Goal: Task Accomplishment & Management: Complete application form

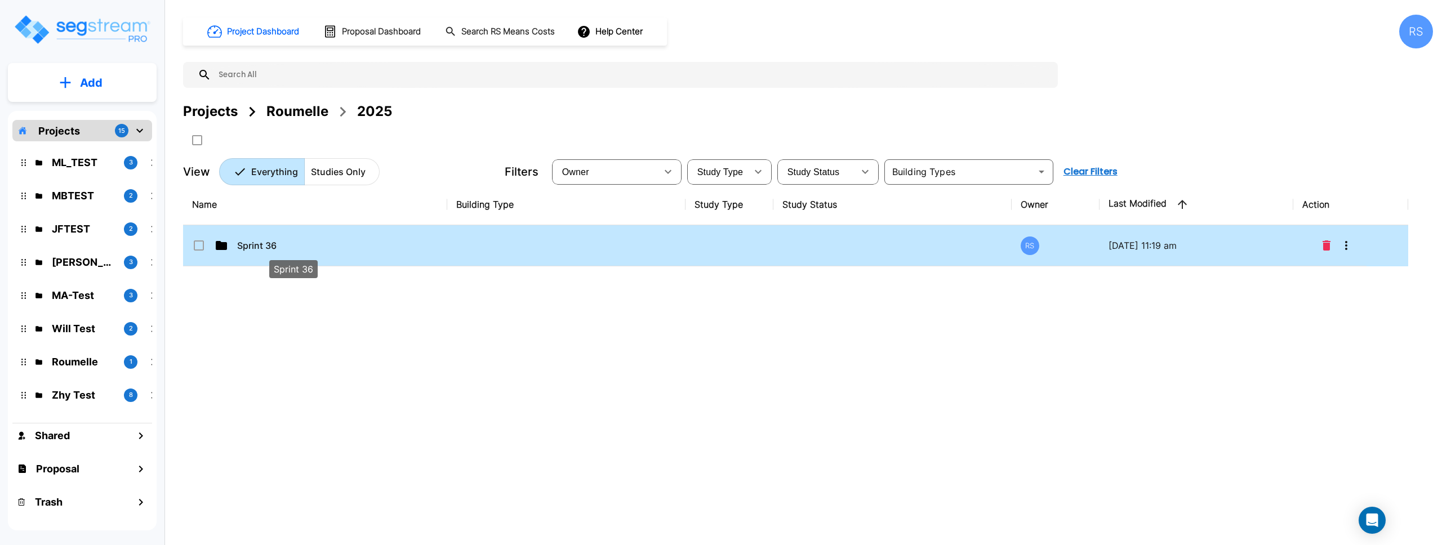
click at [286, 248] on p "Sprint 36" at bounding box center [293, 246] width 113 height 14
checkbox input "true"
click at [286, 248] on p "Sprint 36" at bounding box center [293, 246] width 113 height 14
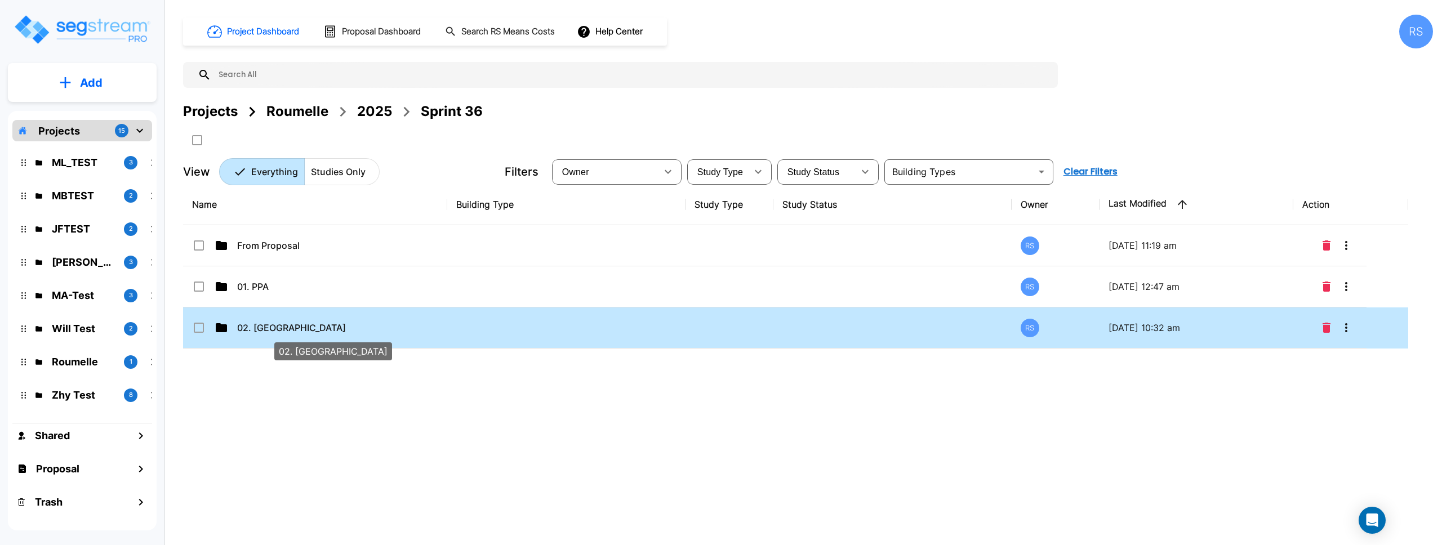
click at [323, 329] on p "02. NC" at bounding box center [293, 328] width 113 height 14
checkbox input "true"
click at [323, 329] on p "02. [GEOGRAPHIC_DATA]" at bounding box center [293, 328] width 113 height 14
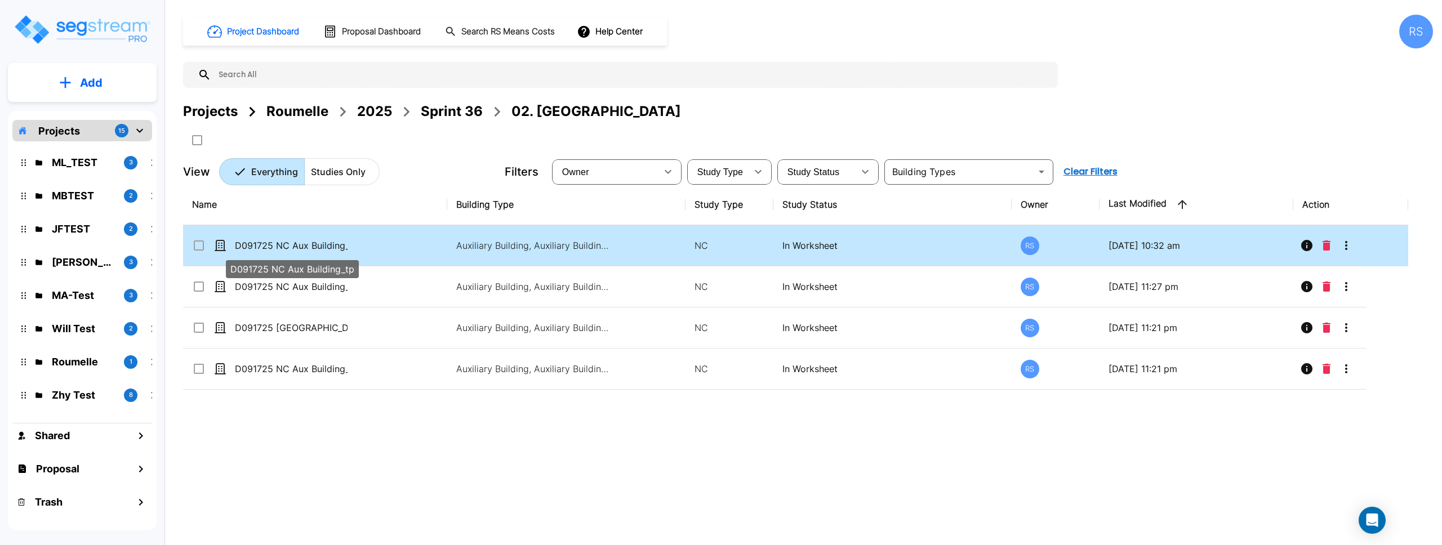
click at [335, 247] on p "D091725 NC Aux Building_tp" at bounding box center [291, 246] width 113 height 14
checkbox input "true"
click at [335, 247] on p "D091725 NC Aux Building_tp" at bounding box center [291, 246] width 113 height 14
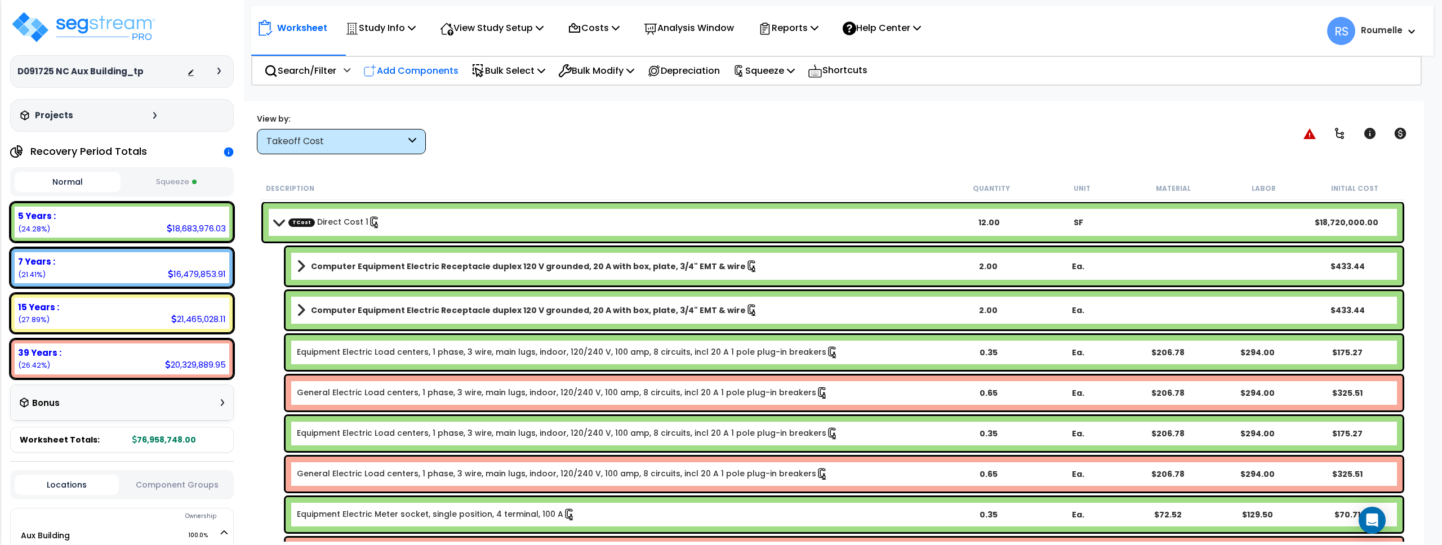
click at [444, 73] on p "Add Components" at bounding box center [410, 70] width 95 height 15
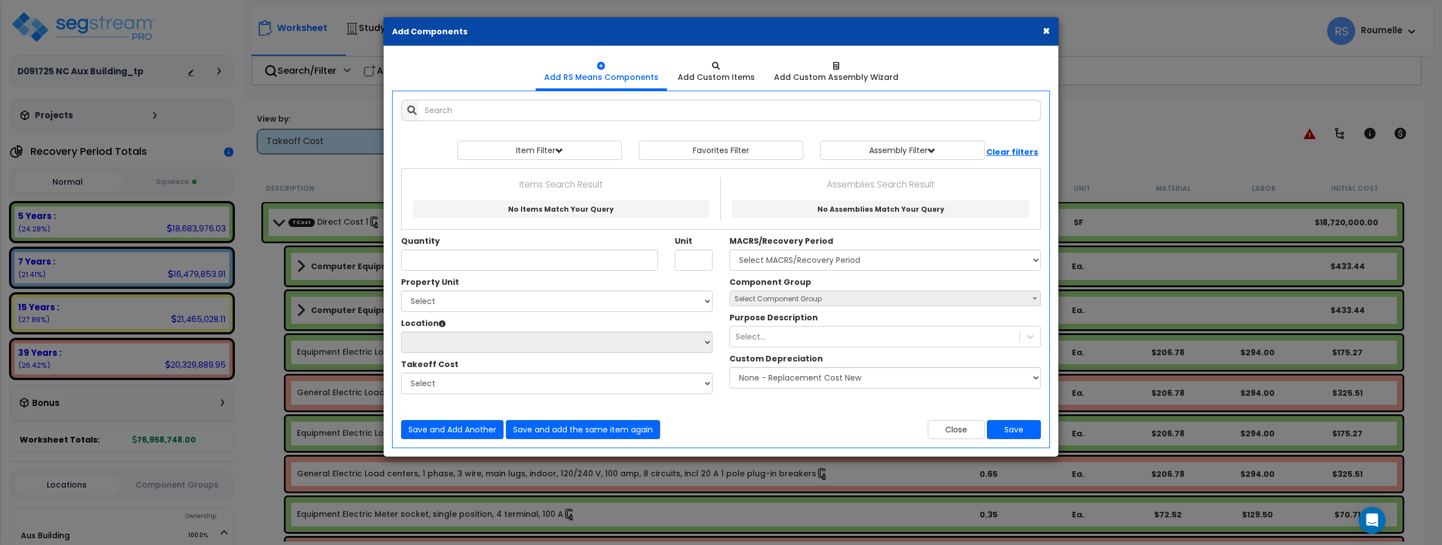
click at [835, 300] on span "Select Component Group" at bounding box center [885, 299] width 310 height 16
click at [834, 300] on span "Select Component Group" at bounding box center [885, 299] width 310 height 16
drag, startPoint x: 1037, startPoint y: 299, endPoint x: 1004, endPoint y: 300, distance: 32.1
click at [1036, 299] on b at bounding box center [1035, 298] width 5 height 3
click at [965, 300] on span "Select Component Group" at bounding box center [885, 299] width 310 height 16
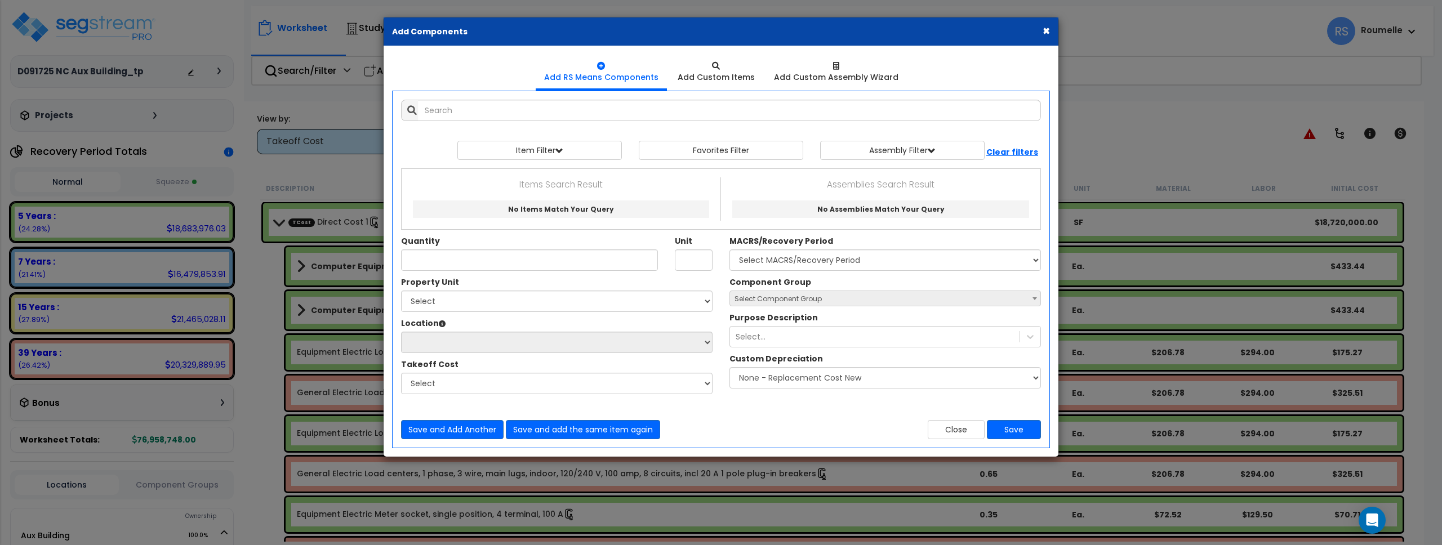
click at [868, 296] on span "Select Component Group" at bounding box center [885, 299] width 310 height 16
click at [1034, 298] on b at bounding box center [1035, 298] width 5 height 3
click at [876, 301] on span "Select Component Group" at bounding box center [885, 299] width 310 height 16
click at [877, 301] on span "Select Component Group" at bounding box center [885, 299] width 310 height 16
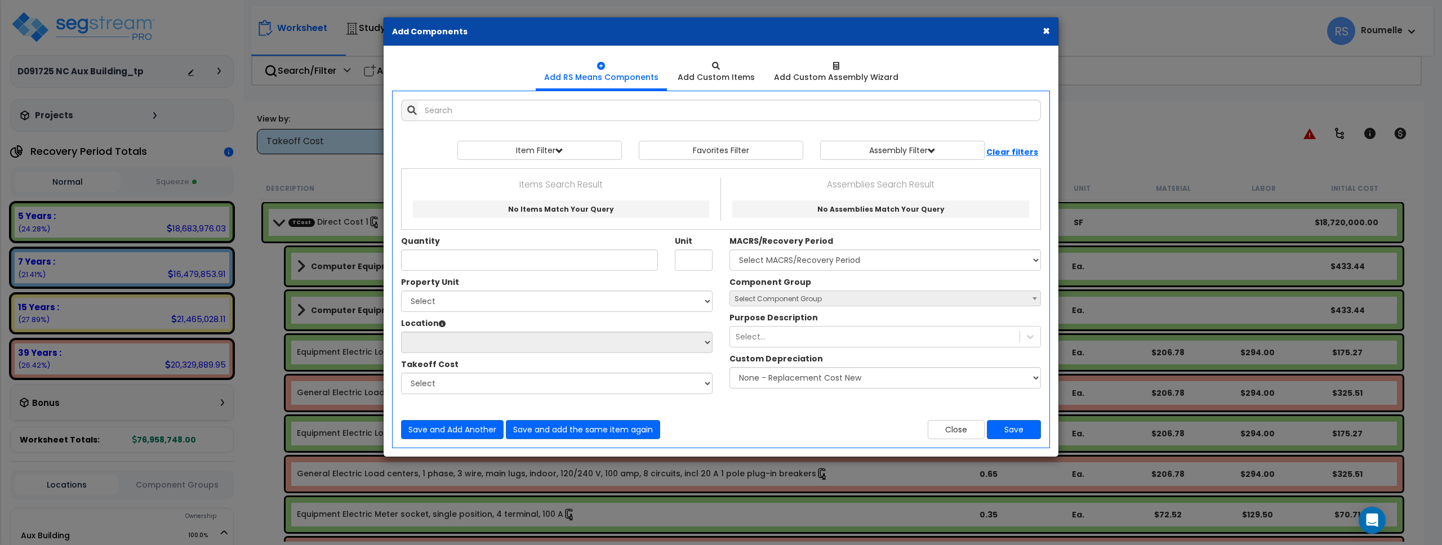
click at [878, 300] on span "Select Component Group" at bounding box center [885, 299] width 310 height 16
drag, startPoint x: 879, startPoint y: 300, endPoint x: 999, endPoint y: 299, distance: 120.0
click at [888, 300] on span "Select Component Group" at bounding box center [885, 299] width 310 height 16
click at [1031, 300] on span at bounding box center [1034, 298] width 11 height 15
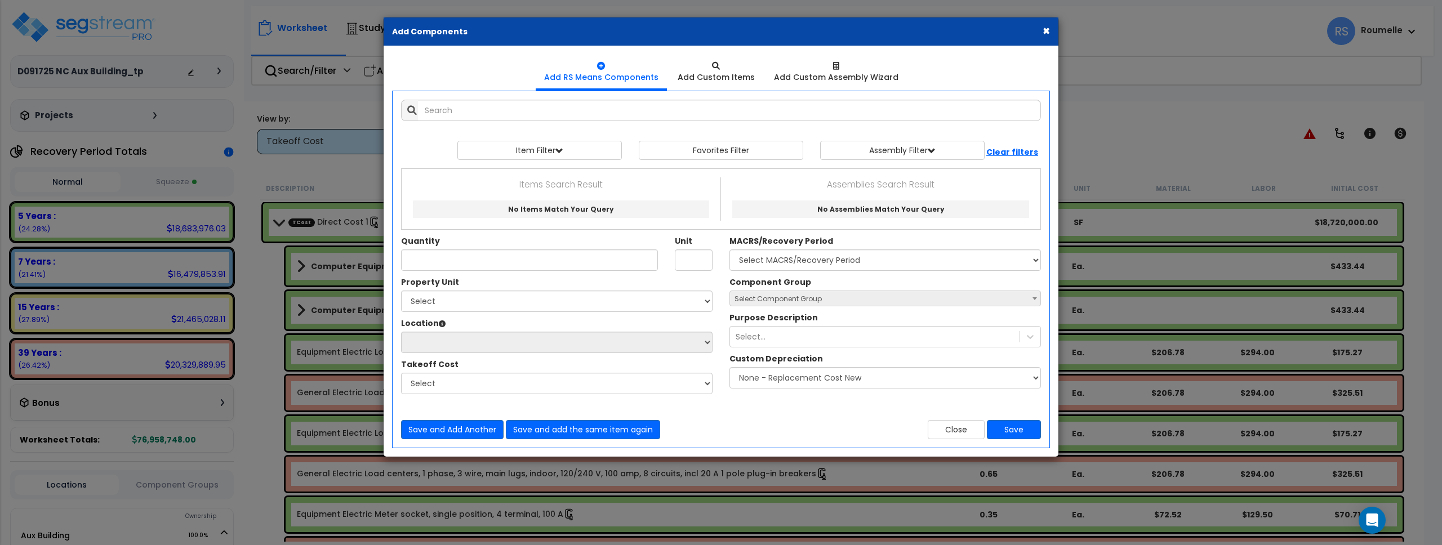
click at [1031, 300] on span at bounding box center [1034, 298] width 11 height 15
click at [513, 112] on input "text" at bounding box center [729, 110] width 623 height 21
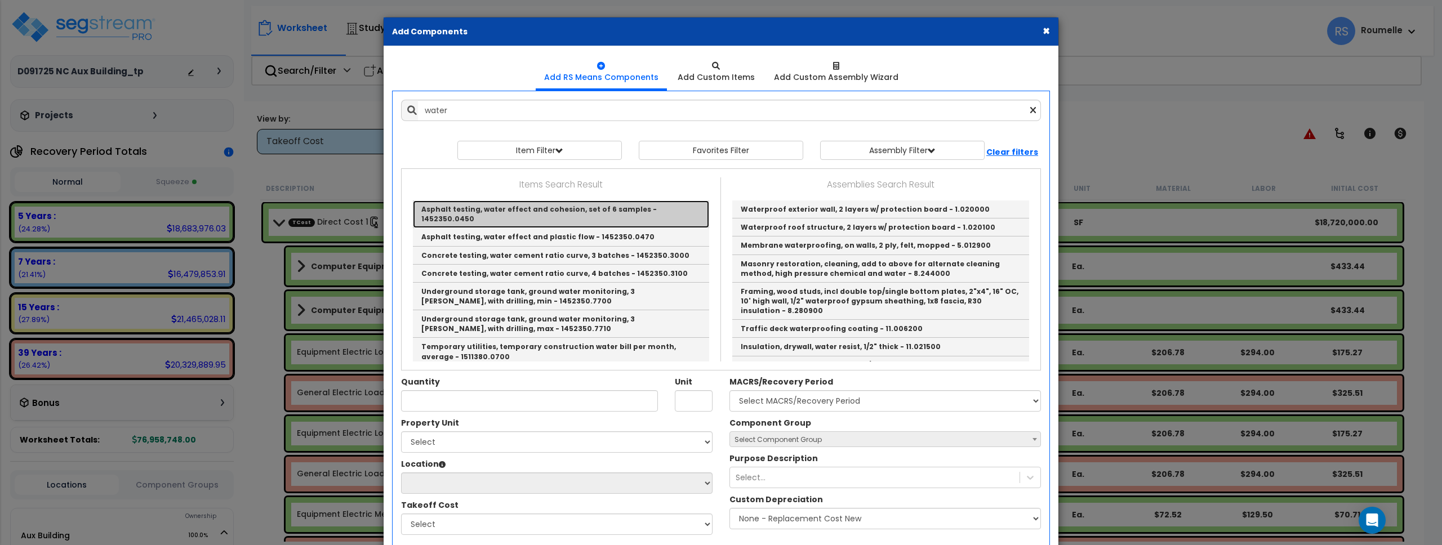
click at [538, 212] on link "Asphalt testing, water effect and cohesion, set of 6 samples - 1452350.0450" at bounding box center [561, 215] width 296 height 28
type input "Asphalt testing, water effect and cohesion, set of 6 samples - 1452350.0450"
type input "Ea."
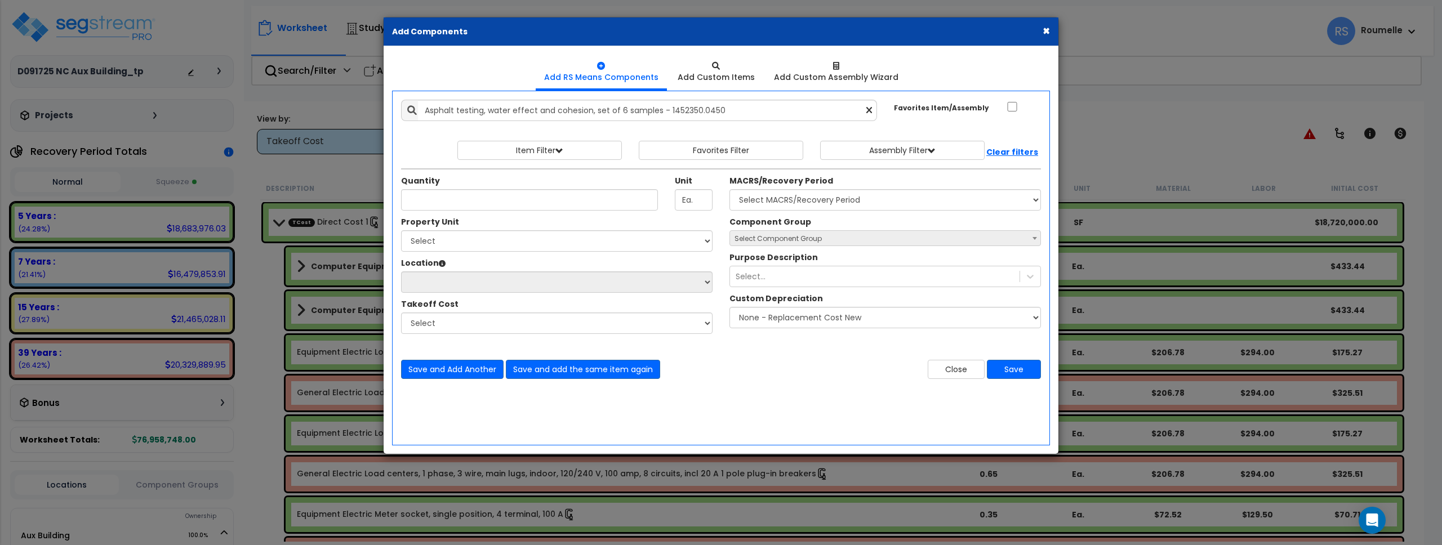
click at [871, 240] on span "Select Component Group" at bounding box center [885, 239] width 310 height 16
click at [786, 239] on span "Select Component Group" at bounding box center [778, 239] width 87 height 10
drag, startPoint x: 786, startPoint y: 239, endPoint x: 473, endPoint y: 184, distance: 317.5
click at [786, 239] on span "Select Component Group" at bounding box center [778, 239] width 87 height 10
click at [458, 201] on input "Quantity" at bounding box center [529, 199] width 257 height 21
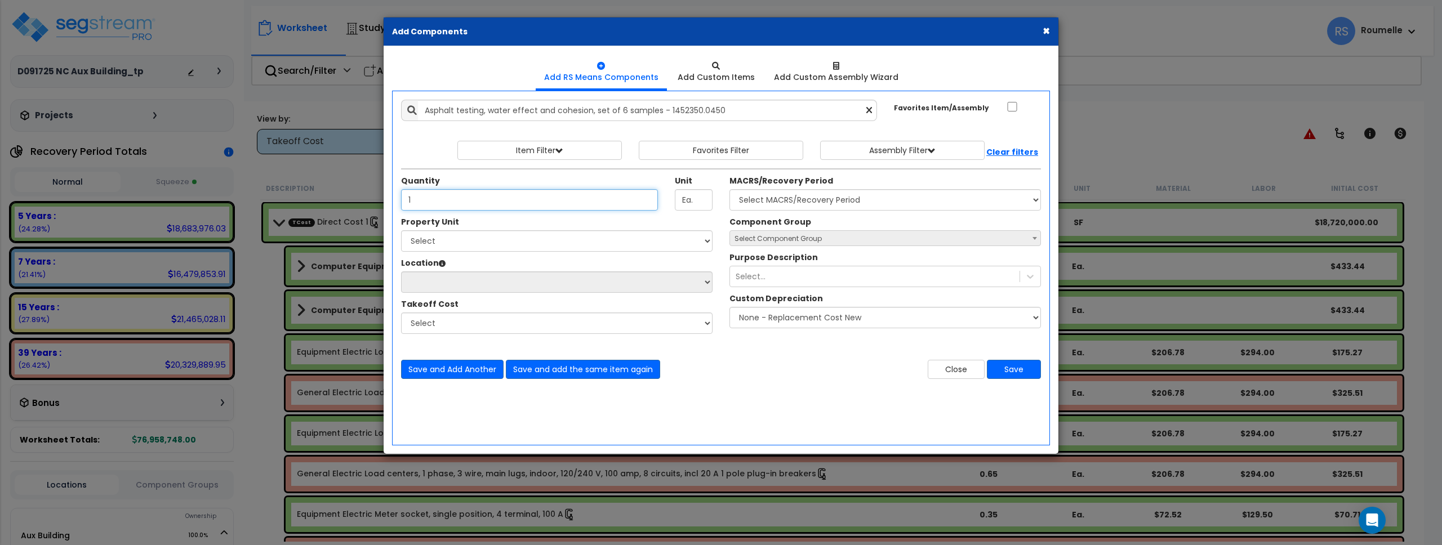
type input "1"
click at [461, 243] on select "Select Aux Building Cloner Site Improvements" at bounding box center [557, 240] width 312 height 21
select select "116107"
click at [401, 230] on select "Select Aux Building Cloner Site Improvements" at bounding box center [557, 240] width 312 height 21
click at [463, 281] on select "Location:" at bounding box center [557, 282] width 312 height 21
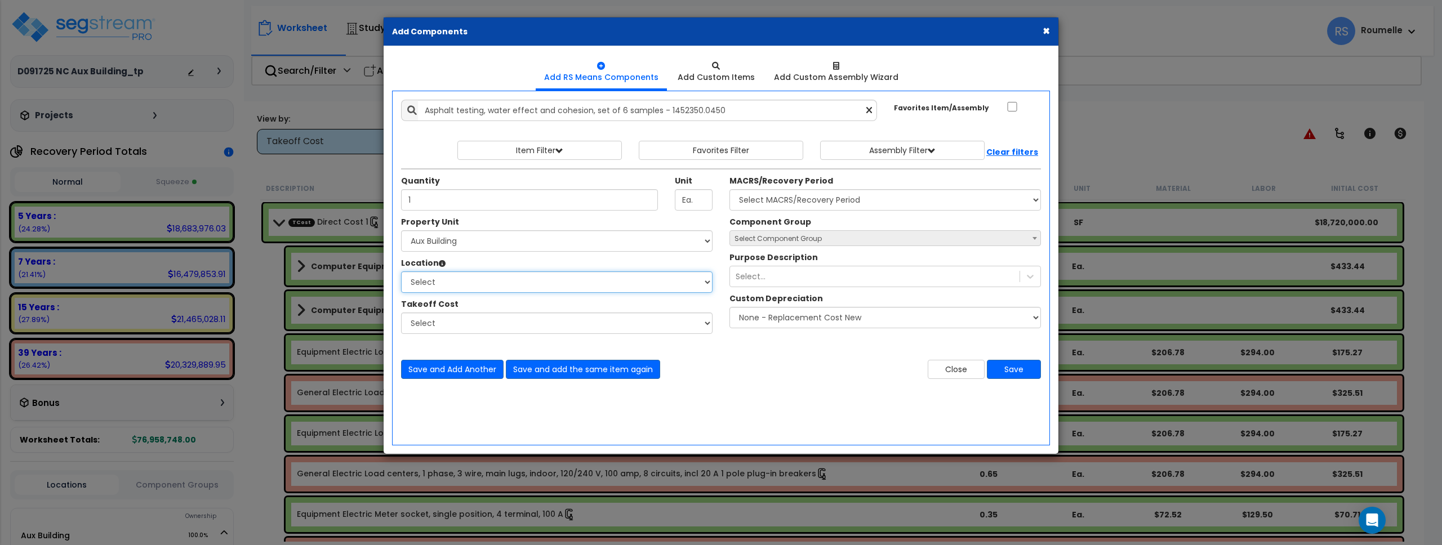
select select "17921"
click at [401, 272] on select "Select Bathroom Building Building Interior Carport Guard House Building Kitchen…" at bounding box center [557, 282] width 312 height 21
click at [469, 327] on select "Select Direct Cost 1 Direct Cost 2 Direct Cost 3" at bounding box center [557, 323] width 312 height 21
select select "36124694"
click at [401, 313] on select "Select Direct Cost 1 Direct Cost 2 Direct Cost 3" at bounding box center [557, 323] width 312 height 21
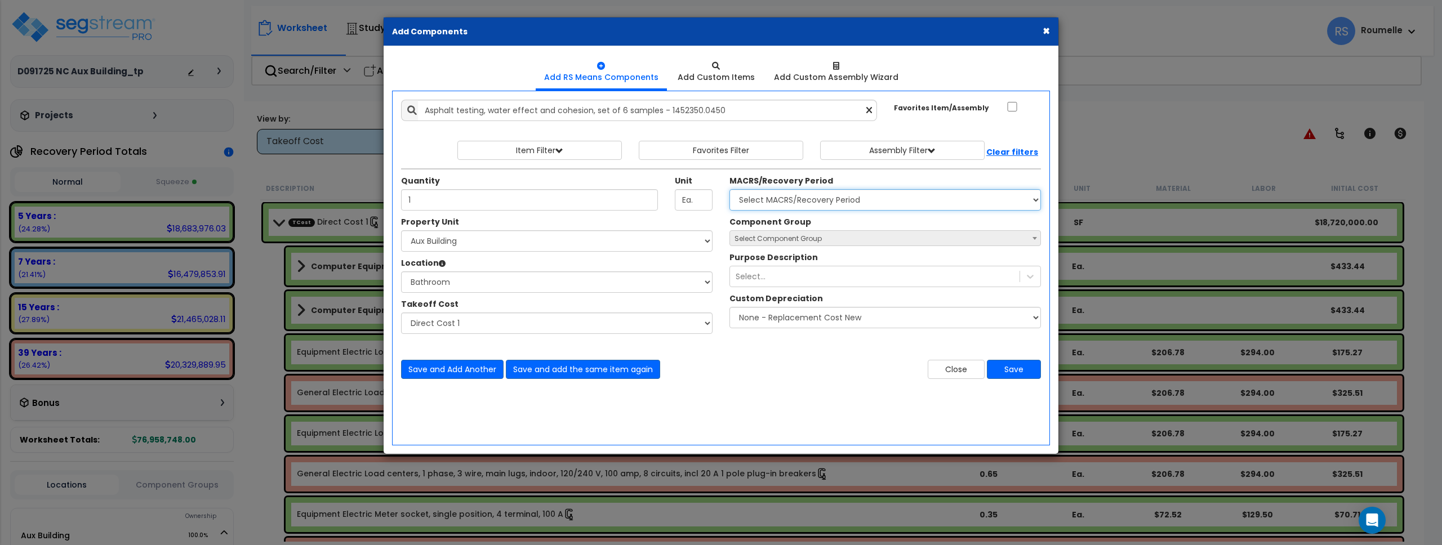
click at [842, 201] on select "Select MACRS/Recovery Period 5 Years - 57.0 - Distributive Trades & Services 5 …" at bounding box center [886, 199] width 312 height 21
select select "72349"
click at [730, 189] on select "Select MACRS/Recovery Period 5 Years - 57.0 - Distributive Trades & Services 5 …" at bounding box center [886, 199] width 312 height 21
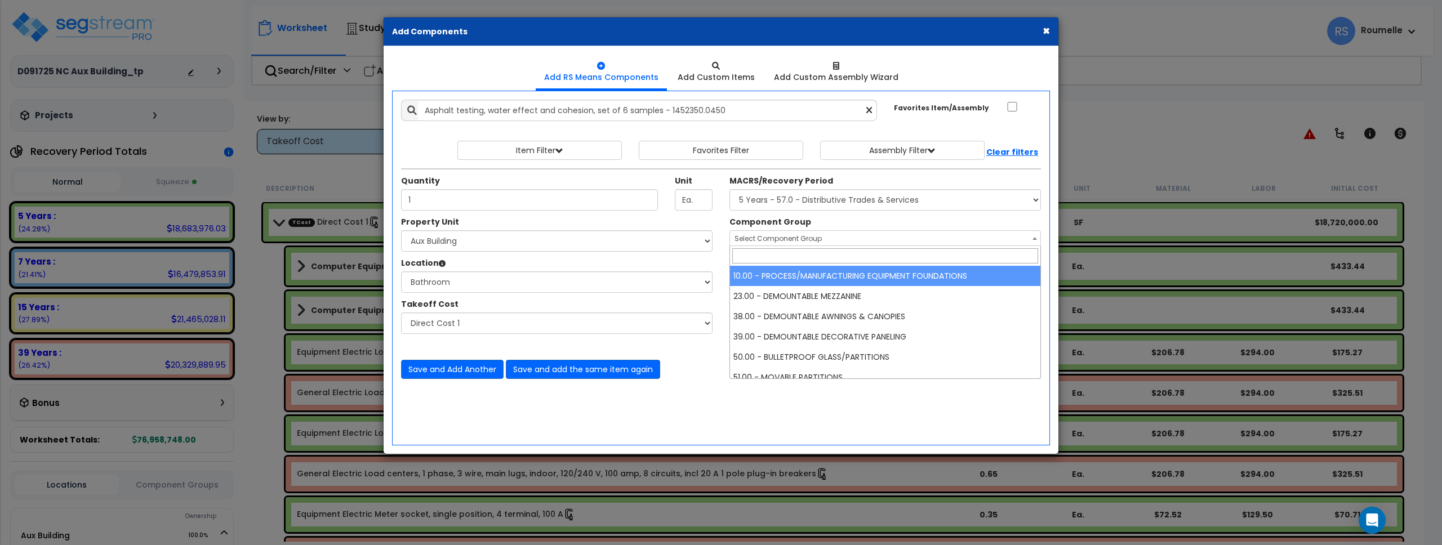
click at [1033, 238] on b at bounding box center [1035, 238] width 5 height 3
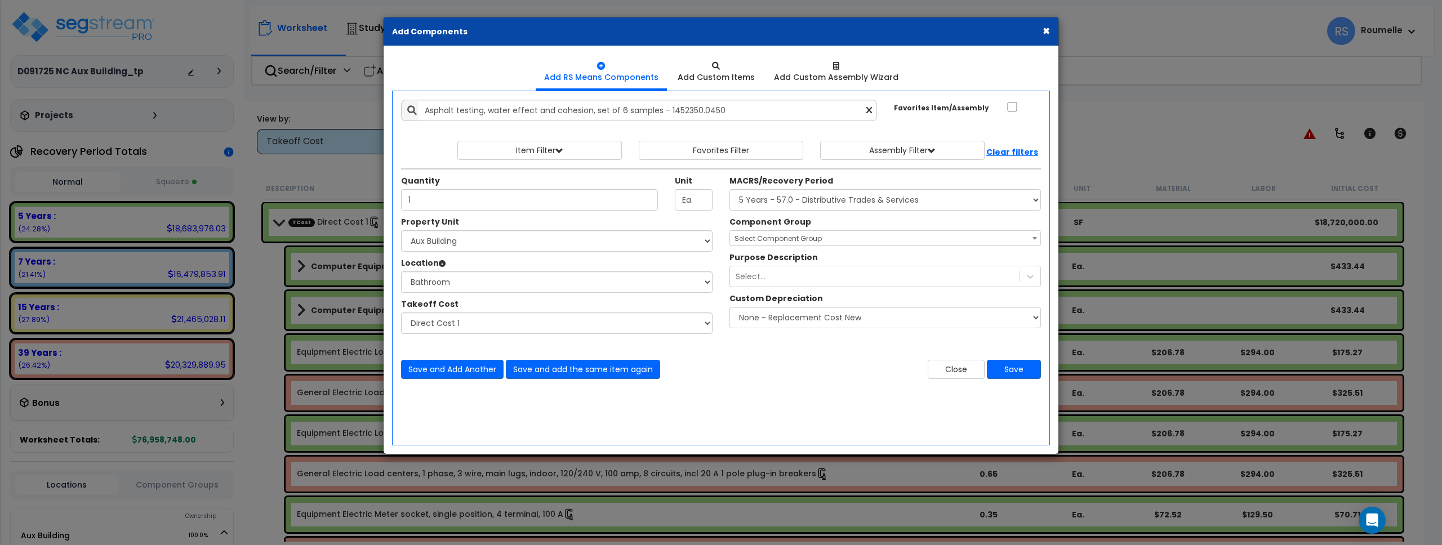
drag, startPoint x: 1004, startPoint y: 230, endPoint x: 989, endPoint y: 221, distance: 17.7
click at [1004, 231] on span "Select Component Group" at bounding box center [885, 239] width 310 height 16
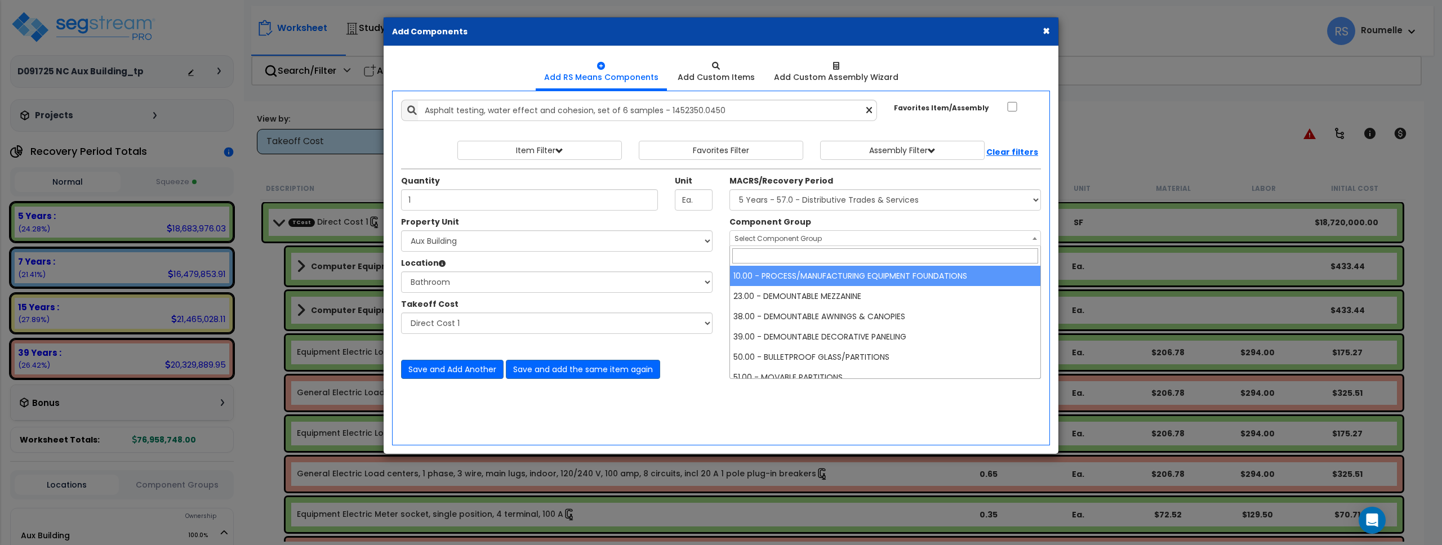
click at [850, 237] on span "Select Component Group" at bounding box center [885, 239] width 310 height 16
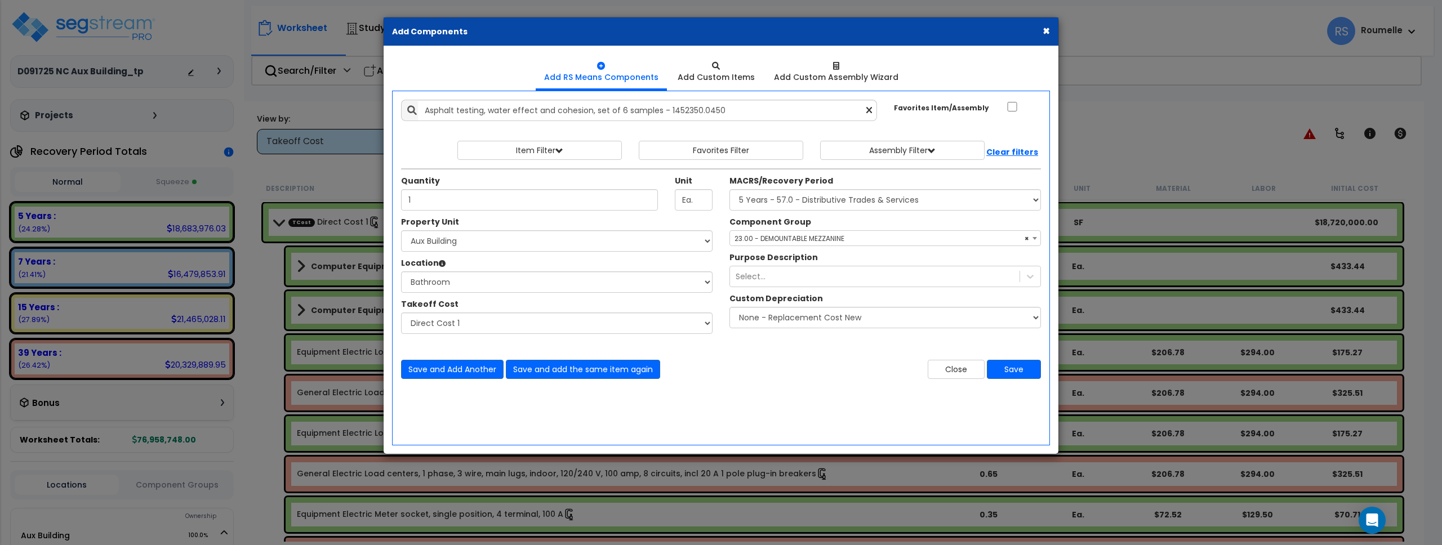
drag, startPoint x: 837, startPoint y: 233, endPoint x: 836, endPoint y: 239, distance: 6.2
click at [837, 233] on span "× 23.00 - DEMOUNTABLE MEZZANINE" at bounding box center [885, 239] width 310 height 16
click at [817, 239] on span "× 38.00 - DEMOUNTABLE AWNINGS & CANOPIES" at bounding box center [885, 239] width 310 height 16
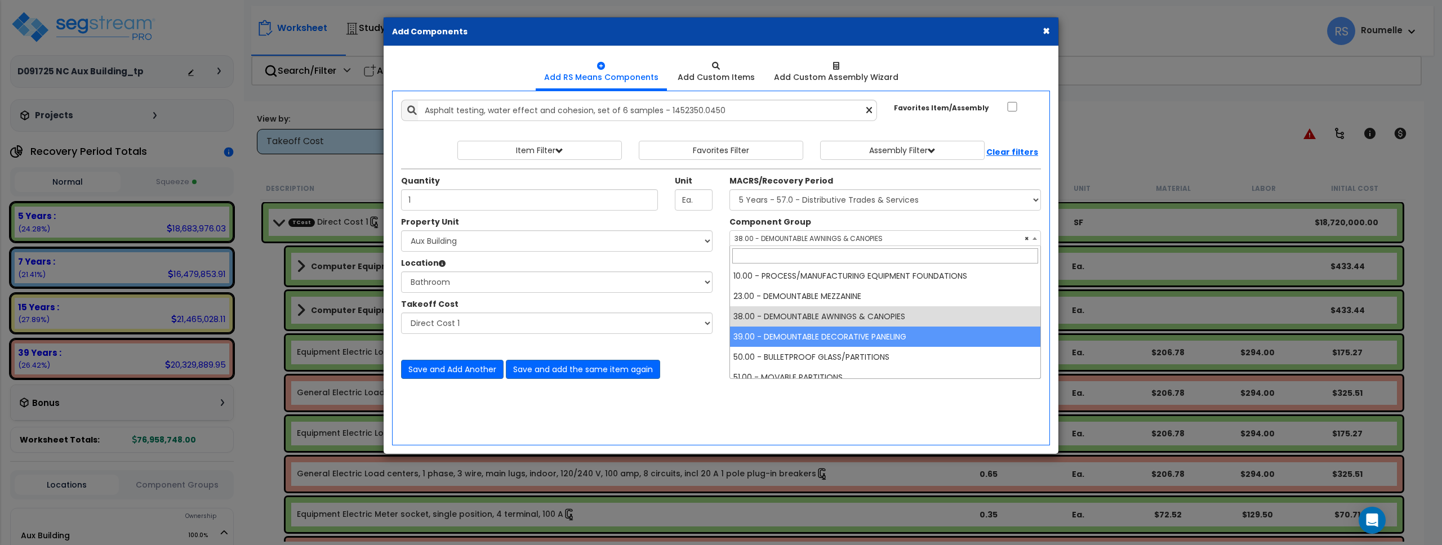
drag, startPoint x: 832, startPoint y: 339, endPoint x: 830, endPoint y: 276, distance: 63.1
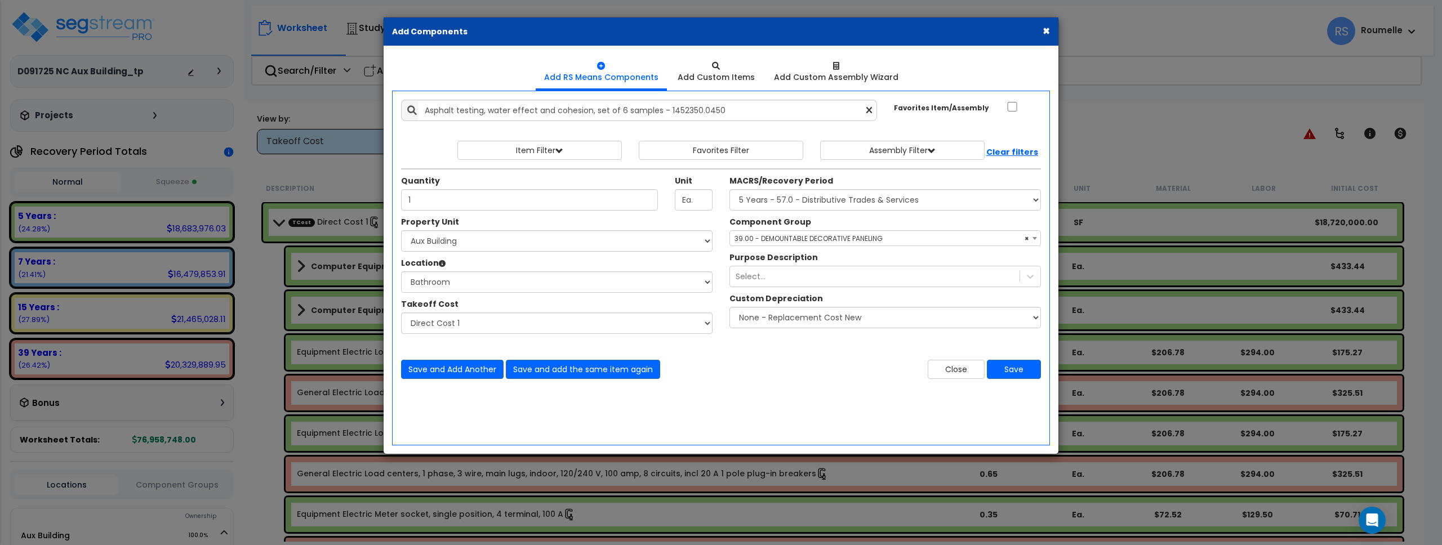
click at [823, 237] on span "× 39.00 - DEMOUNTABLE DECORATIVE PANELING" at bounding box center [885, 239] width 310 height 16
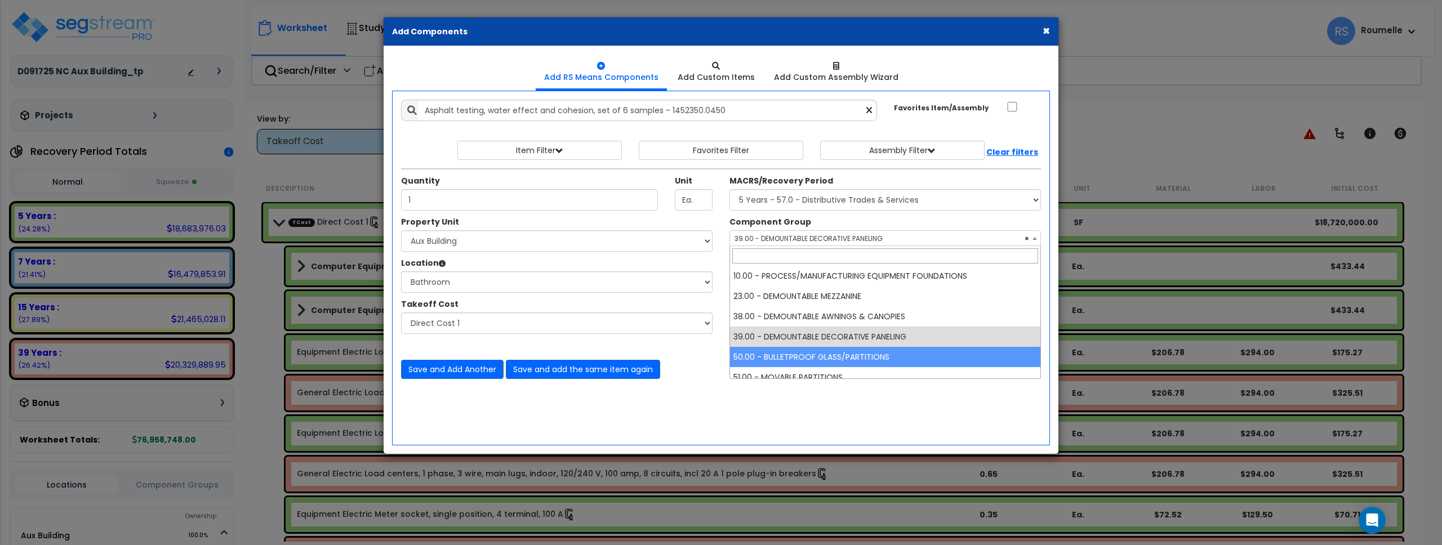
drag, startPoint x: 835, startPoint y: 364, endPoint x: 833, endPoint y: 336, distance: 27.7
select select "85812"
click at [824, 237] on span "× 50.00 - BULLETPROOF GLASS/PARTITIONS" at bounding box center [885, 239] width 310 height 16
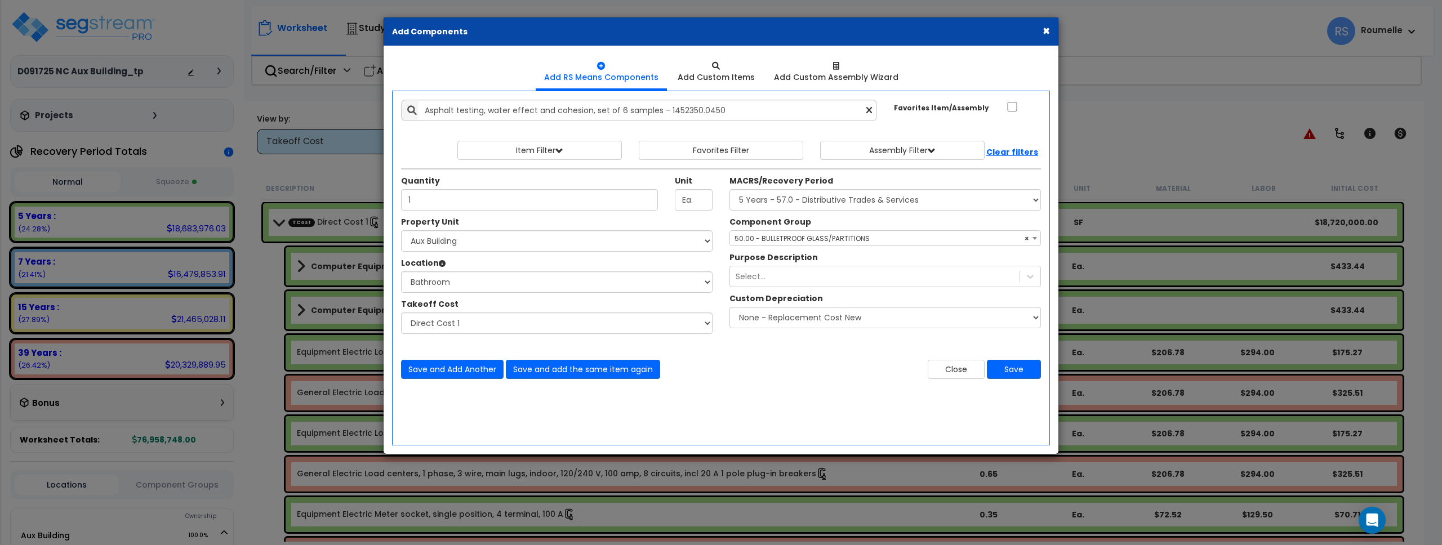
drag, startPoint x: 1012, startPoint y: 217, endPoint x: 1050, endPoint y: 228, distance: 38.9
click at [1013, 217] on div "Component Group Select Component Group 10.00 - PROCESS/MANUFACTURING EQUIPMENT …" at bounding box center [885, 231] width 328 height 30
click at [945, 370] on button "Close" at bounding box center [956, 369] width 57 height 19
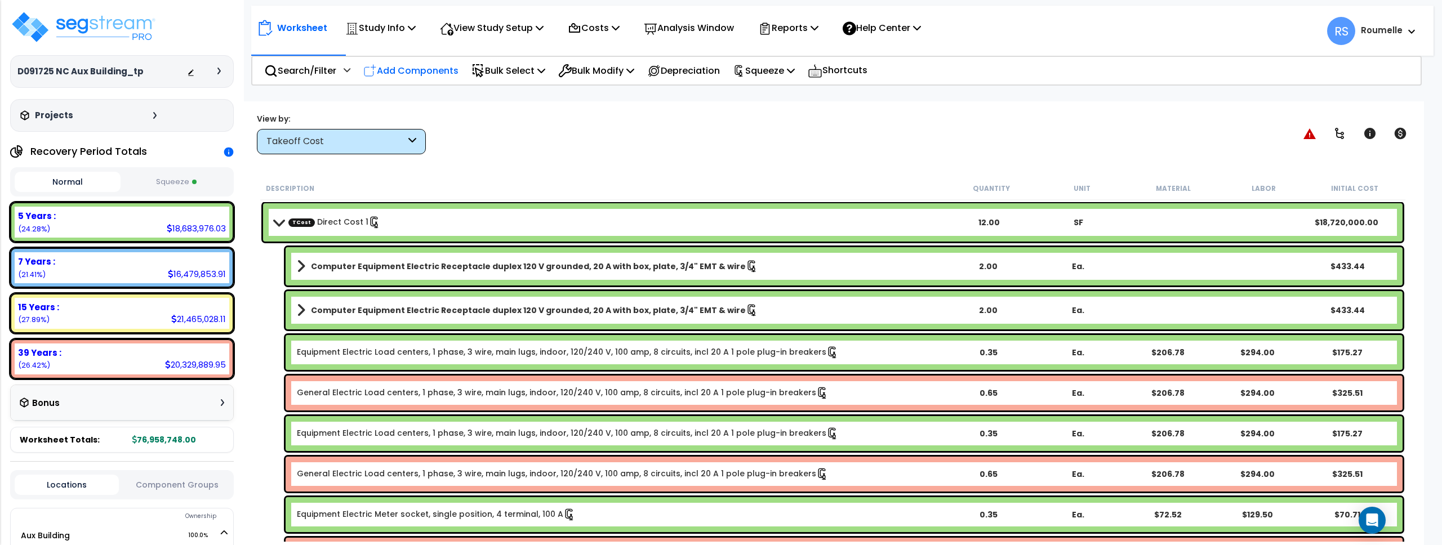
click at [418, 72] on p "Add Components" at bounding box center [410, 70] width 95 height 15
select select
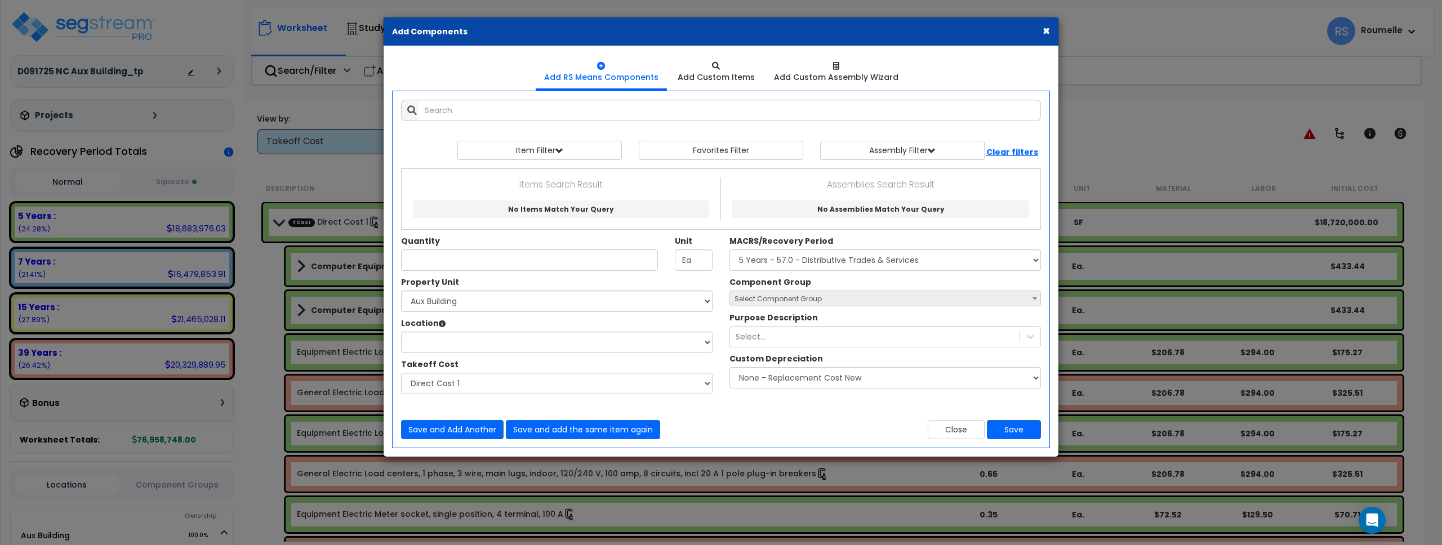
click at [941, 303] on span "Select Component Group" at bounding box center [885, 299] width 310 height 16
click at [534, 255] on input "Quantity" at bounding box center [529, 260] width 257 height 21
click at [517, 340] on select "Location:" at bounding box center [557, 342] width 312 height 21
click at [706, 339] on select "Location:" at bounding box center [557, 342] width 312 height 21
click at [468, 300] on select "Select Aux Building Cloner Site Improvements" at bounding box center [557, 301] width 312 height 21
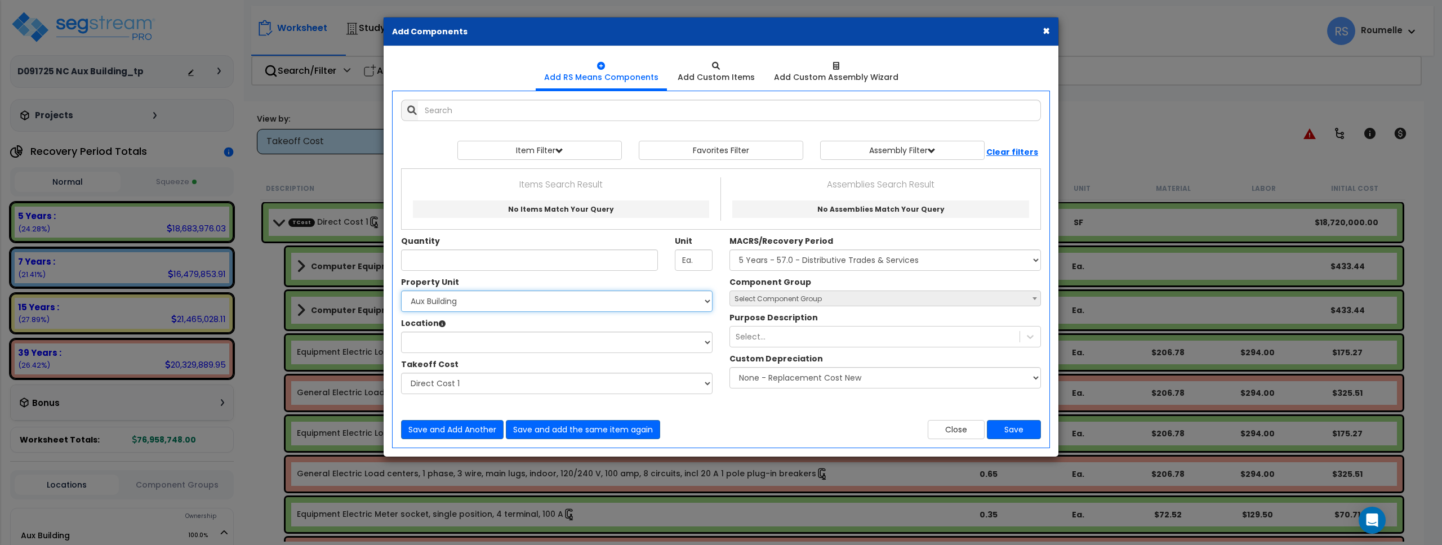
select select "116107"
click at [401, 291] on select "Select Aux Building Cloner Site Improvements" at bounding box center [557, 301] width 312 height 21
click at [710, 341] on select "Location:" at bounding box center [557, 342] width 312 height 21
select select "6"
click at [401, 332] on select "Select Bathroom Building Building Interior Carport Guard House Building Kitchen…" at bounding box center [557, 342] width 312 height 21
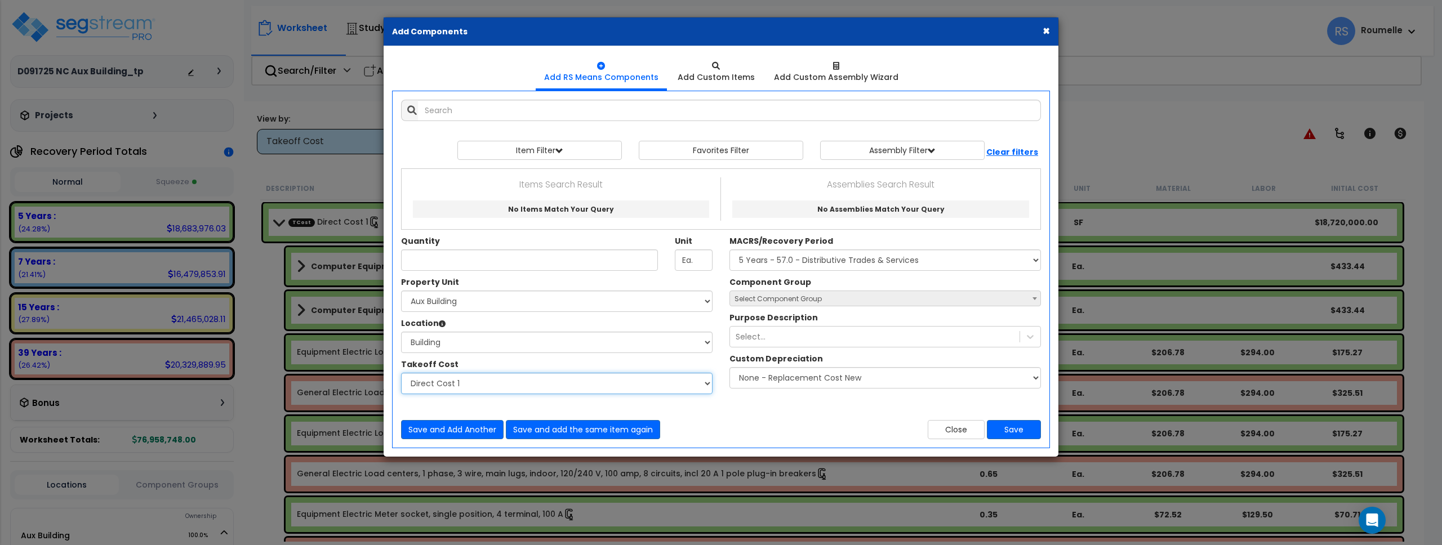
click at [648, 377] on select "Select Direct Cost 1 Direct Cost 2 Direct Cost 3" at bounding box center [557, 383] width 312 height 21
click at [816, 260] on select "Select MACRS/Recovery Period 5 Years - 57.0 - Distributive Trades & Services 5 …" at bounding box center [886, 260] width 312 height 21
select select "72349"
click at [730, 250] on select "Select MACRS/Recovery Period 5 Years - 57.0 - Distributive Trades & Services 5 …" at bounding box center [886, 260] width 312 height 21
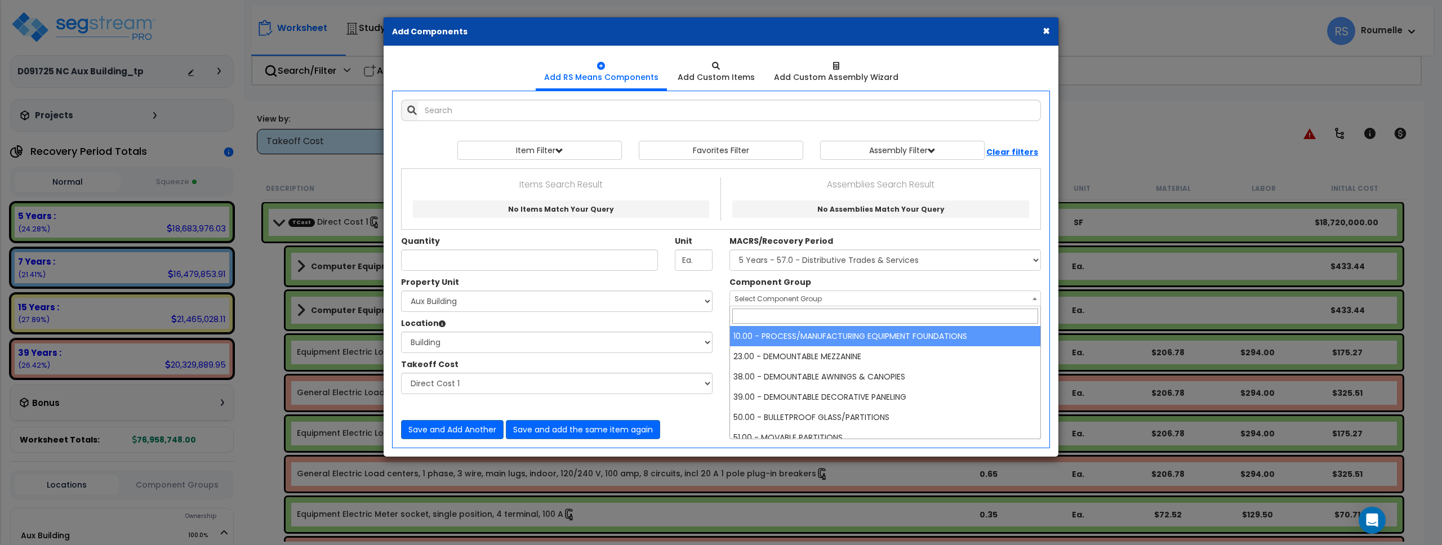
click at [749, 301] on span "Select Component Group" at bounding box center [778, 299] width 87 height 10
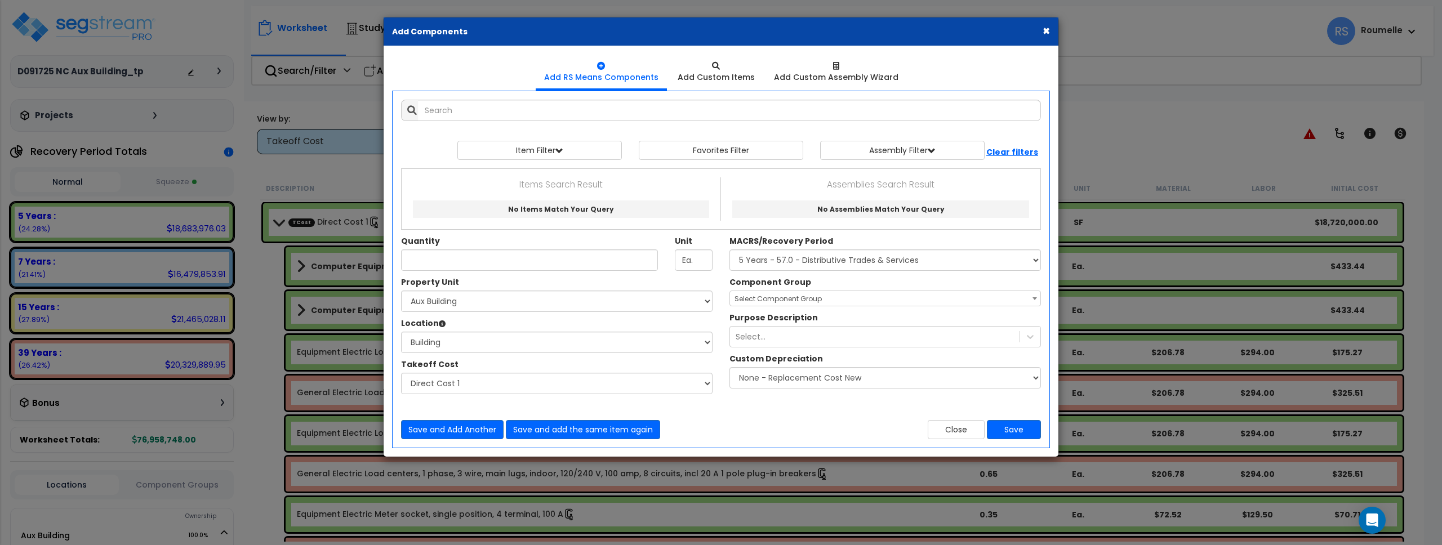
click at [751, 284] on label "Component Group" at bounding box center [771, 282] width 82 height 11
click at [730, 291] on select "Select Component Group 10.00 - PROCESS/MANUFACTURING EQUIPMENT FOUNDATIONS 23.0…" at bounding box center [730, 301] width 1 height 21
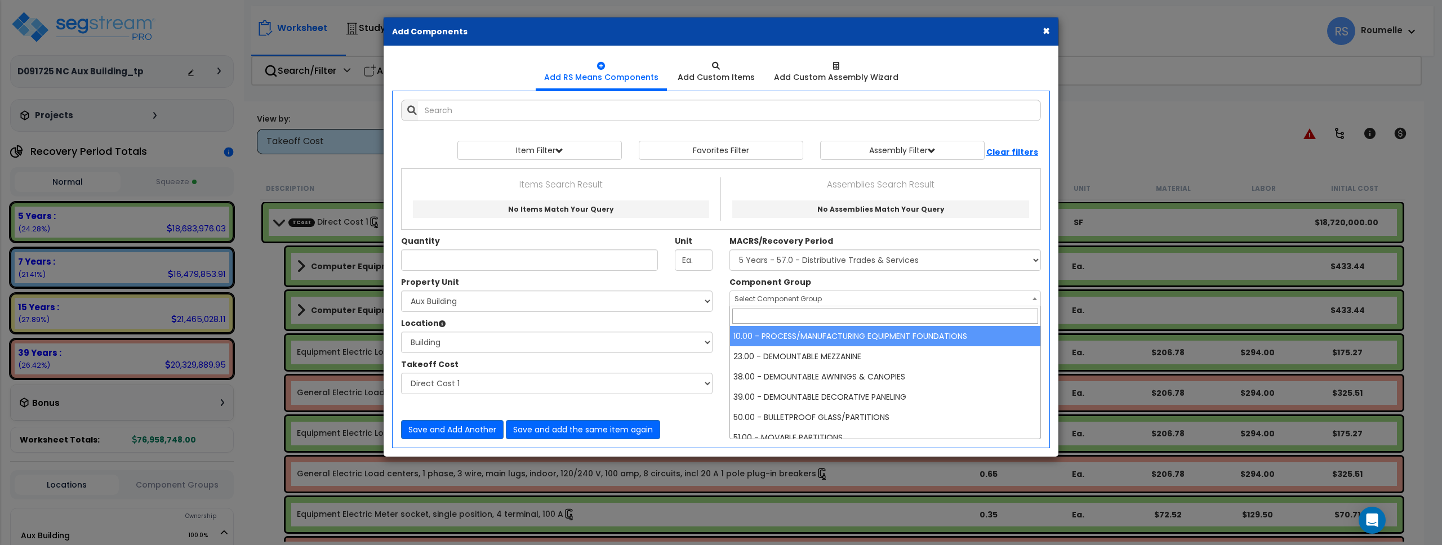
click at [978, 299] on span "Select Component Group" at bounding box center [885, 299] width 310 height 16
click at [977, 296] on span "Select Component Group" at bounding box center [885, 299] width 310 height 16
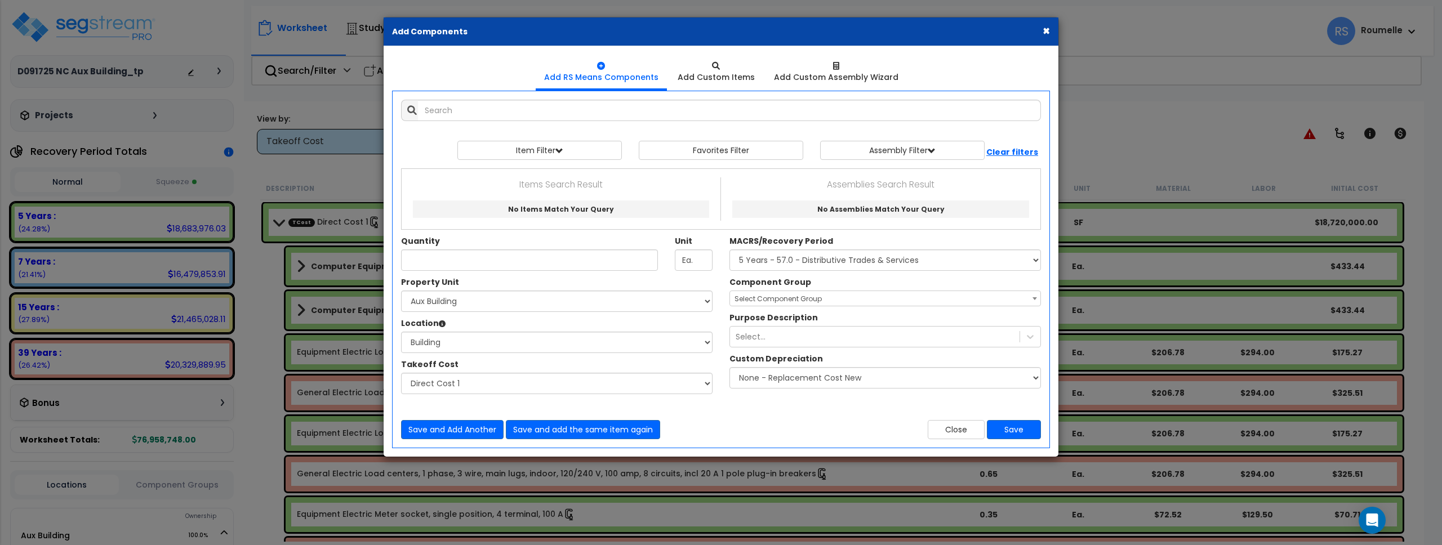
click at [966, 279] on div "Component Group Select Component Group 10.00 - PROCESS/MANUFACTURING EQUIPMENT …" at bounding box center [885, 292] width 328 height 30
click at [1044, 33] on button "×" at bounding box center [1046, 31] width 7 height 12
click at [1046, 32] on div "Worksheet Study Info Study Setup Add Property Unit Template study Clone study RS" at bounding box center [842, 25] width 1182 height 39
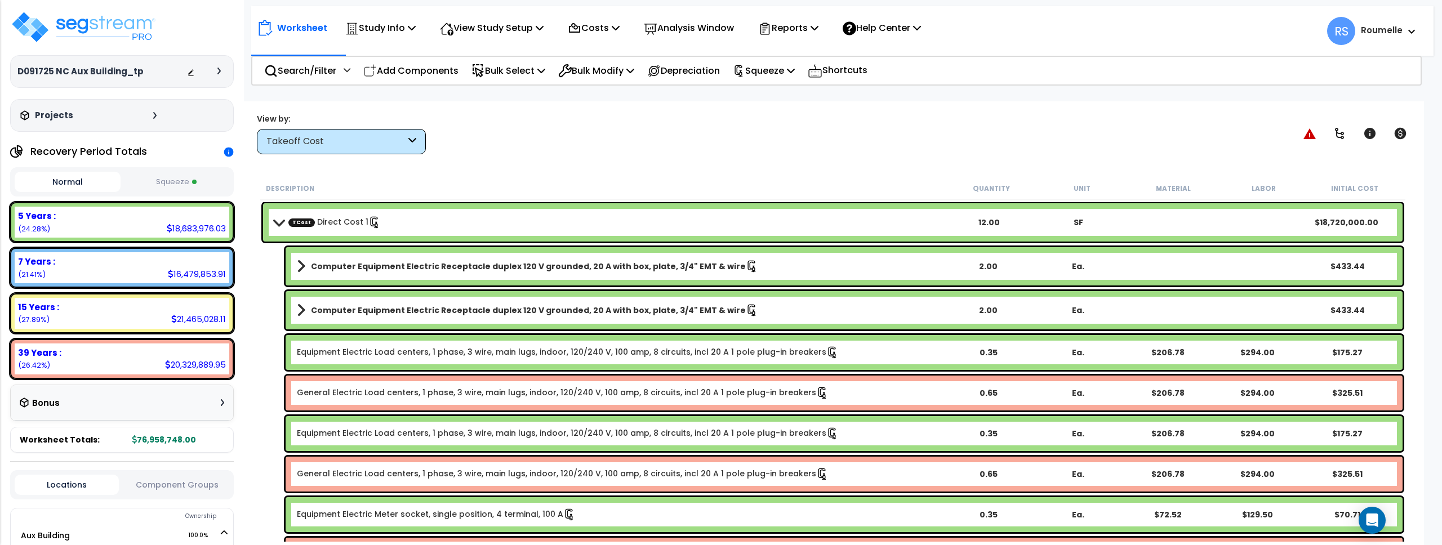
click at [1046, 29] on div "Worksheet Study Info Study Setup Add Property Unit Template study Clone study RS" at bounding box center [842, 25] width 1182 height 39
click at [441, 72] on p "Add Components" at bounding box center [410, 70] width 95 height 15
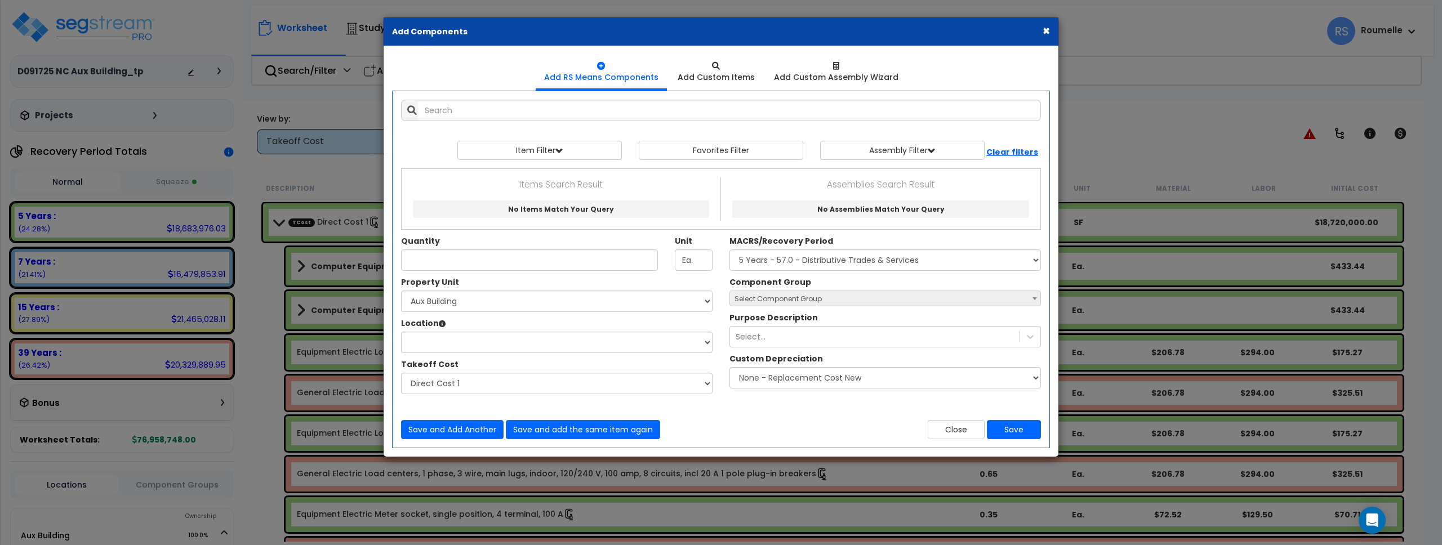
click at [776, 298] on span "Select Component Group" at bounding box center [778, 299] width 87 height 10
drag, startPoint x: 775, startPoint y: 298, endPoint x: 761, endPoint y: 296, distance: 14.3
click at [775, 298] on span "Select Component Group" at bounding box center [778, 299] width 87 height 10
click at [475, 303] on select "Select Aux Building Cloner Site Improvements" at bounding box center [557, 301] width 312 height 21
select select "116107"
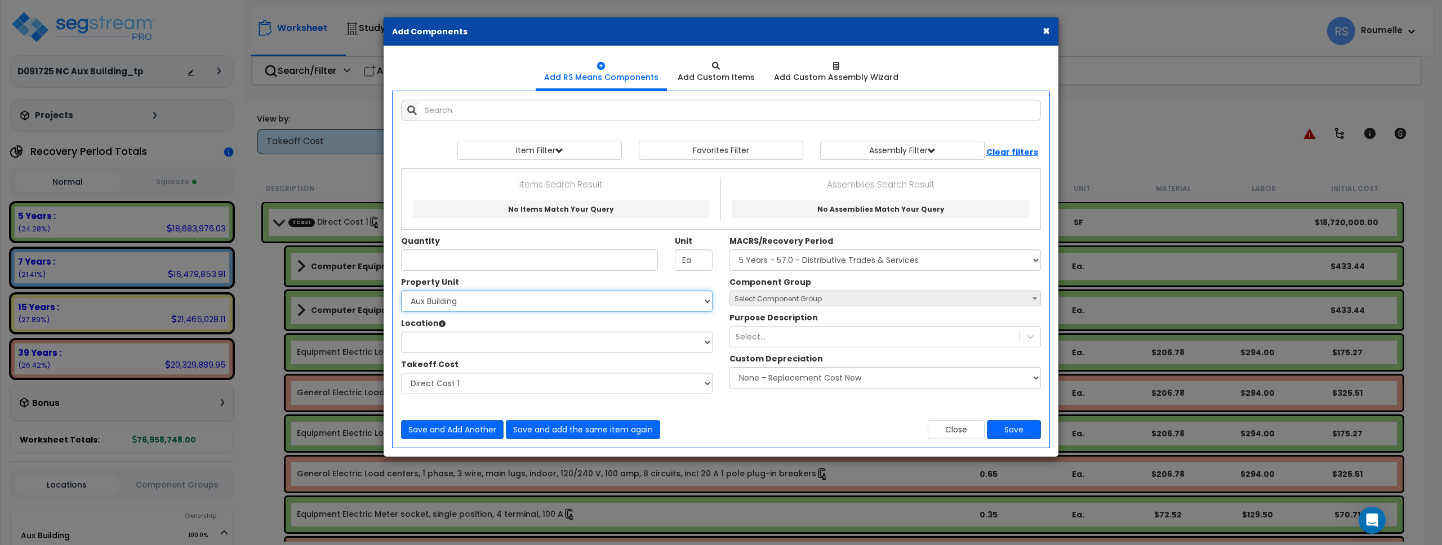
click at [401, 291] on select "Select Aux Building Cloner Site Improvements" at bounding box center [557, 301] width 312 height 21
click at [474, 350] on select "Location:" at bounding box center [557, 342] width 312 height 21
click at [475, 345] on select "Select Bathroom Building Building Interior Carport Guard House Building Kitchen…" at bounding box center [557, 342] width 312 height 21
click at [509, 342] on select "Select Bathroom Building Building Interior Carport Guard House Building Kitchen…" at bounding box center [557, 342] width 312 height 21
select select "6"
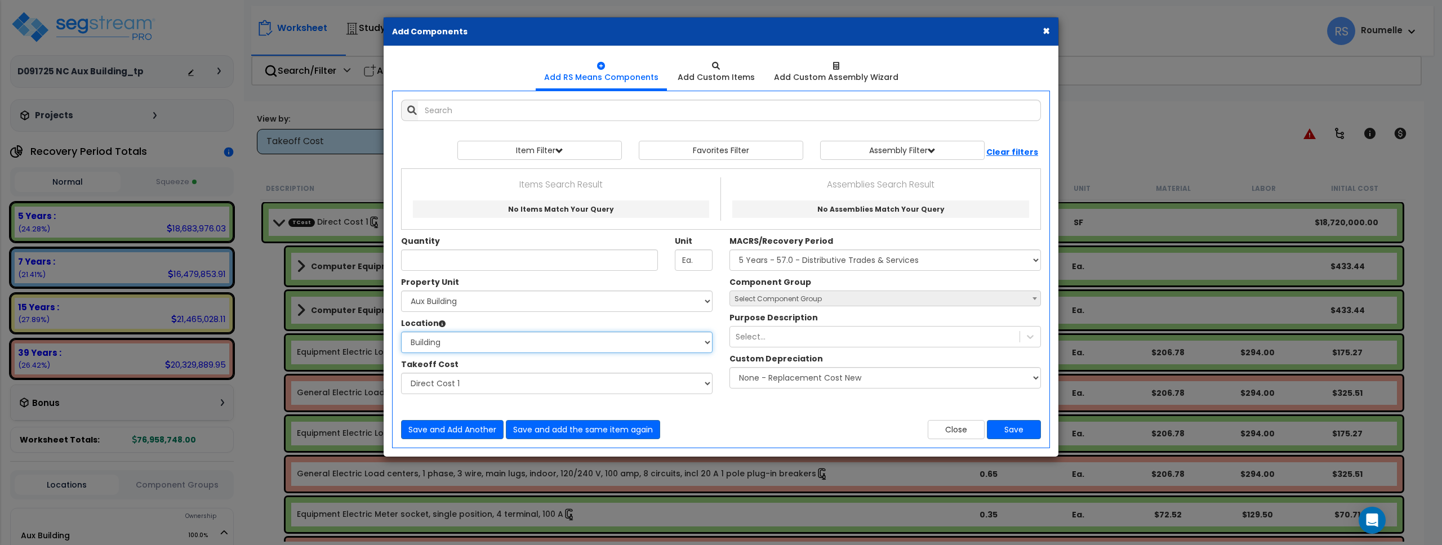
click at [401, 332] on select "Select Bathroom Building Building Interior Carport Guard House Building Kitchen…" at bounding box center [557, 342] width 312 height 21
click at [799, 259] on select "Select MACRS/Recovery Period 5 Years - 57.0 - Distributive Trades & Services 5 …" at bounding box center [886, 260] width 312 height 21
select select "74794"
click at [730, 250] on select "Select MACRS/Recovery Period 5 Years - 57.0 - Distributive Trades & Services 5 …" at bounding box center [886, 260] width 312 height 21
click at [834, 304] on span "Select Component Group" at bounding box center [885, 299] width 310 height 16
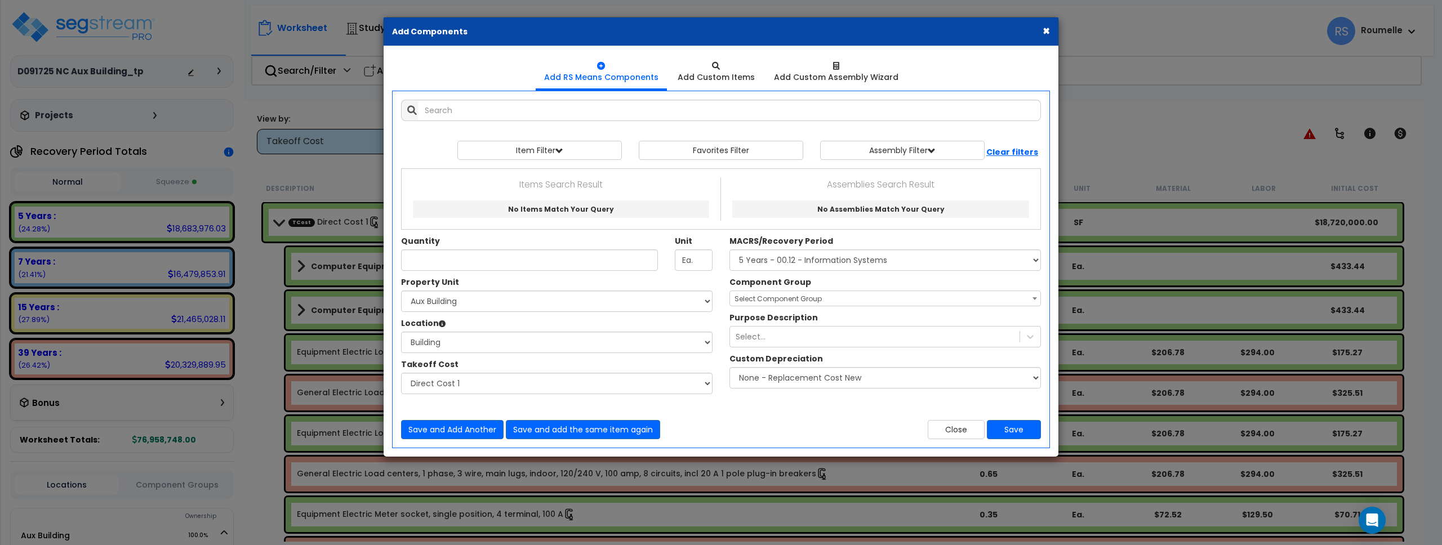
click at [901, 299] on span "Select Component Group" at bounding box center [885, 299] width 310 height 16
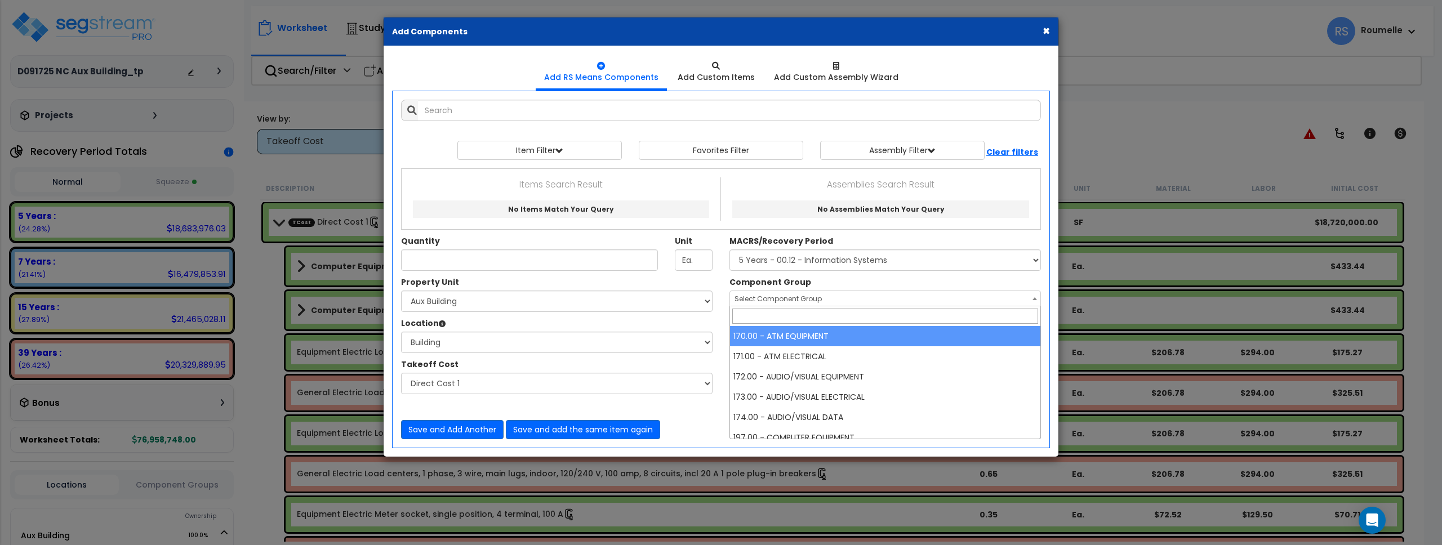
click at [1035, 300] on b at bounding box center [1035, 298] width 5 height 3
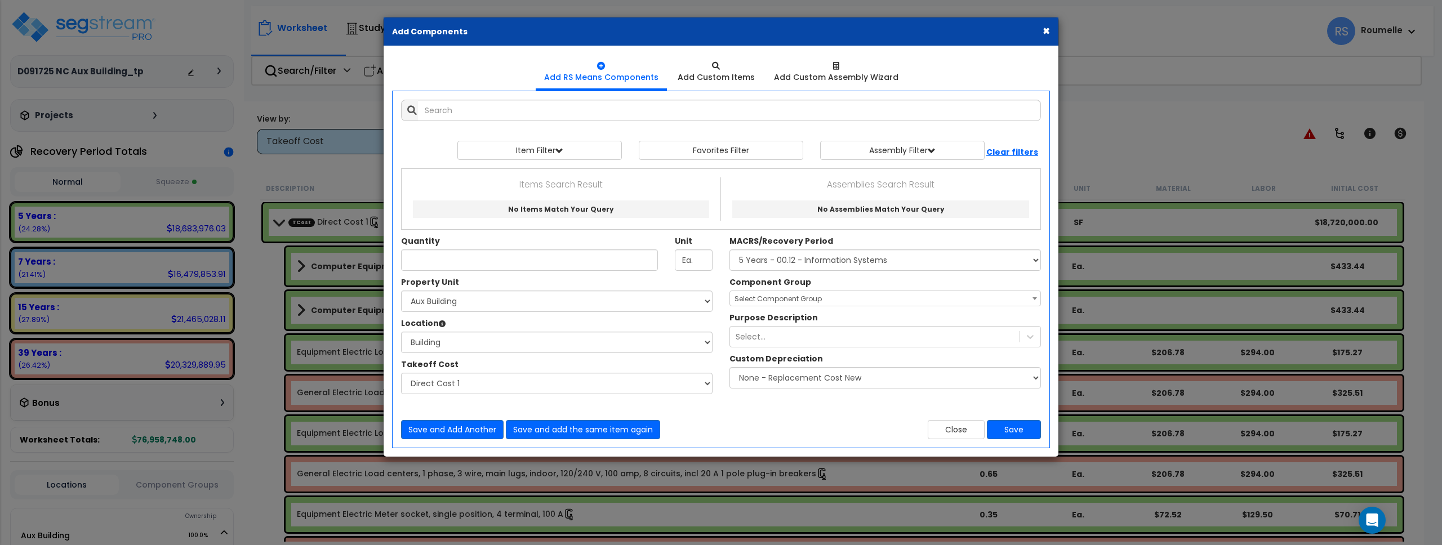
drag, startPoint x: 954, startPoint y: 296, endPoint x: 802, endPoint y: 294, distance: 152.7
click at [950, 296] on span "Select Component Group" at bounding box center [885, 299] width 310 height 16
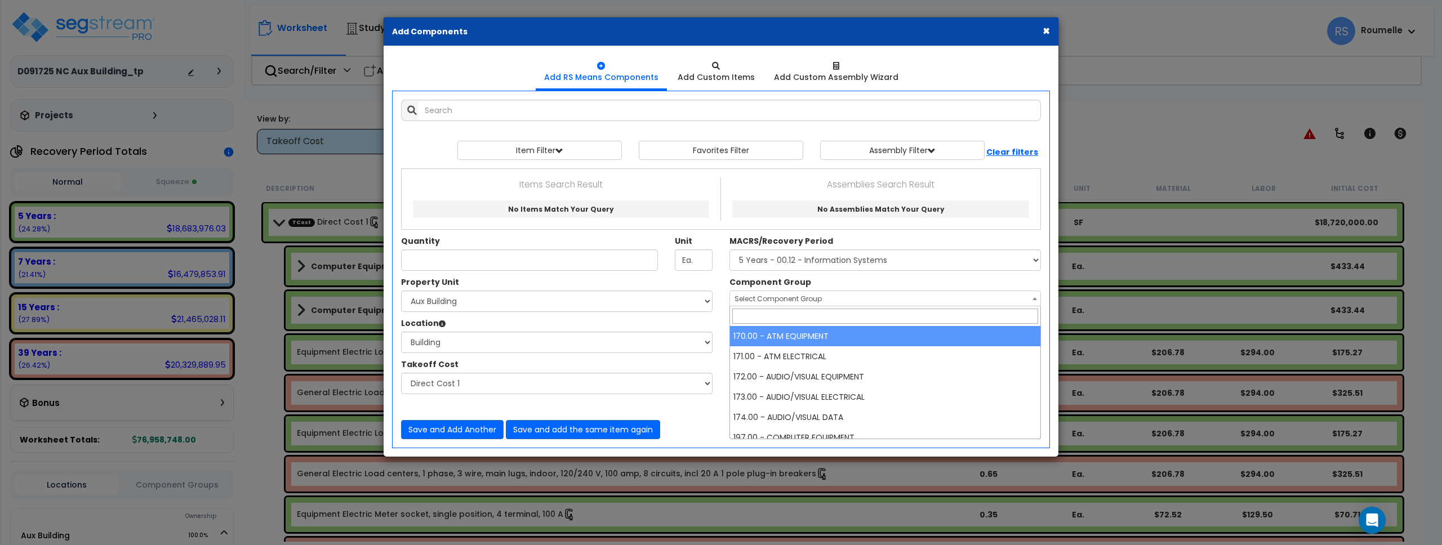
click at [759, 298] on span "Select Component Group" at bounding box center [778, 299] width 87 height 10
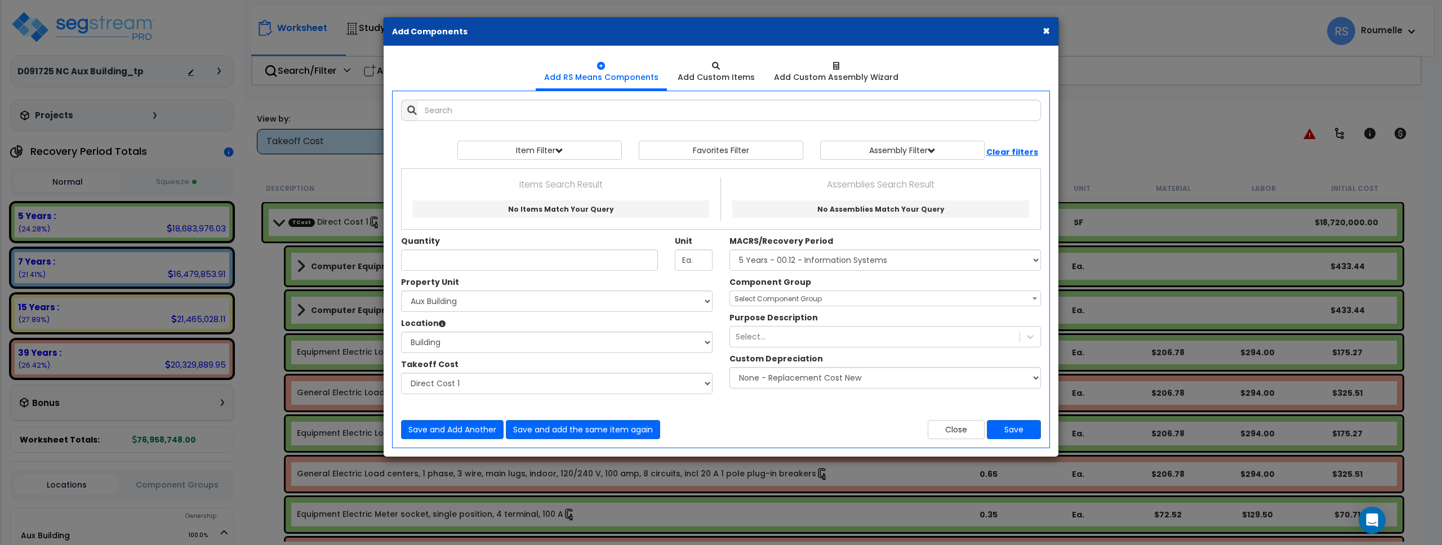
click at [756, 300] on span "Select Component Group" at bounding box center [778, 299] width 87 height 10
click at [770, 337] on div "Select..." at bounding box center [875, 337] width 290 height 18
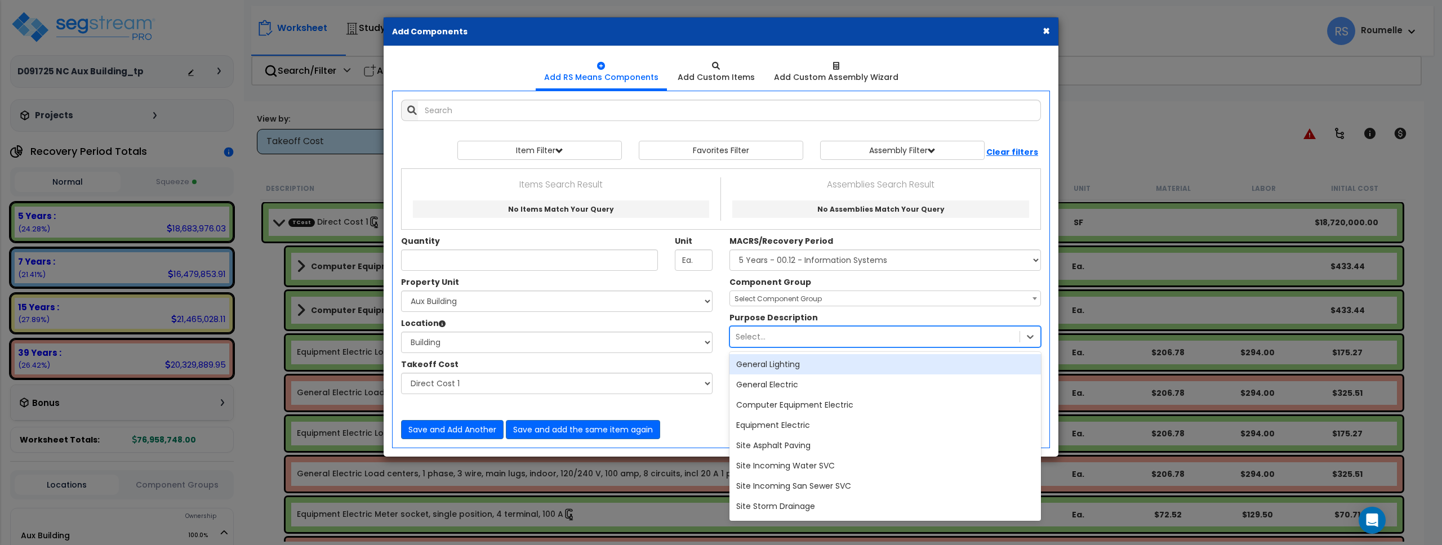
click at [787, 367] on div "General Lighting" at bounding box center [886, 364] width 312 height 20
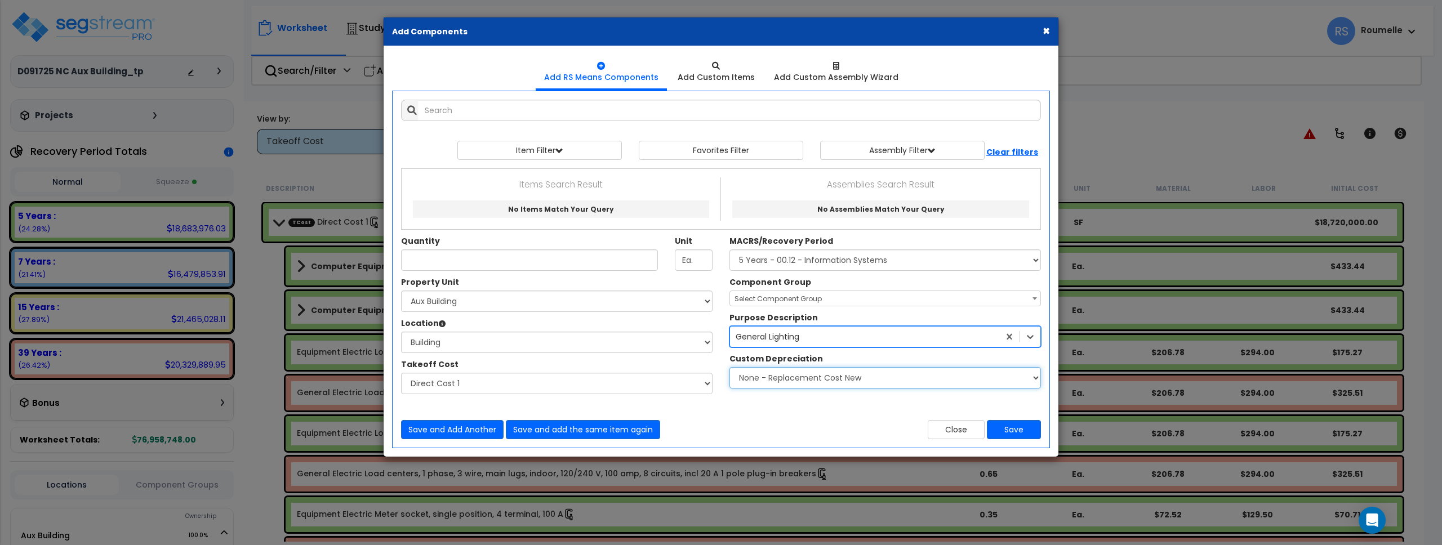
click at [786, 385] on select "None - Replacement Cost New Excellent - 90% Good - 75% Fair - 50% Bad - 25% Rep…" at bounding box center [886, 377] width 312 height 21
select select "0.9"
click at [730, 367] on select "None - Replacement Cost New Excellent - 90% Good - 75% Fair - 50% Bad - 25% Rep…" at bounding box center [886, 377] width 312 height 21
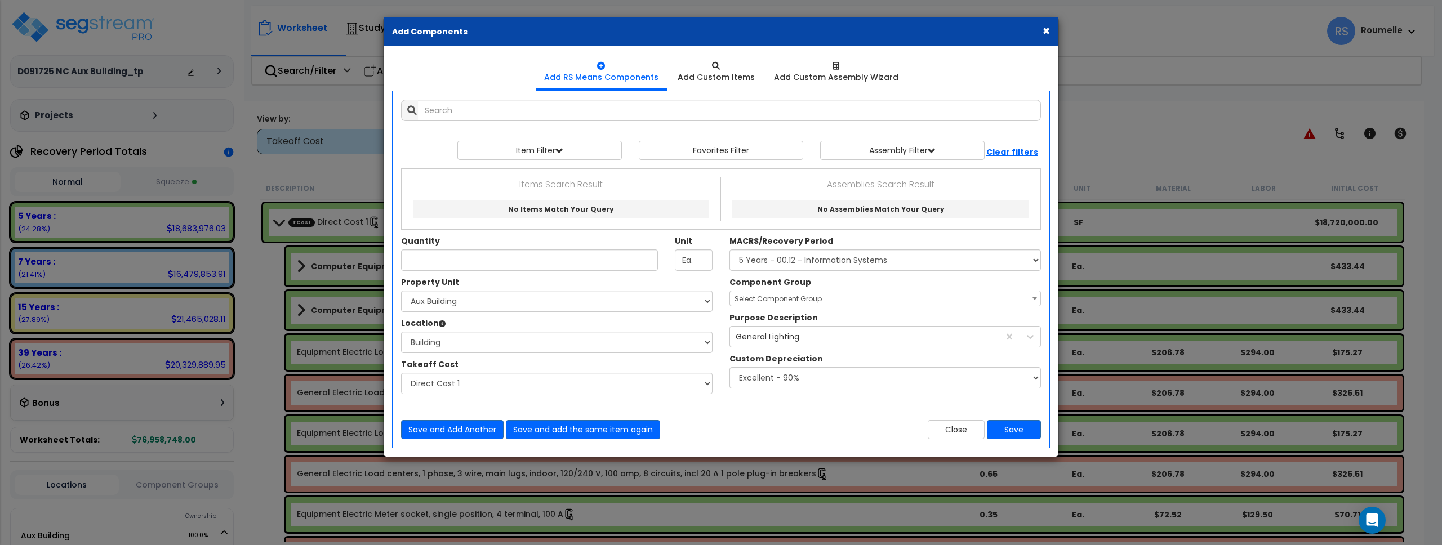
click at [780, 298] on span "Select Component Group" at bounding box center [778, 299] width 87 height 10
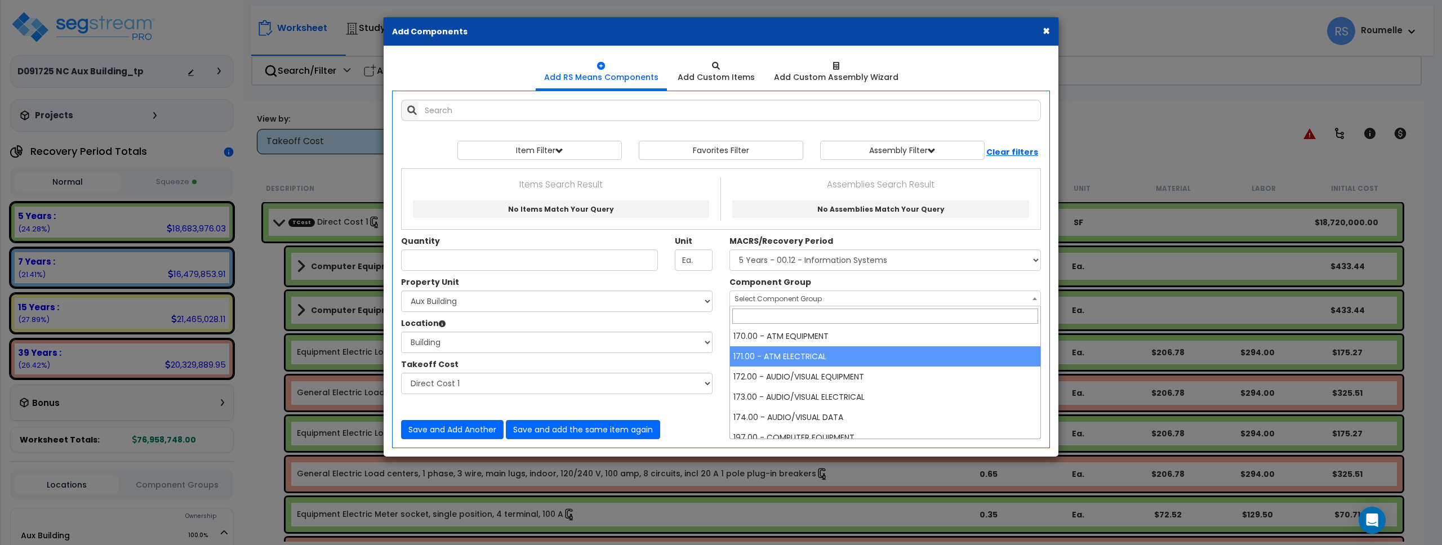
select select "85925"
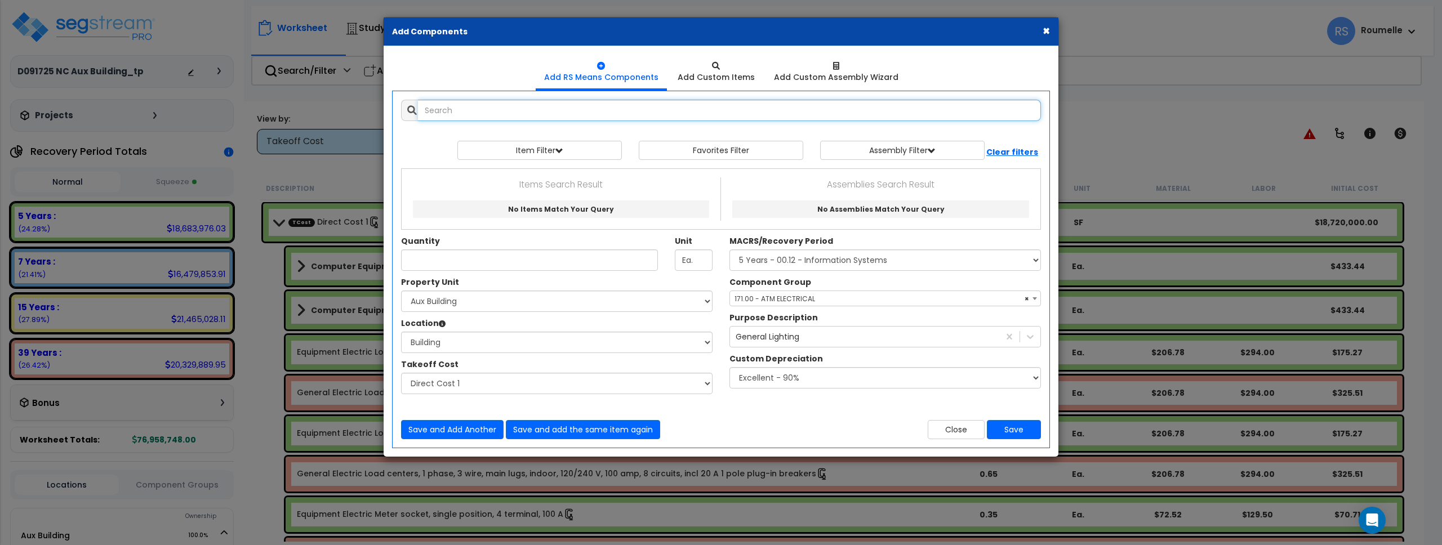
click at [521, 109] on input "text" at bounding box center [729, 110] width 623 height 21
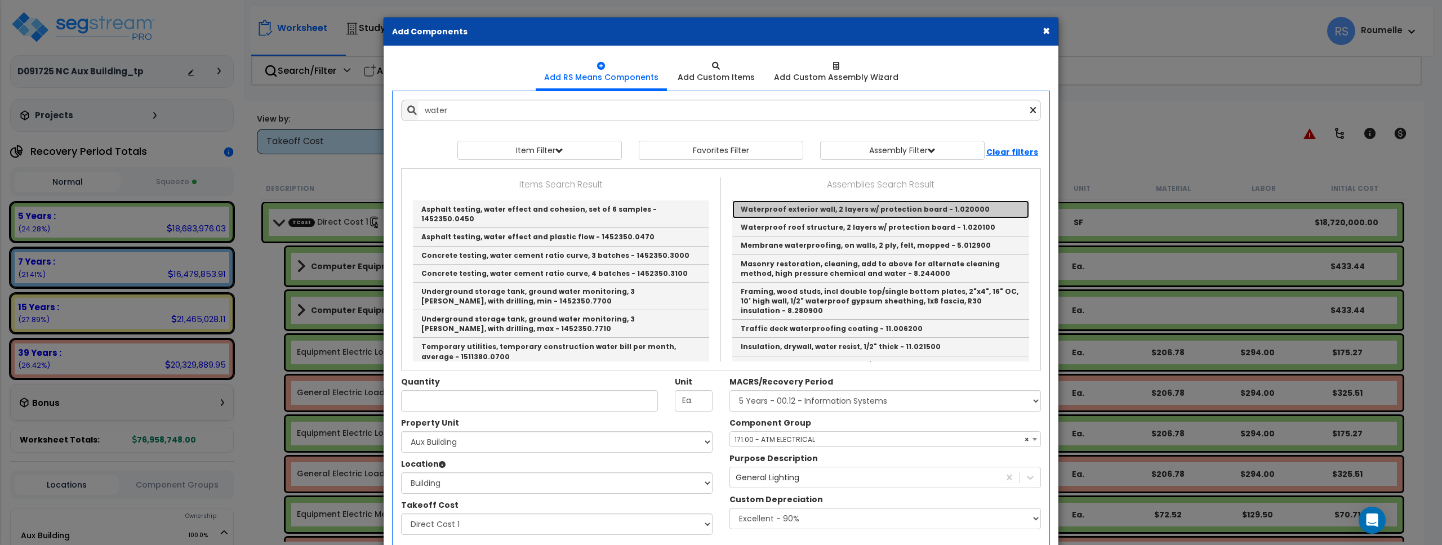
click at [804, 212] on link "Waterproof exterior wall, 2 layers w/ protection board - 1.020000" at bounding box center [880, 210] width 297 height 18
type input "Waterproof exterior wall, 2 layers w/ protection board - 1.020000"
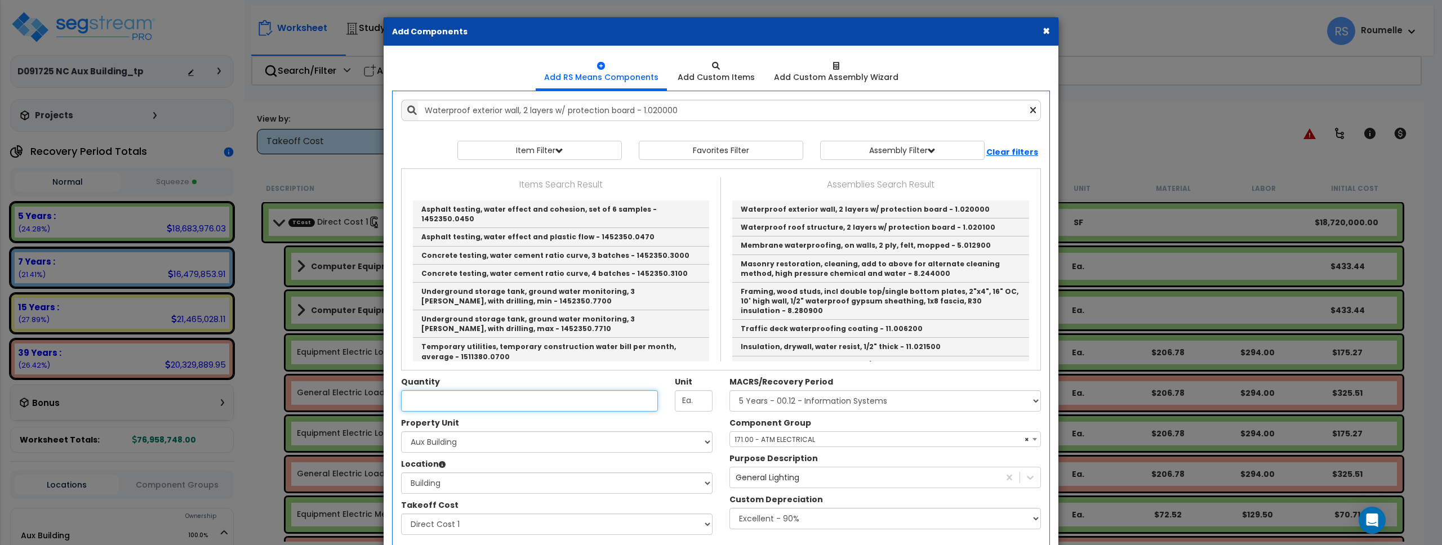
type input "L.F."
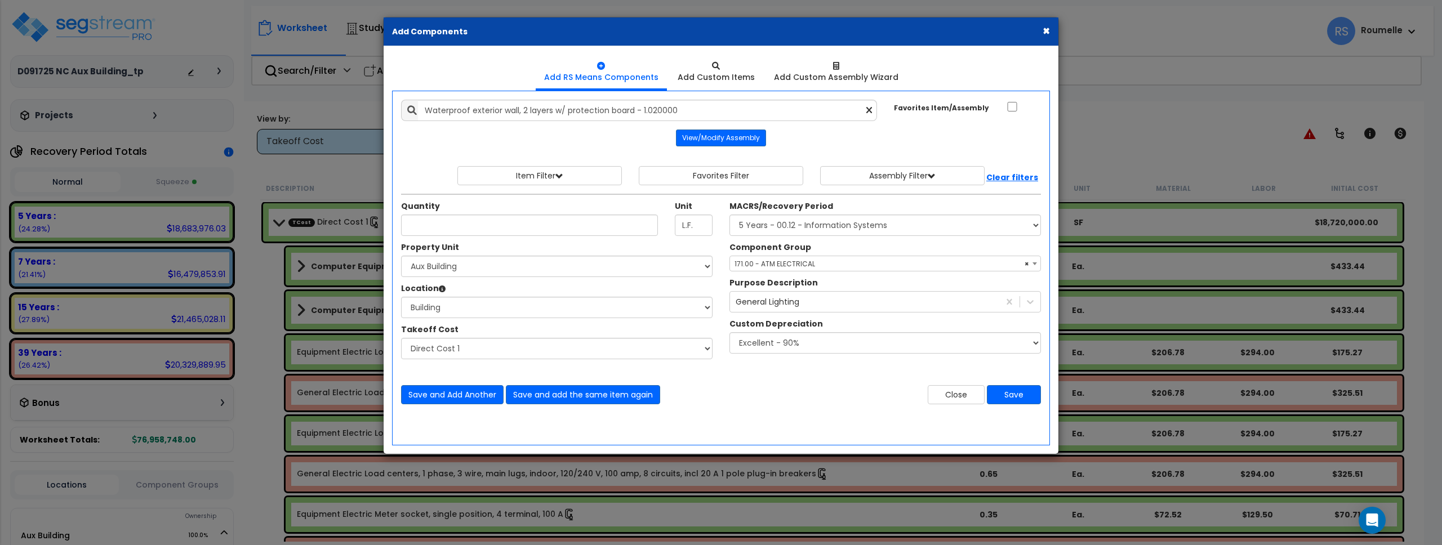
click at [813, 264] on span "× 171.00 - ATM ELECTRICAL" at bounding box center [885, 264] width 310 height 16
click at [1013, 174] on b "Clear filters" at bounding box center [1012, 177] width 52 height 11
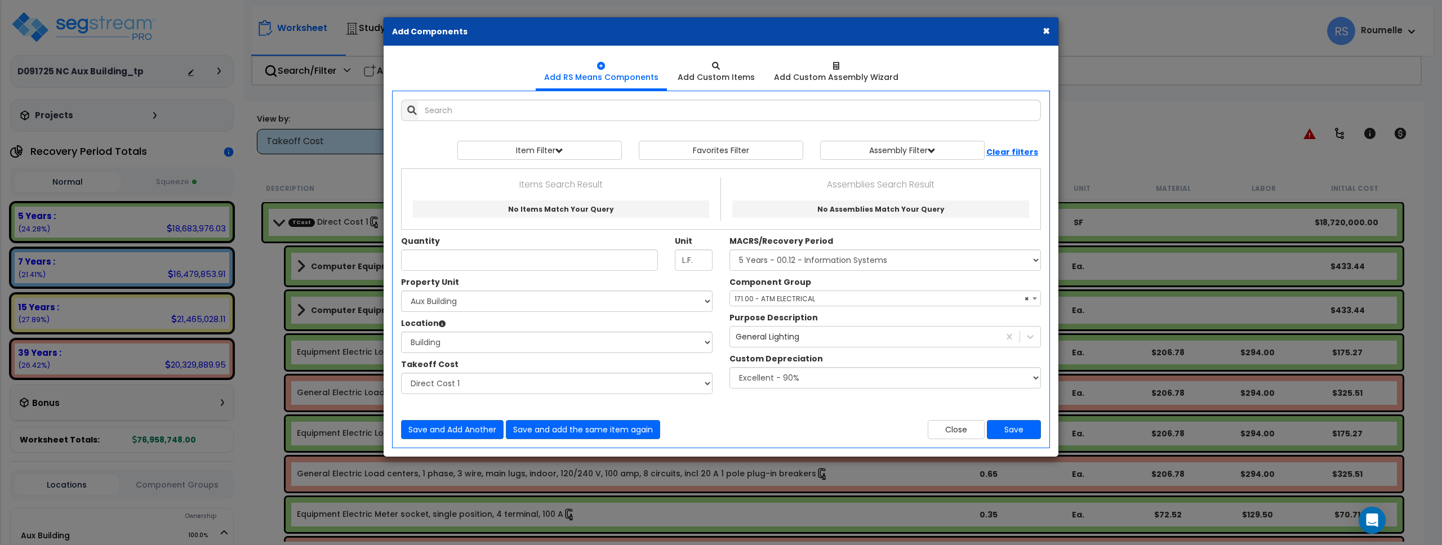
click at [1011, 175] on div "Items Search Result No Items Match Your Query Assemblies Search Result No Assem…" at bounding box center [721, 199] width 622 height 60
click at [1016, 151] on b "Clear filters" at bounding box center [1012, 151] width 52 height 11
select select
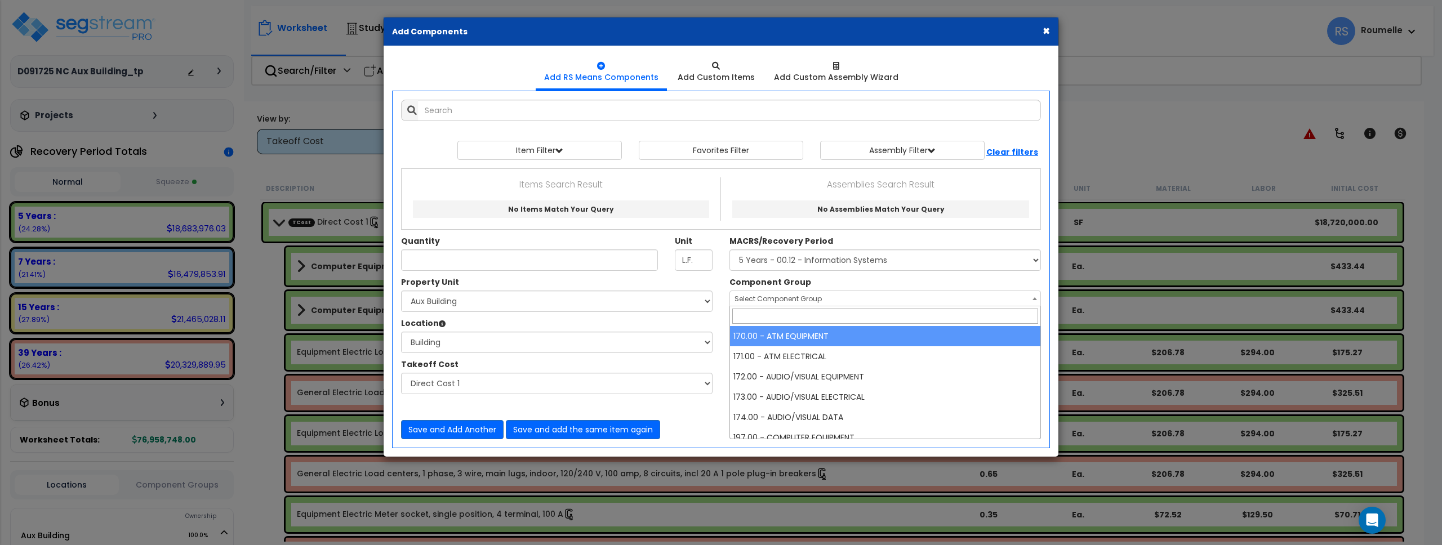
drag, startPoint x: 996, startPoint y: 232, endPoint x: 986, endPoint y: 251, distance: 21.2
click at [996, 233] on div "Quantity Unit L.F. MACRS/Recovery Period" at bounding box center [721, 222] width 657 height 108
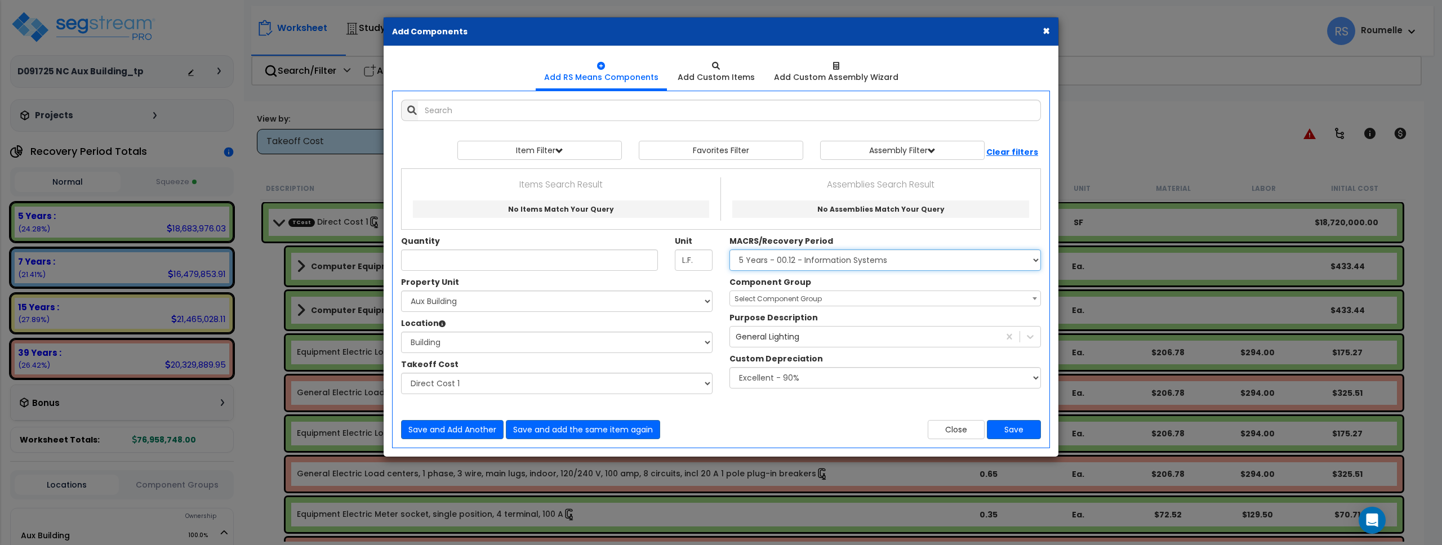
click at [973, 261] on select "Select MACRS/Recovery Period 5 Years - 57.0 - Distributive Trades & Services 5 …" at bounding box center [886, 260] width 312 height 21
select select
click at [730, 250] on select "Select MACRS/Recovery Period 5 Years - 57.0 - Distributive Trades & Services 5 …" at bounding box center [886, 260] width 312 height 21
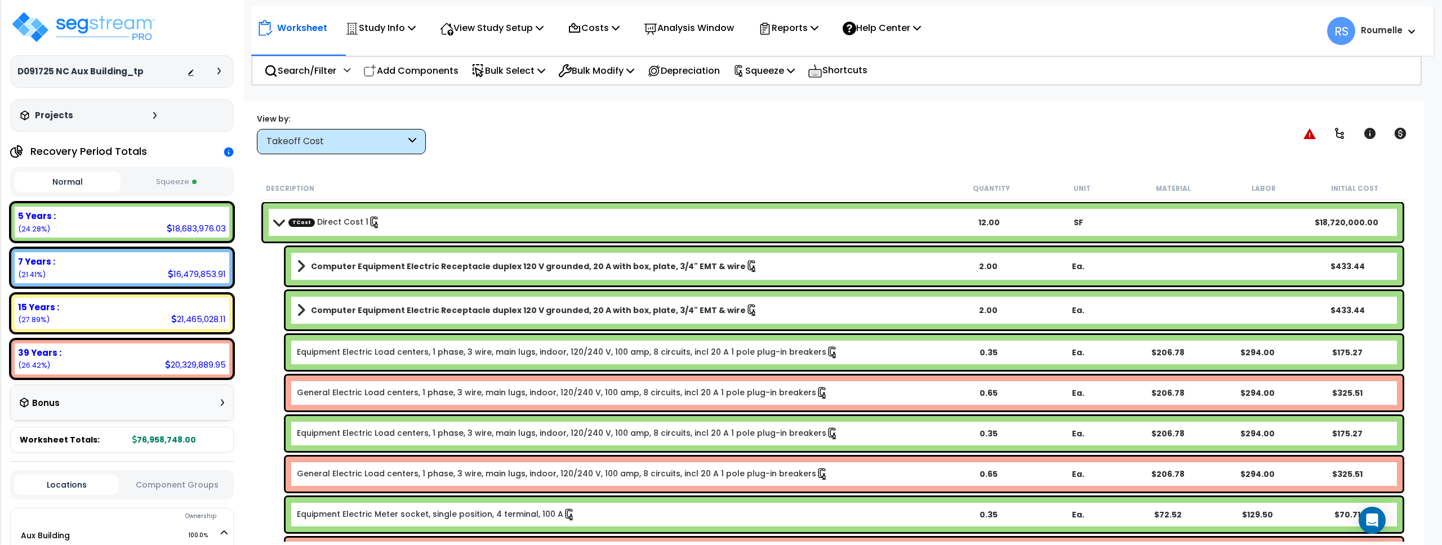
click at [957, 429] on div "0.35" at bounding box center [988, 433] width 87 height 11
click at [429, 72] on p "Add Components" at bounding box center [410, 70] width 95 height 15
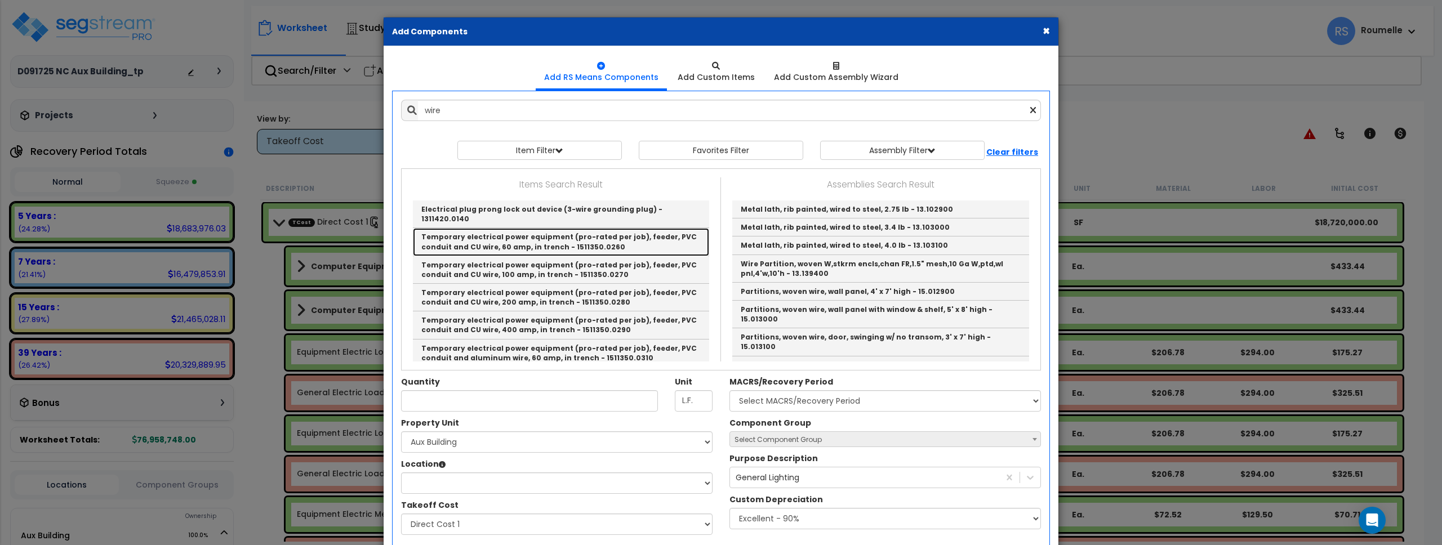
click at [584, 228] on link "Temporary electrical power equipment (pro-rated per job), feeder, PVC conduit a…" at bounding box center [561, 242] width 296 height 28
type input "Temporary electrical power equipment (pro-rated per job), feeder, PVC conduit a…"
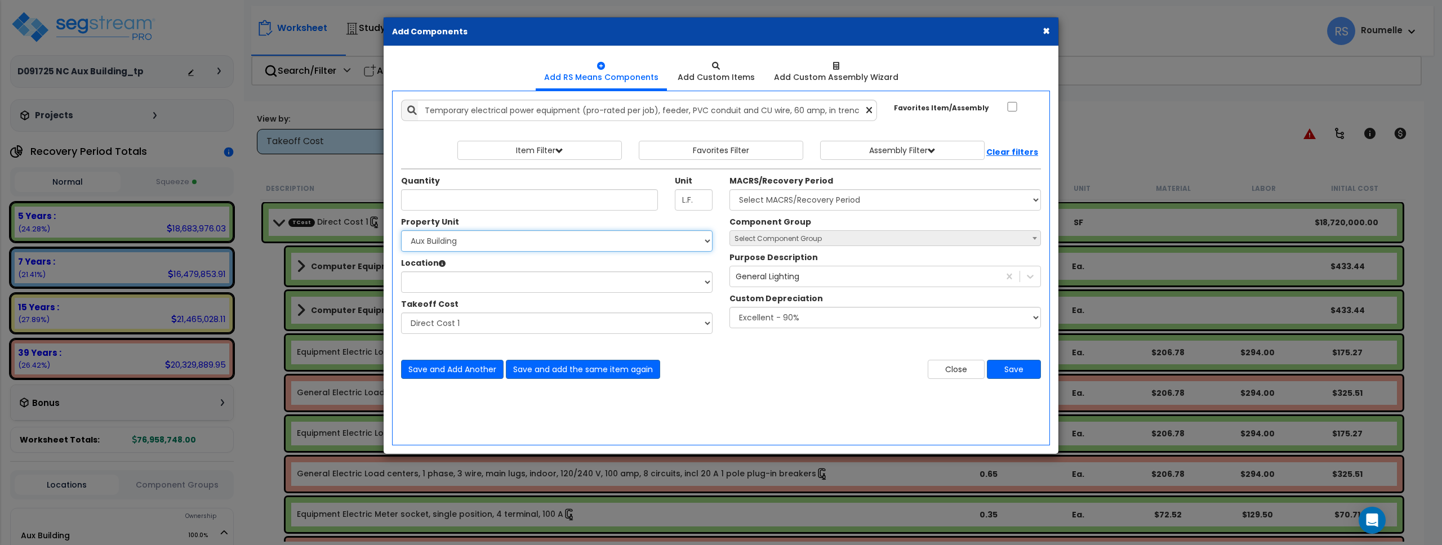
click at [554, 237] on select "Select Aux Building Cloner Site Improvements" at bounding box center [557, 240] width 312 height 21
select select "116107"
click at [401, 230] on select "Select Aux Building Cloner Site Improvements" at bounding box center [557, 240] width 312 height 21
click at [525, 285] on select "Location:" at bounding box center [557, 282] width 312 height 21
click at [531, 286] on select "Select Bathroom Building Building Interior Carport Guard House Building Kitchen…" at bounding box center [557, 282] width 312 height 21
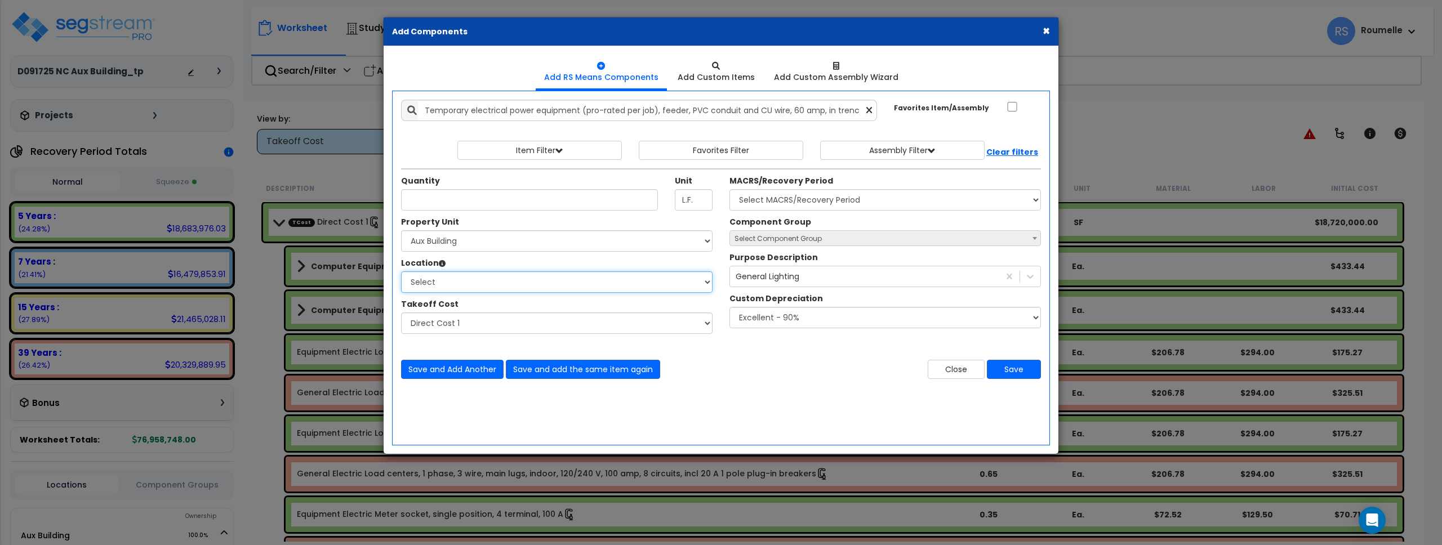
click at [699, 284] on select "Select Bathroom Building Building Interior Carport Guard House Building Kitchen…" at bounding box center [557, 282] width 312 height 21
select select "6"
click at [401, 272] on select "Select Bathroom Building Building Interior Carport Guard House Building Kitchen…" at bounding box center [557, 282] width 312 height 21
click at [604, 323] on select "Select Direct Cost 1 Direct Cost 2 Direct Cost 3" at bounding box center [557, 323] width 312 height 21
select select "36124694"
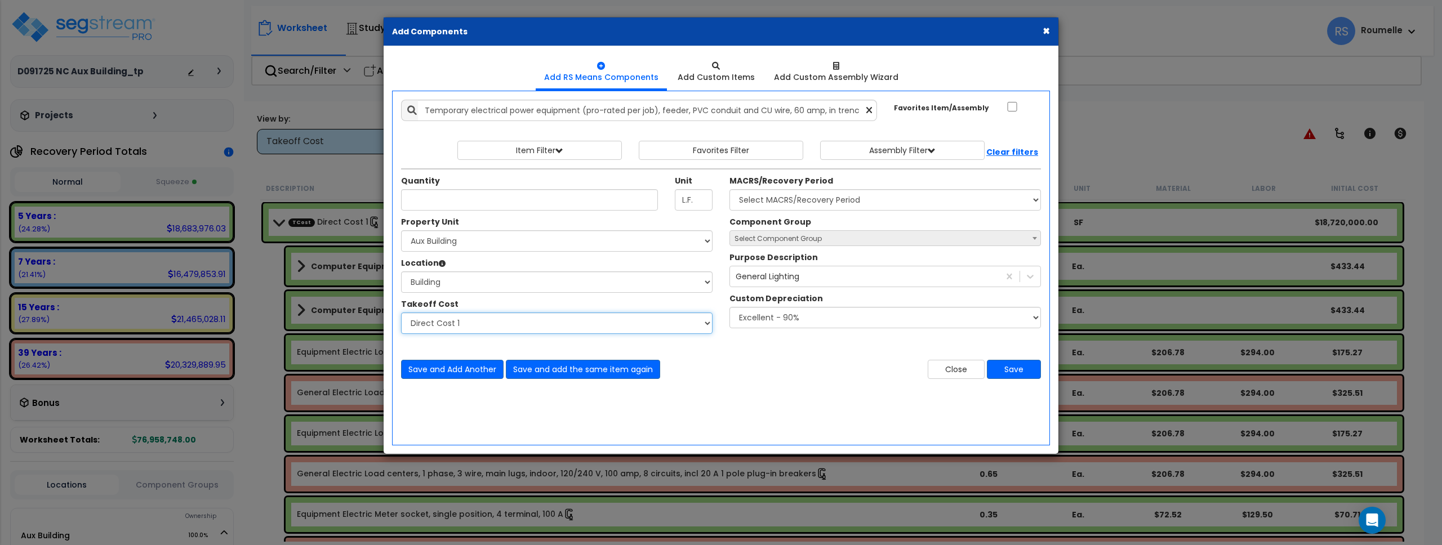
click at [401, 313] on select "Select Direct Cost 1 Direct Cost 2 Direct Cost 3" at bounding box center [557, 323] width 312 height 21
click at [794, 236] on span "Select Component Group" at bounding box center [778, 239] width 87 height 10
click at [799, 188] on div "MACRS/Recovery Period Select MACRS/Recovery Period 5 Years - 57.0 - Distributiv…" at bounding box center [886, 192] width 312 height 35
click at [820, 200] on select "Select MACRS/Recovery Period 5 Years - 57.0 - Distributive Trades & Services 5 …" at bounding box center [886, 199] width 312 height 21
select select "64817"
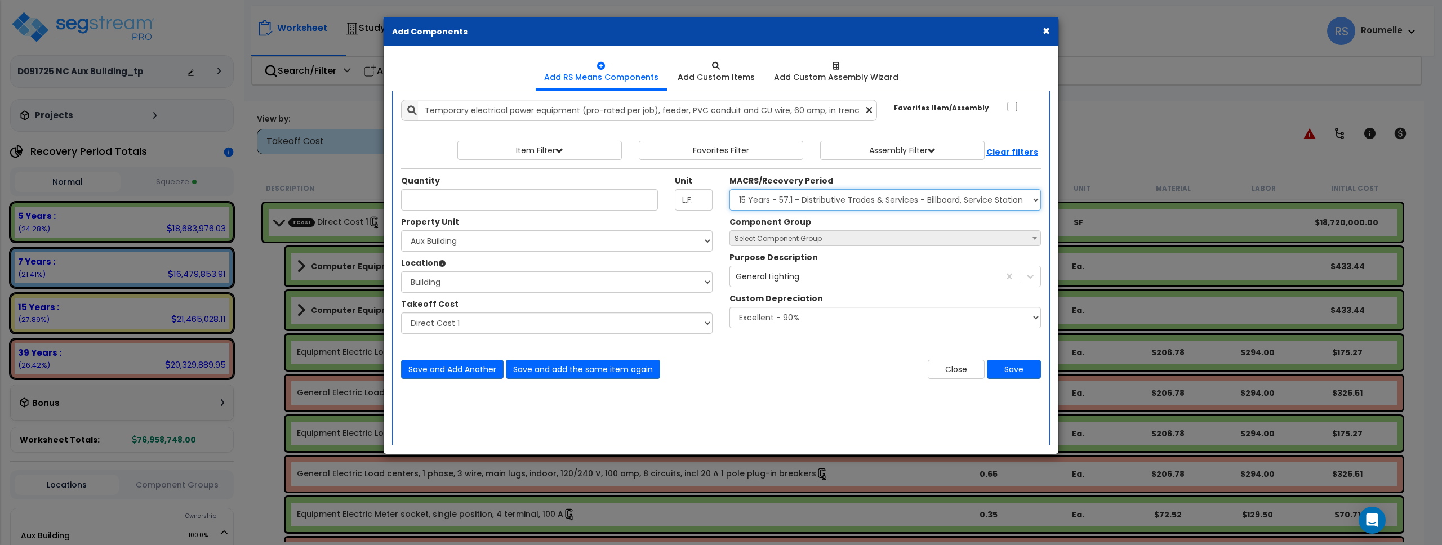
click at [730, 189] on select "Select MACRS/Recovery Period 5 Years - 57.0 - Distributive Trades & Services 5 …" at bounding box center [886, 199] width 312 height 21
click at [813, 238] on span "Select Component Group" at bounding box center [778, 239] width 87 height 10
click at [1027, 363] on button "Save" at bounding box center [1014, 369] width 54 height 19
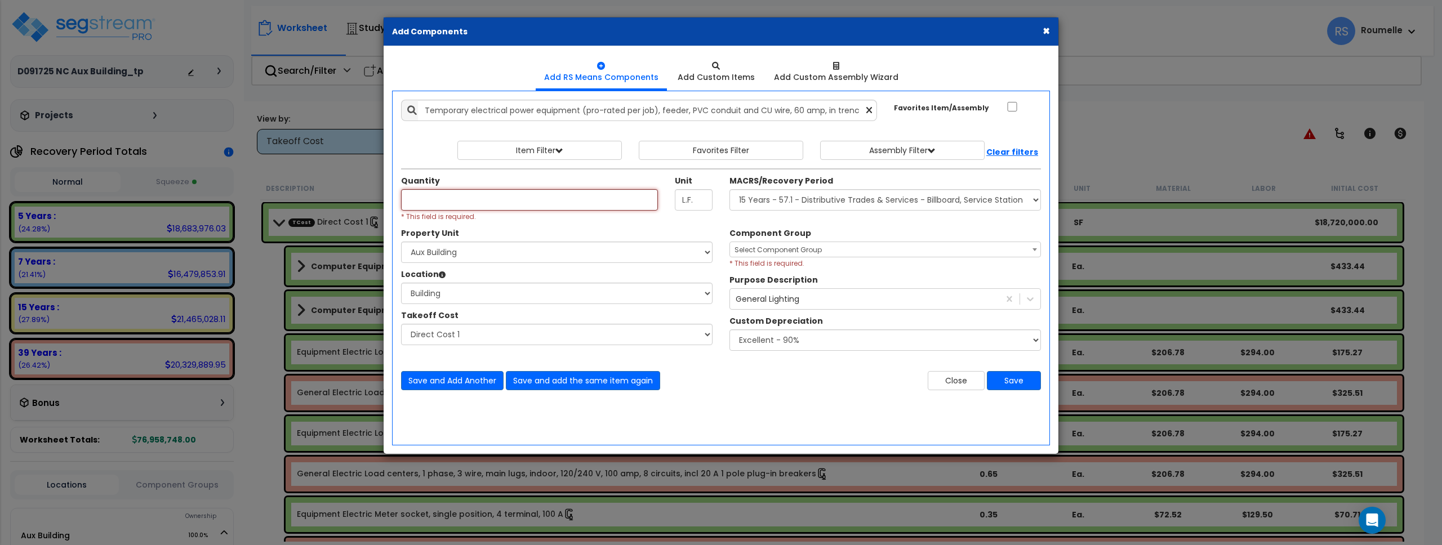
drag, startPoint x: 513, startPoint y: 196, endPoint x: 698, endPoint y: 221, distance: 187.1
click at [514, 196] on input "Quantity" at bounding box center [529, 199] width 257 height 21
type input "1"
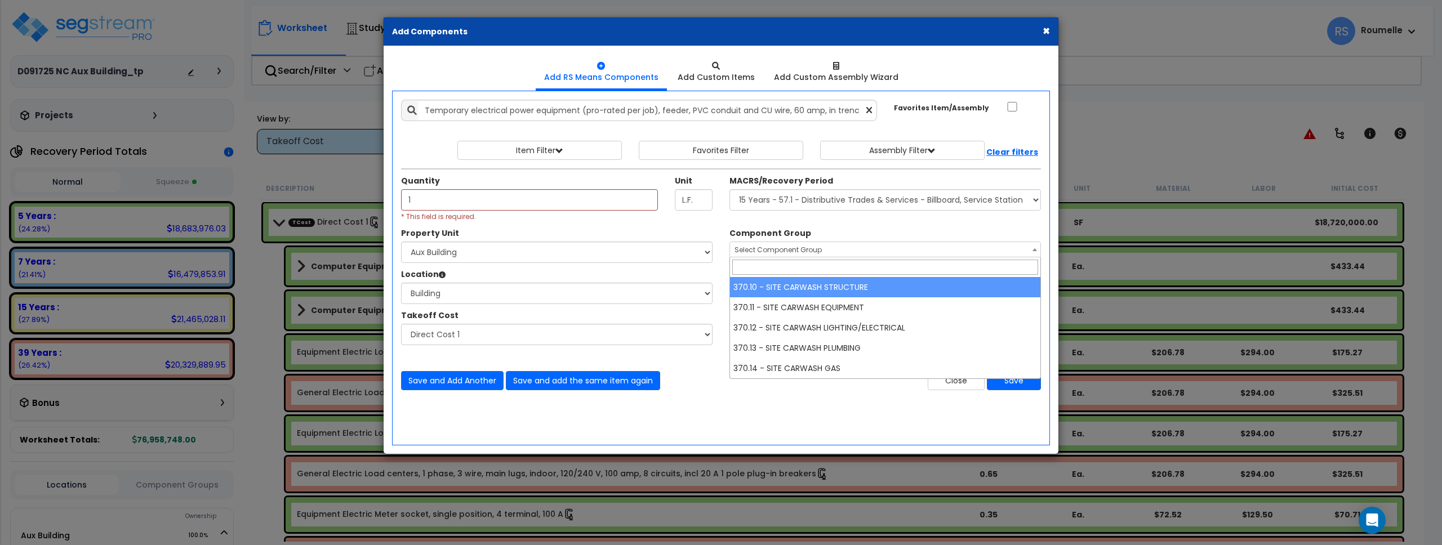
click at [804, 246] on span "Select Component Group" at bounding box center [778, 250] width 87 height 10
drag, startPoint x: 829, startPoint y: 287, endPoint x: 799, endPoint y: 277, distance: 31.7
select select "86233"
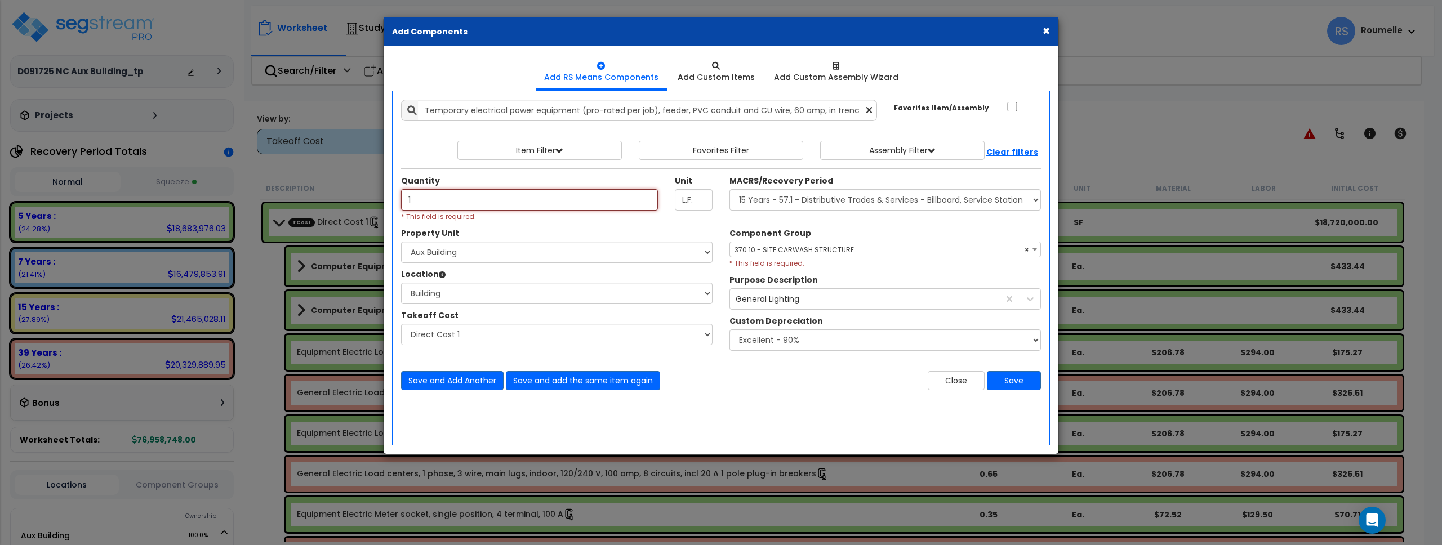
click at [543, 203] on input "1" at bounding box center [529, 199] width 257 height 21
click at [544, 203] on input "1" at bounding box center [529, 199] width 257 height 21
drag, startPoint x: 770, startPoint y: 230, endPoint x: 837, endPoint y: 255, distance: 70.9
click at [770, 230] on label "Component Group" at bounding box center [771, 233] width 82 height 11
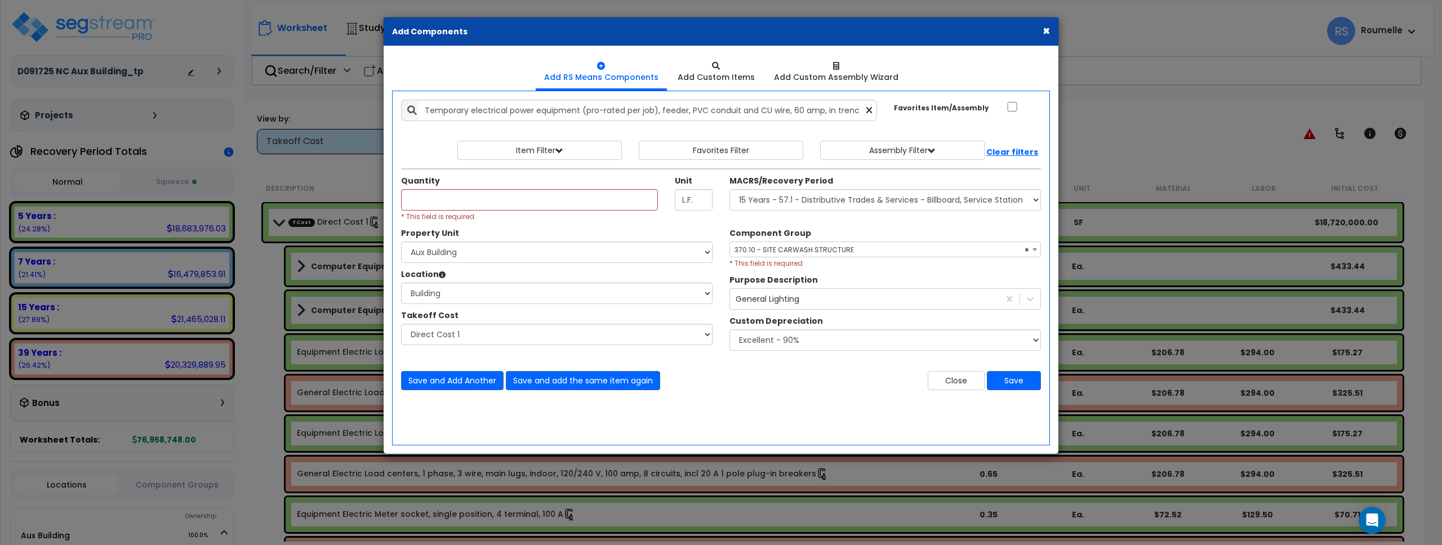
click at [730, 242] on select "Select Component Group 370.10 - SITE CARWASH STRUCTURE 370.11 - SITE CARWASH EQ…" at bounding box center [730, 252] width 1 height 21
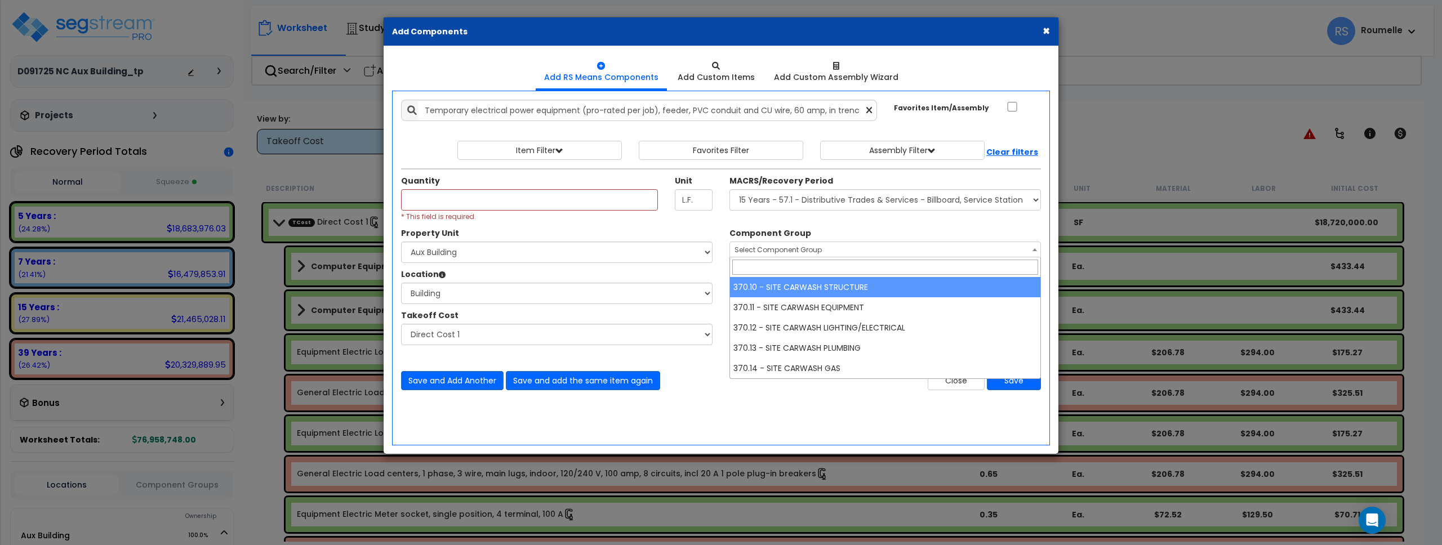
select select "86233"
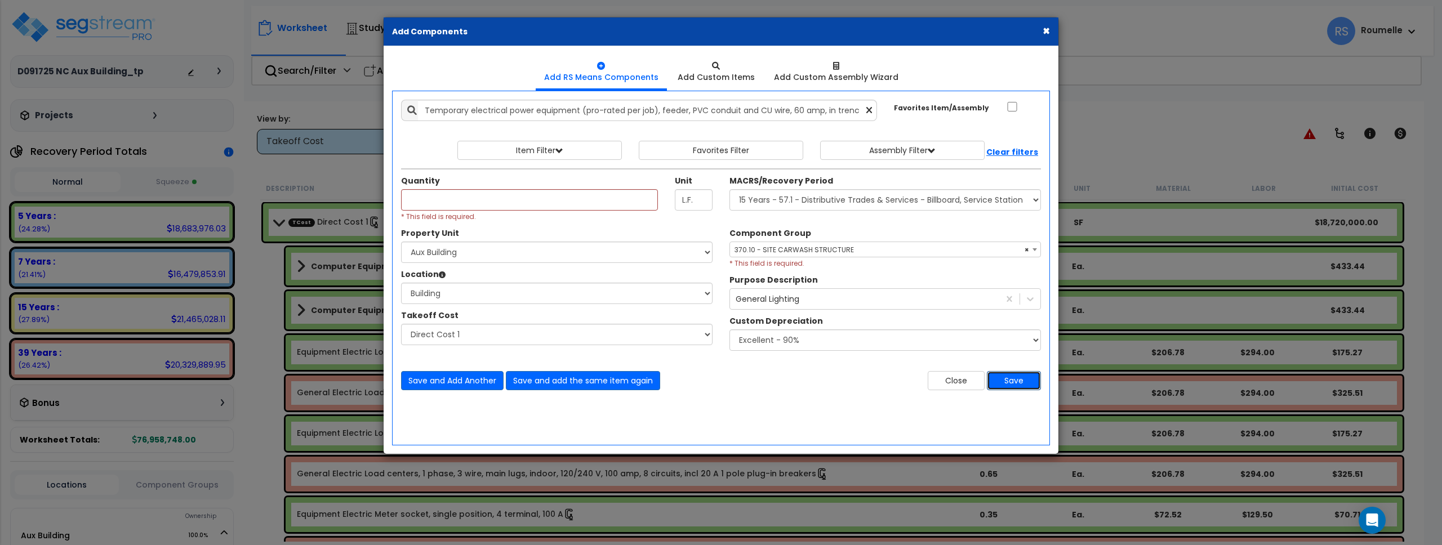
click at [1019, 379] on button "Save" at bounding box center [1014, 380] width 54 height 19
drag, startPoint x: 513, startPoint y: 196, endPoint x: 606, endPoint y: 222, distance: 97.0
click at [513, 196] on input "1" at bounding box center [529, 199] width 257 height 21
type input "1"
click at [1020, 383] on button "Save" at bounding box center [1014, 380] width 54 height 19
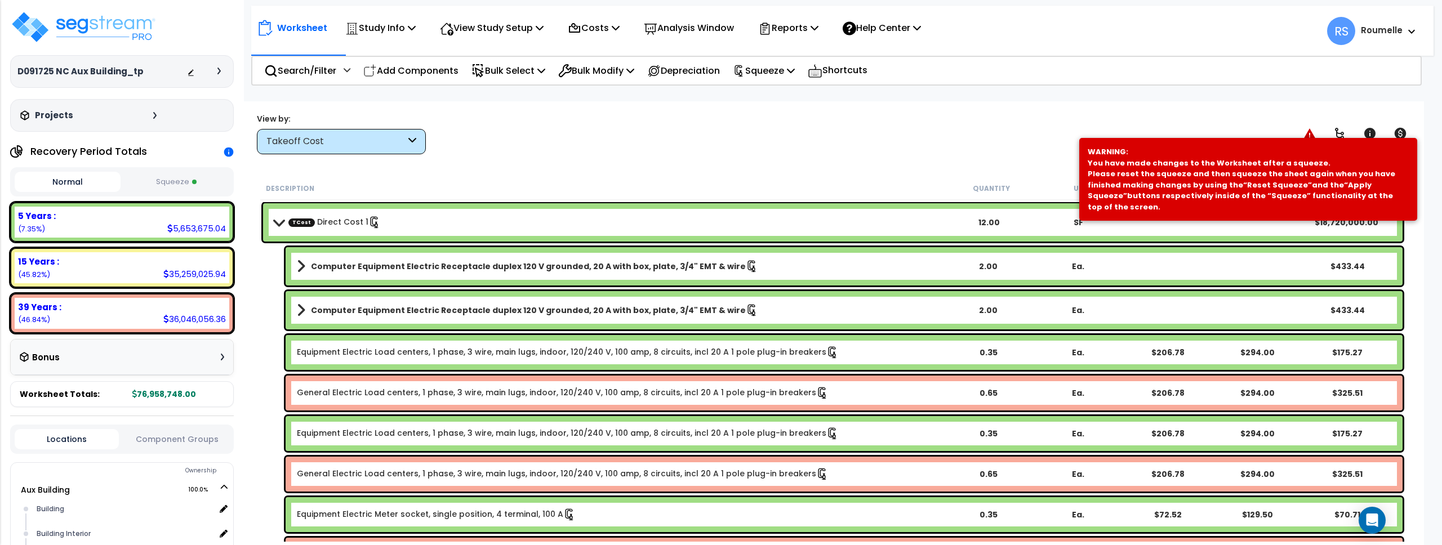
click at [1404, 35] on span at bounding box center [1409, 31] width 12 height 14
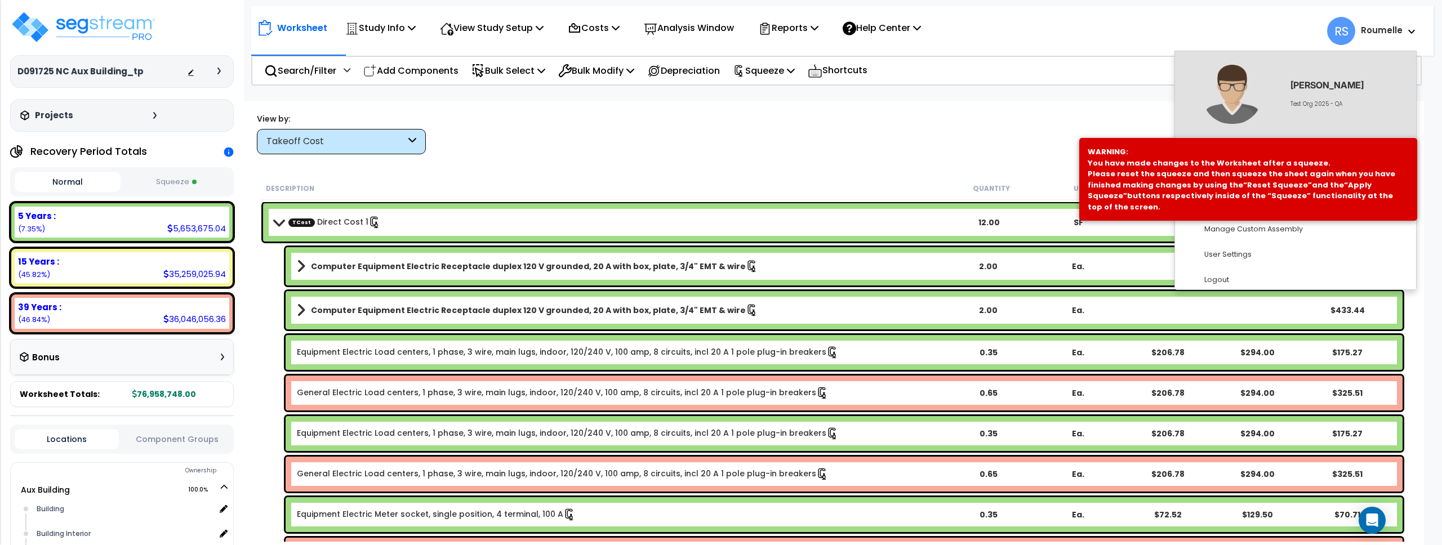
click at [1125, 84] on div "Search/Filter Additional Search / Filter Add Components Bulk Select Select By..…" at bounding box center [836, 71] width 1171 height 30
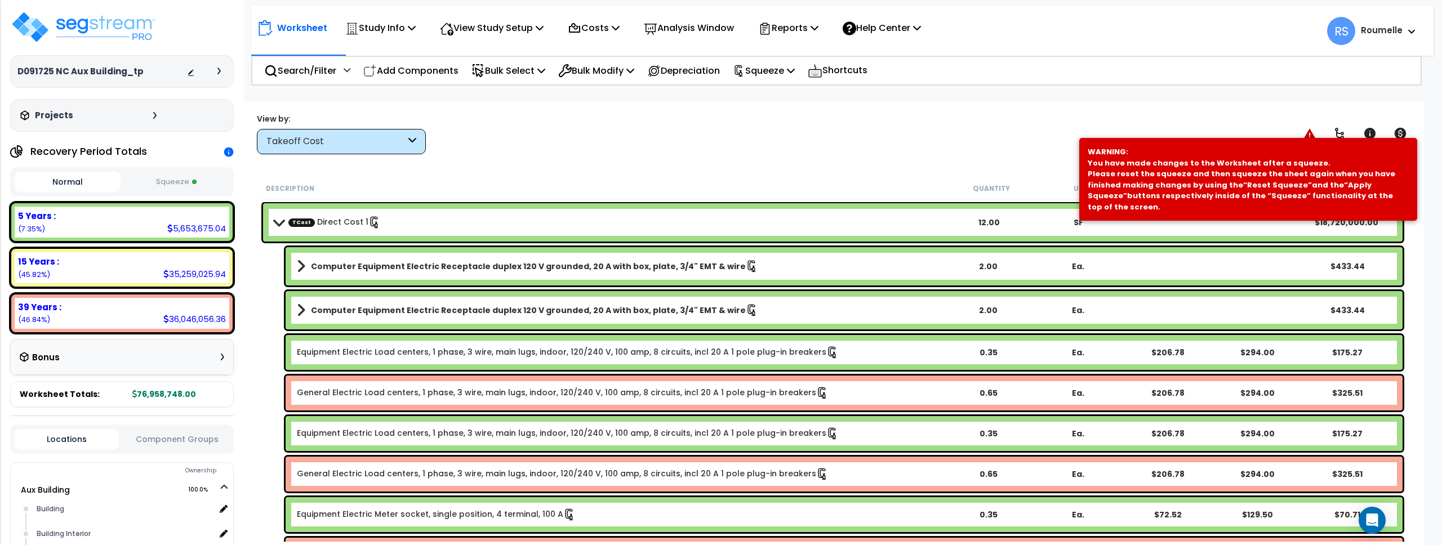
click at [1310, 134] on icon at bounding box center [1310, 133] width 12 height 11
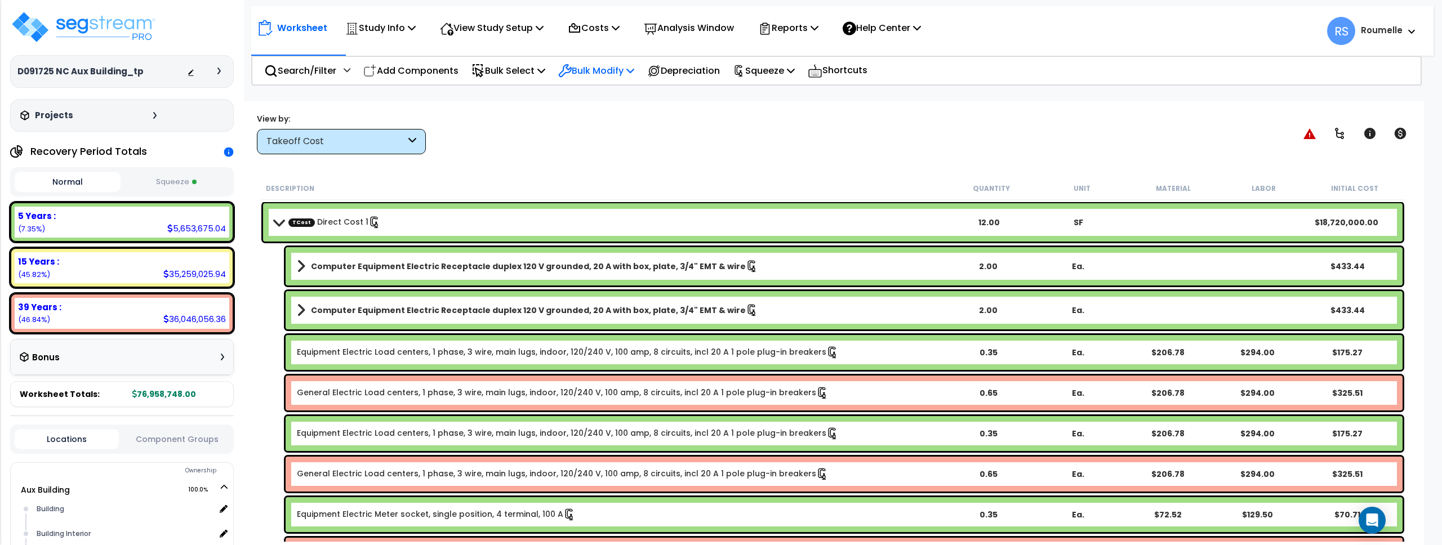
click at [628, 69] on p "Bulk Modify" at bounding box center [596, 70] width 76 height 15
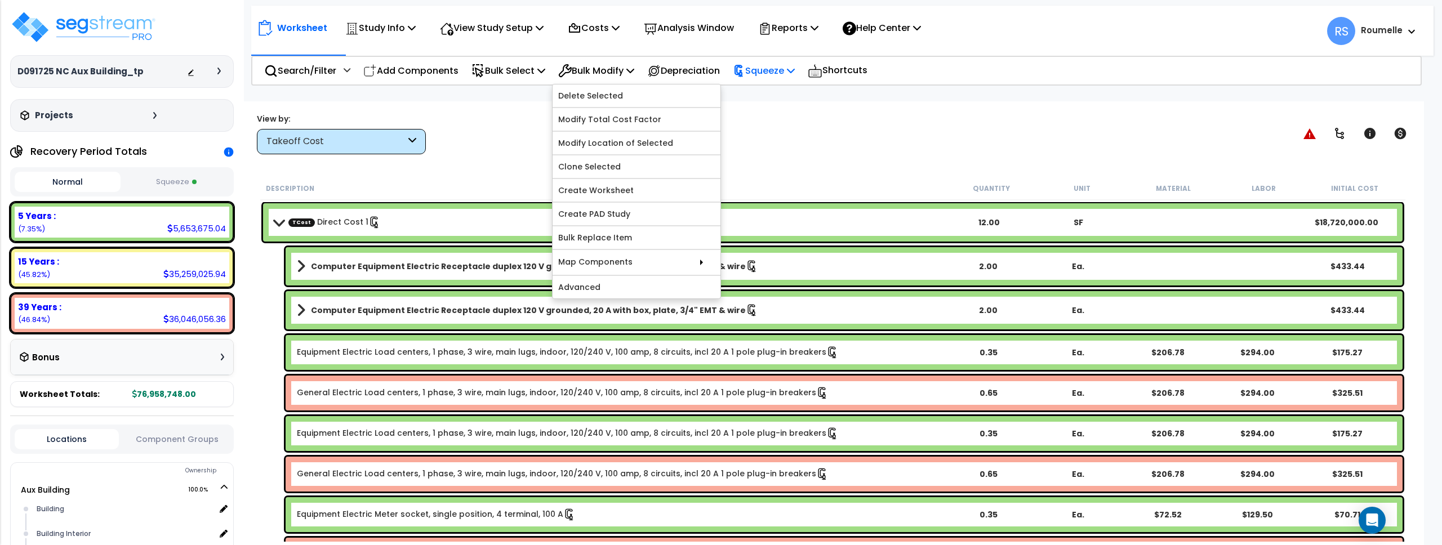
click at [786, 71] on p "Squeeze" at bounding box center [764, 70] width 62 height 15
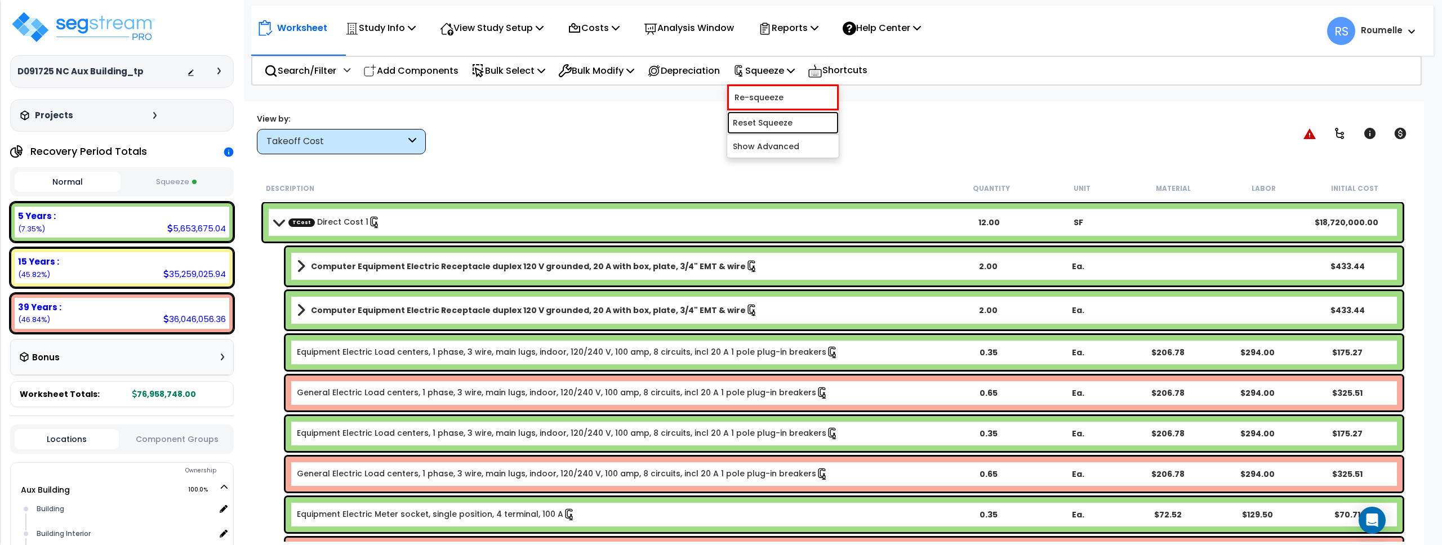
click at [797, 122] on link "Reset Squeeze" at bounding box center [783, 123] width 112 height 23
click at [1407, 33] on span at bounding box center [1409, 31] width 12 height 14
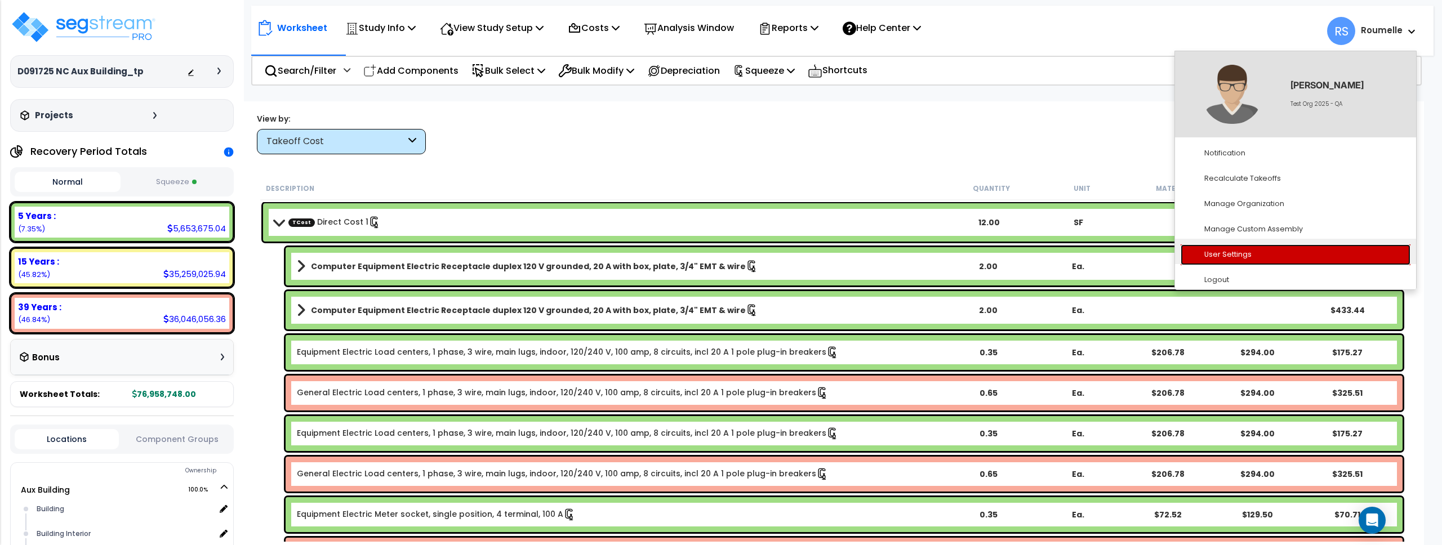
click at [1236, 248] on link "User Settings" at bounding box center [1296, 254] width 230 height 21
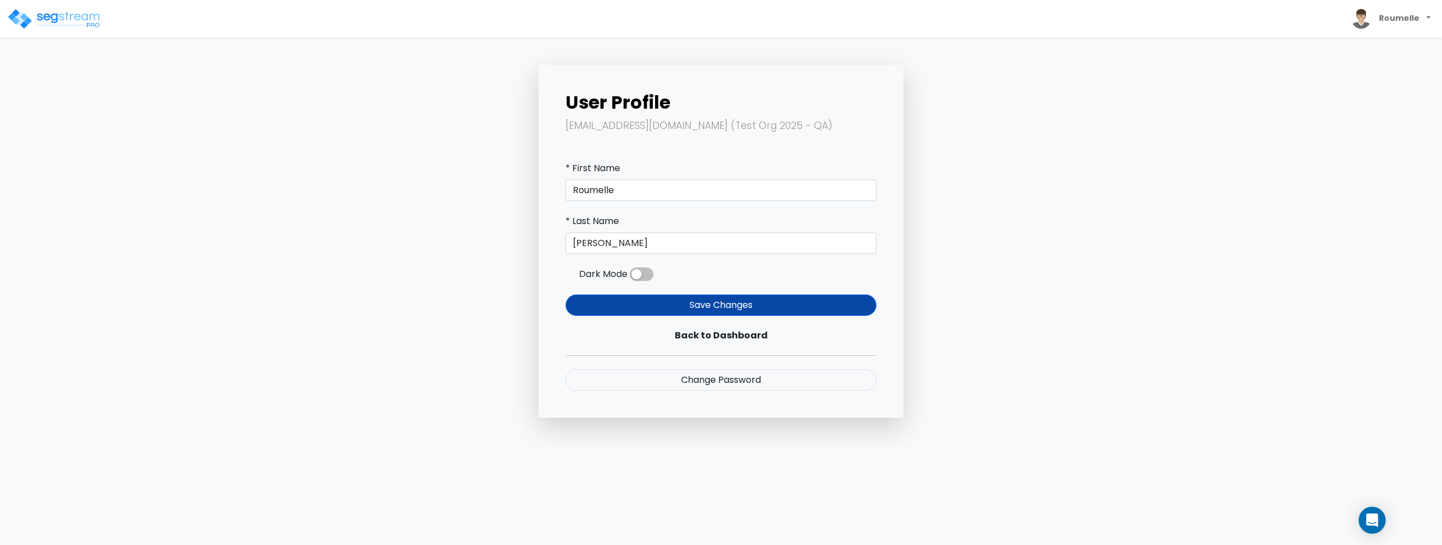
click at [646, 274] on span at bounding box center [642, 275] width 24 height 14
click at [630, 277] on input "checkbox" at bounding box center [630, 277] width 0 height 0
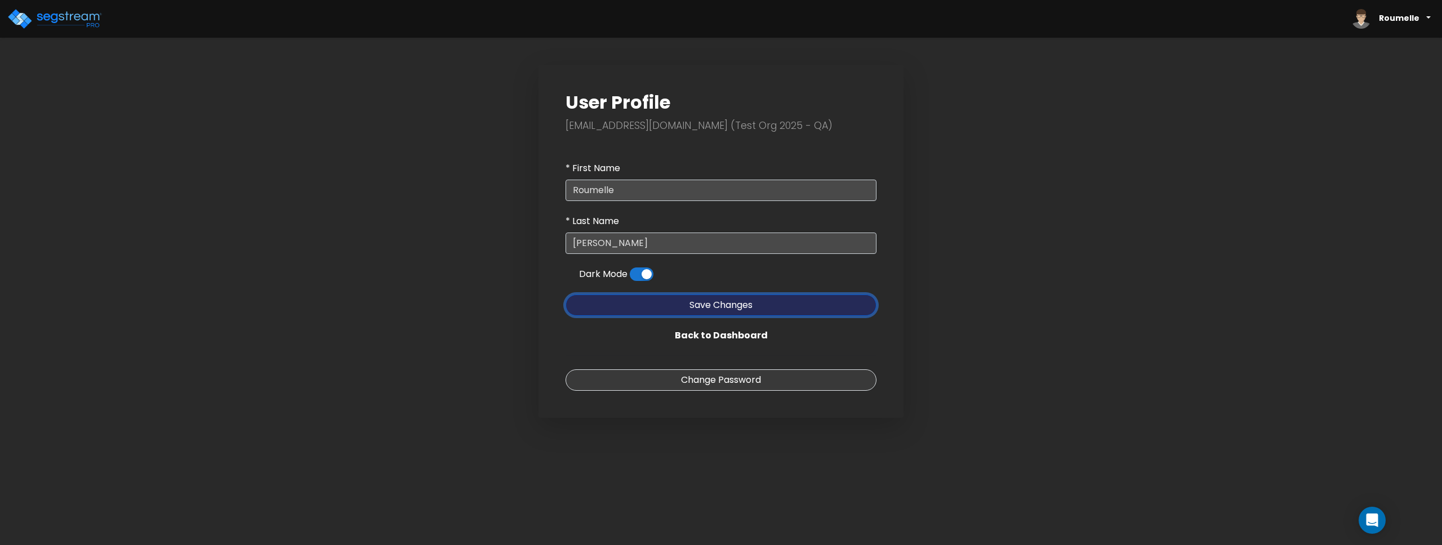
click at [737, 309] on button "Save Changes" at bounding box center [721, 305] width 311 height 21
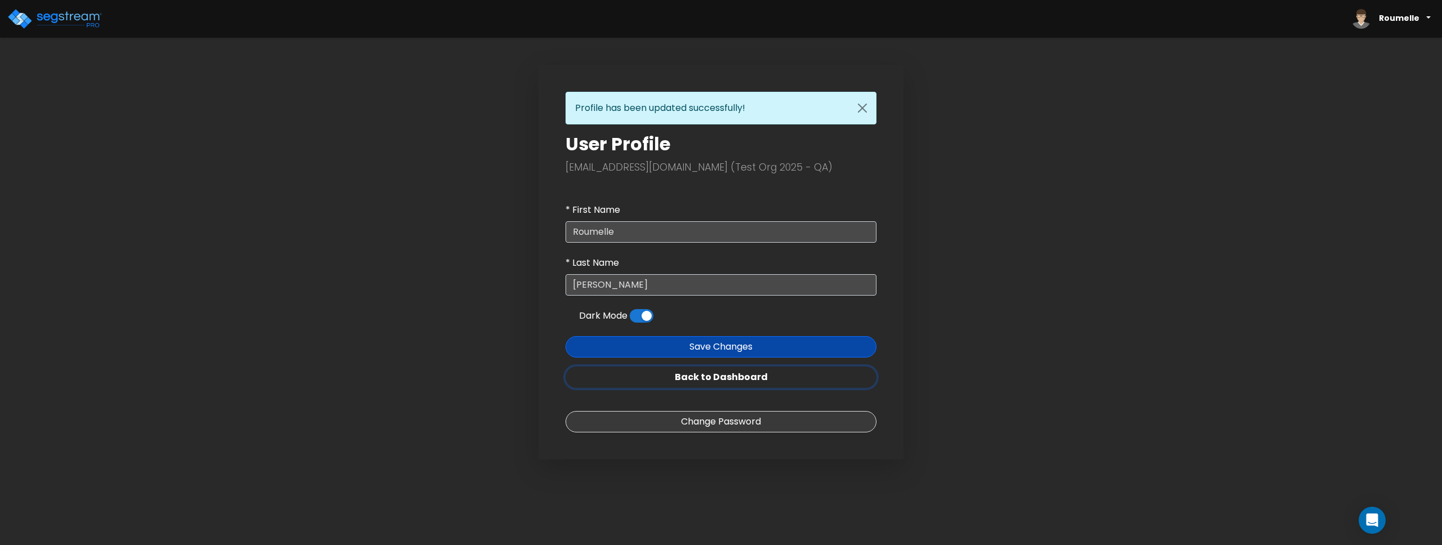
click at [736, 375] on link "Back to Dashboard" at bounding box center [721, 377] width 311 height 21
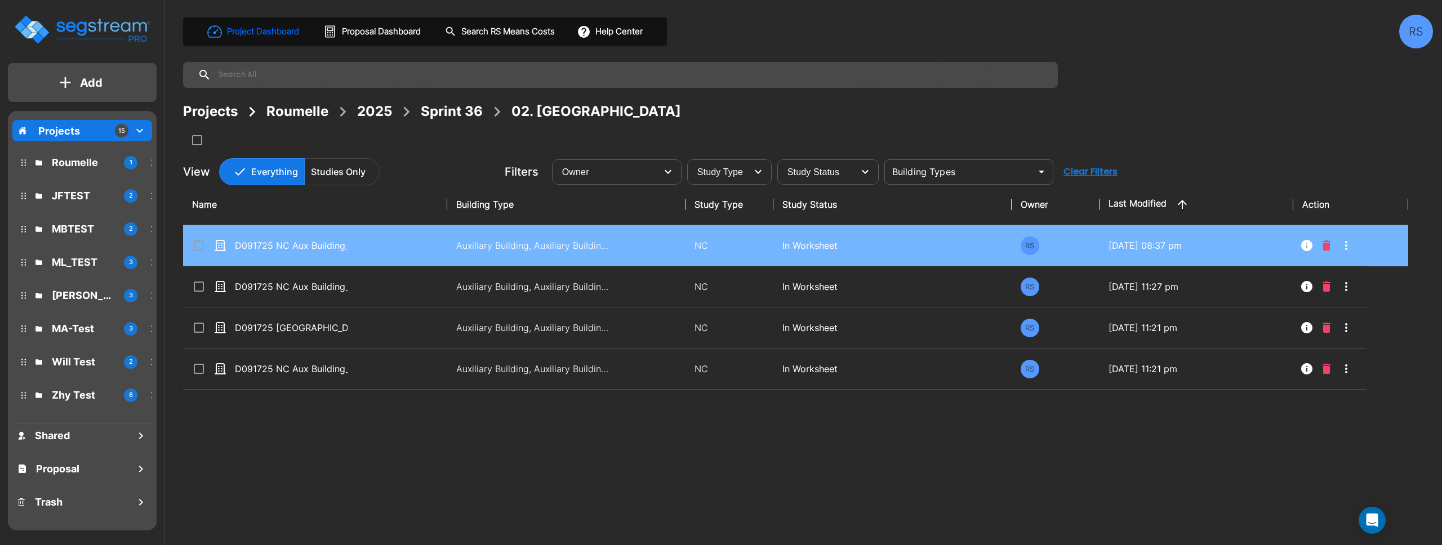
click at [409, 250] on td "D091725 NC Aux Building_tp" at bounding box center [315, 245] width 264 height 41
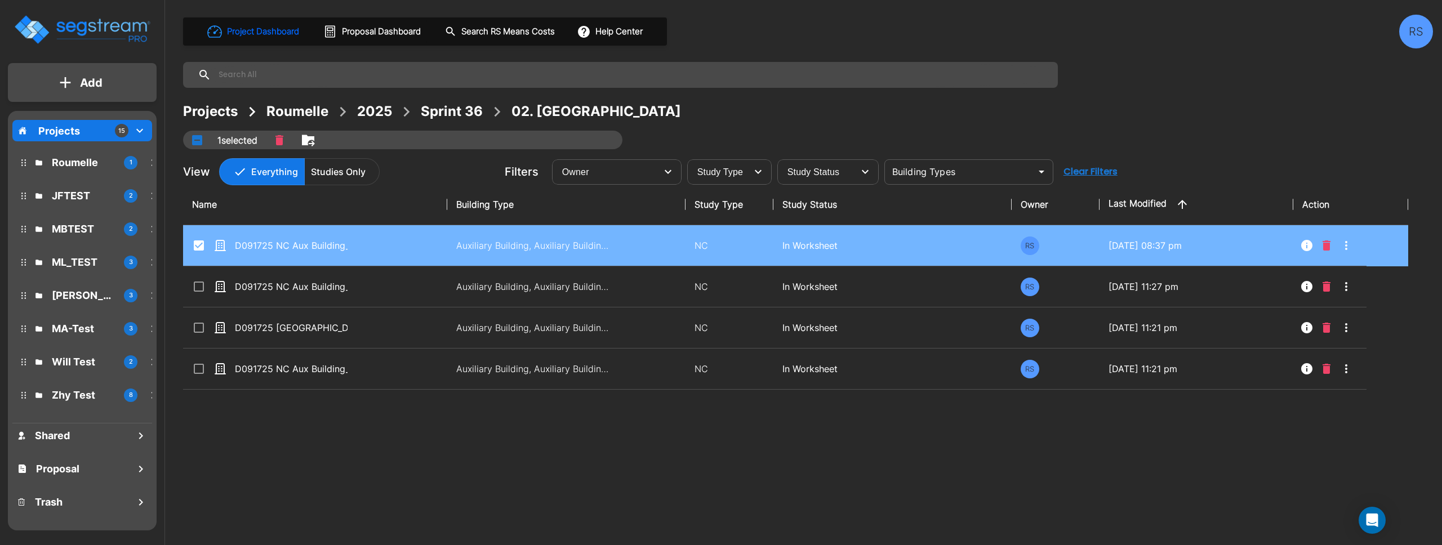
click at [409, 250] on td "D091725 NC Aux Building_tp" at bounding box center [315, 245] width 264 height 41
checkbox input "false"
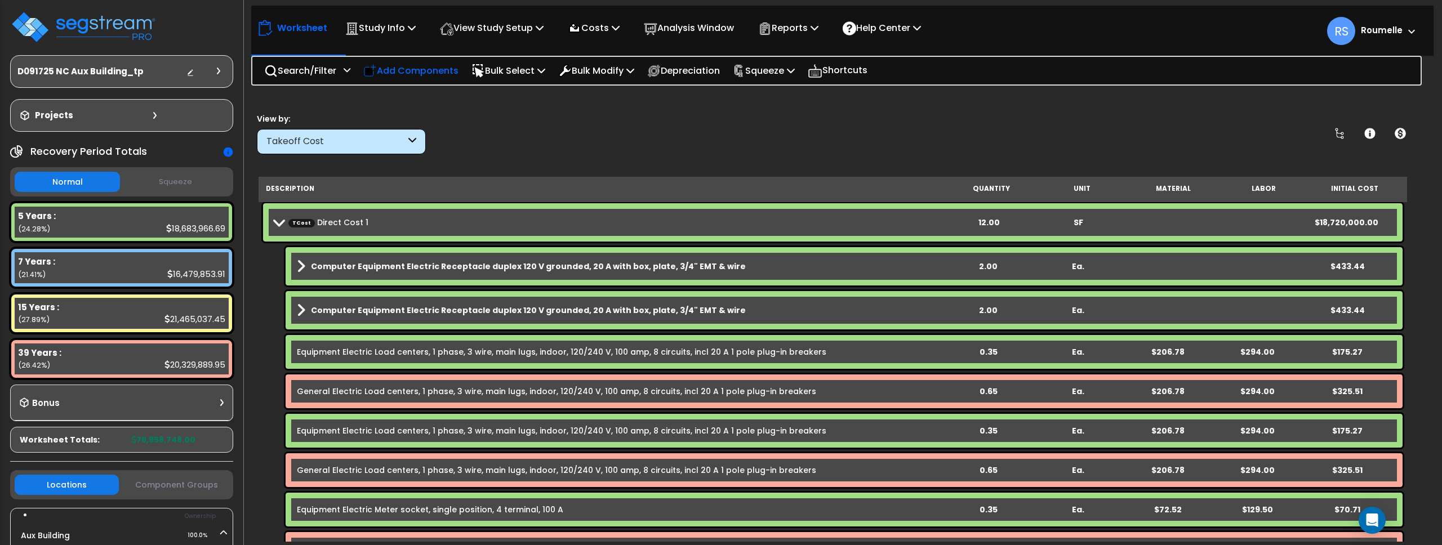
click at [431, 71] on p "Add Components" at bounding box center [410, 70] width 95 height 15
select select
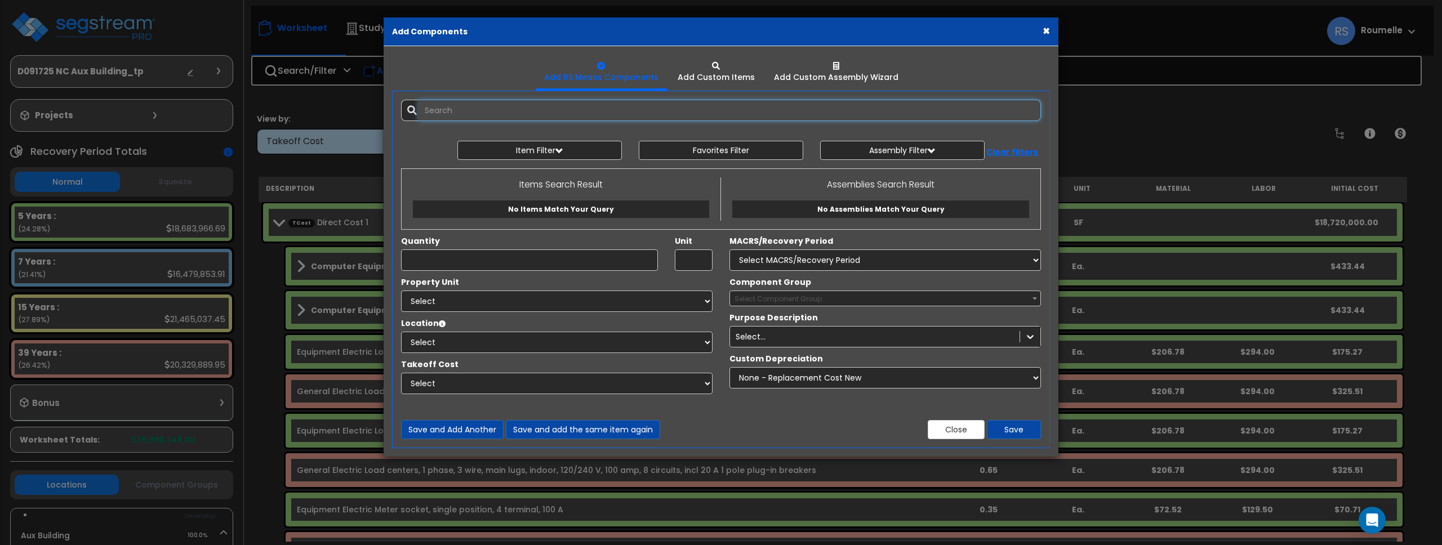
select select
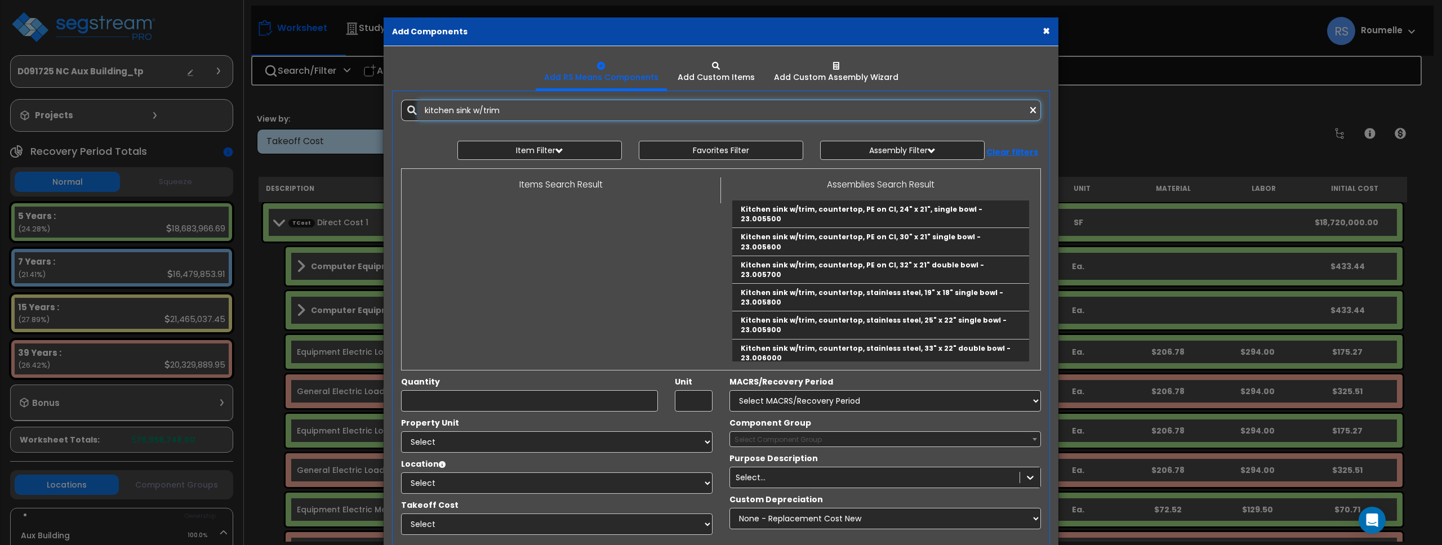
drag, startPoint x: 473, startPoint y: 112, endPoint x: 521, endPoint y: 112, distance: 47.9
click at [521, 112] on input "kitchen sink w/trim" at bounding box center [729, 110] width 623 height 21
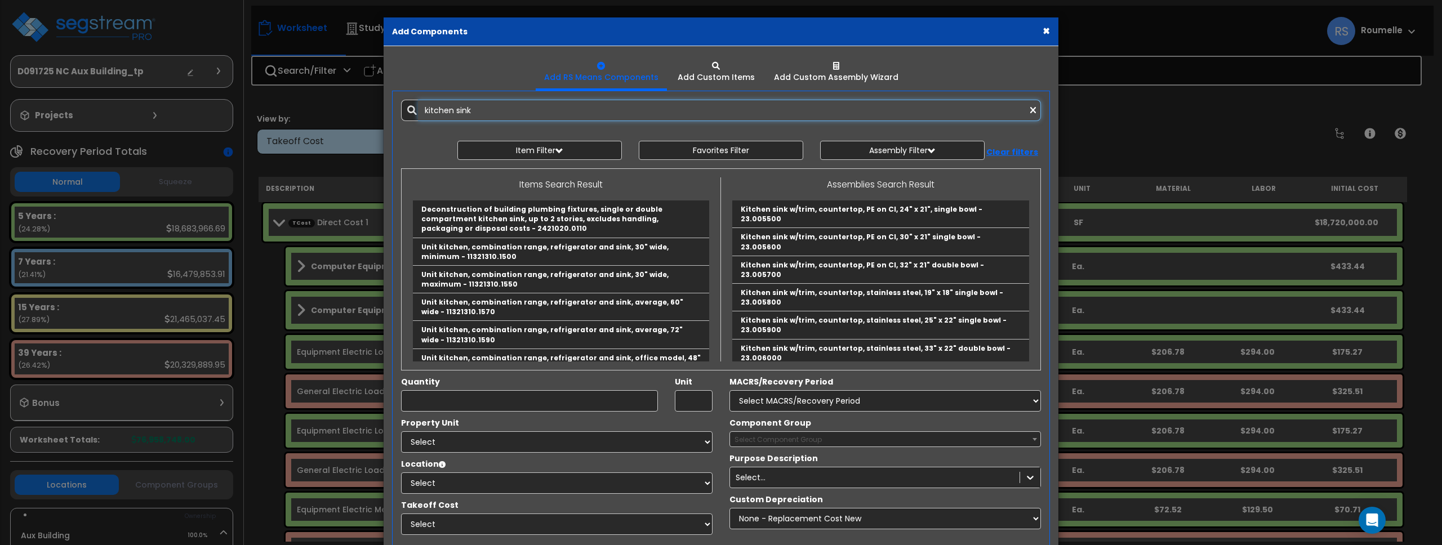
click at [513, 111] on input "kitchen sink" at bounding box center [729, 110] width 623 height 21
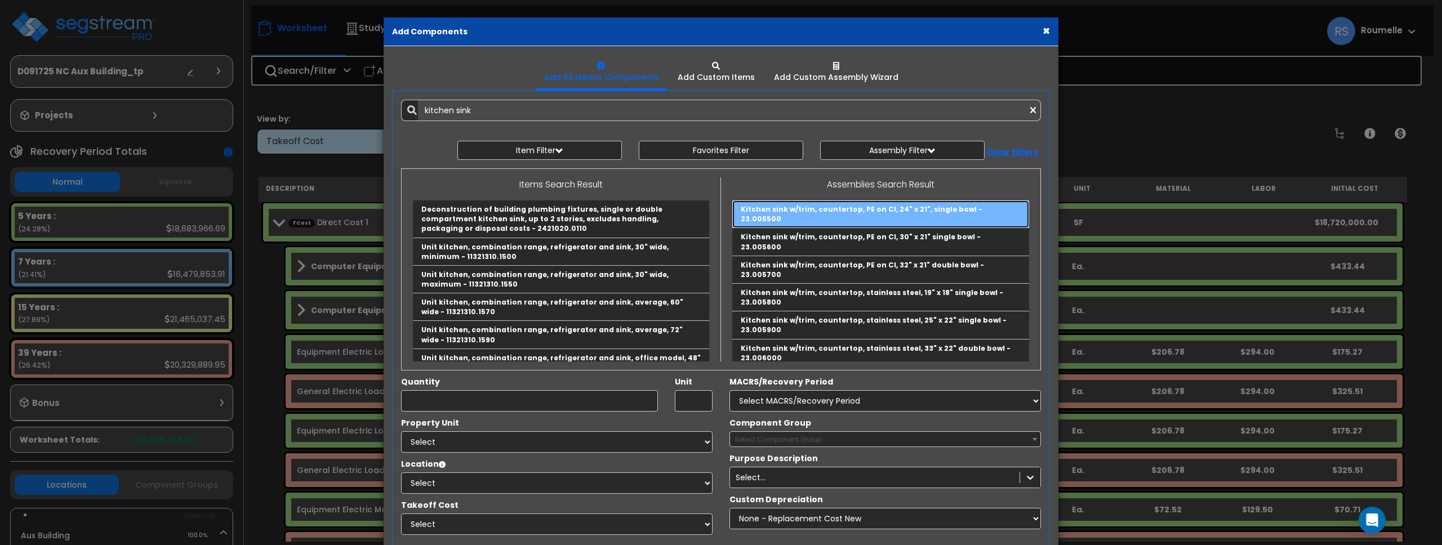
click at [941, 211] on link "Kitchen sink w/trim, countertop, PE on CI, 24" x 21", single bowl - 23.005500" at bounding box center [880, 215] width 297 height 28
type input "Kitchen sink w/trim, countertop, PE on CI, 24" x 21", single bowl - 23.005500"
type input "Ea."
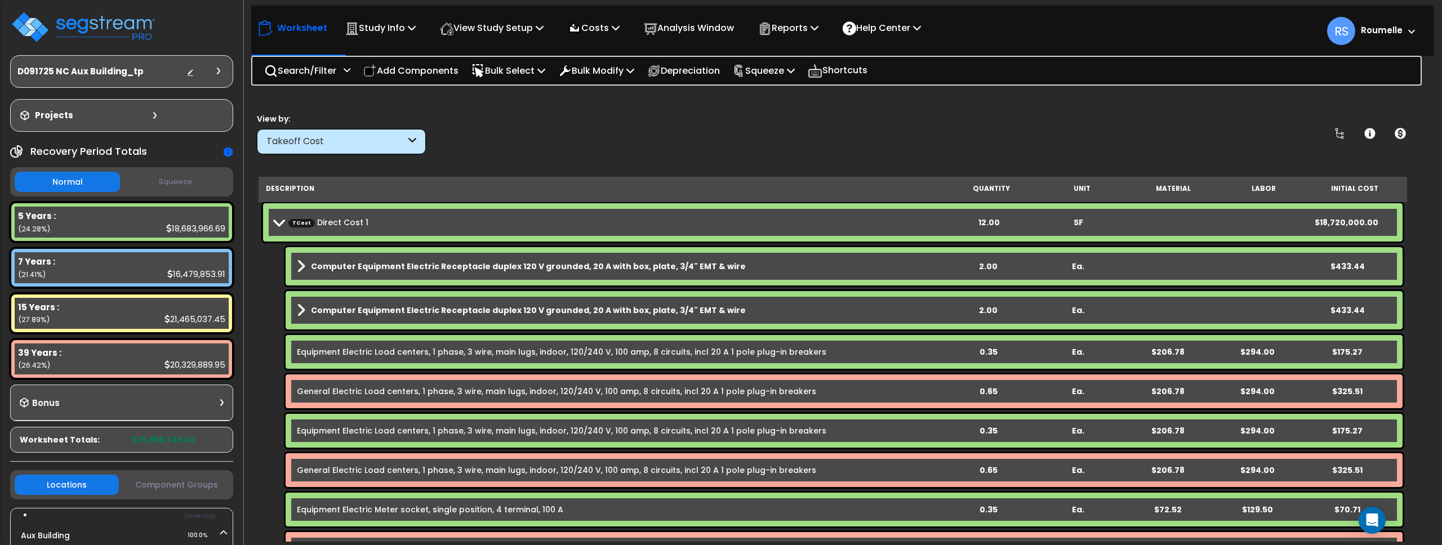
click at [973, 394] on div "0.65" at bounding box center [988, 391] width 87 height 11
click at [102, 21] on img at bounding box center [83, 27] width 146 height 34
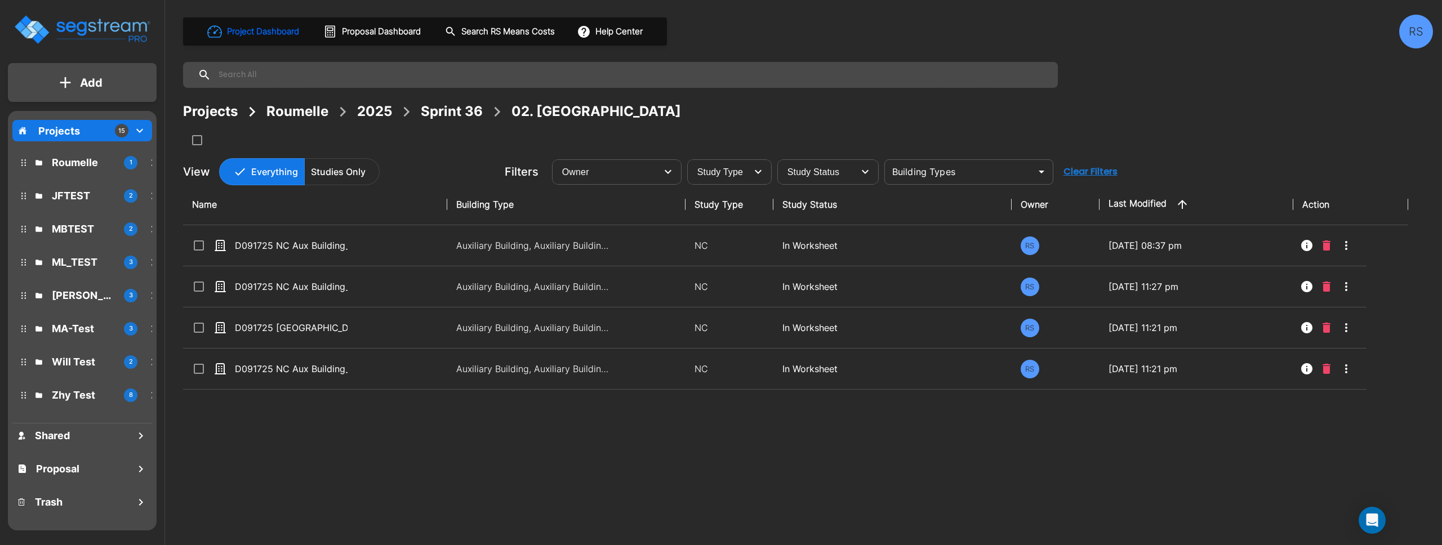
click at [459, 117] on div "Sprint 36" at bounding box center [452, 111] width 62 height 20
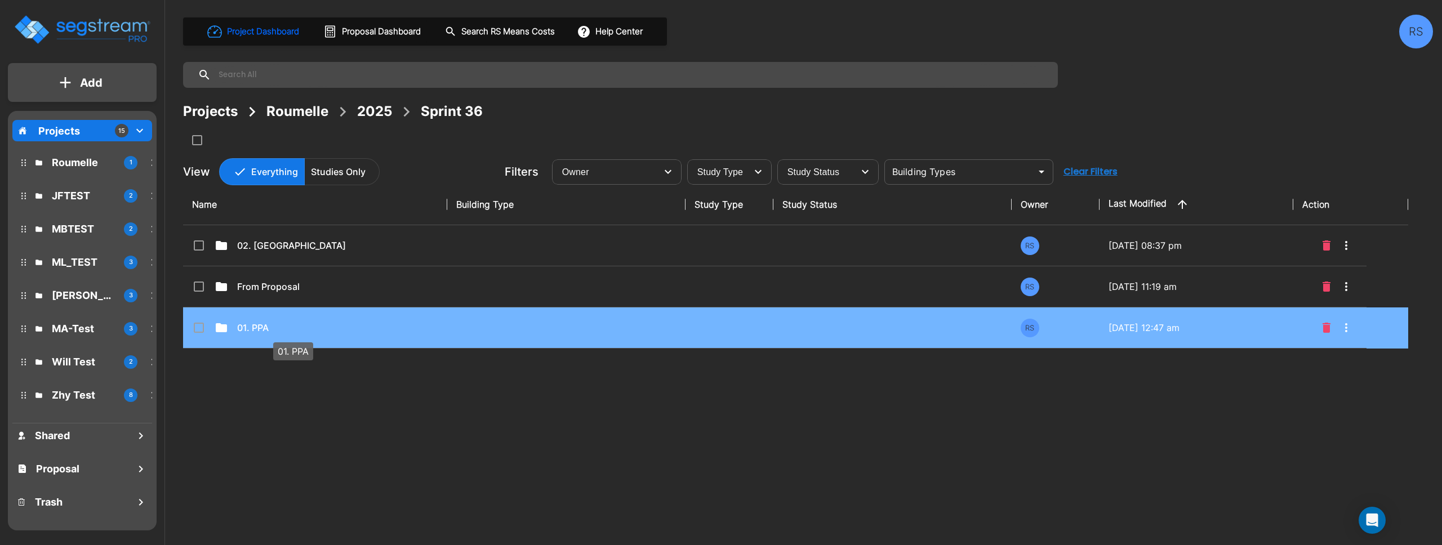
click at [314, 330] on p "01. PPA" at bounding box center [293, 328] width 113 height 14
checkbox input "true"
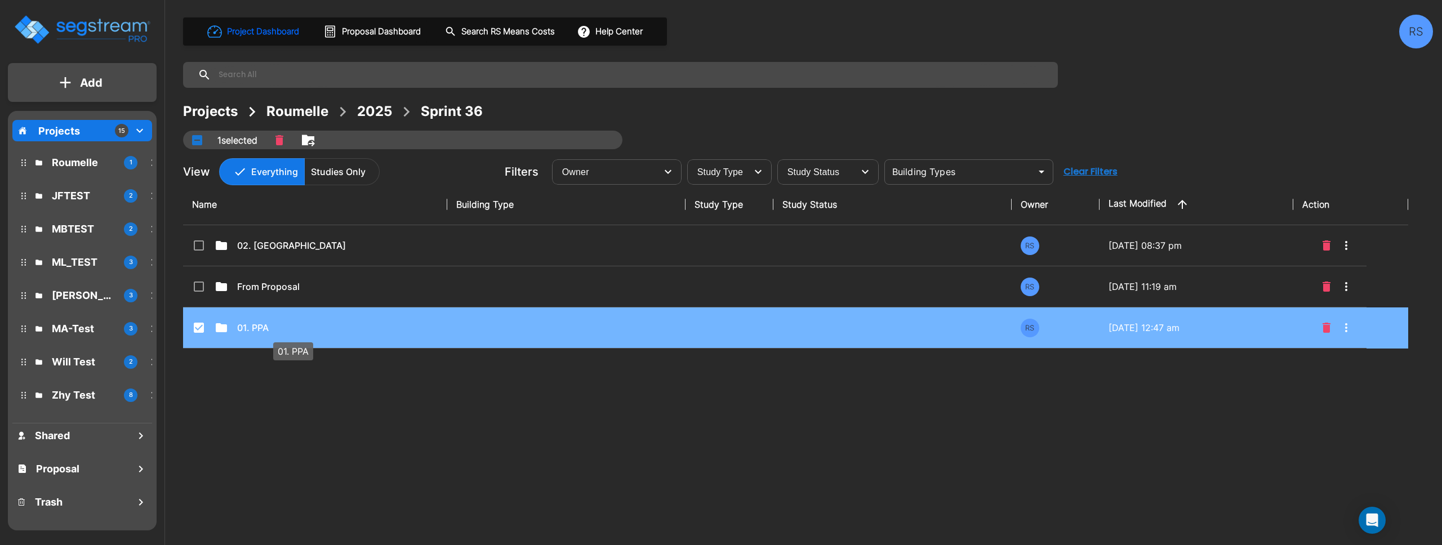
click at [314, 330] on p "01. PPA" at bounding box center [293, 328] width 113 height 14
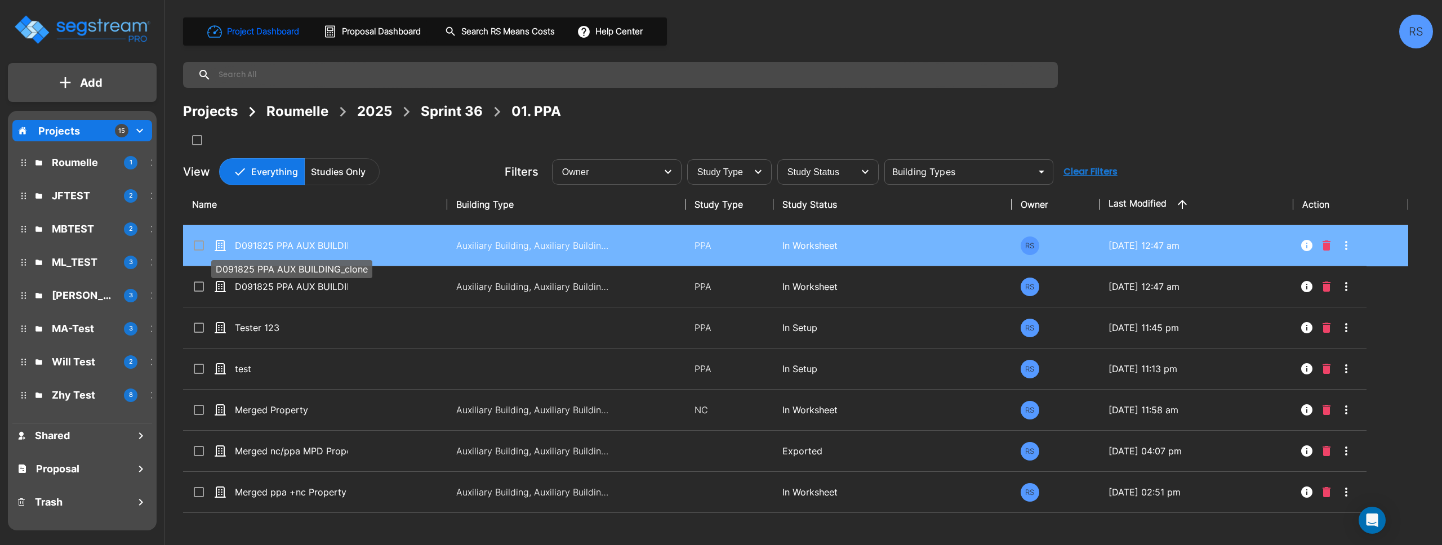
click at [331, 247] on p "D091825 PPA AUX BUILDING_clone" at bounding box center [291, 246] width 113 height 14
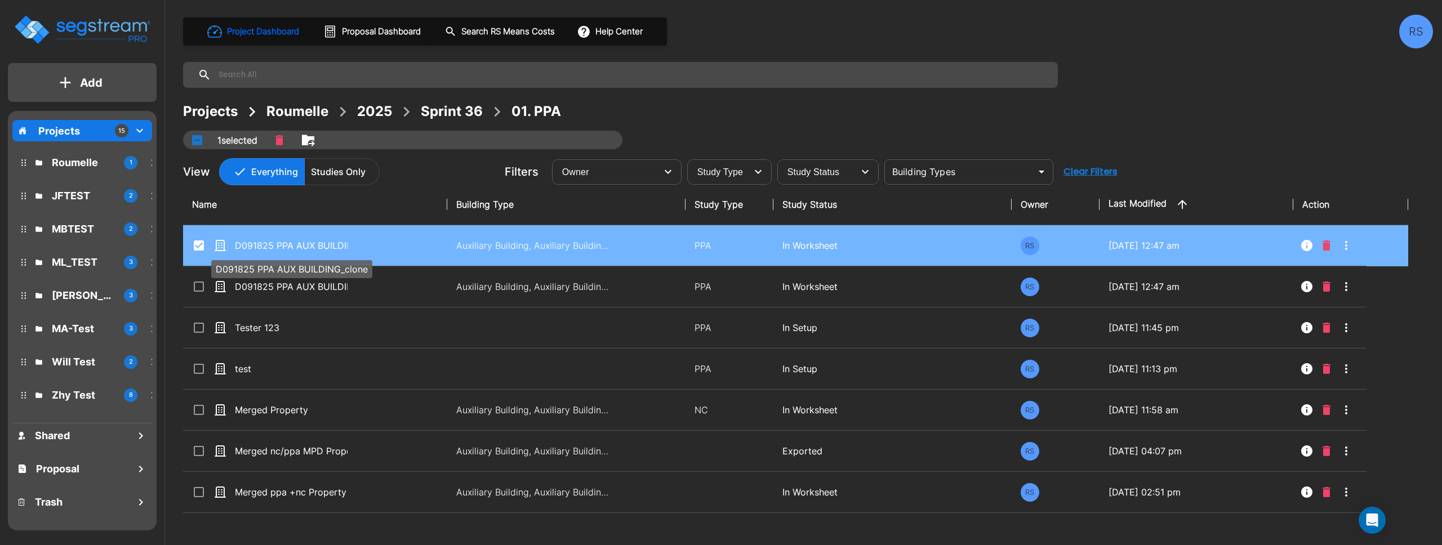
click at [331, 247] on p "D091825 PPA AUX BUILDING_clone" at bounding box center [291, 246] width 113 height 14
checkbox input "false"
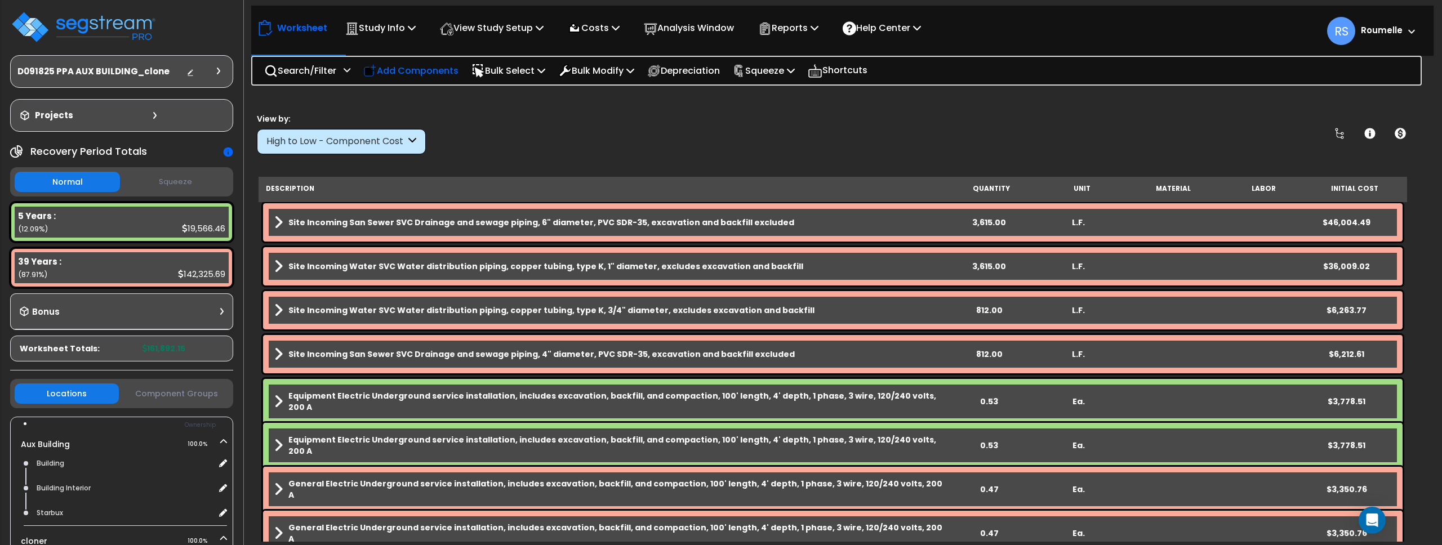
click at [422, 70] on p "Add Components" at bounding box center [410, 70] width 95 height 15
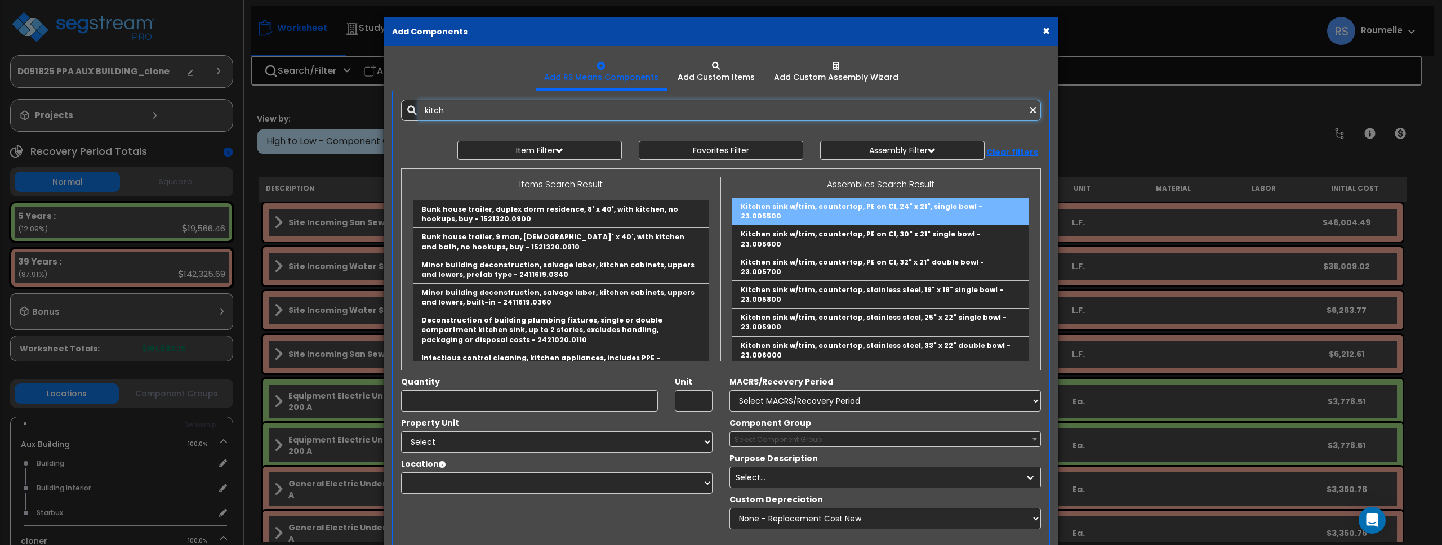
scroll to position [5, 0]
click at [832, 209] on link "Kitchen sink w/trim, countertop, PE on CI, 24" x 21", single bowl - 23.005500" at bounding box center [880, 209] width 297 height 28
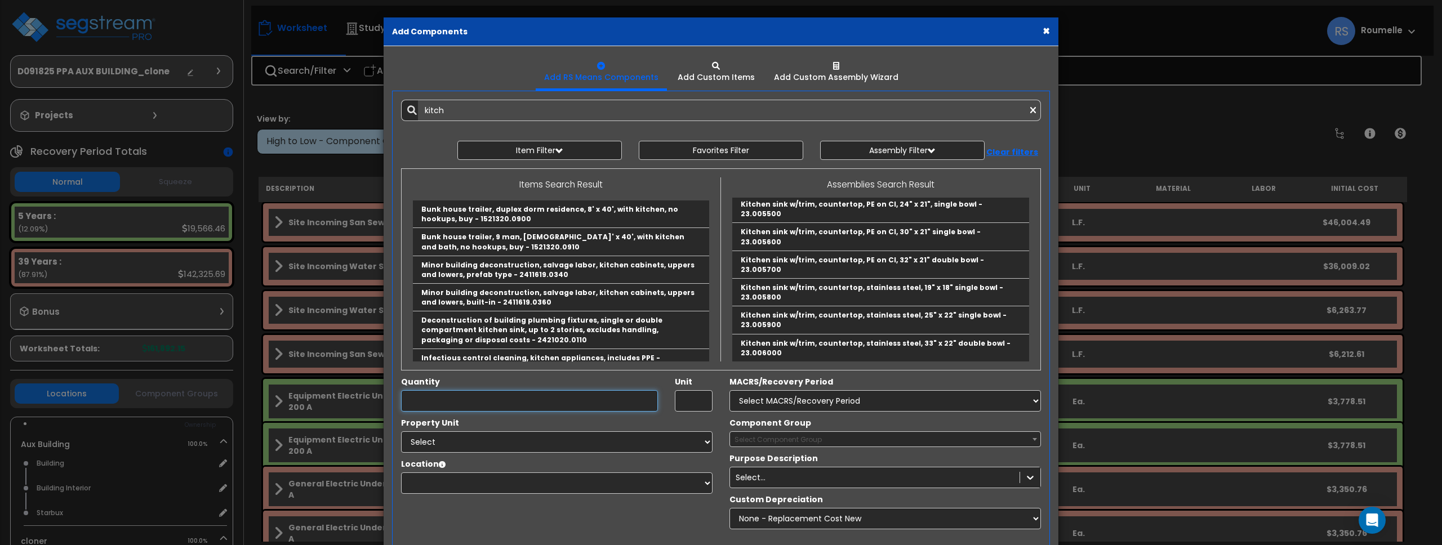
type input "Kitchen sink w/trim, countertop, PE on CI, 24" x 21", single bowl - 23.005500"
type input "Ea."
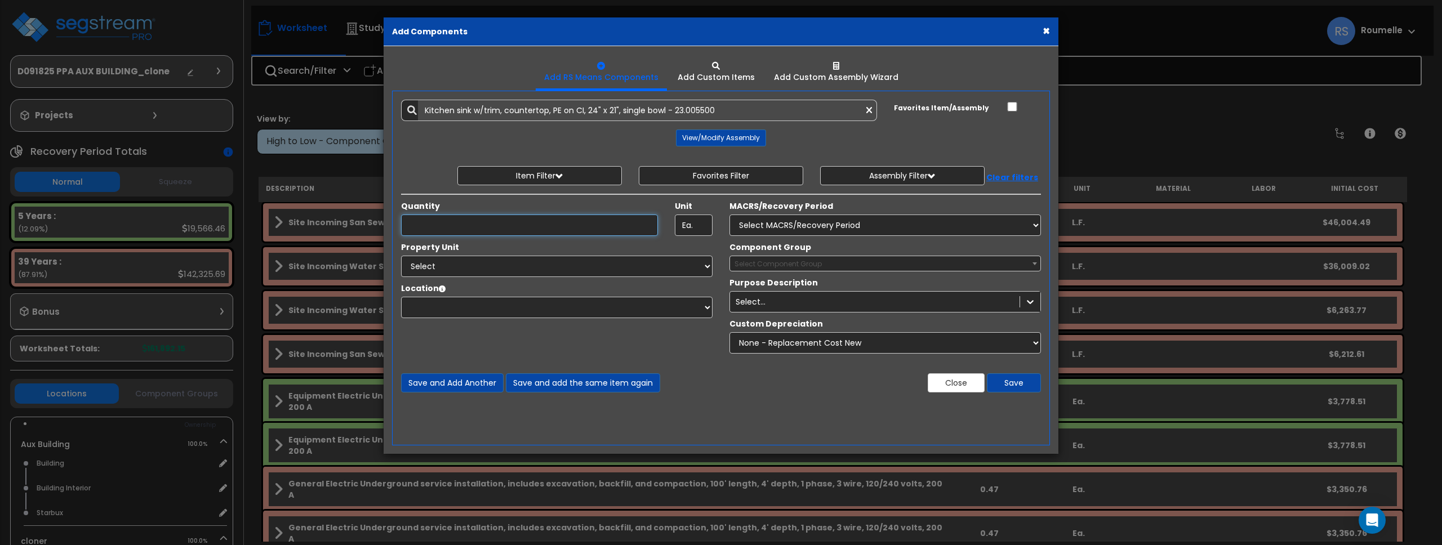
click at [466, 222] on input "Quantity" at bounding box center [529, 225] width 257 height 21
click at [466, 222] on input "1" at bounding box center [529, 225] width 257 height 21
type input "2"
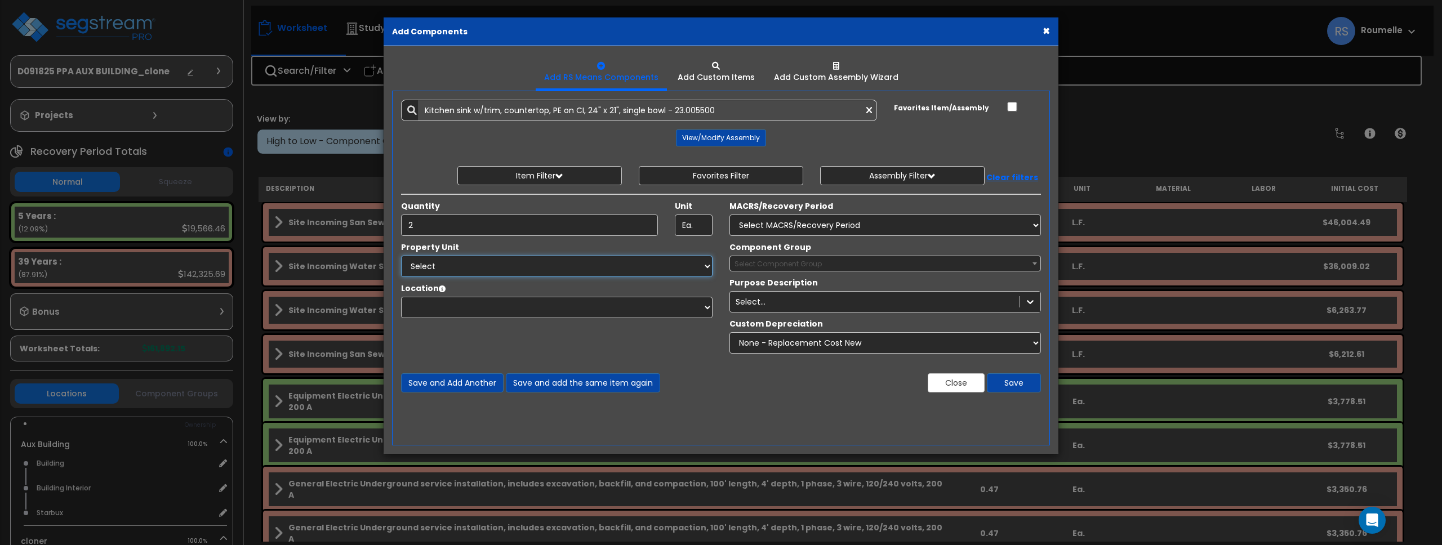
click at [514, 272] on select "Select Aux Building cloner Site Improvements" at bounding box center [557, 266] width 312 height 21
select select "119597"
click at [401, 256] on select "Select Aux Building cloner Site Improvements" at bounding box center [557, 266] width 312 height 21
select select
click at [794, 224] on select "Select MACRS/Recovery Period 5 Years - 57.0 - Distributive Trades & Services 5 …" at bounding box center [886, 225] width 312 height 21
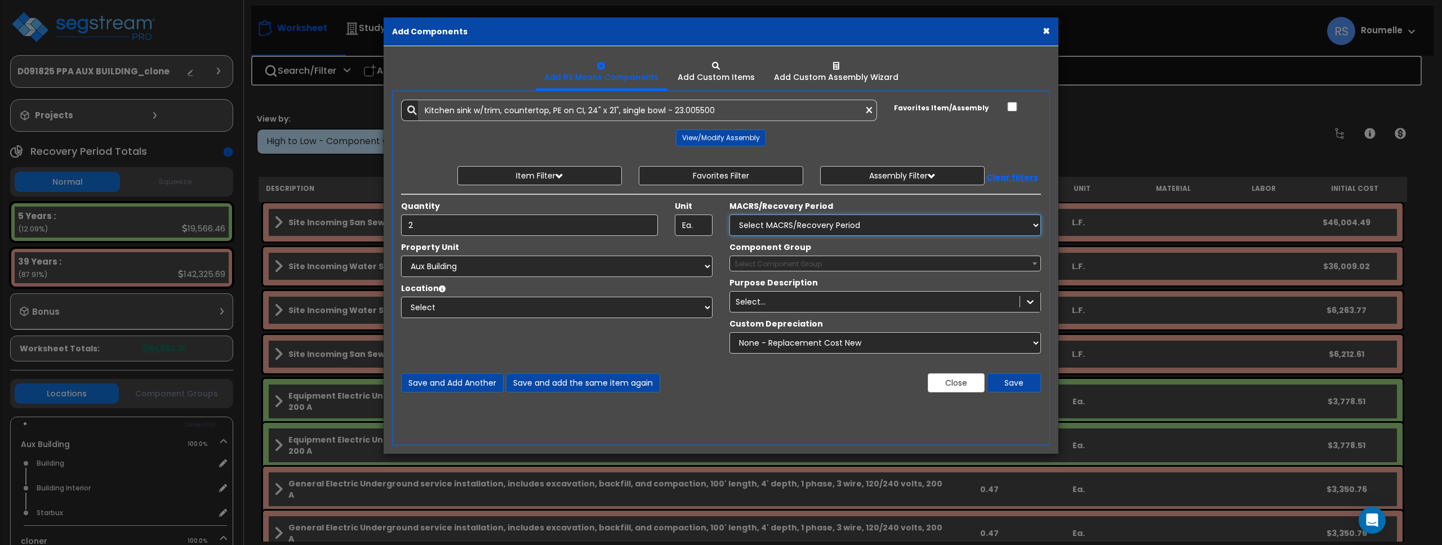
select select "72349"
click at [730, 215] on select "Select MACRS/Recovery Period 5 Years - 57.0 - Distributive Trades & Services 5 …" at bounding box center [886, 225] width 312 height 21
click at [1033, 264] on b at bounding box center [1035, 264] width 5 height 3
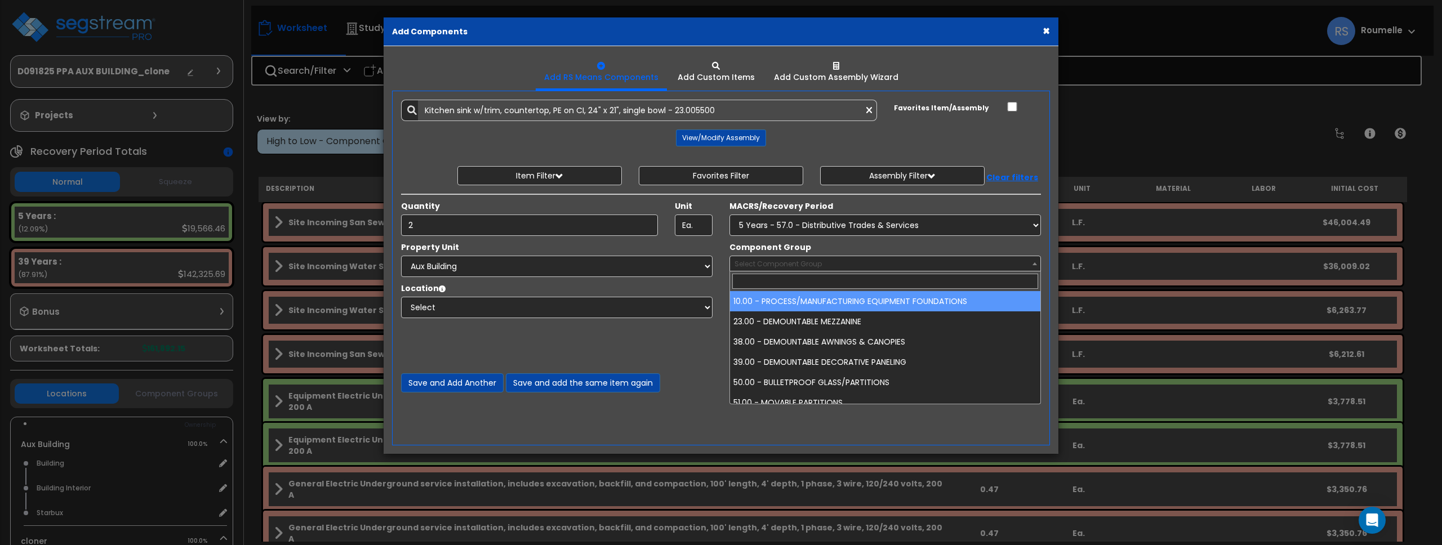
click at [1033, 264] on b at bounding box center [1035, 264] width 5 height 3
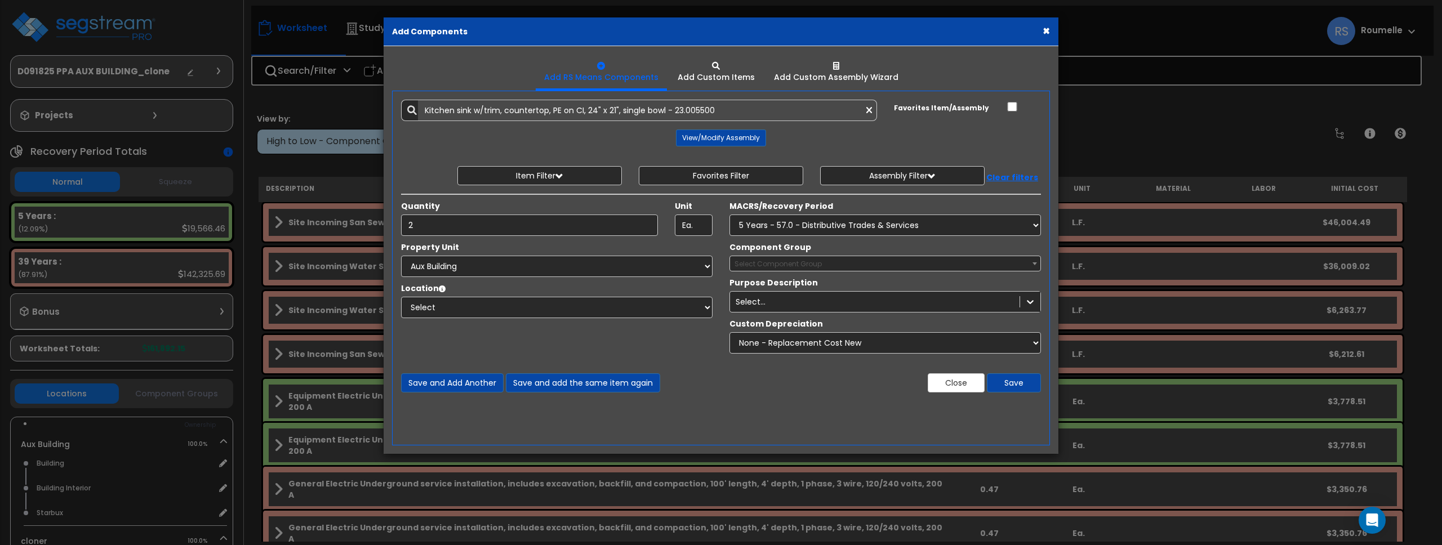
click at [909, 263] on span "Select Component Group" at bounding box center [885, 264] width 310 height 16
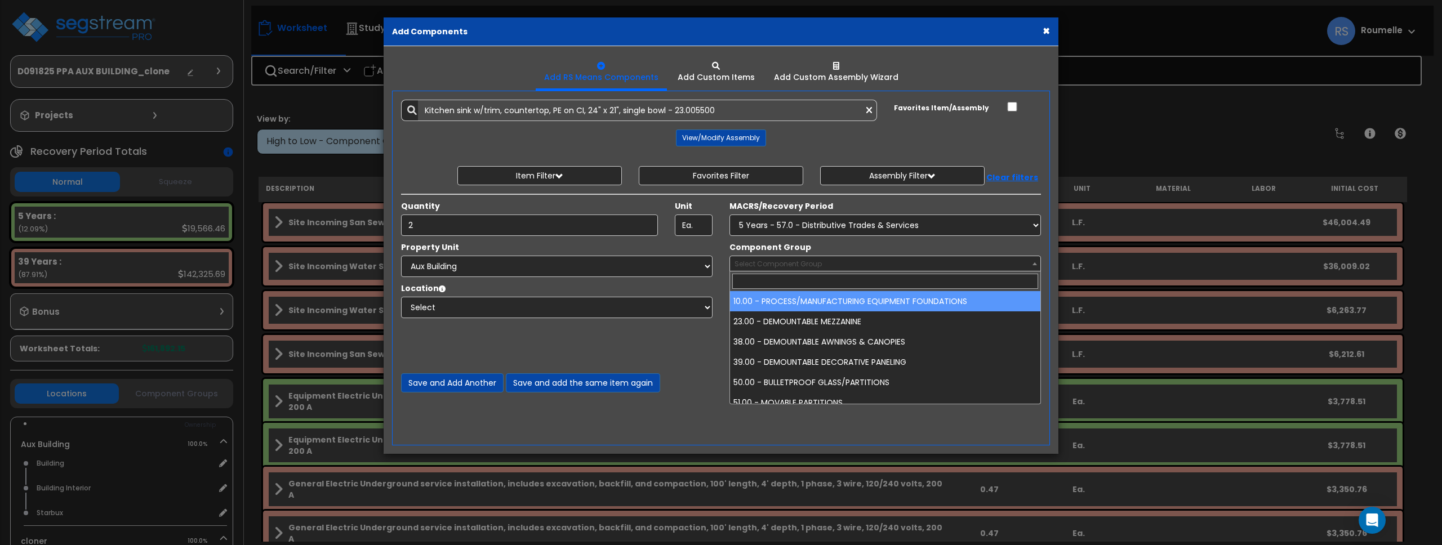
click at [909, 263] on span "Select Component Group" at bounding box center [885, 264] width 310 height 16
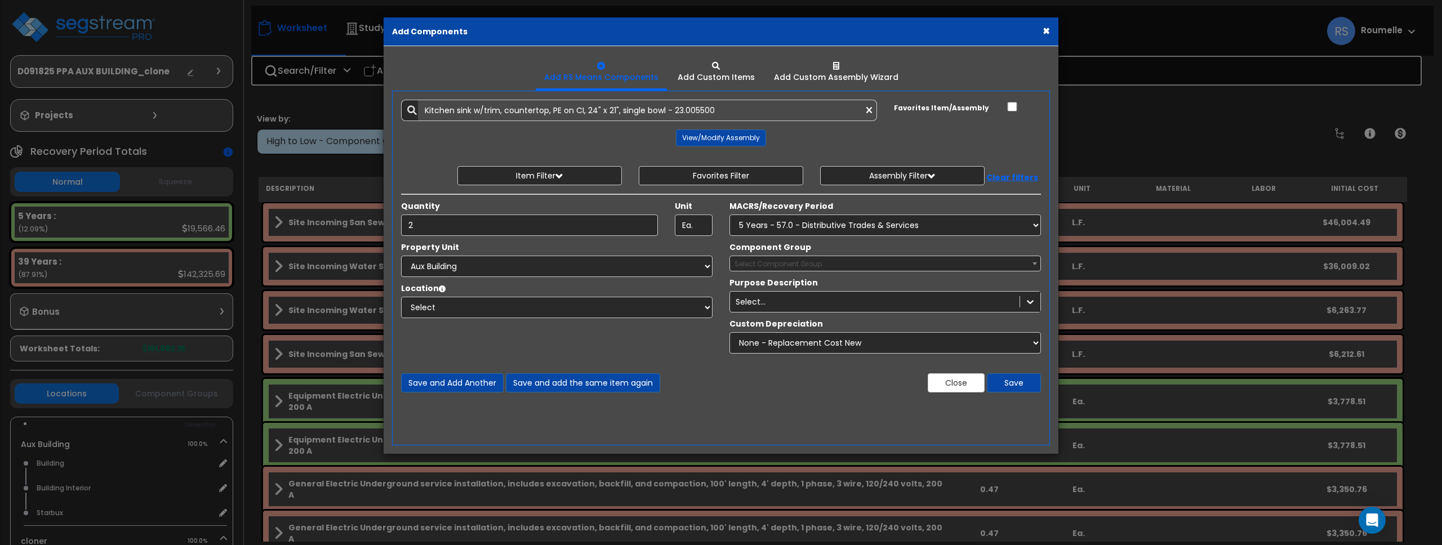
click at [961, 69] on ul "Add RS Means Components Add Custom Items Add Custom Assembly Wizard" at bounding box center [721, 72] width 658 height 35
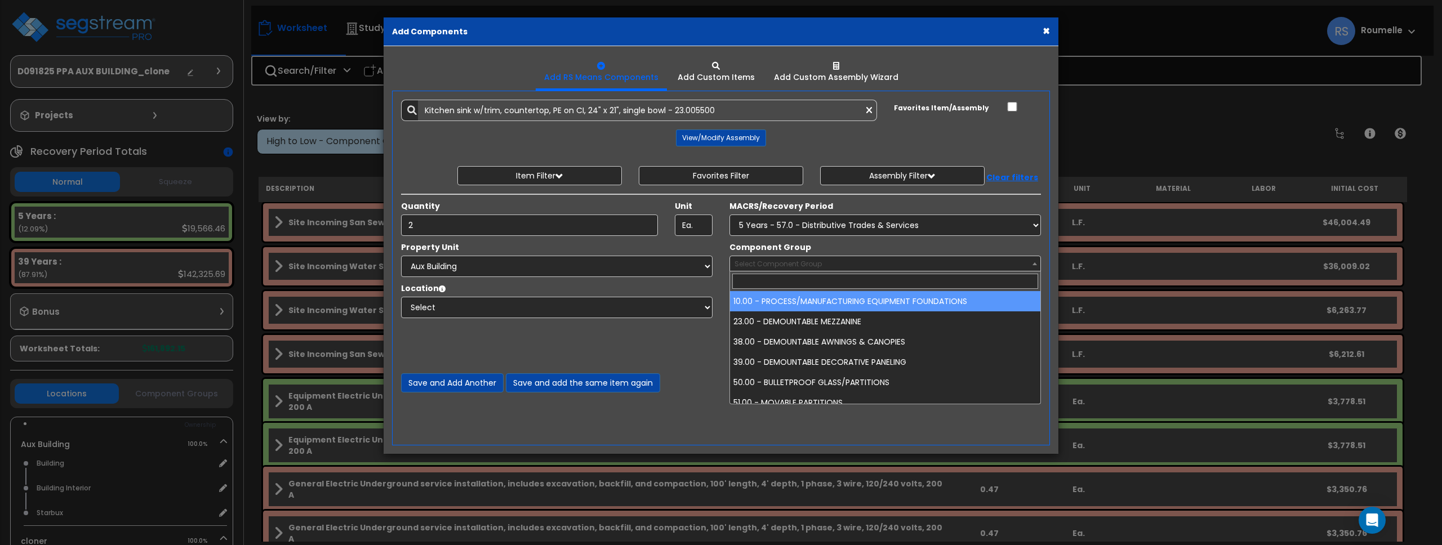
click at [955, 267] on span "Select Component Group" at bounding box center [885, 264] width 310 height 16
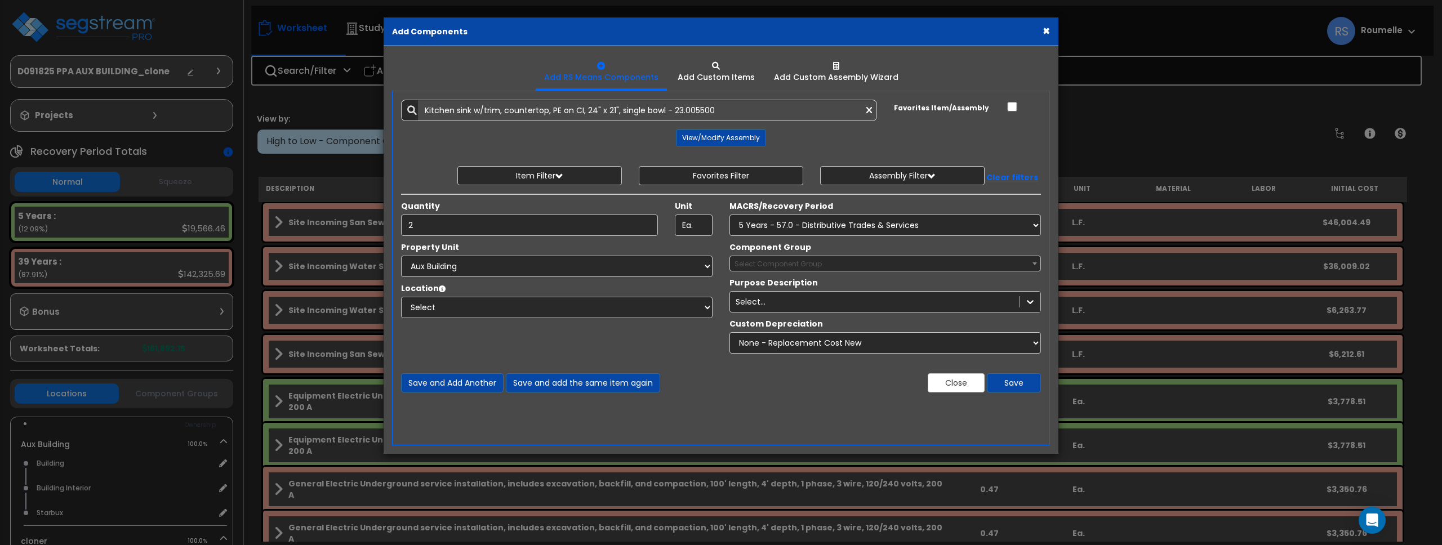
drag, startPoint x: 941, startPoint y: 256, endPoint x: 946, endPoint y: 243, distance: 14.6
click at [941, 256] on span "Select Component Group" at bounding box center [886, 264] width 312 height 16
click at [528, 344] on div "Property Unit Select Aux Building cloner Site Improvements Select Bathroom Buil…" at bounding box center [721, 301] width 657 height 118
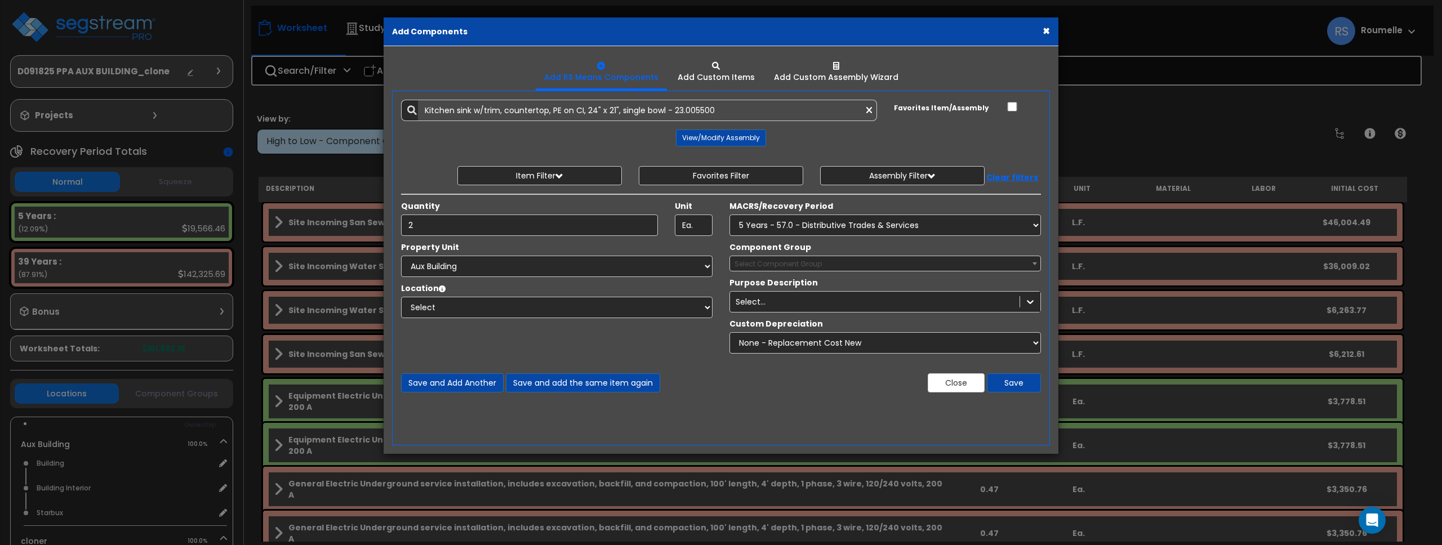
drag, startPoint x: 528, startPoint y: 344, endPoint x: 552, endPoint y: 309, distance: 42.0
click at [529, 343] on div "Property Unit Select Aux Building cloner Site Improvements Select Bathroom Buil…" at bounding box center [721, 301] width 657 height 118
drag, startPoint x: 968, startPoint y: 385, endPoint x: 496, endPoint y: 94, distance: 554.5
click at [968, 385] on button "Close" at bounding box center [956, 382] width 57 height 19
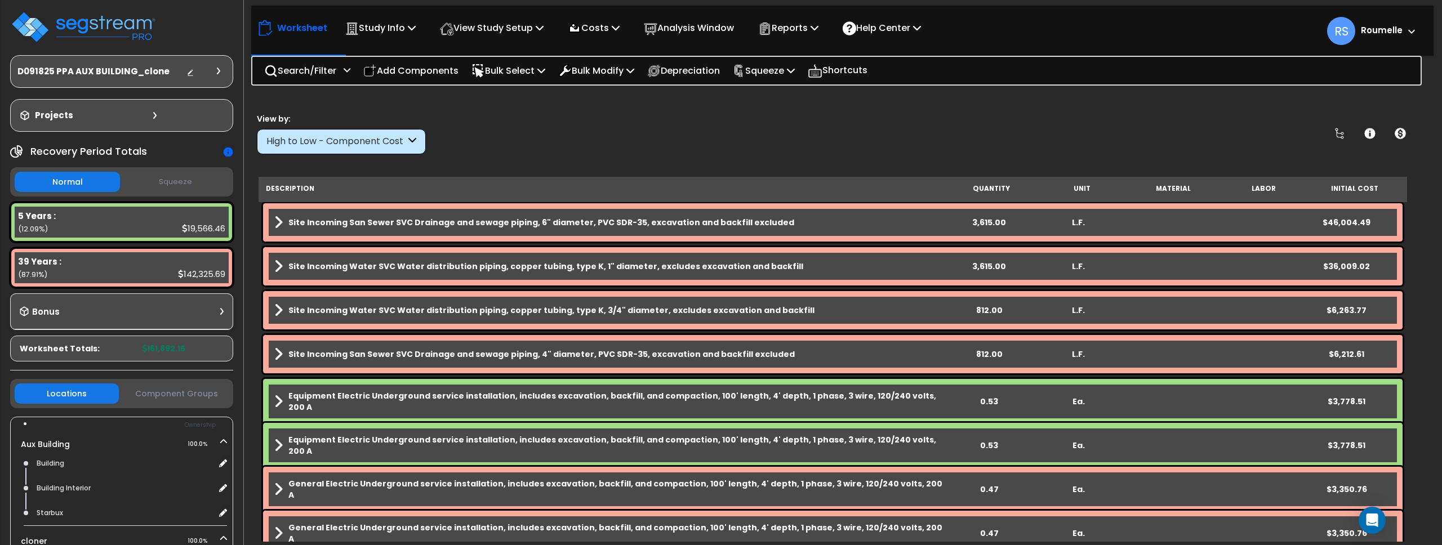
click at [570, 226] on b "Site Incoming San Sewer SVC Drainage and sewage piping, 6" diameter, PVC SDR-35…" at bounding box center [541, 222] width 506 height 11
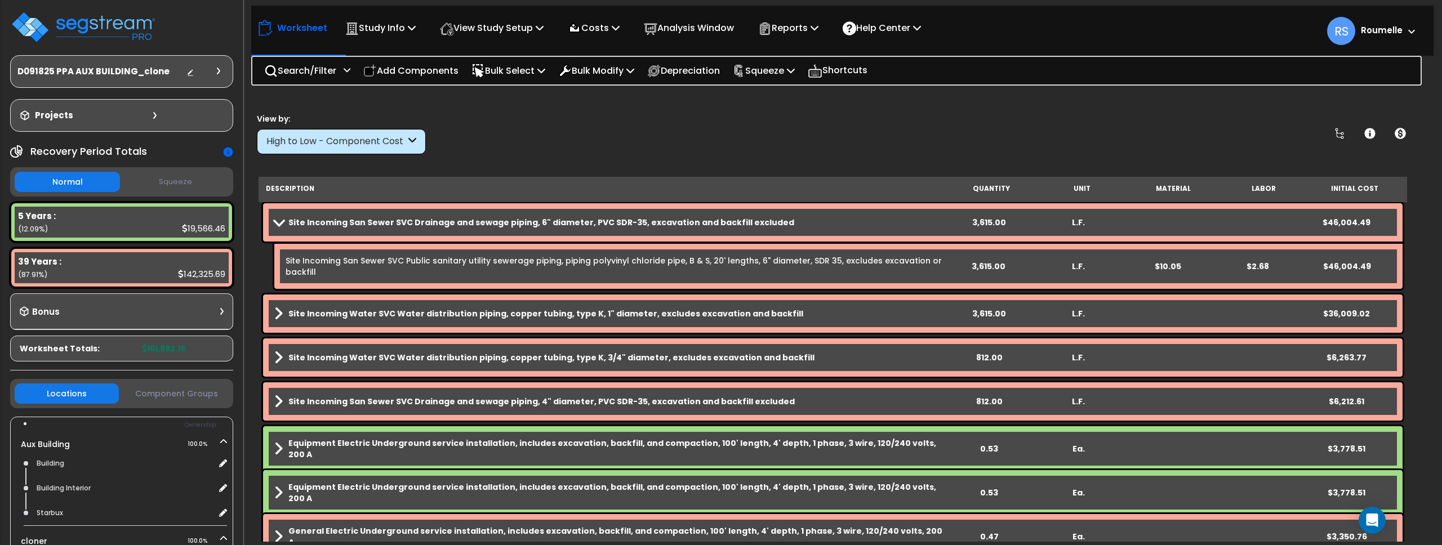
click at [227, 151] on icon at bounding box center [228, 153] width 10 height 10
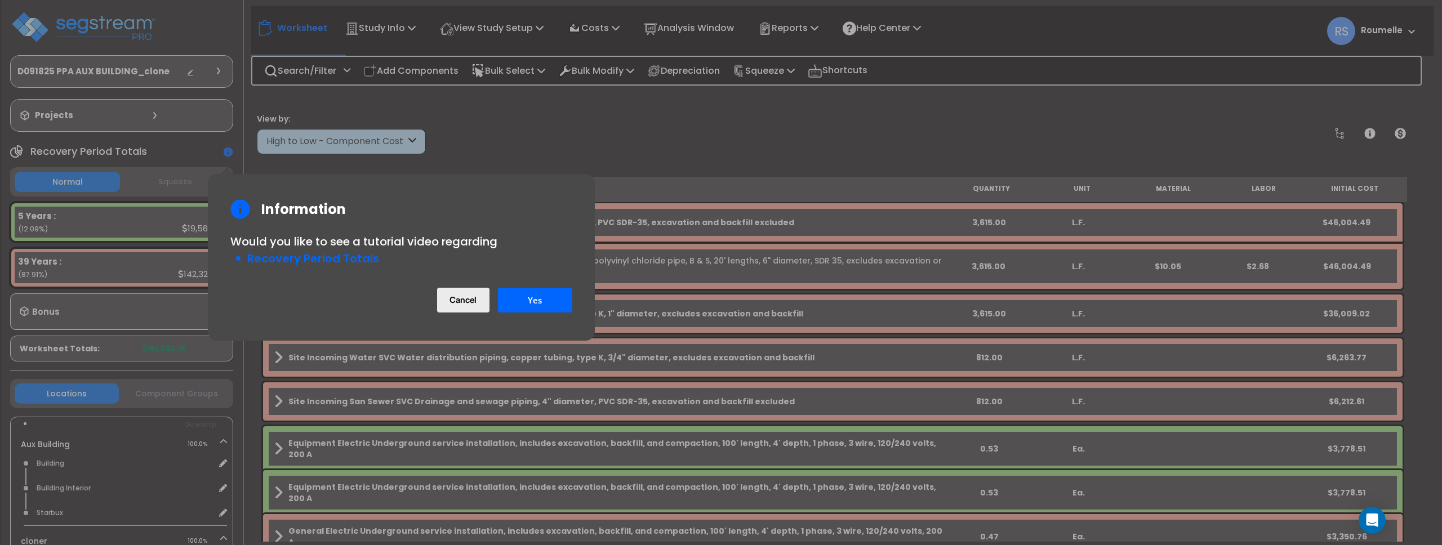
click at [463, 304] on button "Cancel" at bounding box center [463, 300] width 52 height 25
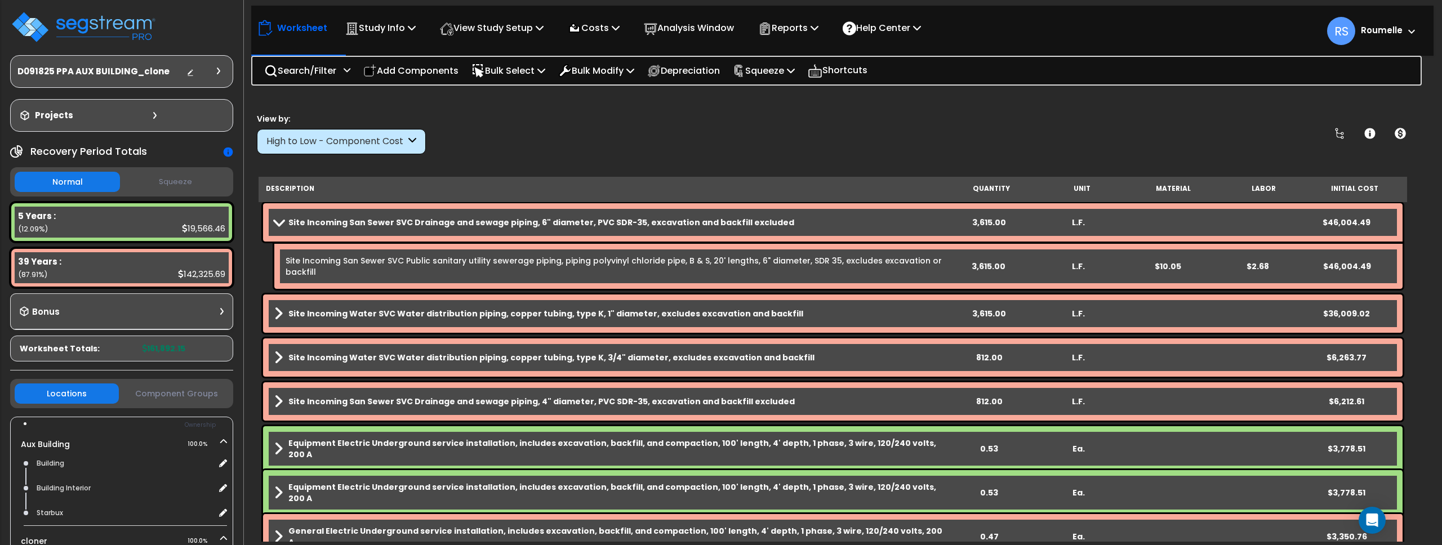
click at [478, 223] on b "Site Incoming San Sewer SVC Drainage and sewage piping, 6" diameter, PVC SDR-35…" at bounding box center [541, 222] width 506 height 11
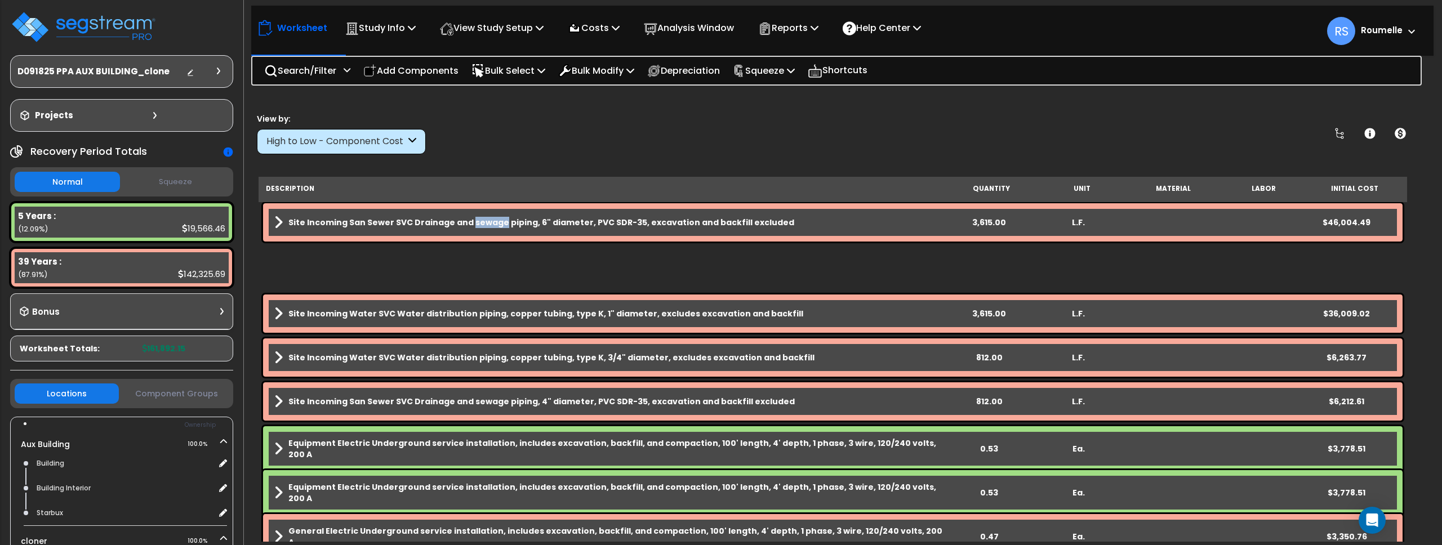
click at [478, 223] on b "Site Incoming San Sewer SVC Drainage and sewage piping, 6" diameter, PVC SDR-35…" at bounding box center [541, 222] width 506 height 11
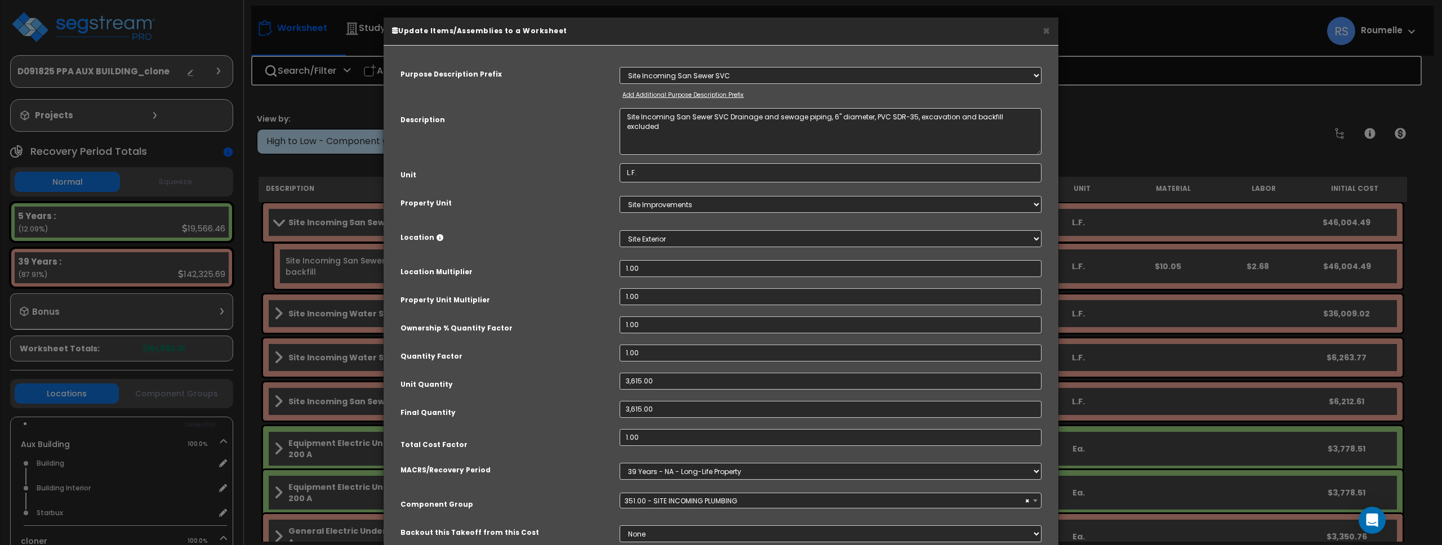
select select "86102"
click at [1043, 29] on button "×" at bounding box center [1046, 31] width 7 height 12
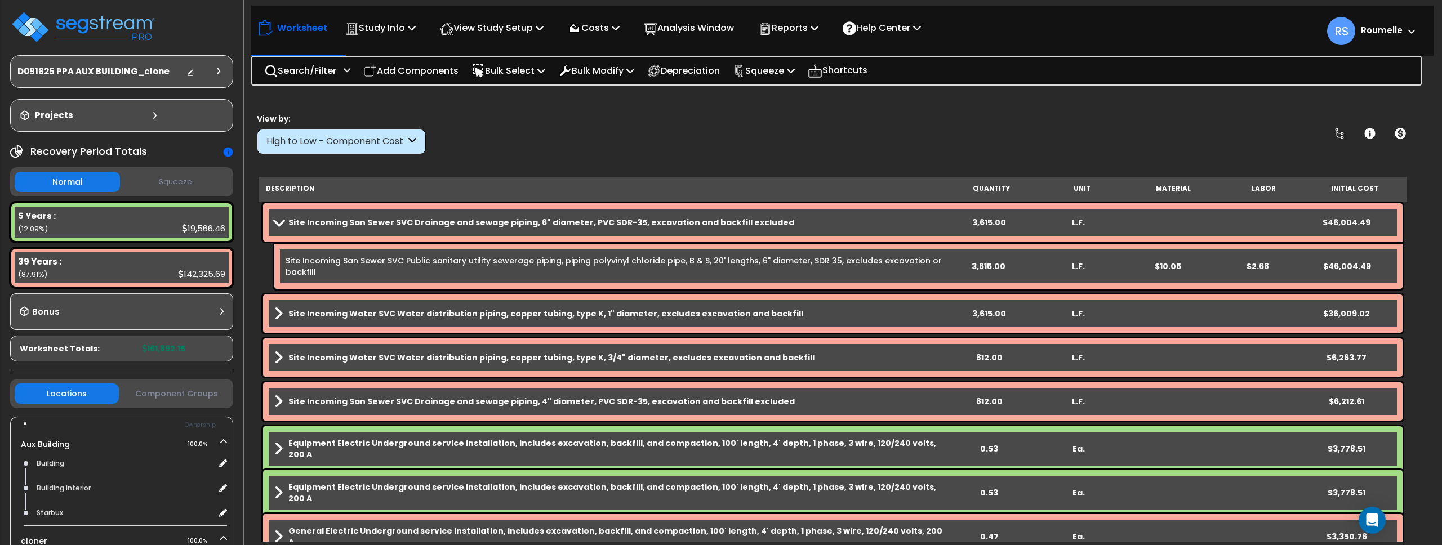
click at [560, 230] on link "Site Incoming San Sewer SVC Drainage and sewage piping, 6" diameter, PVC SDR-35…" at bounding box center [609, 223] width 670 height 16
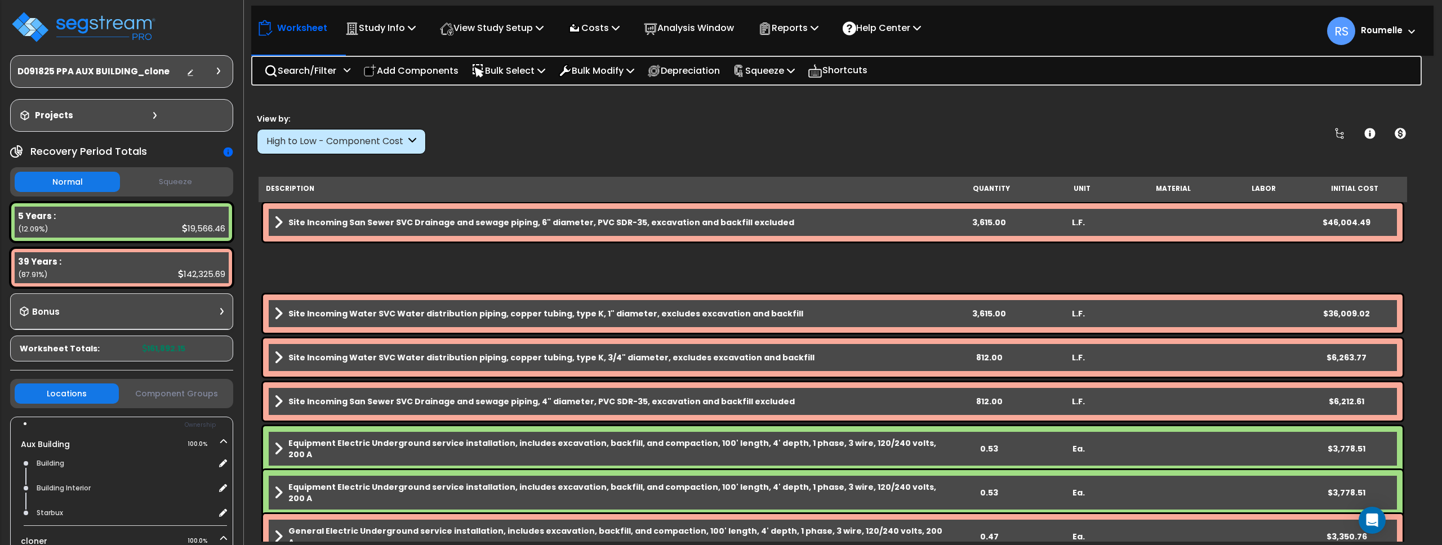
click at [560, 230] on link "Site Incoming San Sewer SVC Drainage and sewage piping, 6" diameter, PVC SDR-35…" at bounding box center [609, 223] width 670 height 16
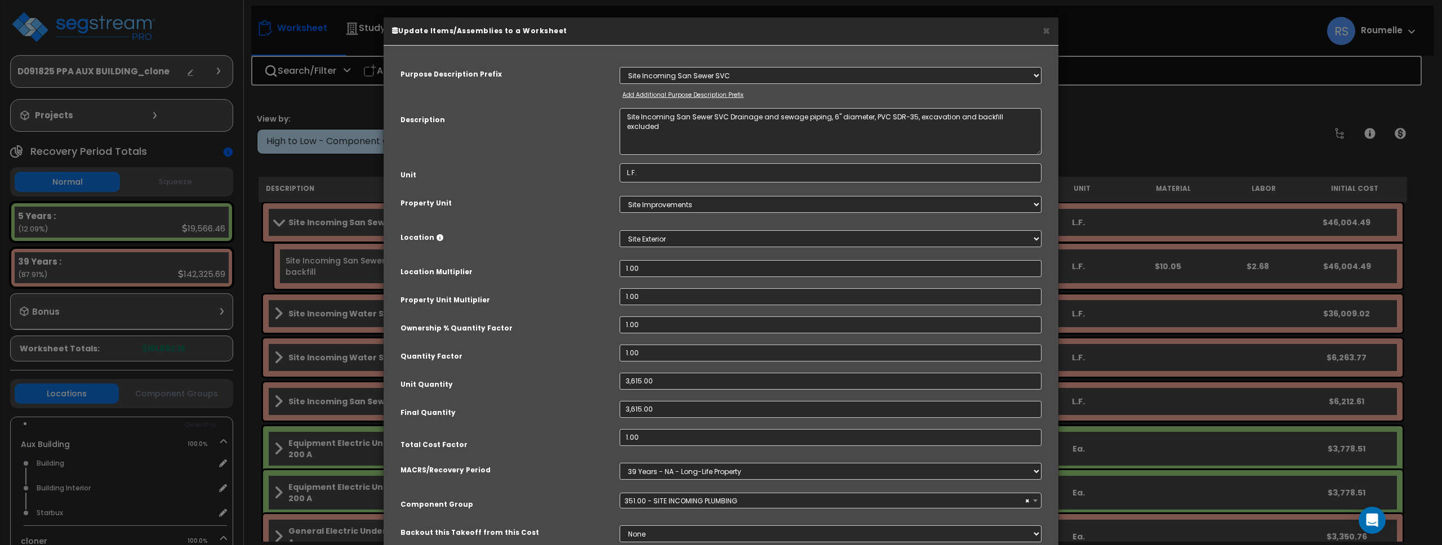
select select "86102"
click at [1047, 33] on button "×" at bounding box center [1046, 31] width 7 height 12
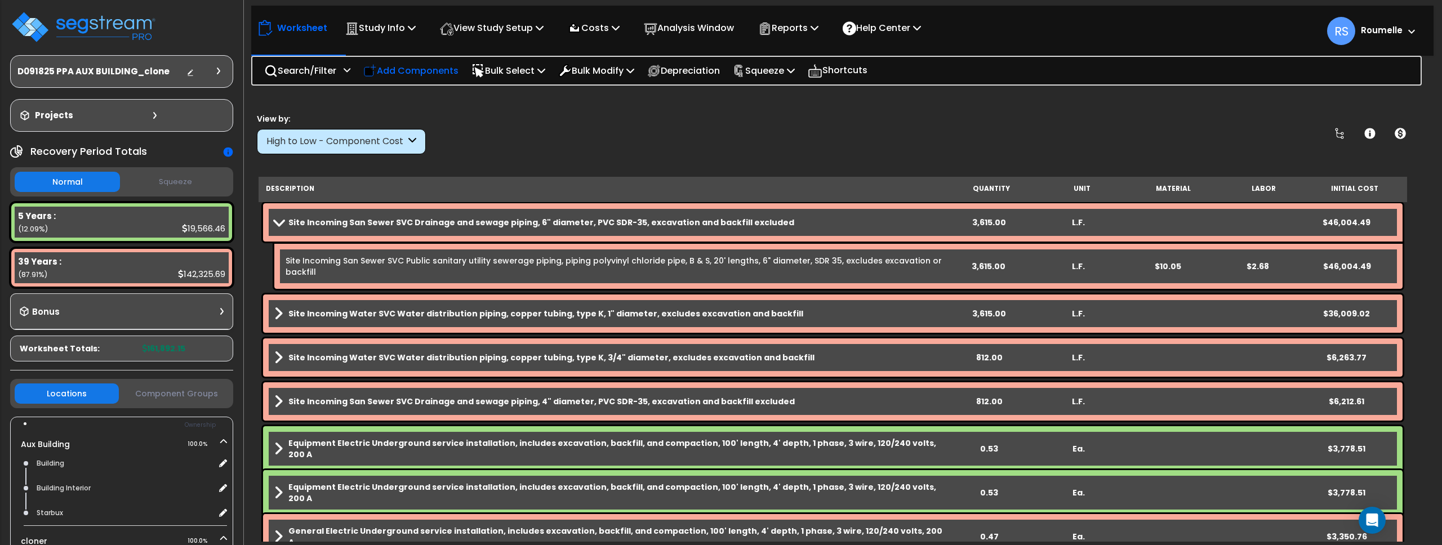
click at [432, 73] on p "Add Components" at bounding box center [410, 70] width 95 height 15
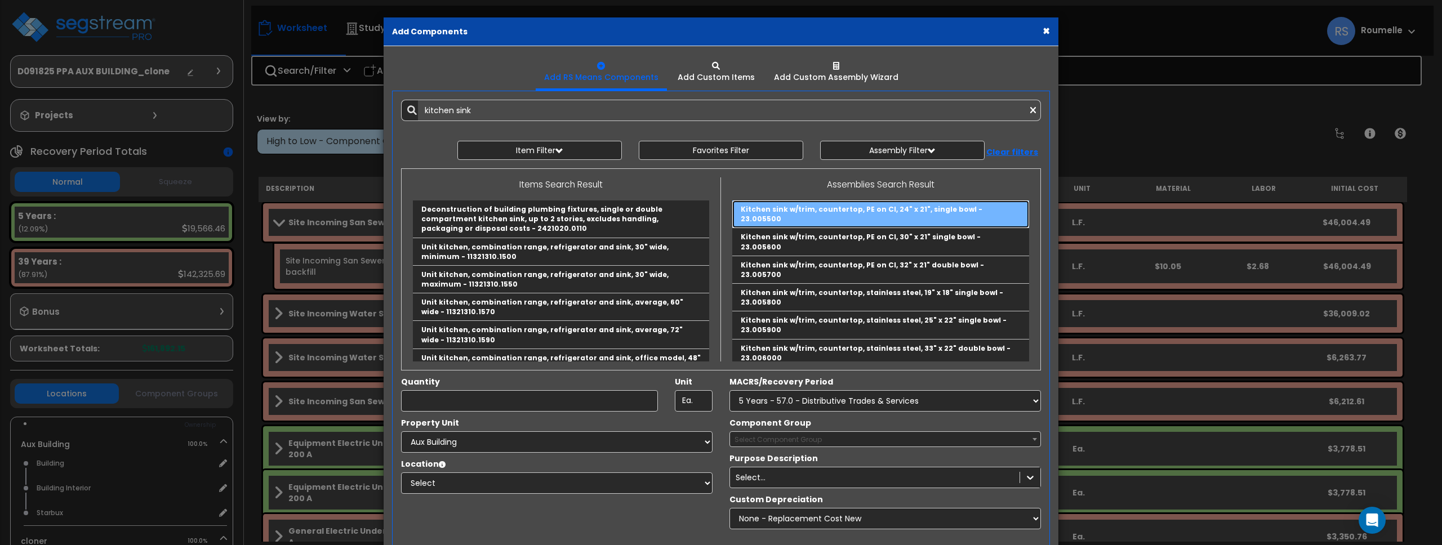
click at [874, 213] on link "Kitchen sink w/trim, countertop, PE on CI, 24" x 21", single bowl - 23.005500" at bounding box center [880, 215] width 297 height 28
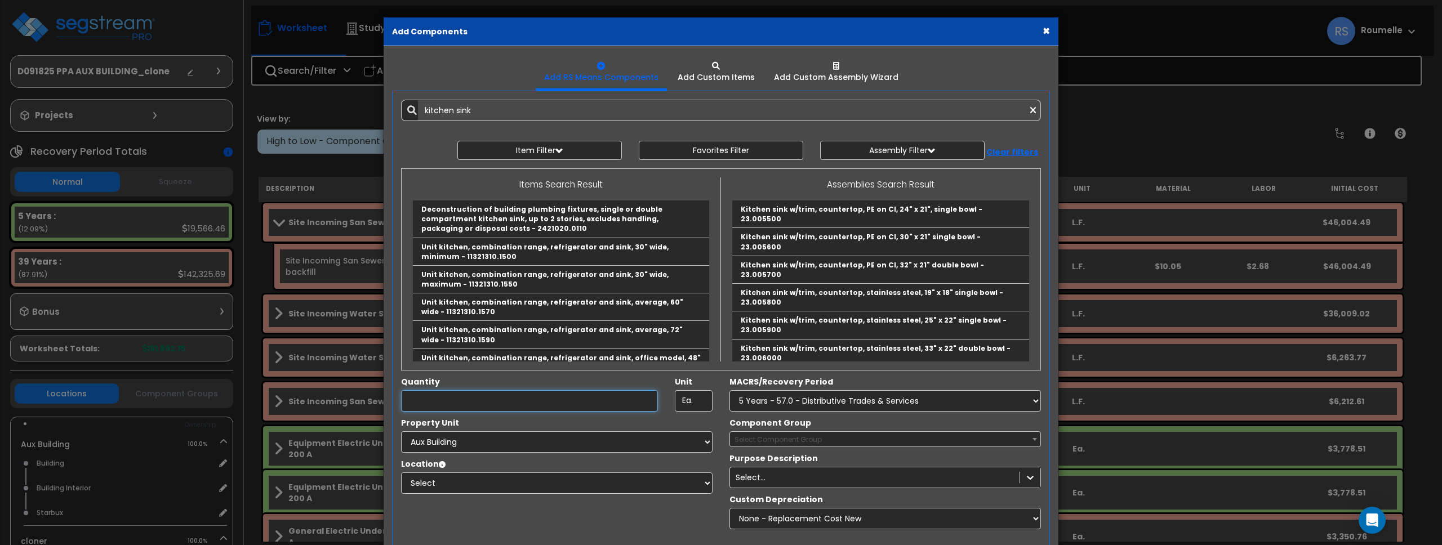
type input "Kitchen sink w/trim, countertop, PE on CI, 24" x 21", single bowl - 23.005500"
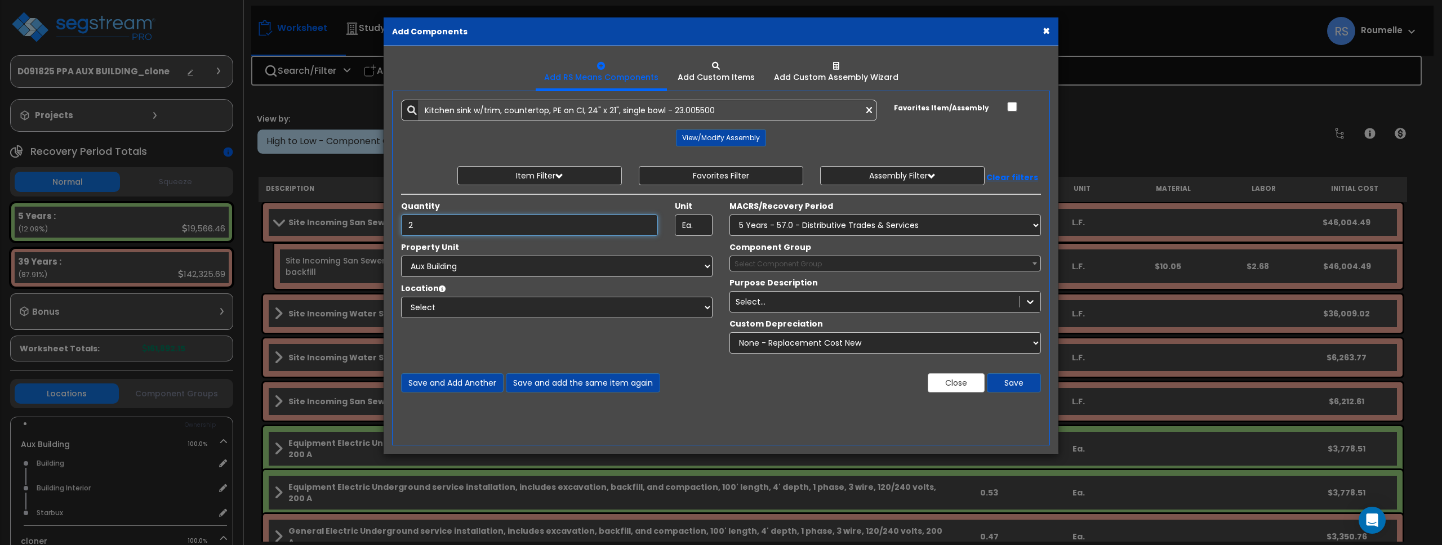
type input "2"
click at [513, 277] on div "Property Unit Select Aux Building cloner Site Improvements Select Bathroom" at bounding box center [557, 286] width 328 height 88
click at [515, 267] on select "Select Aux Building cloner Site Improvements" at bounding box center [557, 266] width 312 height 21
select select "119597"
click at [401, 256] on select "Select Aux Building cloner Site Improvements" at bounding box center [557, 266] width 312 height 21
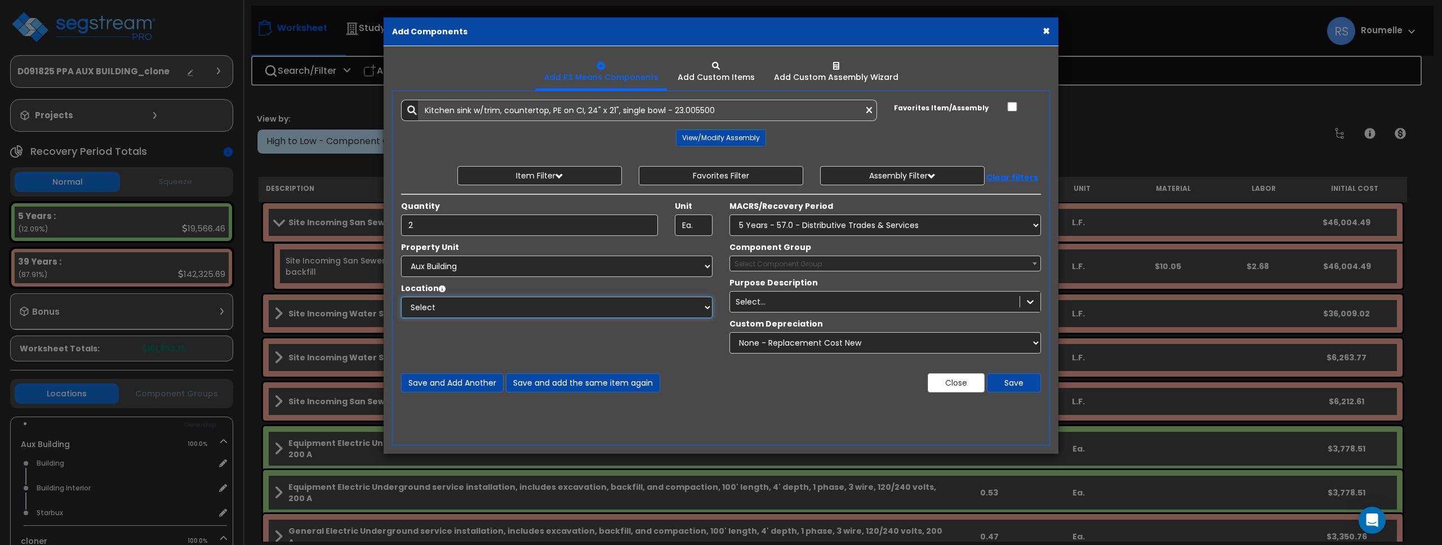
click at [548, 312] on select "Select Bathroom Building Building Interior Carport Guard House Building Kitchen…" at bounding box center [557, 307] width 312 height 21
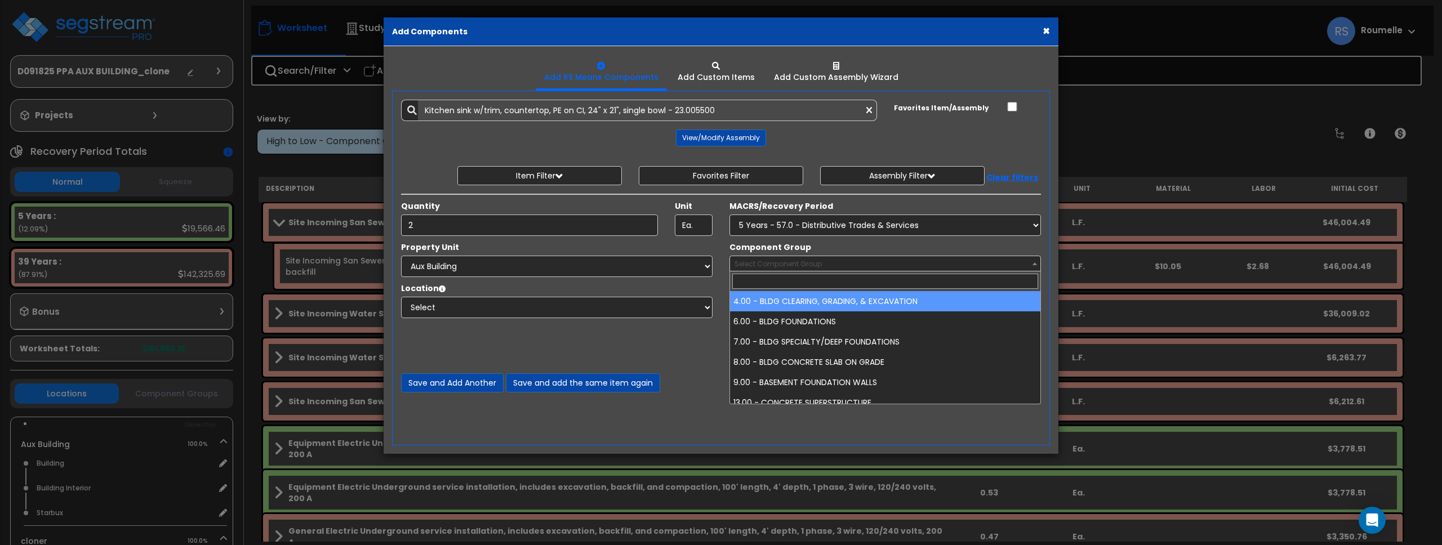
click at [784, 260] on span "Select Component Group" at bounding box center [778, 264] width 87 height 10
click at [1025, 263] on span "Select Component Group" at bounding box center [885, 264] width 310 height 16
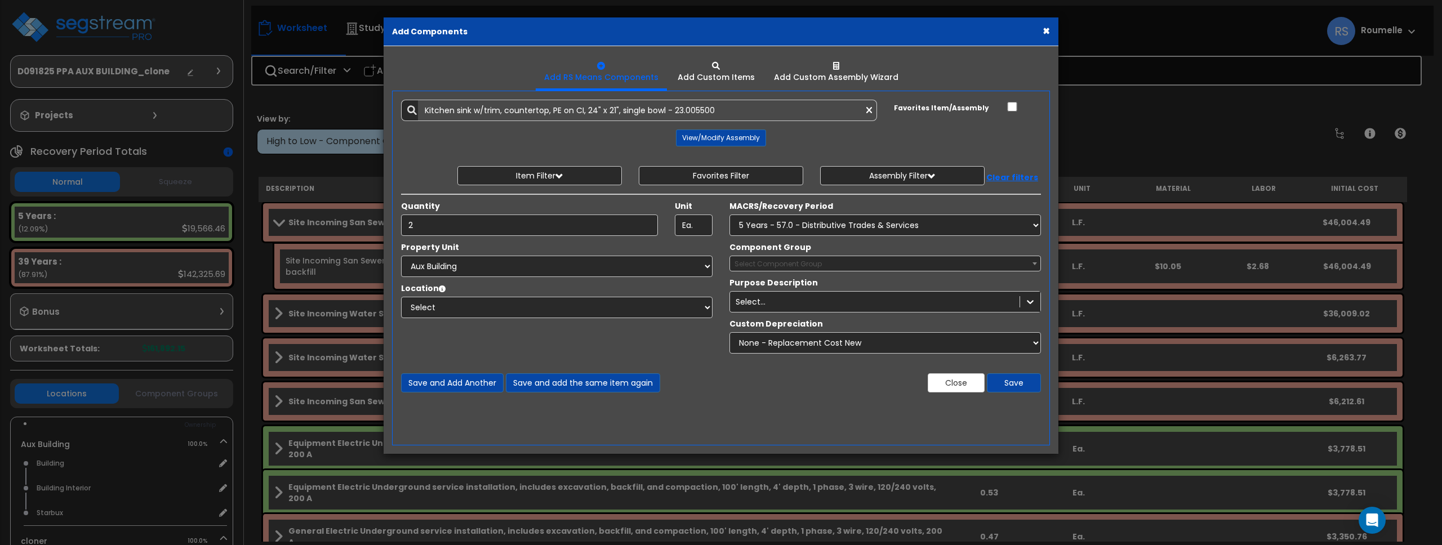
click at [1027, 263] on span "Select Component Group" at bounding box center [885, 264] width 310 height 16
click at [1035, 264] on b at bounding box center [1035, 264] width 5 height 3
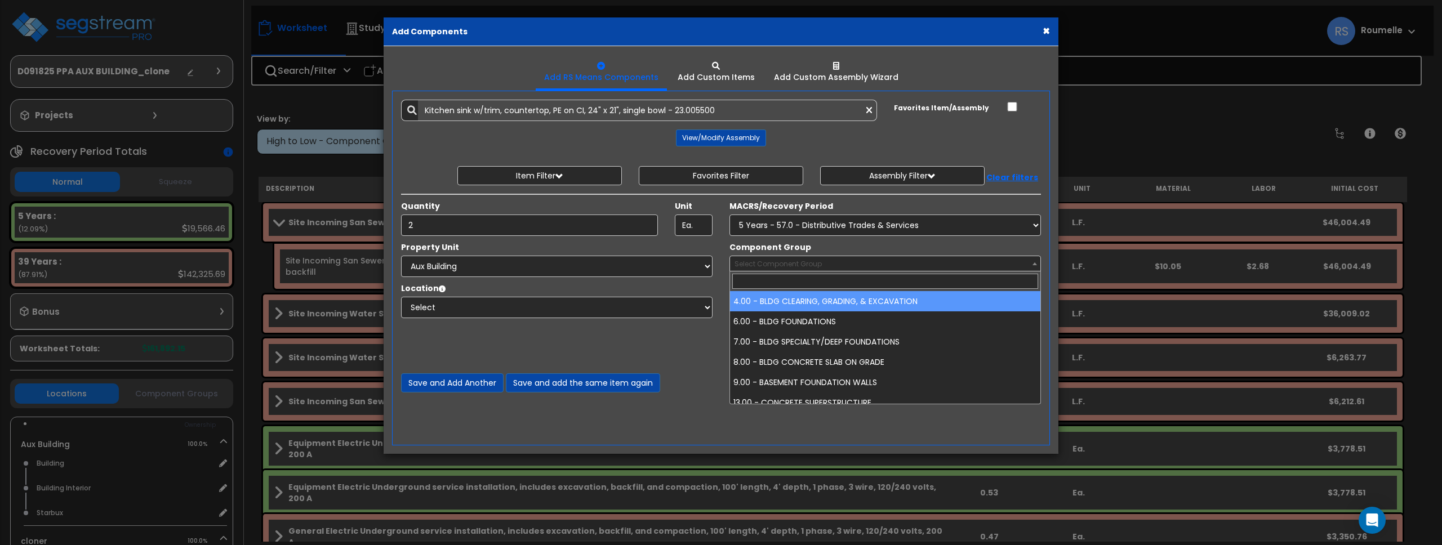
drag, startPoint x: 973, startPoint y: 295, endPoint x: 997, endPoint y: 294, distance: 23.7
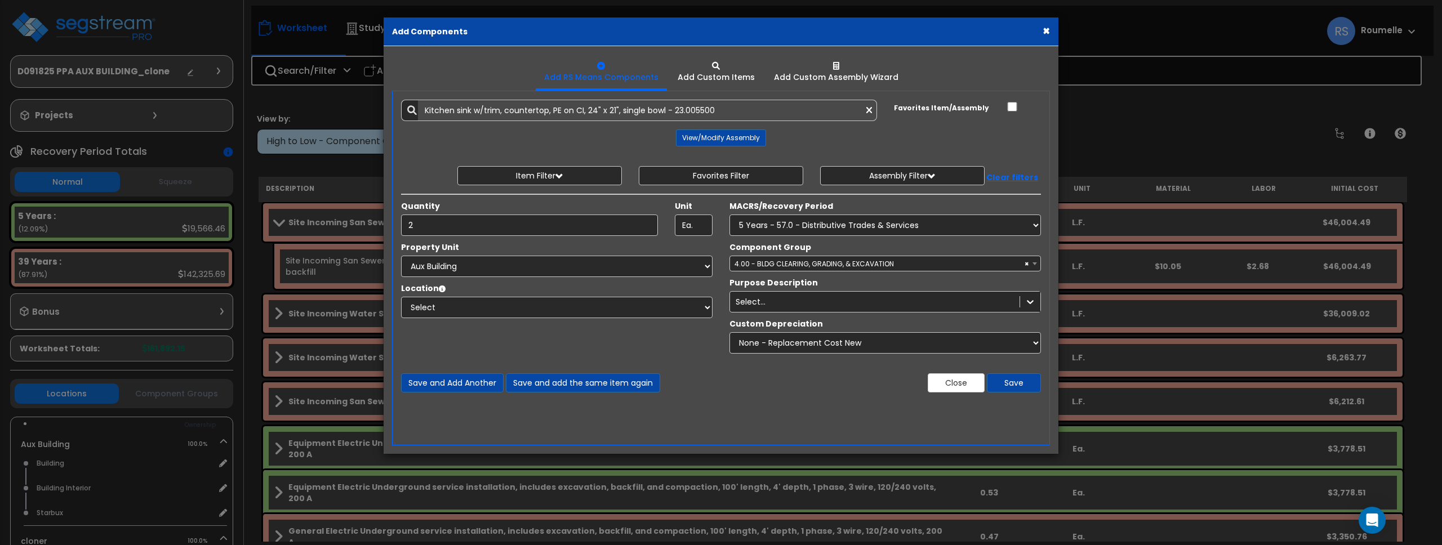
drag, startPoint x: 967, startPoint y: 268, endPoint x: 961, endPoint y: 270, distance: 7.0
click at [966, 269] on span "× 4.00 - BLDG CLEARING, GRADING, & EXCAVATION" at bounding box center [885, 264] width 310 height 16
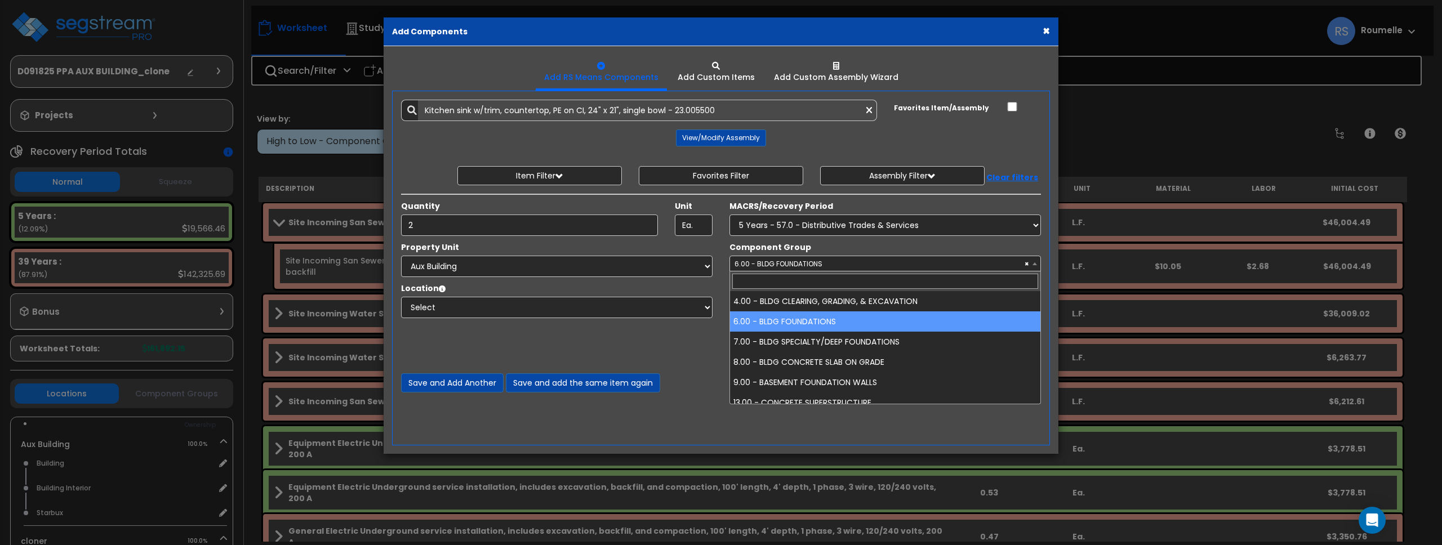
drag, startPoint x: 833, startPoint y: 265, endPoint x: 829, endPoint y: 291, distance: 26.7
click at [833, 268] on span "× 6.00 - BLDG FOUNDATIONS" at bounding box center [885, 264] width 310 height 16
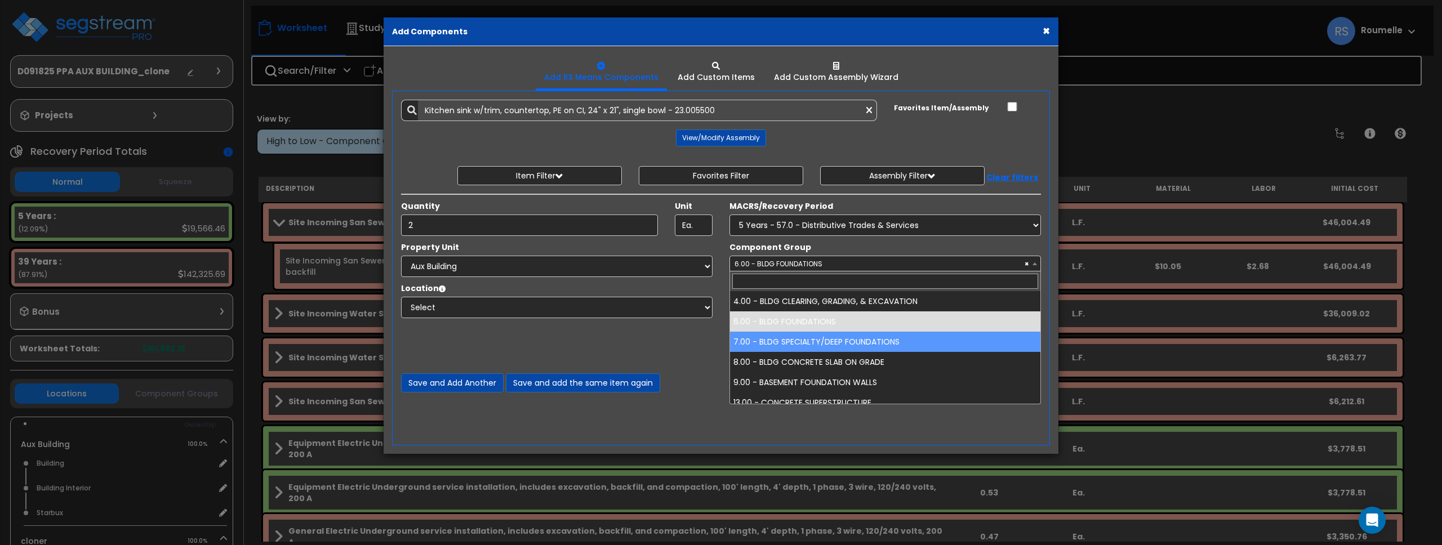
drag, startPoint x: 819, startPoint y: 343, endPoint x: 825, endPoint y: 310, distance: 32.7
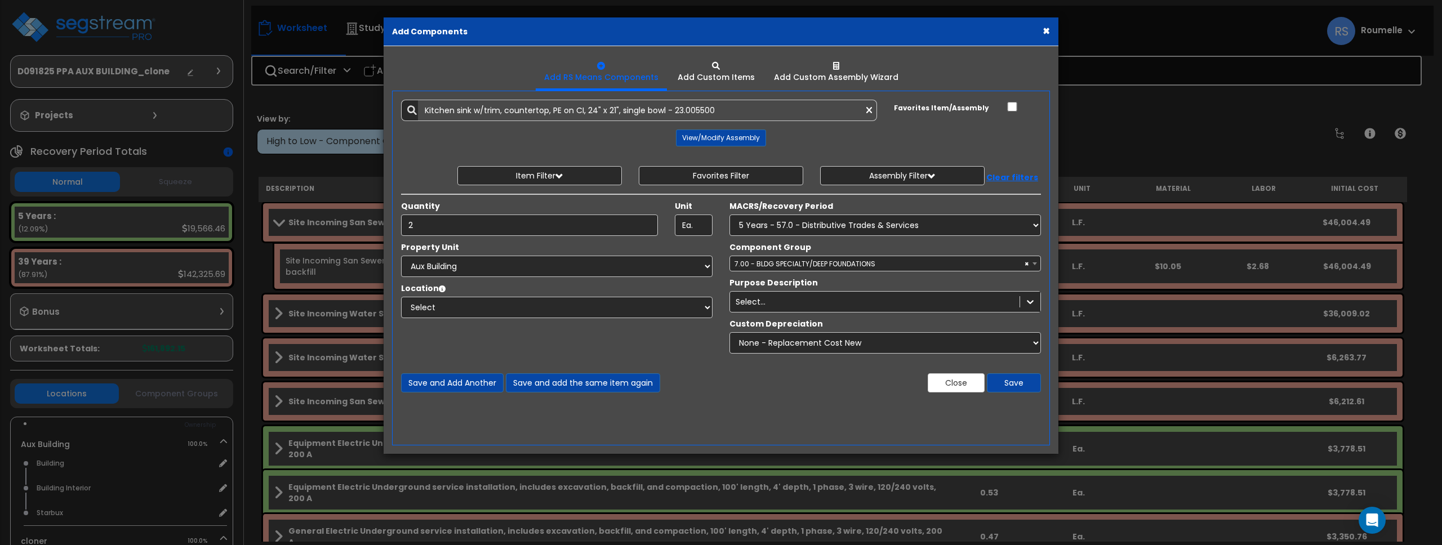
drag, startPoint x: 819, startPoint y: 251, endPoint x: 820, endPoint y: 259, distance: 7.4
click at [819, 252] on div "Component Group Select Component Group 4.00 - BLDG CLEARING, GRADING, & EXCAVAT…" at bounding box center [885, 257] width 328 height 30
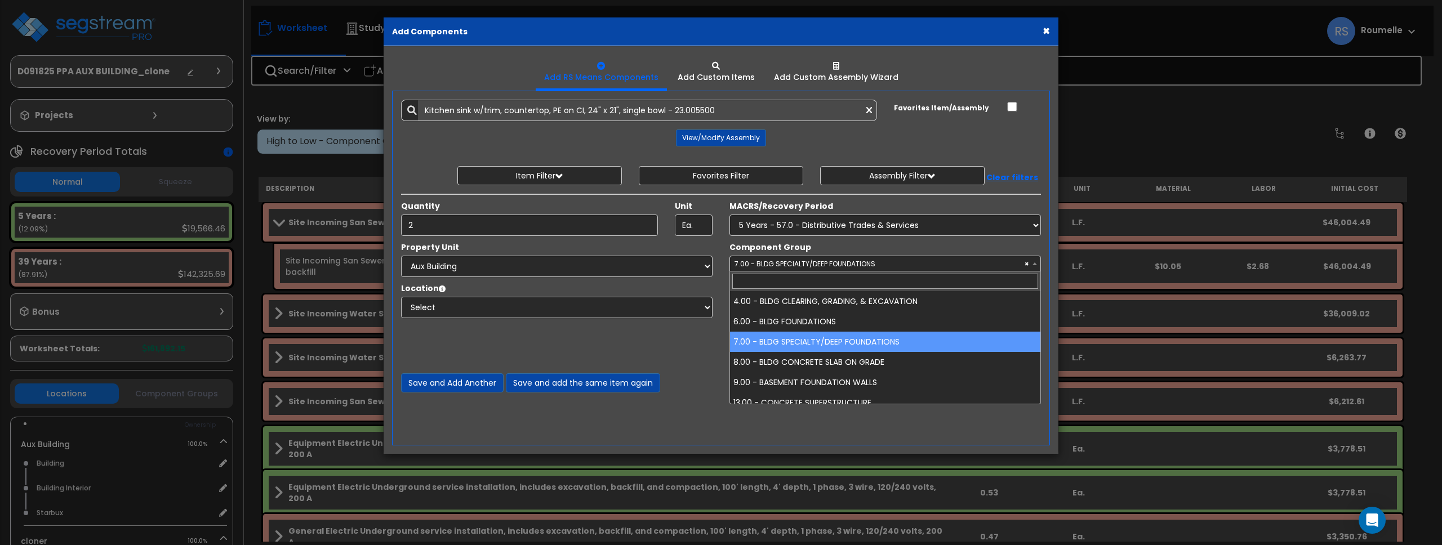
drag, startPoint x: 820, startPoint y: 262, endPoint x: 806, endPoint y: 319, distance: 59.2
click at [820, 262] on span "× 7.00 - BLDG SPECIALTY/DEEP FOUNDATIONS" at bounding box center [885, 264] width 310 height 16
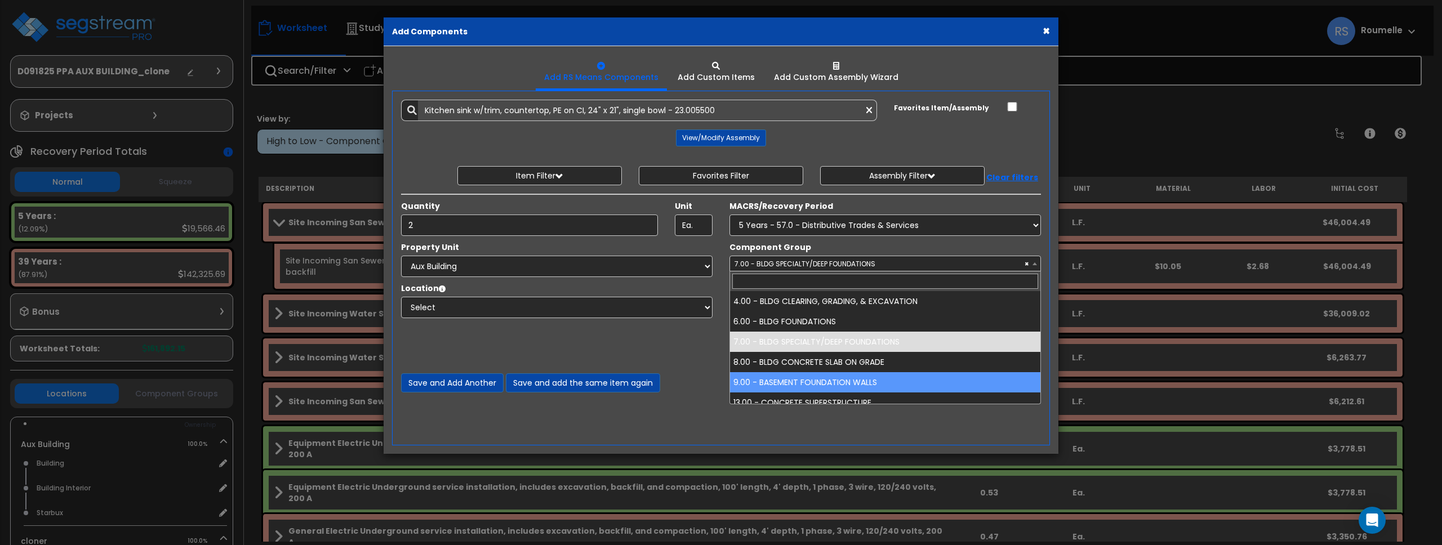
drag, startPoint x: 806, startPoint y: 379, endPoint x: 811, endPoint y: 371, distance: 9.4
select select "85780"
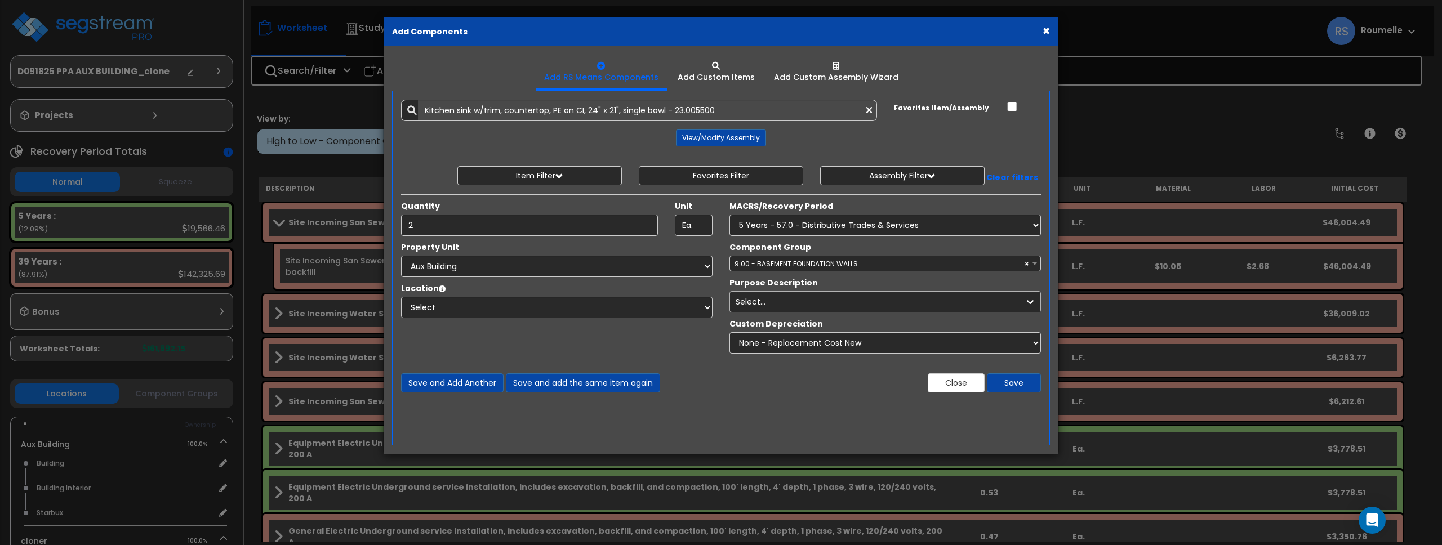
click at [779, 304] on div "Select..." at bounding box center [875, 302] width 290 height 18
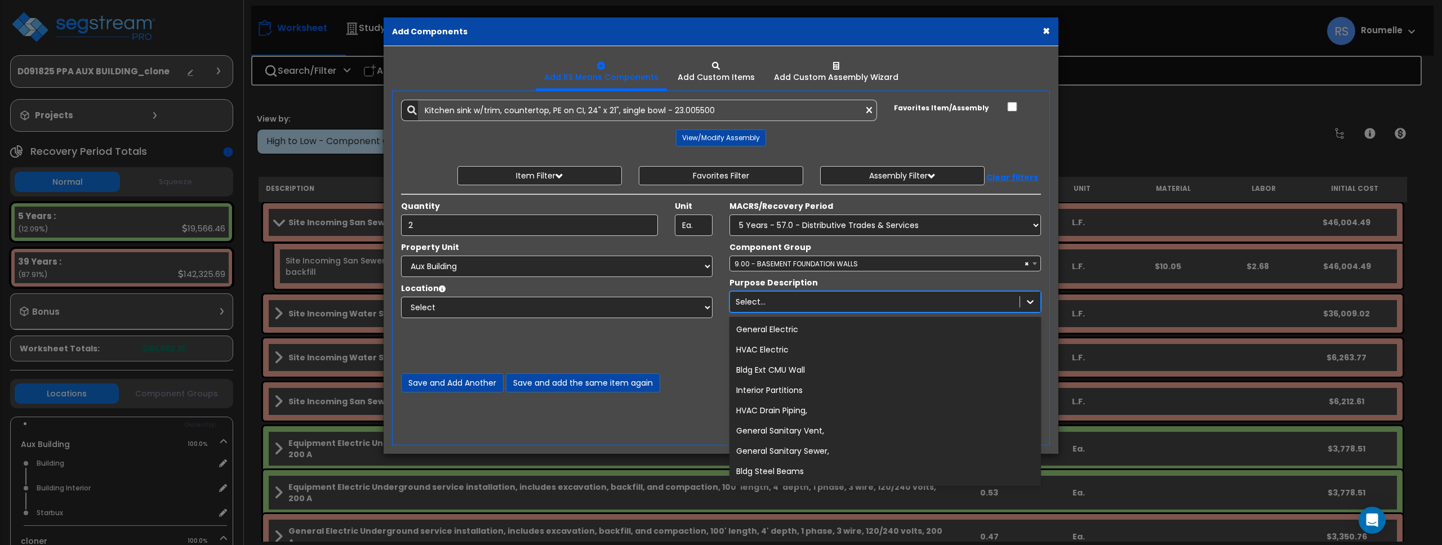
drag, startPoint x: 830, startPoint y: 349, endPoint x: 789, endPoint y: 289, distance: 73.0
click at [790, 291] on div "option Bldg Ext CMU Wall focused, 3 of 841. 841 results available. Use Up and D…" at bounding box center [886, 301] width 312 height 21
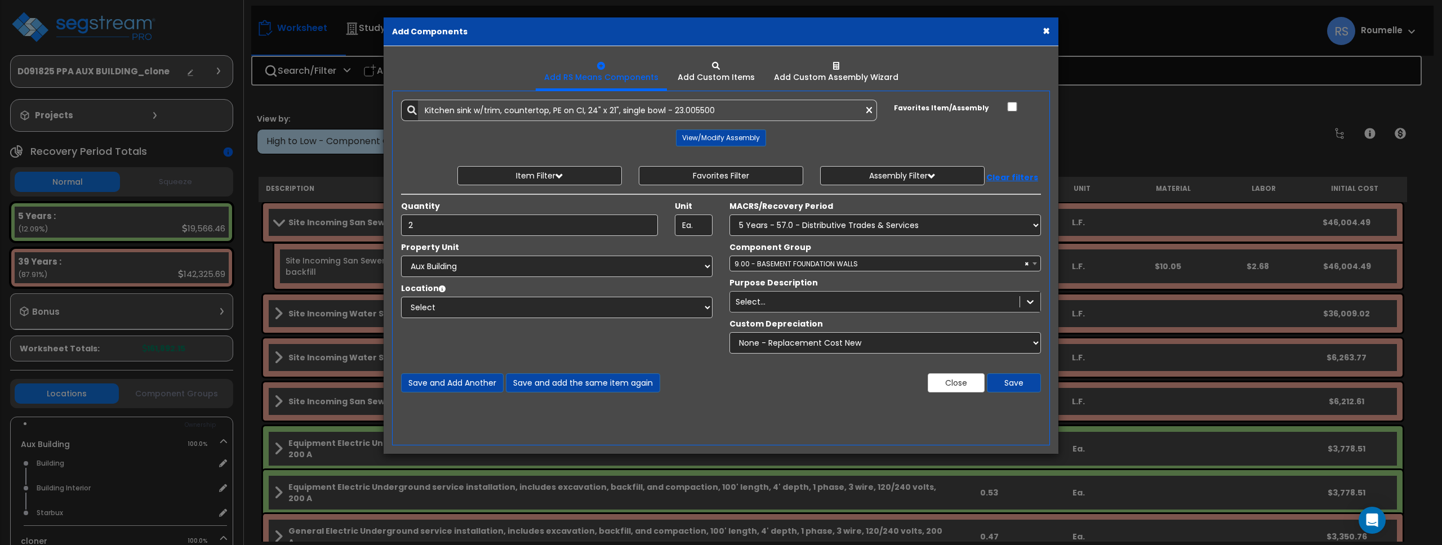
drag, startPoint x: 788, startPoint y: 288, endPoint x: 789, endPoint y: 302, distance: 14.1
click at [788, 290] on div "Purpose Description Select..." at bounding box center [885, 294] width 328 height 35
click at [789, 303] on div "Select..." at bounding box center [875, 302] width 290 height 18
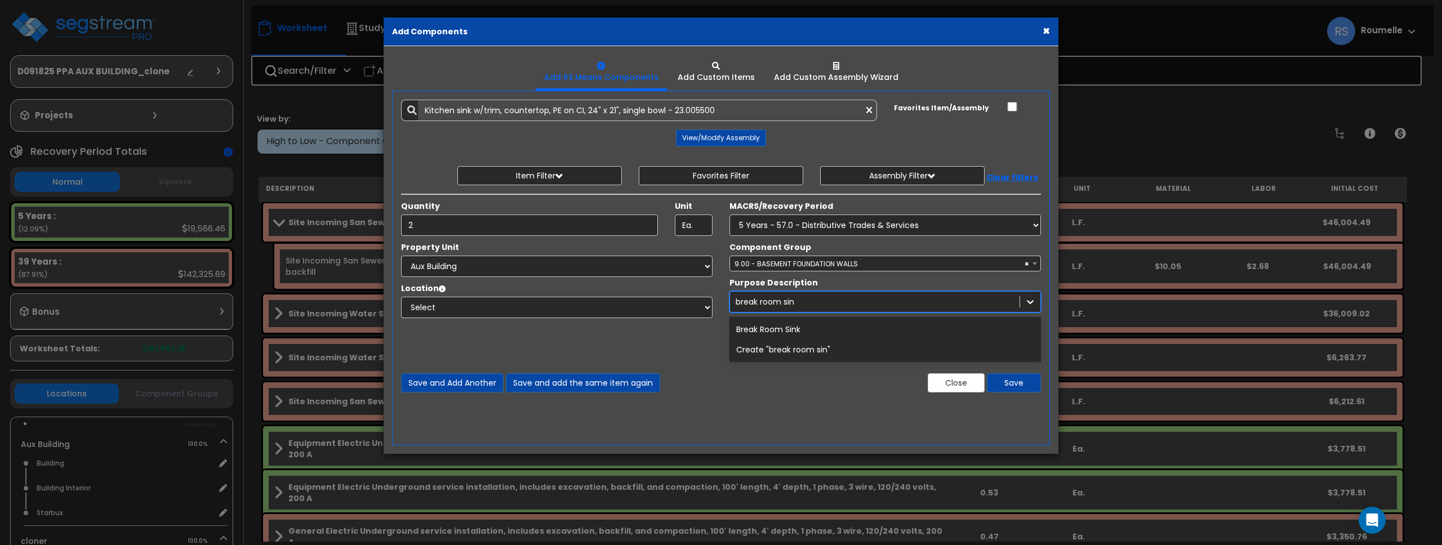
type input "break room sink"
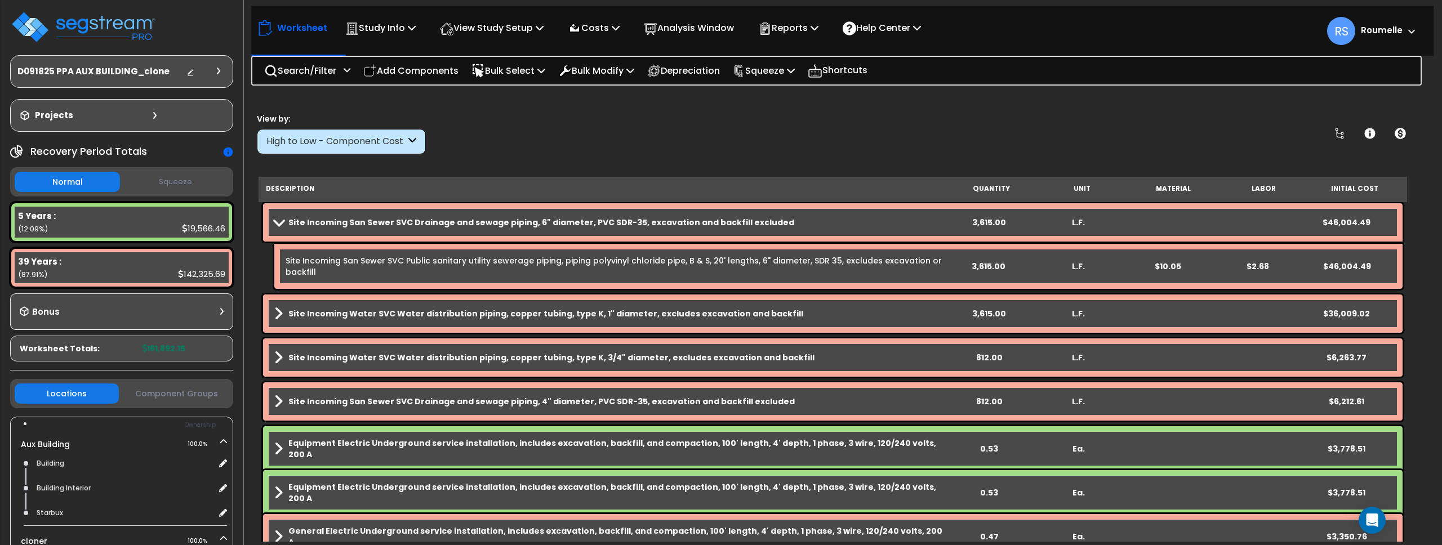
scroll to position [1, 0]
click at [821, 150] on div "View by: High to Low - Component Cost High to Low - Component Cost" at bounding box center [833, 134] width 1160 height 42
click at [407, 68] on p "Add Components" at bounding box center [410, 70] width 95 height 15
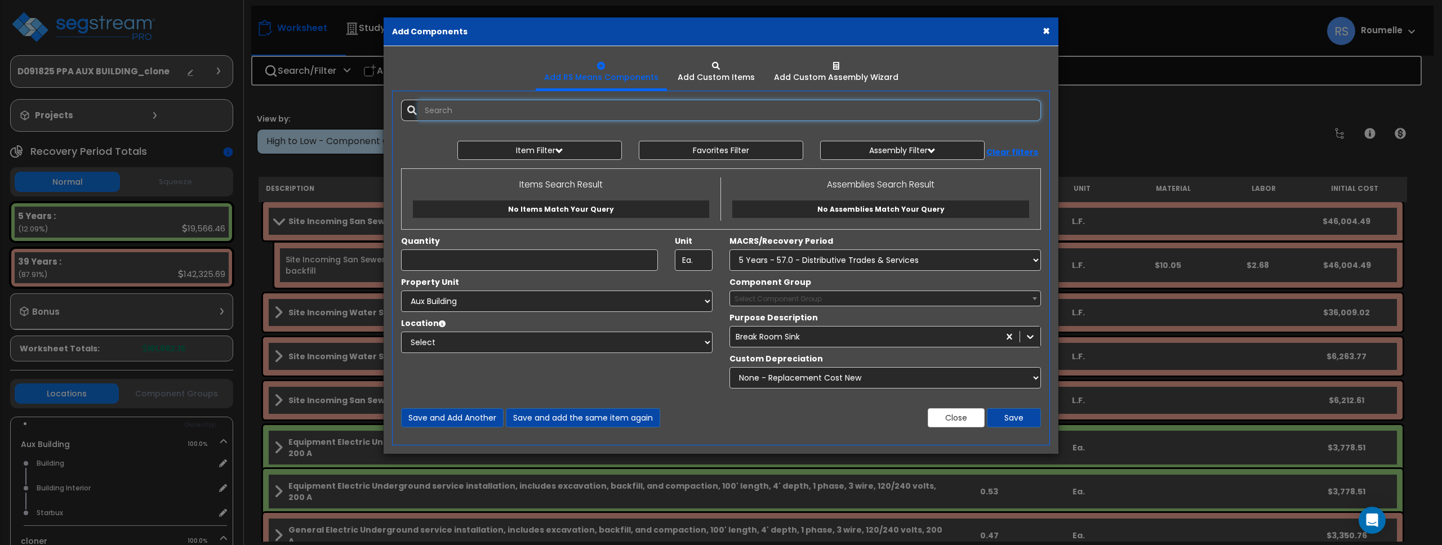
select select
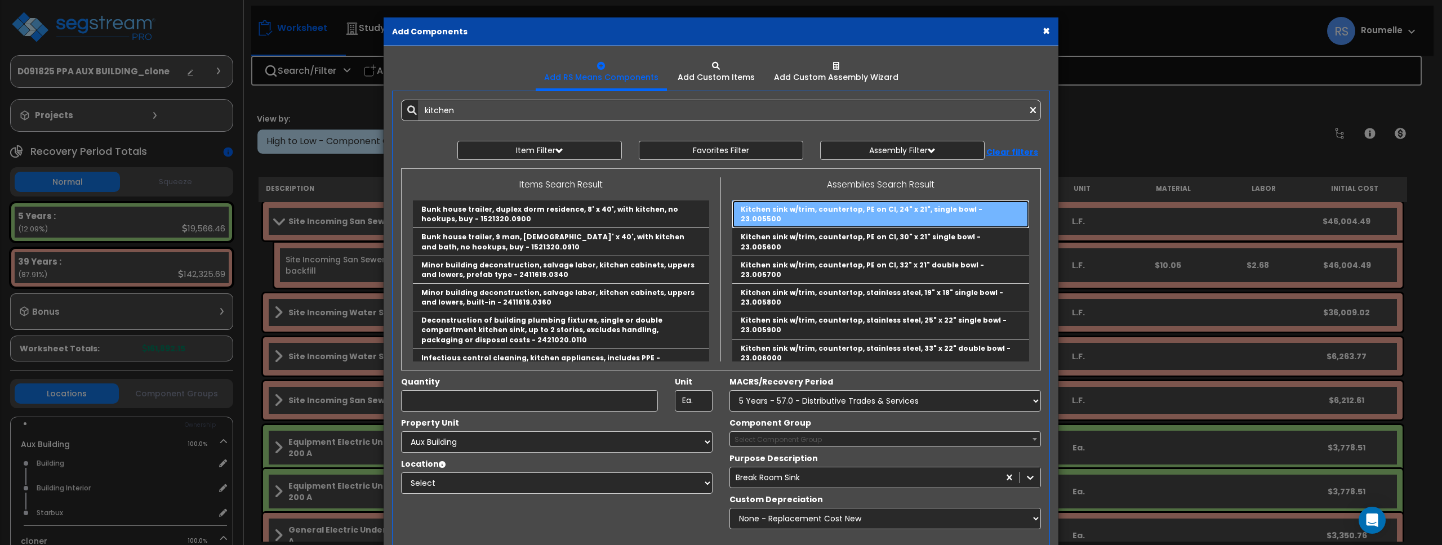
click at [867, 206] on link "Kitchen sink w/trim, countertop, PE on CI, 24" x 21", single bowl - 23.005500" at bounding box center [880, 215] width 297 height 28
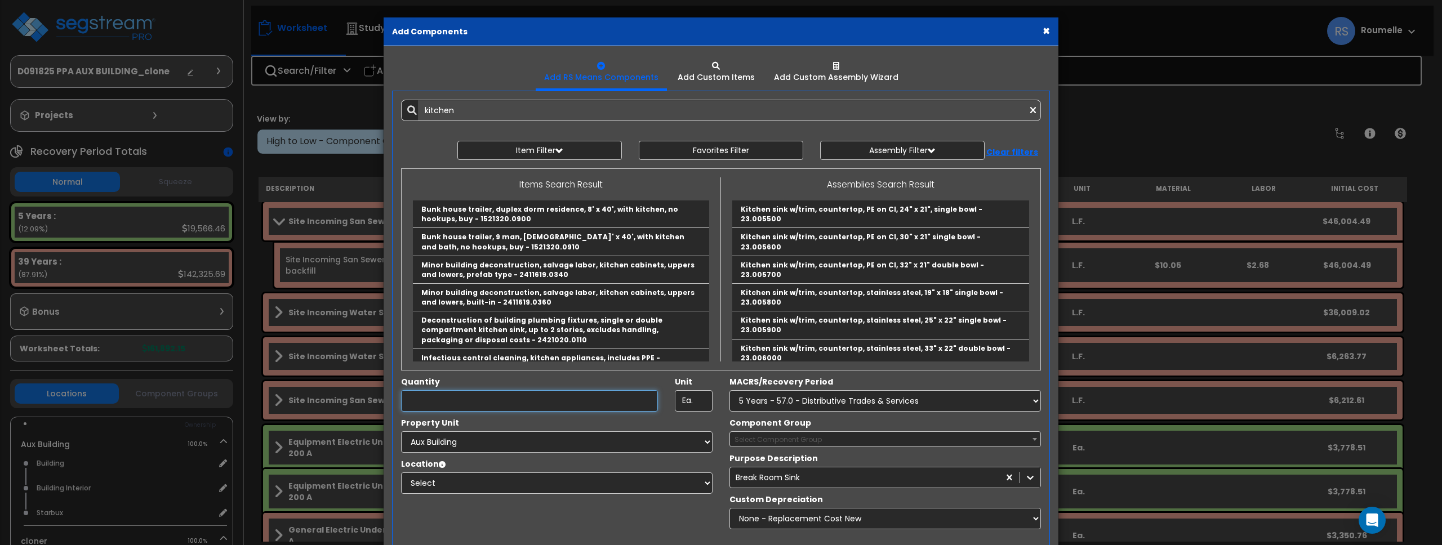
type input "Kitchen sink w/trim, countertop, PE on CI, 24" x 21", single bowl - 23.005500"
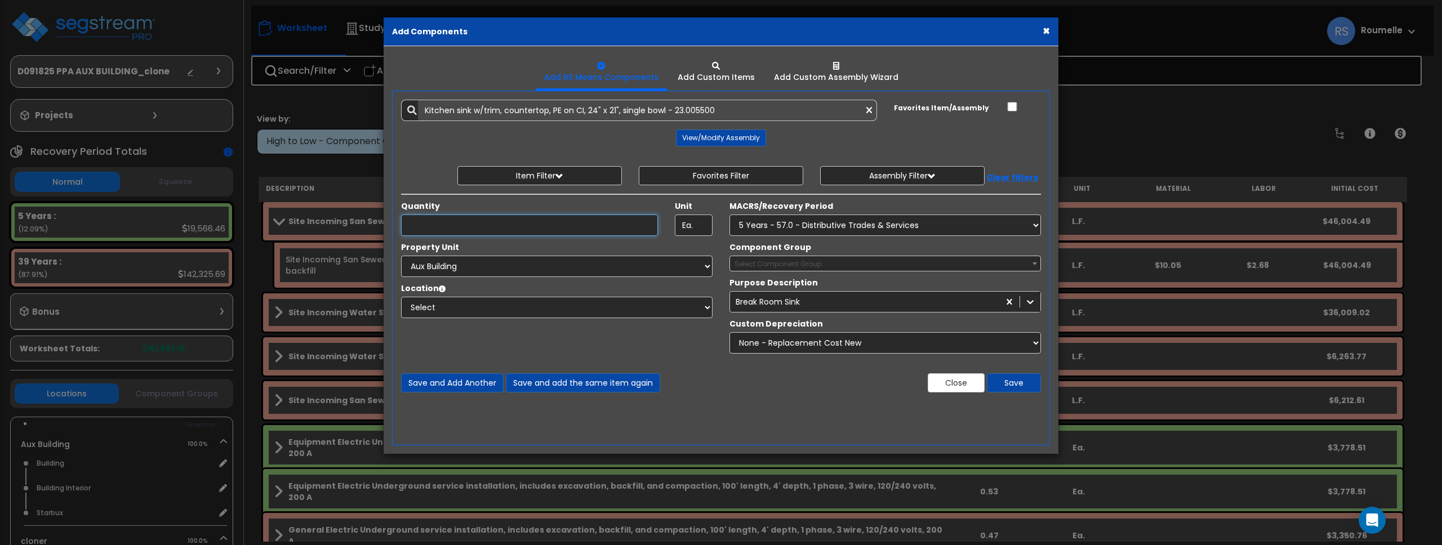
click at [545, 224] on input "Unit Quantity" at bounding box center [529, 225] width 257 height 21
click at [575, 223] on input "1" at bounding box center [529, 225] width 257 height 21
click at [575, 223] on input "2" at bounding box center [529, 225] width 257 height 21
type input "2"
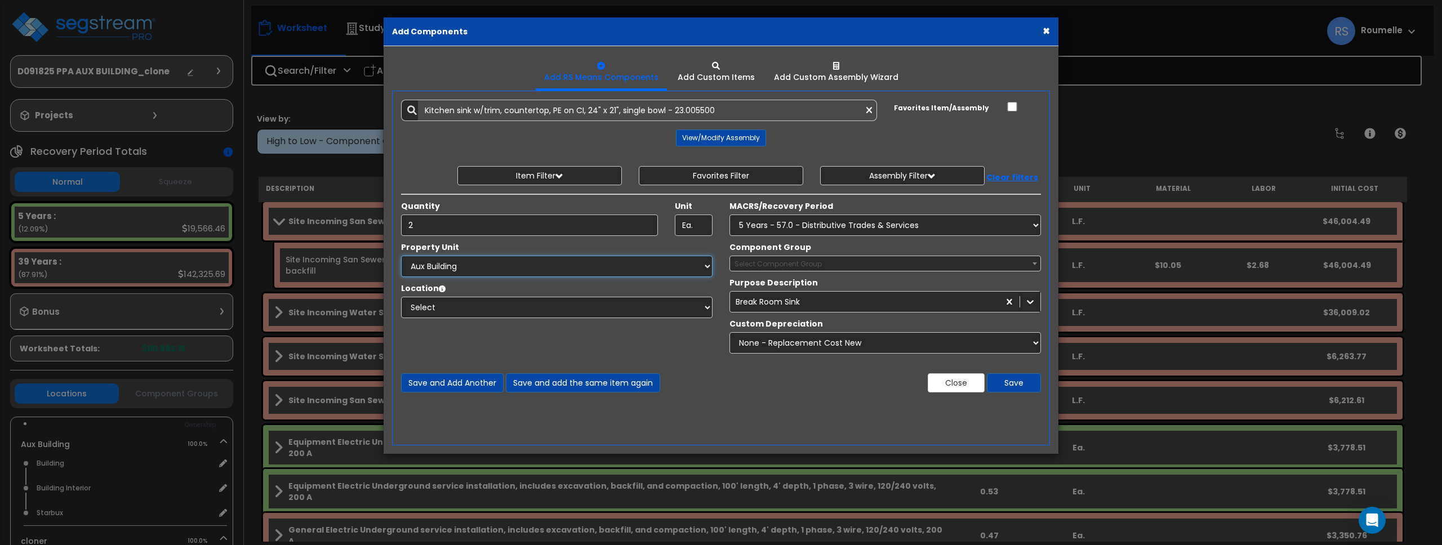
click at [537, 269] on select "Select Aux Building cloner Site Improvements" at bounding box center [557, 266] width 312 height 21
select select "119597"
click at [401, 256] on select "Select Aux Building cloner Site Improvements" at bounding box center [557, 266] width 312 height 21
click at [809, 229] on select "Select MACRS/Recovery Period 5 Years - 57.0 - Distributive Trades & Services 5 …" at bounding box center [886, 225] width 312 height 21
select select "72349"
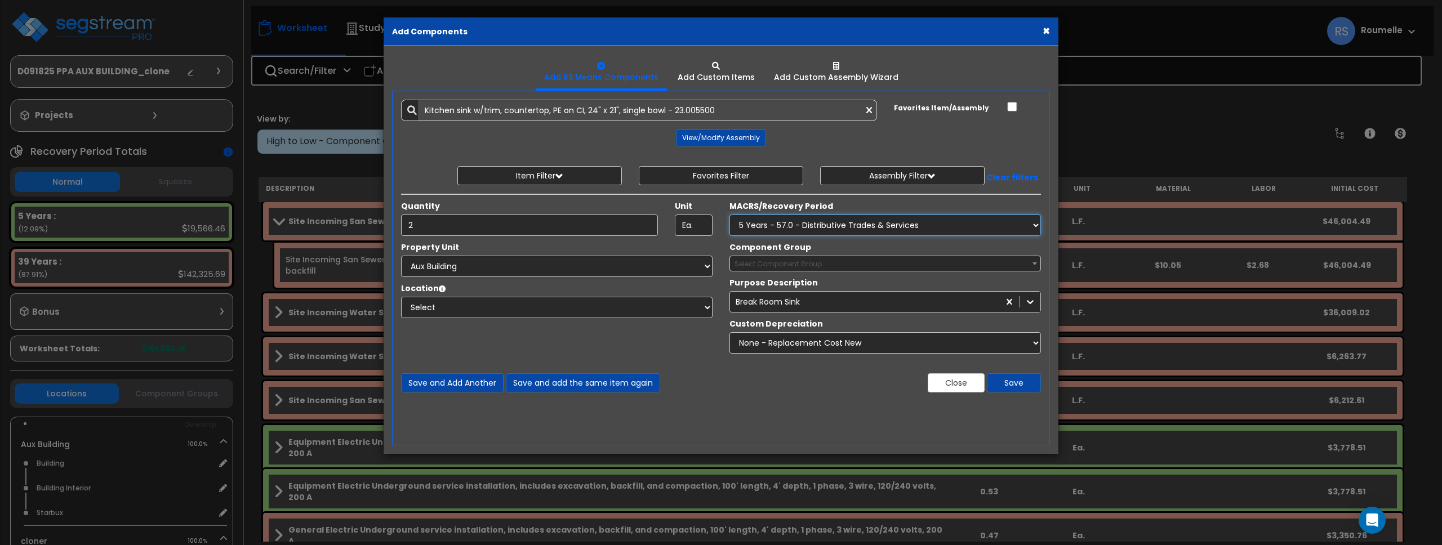
click at [730, 215] on select "Select MACRS/Recovery Period 5 Years - 57.0 - Distributive Trades & Services 5 …" at bounding box center [886, 225] width 312 height 21
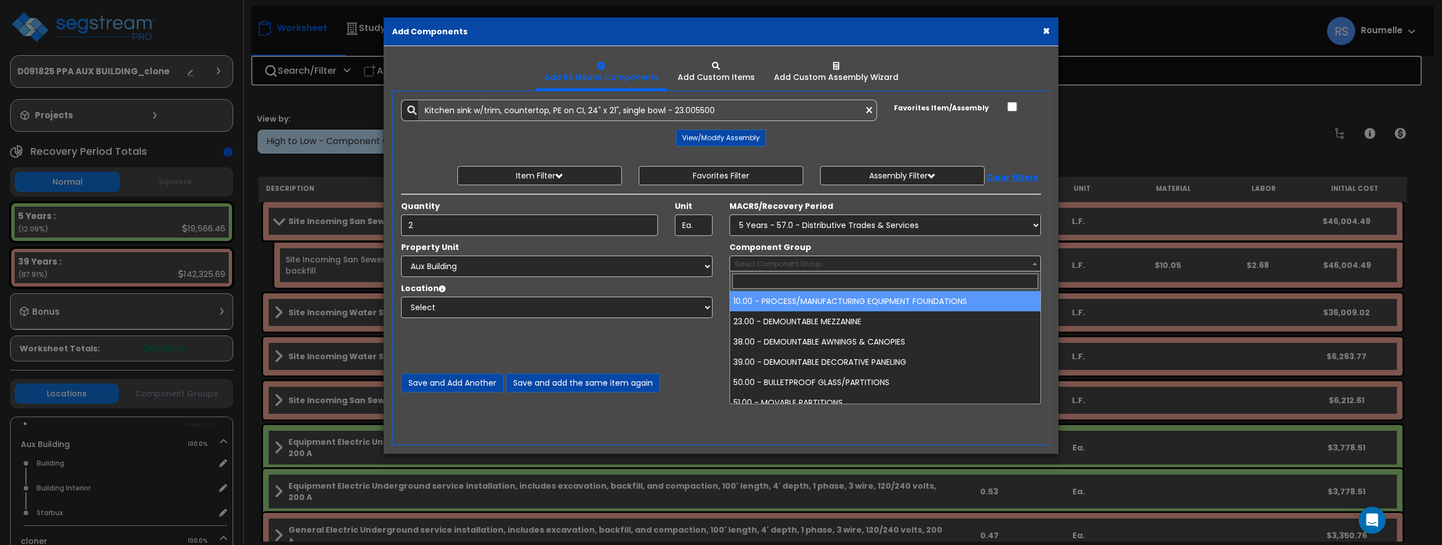
click at [961, 264] on span "Select Component Group" at bounding box center [885, 264] width 310 height 16
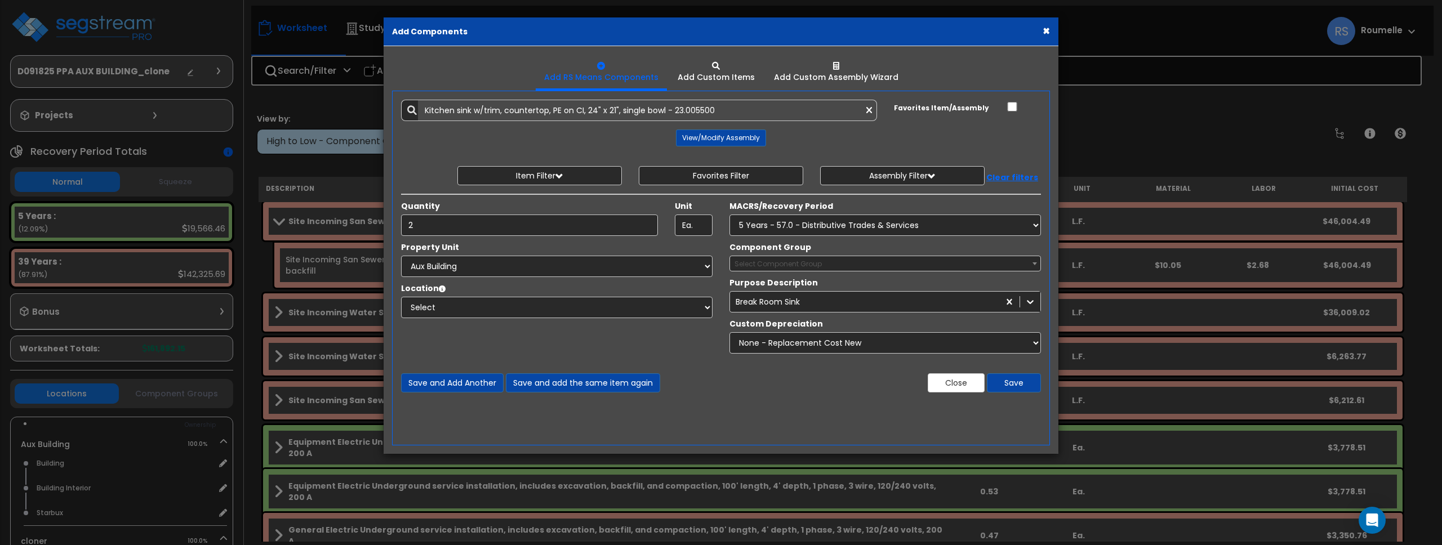
drag, startPoint x: 906, startPoint y: 264, endPoint x: 895, endPoint y: 263, distance: 11.3
click at [906, 264] on span "Select Component Group" at bounding box center [885, 264] width 310 height 16
click at [828, 260] on span "Select Component Group" at bounding box center [885, 264] width 310 height 16
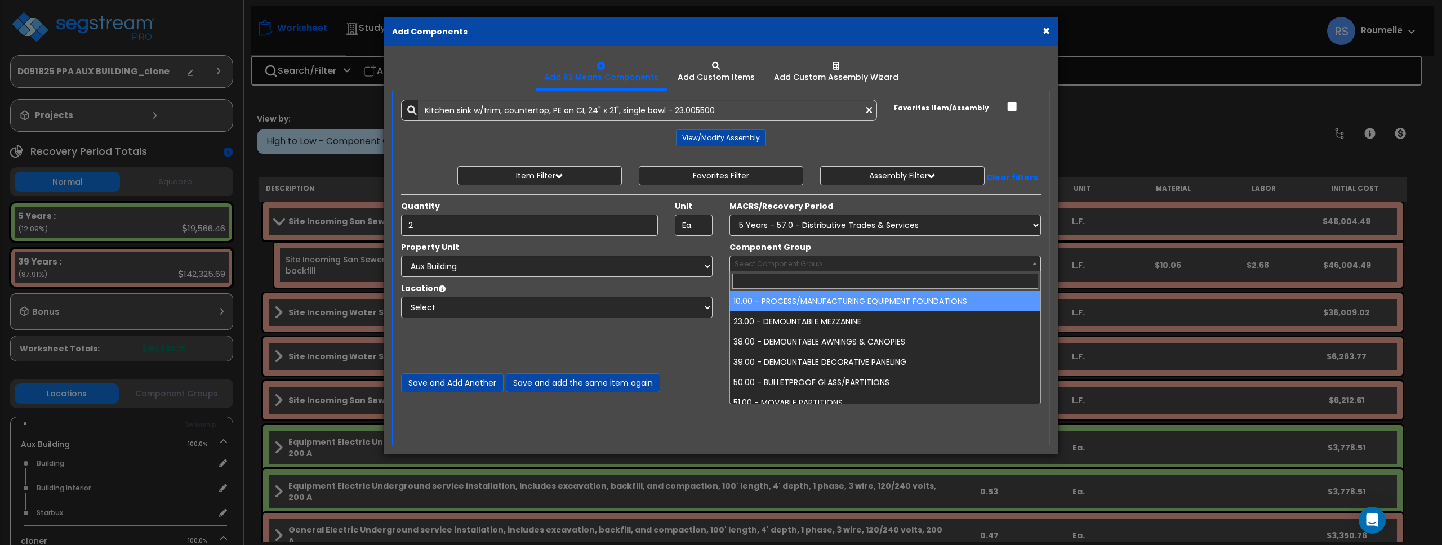
click at [828, 260] on span "Select Component Group" at bounding box center [885, 264] width 310 height 16
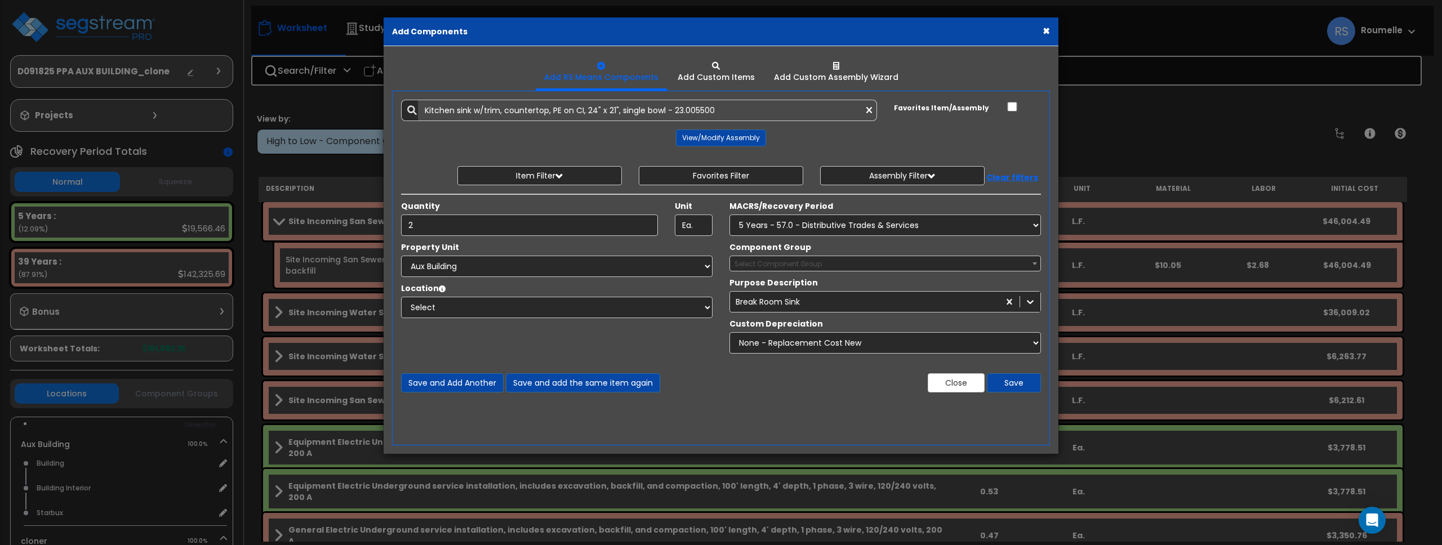
click at [828, 260] on span "Select Component Group" at bounding box center [885, 264] width 310 height 16
click at [828, 261] on span "Select Component Group" at bounding box center [885, 264] width 310 height 16
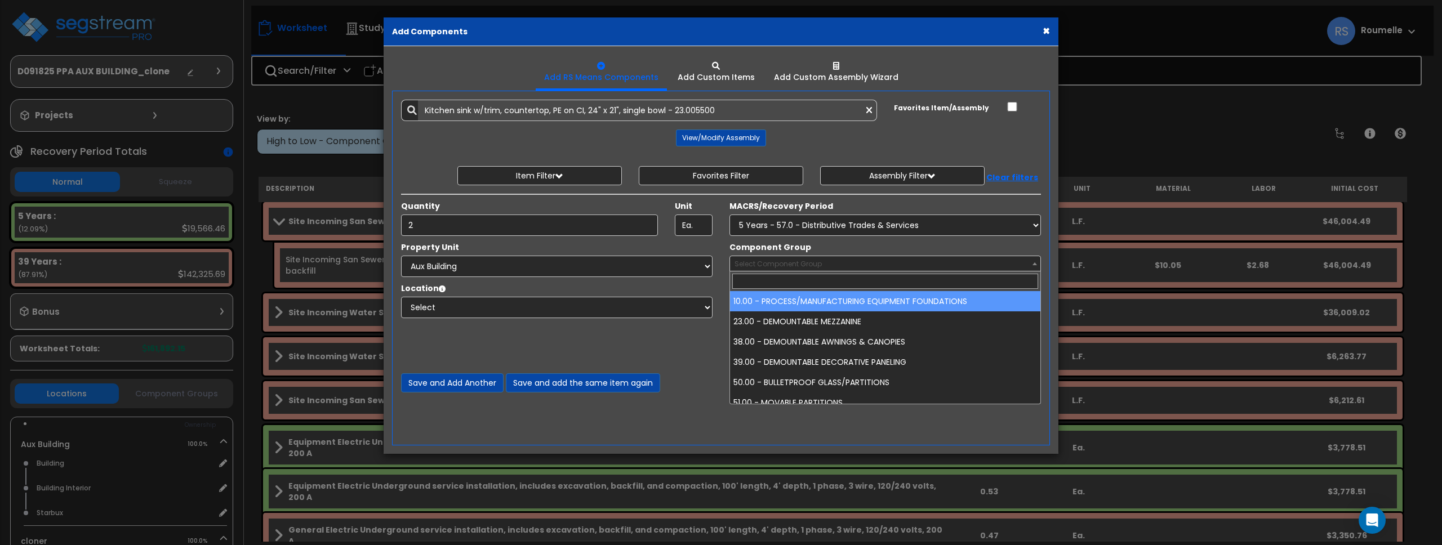
click at [828, 261] on span "Select Component Group" at bounding box center [885, 264] width 310 height 16
drag, startPoint x: 828, startPoint y: 261, endPoint x: 983, endPoint y: 259, distance: 155.5
click at [829, 261] on span "Select Component Group" at bounding box center [885, 264] width 310 height 16
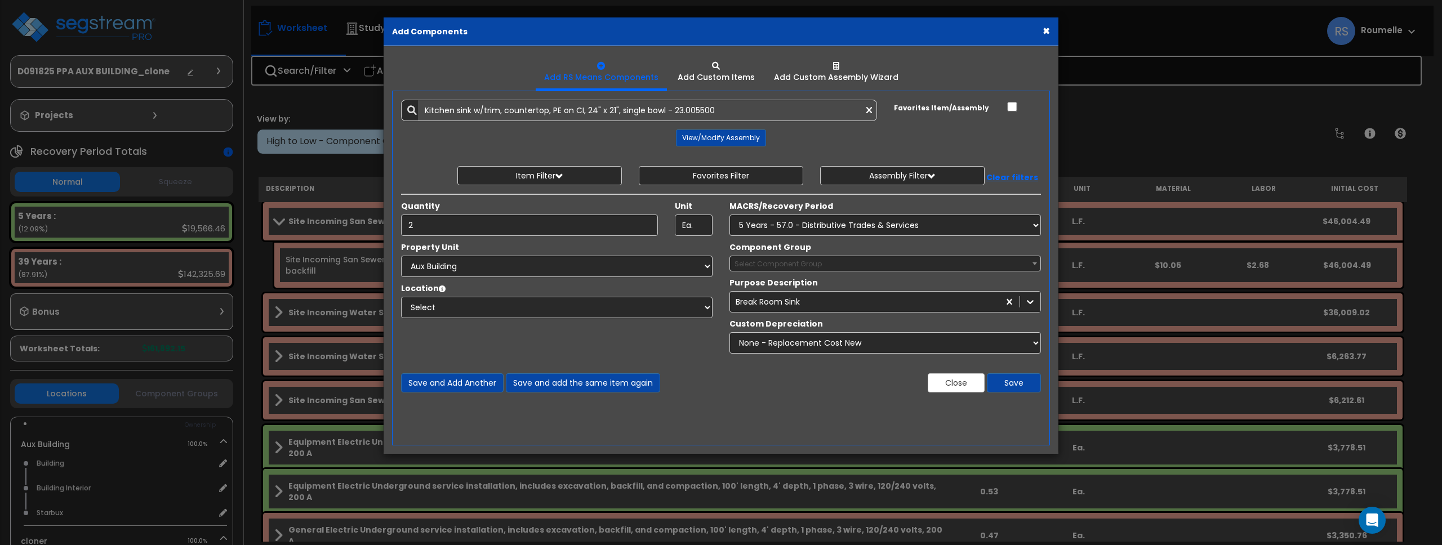
drag, startPoint x: 1006, startPoint y: 260, endPoint x: 975, endPoint y: 244, distance: 34.8
click at [1005, 260] on span "Select Component Group" at bounding box center [885, 264] width 310 height 16
drag, startPoint x: 975, startPoint y: 244, endPoint x: 971, endPoint y: 252, distance: 8.8
click at [975, 244] on div "Component Group Select Component Group 10.00 - PROCESS/MANUFACTURING EQUIPMENT …" at bounding box center [885, 257] width 328 height 30
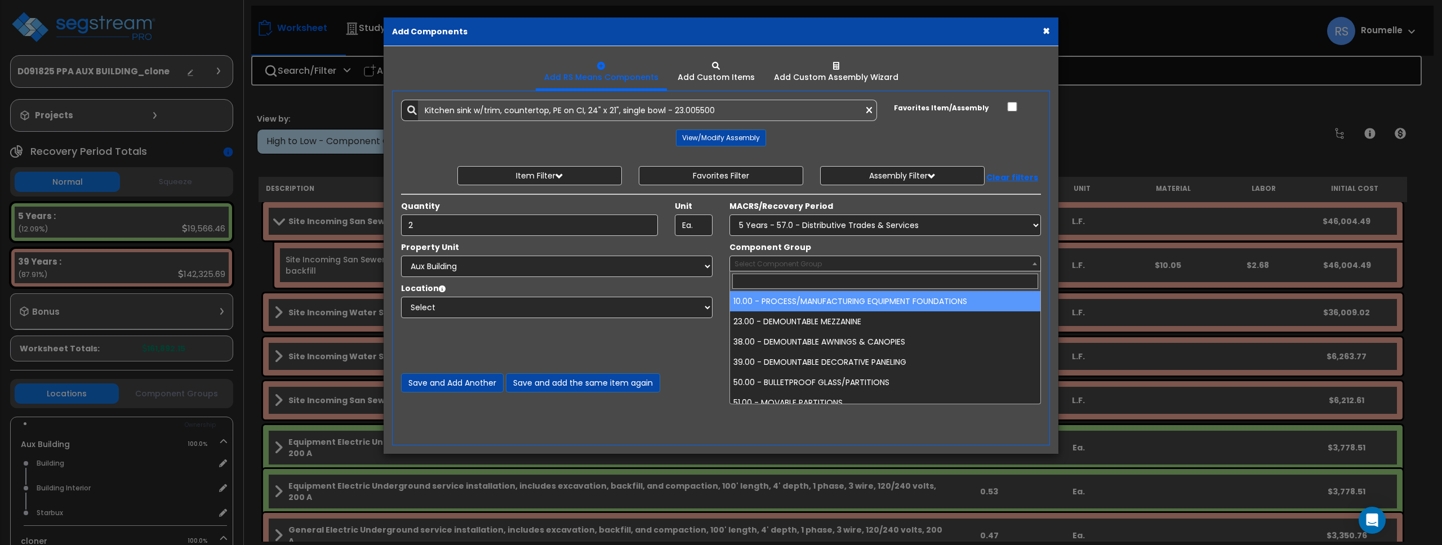
drag, startPoint x: 954, startPoint y: 266, endPoint x: 927, endPoint y: 274, distance: 28.2
click at [954, 266] on span "Select Component Group" at bounding box center [885, 264] width 310 height 16
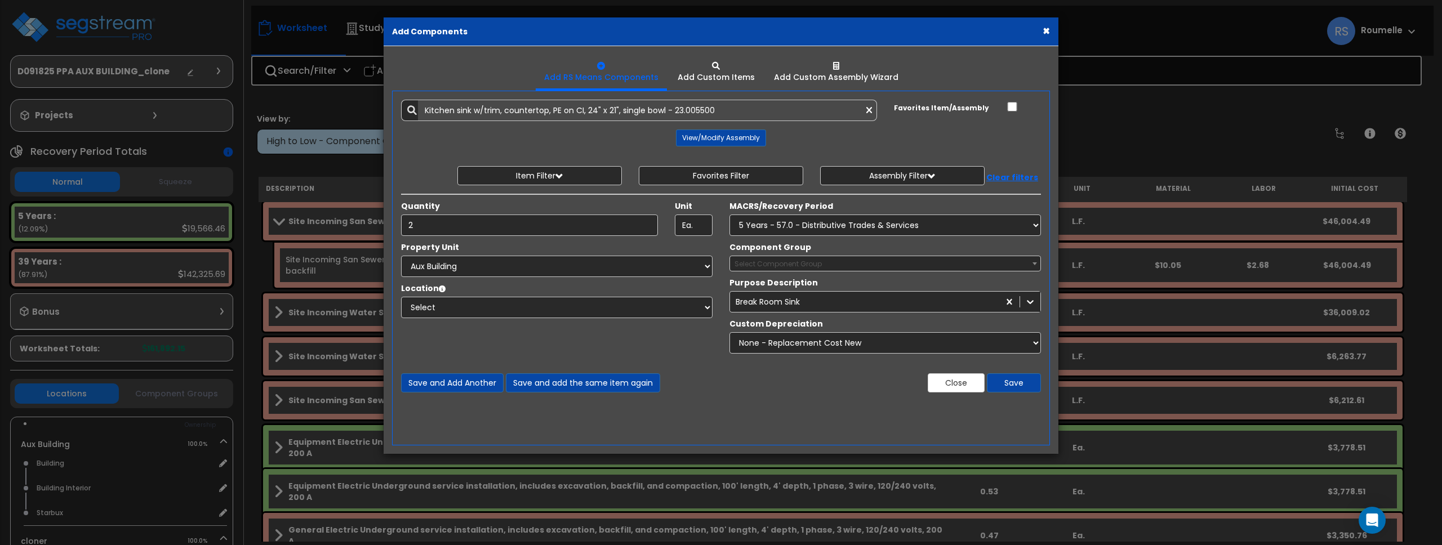
click at [901, 246] on div "Component Group Select Component Group 10.00 - PROCESS/MANUFACTURING EQUIPMENT …" at bounding box center [885, 257] width 328 height 30
drag, startPoint x: 1025, startPoint y: 264, endPoint x: 1017, endPoint y: 269, distance: 9.7
click at [1025, 264] on span "Select Component Group" at bounding box center [885, 264] width 310 height 16
click at [852, 264] on span "× 10.00 - PROCESS/MANUFACTURING EQUIPMENT FOUNDATIONS" at bounding box center [885, 264] width 310 height 16
click at [851, 264] on span "× 10.00 - PROCESS/MANUFACTURING EQUIPMENT FOUNDATIONS" at bounding box center [885, 264] width 310 height 16
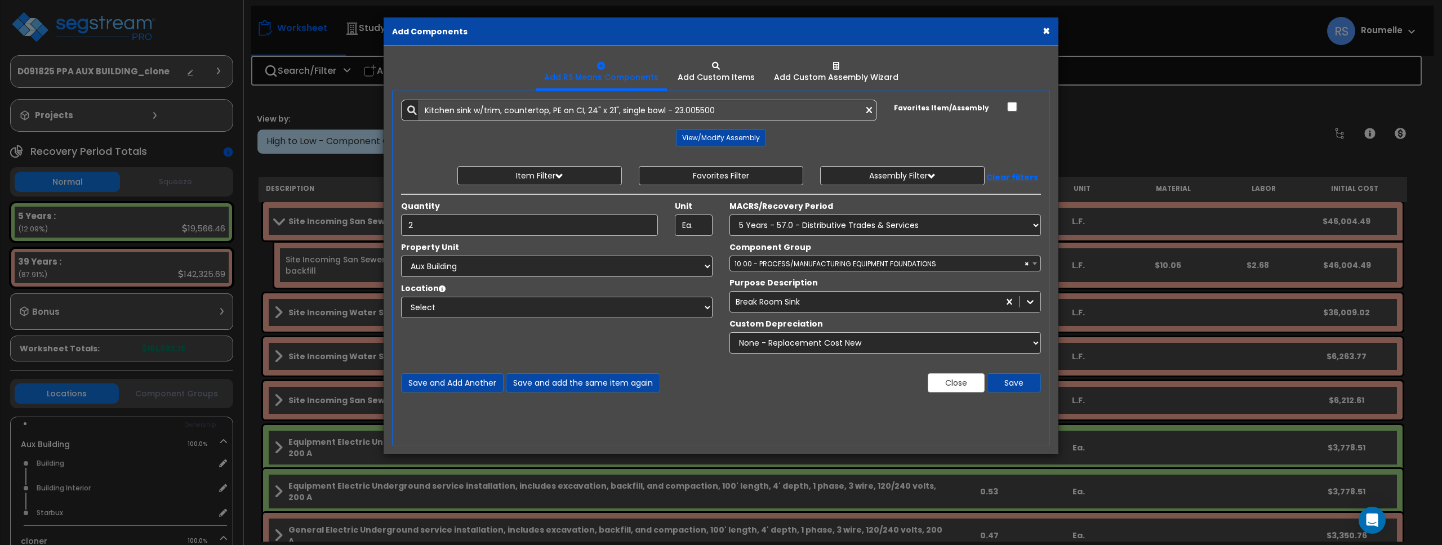
click at [945, 263] on span "× 10.00 - PROCESS/MANUFACTURING EQUIPMENT FOUNDATIONS" at bounding box center [885, 264] width 310 height 16
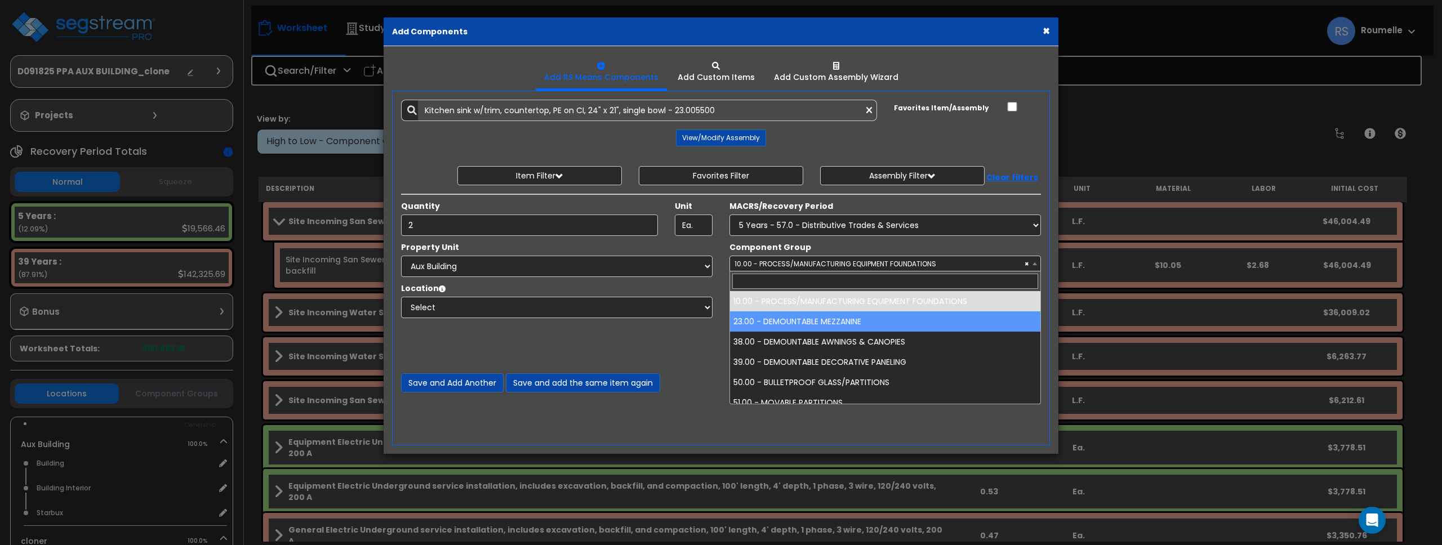
drag, startPoint x: 850, startPoint y: 328, endPoint x: 851, endPoint y: 322, distance: 6.8
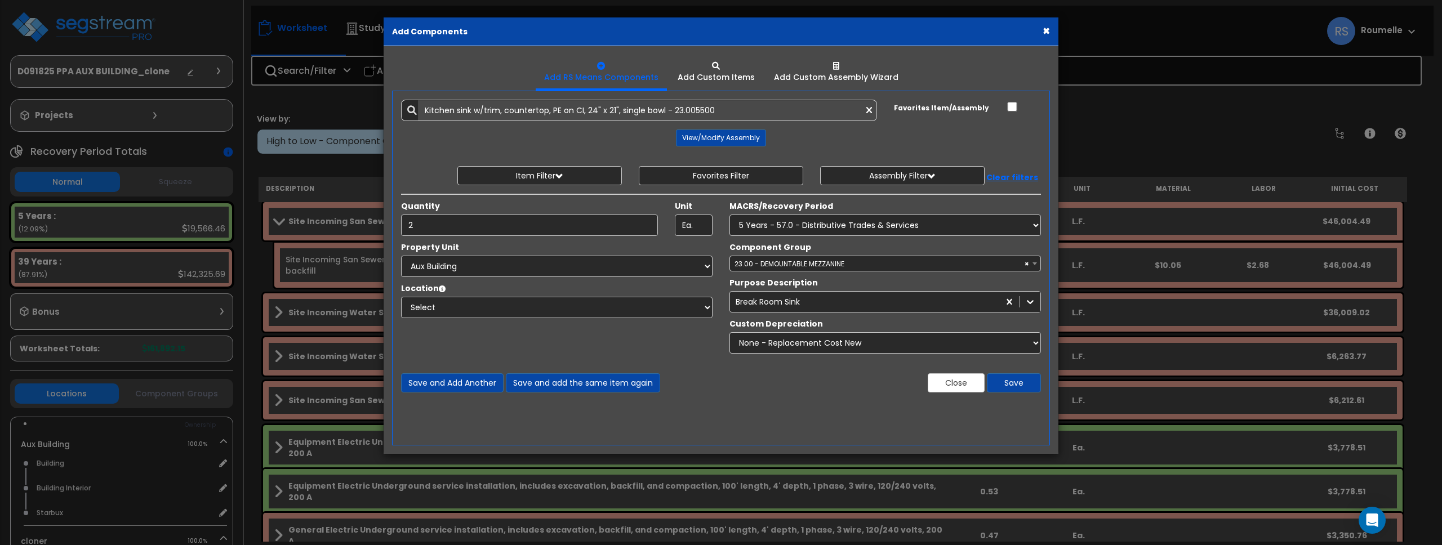
drag, startPoint x: 833, startPoint y: 256, endPoint x: 835, endPoint y: 268, distance: 11.6
click at [834, 258] on span "× 23.00 - DEMOUNTABLE MEZZANINE" at bounding box center [885, 264] width 310 height 16
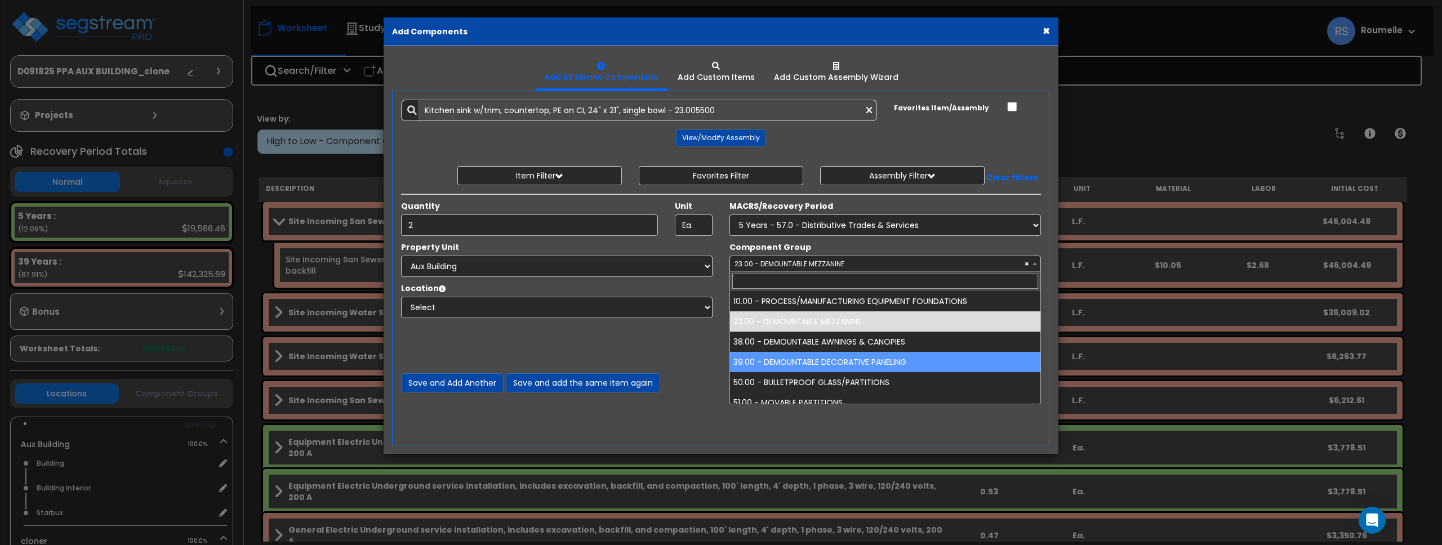
drag, startPoint x: 830, startPoint y: 354, endPoint x: 831, endPoint y: 319, distance: 35.5
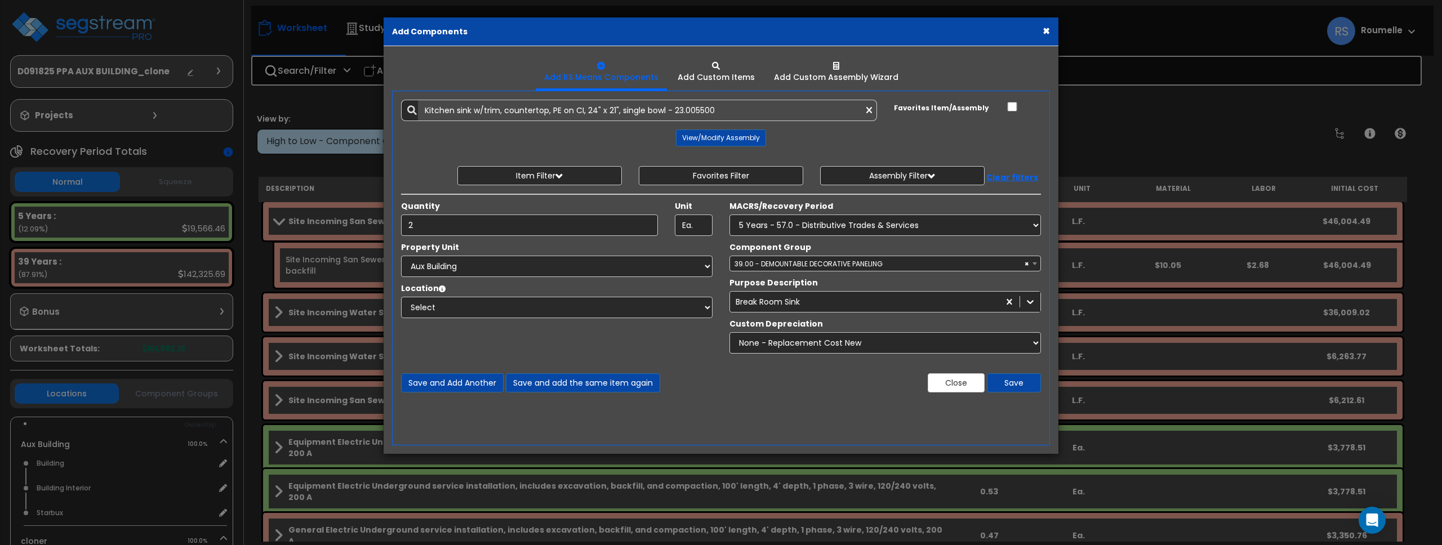
click at [830, 267] on span "× 39.00 - DEMOUNTABLE DECORATIVE PANELING" at bounding box center [885, 264] width 310 height 16
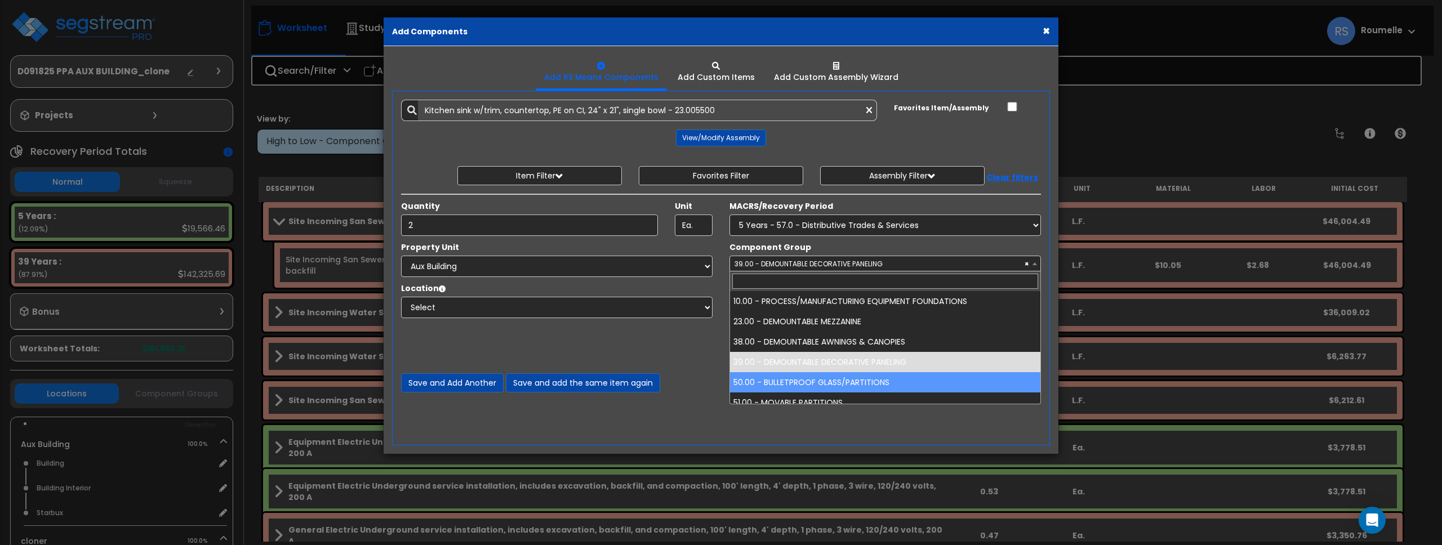
drag, startPoint x: 840, startPoint y: 384, endPoint x: 835, endPoint y: 289, distance: 94.8
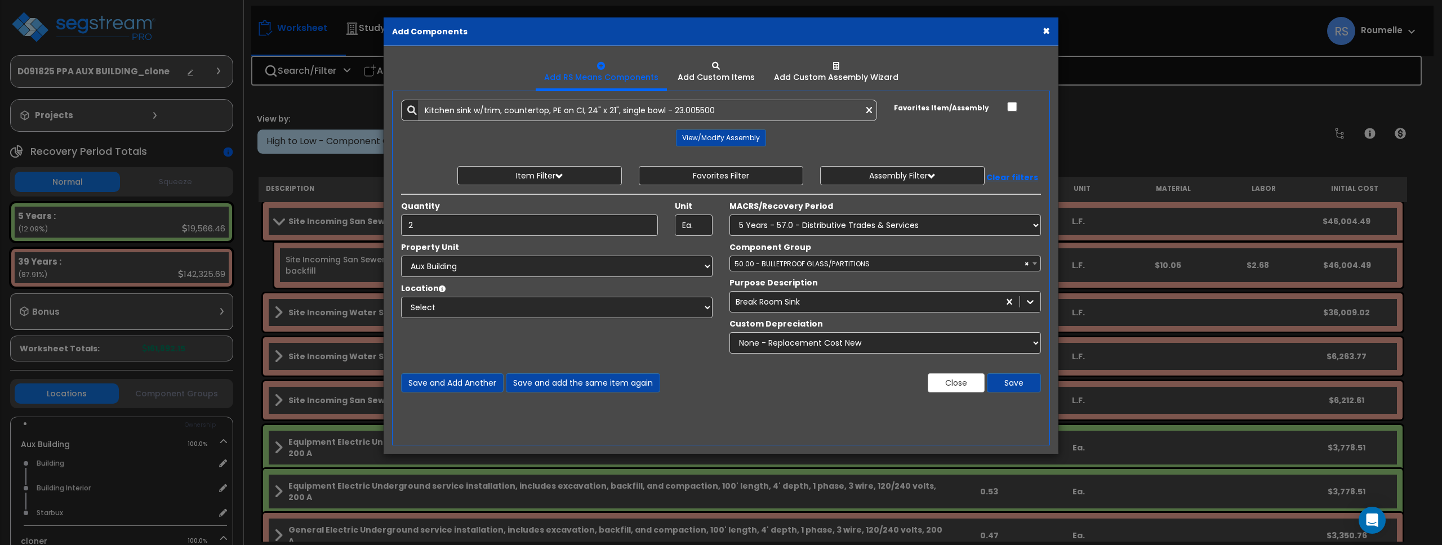
drag, startPoint x: 825, startPoint y: 255, endPoint x: 834, endPoint y: 279, distance: 25.8
click at [825, 255] on div "Component Group Select Component Group 10.00 - PROCESS/MANUFACTURING EQUIPMENT …" at bounding box center [885, 257] width 328 height 30
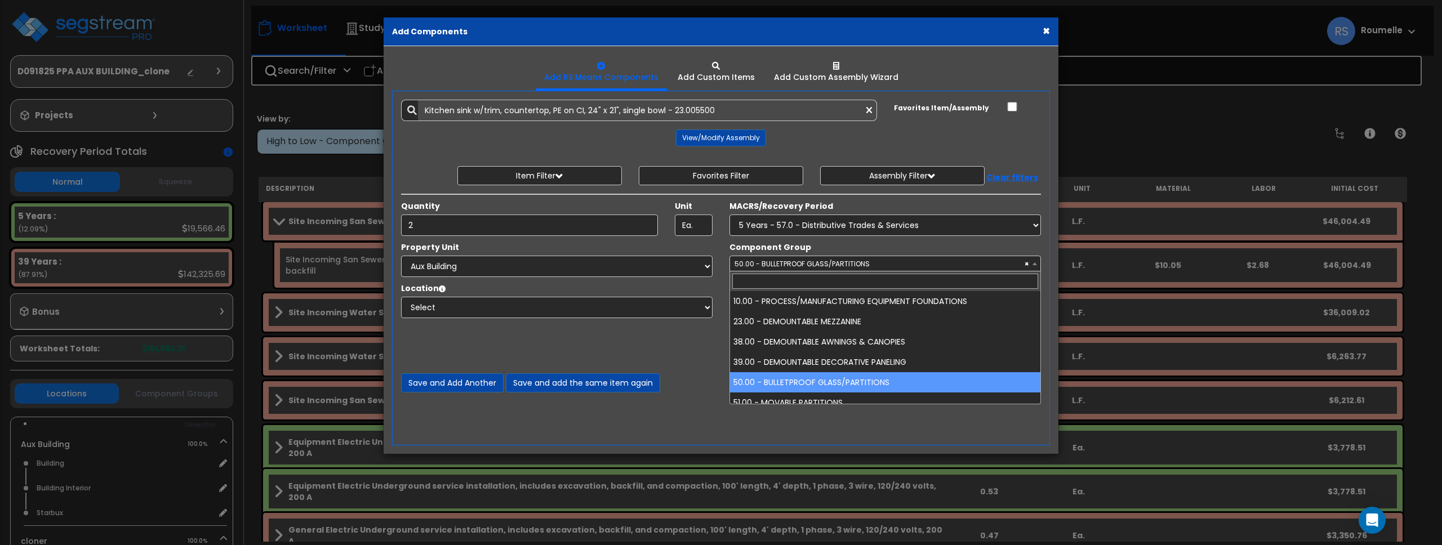
drag, startPoint x: 830, startPoint y: 265, endPoint x: 830, endPoint y: 334, distance: 68.7
click at [830, 265] on span "× 50.00 - BULLETPROOF GLASS/PARTITIONS" at bounding box center [885, 264] width 310 height 16
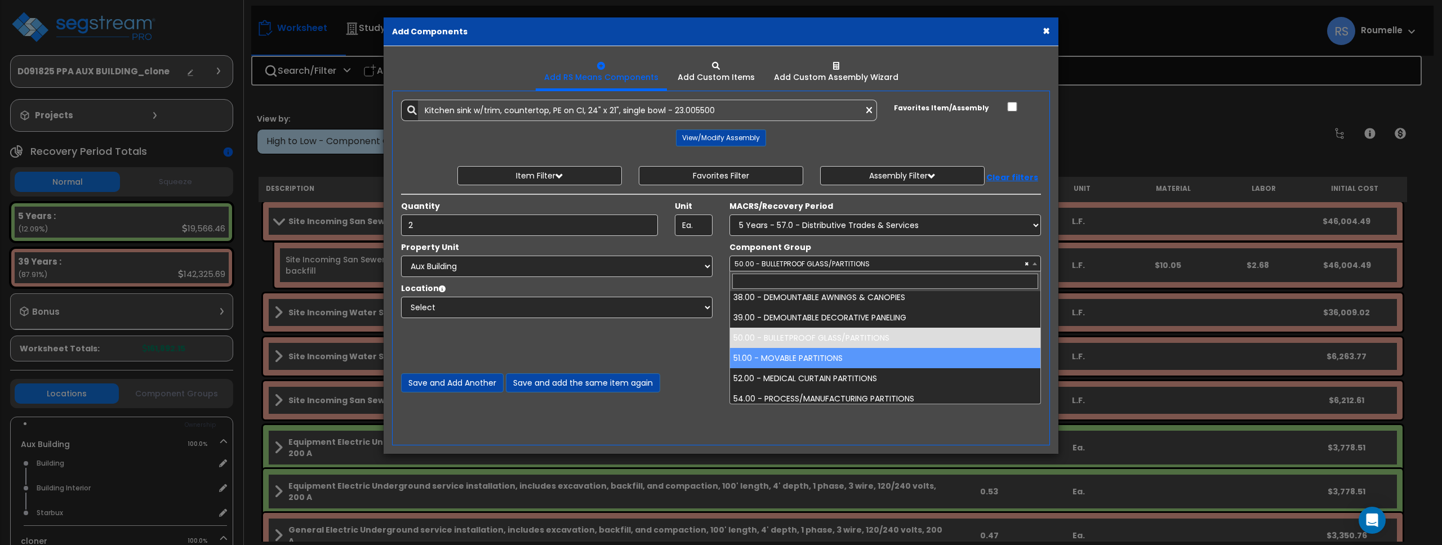
scroll to position [75, 0]
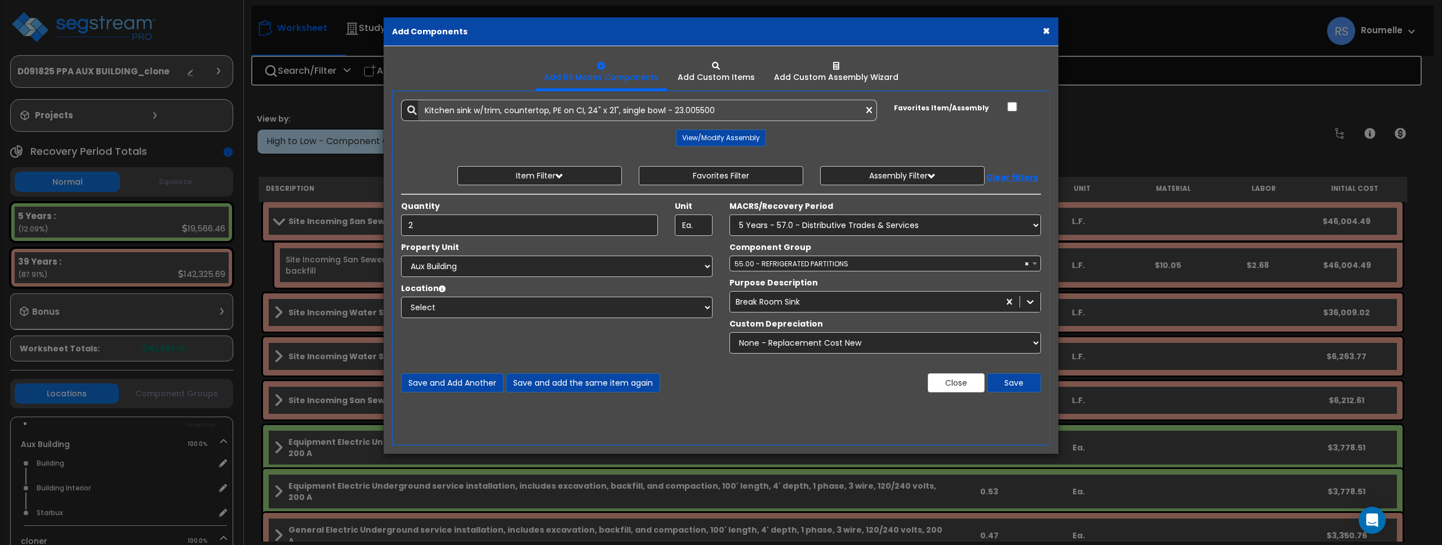
click at [817, 256] on span "× 55.00 - REFRIGERATED PARTITIONS" at bounding box center [885, 264] width 310 height 16
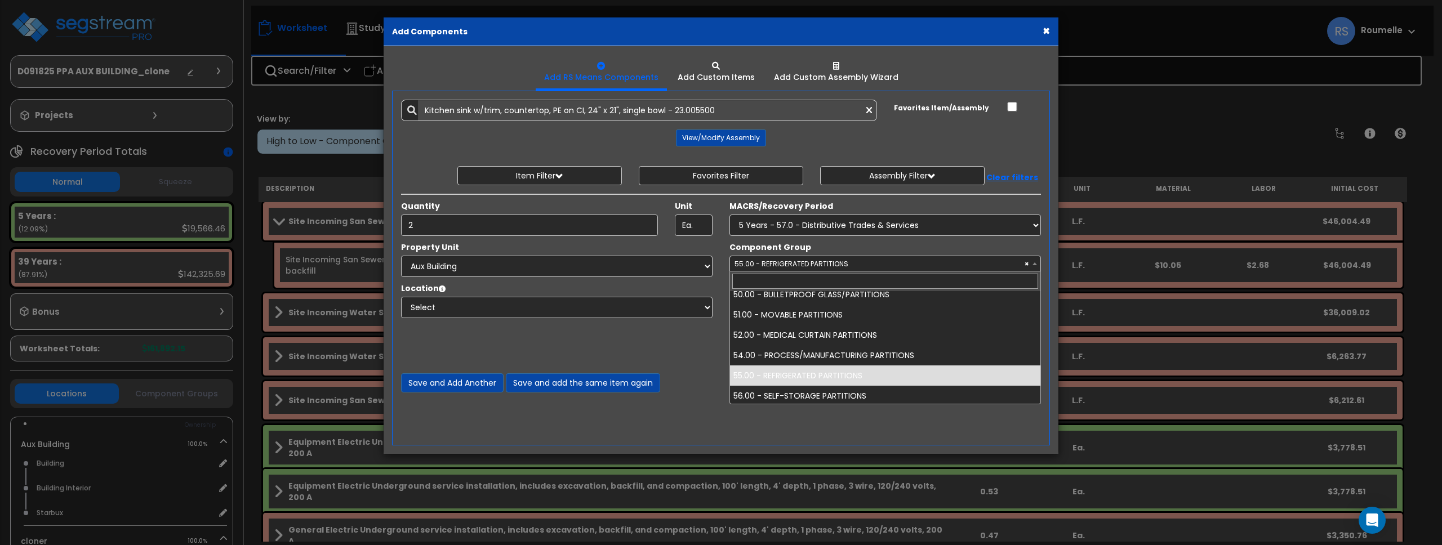
scroll to position [0, 0]
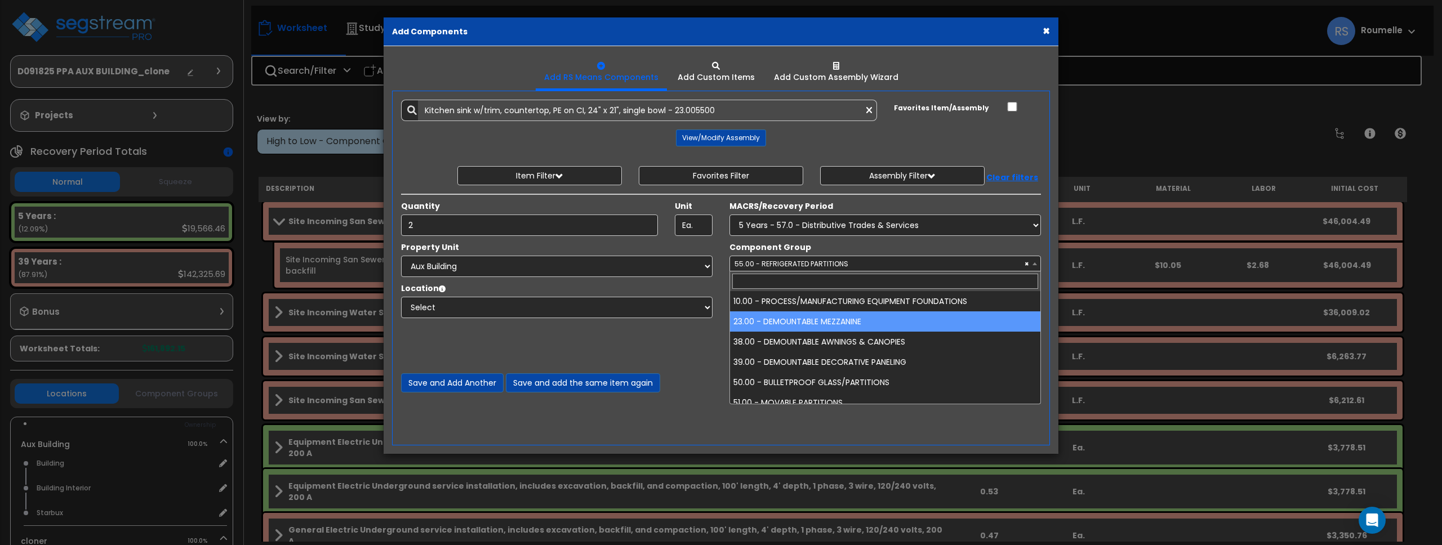
select select "85787"
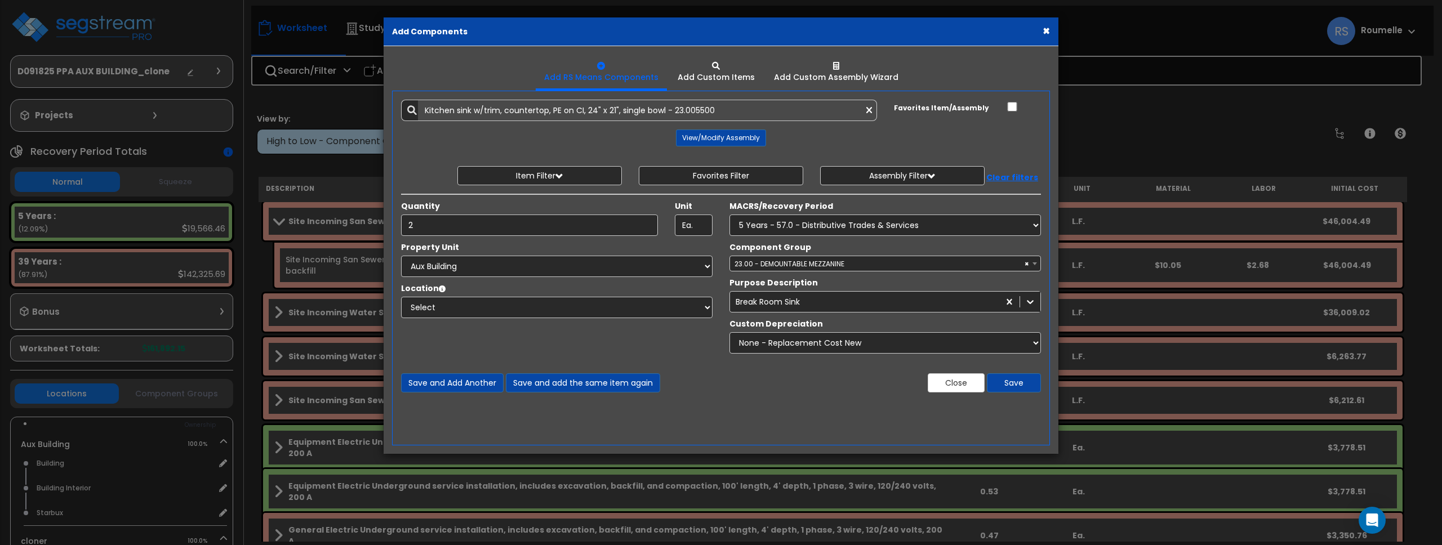
click at [1045, 32] on button "×" at bounding box center [1046, 31] width 7 height 12
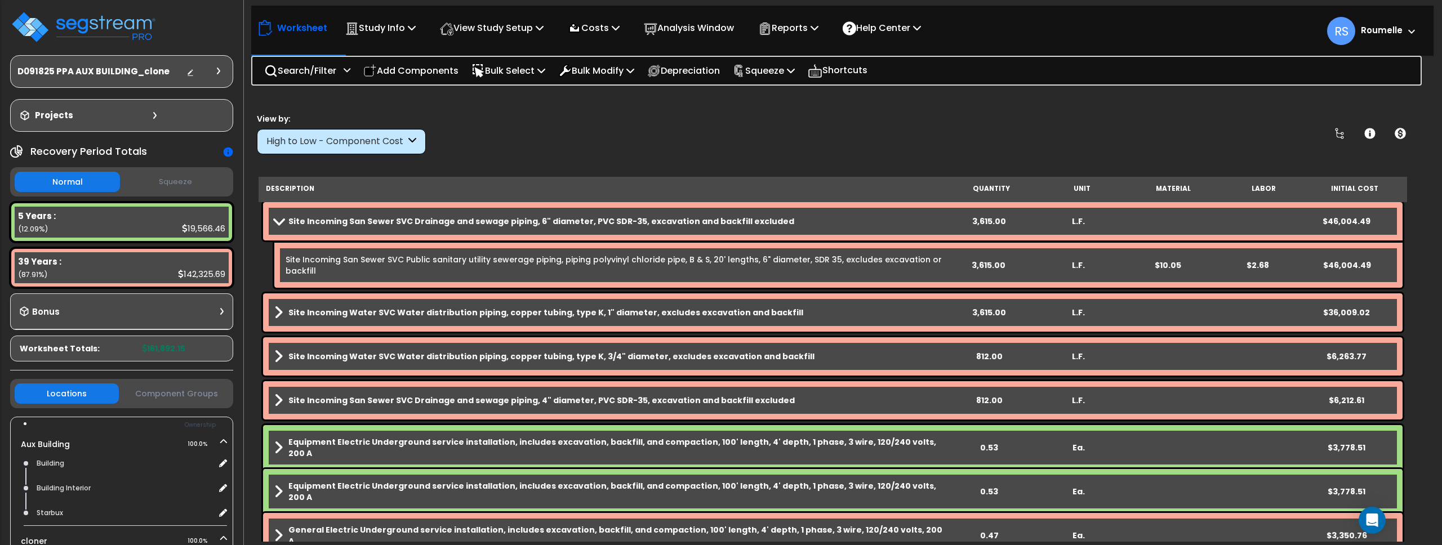
click at [1048, 30] on div "Worksheet Study Info Study Setup Add Property Unit Template study Clone study RS" at bounding box center [842, 25] width 1182 height 39
click at [410, 71] on p "Add Components" at bounding box center [410, 70] width 95 height 15
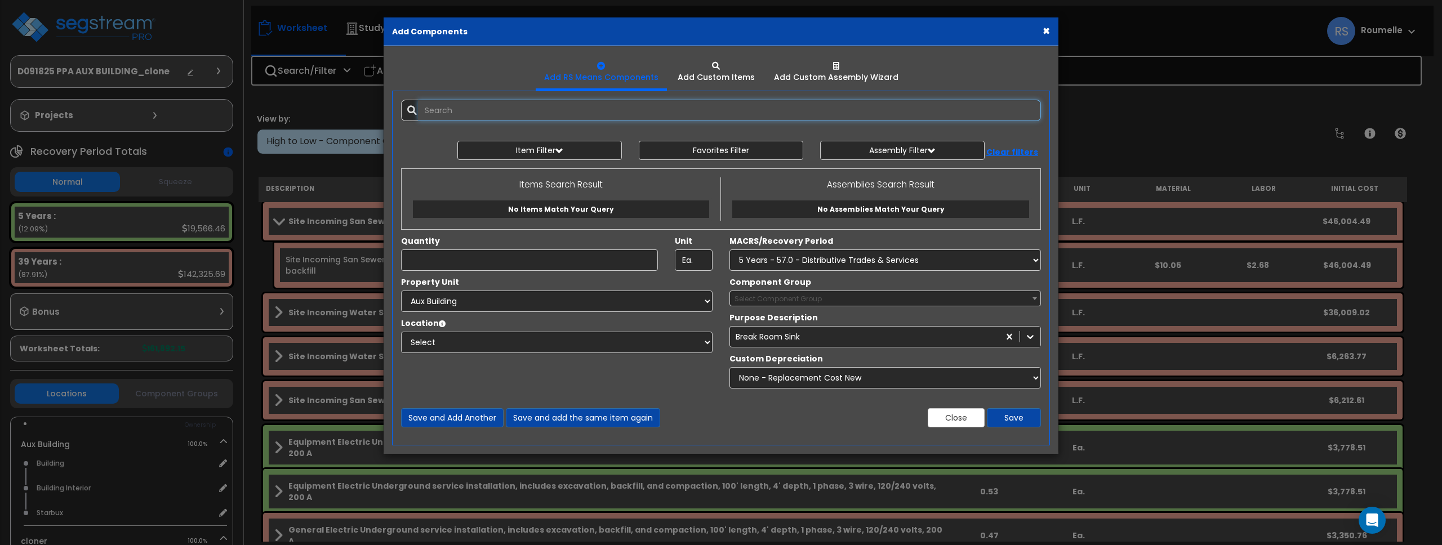
select select
click at [840, 299] on span "Select Component Group" at bounding box center [885, 299] width 310 height 16
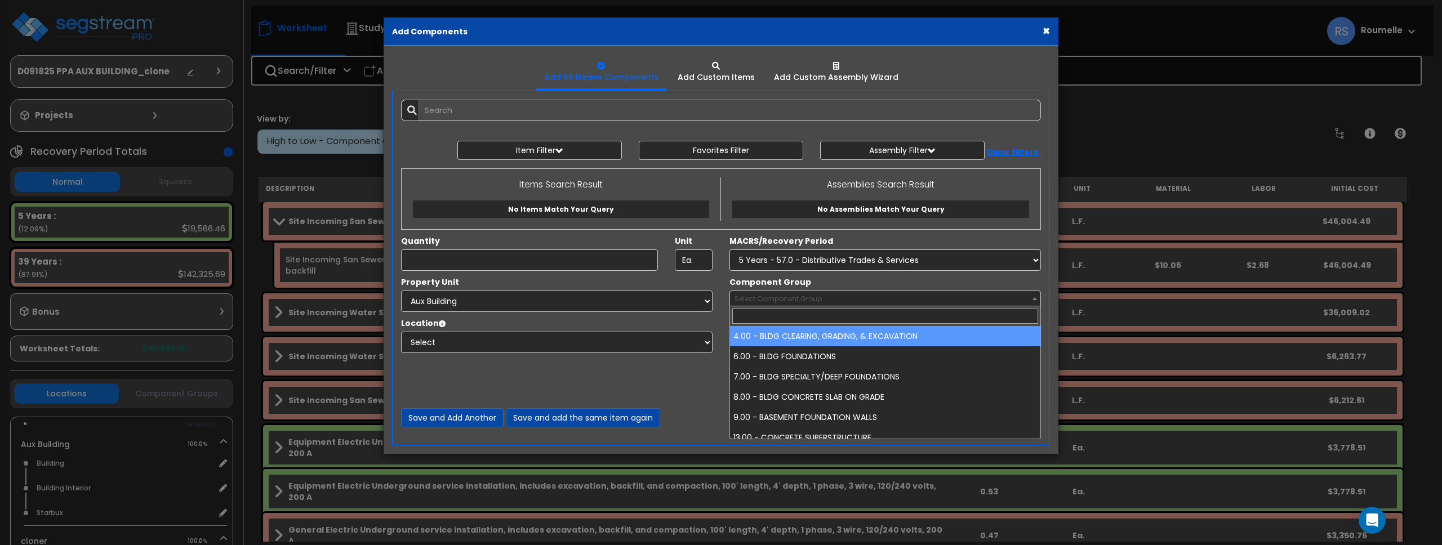
click at [841, 298] on span "Select Component Group" at bounding box center [885, 299] width 310 height 16
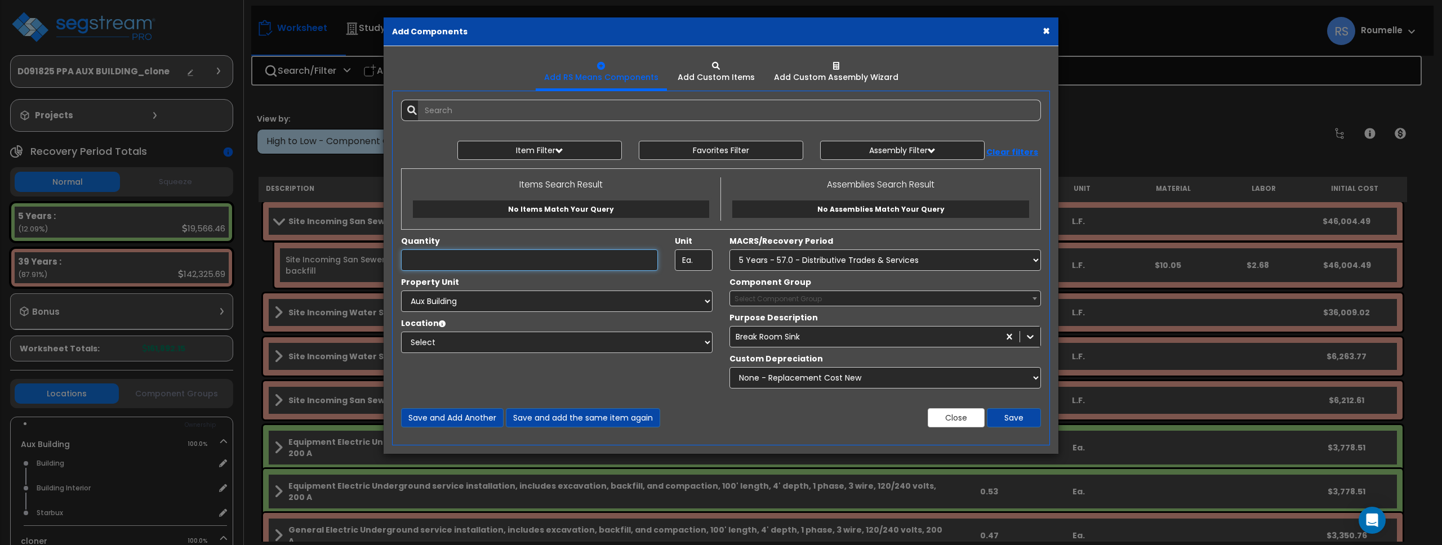
click at [474, 263] on input "Unit Quantity" at bounding box center [529, 260] width 257 height 21
type input "1"
click at [482, 304] on select "Select Aux Building cloner Site Improvements" at bounding box center [557, 301] width 312 height 21
click at [401, 291] on select "Select Aux Building cloner Site Improvements" at bounding box center [557, 301] width 312 height 21
click at [582, 297] on select "Select Aux Building cloner Site Improvements" at bounding box center [557, 301] width 312 height 21
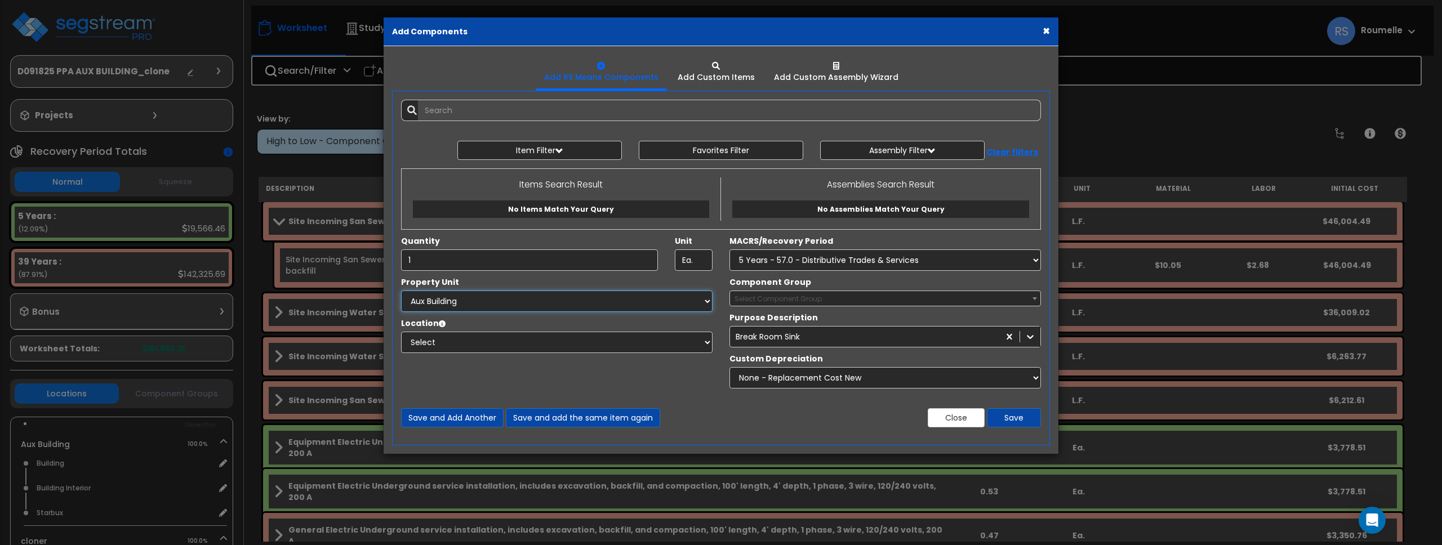
select select "119597"
click at [401, 291] on select "Select Aux Building cloner Site Improvements" at bounding box center [557, 301] width 312 height 21
click at [783, 262] on select "Select MACRS/Recovery Period 5 Years - 57.0 - Distributive Trades & Services 5 …" at bounding box center [886, 260] width 312 height 21
select select "74794"
click at [730, 250] on select "Select MACRS/Recovery Period 5 Years - 57.0 - Distributive Trades & Services 5 …" at bounding box center [886, 260] width 312 height 21
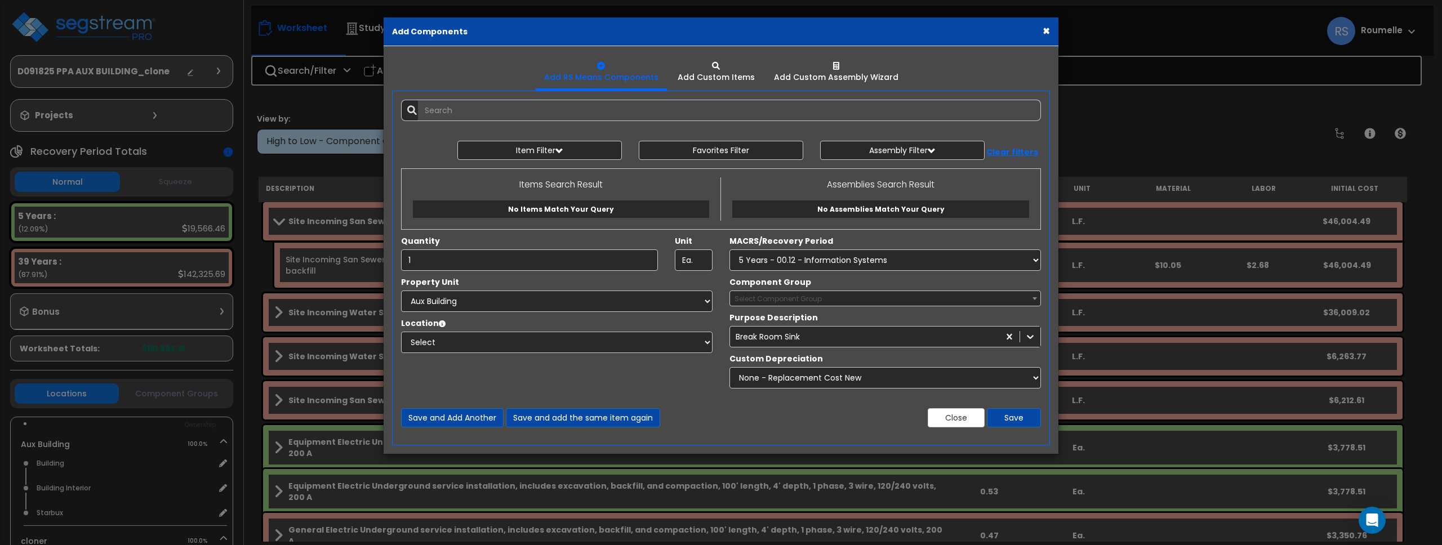
click at [793, 304] on span "Select Component Group" at bounding box center [885, 299] width 310 height 16
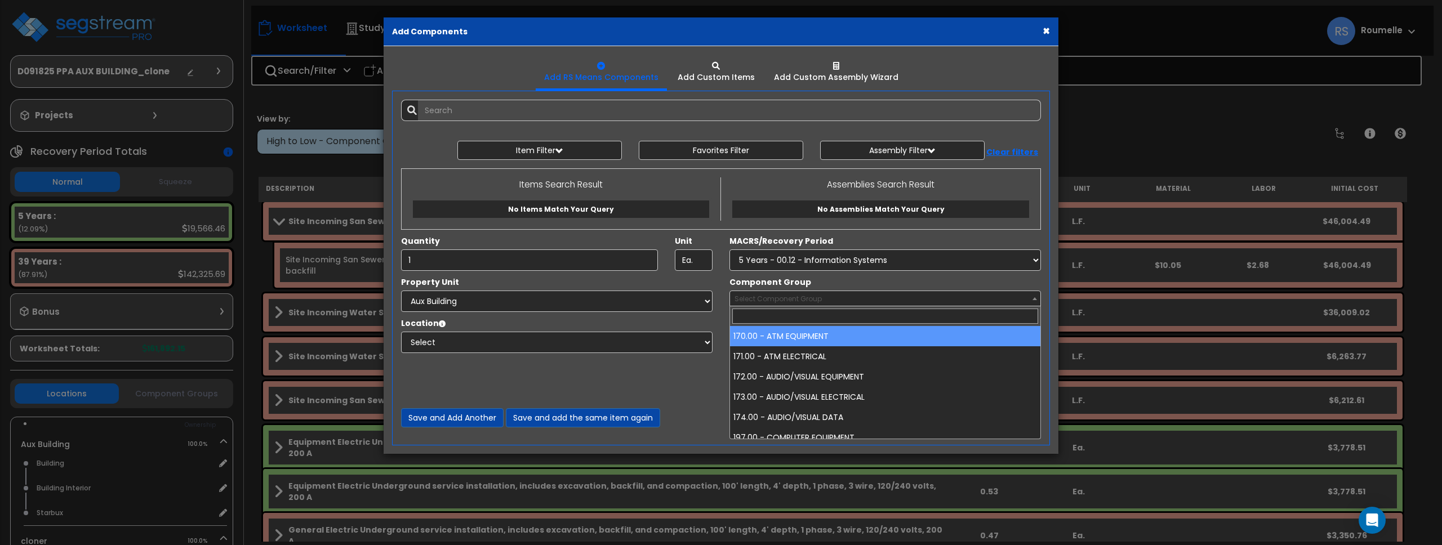
select select "85924"
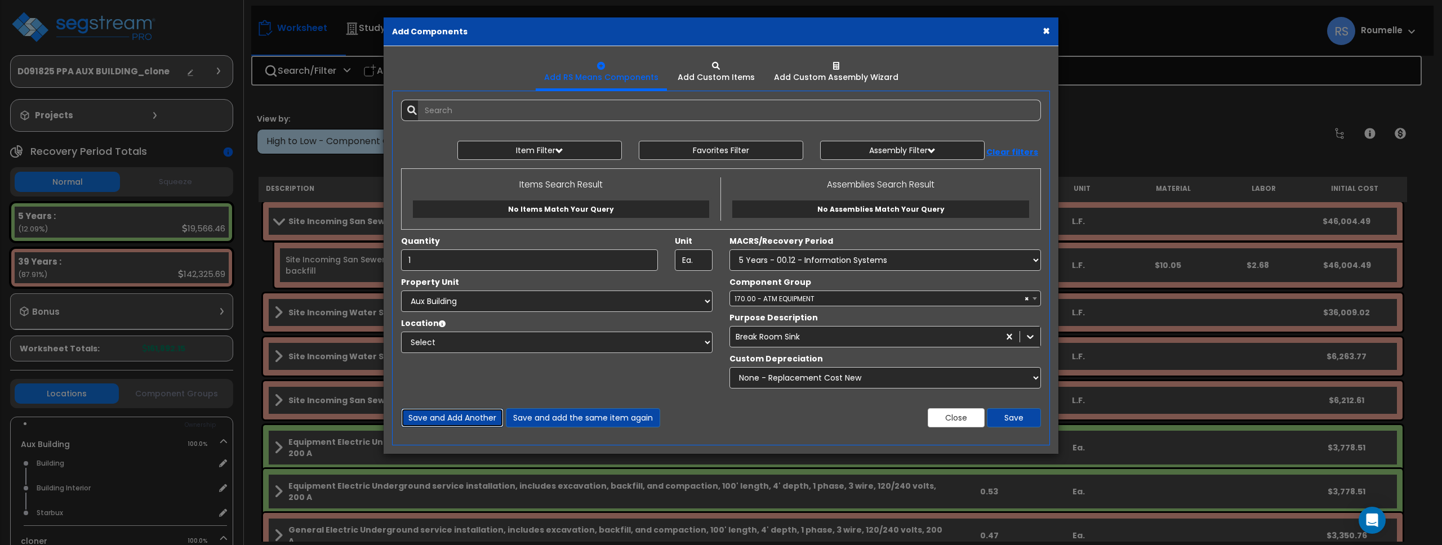
click at [473, 418] on button "Save and Add Another" at bounding box center [452, 417] width 103 height 19
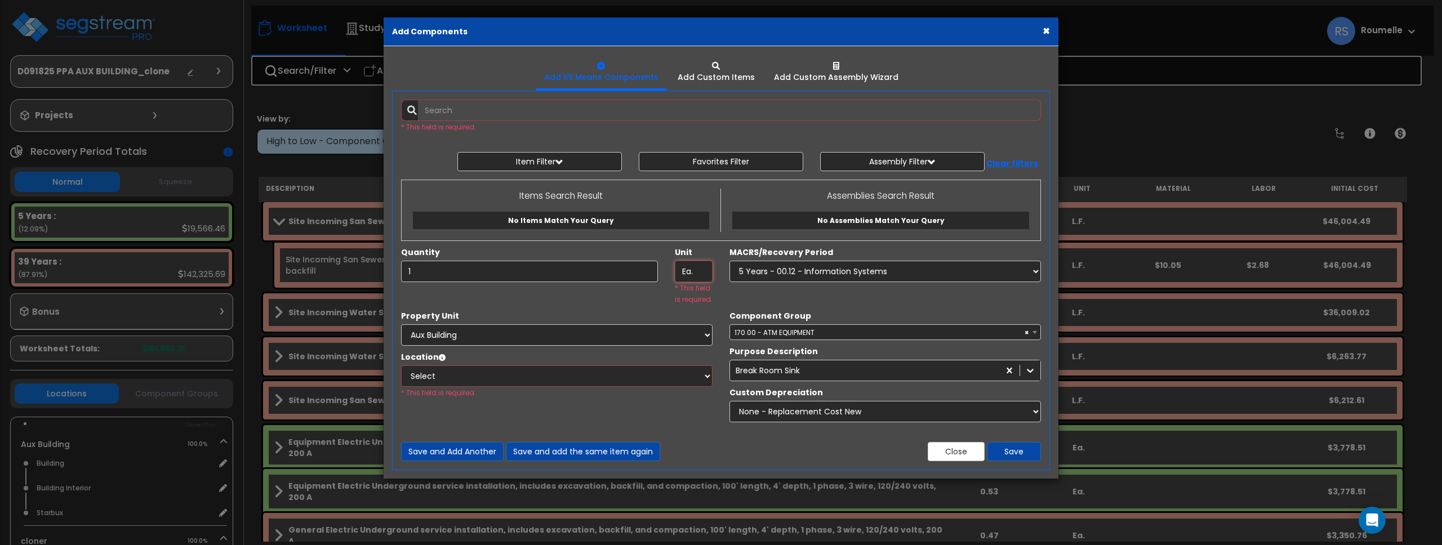
click at [690, 272] on input "Ea." at bounding box center [694, 271] width 38 height 21
type input "e.a"
click at [586, 381] on select "Select Bathroom Building Building Interior Carport Guard House Building Kitchen…" at bounding box center [557, 376] width 312 height 21
select select "6"
click at [401, 366] on select "Select Bathroom Building Building Interior Carport Guard House Building Kitchen…" at bounding box center [557, 376] width 312 height 21
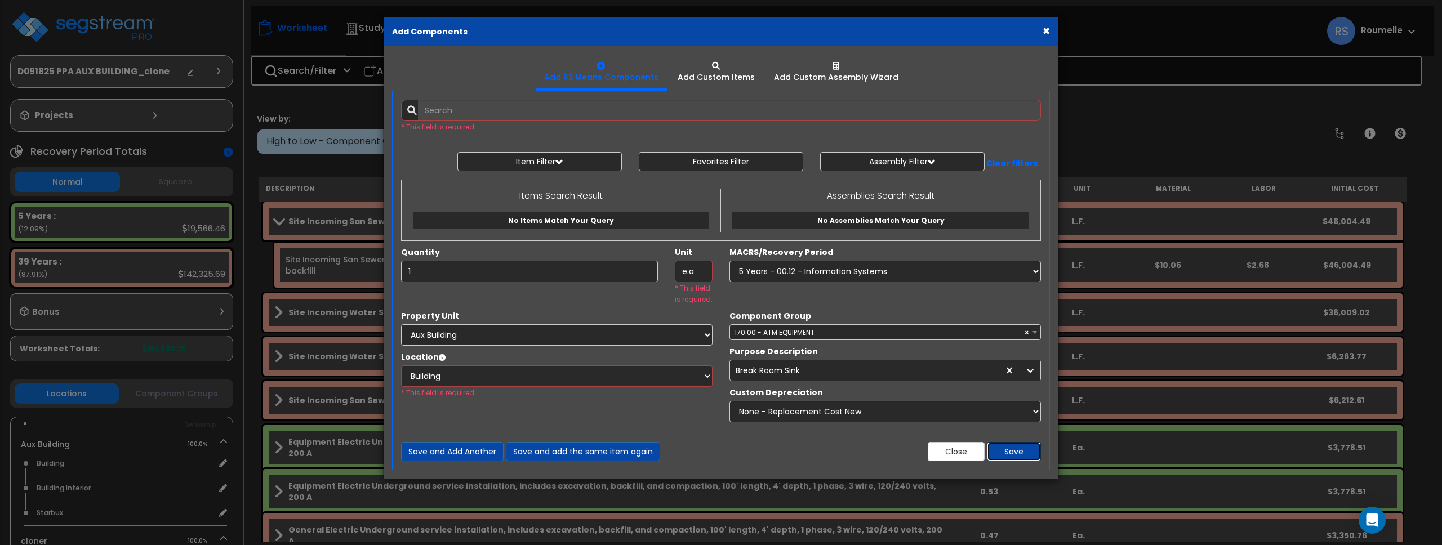
drag, startPoint x: 1021, startPoint y: 457, endPoint x: 527, endPoint y: 440, distance: 493.8
click at [626, 423] on div "Add Items Add Assemblies Both 10238123 Select" at bounding box center [721, 280] width 657 height 379
click at [466, 452] on button "Save and Add Another" at bounding box center [452, 451] width 103 height 19
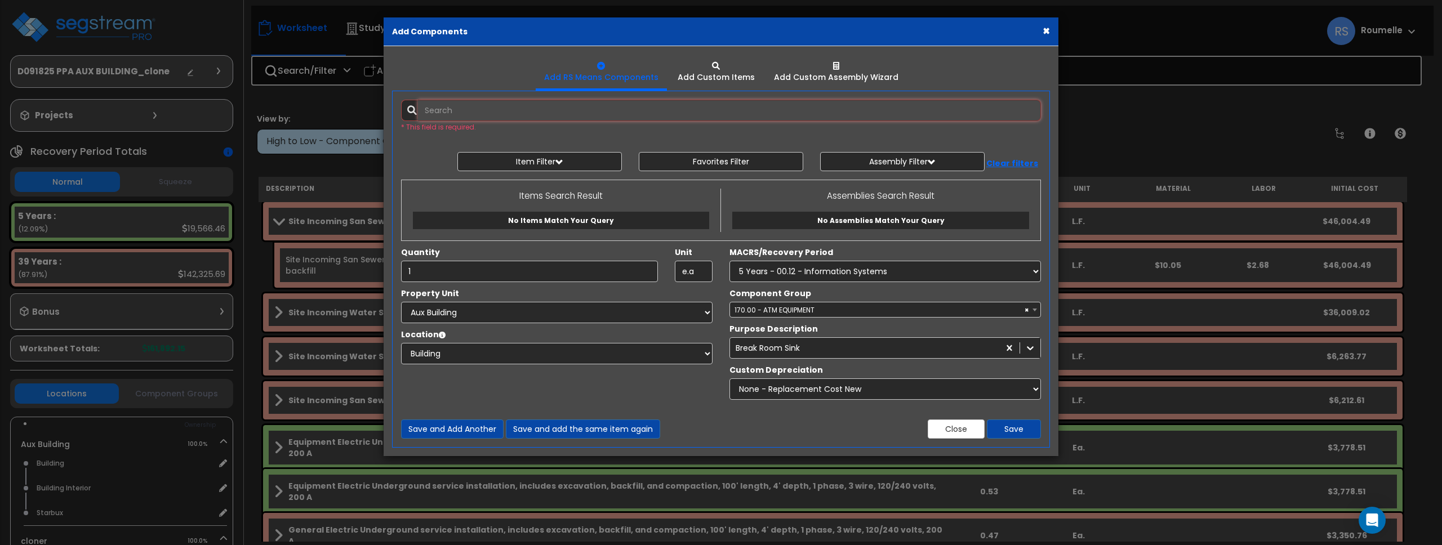
click at [735, 110] on input "text" at bounding box center [729, 110] width 623 height 21
type input "i"
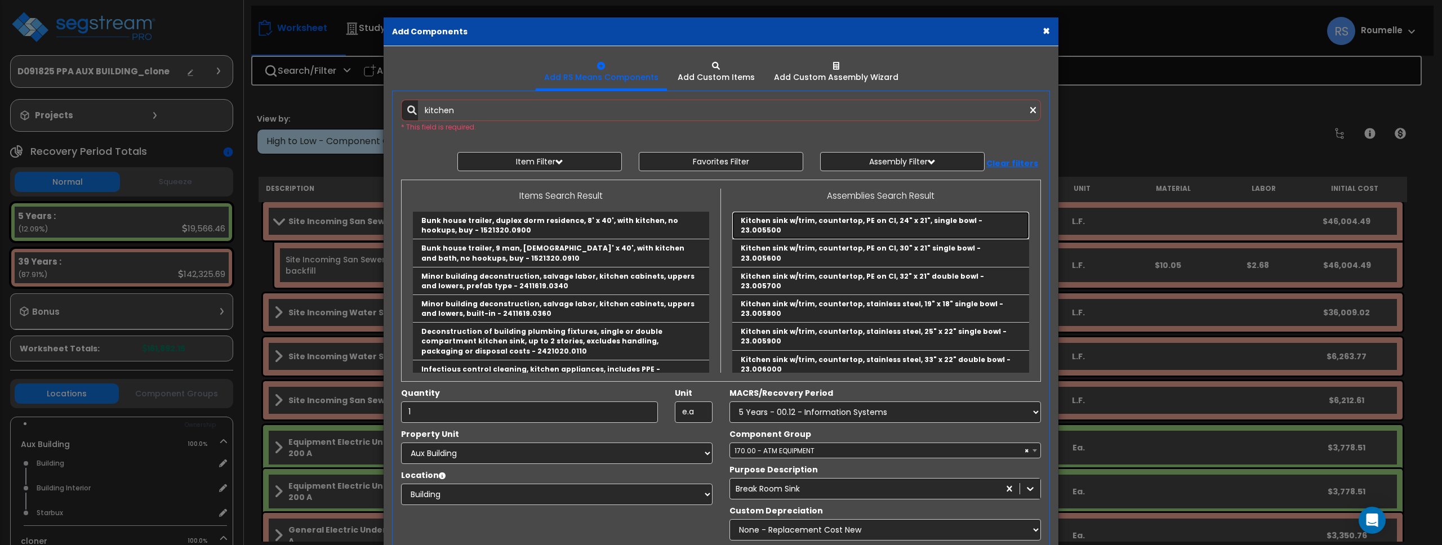
click at [794, 221] on link "Kitchen sink w/trim, countertop, PE on CI, 24" x 21", single bowl - 23.005500" at bounding box center [880, 226] width 297 height 28
type input "Kitchen sink w/trim, countertop, PE on CI, 24" x 21", single bowl - 23.005500"
type input "Ea."
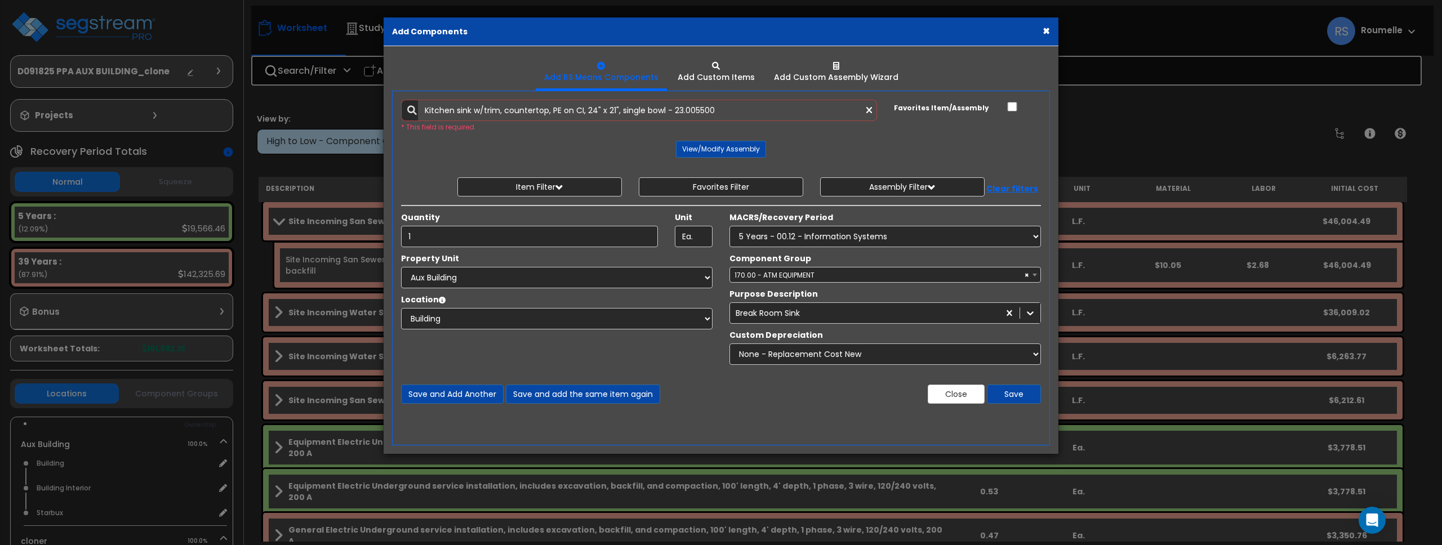
click at [794, 221] on label "MACRS/Recovery Period" at bounding box center [782, 217] width 104 height 11
click at [0, 0] on select "Select MACRS/Recovery Period 5 Years - 57.0 - Distributive Trades & Services 5 …" at bounding box center [0, 0] width 0 height 0
click at [589, 397] on button "Save and add the same item again" at bounding box center [583, 394] width 154 height 19
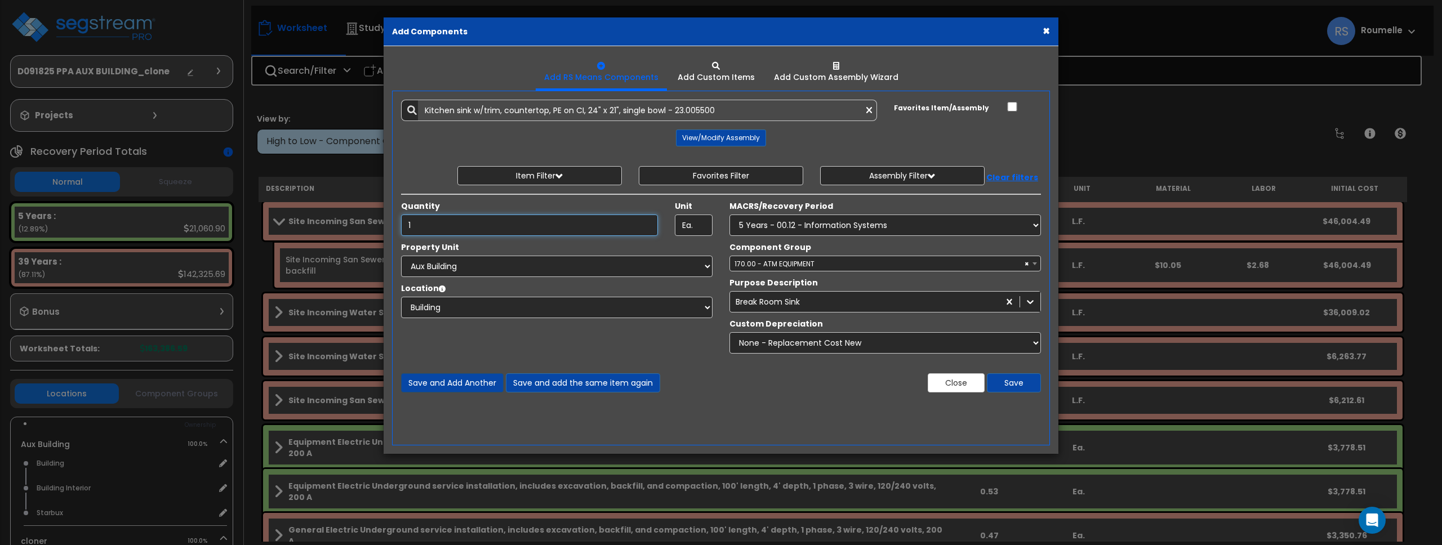
type input "1"
click at [470, 383] on button "Save and Add Another" at bounding box center [452, 382] width 103 height 19
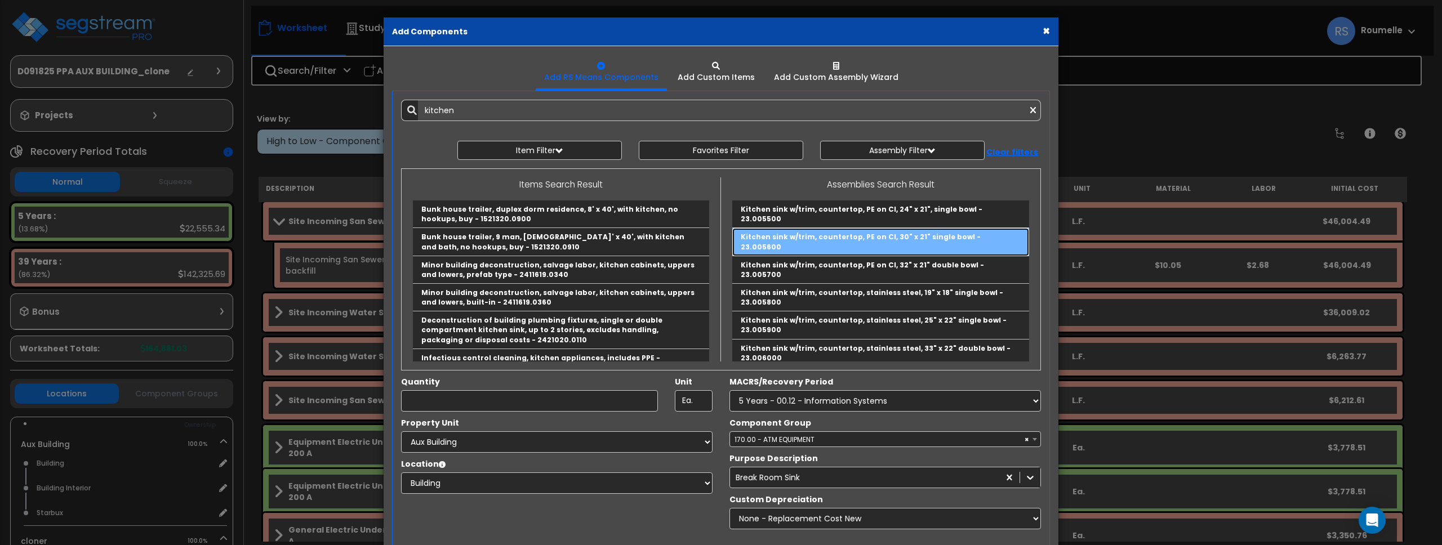
click at [806, 232] on link "Kitchen sink w/trim, countertop, PE on CI, 30" x 21" single bowl - 23.005600" at bounding box center [880, 242] width 297 height 28
type input "Kitchen sink w/trim, countertop, PE on CI, 30" x 21" single bowl - 23.005600"
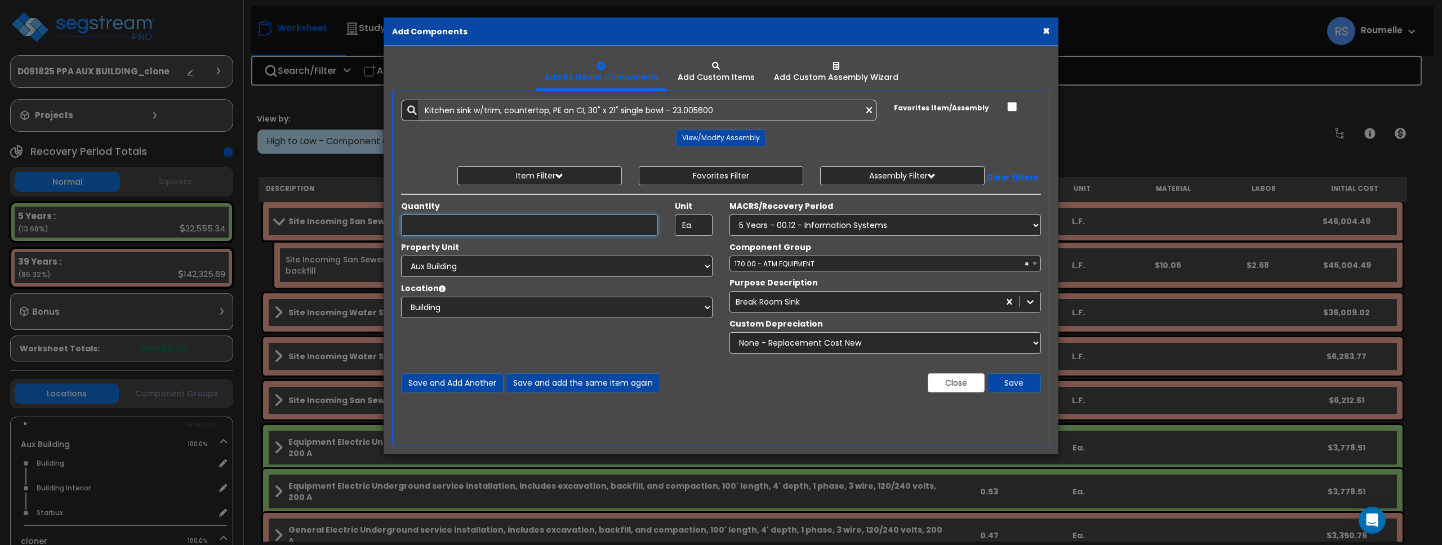
click at [514, 218] on input "Unit Quantity" at bounding box center [529, 225] width 257 height 21
type input "1"
click at [1019, 381] on button "Save" at bounding box center [1014, 382] width 54 height 19
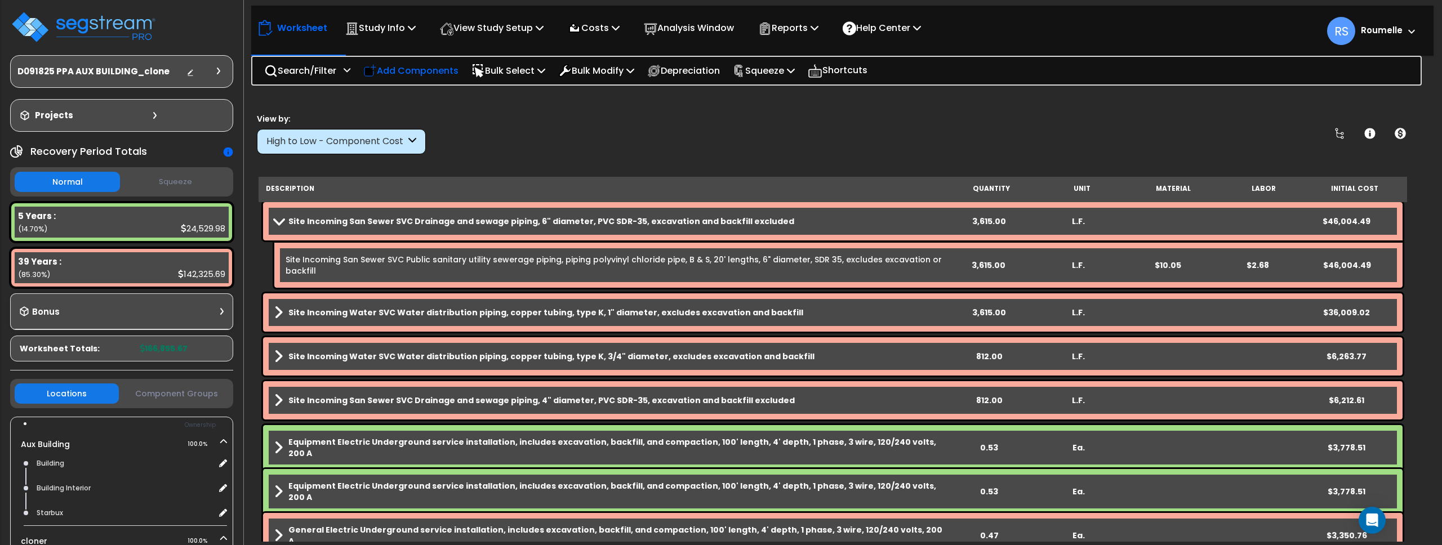
click at [425, 72] on p "Add Components" at bounding box center [410, 70] width 95 height 15
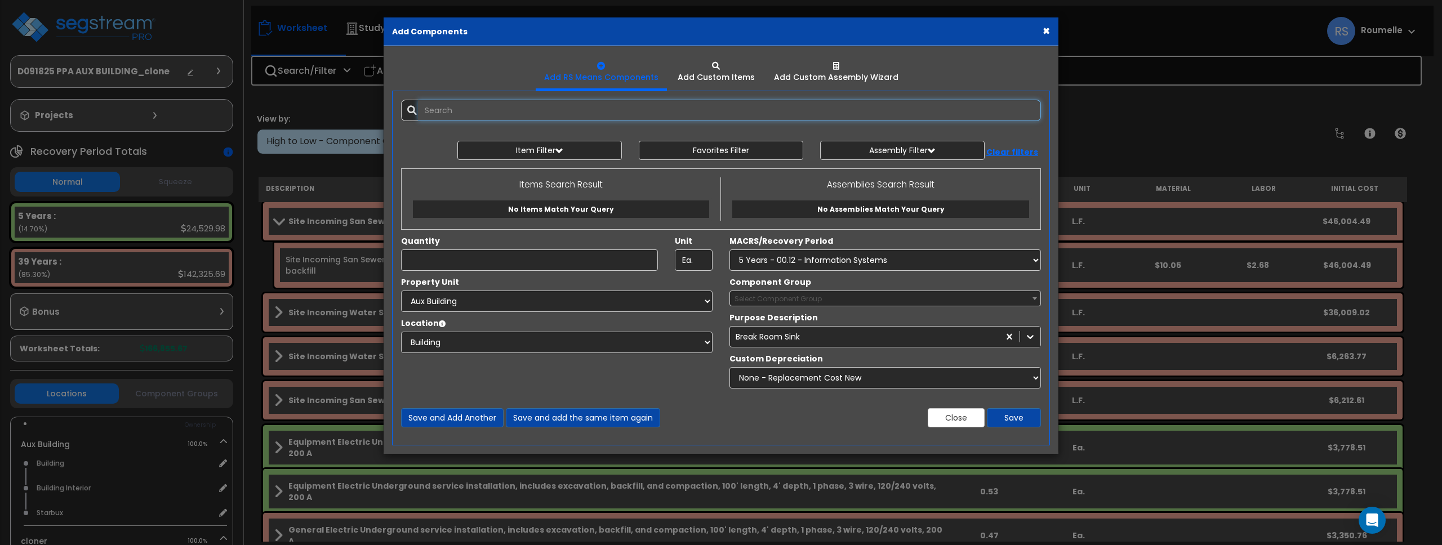
select select
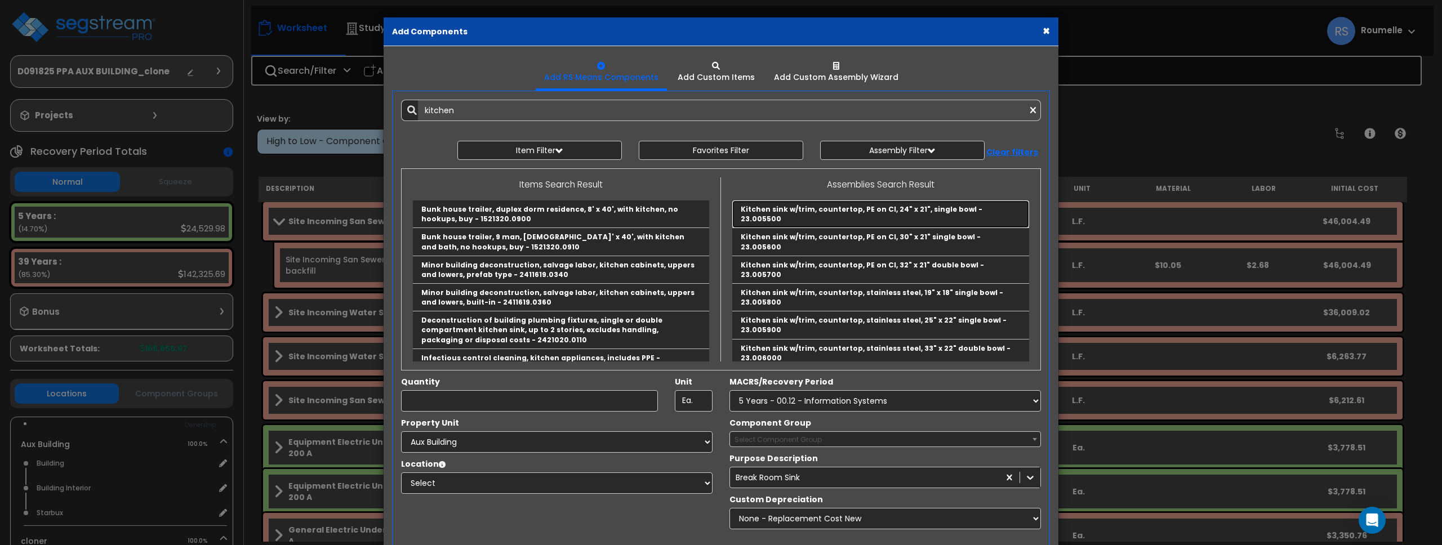
click at [831, 215] on link "Kitchen sink w/trim, countertop, PE on CI, 24" x 21", single bowl - 23.005500" at bounding box center [880, 215] width 297 height 28
type input "Kitchen sink w/trim, countertop, PE on CI, 24" x 21", single bowl - 23.005500"
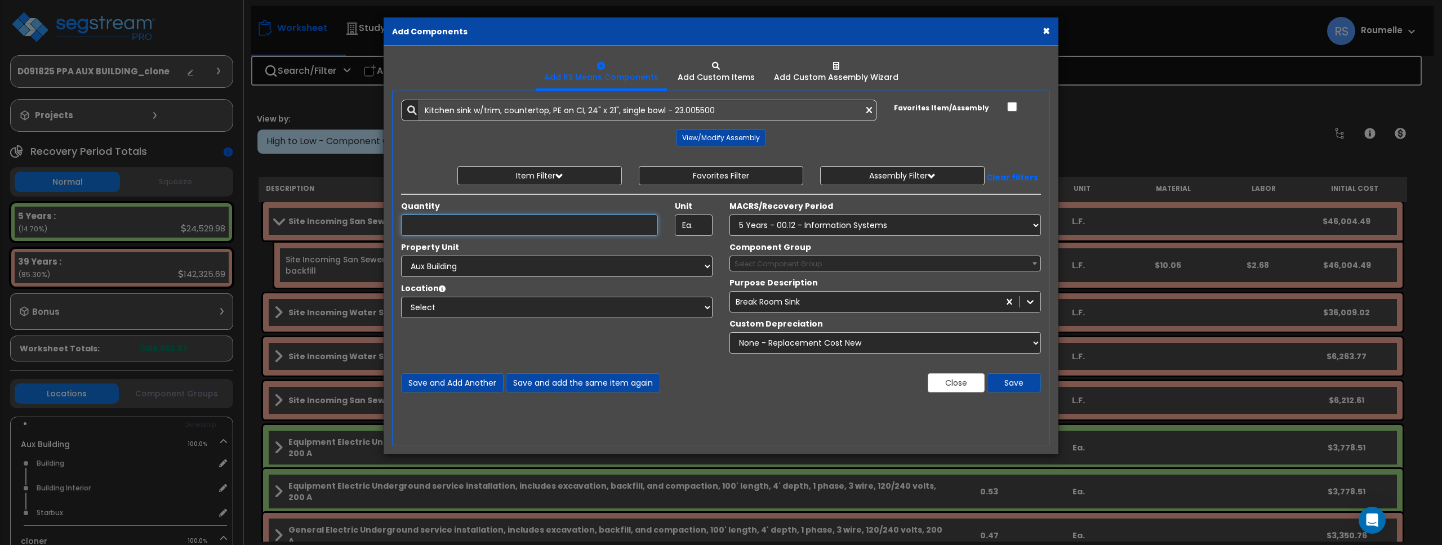
click at [483, 228] on input "Unit Quantity" at bounding box center [529, 225] width 257 height 21
type input "2"
click at [475, 277] on div "Property Unit Select Aux Building cloner Site Improvements Select Bathroom" at bounding box center [557, 286] width 328 height 88
click at [483, 268] on select "Select Aux Building cloner Site Improvements" at bounding box center [557, 266] width 312 height 21
select select "119597"
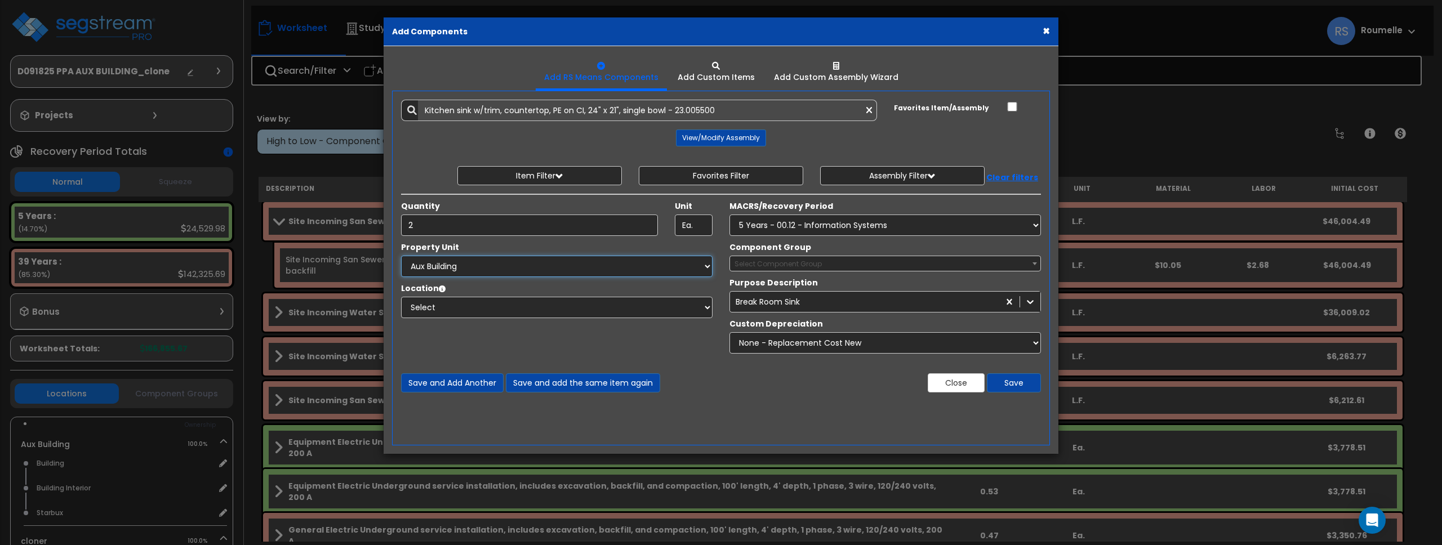
click at [401, 256] on select "Select Aux Building cloner Site Improvements" at bounding box center [557, 266] width 312 height 21
click at [789, 232] on select "Select MACRS/Recovery Period 5 Years - 57.0 - Distributive Trades & Services 5 …" at bounding box center [886, 225] width 312 height 21
select select "72349"
click at [730, 215] on select "Select MACRS/Recovery Period 5 Years - 57.0 - Distributive Trades & Services 5 …" at bounding box center [886, 225] width 312 height 21
click at [780, 256] on span "Select Component Group" at bounding box center [885, 264] width 310 height 16
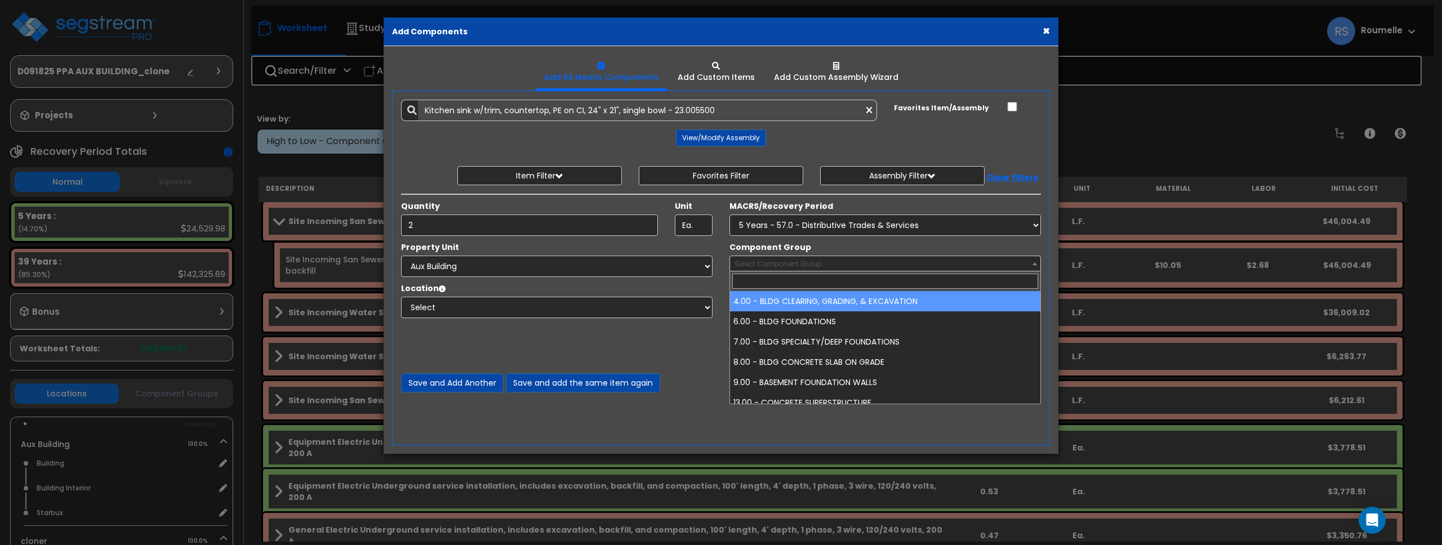
click at [780, 257] on span "Select Component Group" at bounding box center [885, 264] width 310 height 16
click at [781, 263] on span "Select Component Group" at bounding box center [778, 264] width 87 height 10
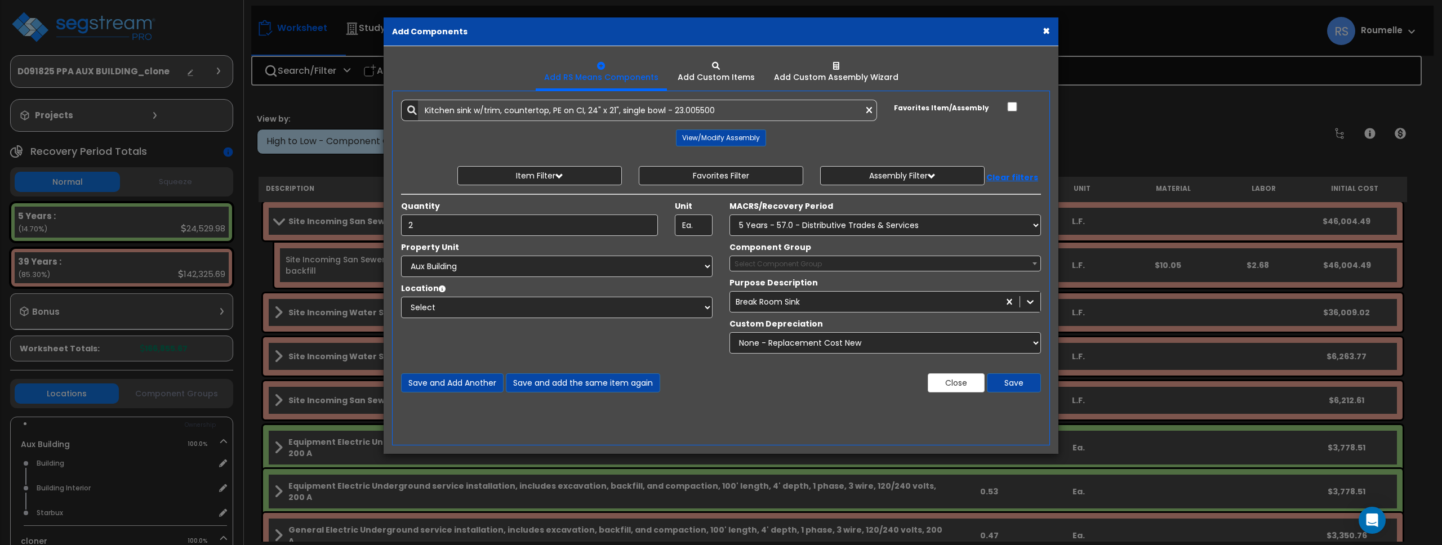
click at [781, 263] on span "Select Component Group" at bounding box center [778, 264] width 87 height 10
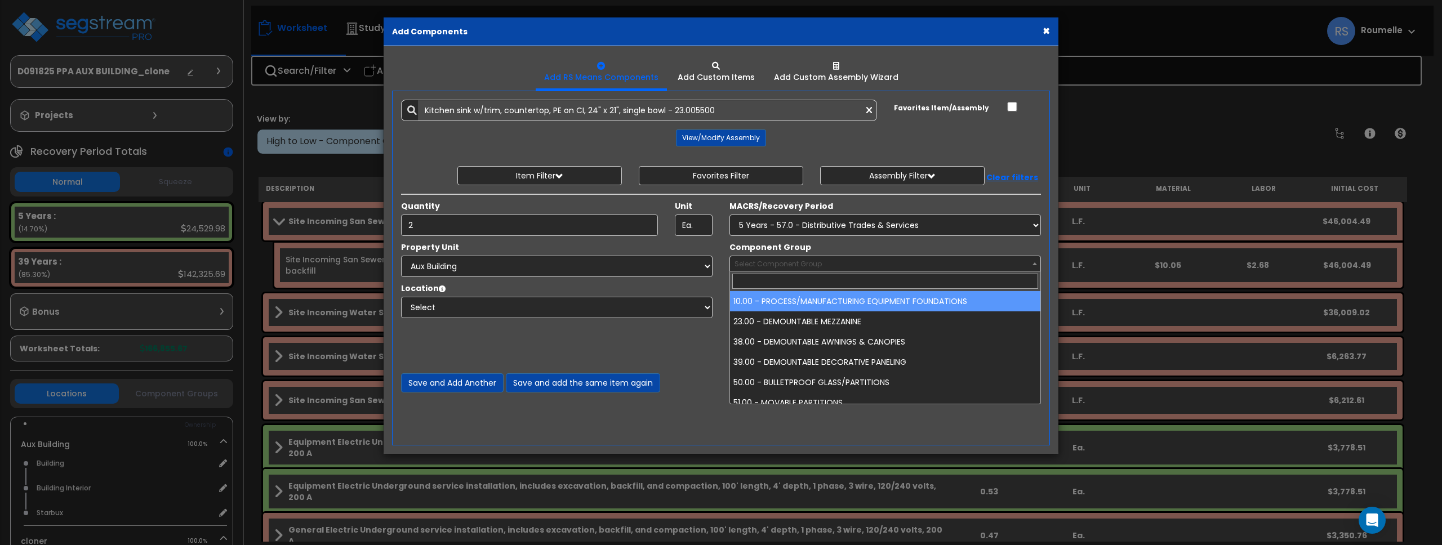
drag, startPoint x: 780, startPoint y: 263, endPoint x: 926, endPoint y: 269, distance: 145.5
click at [784, 263] on span "Select Component Group" at bounding box center [778, 264] width 87 height 10
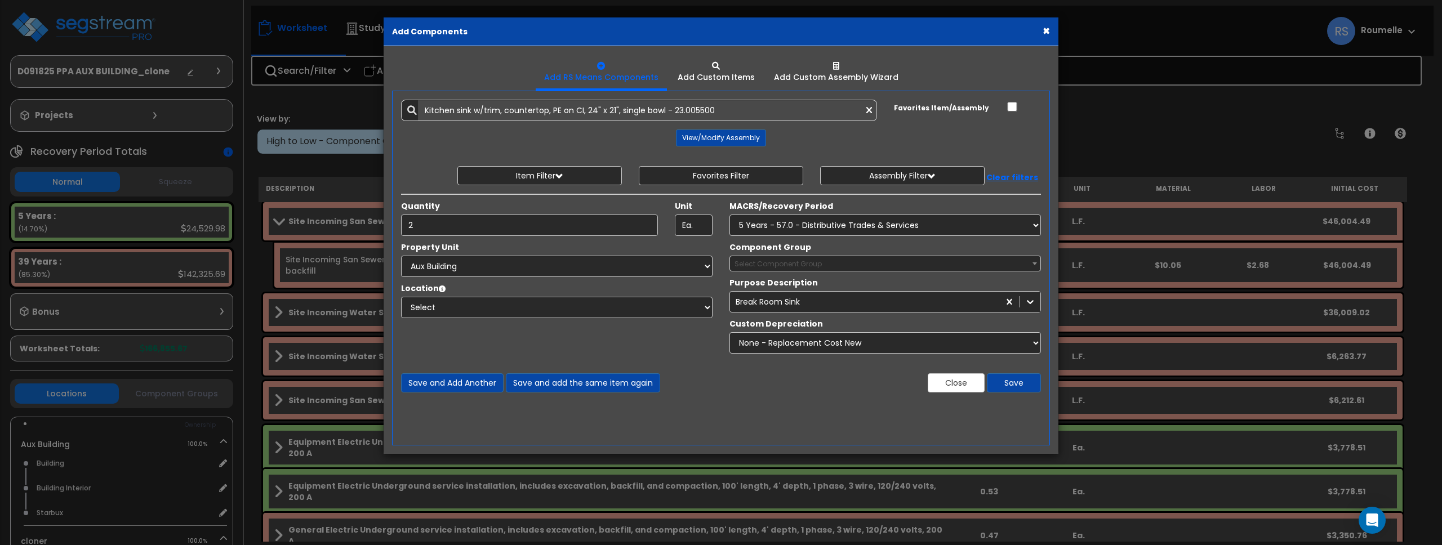
click at [926, 269] on span "Select Component Group" at bounding box center [885, 264] width 310 height 16
click at [926, 263] on span "Select Component Group" at bounding box center [885, 264] width 310 height 16
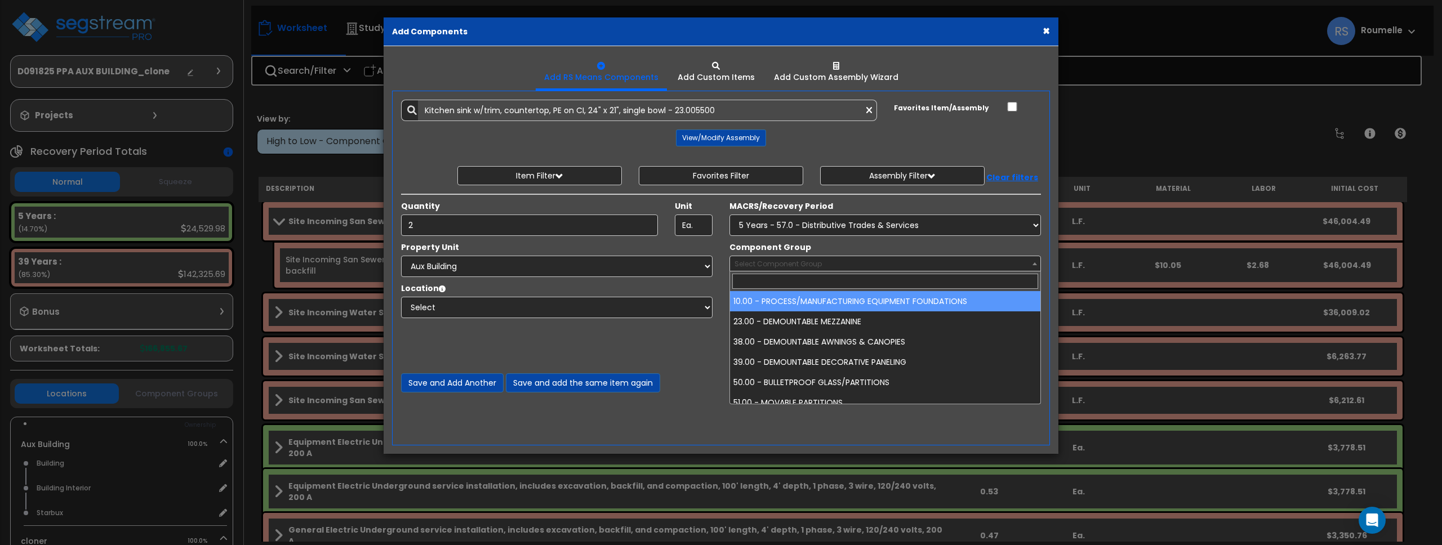
click at [857, 265] on span "Select Component Group" at bounding box center [885, 264] width 310 height 16
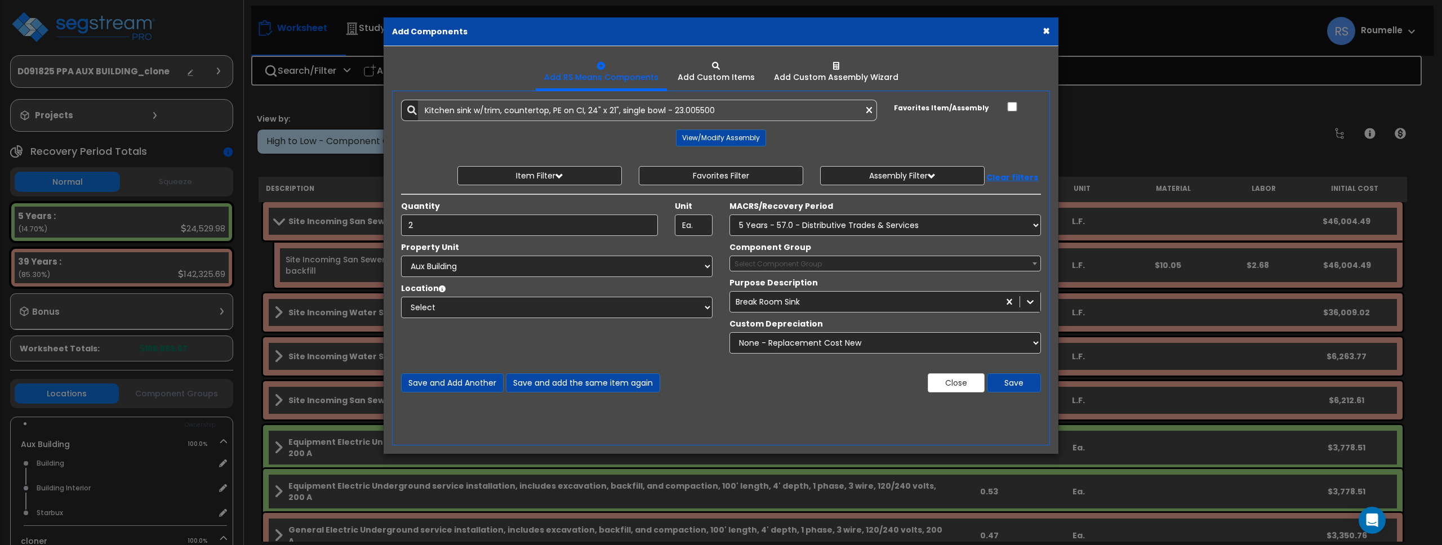
click at [870, 244] on div "Component Group Select Component Group 10.00 - PROCESS/MANUFACTURING EQUIPMENT …" at bounding box center [885, 257] width 328 height 30
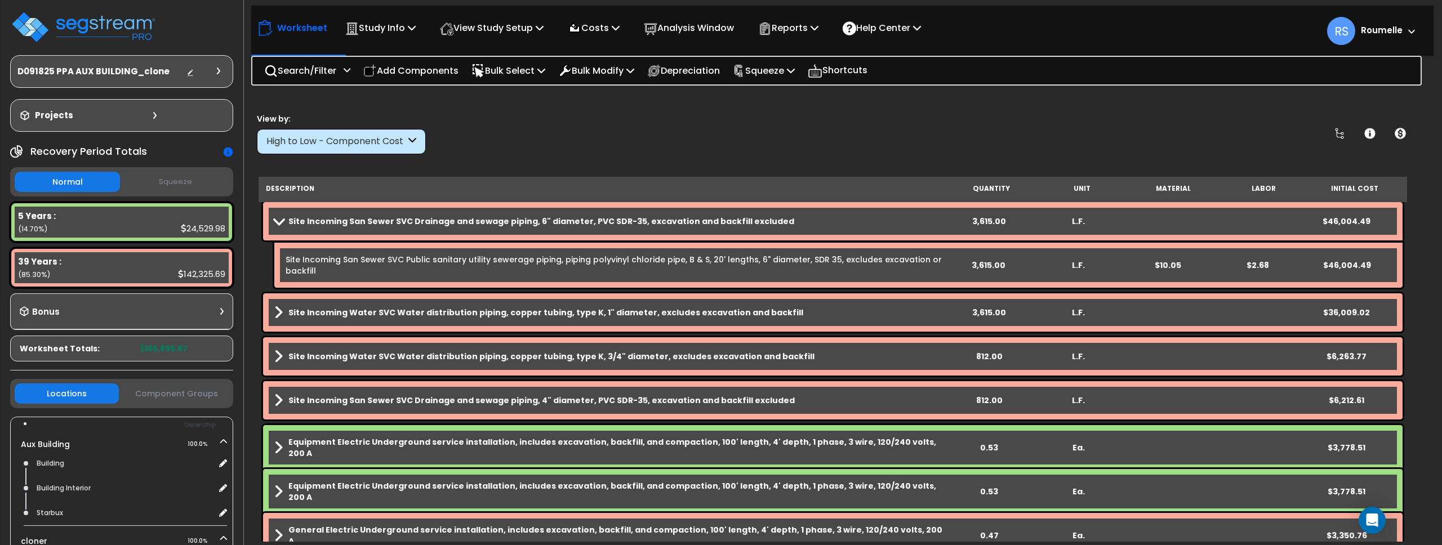
click at [1046, 30] on div "Worksheet Study Info Study Setup Add Property Unit Template study Clone study RS" at bounding box center [842, 25] width 1182 height 39
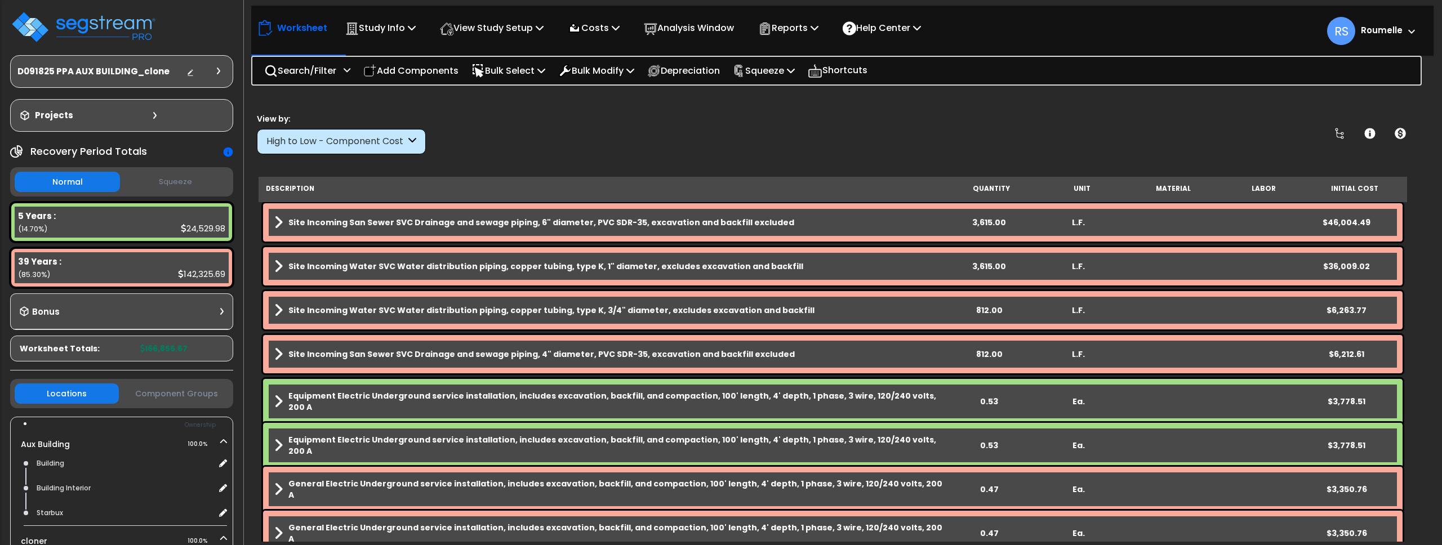
click at [389, 145] on div "High to Low - Component Cost" at bounding box center [335, 141] width 139 height 13
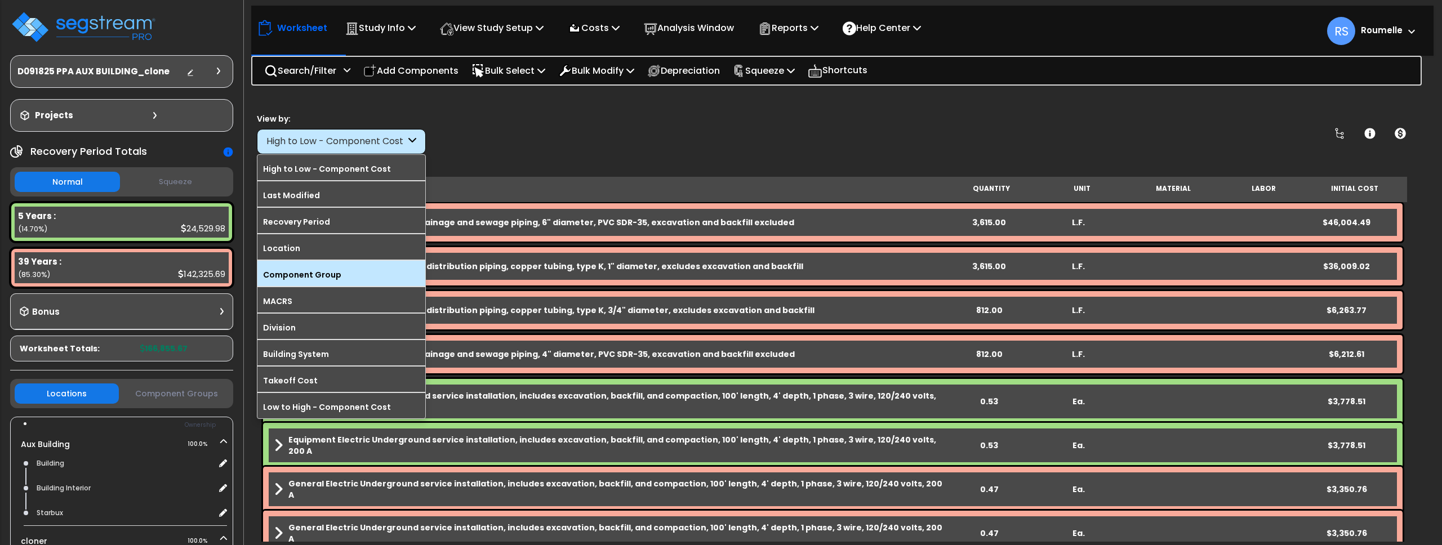
click at [370, 272] on label "Component Group" at bounding box center [341, 274] width 168 height 17
click at [0, 0] on input "Component Group" at bounding box center [0, 0] width 0 height 0
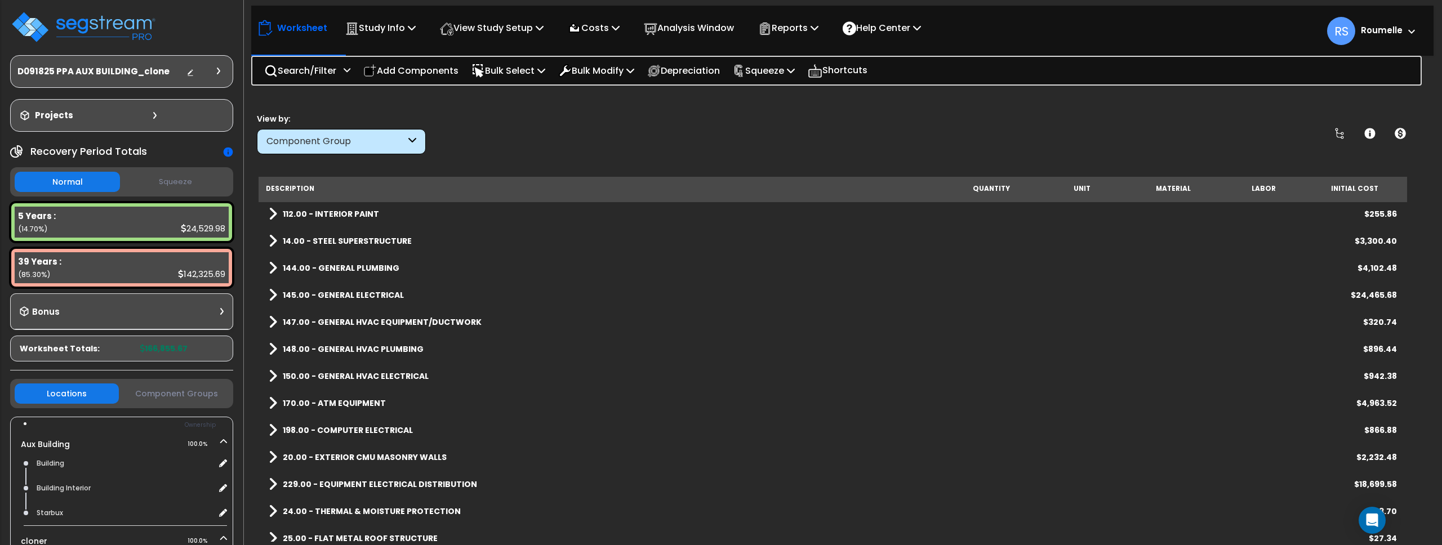
click at [379, 212] on div "112.00 - INTERIOR PAINT $255.86" at bounding box center [833, 214] width 1140 height 27
click at [358, 213] on b "112.00 - INTERIOR PAINT" at bounding box center [331, 213] width 96 height 11
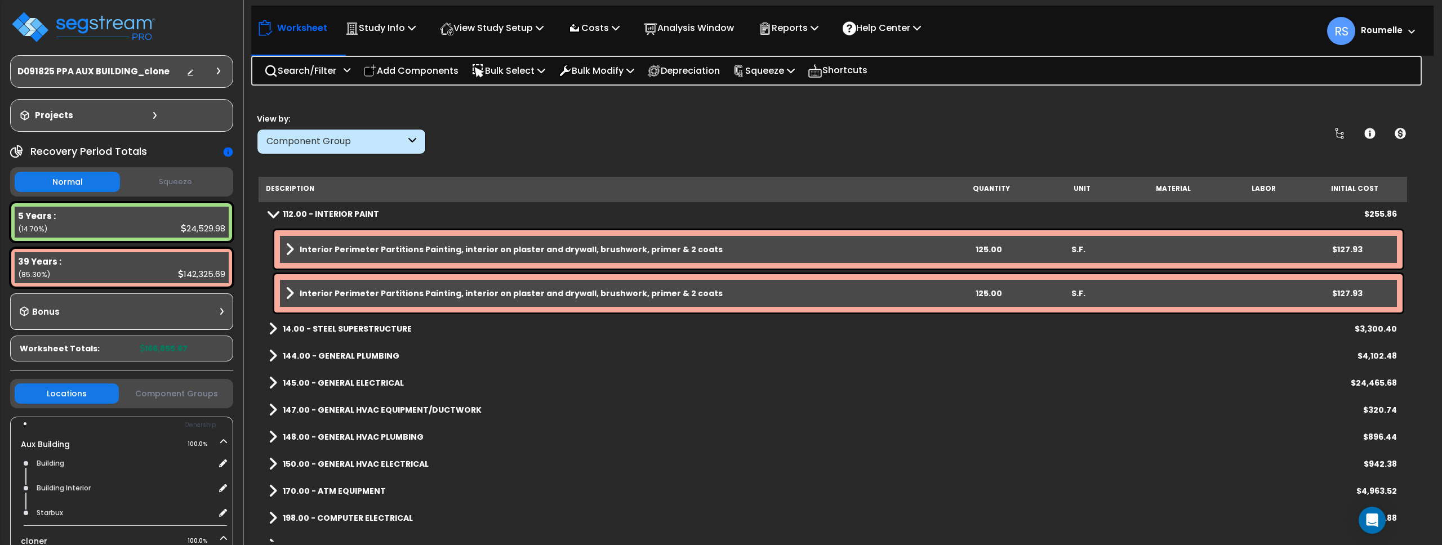
click at [382, 245] on b "Interior Perimeter Partitions Painting, interior on plaster and drywall, brushw…" at bounding box center [511, 249] width 423 height 11
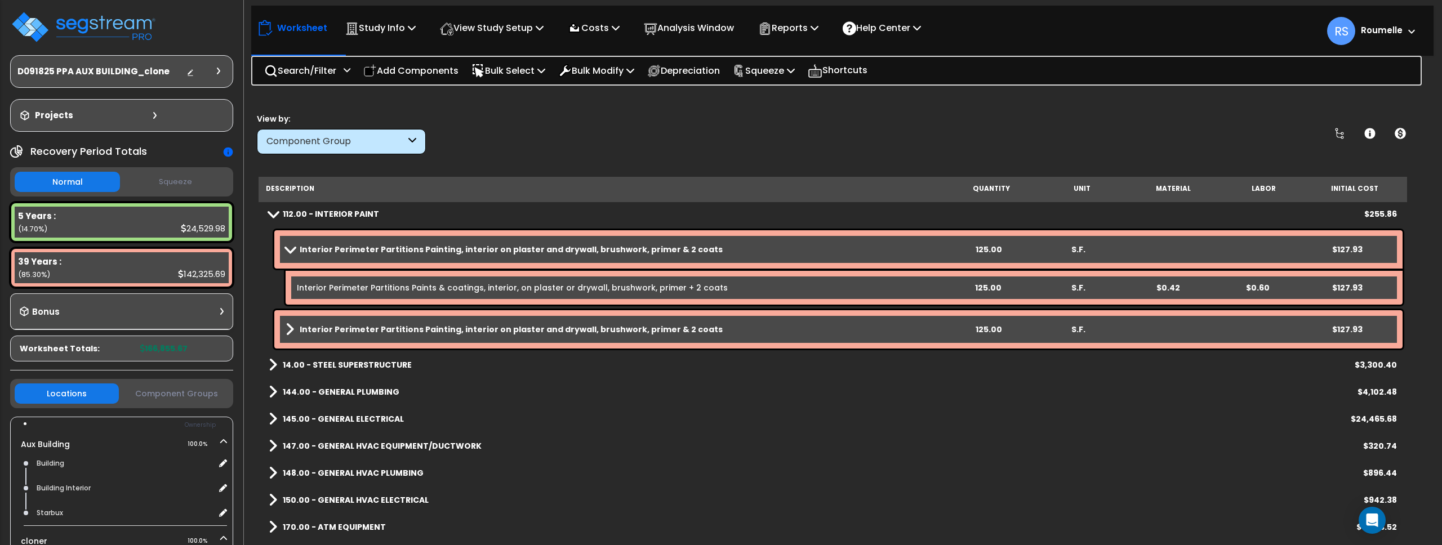
click at [389, 284] on link "Interior Perimeter Partitions Paints & coatings, interior, on plaster or drywal…" at bounding box center [512, 287] width 431 height 11
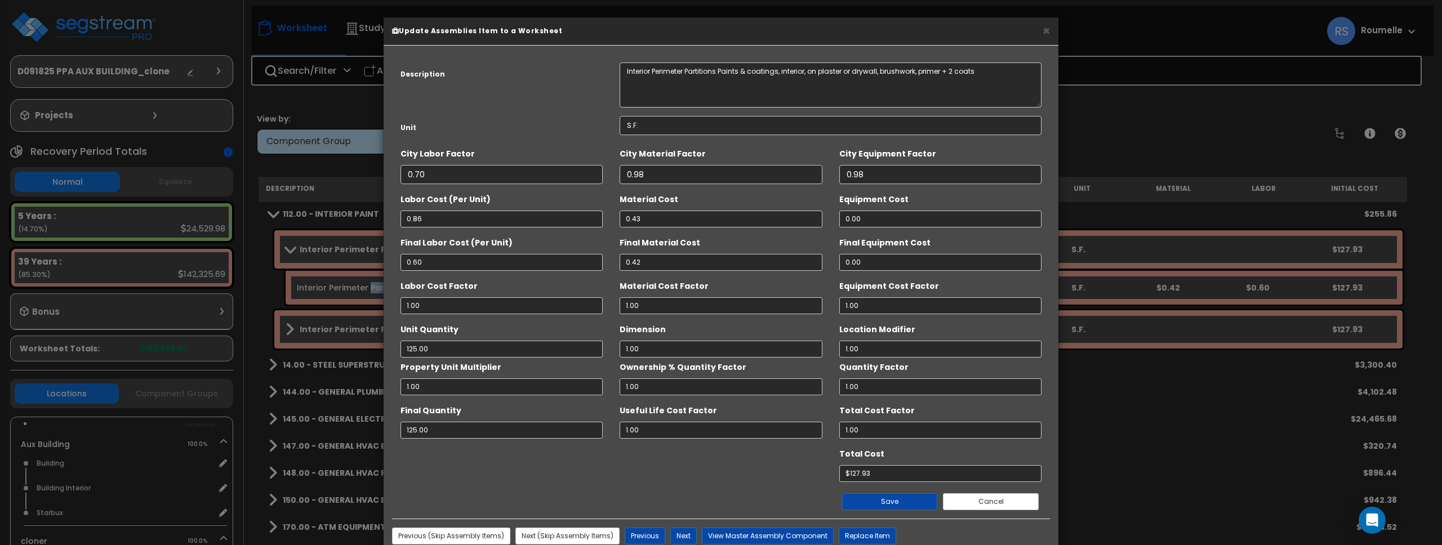
scroll to position [34, 0]
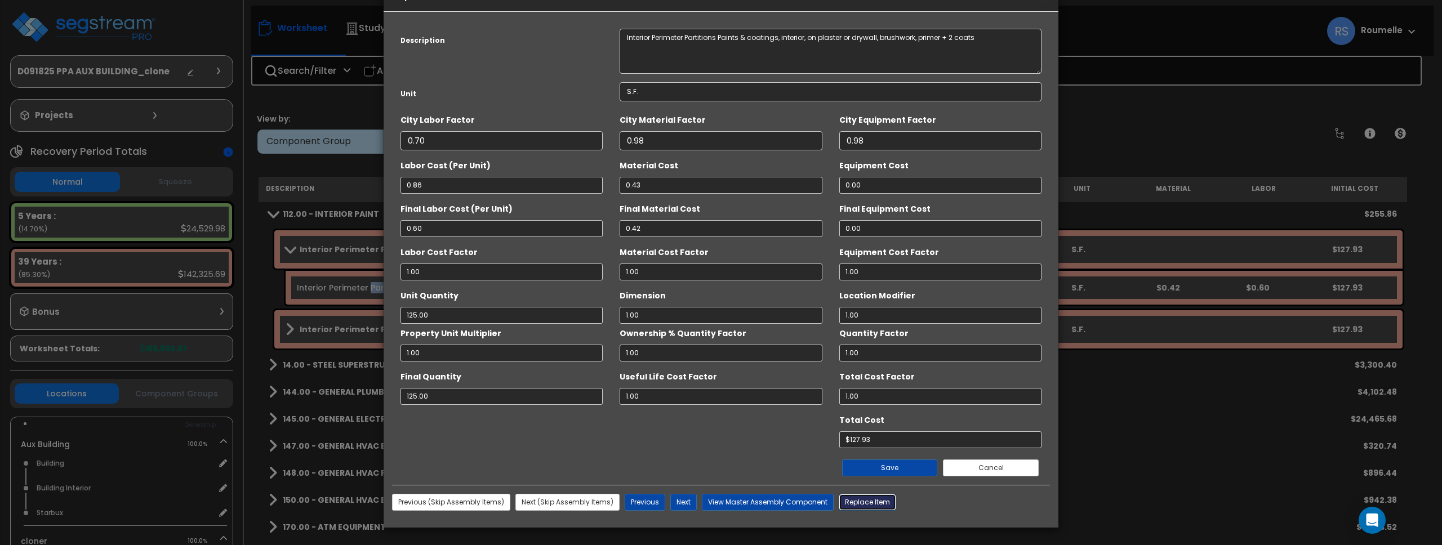
click at [869, 506] on button "Replace Item" at bounding box center [867, 502] width 57 height 17
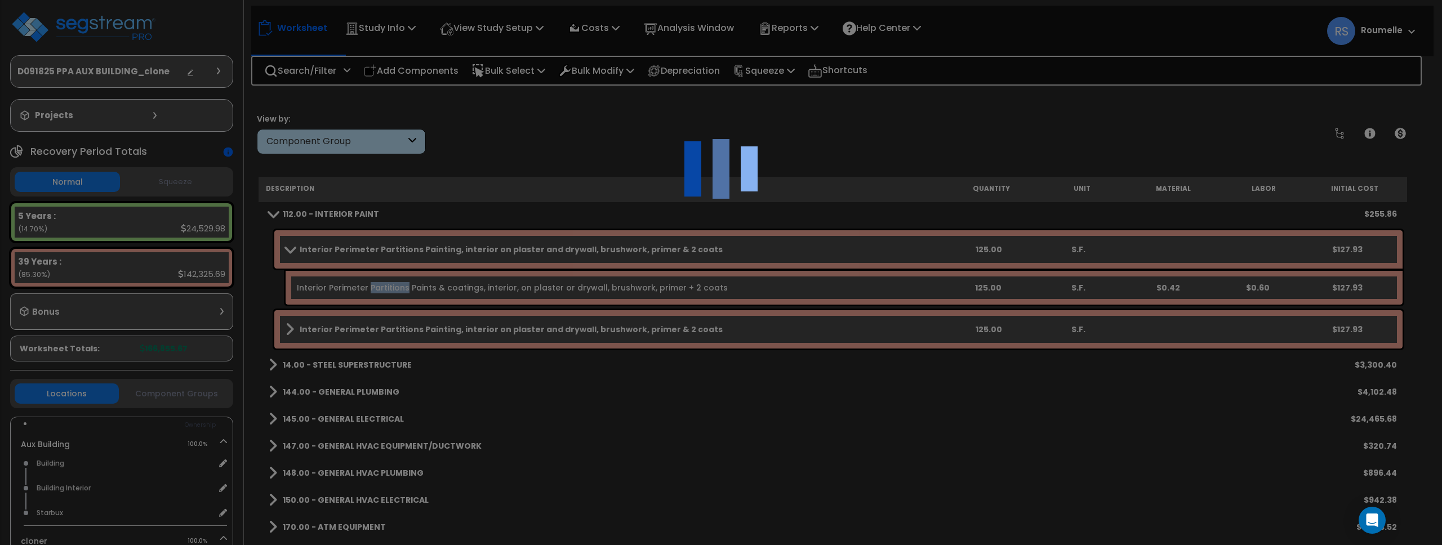
type input "125"
type input "S.F."
select select "119597"
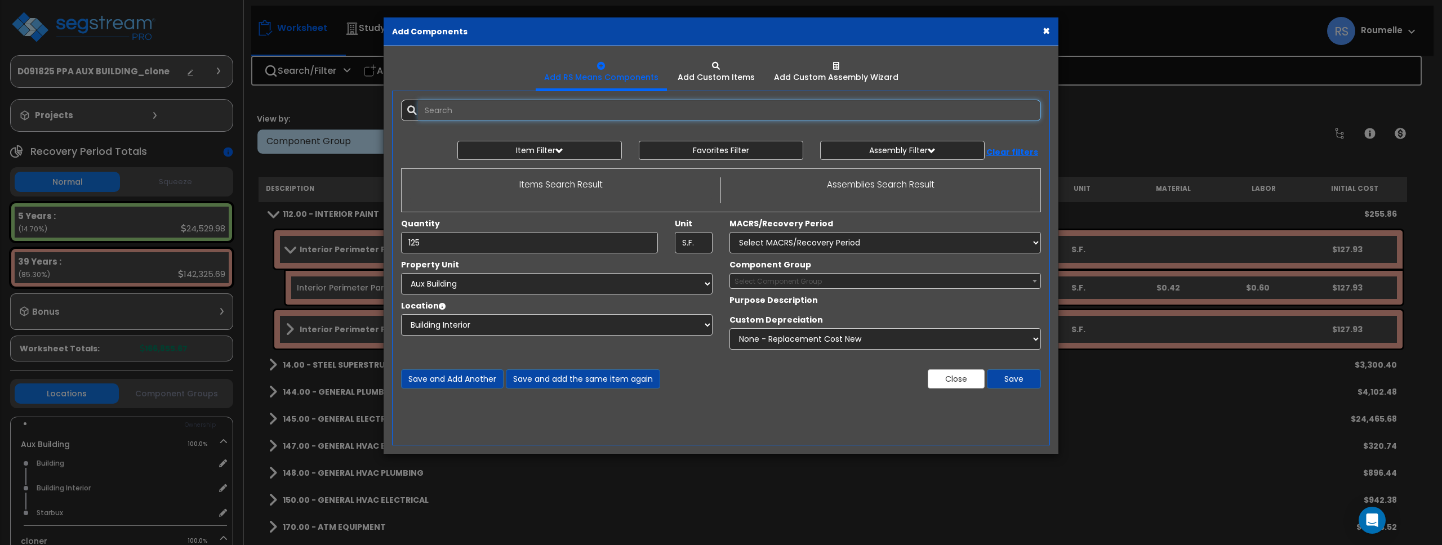
select select "7"
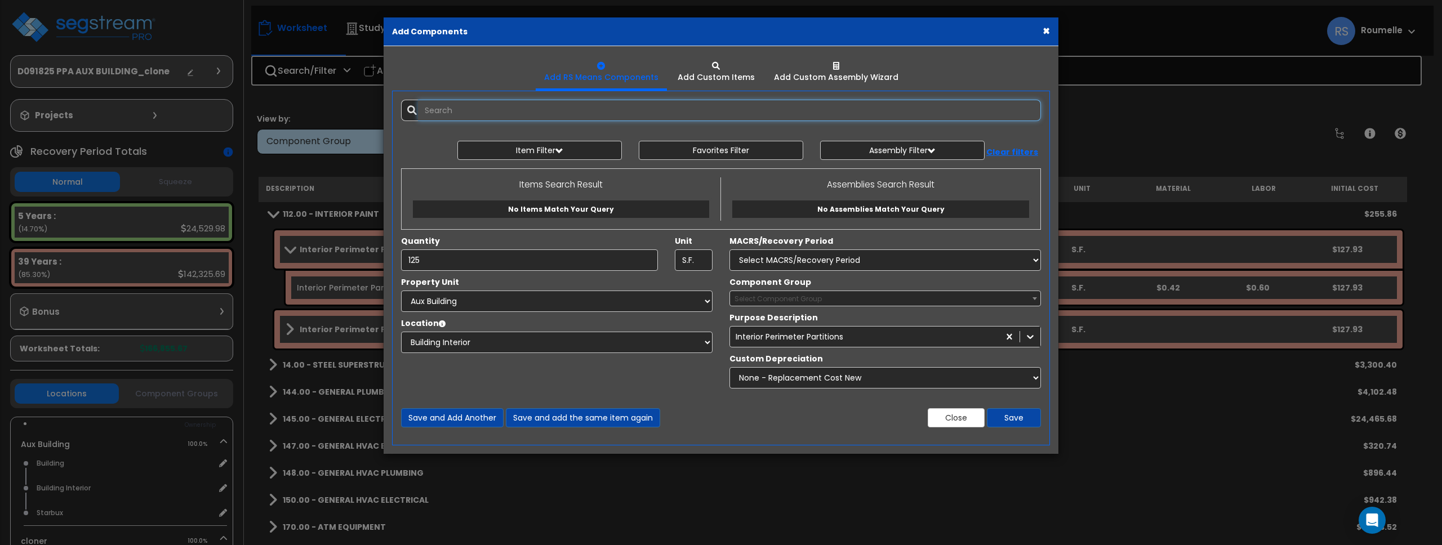
click at [475, 108] on input "text" at bounding box center [729, 110] width 623 height 21
click at [475, 109] on input "text" at bounding box center [729, 110] width 623 height 21
type input "l"
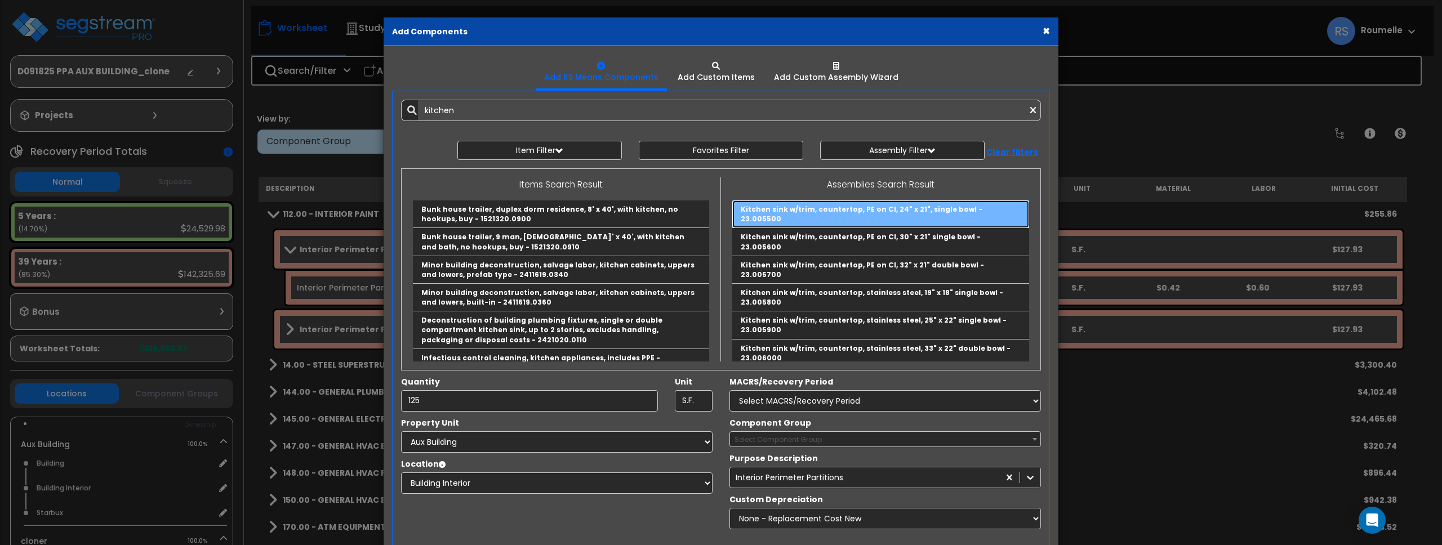
click at [784, 212] on link "Kitchen sink w/trim, countertop, PE on CI, 24" x 21", single bowl - 23.005500" at bounding box center [880, 215] width 297 height 28
type input "Kitchen sink w/trim, countertop, PE on CI, 24" x 21", single bowl - 23.005500"
type input "Ea."
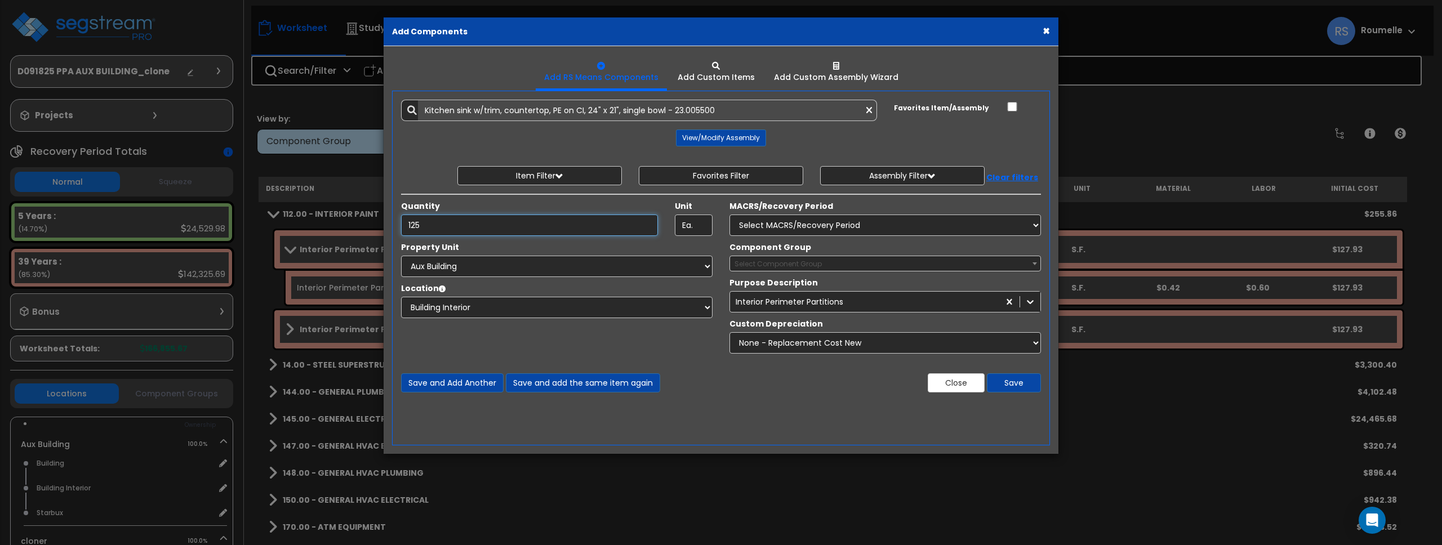
click at [452, 226] on input "125" at bounding box center [529, 225] width 257 height 21
type input "2"
click at [790, 264] on span "Select Component Group" at bounding box center [778, 264] width 87 height 10
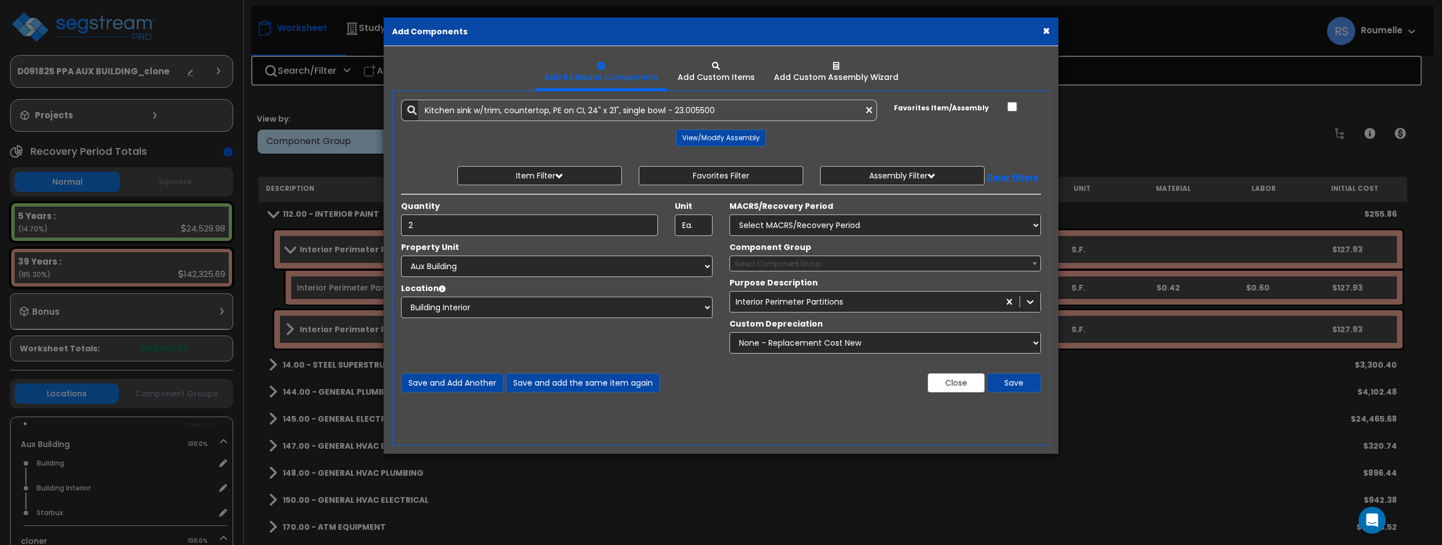
click at [790, 264] on span "Select Component Group" at bounding box center [778, 264] width 87 height 10
drag, startPoint x: 773, startPoint y: 265, endPoint x: 795, endPoint y: 268, distance: 22.2
click at [774, 265] on span "Select Component Group" at bounding box center [778, 264] width 87 height 10
click at [866, 266] on span "Select Component Group" at bounding box center [885, 264] width 310 height 16
click at [874, 269] on span "Select Component Group" at bounding box center [885, 264] width 310 height 16
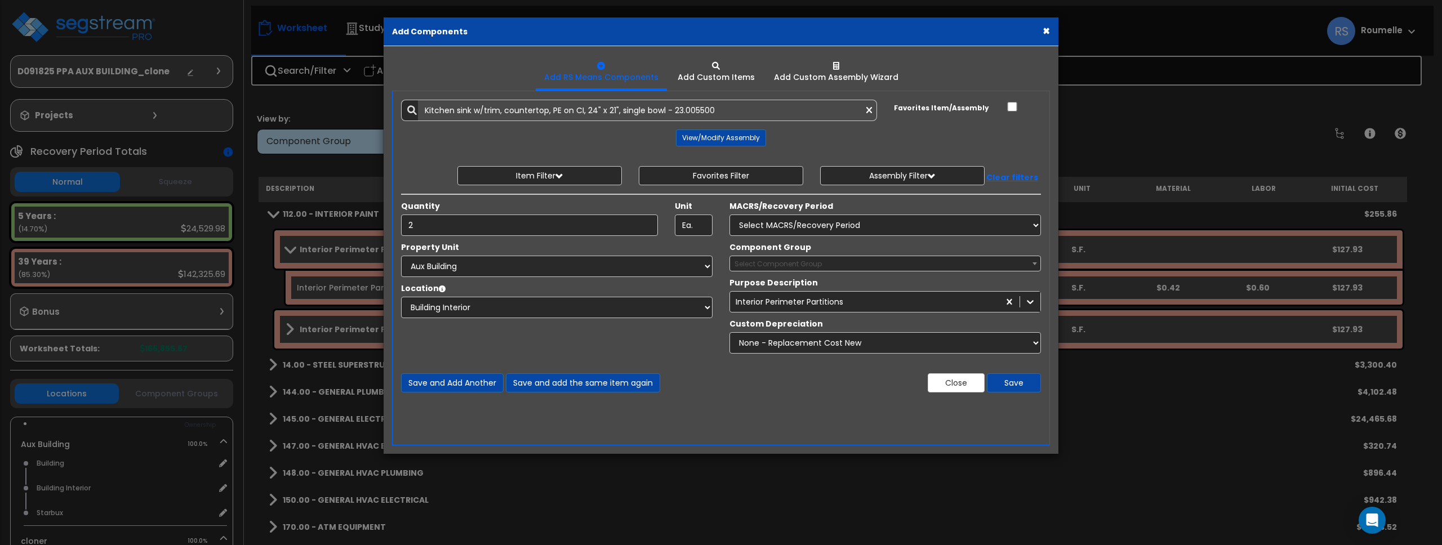
click at [998, 269] on span "Select Component Group" at bounding box center [885, 264] width 310 height 16
click at [993, 265] on span "Select Component Group" at bounding box center [885, 264] width 310 height 16
click at [893, 266] on span "Select Component Group" at bounding box center [885, 264] width 310 height 16
drag, startPoint x: 1035, startPoint y: 263, endPoint x: 980, endPoint y: 263, distance: 55.2
click at [1034, 264] on b at bounding box center [1035, 264] width 5 height 3
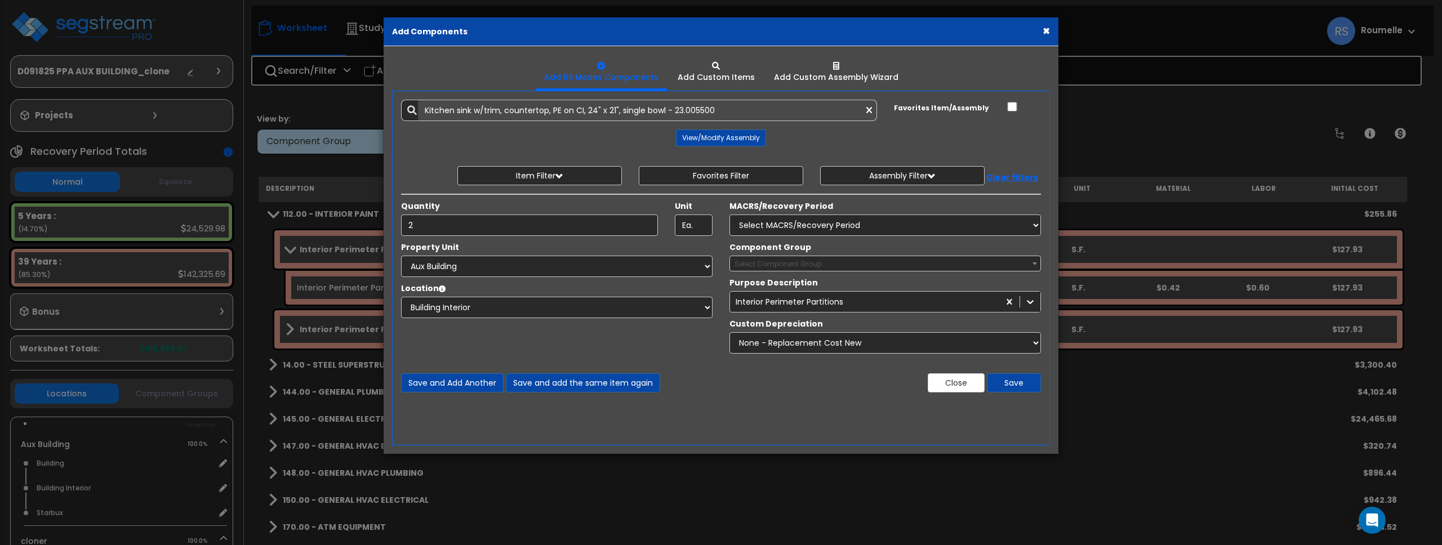
drag, startPoint x: 979, startPoint y: 263, endPoint x: 973, endPoint y: 263, distance: 5.7
click at [978, 263] on span "Select Component Group" at bounding box center [885, 264] width 310 height 16
drag, startPoint x: 1039, startPoint y: 266, endPoint x: 985, endPoint y: 265, distance: 54.1
click at [1037, 266] on span at bounding box center [1034, 263] width 11 height 15
click at [976, 264] on span "Select Component Group" at bounding box center [885, 264] width 310 height 16
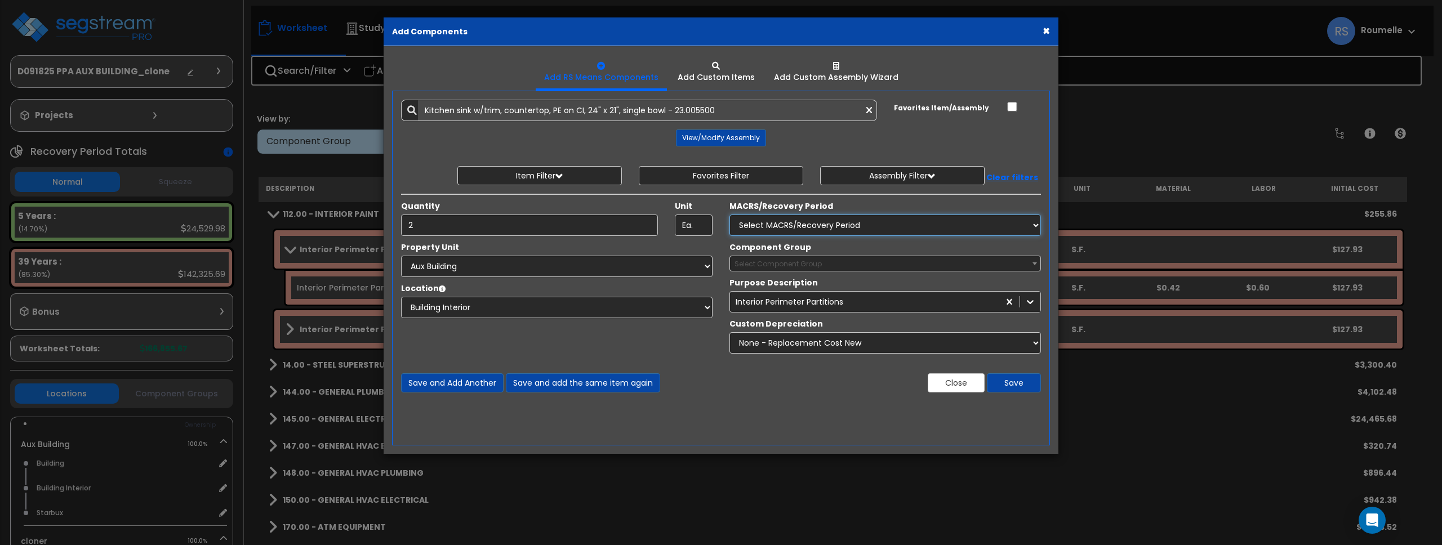
click at [856, 224] on select "Select MACRS/Recovery Period 5 Years - 57.0 - Distributive Trades & Services 5 …" at bounding box center [886, 225] width 312 height 21
select select "72349"
click at [730, 215] on select "Select MACRS/Recovery Period 5 Years - 57.0 - Distributive Trades & Services 5 …" at bounding box center [886, 225] width 312 height 21
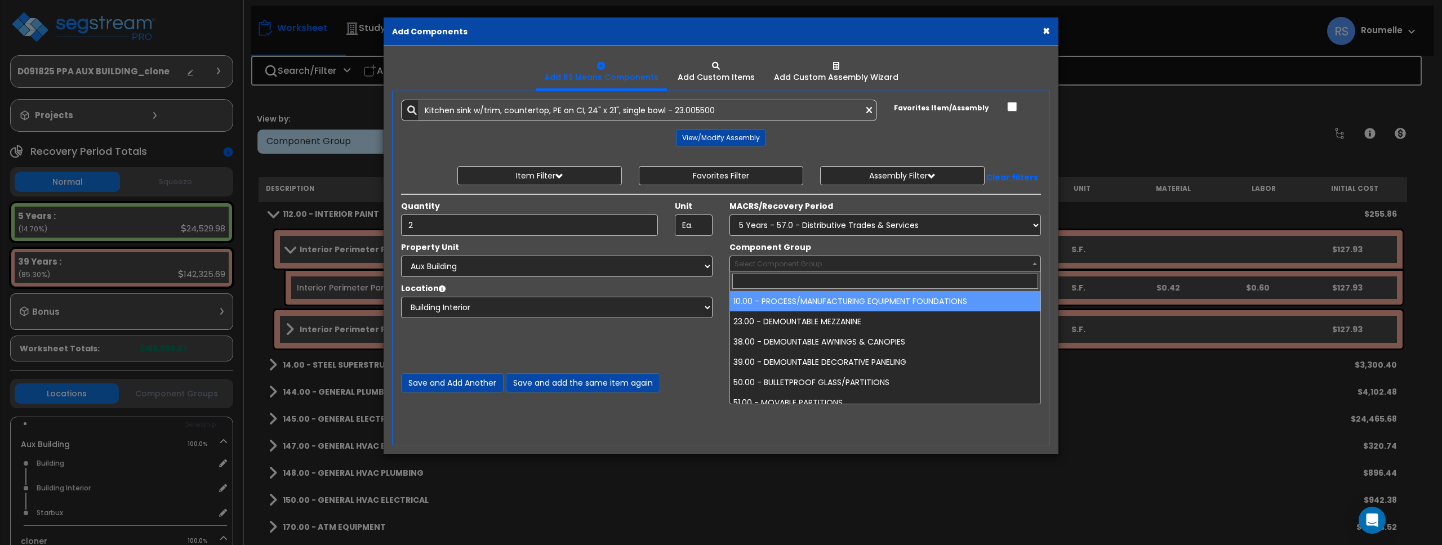
click at [779, 264] on span "Select Component Group" at bounding box center [778, 264] width 87 height 10
drag, startPoint x: 794, startPoint y: 244, endPoint x: 810, endPoint y: 238, distance: 17.2
click at [796, 244] on label "Component Group" at bounding box center [771, 247] width 82 height 11
click at [730, 256] on select "Select Component Group 10.00 - PROCESS/MANUFACTURING EQUIPMENT FOUNDATIONS 23.0…" at bounding box center [730, 266] width 1 height 21
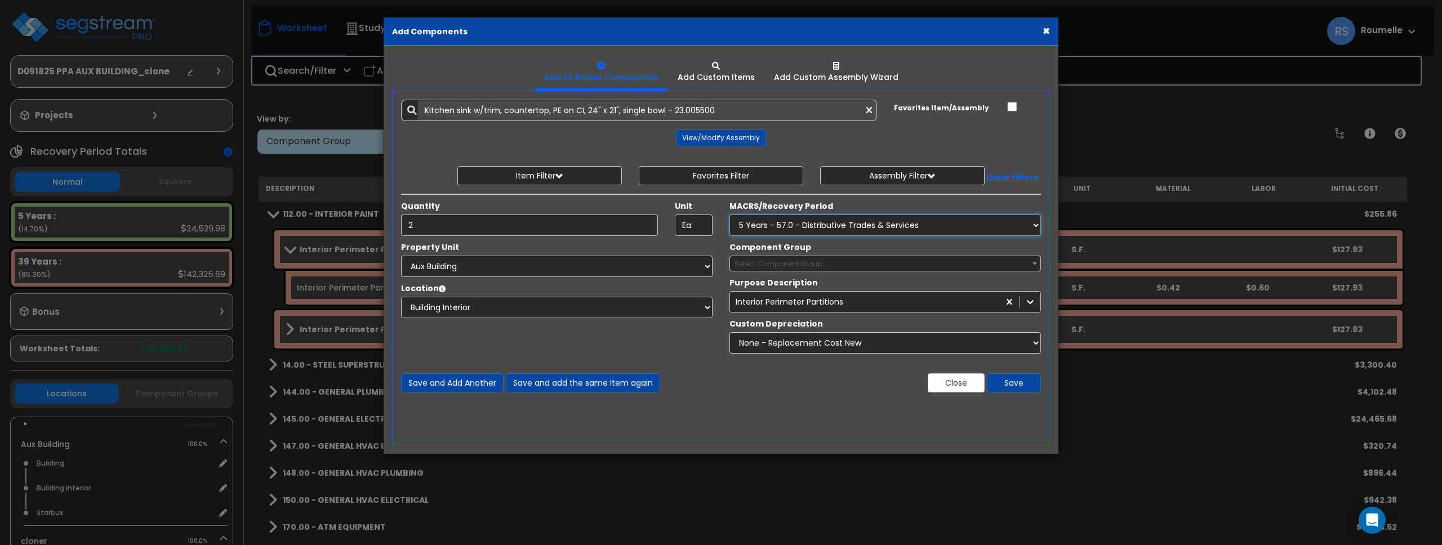
click at [909, 223] on select "Select MACRS/Recovery Period 5 Years - 57.0 - Distributive Trades & Services 5 …" at bounding box center [886, 225] width 312 height 21
click at [730, 215] on select "Select MACRS/Recovery Period 5 Years - 57.0 - Distributive Trades & Services 5 …" at bounding box center [886, 225] width 312 height 21
click at [821, 226] on select "Select MACRS/Recovery Period 5 Years - 57.0 - Distributive Trades & Services 5 …" at bounding box center [886, 225] width 312 height 21
select select "72349"
click at [730, 215] on select "Select MACRS/Recovery Period 5 Years - 57.0 - Distributive Trades & Services 5 …" at bounding box center [886, 225] width 312 height 21
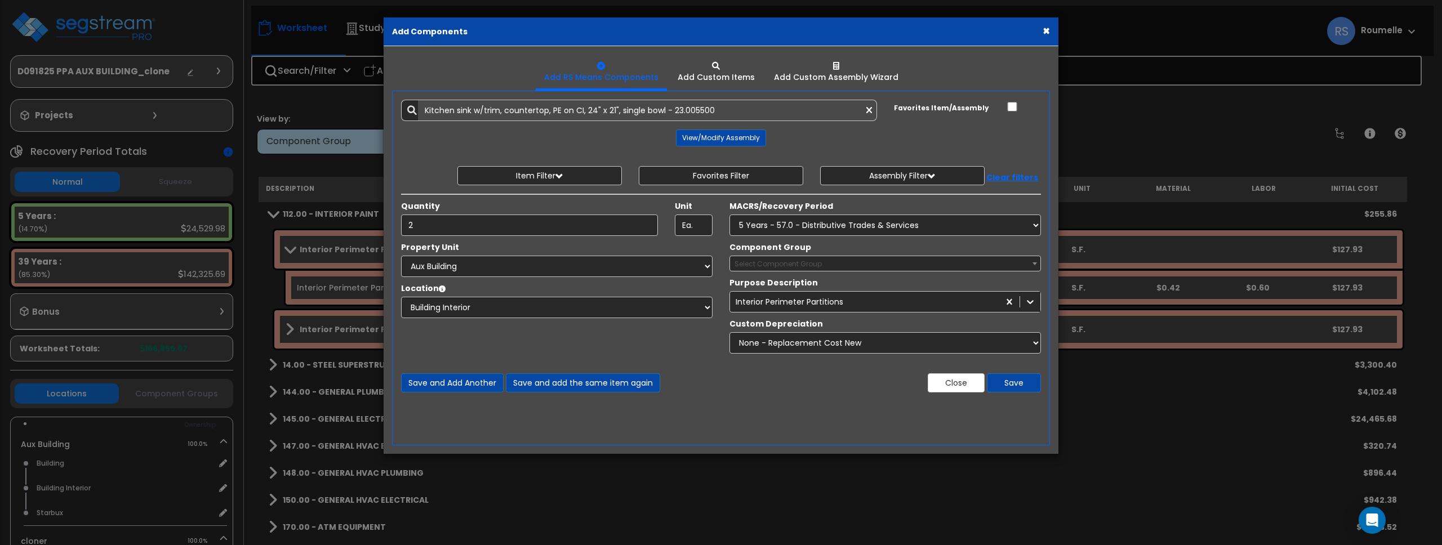
click at [807, 267] on span "Select Component Group" at bounding box center [778, 264] width 87 height 10
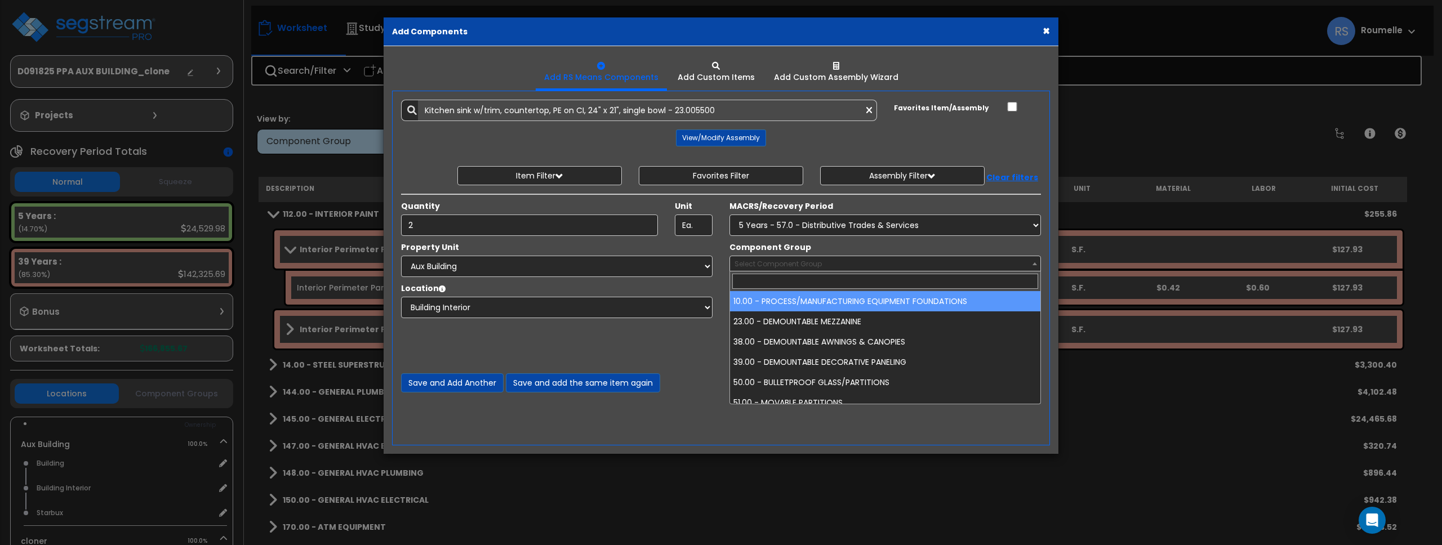
click at [806, 264] on span "Select Component Group" at bounding box center [778, 264] width 87 height 10
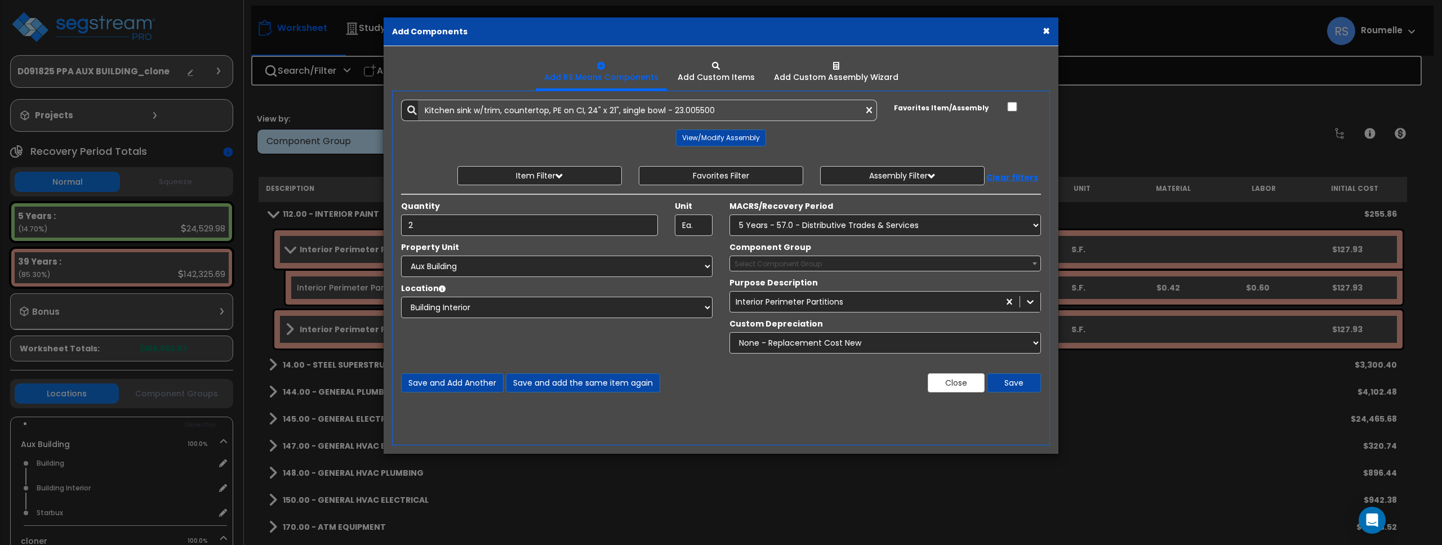
click at [821, 242] on div "Component Group Select Component Group 10.00 - PROCESS/MANUFACTURING EQUIPMENT …" at bounding box center [885, 257] width 328 height 30
click at [824, 220] on select "Select MACRS/Recovery Period 5 Years - 57.0 - Distributive Trades & Services 5 …" at bounding box center [886, 225] width 312 height 21
click at [730, 215] on select "Select MACRS/Recovery Period 5 Years - 57.0 - Distributive Trades & Services 5 …" at bounding box center [886, 225] width 312 height 21
click at [857, 225] on select "Select MACRS/Recovery Period 5 Years - 57.0 - Distributive Trades & Services 5 …" at bounding box center [886, 225] width 312 height 21
select select "72349"
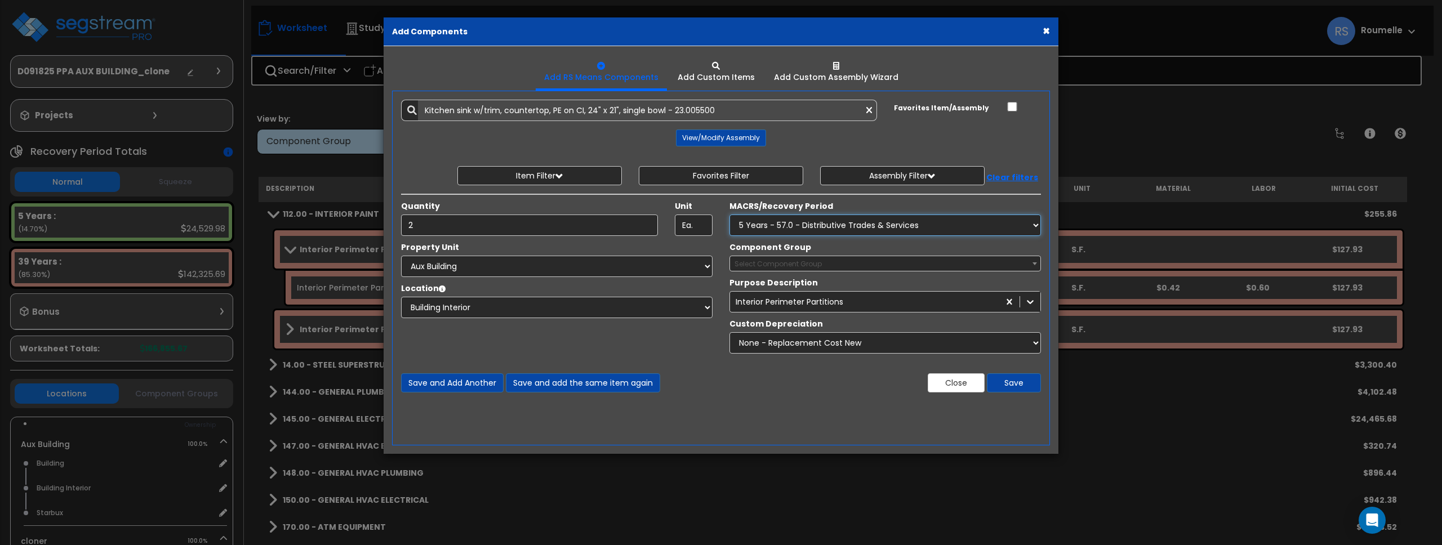
click at [730, 215] on select "Select MACRS/Recovery Period 5 Years - 57.0 - Distributive Trades & Services 5 …" at bounding box center [886, 225] width 312 height 21
click at [812, 269] on span "Select Component Group" at bounding box center [885, 264] width 310 height 16
click at [818, 265] on span "Select Component Group" at bounding box center [778, 264] width 87 height 10
click at [819, 265] on span "Select Component Group" at bounding box center [778, 264] width 87 height 10
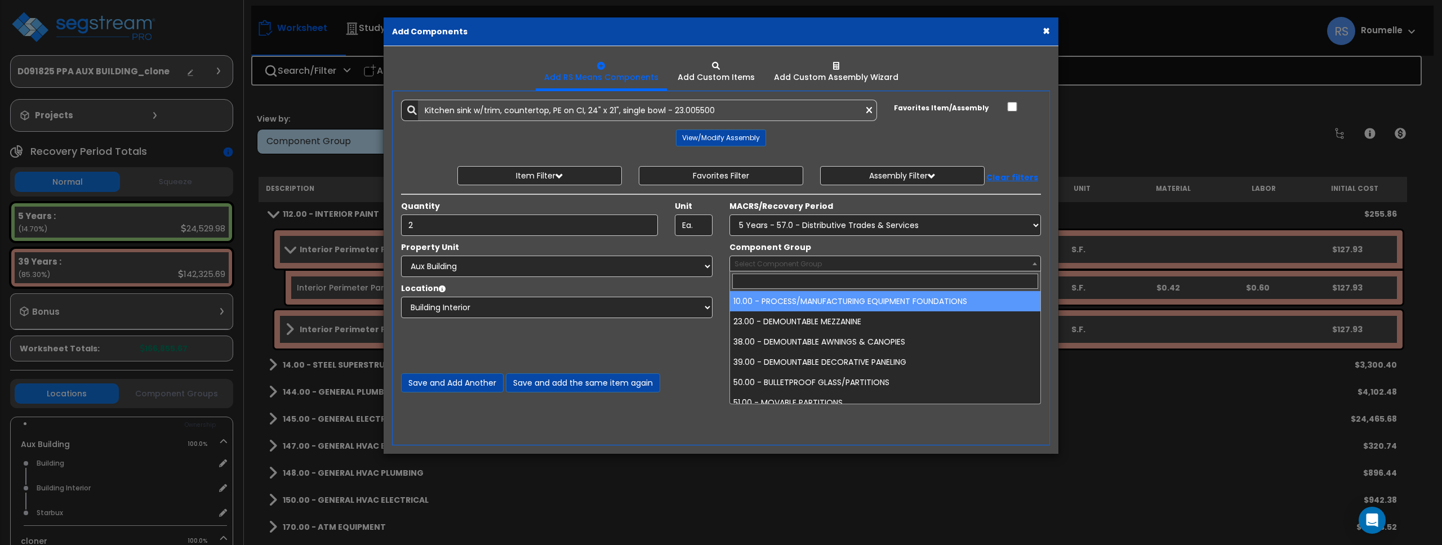
click at [829, 227] on select "Select MACRS/Recovery Period 5 Years - 57.0 - Distributive Trades & Services 5 …" at bounding box center [886, 225] width 312 height 21
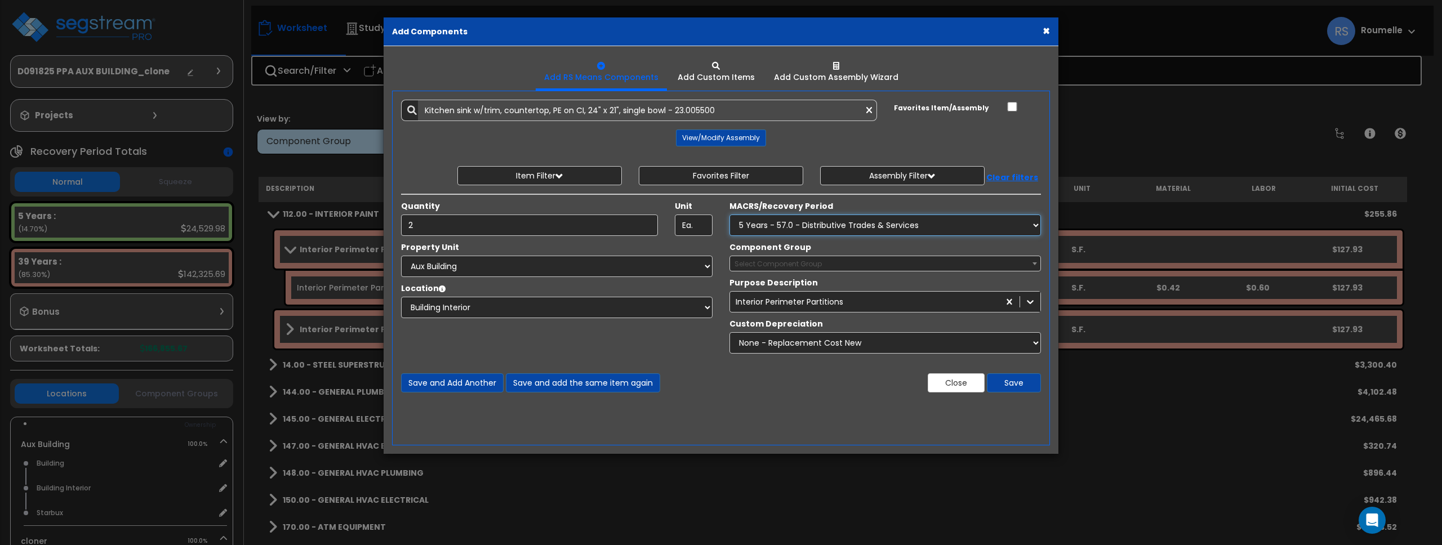
click at [834, 225] on select "Select MACRS/Recovery Period 5 Years - 57.0 - Distributive Trades & Services 5 …" at bounding box center [886, 225] width 312 height 21
click at [730, 215] on select "Select MACRS/Recovery Period 5 Years - 57.0 - Distributive Trades & Services 5 …" at bounding box center [886, 225] width 312 height 21
click at [902, 223] on select "Select MACRS/Recovery Period 5 Years - 57.0 - Distributive Trades & Services 5 …" at bounding box center [886, 225] width 312 height 21
select select "72349"
click at [730, 215] on select "Select MACRS/Recovery Period 5 Years - 57.0 - Distributive Trades & Services 5 …" at bounding box center [886, 225] width 312 height 21
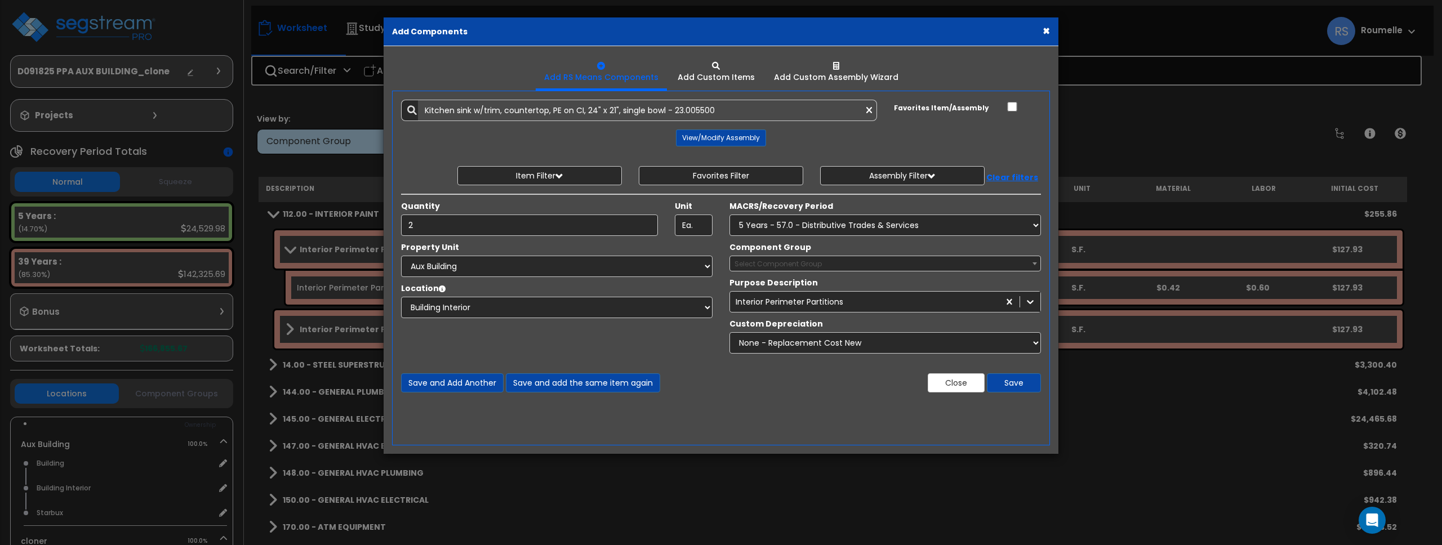
click at [890, 265] on span "Select Component Group" at bounding box center [885, 264] width 310 height 16
click at [865, 226] on select "Select MACRS/Recovery Period 5 Years - 57.0 - Distributive Trades & Services 5 …" at bounding box center [886, 225] width 312 height 21
click at [730, 215] on select "Select MACRS/Recovery Period 5 Years - 57.0 - Distributive Trades & Services 5 …" at bounding box center [886, 225] width 312 height 21
click at [785, 223] on select "Select MACRS/Recovery Period 5 Years - 57.0 - Distributive Trades & Services 5 …" at bounding box center [886, 225] width 312 height 21
select select "72349"
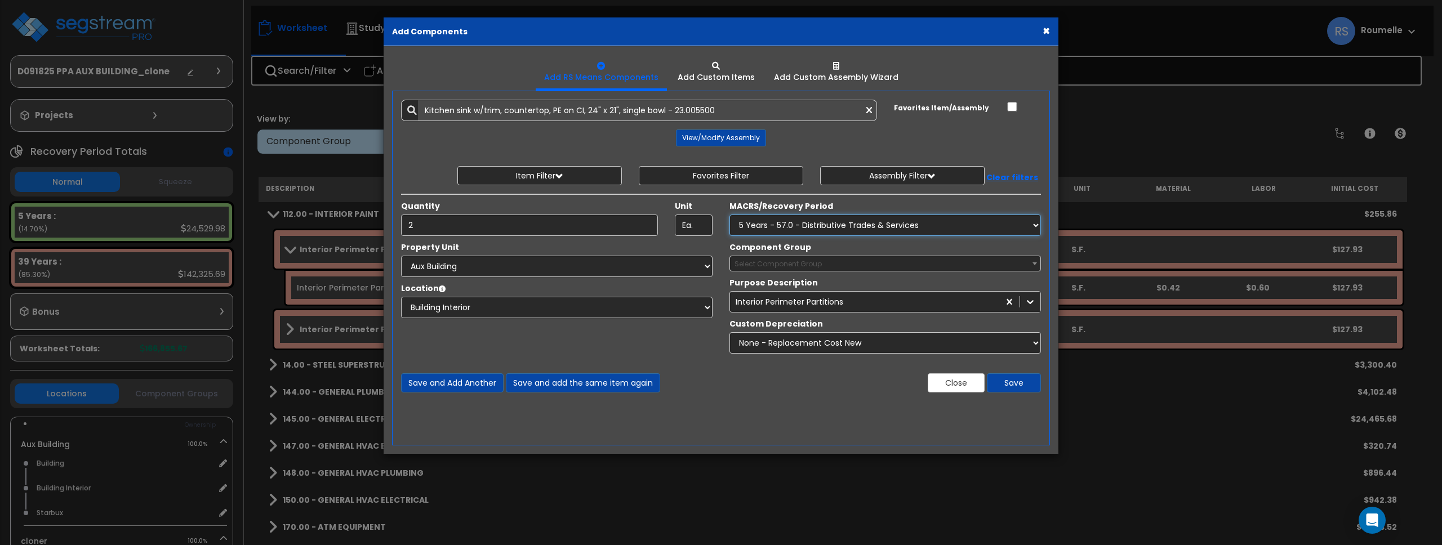
click at [730, 215] on select "Select MACRS/Recovery Period 5 Years - 57.0 - Distributive Trades & Services 5 …" at bounding box center [886, 225] width 312 height 21
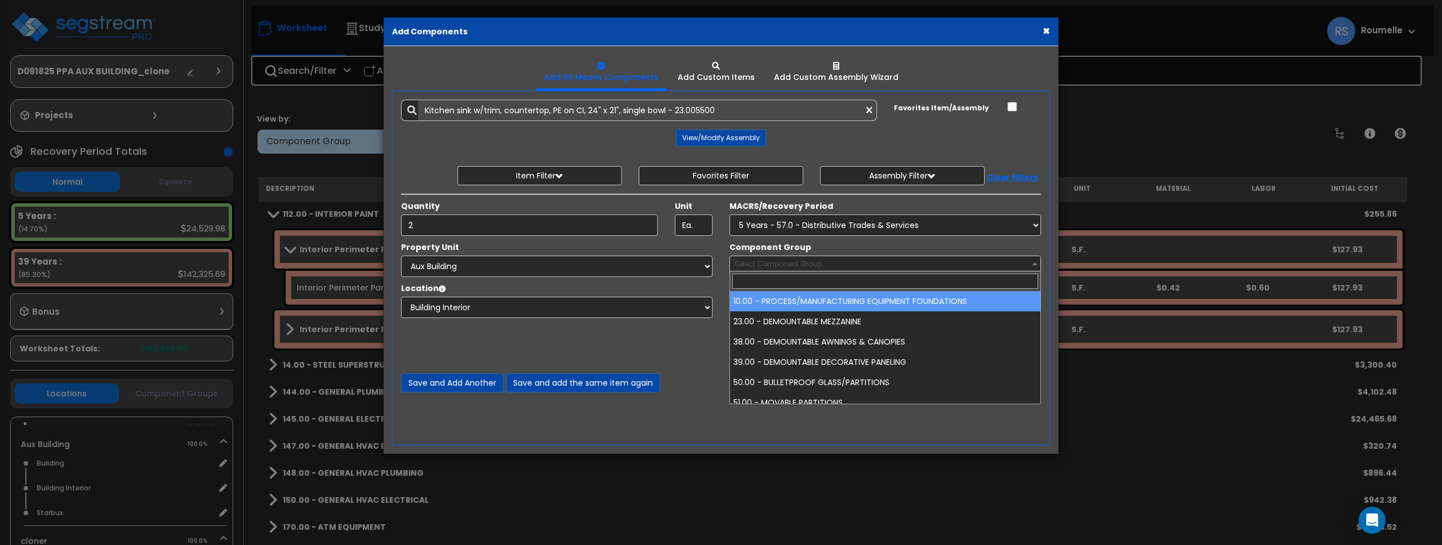
click at [794, 263] on span "Select Component Group" at bounding box center [778, 264] width 87 height 10
click at [806, 224] on select "Select MACRS/Recovery Period 5 Years - 57.0 - Distributive Trades & Services 5 …" at bounding box center [886, 225] width 312 height 21
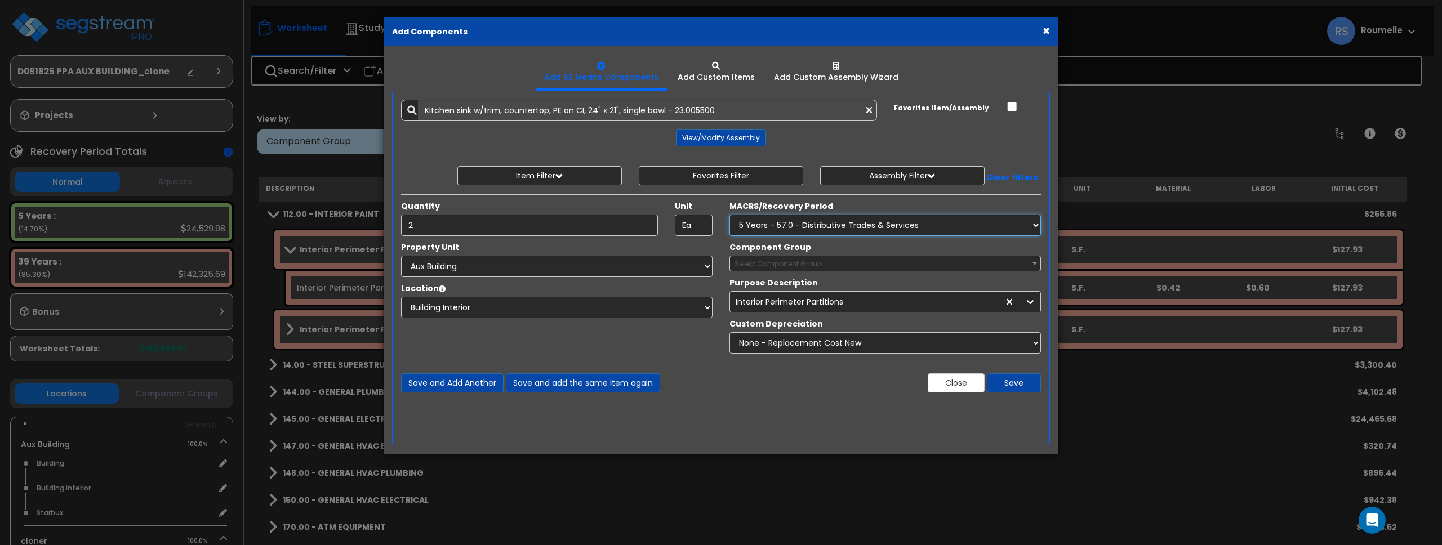
click at [831, 225] on select "Select MACRS/Recovery Period 5 Years - 57.0 - Distributive Trades & Services 5 …" at bounding box center [886, 225] width 312 height 21
click at [730, 215] on select "Select MACRS/Recovery Period 5 Years - 57.0 - Distributive Trades & Services 5 …" at bounding box center [886, 225] width 312 height 21
click at [882, 225] on select "Select MACRS/Recovery Period 5 Years - 57.0 - Distributive Trades & Services 5 …" at bounding box center [886, 225] width 312 height 21
click at [730, 215] on select "Select MACRS/Recovery Period 5 Years - 57.0 - Distributive Trades & Services 5 …" at bounding box center [886, 225] width 312 height 21
click at [882, 226] on select "Select MACRS/Recovery Period 5 Years - 57.0 - Distributive Trades & Services 5 …" at bounding box center [886, 225] width 312 height 21
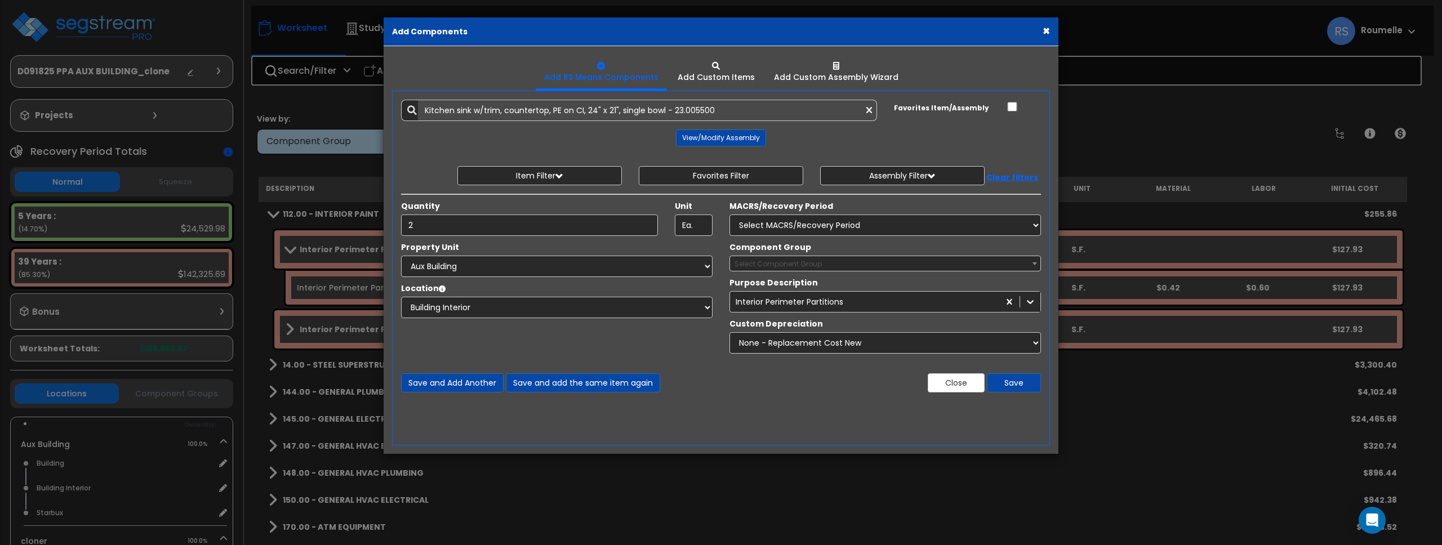
click at [1003, 263] on span "Select Component Group" at bounding box center [885, 264] width 310 height 16
drag, startPoint x: 931, startPoint y: 265, endPoint x: 946, endPoint y: 234, distance: 34.8
click at [932, 265] on span "Select Component Group" at bounding box center [885, 264] width 310 height 16
click at [955, 224] on select "Select MACRS/Recovery Period 5 Years - 57.0 - Distributive Trades & Services 5 …" at bounding box center [886, 225] width 312 height 21
select select "72349"
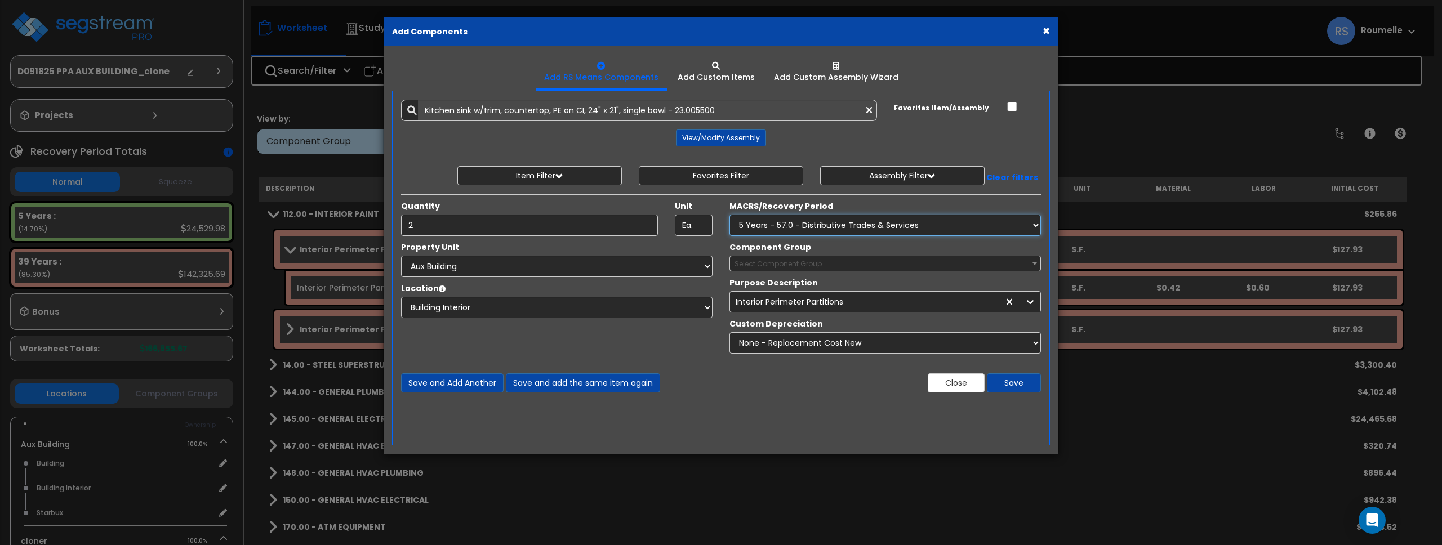
click at [730, 215] on select "Select MACRS/Recovery Period 5 Years - 57.0 - Distributive Trades & Services 5 …" at bounding box center [886, 225] width 312 height 21
click at [961, 265] on span "Select Component Group" at bounding box center [885, 264] width 310 height 16
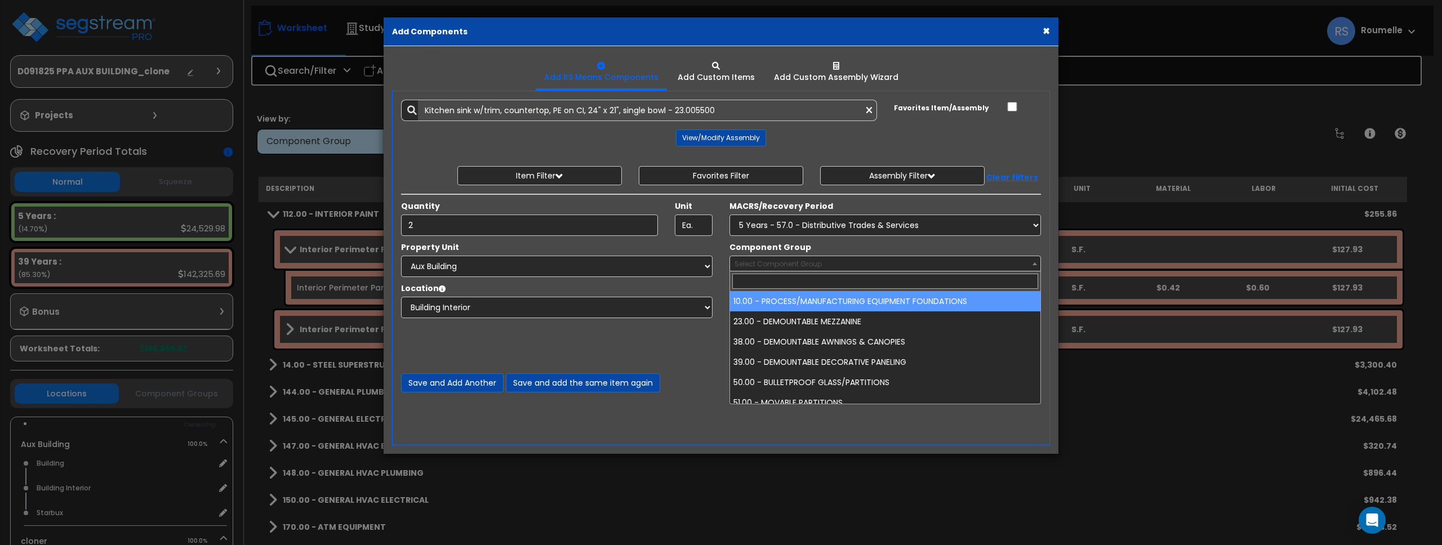
click at [961, 265] on span "Select Component Group" at bounding box center [885, 264] width 310 height 16
click at [939, 242] on div "Component Group Select Component Group 10.00 - PROCESS/MANUFACTURING EQUIPMENT …" at bounding box center [885, 257] width 328 height 30
click at [973, 261] on span "Select Component Group" at bounding box center [885, 264] width 310 height 16
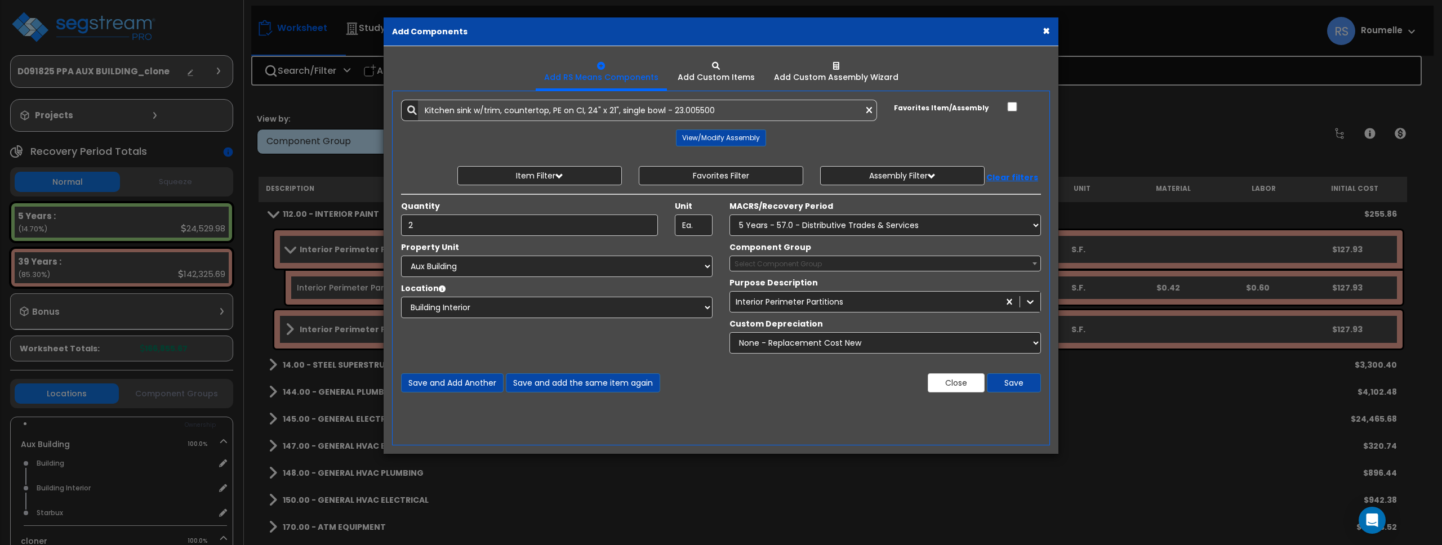
drag, startPoint x: 963, startPoint y: 250, endPoint x: 352, endPoint y: 301, distance: 613.3
click at [955, 250] on div "Component Group Select Component Group 10.00 - PROCESS/MANUFACTURING EQUIPMENT …" at bounding box center [885, 257] width 328 height 30
click at [472, 308] on select "Select Bathroom Building Building Interior Carport Guard House Building Kitchen…" at bounding box center [557, 307] width 312 height 21
select select
click at [401, 297] on select "Select Bathroom Building Building Interior Carport Guard House Building Kitchen…" at bounding box center [557, 307] width 312 height 21
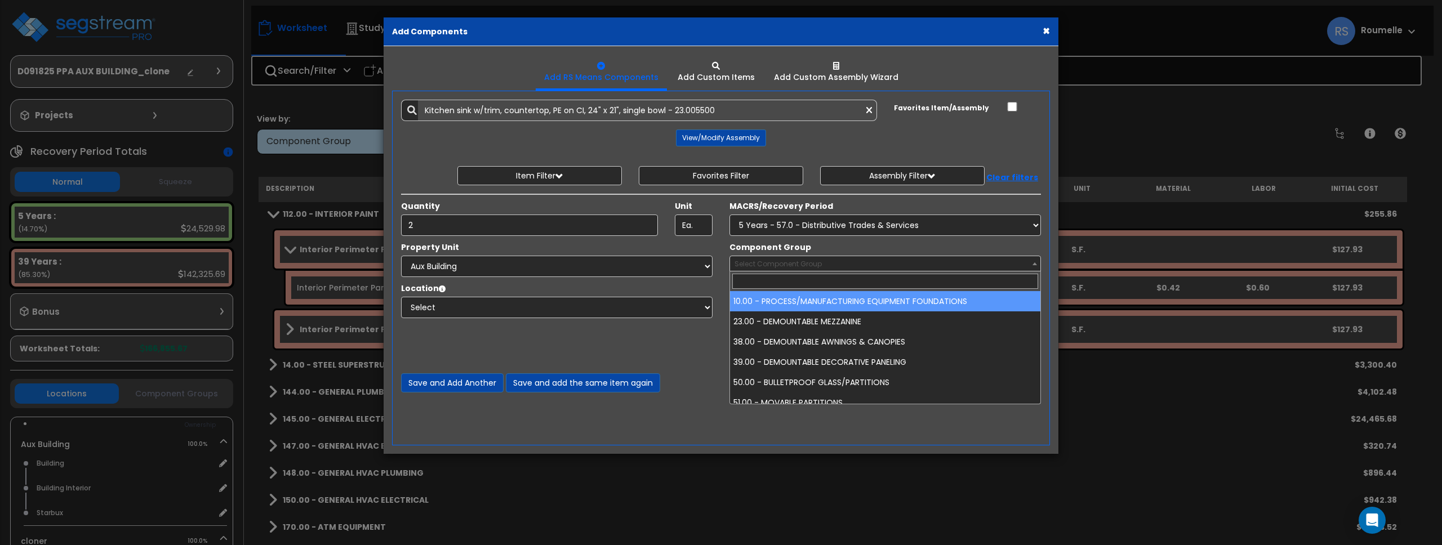
click at [807, 263] on span "Select Component Group" at bounding box center [778, 264] width 87 height 10
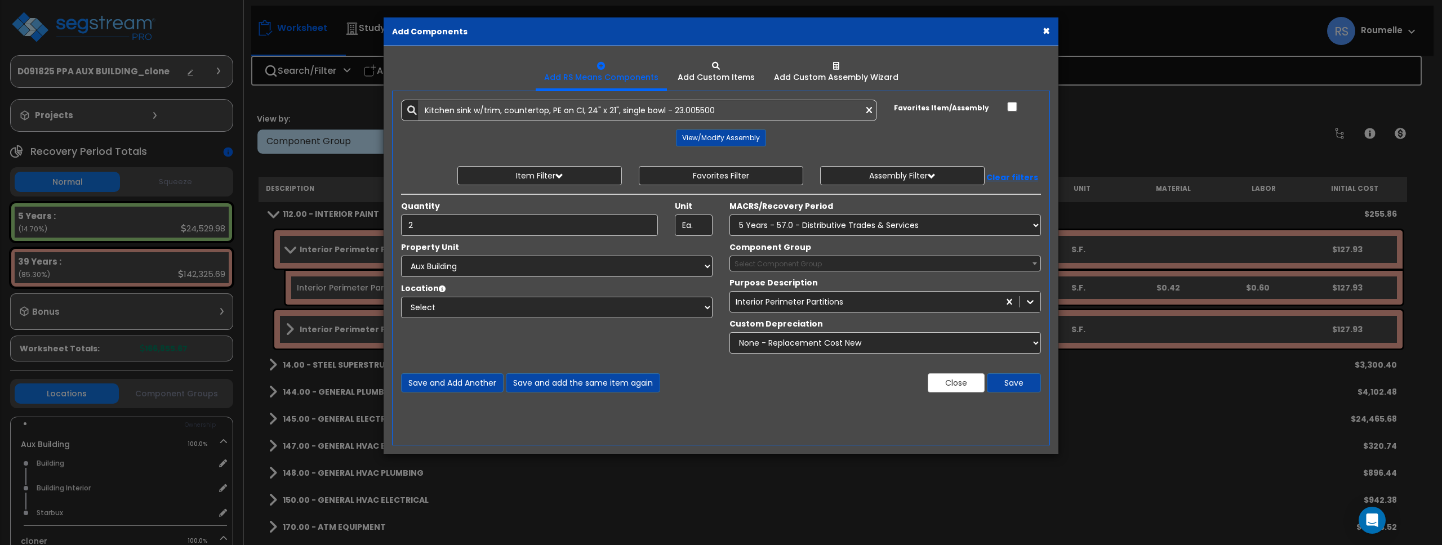
drag, startPoint x: 807, startPoint y: 263, endPoint x: 558, endPoint y: 259, distance: 248.5
click at [806, 263] on span "Select Component Group" at bounding box center [778, 264] width 87 height 10
click at [799, 229] on select "Select MACRS/Recovery Period 5 Years - 57.0 - Distributive Trades & Services 5 …" at bounding box center [886, 225] width 312 height 21
select select
click at [730, 215] on select "Select MACRS/Recovery Period 5 Years - 57.0 - Distributive Trades & Services 5 …" at bounding box center [886, 225] width 312 height 21
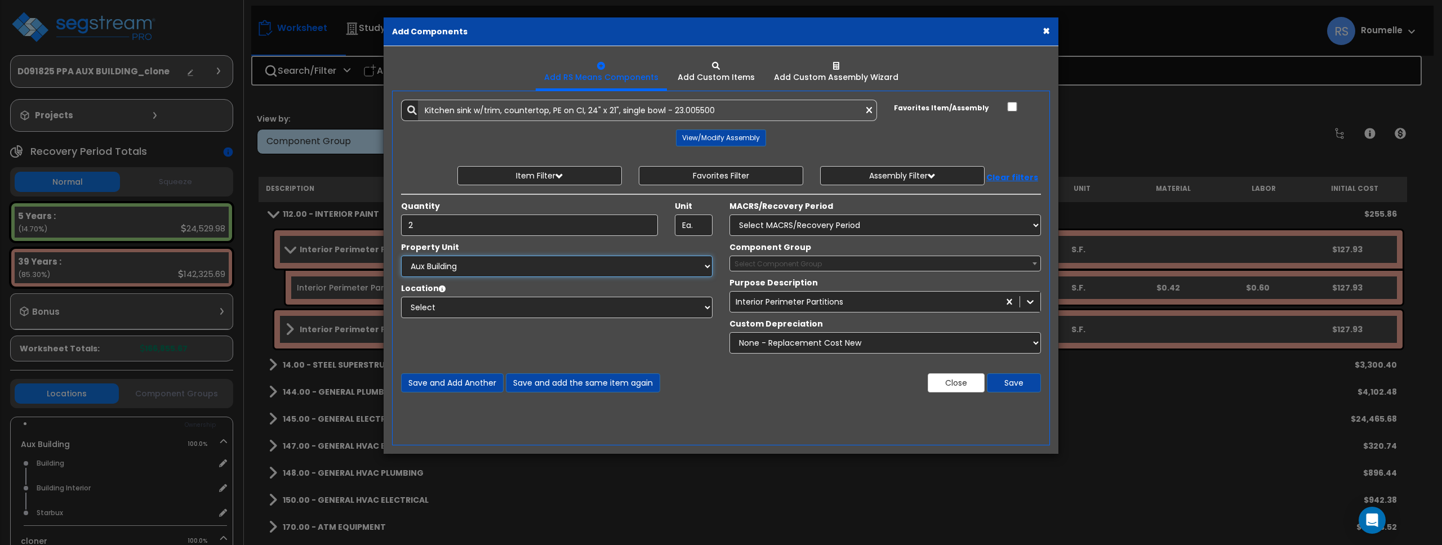
click at [512, 264] on select "Select Aux Building cloner Site Improvements" at bounding box center [557, 266] width 312 height 21
select select "119598"
click at [401, 256] on select "Select Aux Building cloner Site Improvements" at bounding box center [557, 266] width 312 height 21
select select "7"
click at [567, 304] on select "Select Bathroom Building Building Interior Carport Guard House Building Kitchen…" at bounding box center [557, 307] width 312 height 21
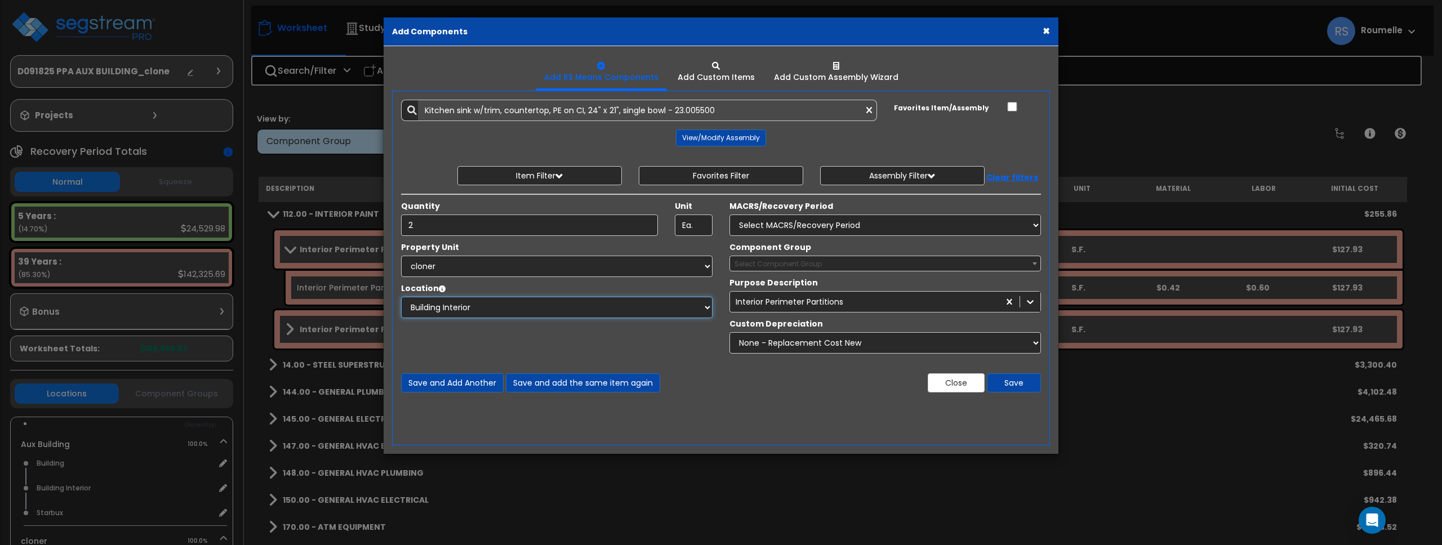
select select
click at [401, 297] on select "Select Bathroom Building Building Interior Carport Guard House Building Kitchen…" at bounding box center [557, 307] width 312 height 21
click at [787, 261] on span "Select Component Group" at bounding box center [778, 264] width 87 height 10
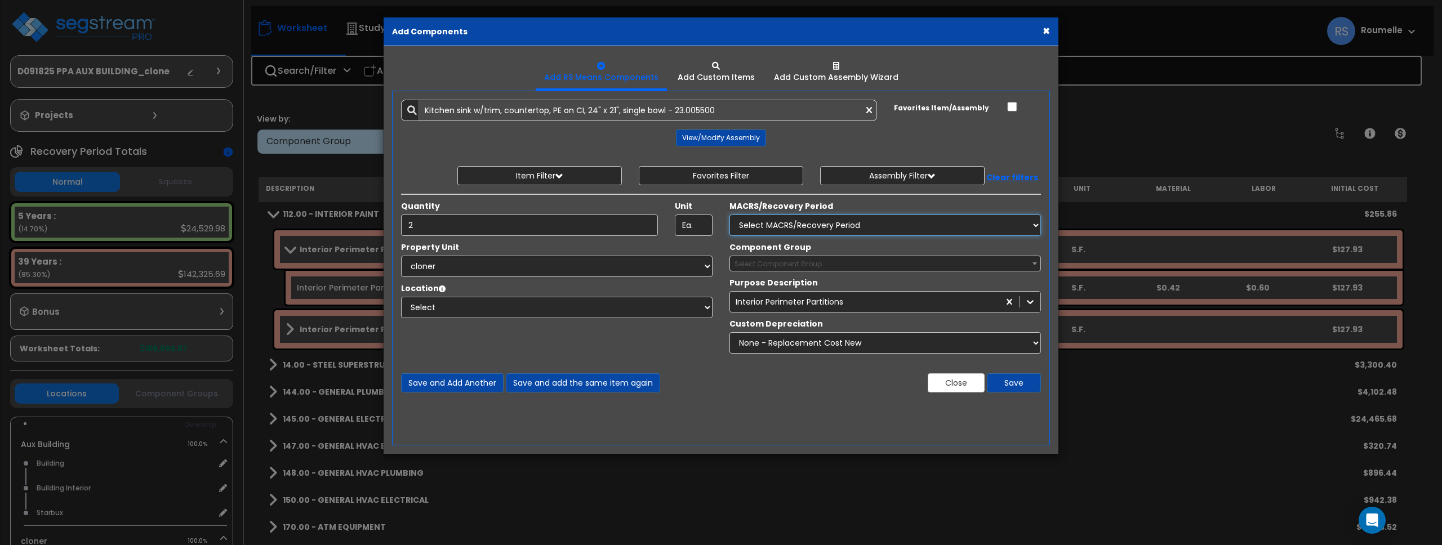
click at [777, 223] on select "Select MACRS/Recovery Period 5 Years - 57.0 - Distributive Trades & Services 5 …" at bounding box center [886, 225] width 312 height 21
select select "72349"
click at [730, 215] on select "Select MACRS/Recovery Period 5 Years - 57.0 - Distributive Trades & Services 5 …" at bounding box center [886, 225] width 312 height 21
click at [762, 268] on span "Select Component Group" at bounding box center [778, 264] width 87 height 10
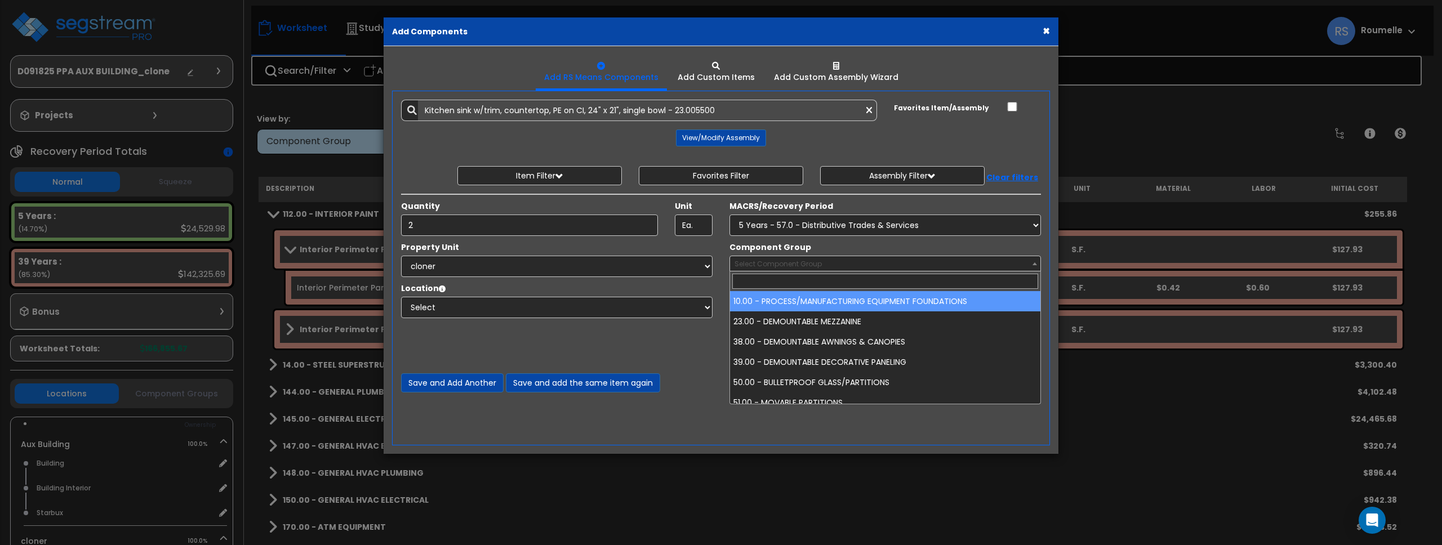
click at [764, 264] on span "Select Component Group" at bounding box center [778, 264] width 87 height 10
click at [776, 243] on label "Component Group" at bounding box center [771, 247] width 82 height 11
click at [730, 256] on select "Select Component Group 10.00 - PROCESS/MANUFACTURING EQUIPMENT FOUNDATIONS 23.0…" at bounding box center [730, 266] width 1 height 21
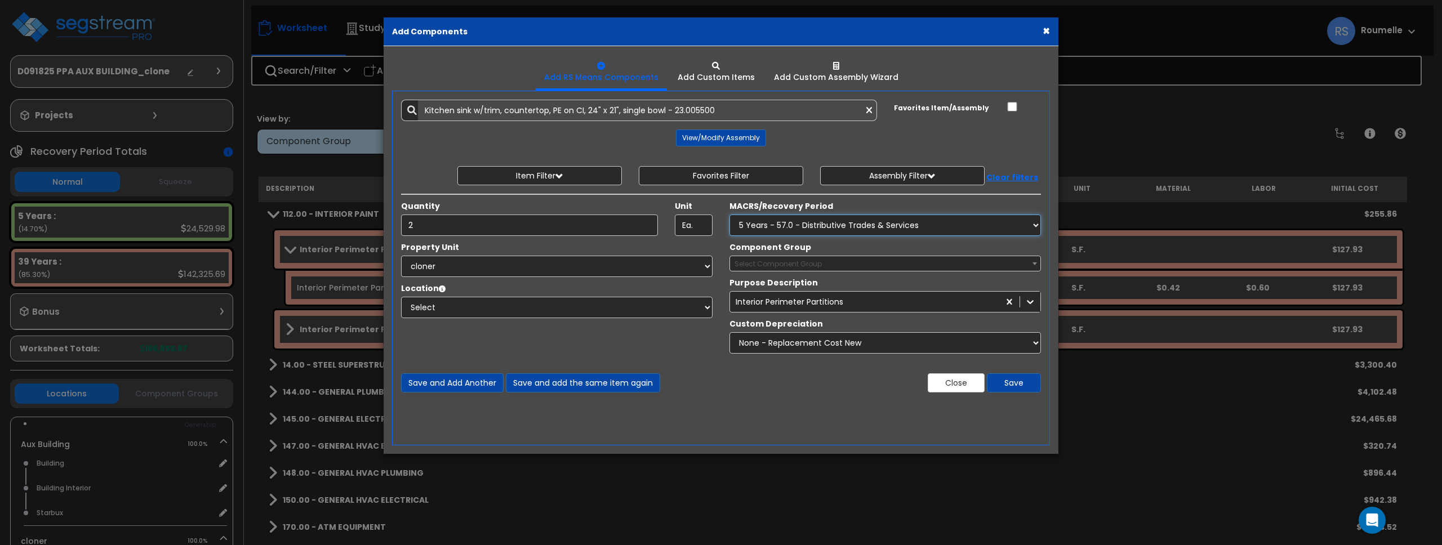
click at [788, 227] on select "Select MACRS/Recovery Period 5 Years - 57.0 - Distributive Trades & Services 5 …" at bounding box center [886, 225] width 312 height 21
click at [730, 215] on select "Select MACRS/Recovery Period 5 Years - 57.0 - Distributive Trades & Services 5 …" at bounding box center [886, 225] width 312 height 21
click at [790, 224] on select "Select MACRS/Recovery Period 5 Years - 57.0 - Distributive Trades & Services 5 …" at bounding box center [886, 225] width 312 height 21
select select "72349"
click at [730, 215] on select "Select MACRS/Recovery Period 5 Years - 57.0 - Distributive Trades & Services 5 …" at bounding box center [886, 225] width 312 height 21
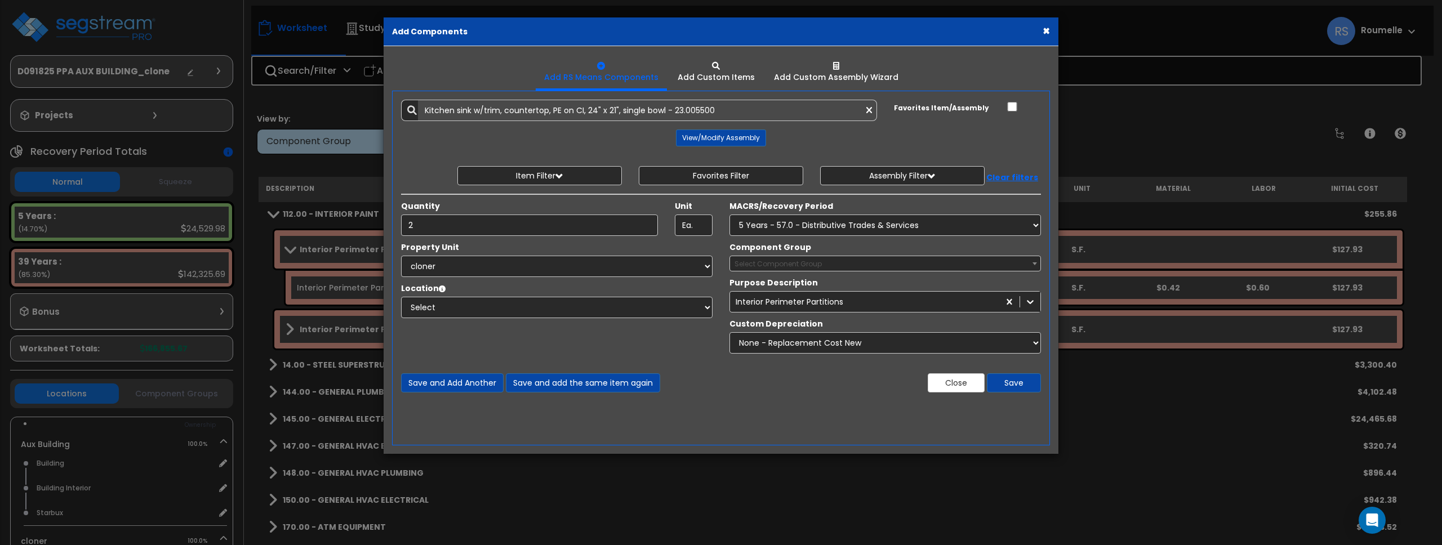
click at [793, 266] on span "Select Component Group" at bounding box center [778, 264] width 87 height 10
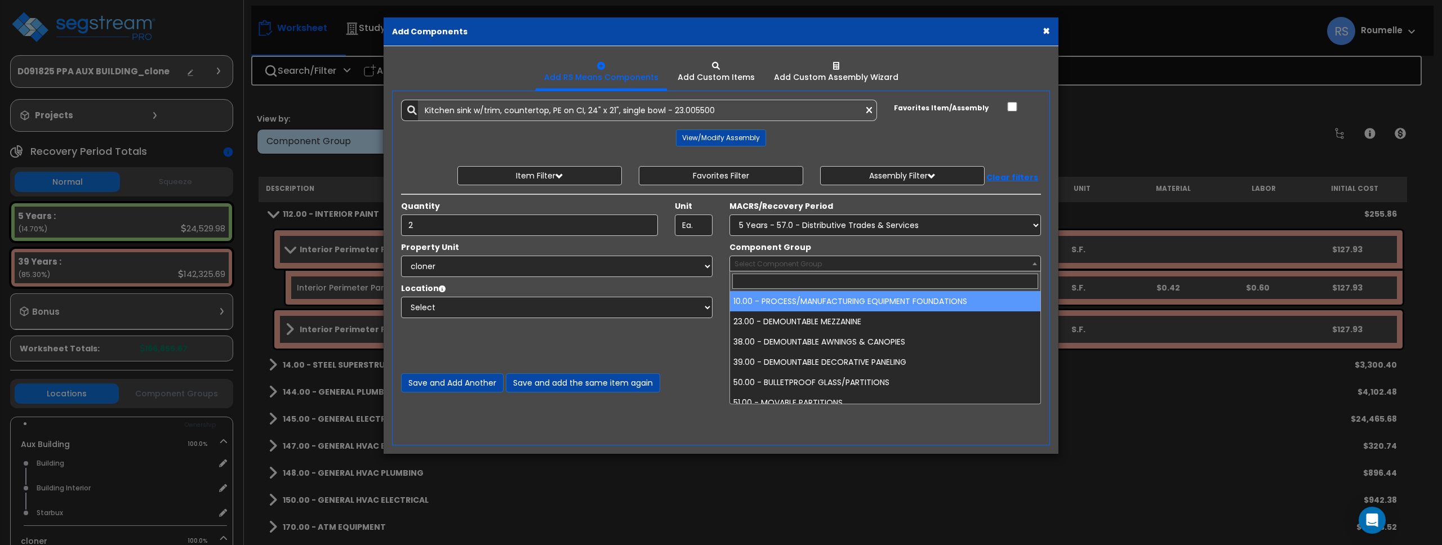
click at [793, 266] on span "Select Component Group" at bounding box center [778, 264] width 87 height 10
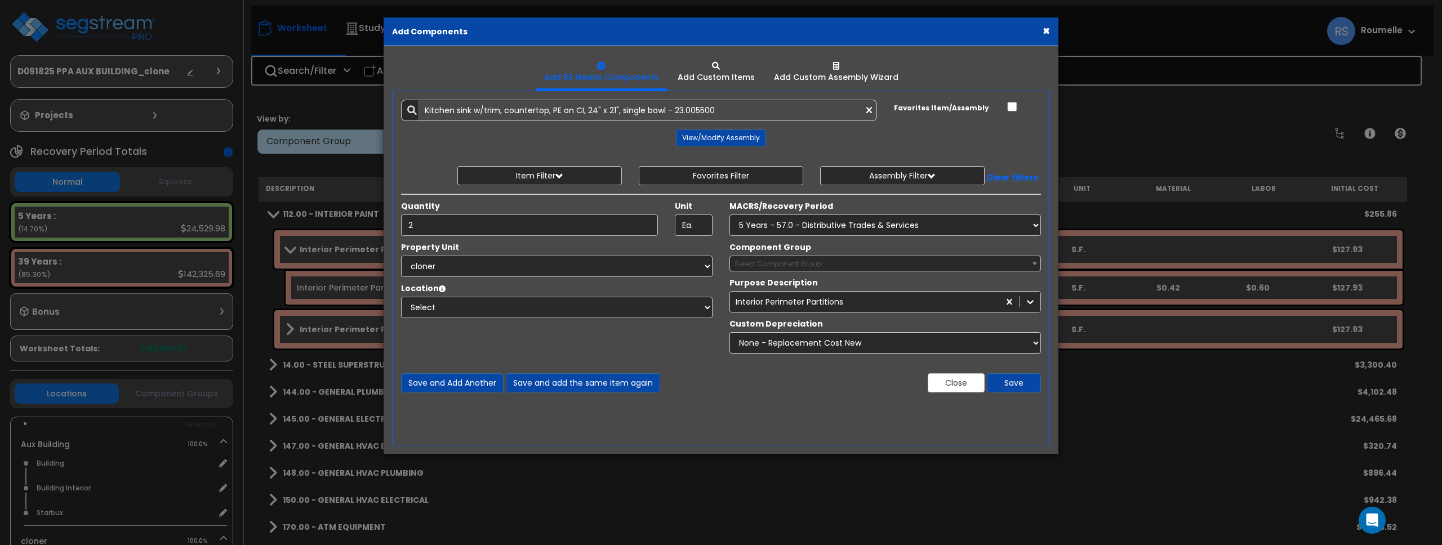
click at [793, 266] on span "Select Component Group" at bounding box center [778, 264] width 87 height 10
click at [816, 226] on select "Select MACRS/Recovery Period 5 Years - 57.0 - Distributive Trades & Services 5 …" at bounding box center [886, 225] width 312 height 21
click at [730, 215] on select "Select MACRS/Recovery Period 5 Years - 57.0 - Distributive Trades & Services 5 …" at bounding box center [886, 225] width 312 height 21
click at [811, 225] on select "Select MACRS/Recovery Period 5 Years - 57.0 - Distributive Trades & Services 5 …" at bounding box center [886, 225] width 312 height 21
select select "72349"
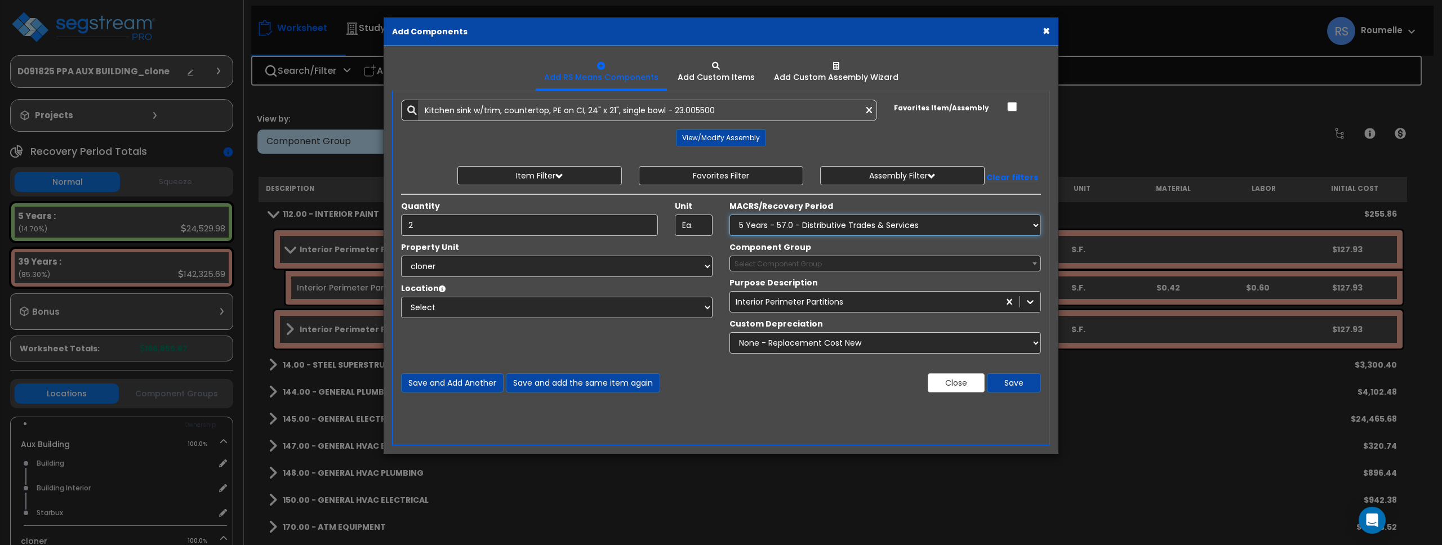
click at [730, 215] on select "Select MACRS/Recovery Period 5 Years - 57.0 - Distributive Trades & Services 5 …" at bounding box center [886, 225] width 312 height 21
drag, startPoint x: 815, startPoint y: 264, endPoint x: 1015, endPoint y: 262, distance: 200.6
click at [873, 226] on select "Select MACRS/Recovery Period 5 Years - 57.0 - Distributive Trades & Services 5 …" at bounding box center [886, 225] width 312 height 21
click at [730, 215] on select "Select MACRS/Recovery Period 5 Years - 57.0 - Distributive Trades & Services 5 …" at bounding box center [886, 225] width 312 height 21
click at [805, 226] on select "Select MACRS/Recovery Period 5 Years - 57.0 - Distributive Trades & Services 5 …" at bounding box center [886, 225] width 312 height 21
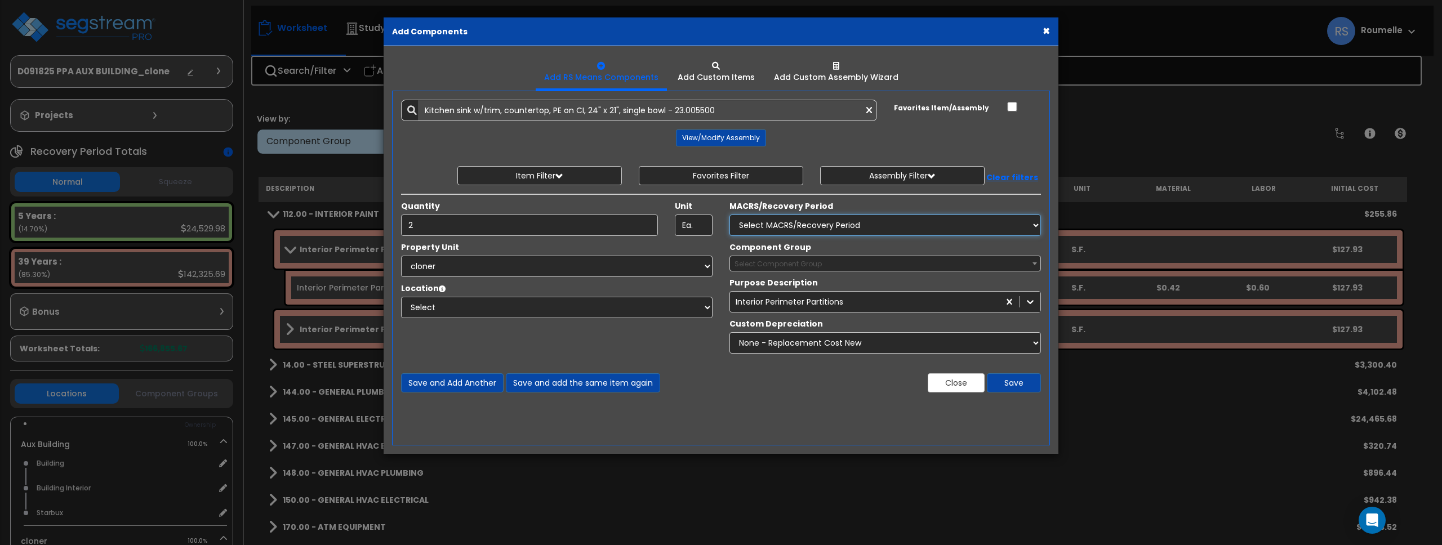
select select "72349"
click at [730, 215] on select "Select MACRS/Recovery Period 5 Years - 57.0 - Distributive Trades & Services 5 …" at bounding box center [886, 225] width 312 height 21
click at [1024, 263] on span "Select Component Group" at bounding box center [885, 264] width 310 height 16
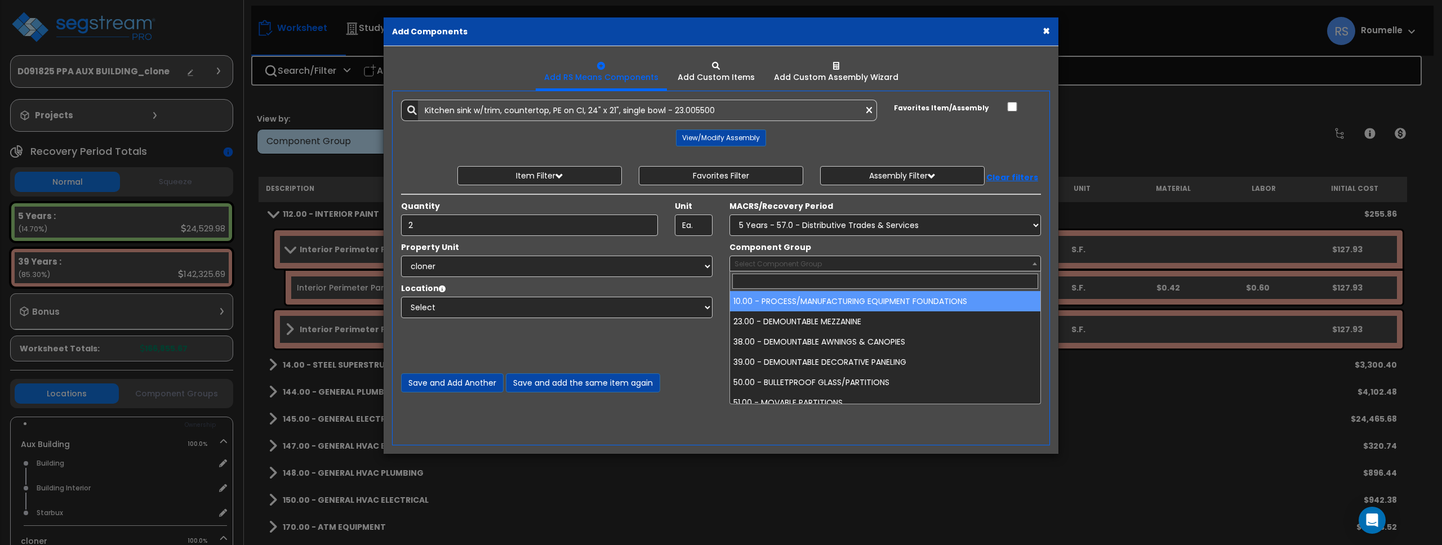
click at [1024, 263] on span "Select Component Group" at bounding box center [885, 264] width 310 height 16
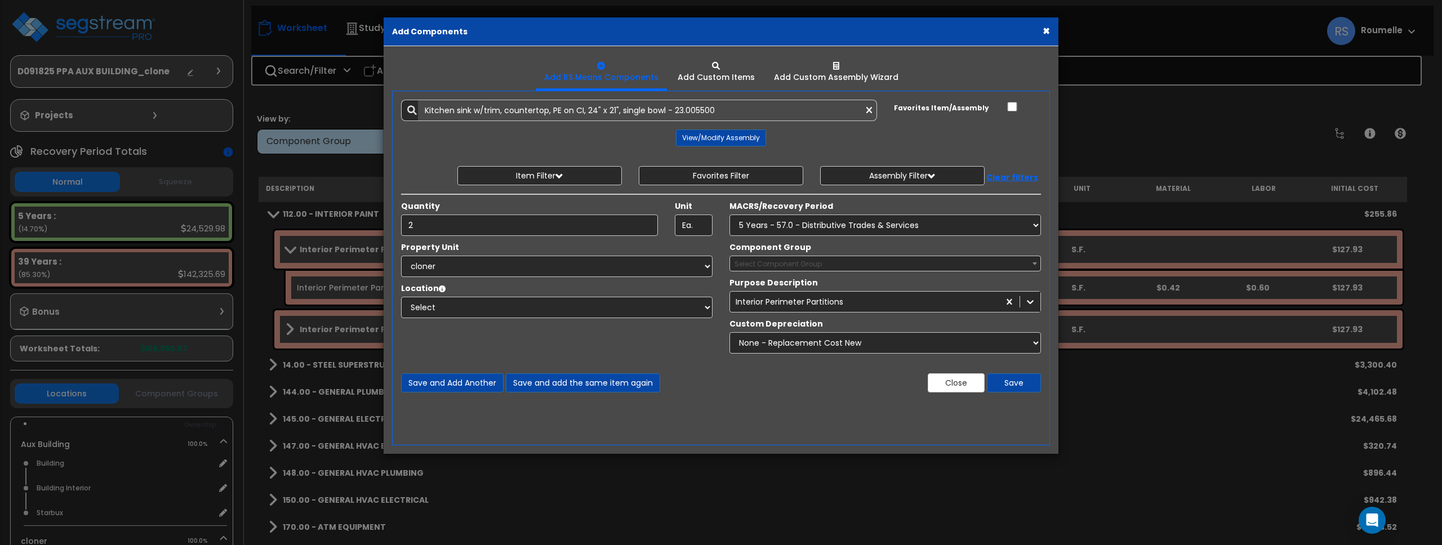
click at [1048, 32] on button "×" at bounding box center [1046, 31] width 7 height 12
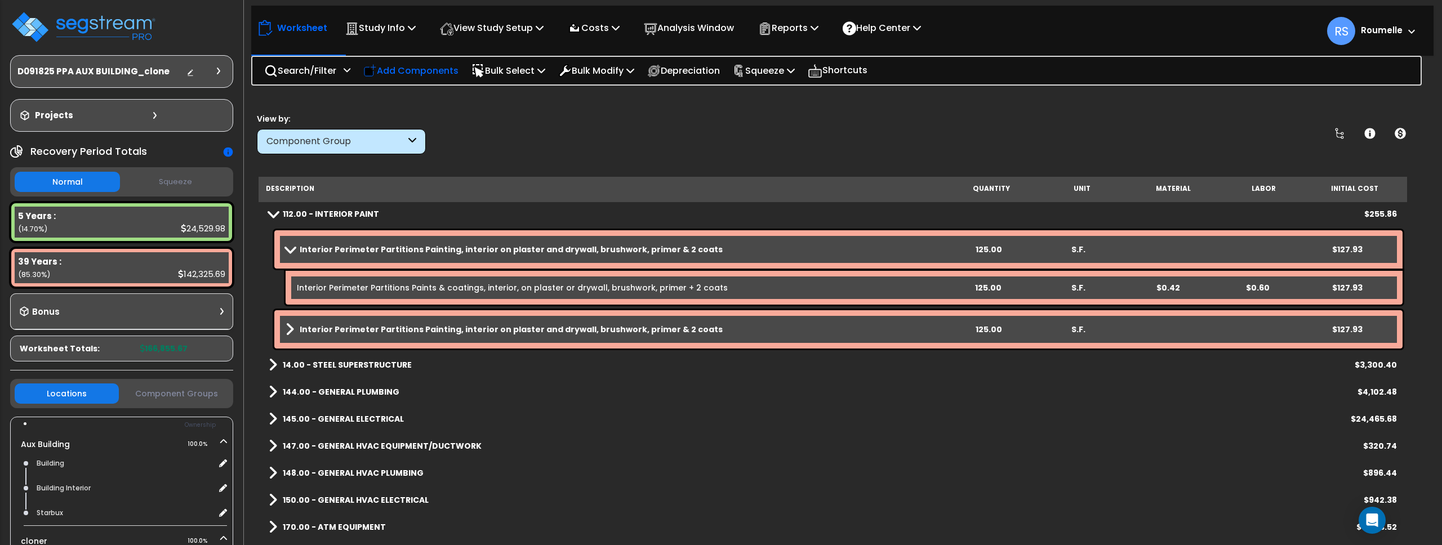
click at [441, 70] on p "Add Components" at bounding box center [410, 70] width 95 height 15
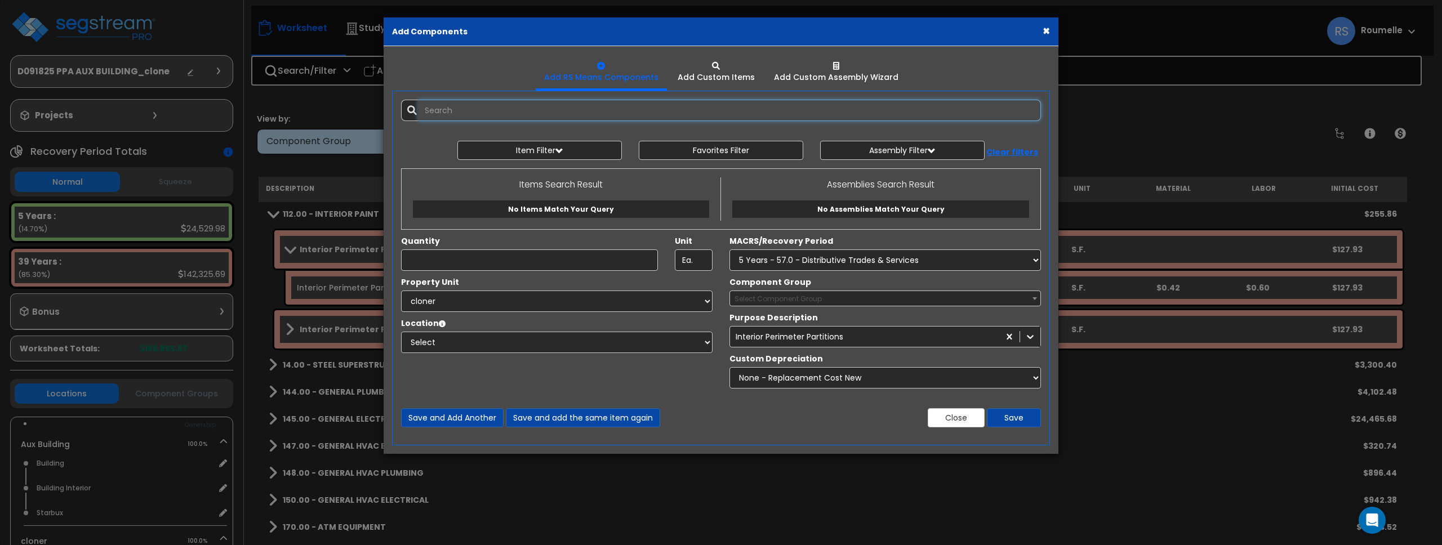
click at [497, 109] on input "text" at bounding box center [729, 110] width 623 height 21
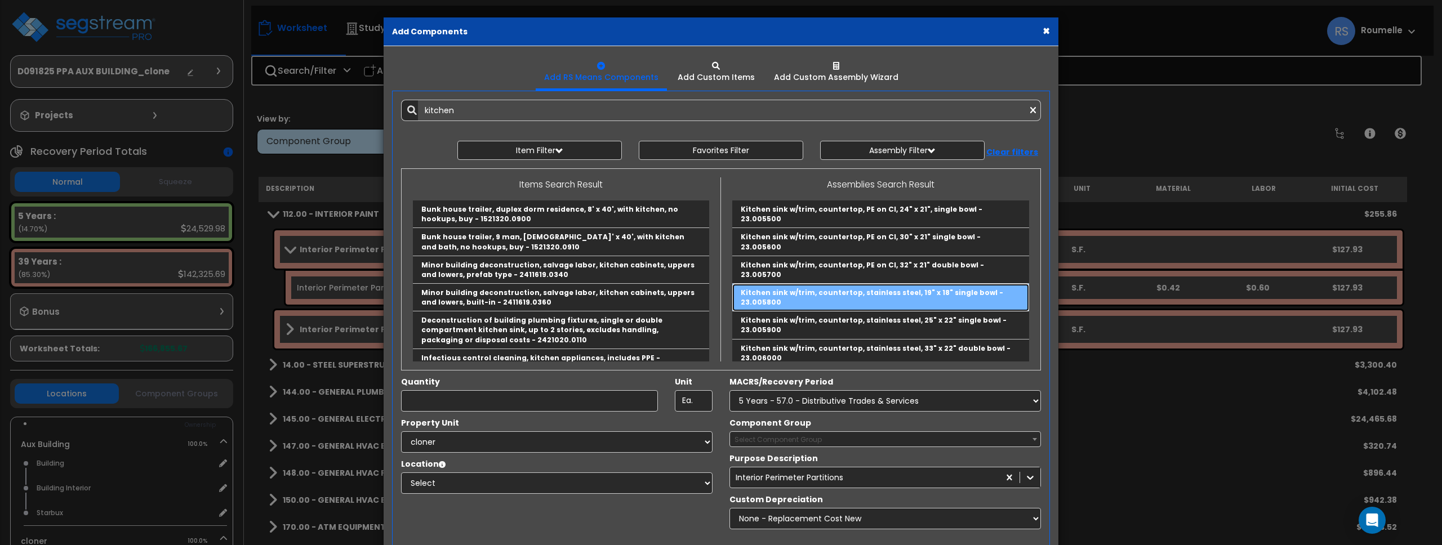
click at [829, 284] on link "Kitchen sink w/trim, countertop, stainless steel, 19" x 18" single bowl - 23.00…" at bounding box center [880, 298] width 297 height 28
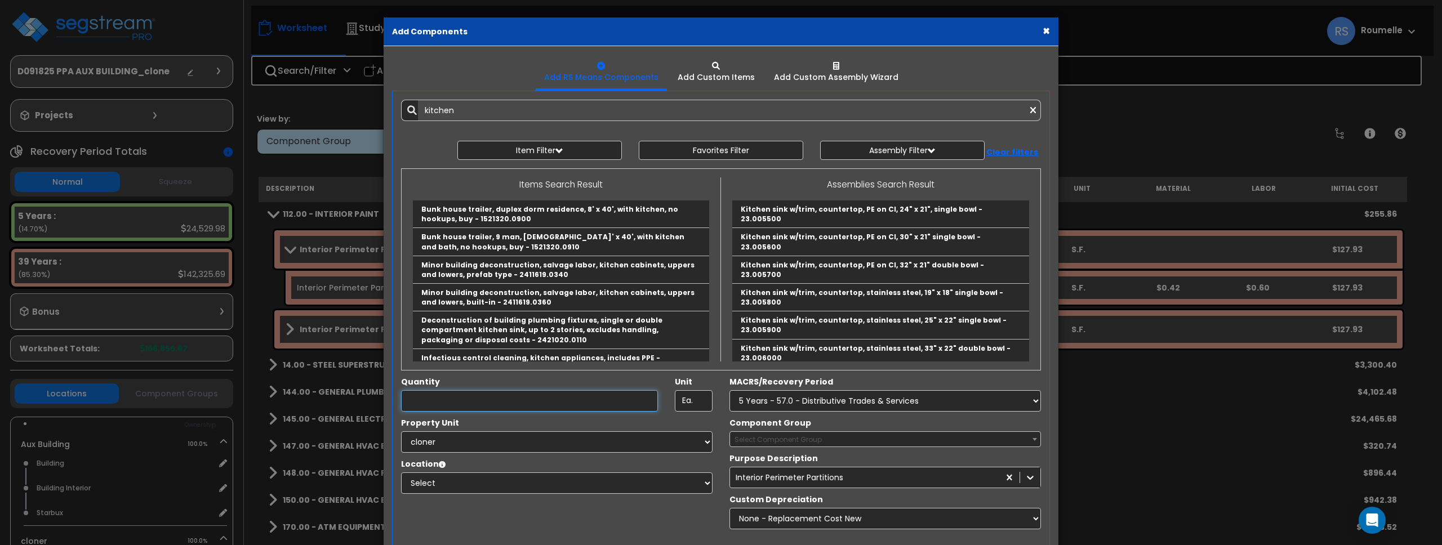
type input "Kitchen sink w/trim, countertop, stainless steel, 19" x 18" single bowl - 23.00…"
checkbox input "true"
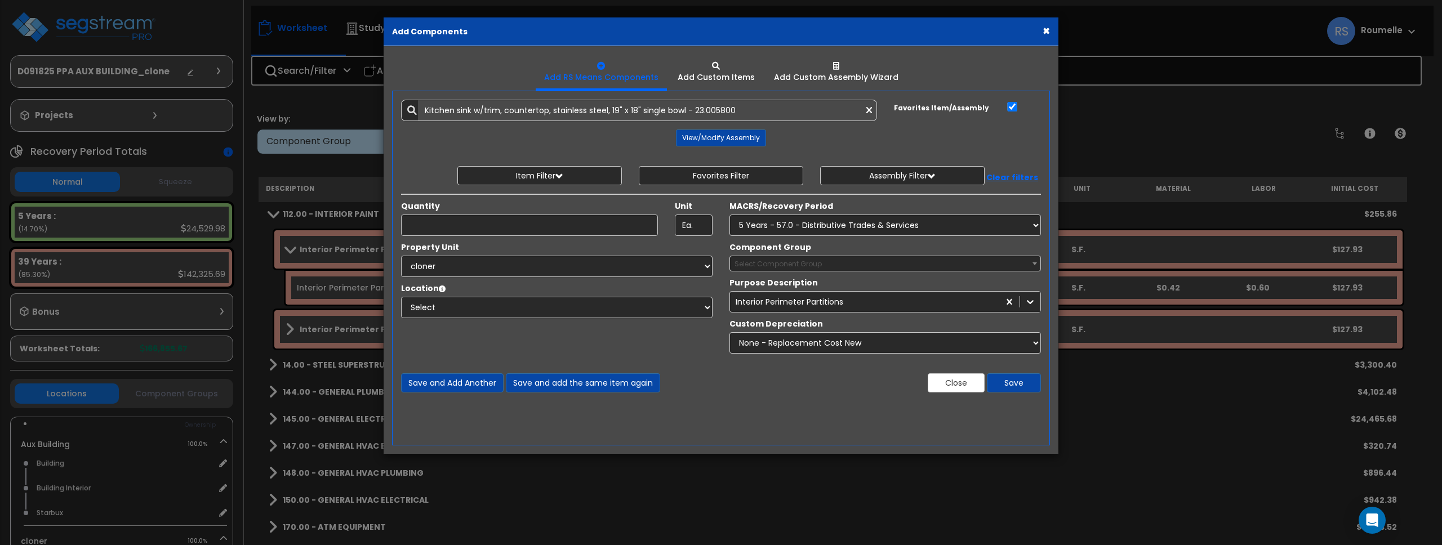
click at [817, 262] on span "Select Component Group" at bounding box center [778, 264] width 87 height 10
click at [522, 222] on input "Quantity" at bounding box center [529, 225] width 257 height 21
type input "1"
click at [525, 268] on select "Select Aux Building cloner Site Improvements" at bounding box center [557, 266] width 312 height 21
select select "119597"
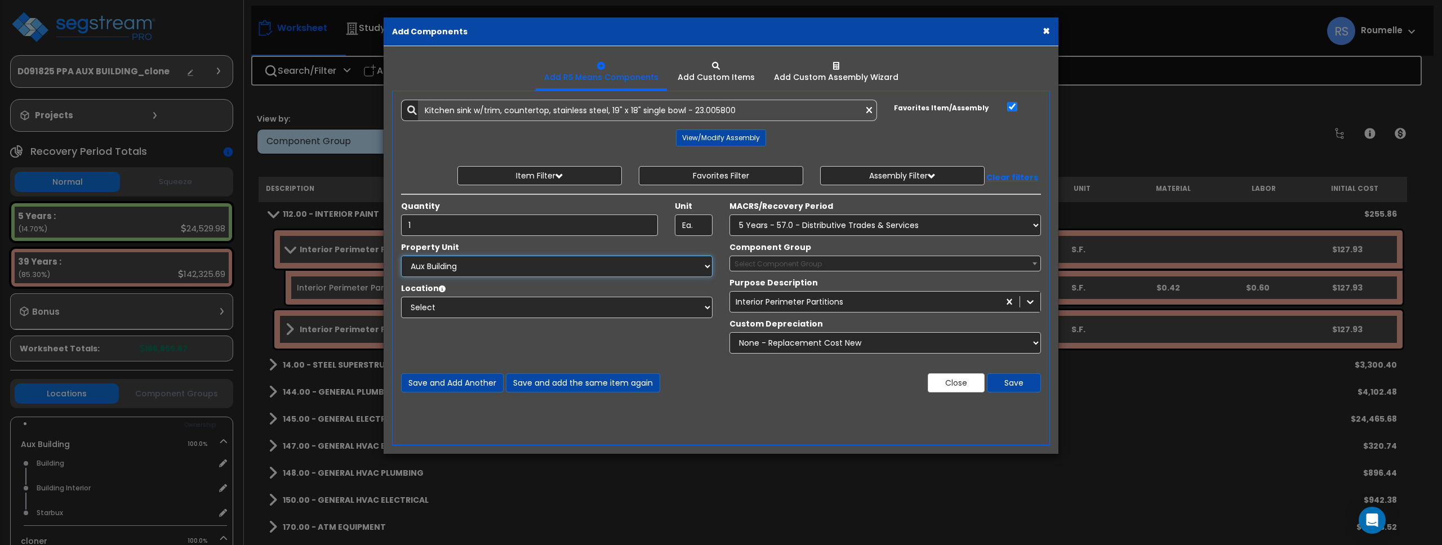
click at [401, 256] on select "Select Aux Building cloner Site Improvements" at bounding box center [557, 266] width 312 height 21
click at [884, 224] on select "Select MACRS/Recovery Period 5 Years - 57.0 - Distributive Trades & Services 5 …" at bounding box center [886, 225] width 312 height 21
select select "72349"
click at [730, 215] on select "Select MACRS/Recovery Period 5 Years - 57.0 - Distributive Trades & Services 5 …" at bounding box center [886, 225] width 312 height 21
click at [889, 264] on span "Select Component Group" at bounding box center [885, 264] width 310 height 16
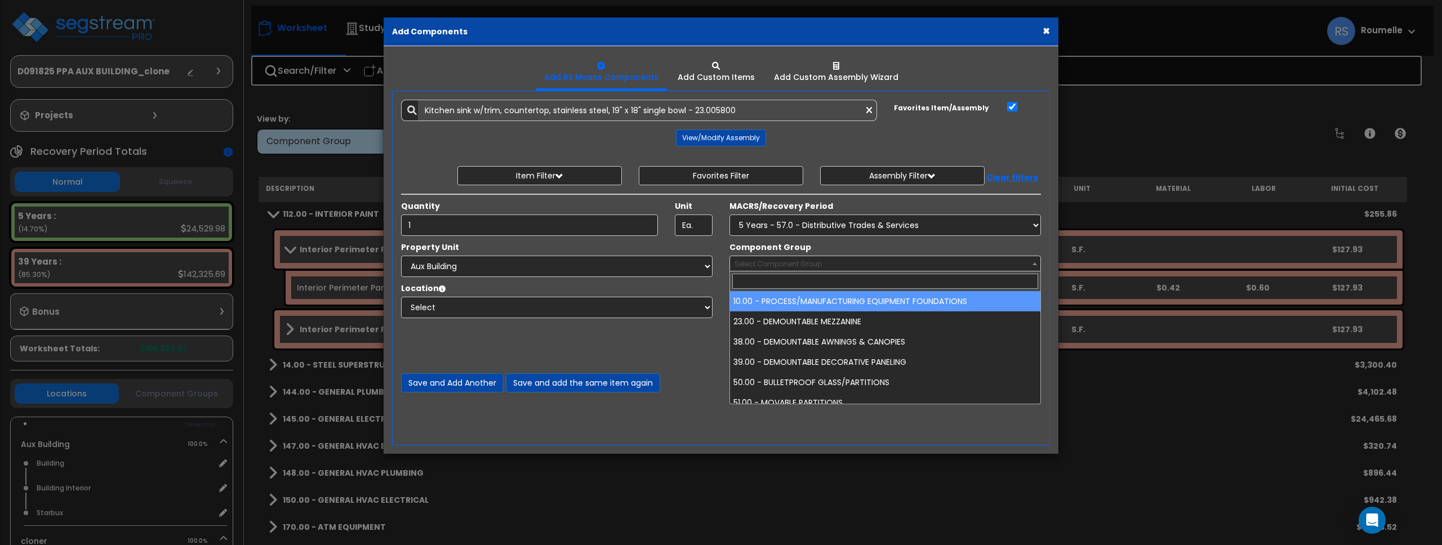
click at [889, 264] on span "Select Component Group" at bounding box center [885, 264] width 310 height 16
click at [900, 226] on select "Select MACRS/Recovery Period 5 Years - 57.0 - Distributive Trades & Services 5 …" at bounding box center [886, 225] width 312 height 21
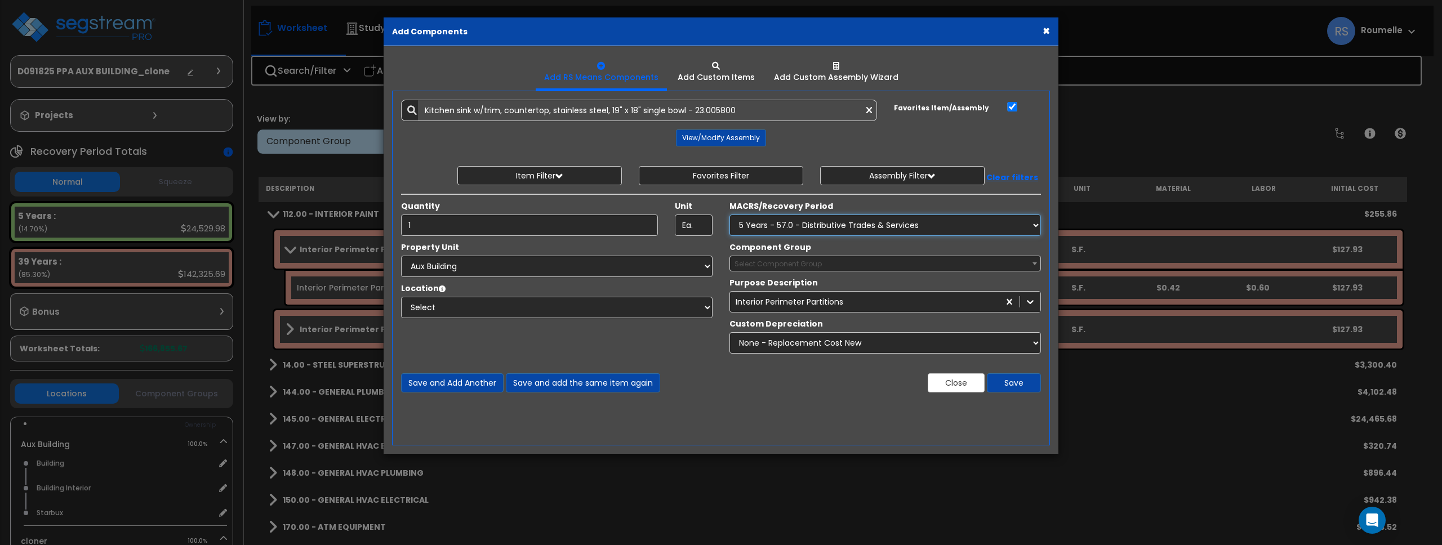
click at [887, 227] on select "Select MACRS/Recovery Period 5 Years - 57.0 - Distributive Trades & Services 5 …" at bounding box center [886, 225] width 312 height 21
click at [730, 215] on select "Select MACRS/Recovery Period 5 Years - 57.0 - Distributive Trades & Services 5 …" at bounding box center [886, 225] width 312 height 21
click at [887, 224] on select "Select MACRS/Recovery Period 5 Years - 57.0 - Distributive Trades & Services 5 …" at bounding box center [886, 225] width 312 height 21
select select "72245"
click at [730, 215] on select "Select MACRS/Recovery Period 5 Years - 57.0 - Distributive Trades & Services 5 …" at bounding box center [886, 225] width 312 height 21
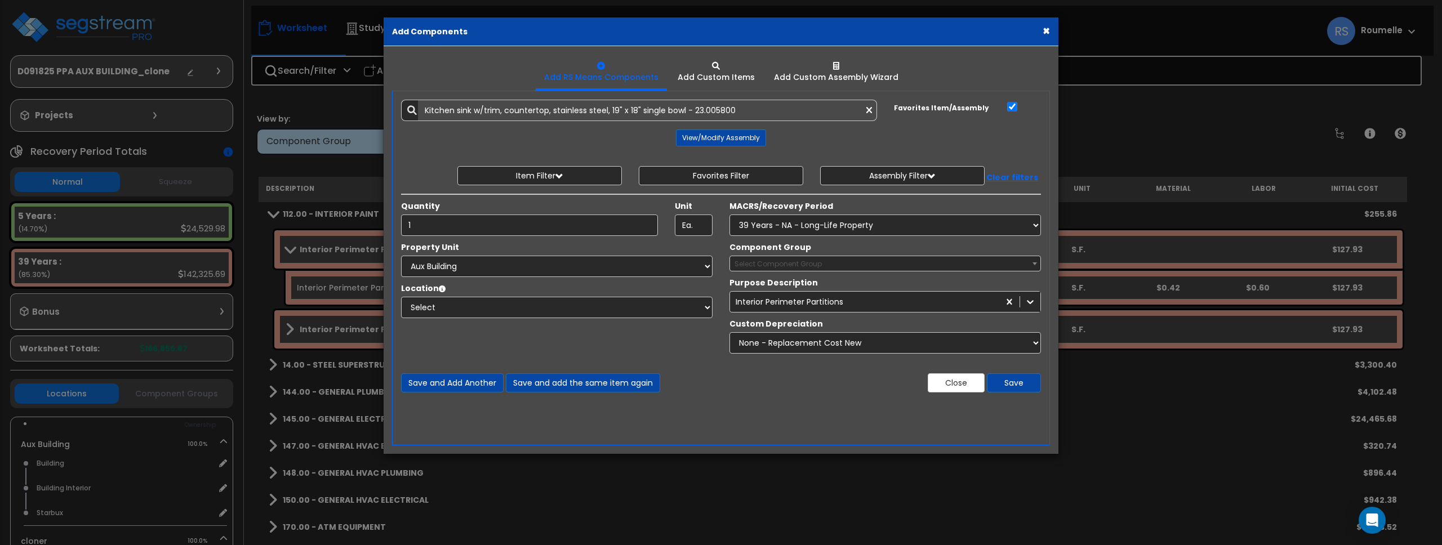
click at [799, 265] on span "Select Component Group" at bounding box center [778, 264] width 87 height 10
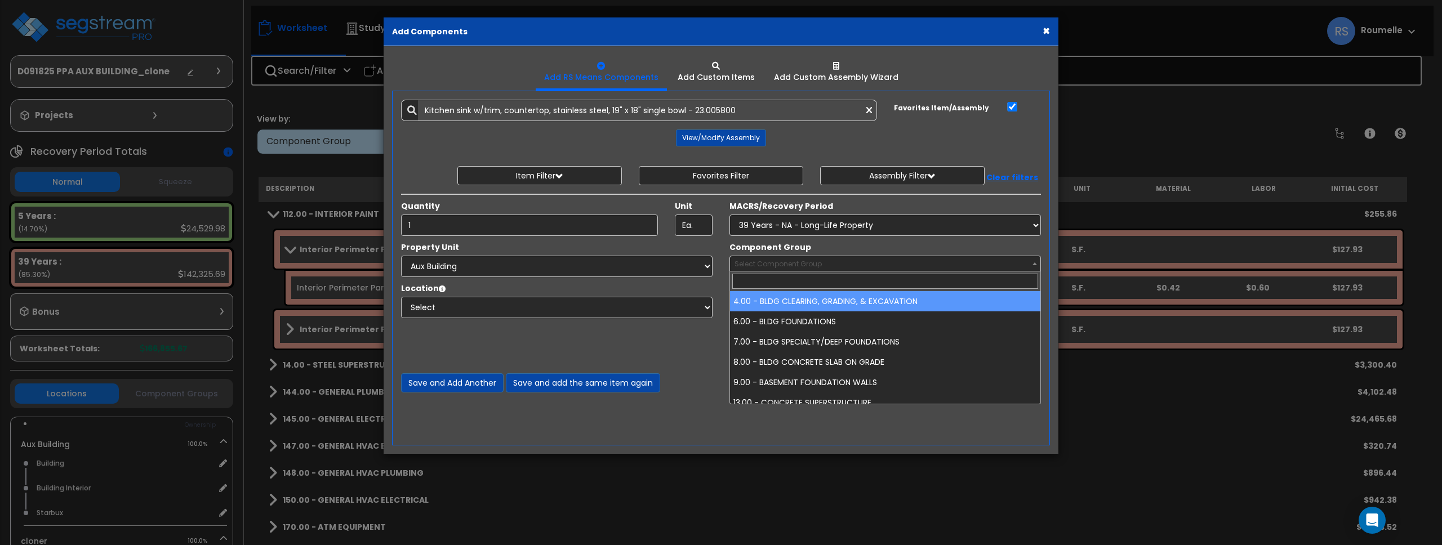
click at [799, 265] on span "Select Component Group" at bounding box center [778, 264] width 87 height 10
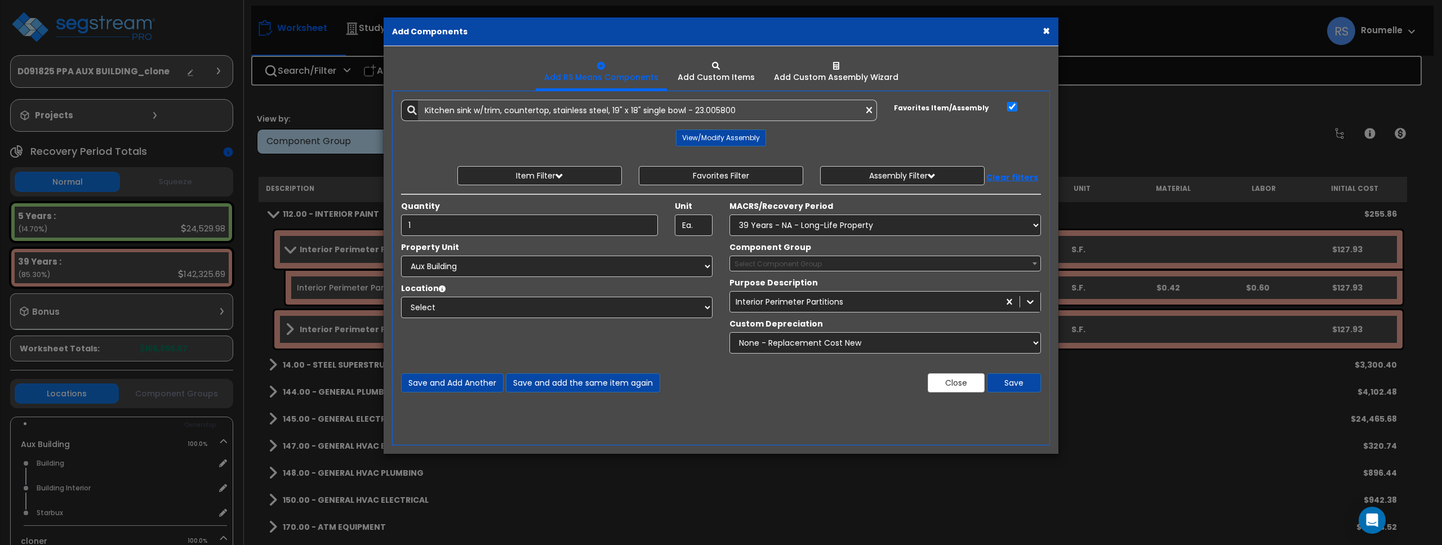
click at [799, 265] on span "Select Component Group" at bounding box center [778, 264] width 87 height 10
drag, startPoint x: 1043, startPoint y: 264, endPoint x: 1037, endPoint y: 265, distance: 6.2
click at [1041, 265] on div "Component Group Select Component Group 4.00 - BLDG CLEARING, GRADING, & EXCAVAT…" at bounding box center [885, 257] width 328 height 30
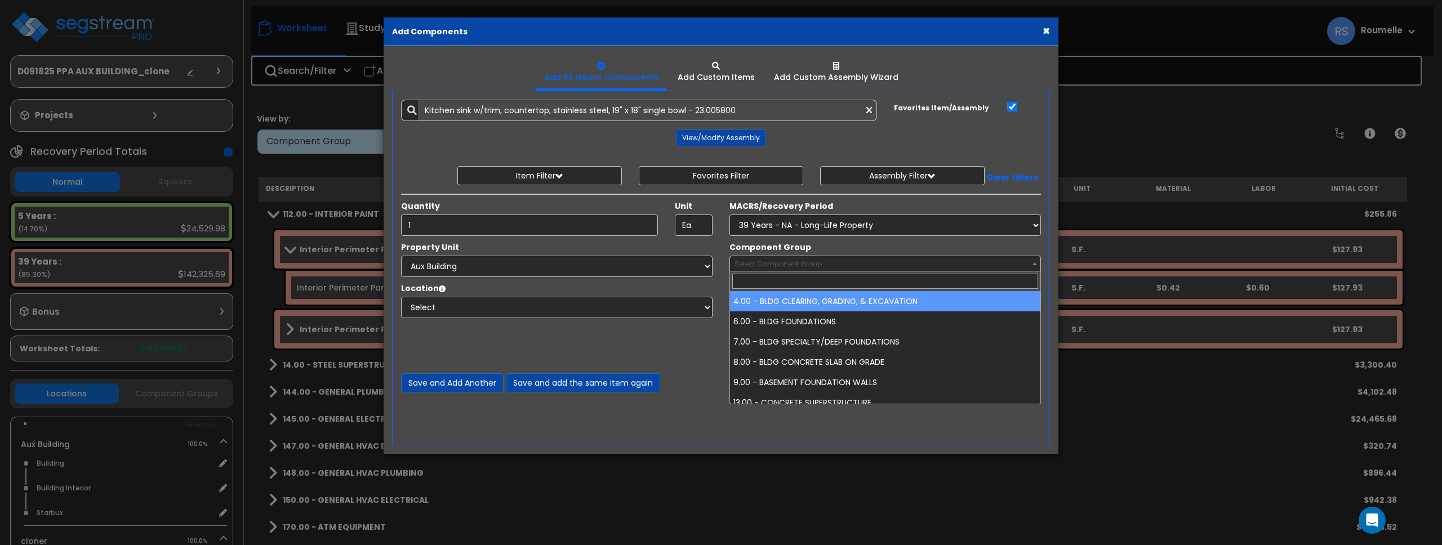
click at [1035, 264] on b at bounding box center [1035, 264] width 5 height 3
drag, startPoint x: 972, startPoint y: 295, endPoint x: 1011, endPoint y: 280, distance: 41.7
select select "85775"
click at [1035, 263] on b at bounding box center [1035, 264] width 5 height 3
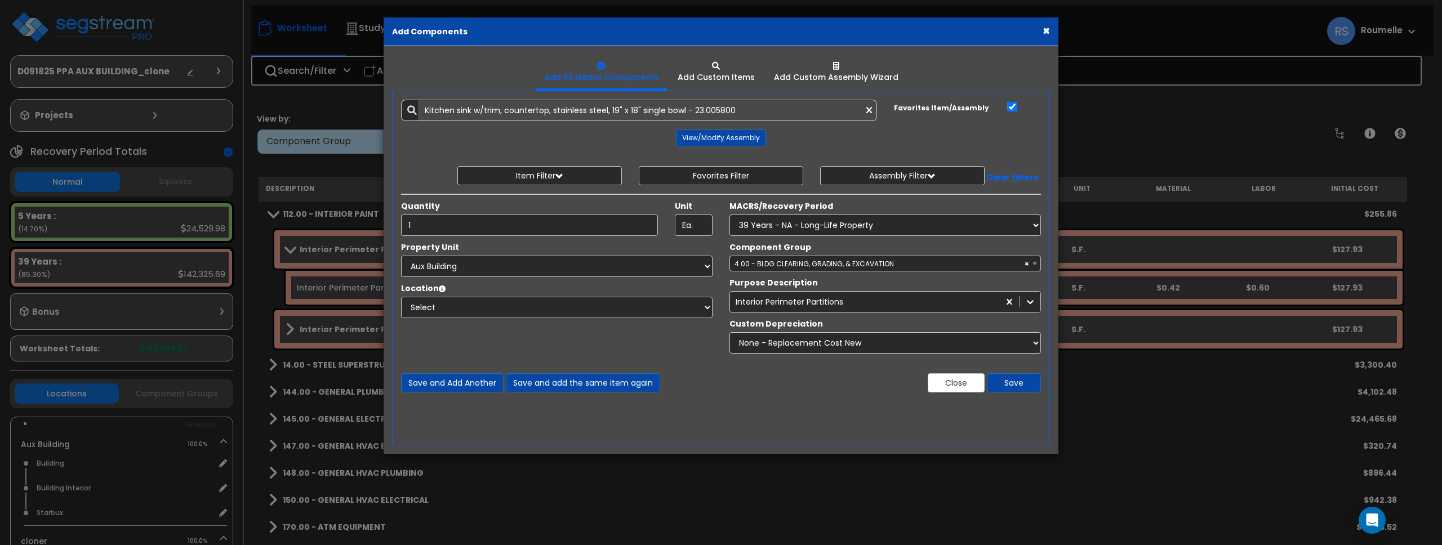
click at [1035, 263] on b at bounding box center [1035, 264] width 5 height 3
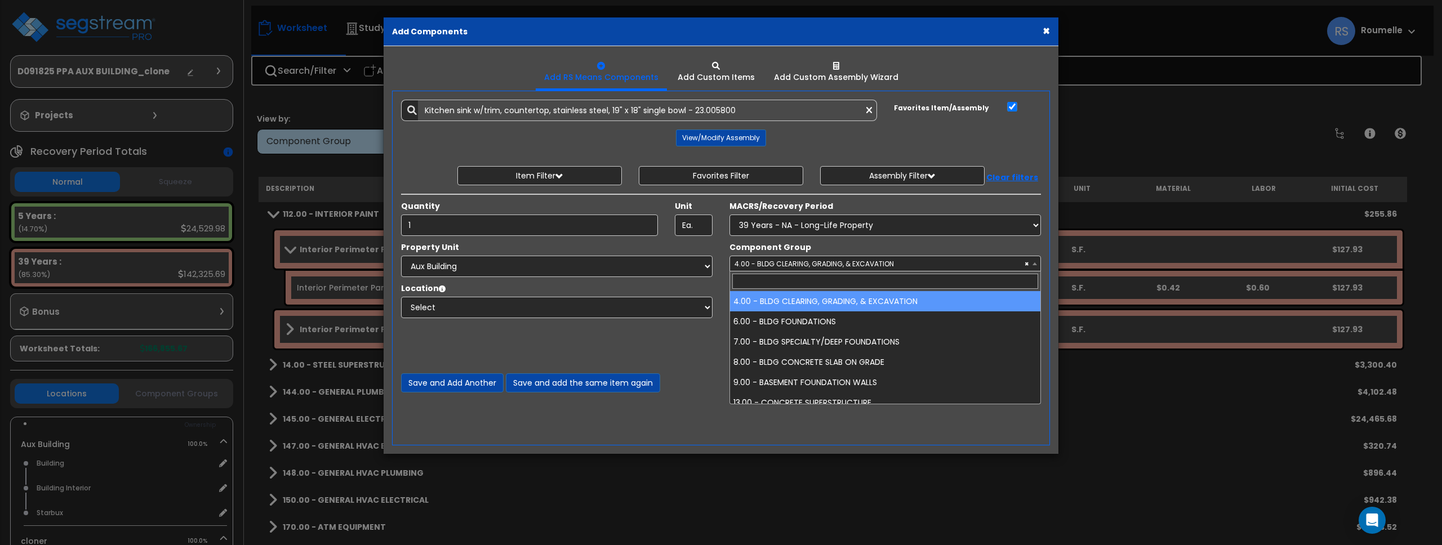
drag, startPoint x: 1002, startPoint y: 263, endPoint x: 1017, endPoint y: 263, distance: 15.8
click at [1002, 263] on span "× 4.00 - BLDG CLEARING, GRADING, & EXCAVATION" at bounding box center [885, 264] width 310 height 16
click at [1029, 263] on span at bounding box center [1034, 263] width 11 height 15
drag, startPoint x: 999, startPoint y: 263, endPoint x: 1019, endPoint y: 262, distance: 19.2
click at [1001, 263] on span "× 4.00 - BLDG CLEARING, GRADING, & EXCAVATION" at bounding box center [885, 264] width 310 height 16
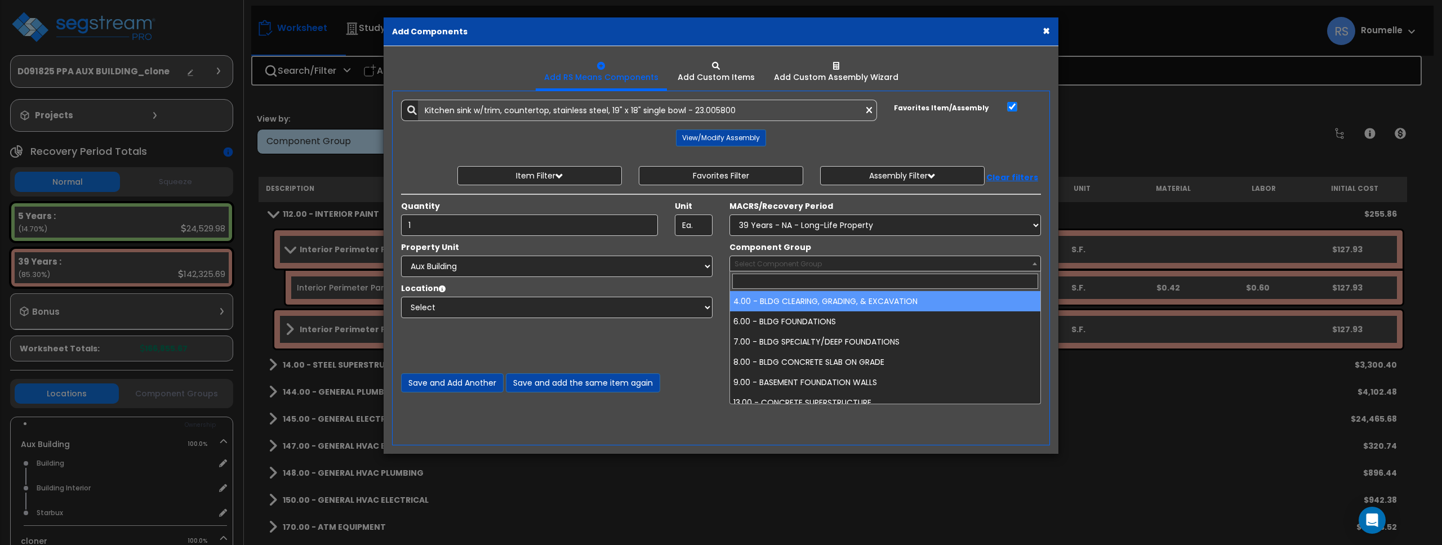
click at [1023, 264] on span "Select Component Group" at bounding box center [885, 264] width 310 height 16
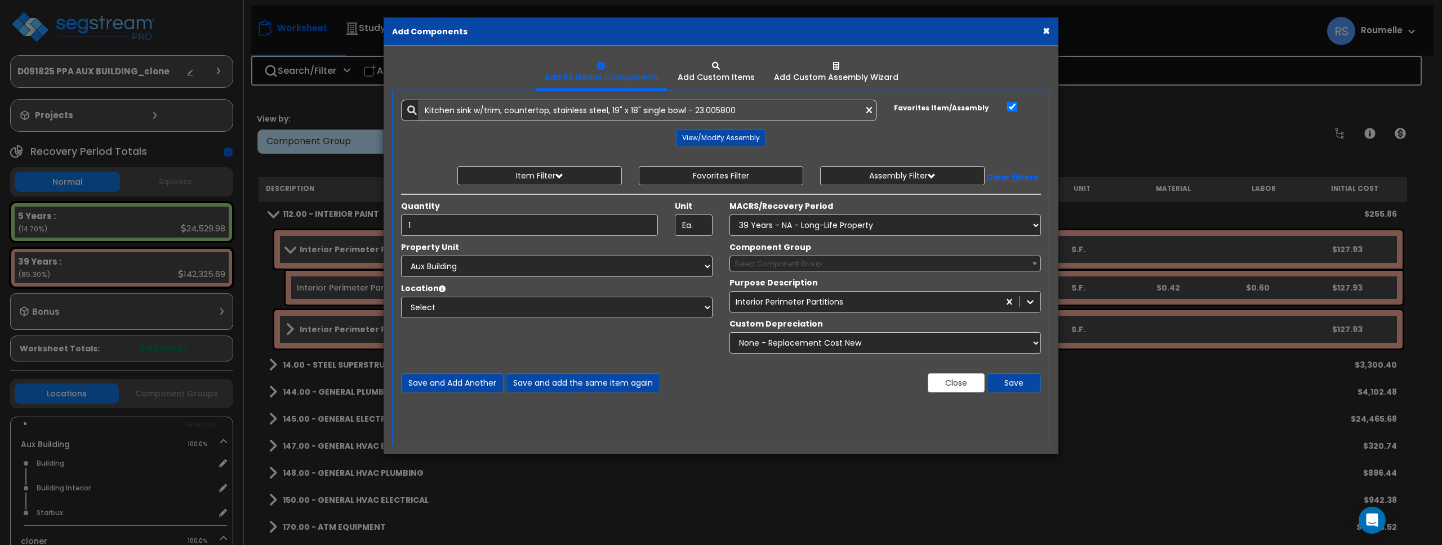
click at [977, 267] on span "Select Component Group" at bounding box center [885, 264] width 310 height 16
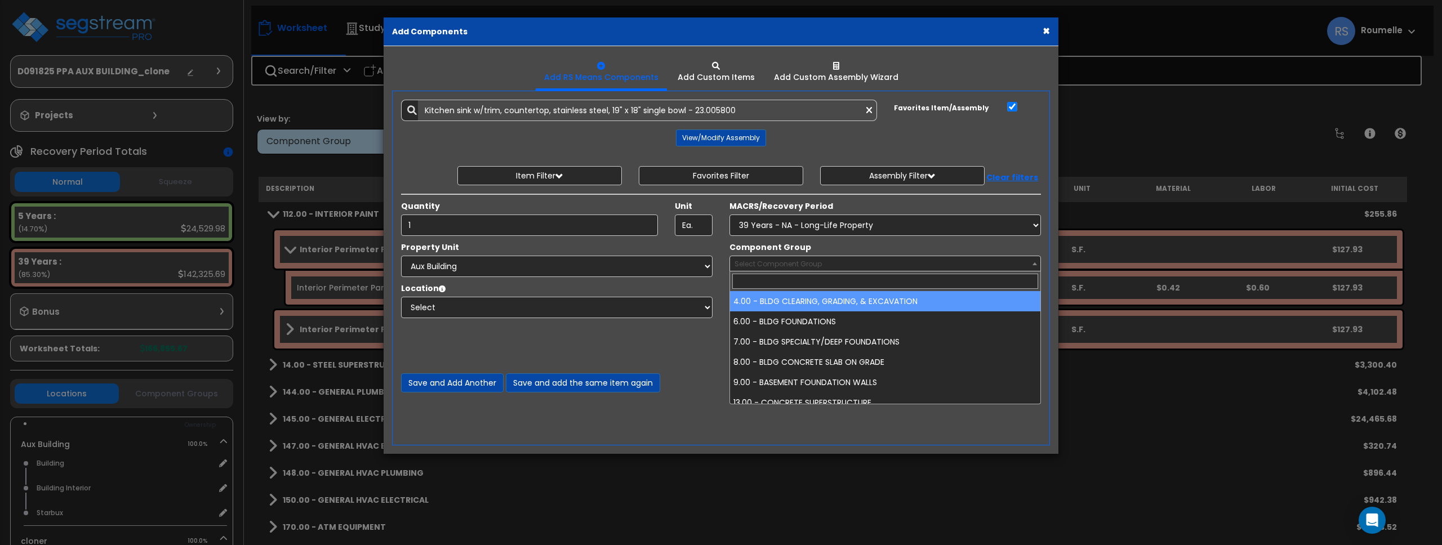
select select "85775"
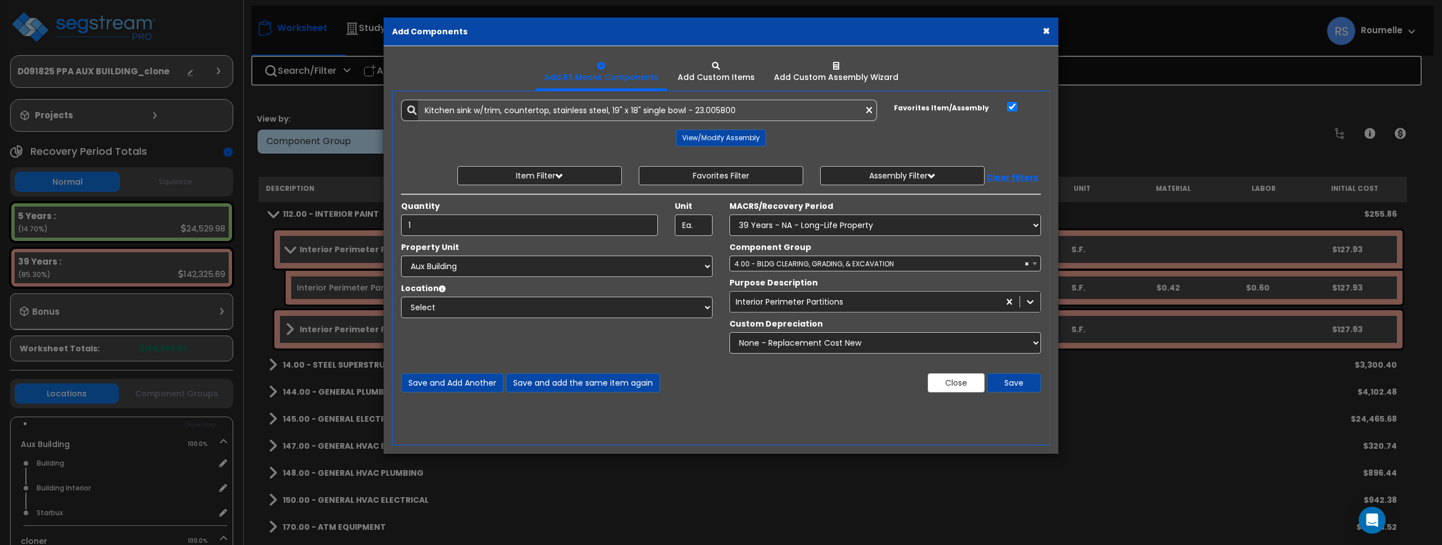
click at [924, 301] on div "Interior Perimeter Partitions" at bounding box center [864, 302] width 269 height 18
click at [997, 141] on center "View/Modify Assembly" at bounding box center [721, 138] width 640 height 17
click at [1018, 105] on div "Favorites Item/Assembly" at bounding box center [968, 108] width 164 height 16
click at [1013, 106] on input "Favorites Item/Assembly" at bounding box center [1012, 107] width 11 height 10
checkbox input "false"
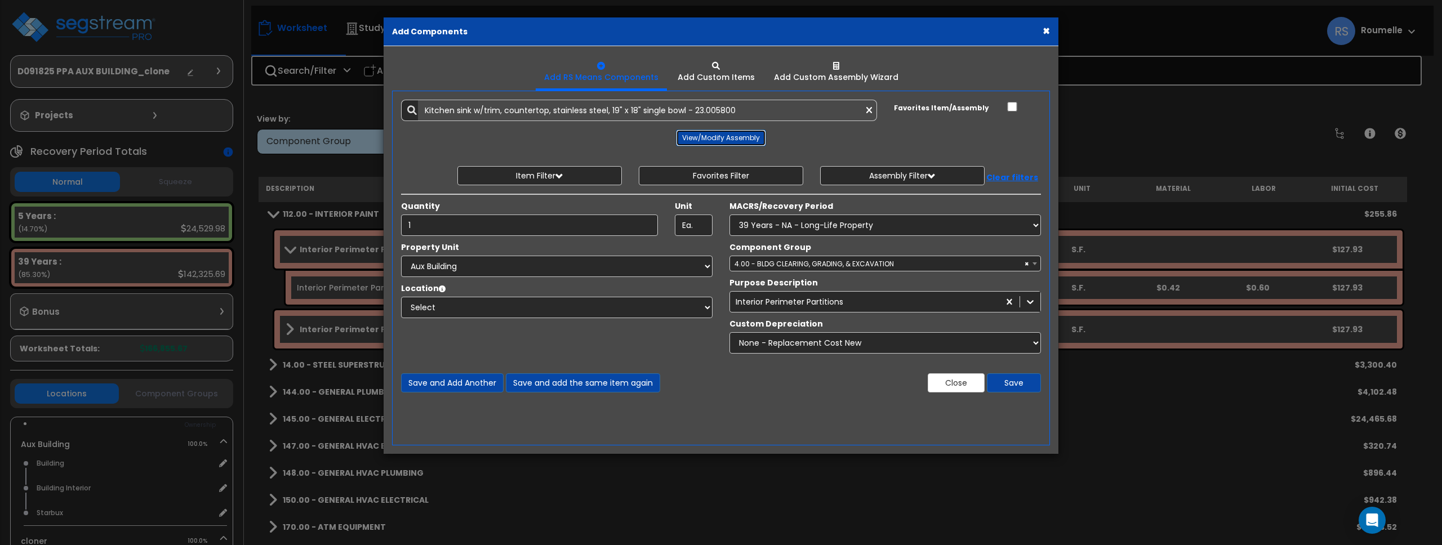
click at [726, 136] on button "View/Modify Assembly" at bounding box center [721, 138] width 90 height 17
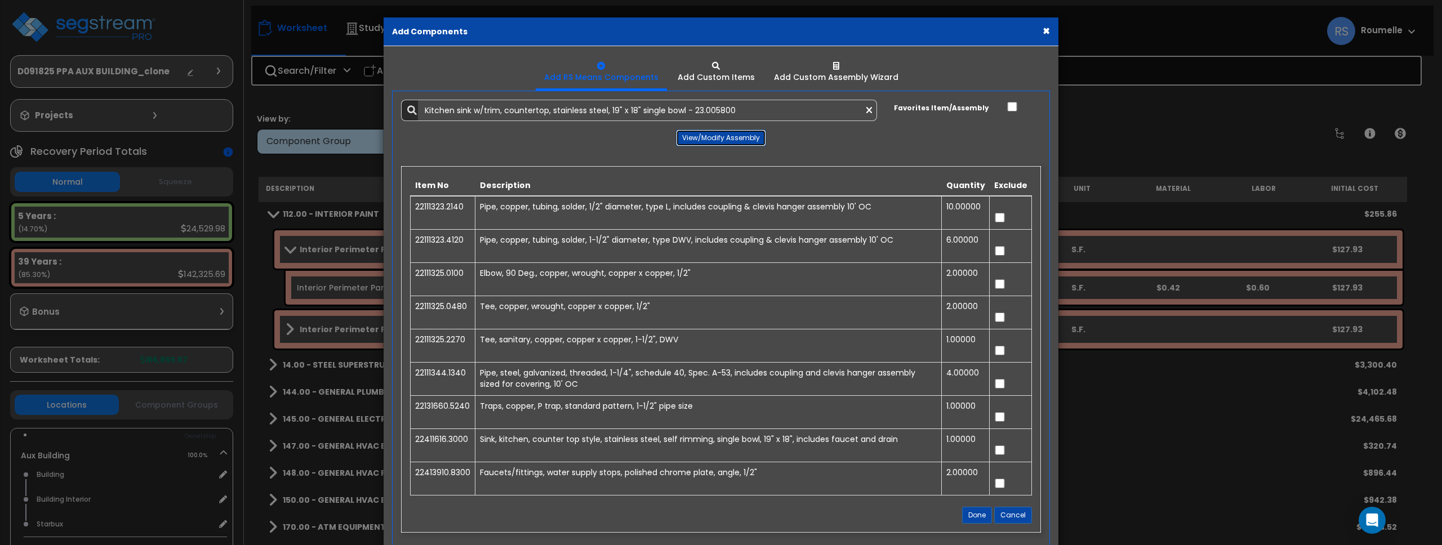
click at [750, 143] on button "View/Modify Assembly" at bounding box center [721, 138] width 90 height 17
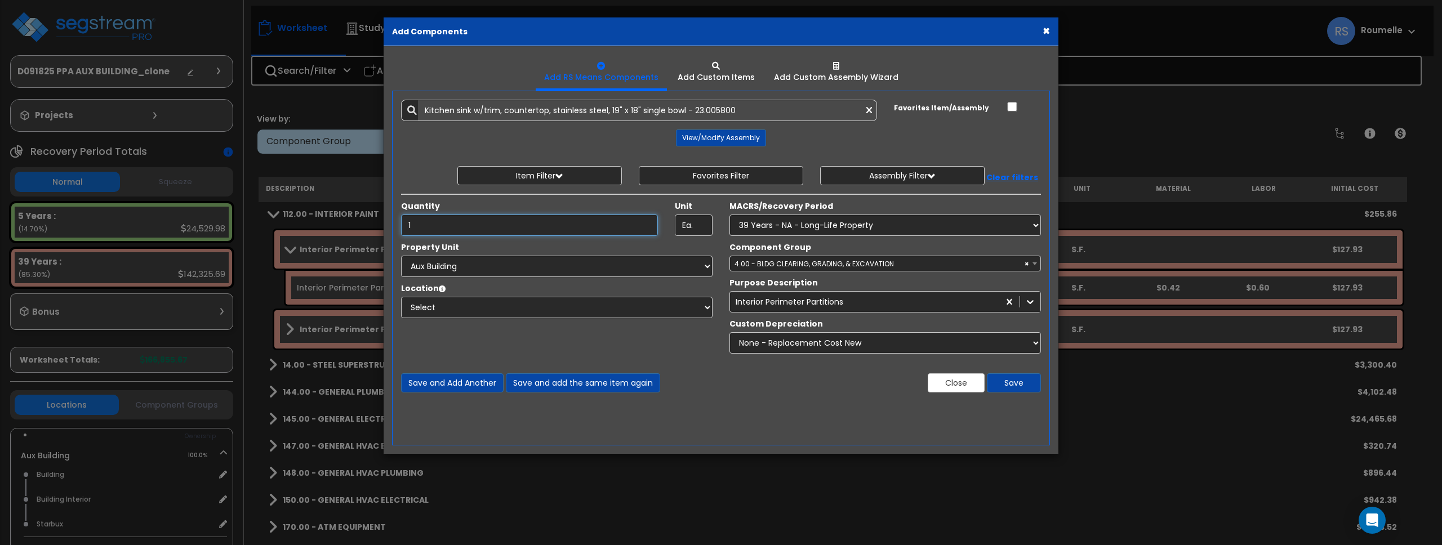
click at [457, 226] on input "1" at bounding box center [529, 225] width 257 height 21
type input "2"
drag, startPoint x: 677, startPoint y: 350, endPoint x: 709, endPoint y: 331, distance: 37.9
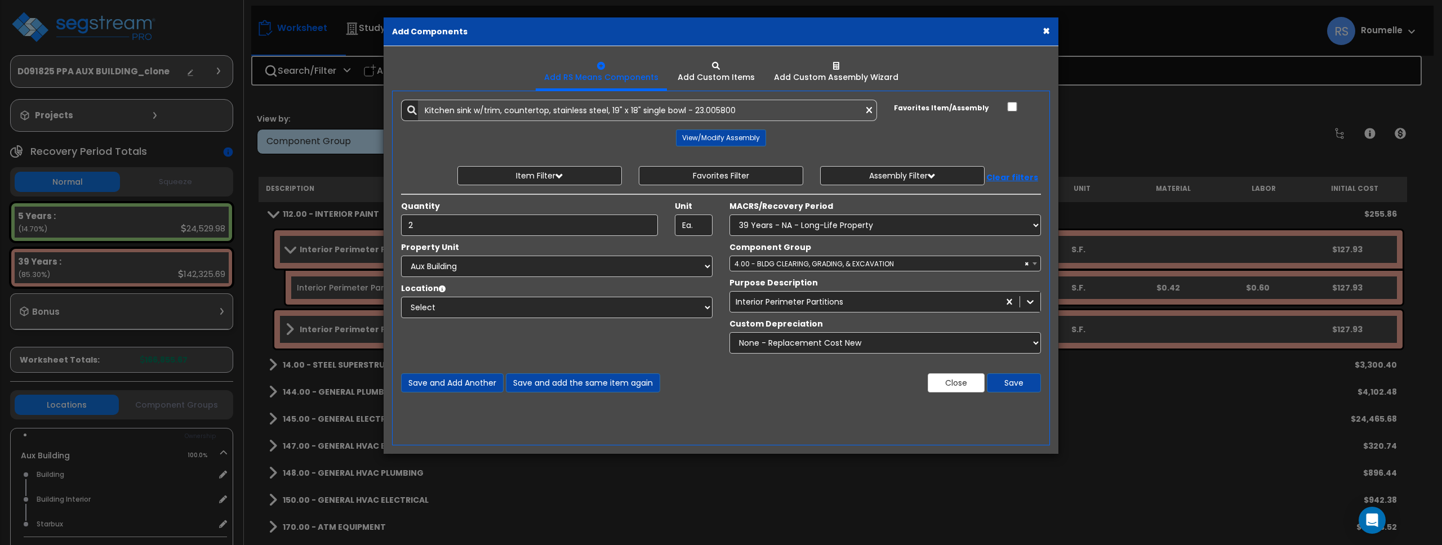
click at [679, 350] on div "Property Unit Select Aux Building cloner Site Improvements Select Bathroom Buil…" at bounding box center [721, 301] width 657 height 118
click at [879, 226] on select "Select MACRS/Recovery Period 5 Years - 57.0 - Distributive Trades & Services 5 …" at bounding box center [886, 225] width 312 height 21
click at [730, 215] on select "Select MACRS/Recovery Period 5 Years - 57.0 - Distributive Trades & Services 5 …" at bounding box center [886, 225] width 312 height 21
click at [810, 265] on span "Select Component Group" at bounding box center [778, 264] width 87 height 10
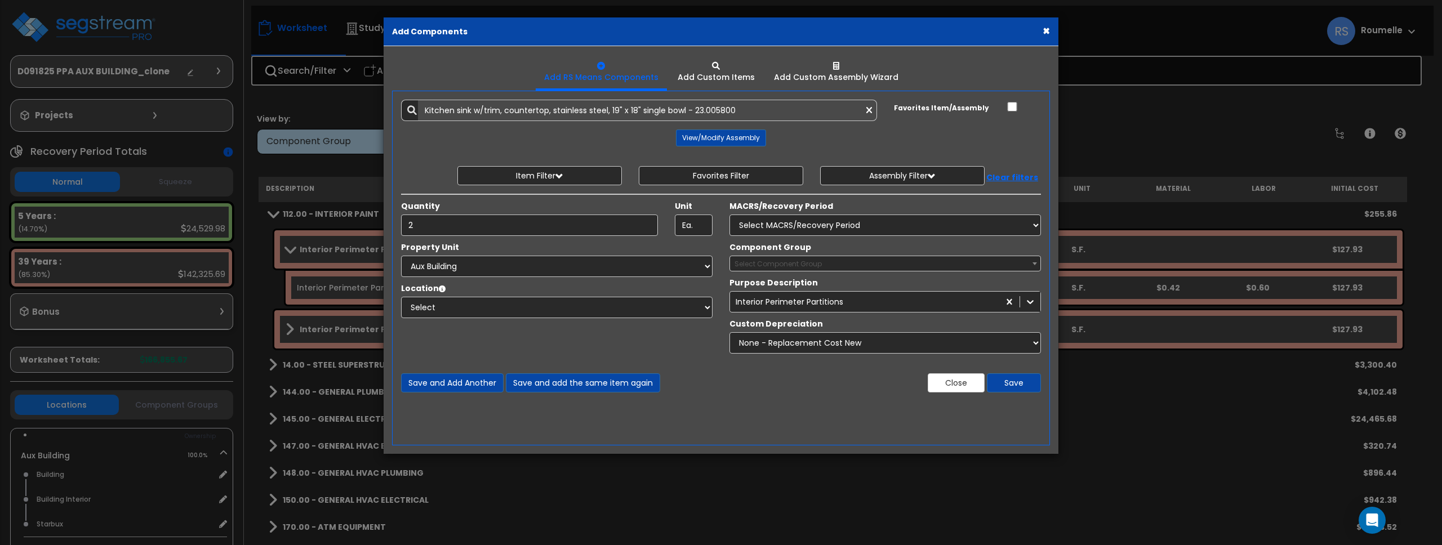
click at [810, 265] on span "Select Component Group" at bounding box center [778, 264] width 87 height 10
click at [880, 223] on select "Select MACRS/Recovery Period 5 Years - 57.0 - Distributive Trades & Services 5 …" at bounding box center [886, 225] width 312 height 21
select select "72349"
click at [730, 215] on select "Select MACRS/Recovery Period 5 Years - 57.0 - Distributive Trades & Services 5 …" at bounding box center [886, 225] width 312 height 21
drag, startPoint x: 873, startPoint y: 265, endPoint x: 997, endPoint y: 263, distance: 124.5
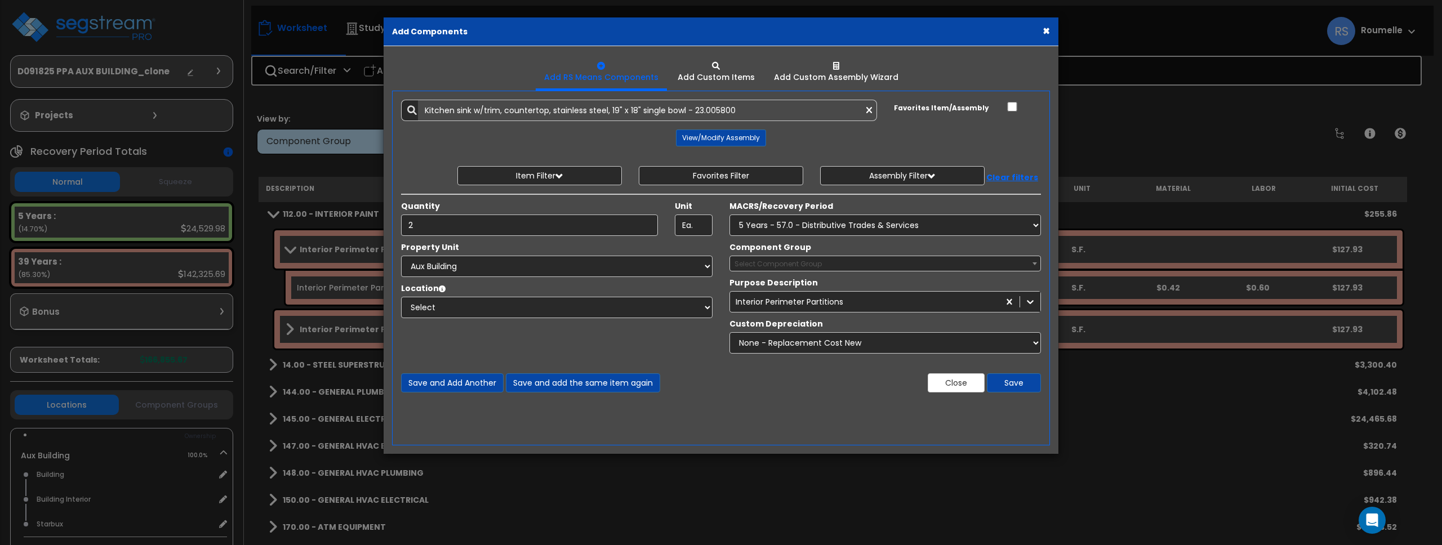
click at [997, 263] on span "Select Component Group" at bounding box center [885, 264] width 310 height 16
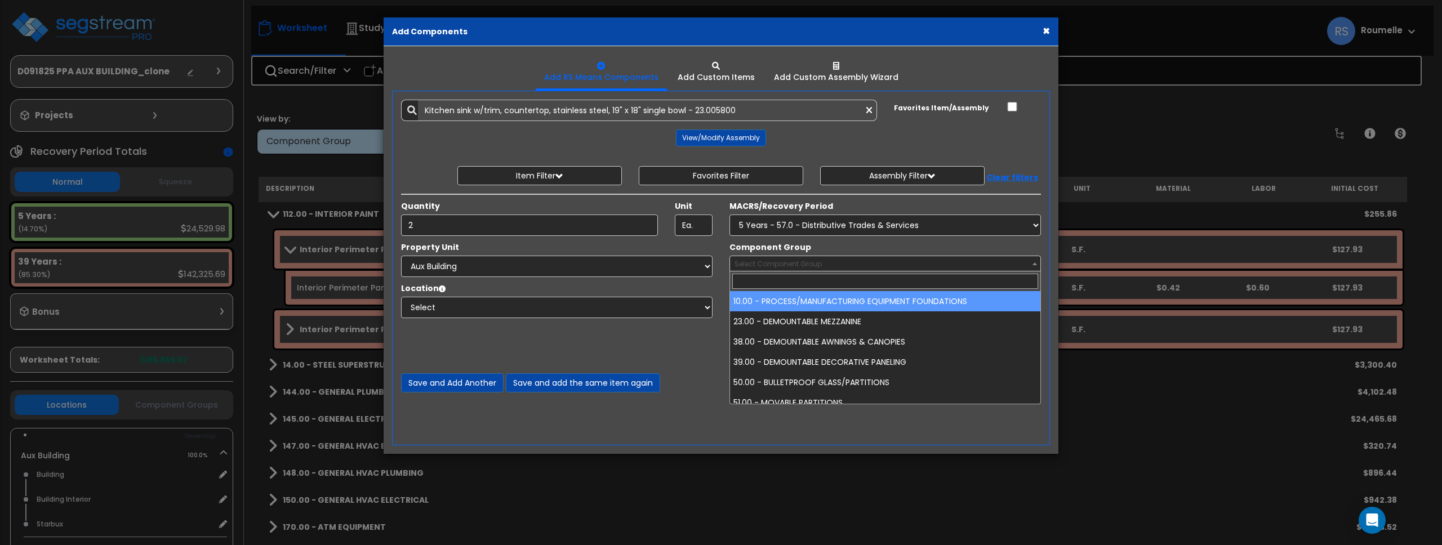
click at [1028, 262] on span "Select Component Group" at bounding box center [885, 264] width 310 height 16
drag, startPoint x: 1013, startPoint y: 245, endPoint x: 1406, endPoint y: 230, distance: 393.5
click at [1015, 245] on div "Component Group Select Component Group 10.00 - PROCESS/MANUFACTURING EQUIPMENT …" at bounding box center [885, 257] width 328 height 30
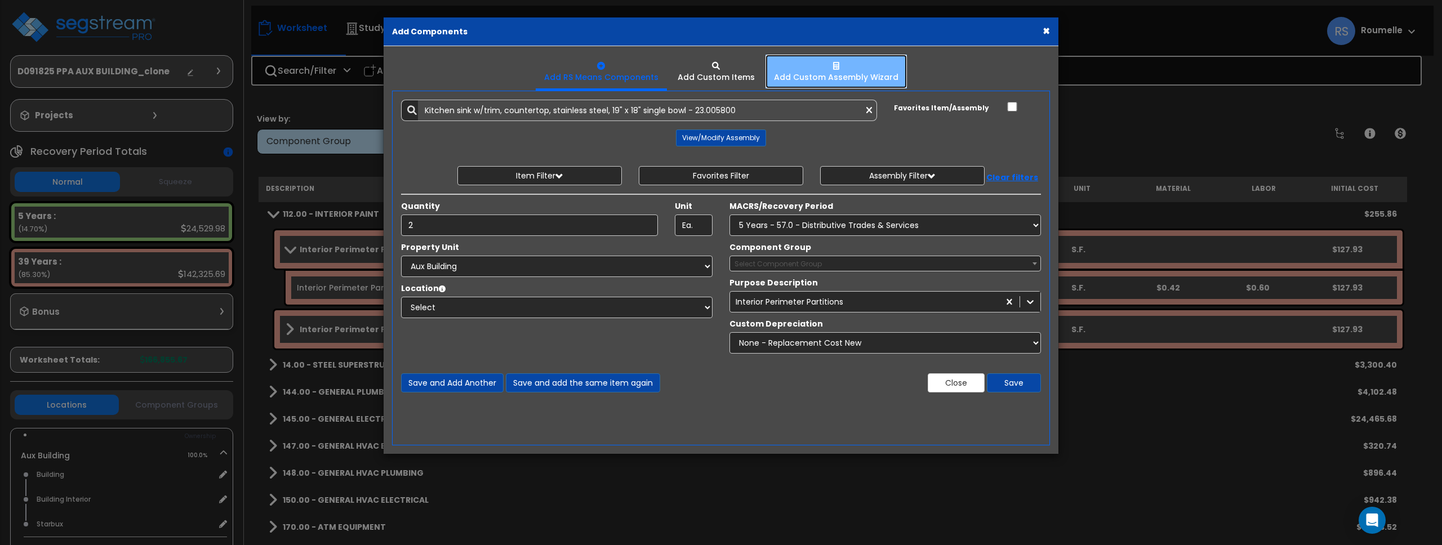
click at [844, 72] on div "Add Custom Assembly Wizard" at bounding box center [836, 77] width 124 height 11
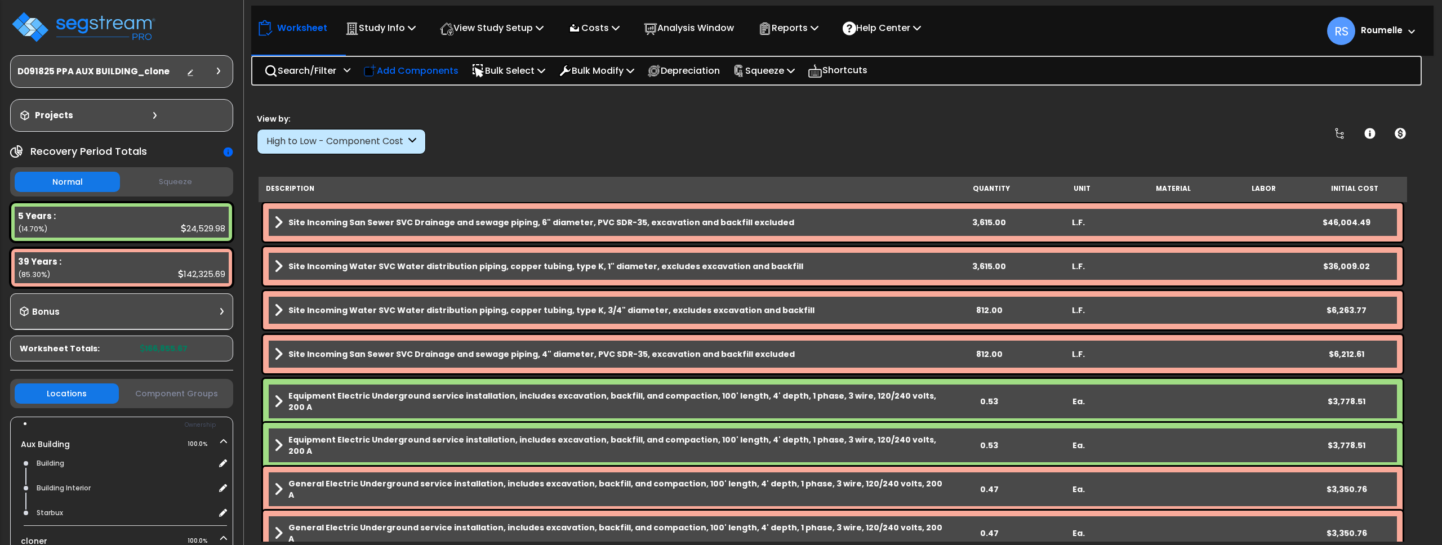
click at [447, 72] on p "Add Components" at bounding box center [410, 70] width 95 height 15
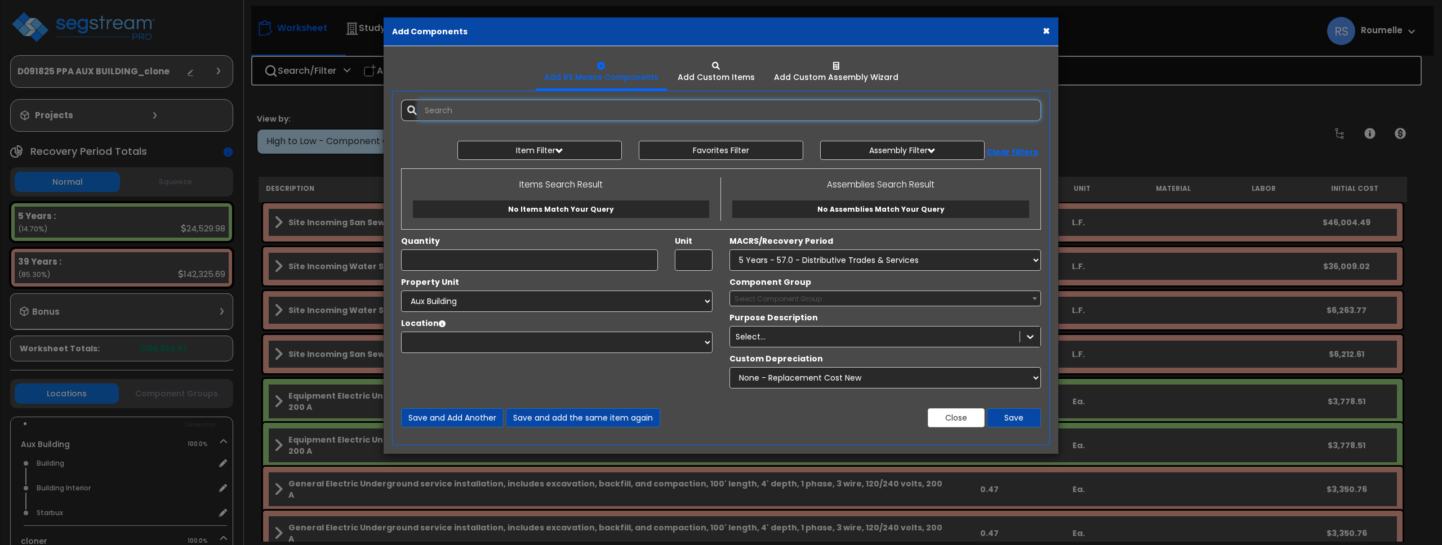
scroll to position [2, 0]
click at [1048, 31] on button "×" at bounding box center [1046, 31] width 7 height 12
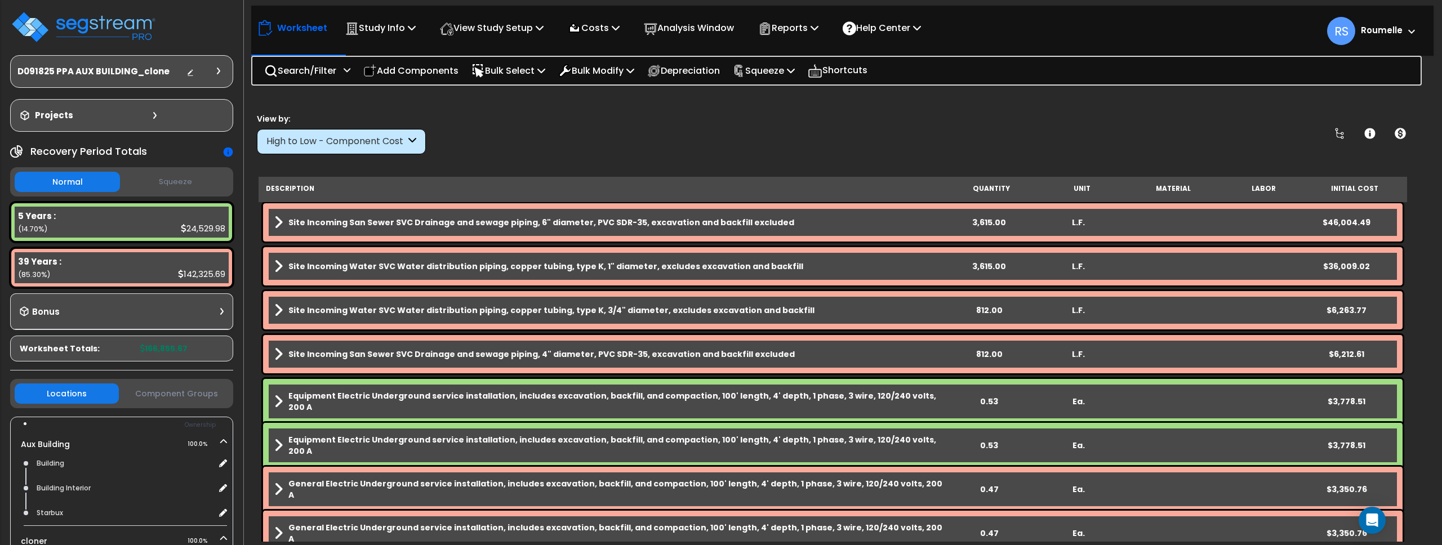
click at [540, 223] on b "Site Incoming San Sewer SVC Drainage and sewage piping, 6" diameter, PVC SDR-35…" at bounding box center [541, 222] width 506 height 11
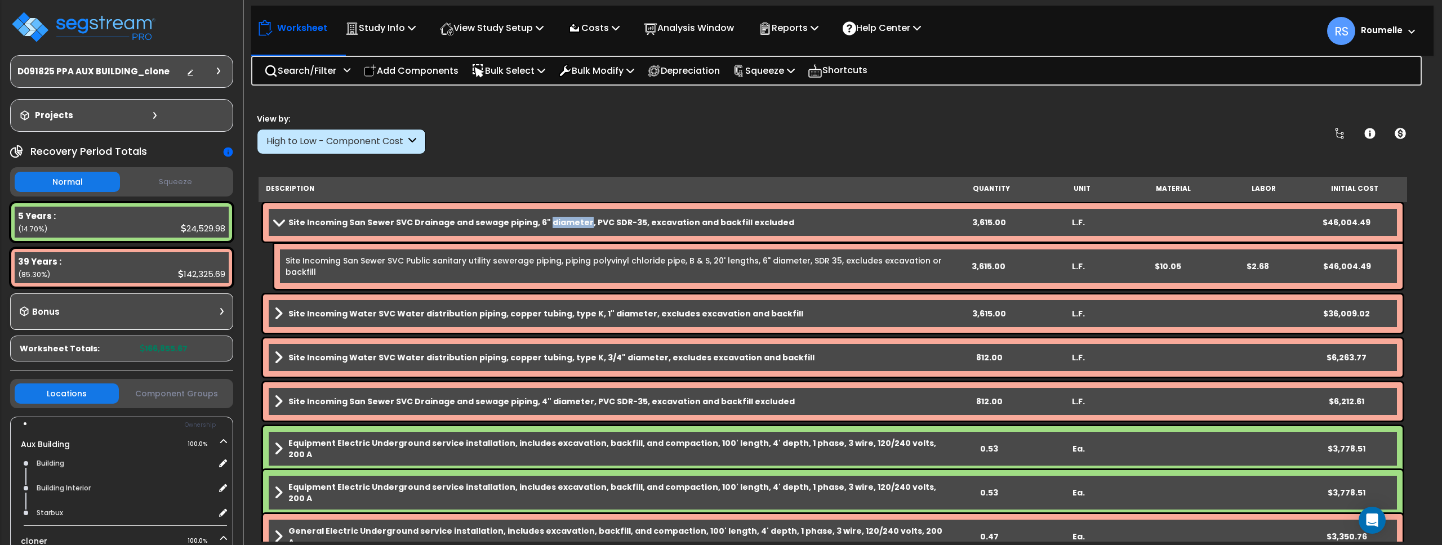
click at [540, 223] on b "Site Incoming San Sewer SVC Drainage and sewage piping, 6" diameter, PVC SDR-35…" at bounding box center [541, 222] width 506 height 11
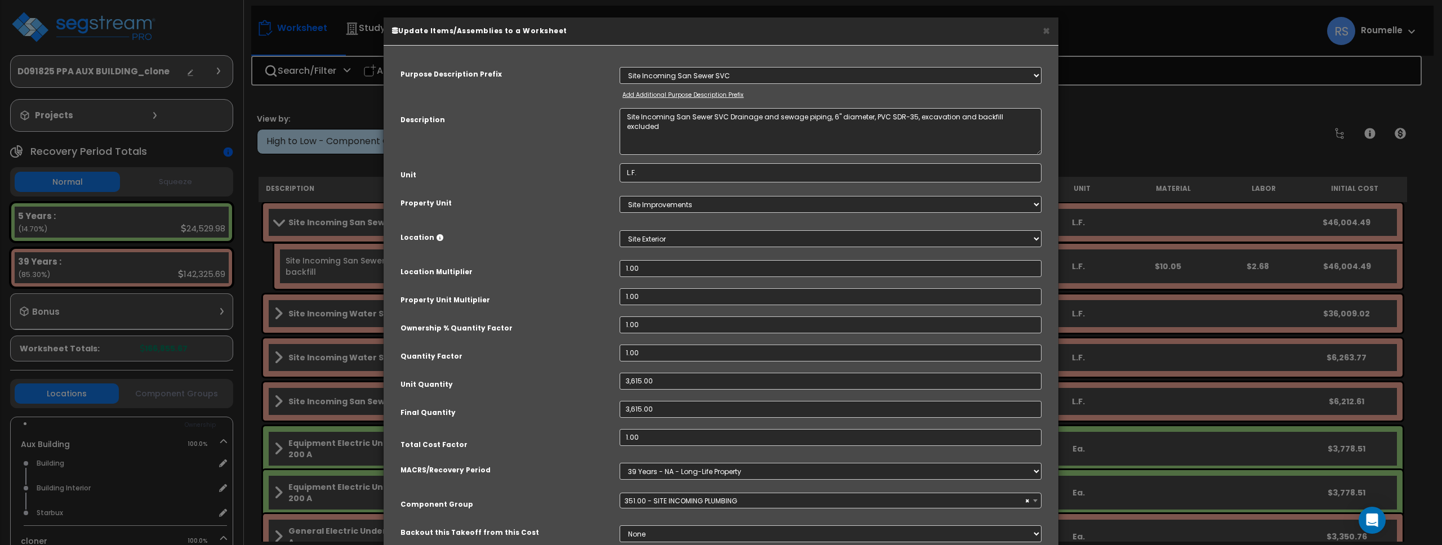
scroll to position [91, 0]
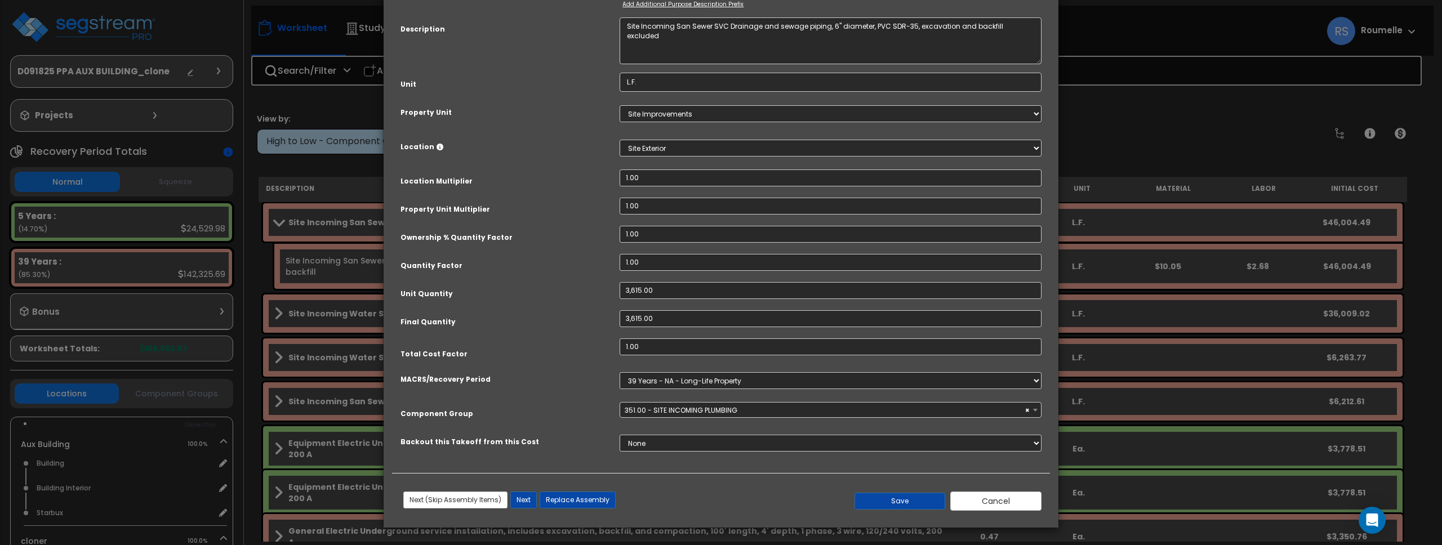
select select "86102"
click at [585, 496] on button "Replace Assembly" at bounding box center [578, 500] width 76 height 17
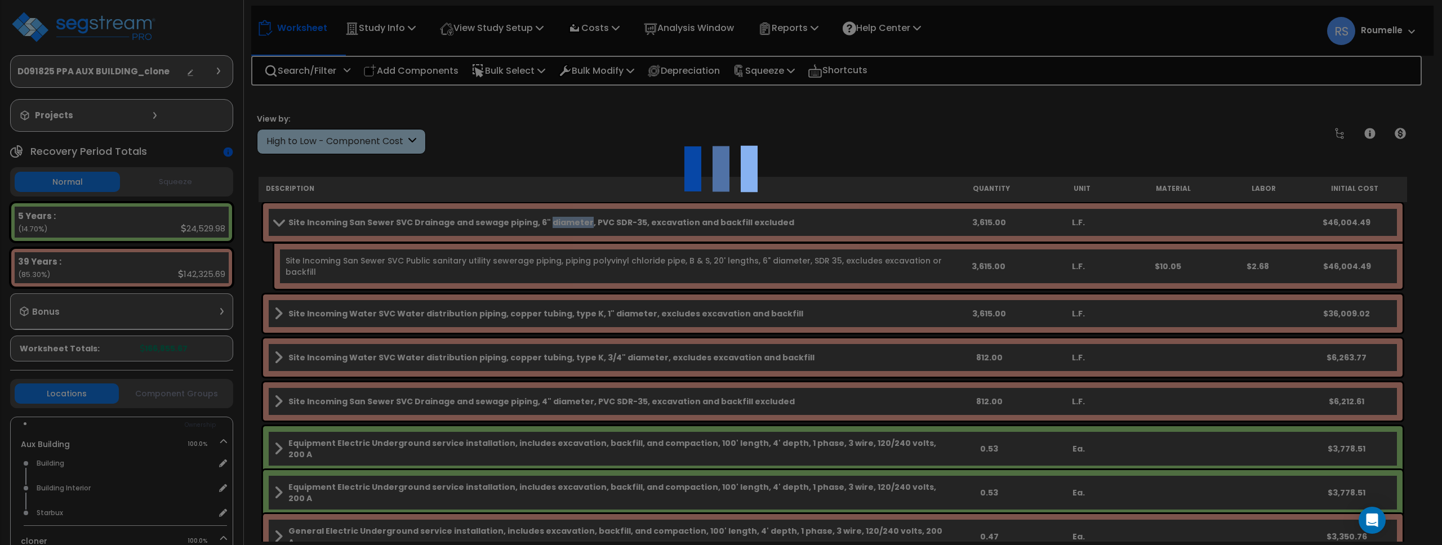
type input "3615"
type input "L.F."
select select "119603"
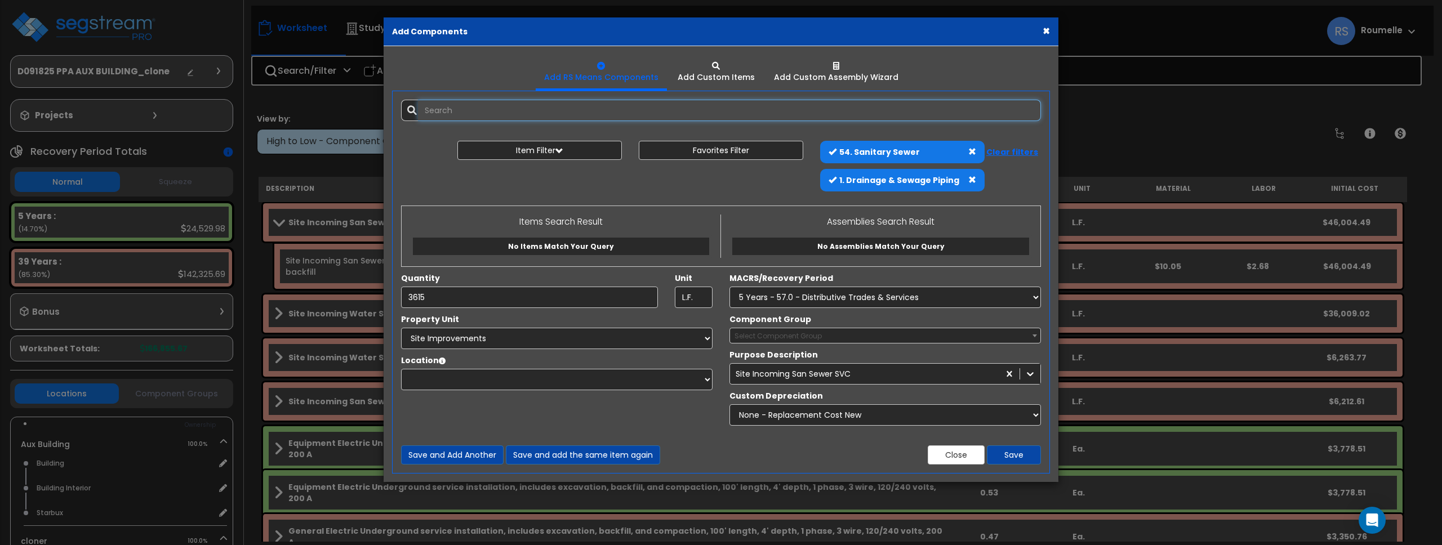
select select "8"
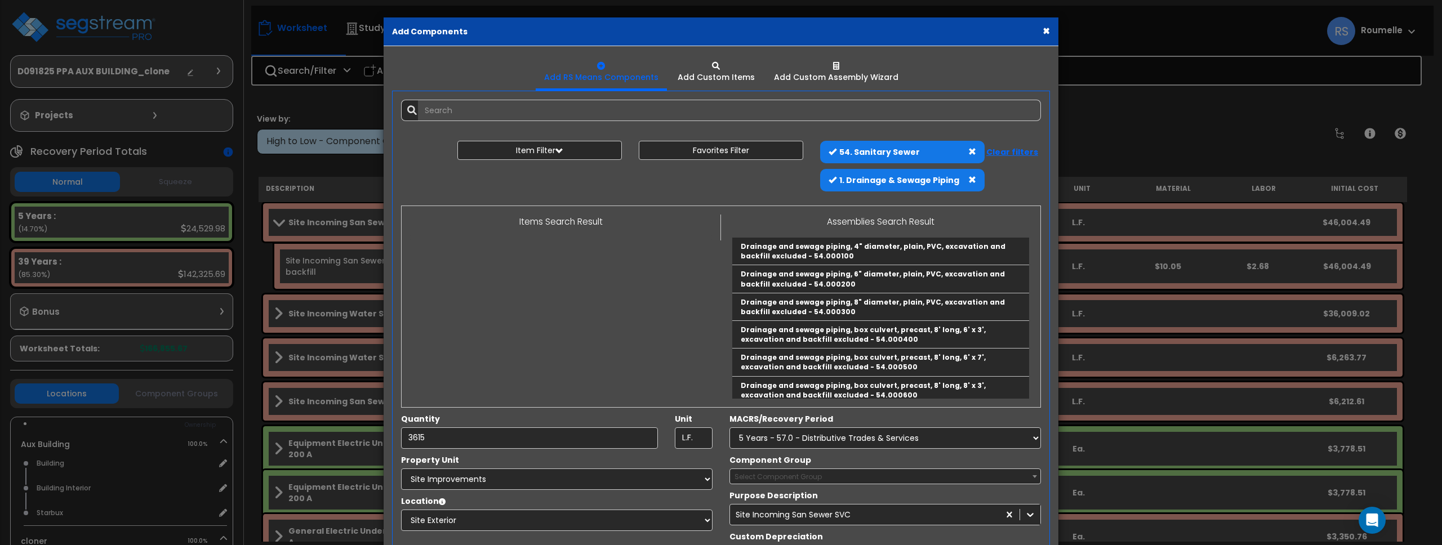
click at [1013, 153] on b "Clear filters" at bounding box center [1012, 151] width 52 height 11
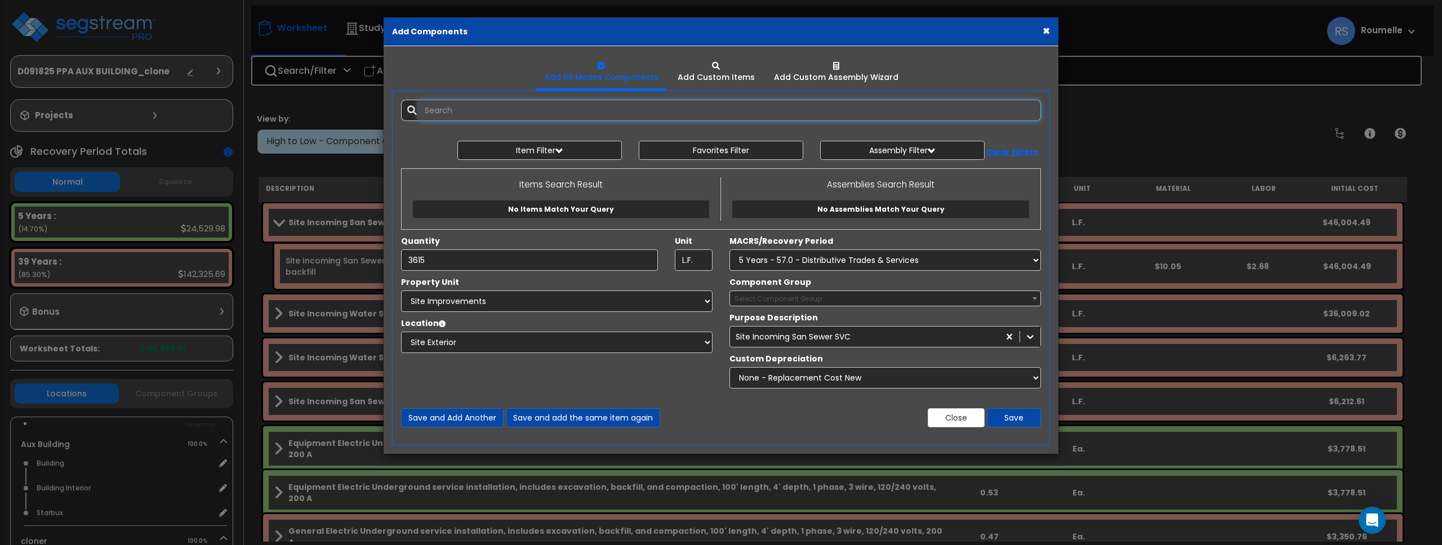
click at [594, 108] on input "text" at bounding box center [729, 110] width 623 height 21
click at [595, 108] on input "text" at bounding box center [729, 110] width 623 height 21
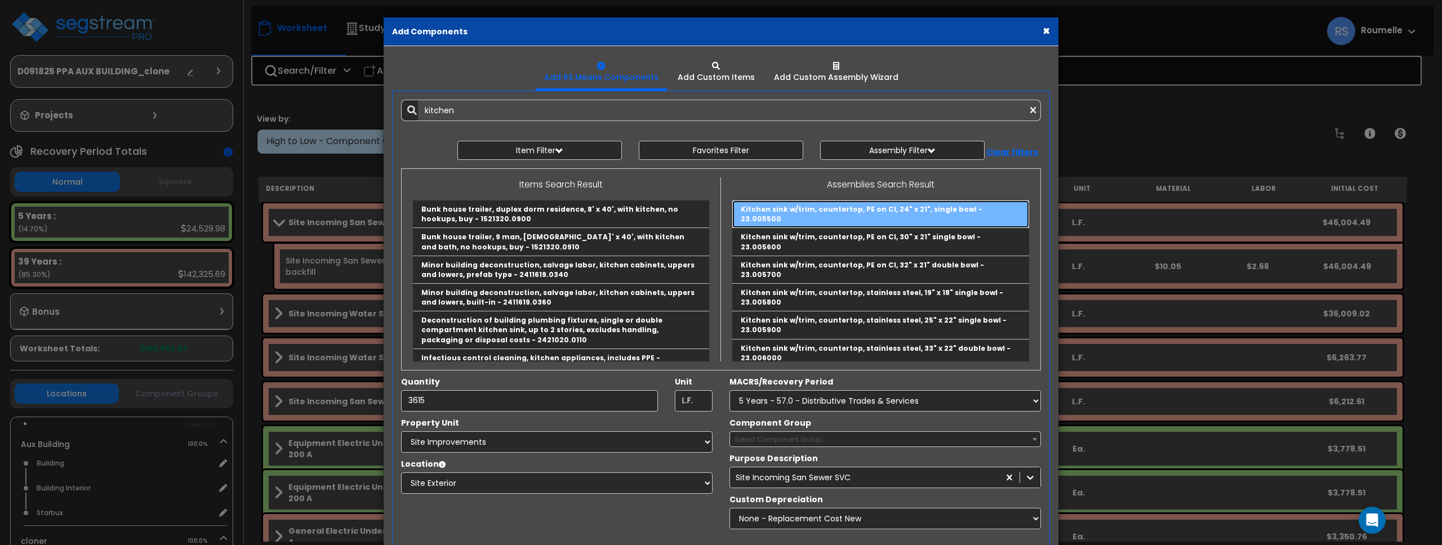
click at [853, 210] on link "Kitchen sink w/trim, countertop, PE on CI, 24" x 21", single bowl - 23.005500" at bounding box center [880, 215] width 297 height 28
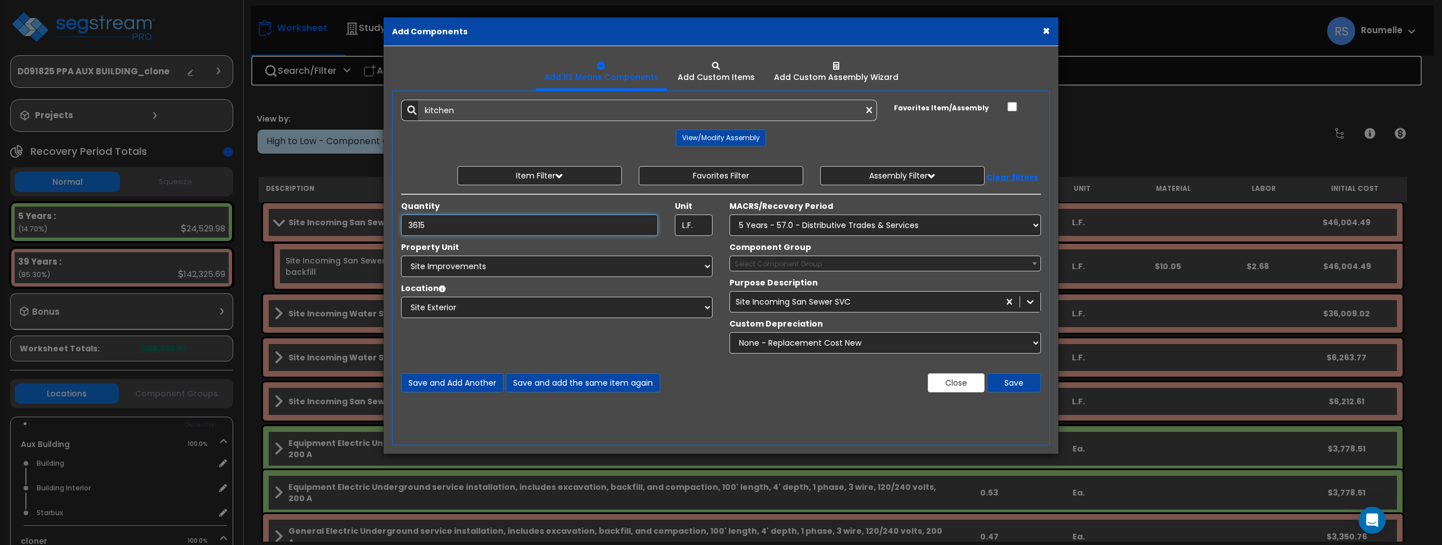
type input "Kitchen sink w/trim, countertop, PE on CI, 24" x 21", single bowl - 23.005500"
type input "Ea."
click at [889, 225] on select "Select MACRS/Recovery Period 5 Years - 57.0 - Distributive Trades & Services 5 …" at bounding box center [886, 225] width 312 height 21
click at [730, 215] on select "Select MACRS/Recovery Period 5 Years - 57.0 - Distributive Trades & Services 5 …" at bounding box center [886, 225] width 312 height 21
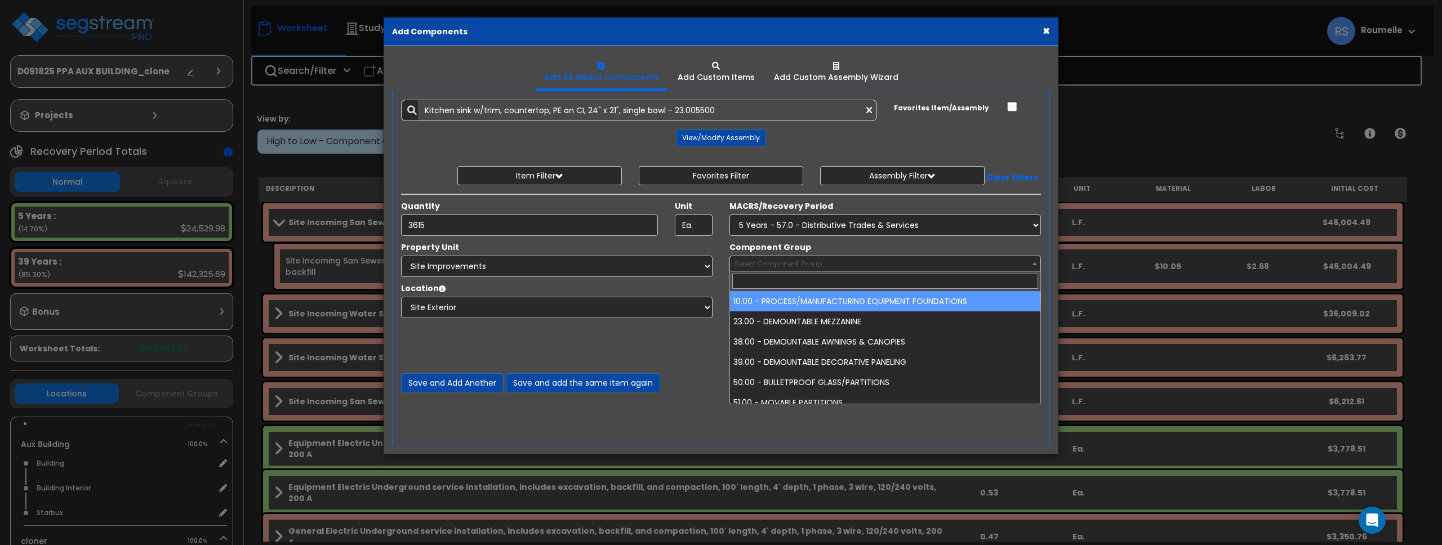
click at [844, 266] on span "Select Component Group" at bounding box center [885, 264] width 310 height 16
drag, startPoint x: 845, startPoint y: 265, endPoint x: 931, endPoint y: 257, distance: 86.0
click at [847, 264] on span "Select Component Group" at bounding box center [885, 264] width 310 height 16
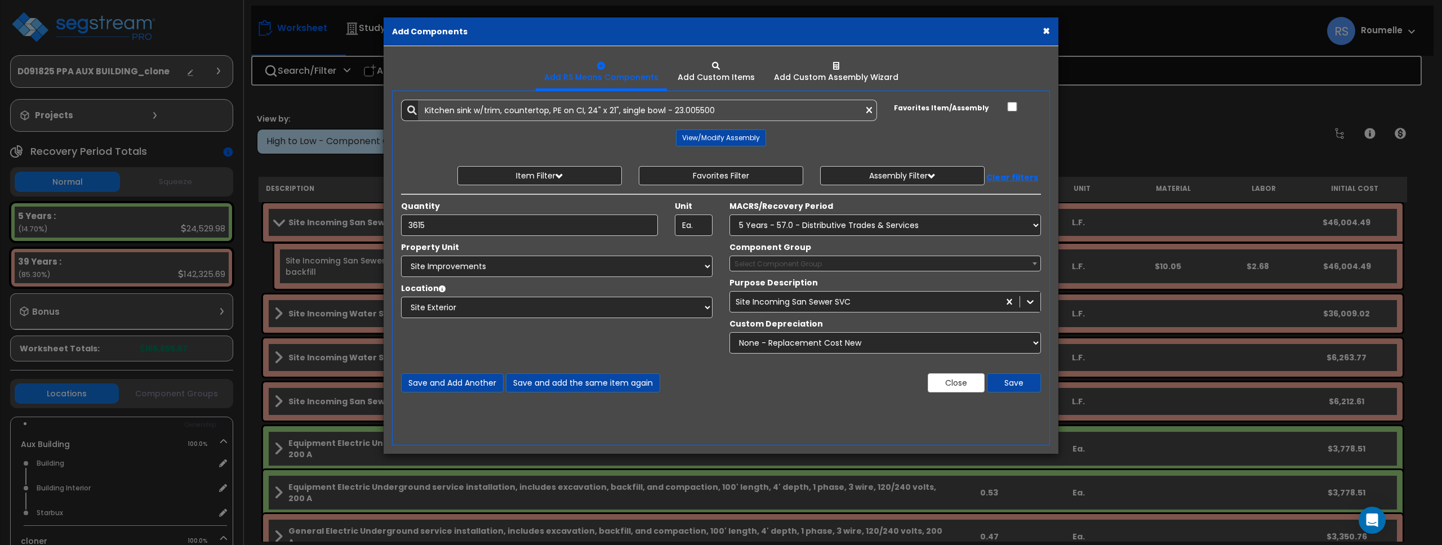
click at [1037, 262] on span at bounding box center [1034, 263] width 11 height 15
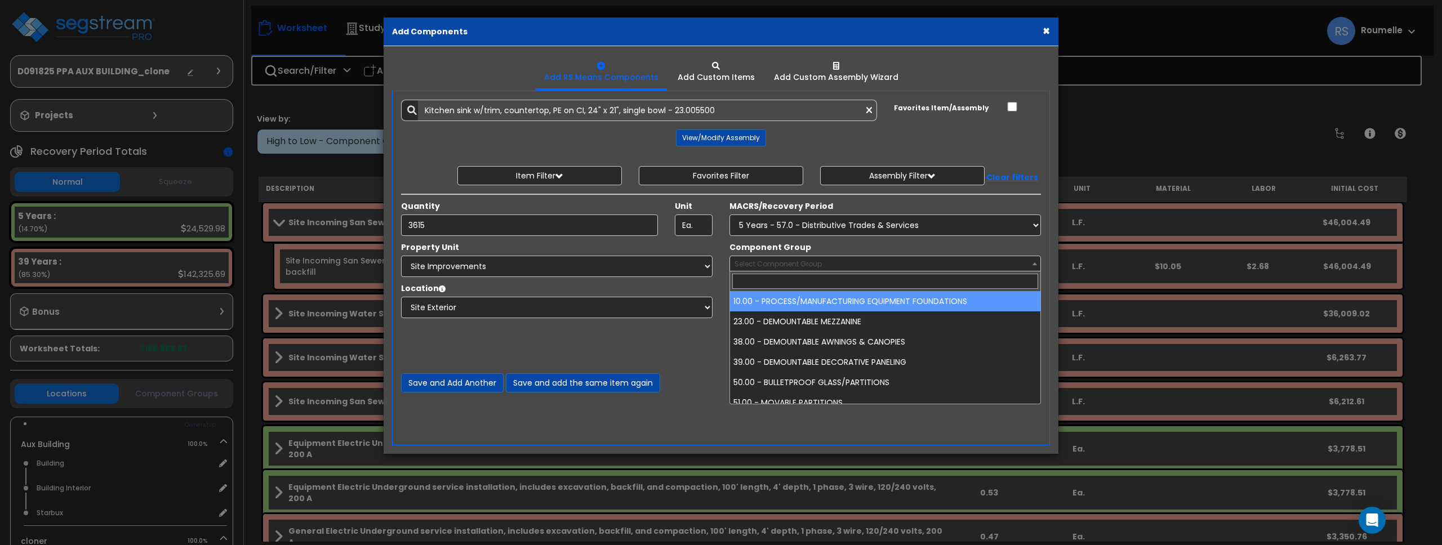
click at [1035, 261] on span at bounding box center [1034, 263] width 11 height 15
click at [1034, 264] on b at bounding box center [1035, 264] width 5 height 3
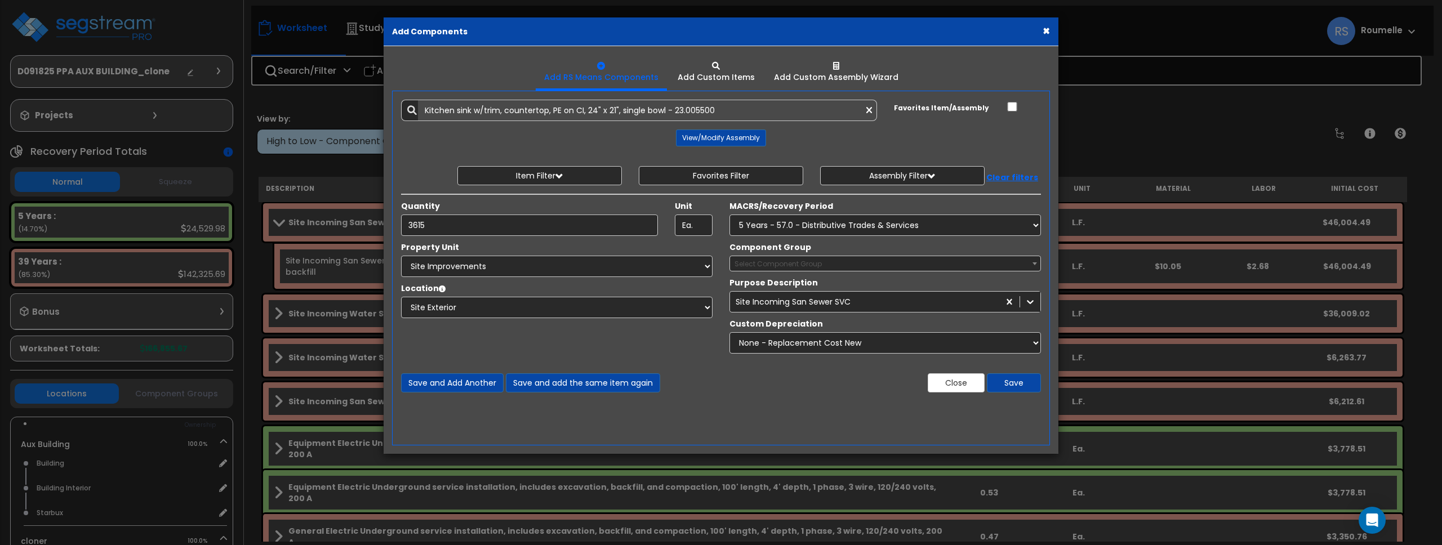
click at [1034, 264] on b at bounding box center [1035, 264] width 5 height 3
click at [936, 263] on span "Select Component Group" at bounding box center [885, 264] width 310 height 16
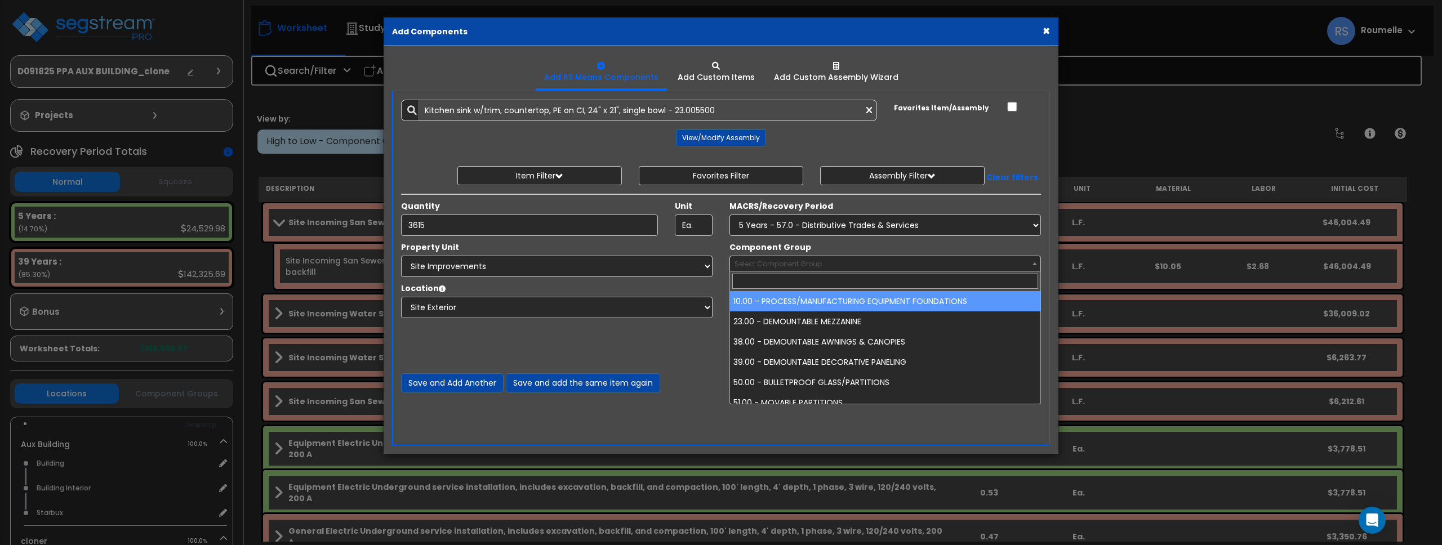
click at [930, 263] on span "Select Component Group" at bounding box center [885, 264] width 310 height 16
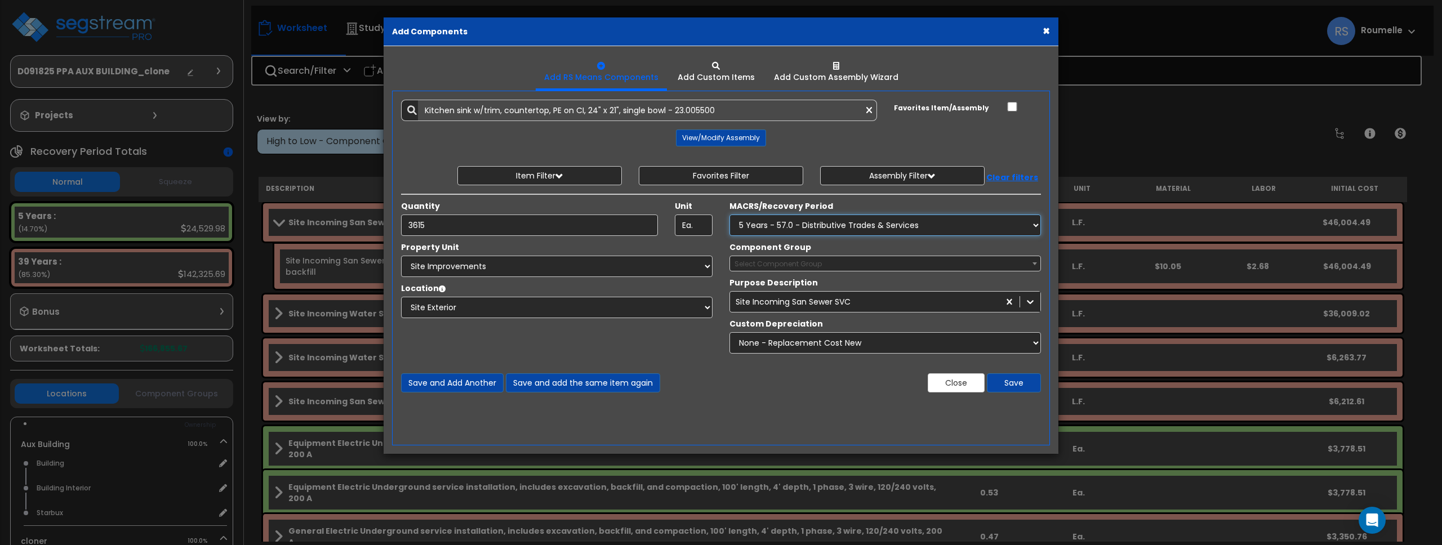
click at [828, 221] on select "Select MACRS/Recovery Period 5 Years - 57.0 - Distributive Trades & Services 5 …" at bounding box center [886, 225] width 312 height 21
click at [730, 215] on select "Select MACRS/Recovery Period 5 Years - 57.0 - Distributive Trades & Services 5 …" at bounding box center [886, 225] width 312 height 21
click at [843, 269] on span "Select Component Group" at bounding box center [885, 264] width 310 height 16
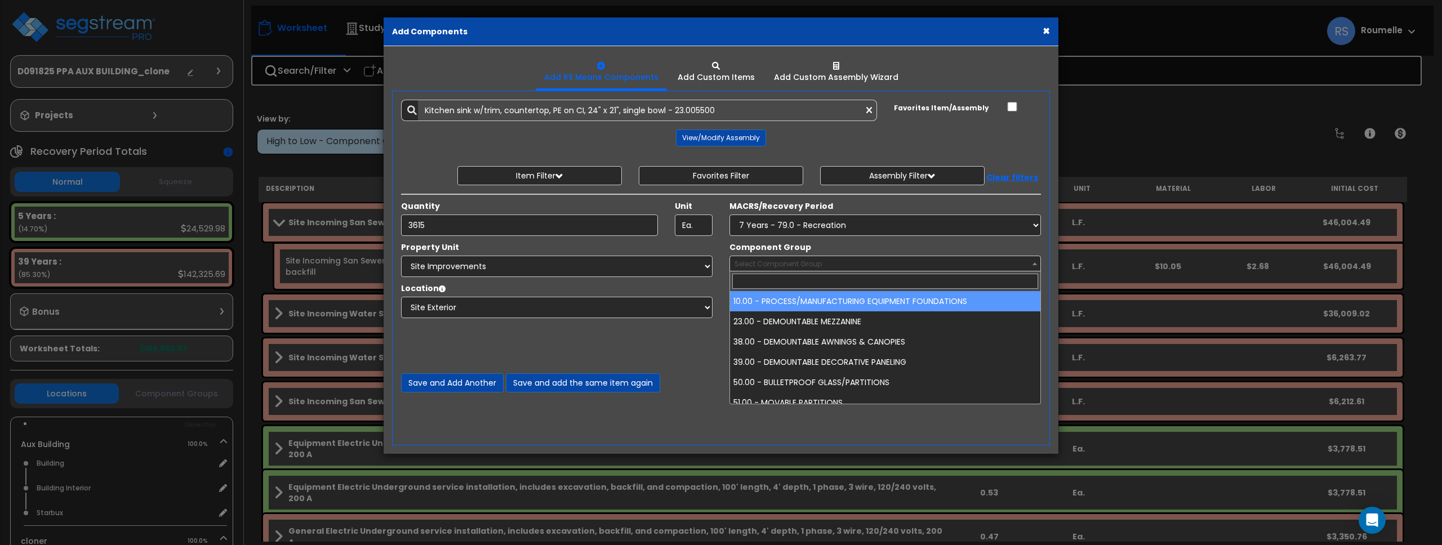
drag, startPoint x: 843, startPoint y: 269, endPoint x: 844, endPoint y: 256, distance: 13.0
click at [843, 269] on span "Select Component Group" at bounding box center [885, 264] width 310 height 16
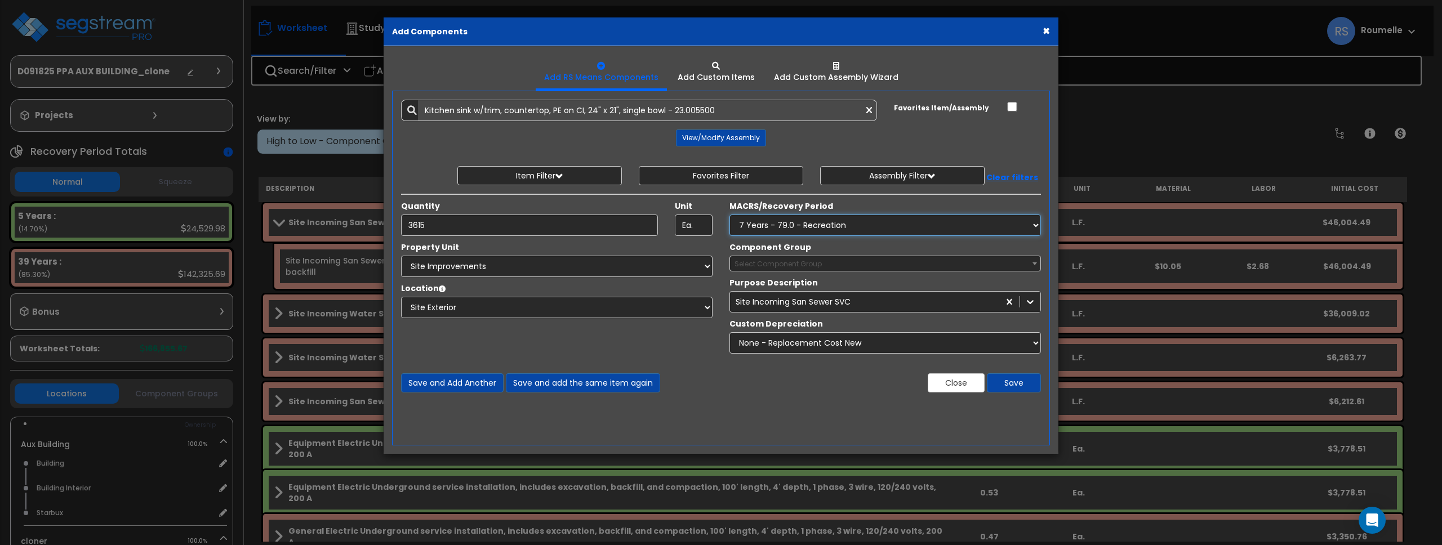
click at [834, 223] on select "Select MACRS/Recovery Period 5 Years - 57.0 - Distributive Trades & Services 5 …" at bounding box center [886, 225] width 312 height 21
select select "72245"
click at [730, 215] on select "Select MACRS/Recovery Period 5 Years - 57.0 - Distributive Trades & Services 5 …" at bounding box center [886, 225] width 312 height 21
click at [837, 263] on span "Select Component Group" at bounding box center [885, 264] width 310 height 16
drag, startPoint x: 837, startPoint y: 263, endPoint x: 815, endPoint y: 266, distance: 22.9
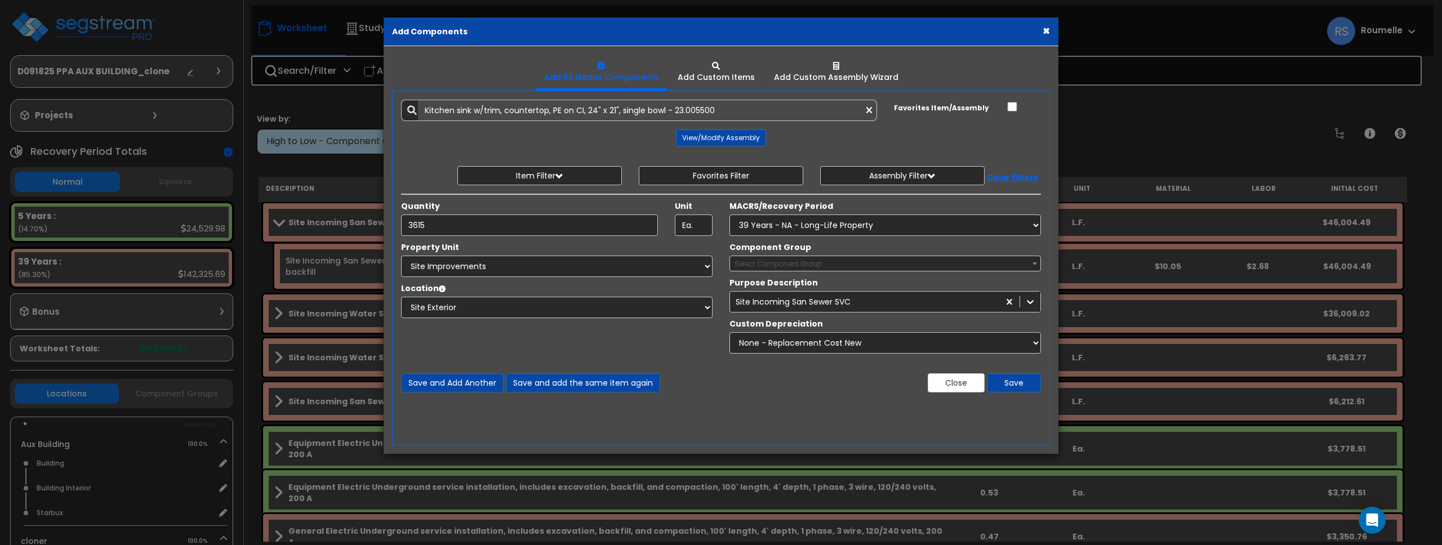
click at [837, 263] on span "Select Component Group" at bounding box center [885, 264] width 310 height 16
click at [574, 306] on select "Select Site Exterior Add Additional Location" at bounding box center [557, 307] width 312 height 21
select select
click at [401, 297] on select "Select Site Exterior Add Additional Location" at bounding box center [557, 307] width 312 height 21
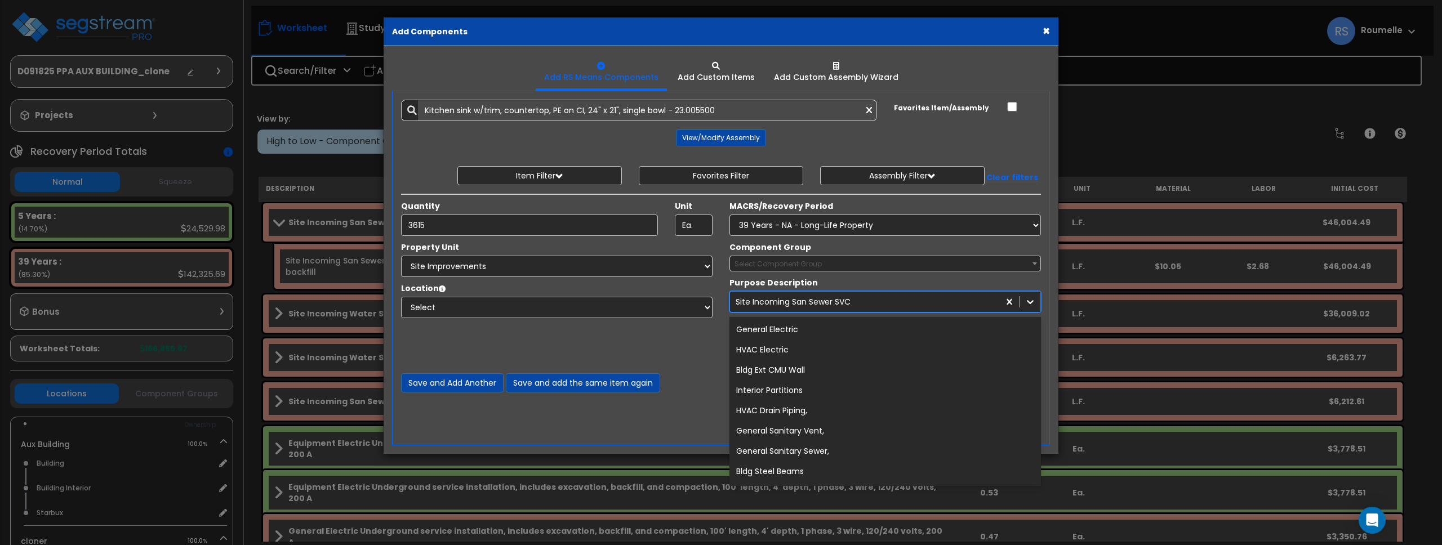
click at [798, 308] on div "Site Incoming San Sewer SVC" at bounding box center [864, 302] width 269 height 18
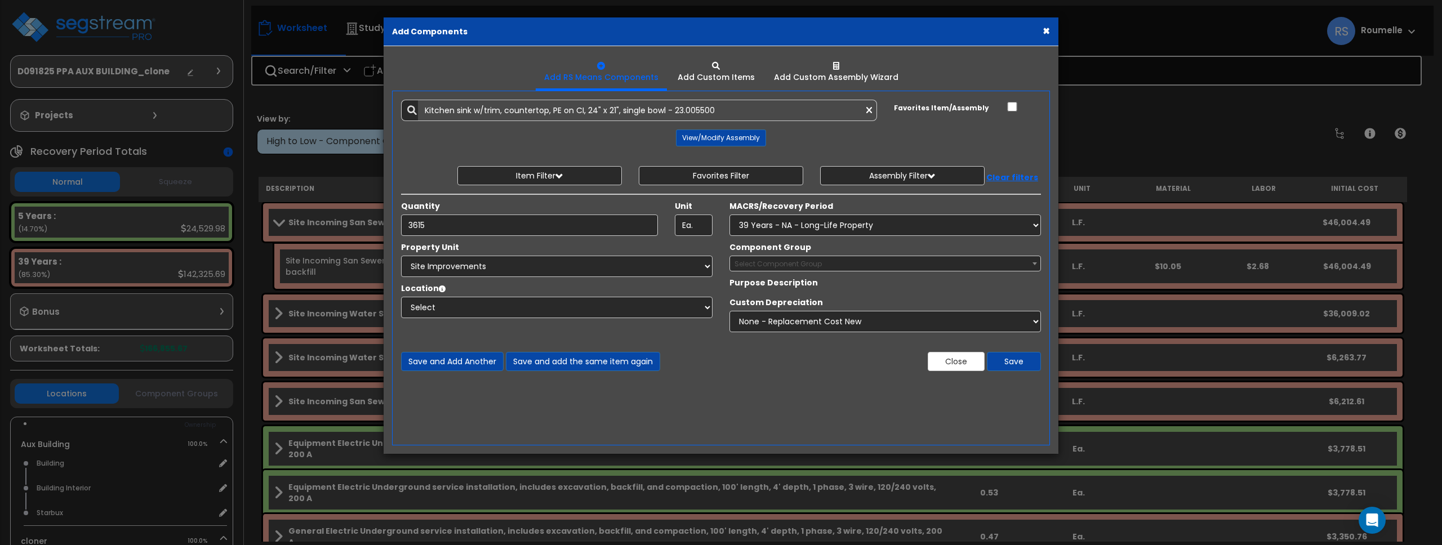
click at [795, 265] on span "Select Component Group" at bounding box center [778, 264] width 87 height 10
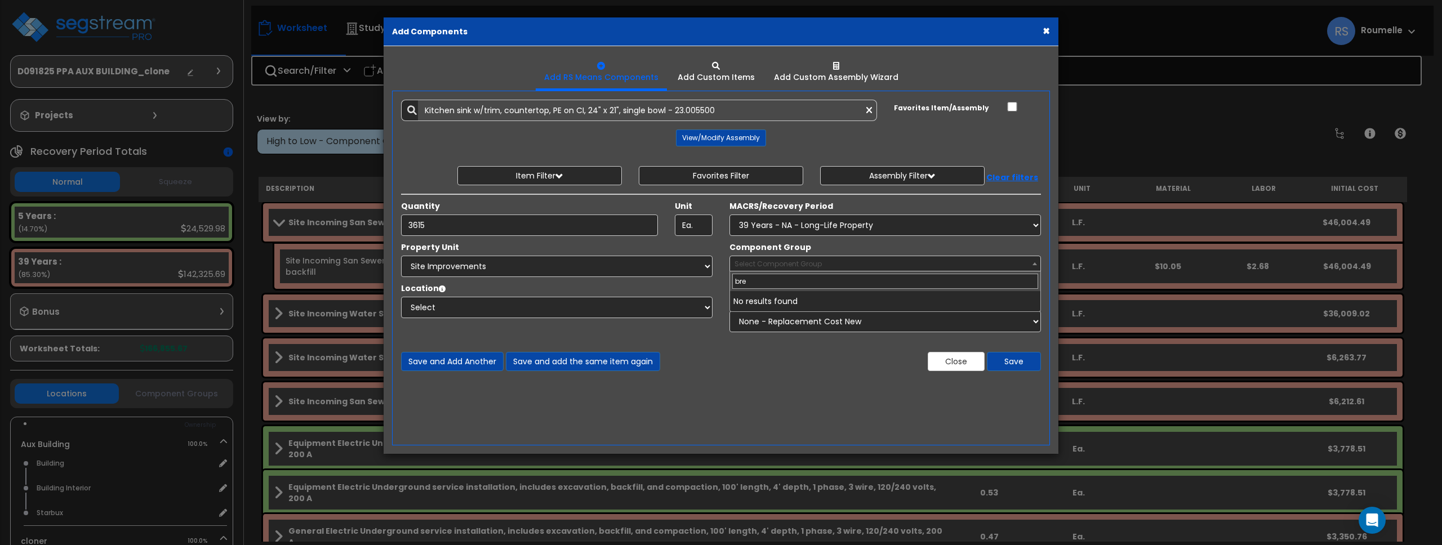
type input "brea"
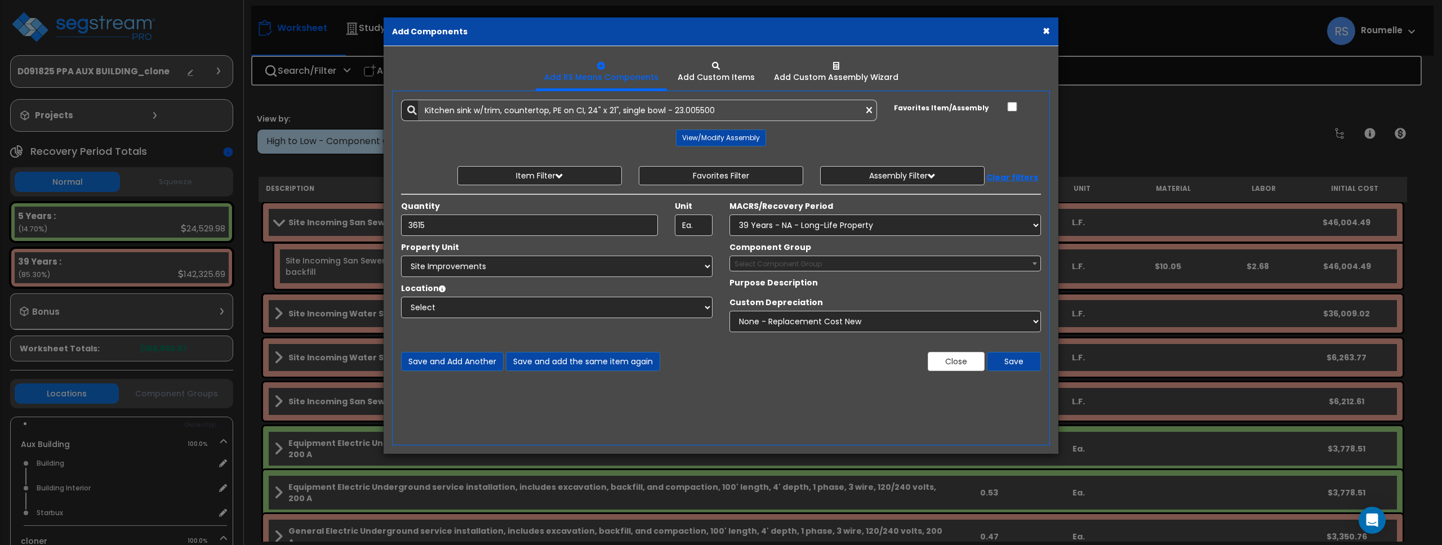
click at [710, 350] on div "Save and Add Another Save and add the same item again Close Save" at bounding box center [721, 354] width 657 height 33
click at [777, 283] on label "Purpose Description" at bounding box center [774, 282] width 88 height 11
click at [739, 282] on label "Purpose Description" at bounding box center [774, 282] width 88 height 11
drag, startPoint x: 751, startPoint y: 283, endPoint x: 780, endPoint y: 283, distance: 29.3
click at [751, 283] on label "Purpose Description" at bounding box center [774, 282] width 88 height 11
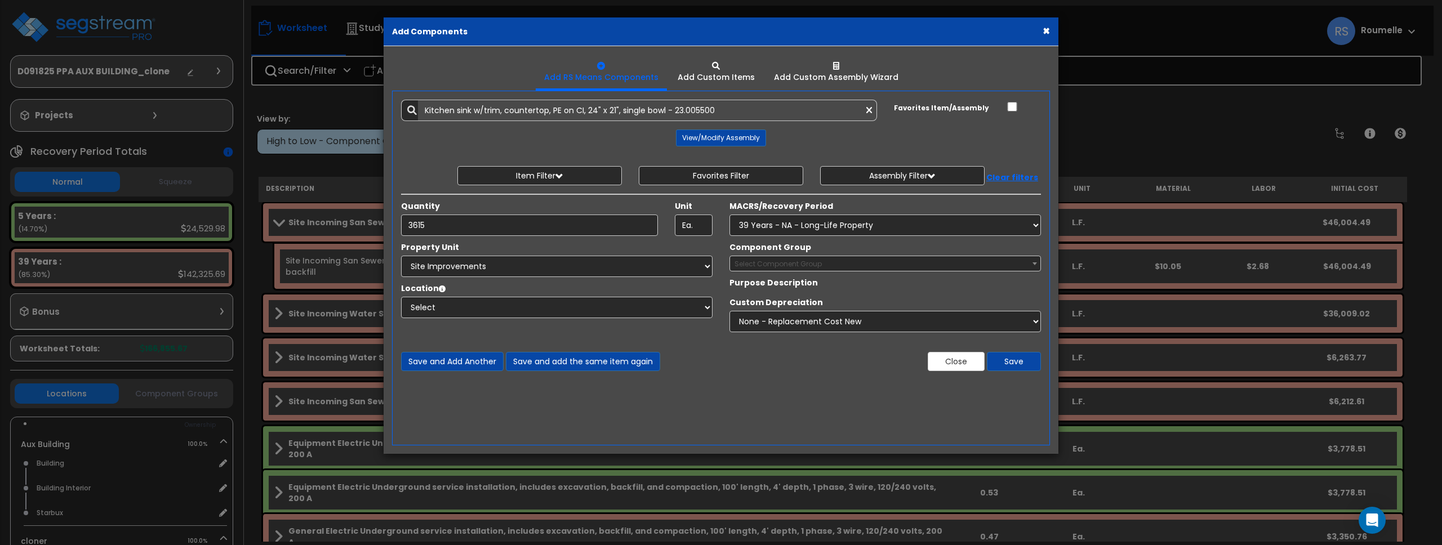
drag, startPoint x: 786, startPoint y: 281, endPoint x: 851, endPoint y: 286, distance: 65.5
click at [794, 281] on label "Purpose Description" at bounding box center [774, 282] width 88 height 11
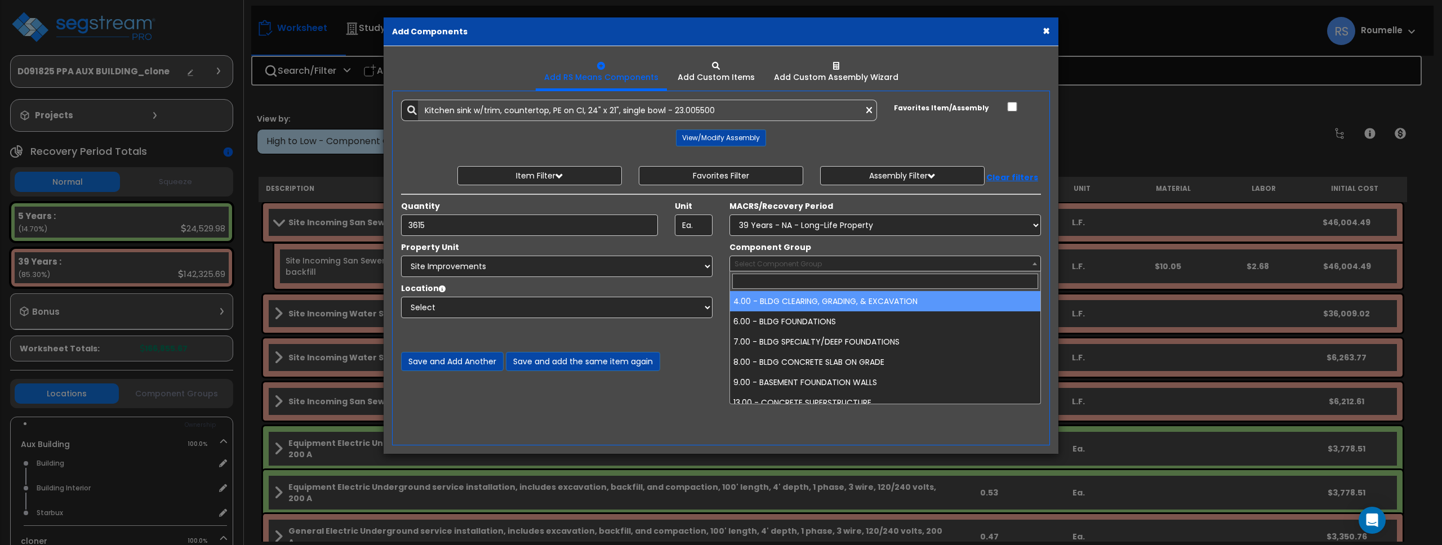
drag, startPoint x: 835, startPoint y: 261, endPoint x: 827, endPoint y: 274, distance: 15.5
click at [835, 262] on span "Select Component Group" at bounding box center [885, 264] width 310 height 16
select select "85775"
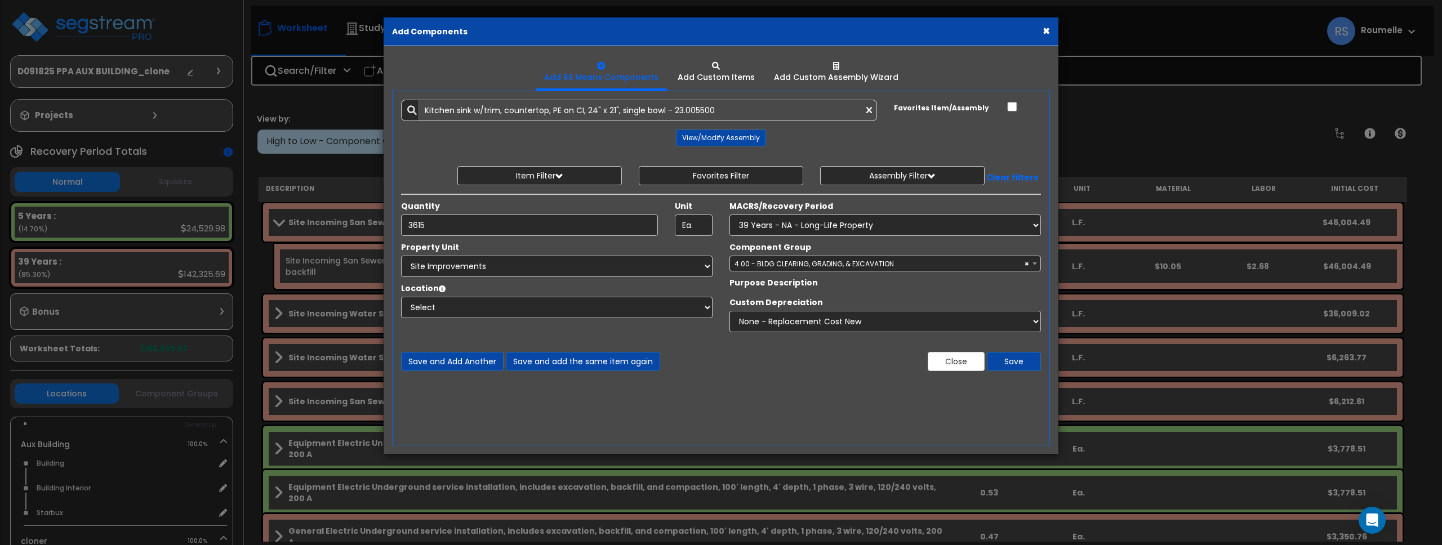
drag, startPoint x: 790, startPoint y: 286, endPoint x: 579, endPoint y: 306, distance: 212.7
click at [789, 287] on label "Purpose Description" at bounding box center [774, 282] width 88 height 11
click at [539, 314] on select "Select Site Exterior Add Additional Location" at bounding box center [557, 307] width 312 height 21
select select "8"
click at [401, 297] on select "Select Site Exterior Add Additional Location" at bounding box center [557, 307] width 312 height 21
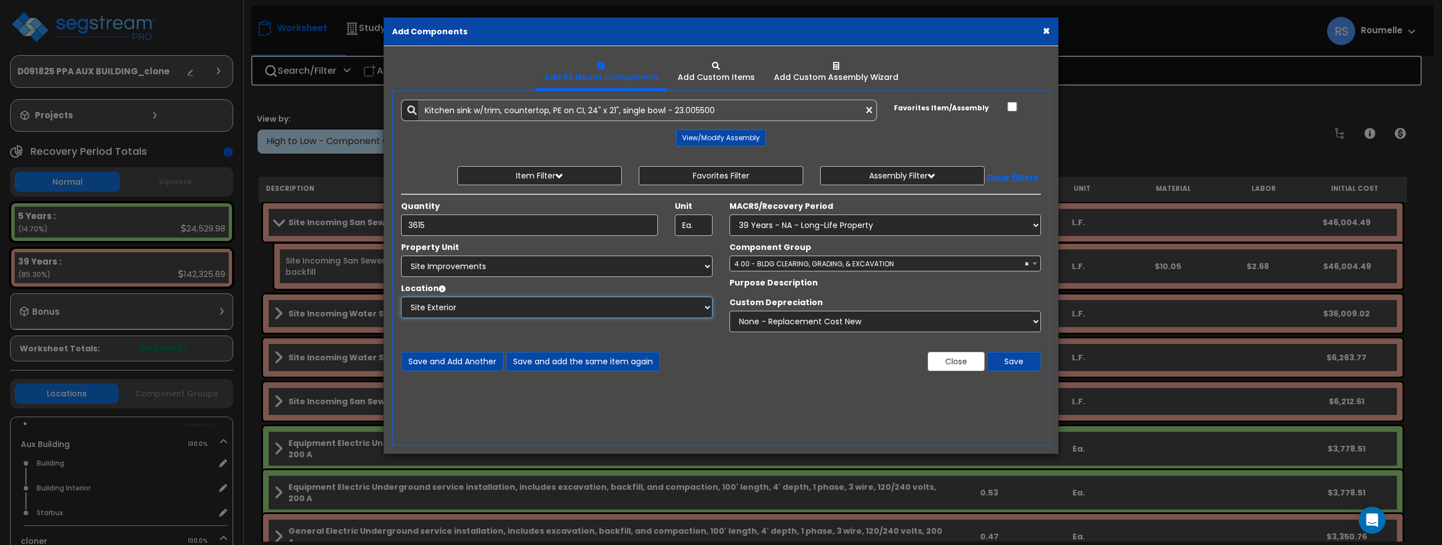
click at [619, 304] on select "Select Site Exterior Add Additional Location" at bounding box center [557, 307] width 312 height 21
click at [787, 283] on label "Purpose Description" at bounding box center [774, 282] width 88 height 11
click at [782, 280] on label "Purpose Description" at bounding box center [774, 282] width 88 height 11
drag, startPoint x: 782, startPoint y: 281, endPoint x: 776, endPoint y: 304, distance: 24.3
click at [782, 282] on label "Purpose Description" at bounding box center [774, 282] width 88 height 11
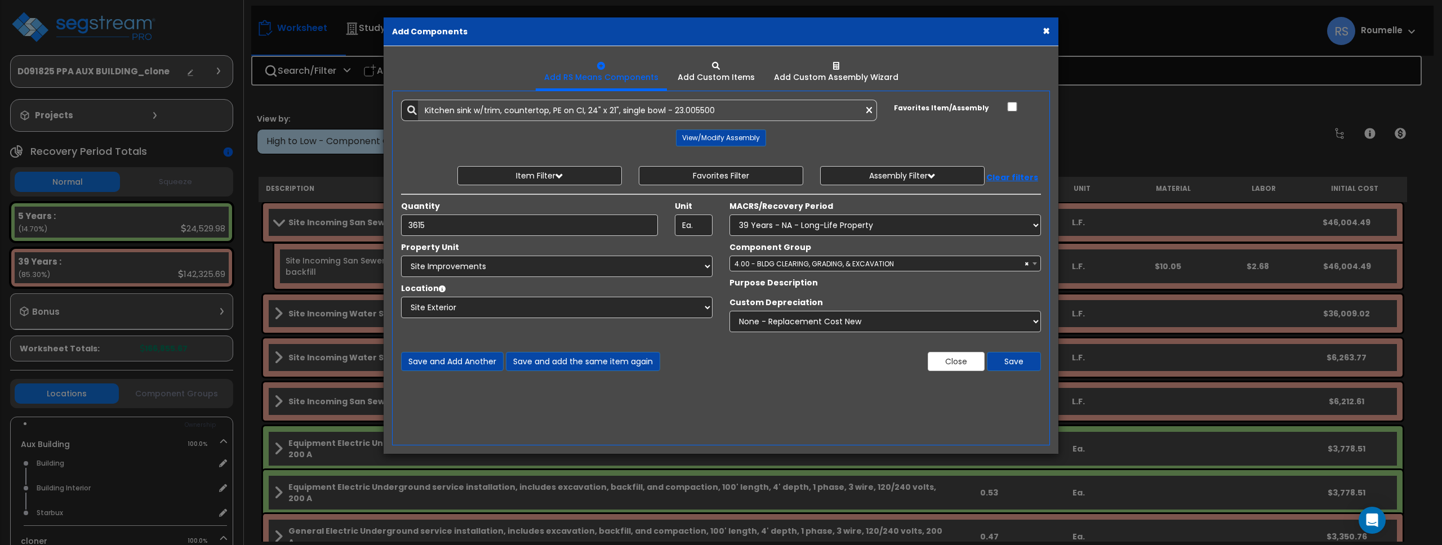
click at [852, 259] on span "× 4.00 - BLDG CLEARING, GRADING, & EXCAVATION" at bounding box center [885, 264] width 310 height 16
click at [876, 268] on span "× 4.00 - BLDG CLEARING, GRADING, & EXCAVATION" at bounding box center [885, 264] width 310 height 16
click at [859, 224] on select "Select MACRS/Recovery Period 5 Years - 57.0 - Distributive Trades & Services 5 …" at bounding box center [886, 225] width 312 height 21
select select "69630"
click at [730, 215] on select "Select MACRS/Recovery Period 5 Years - 57.0 - Distributive Trades & Services 5 …" at bounding box center [886, 225] width 312 height 21
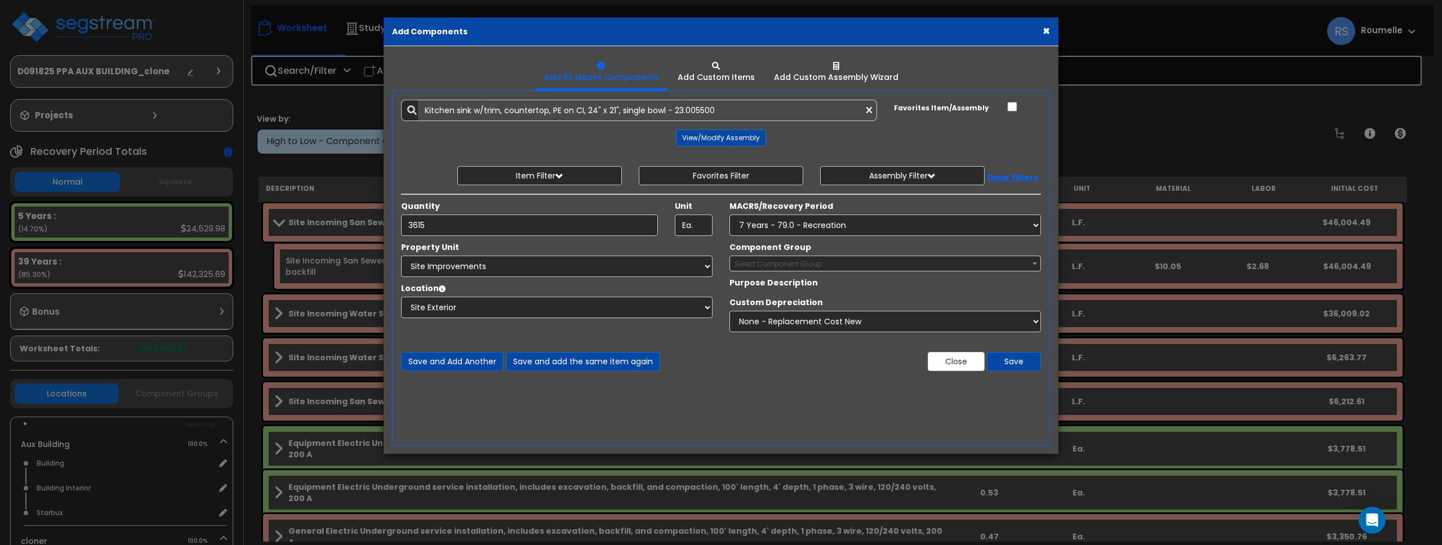
click at [784, 282] on label "Purpose Description" at bounding box center [774, 282] width 88 height 11
click at [784, 281] on label "Purpose Description" at bounding box center [774, 282] width 88 height 11
drag, startPoint x: 784, startPoint y: 281, endPoint x: 789, endPoint y: 275, distance: 7.6
click at [784, 281] on label "Purpose Description" at bounding box center [774, 282] width 88 height 11
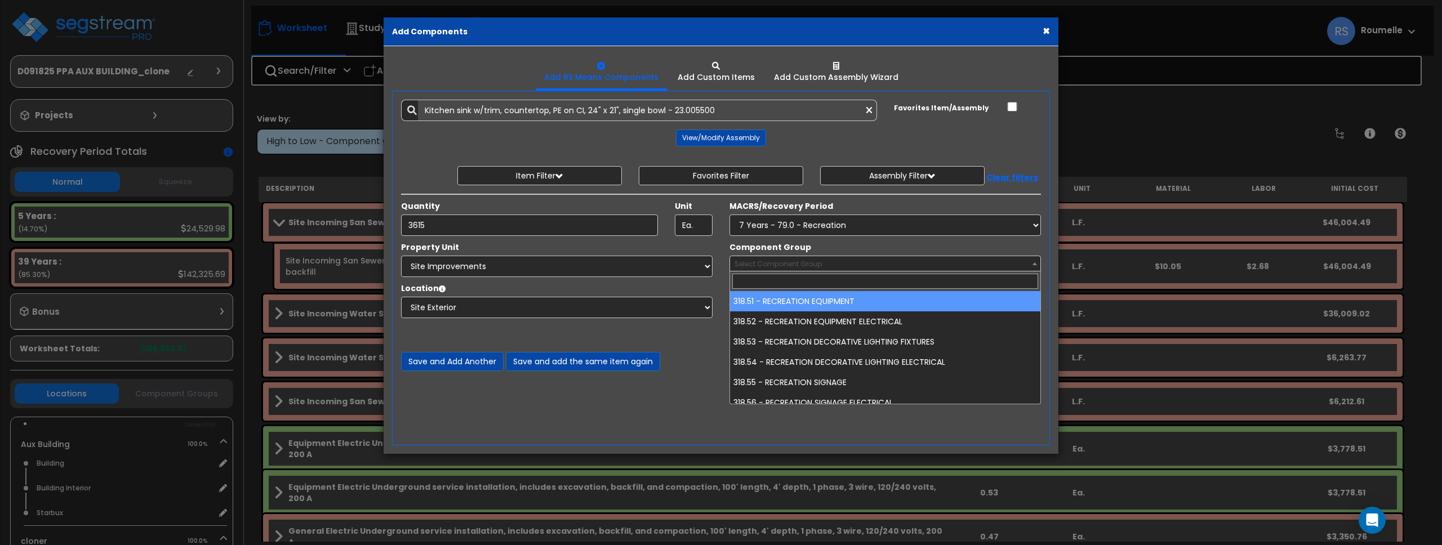
click at [795, 265] on span "Select Component Group" at bounding box center [778, 264] width 87 height 10
drag, startPoint x: 789, startPoint y: 300, endPoint x: 1310, endPoint y: 321, distance: 522.1
select select "86272"
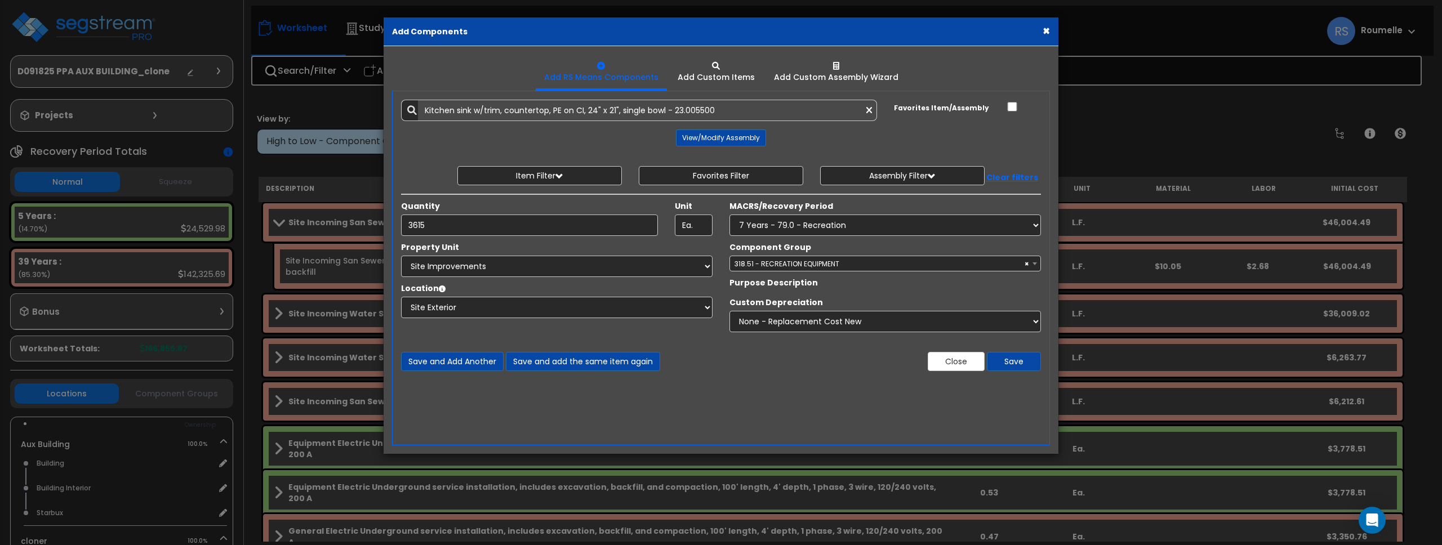
click at [789, 281] on label "Purpose Description" at bounding box center [774, 282] width 88 height 11
click at [790, 282] on label "Purpose Description" at bounding box center [774, 282] width 88 height 11
click at [872, 287] on div "true Purpose Description" at bounding box center [885, 284] width 328 height 14
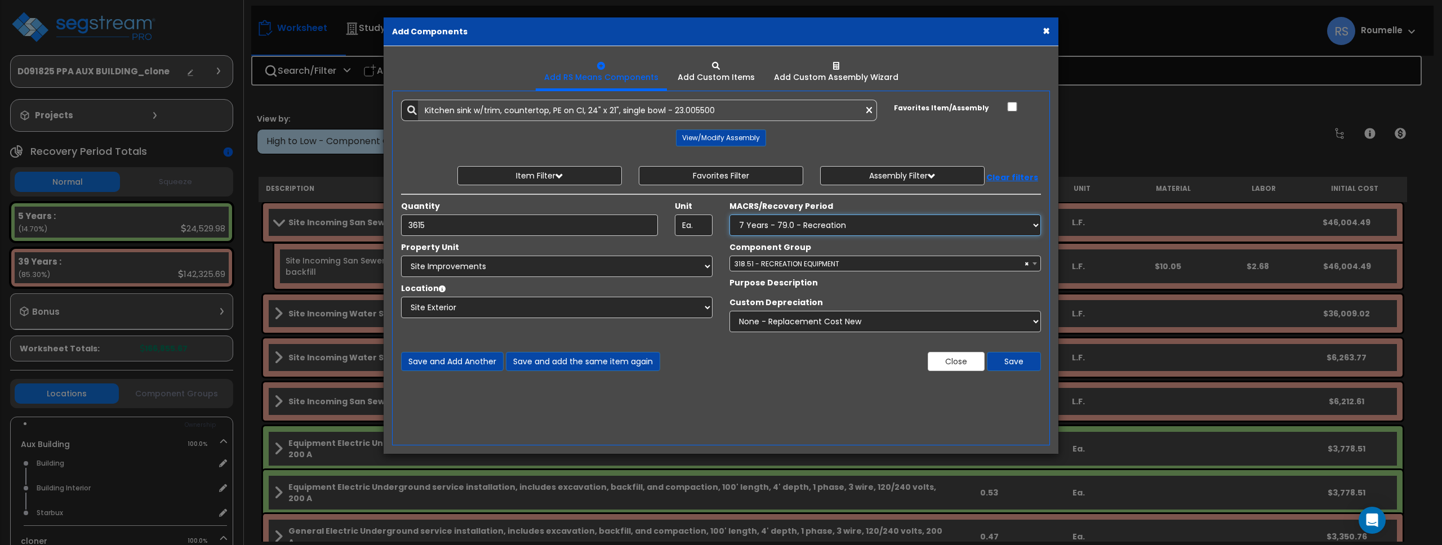
click at [857, 224] on select "Select MACRS/Recovery Period 5 Years - 57.0 - Distributive Trades & Services 5 …" at bounding box center [886, 225] width 312 height 21
select select
click at [730, 215] on select "Select MACRS/Recovery Period 5 Years - 57.0 - Distributive Trades & Services 5 …" at bounding box center [886, 225] width 312 height 21
click at [724, 82] on div "Add Custom Items" at bounding box center [716, 77] width 77 height 11
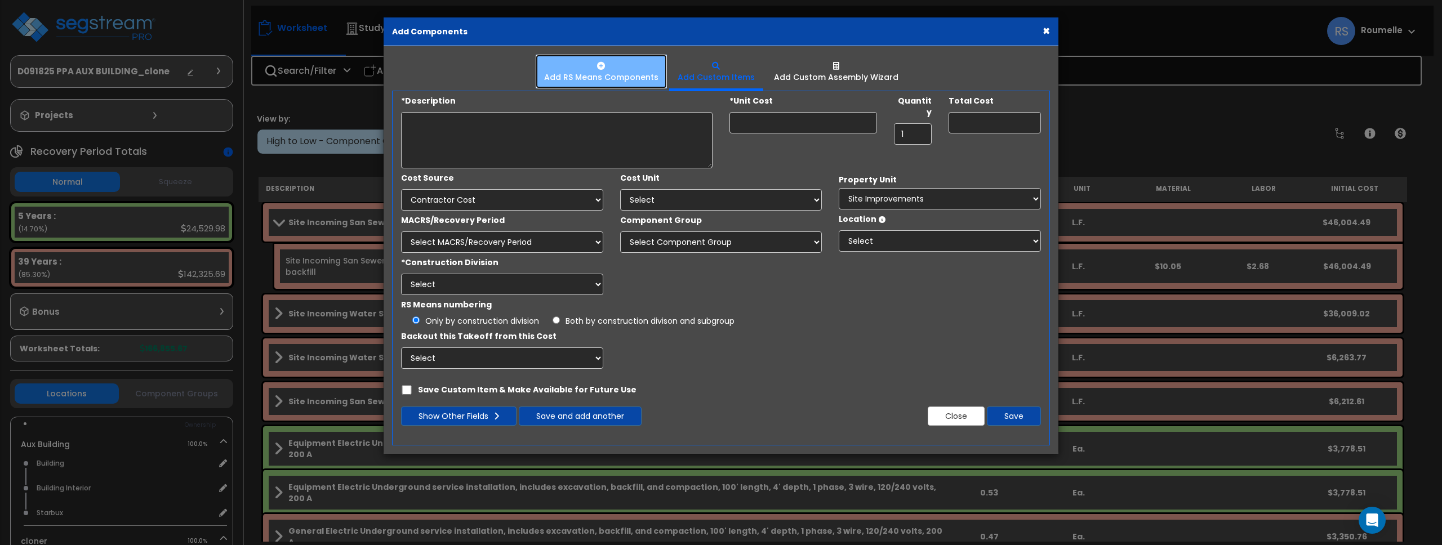
click at [610, 79] on div "Add RS Means Components" at bounding box center [601, 77] width 114 height 11
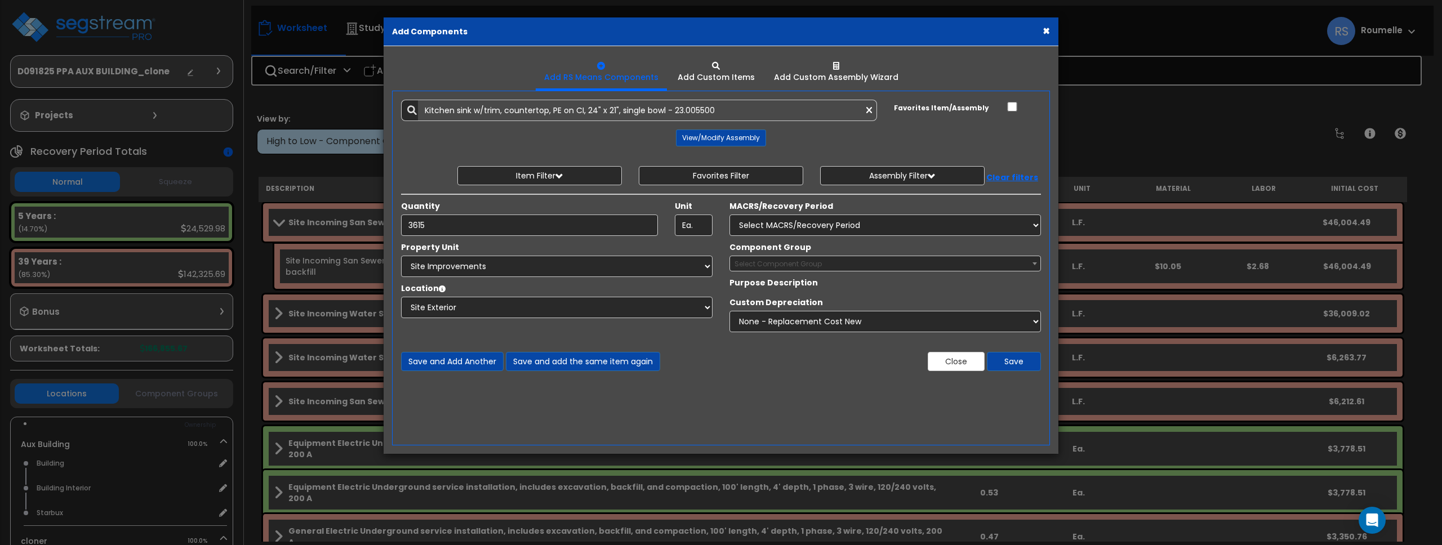
click at [1044, 30] on button "×" at bounding box center [1046, 31] width 7 height 12
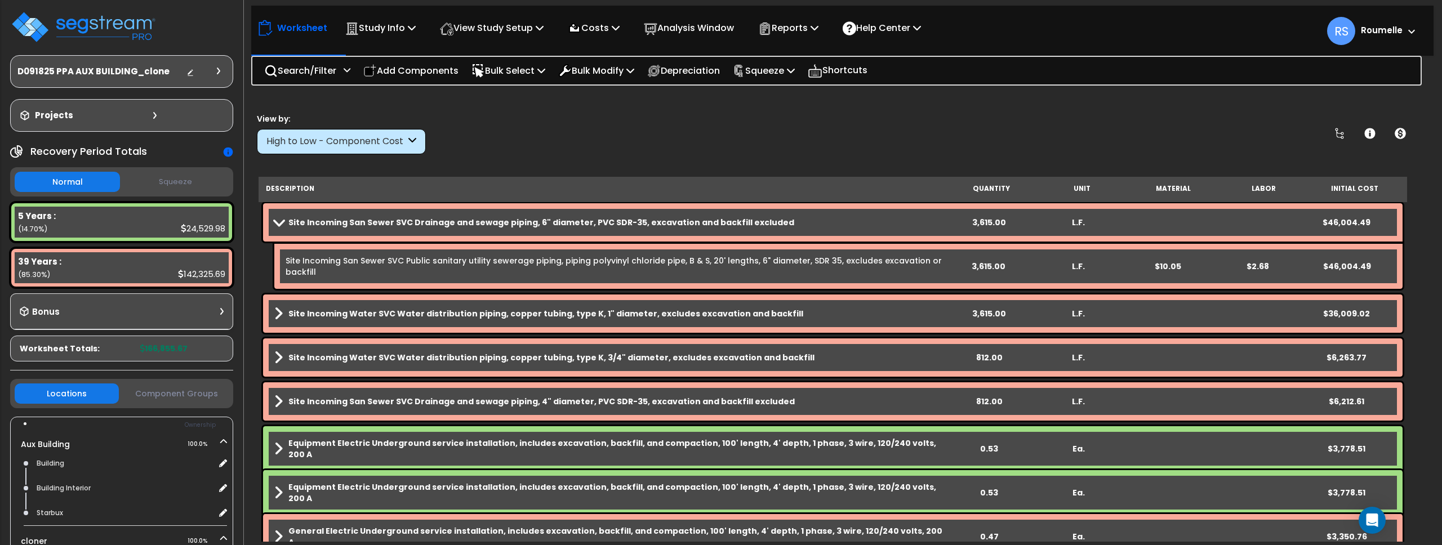
click at [531, 266] on link "Site Incoming San Sewer SVC Public sanitary utility sewerage piping, piping pol…" at bounding box center [615, 266] width 658 height 23
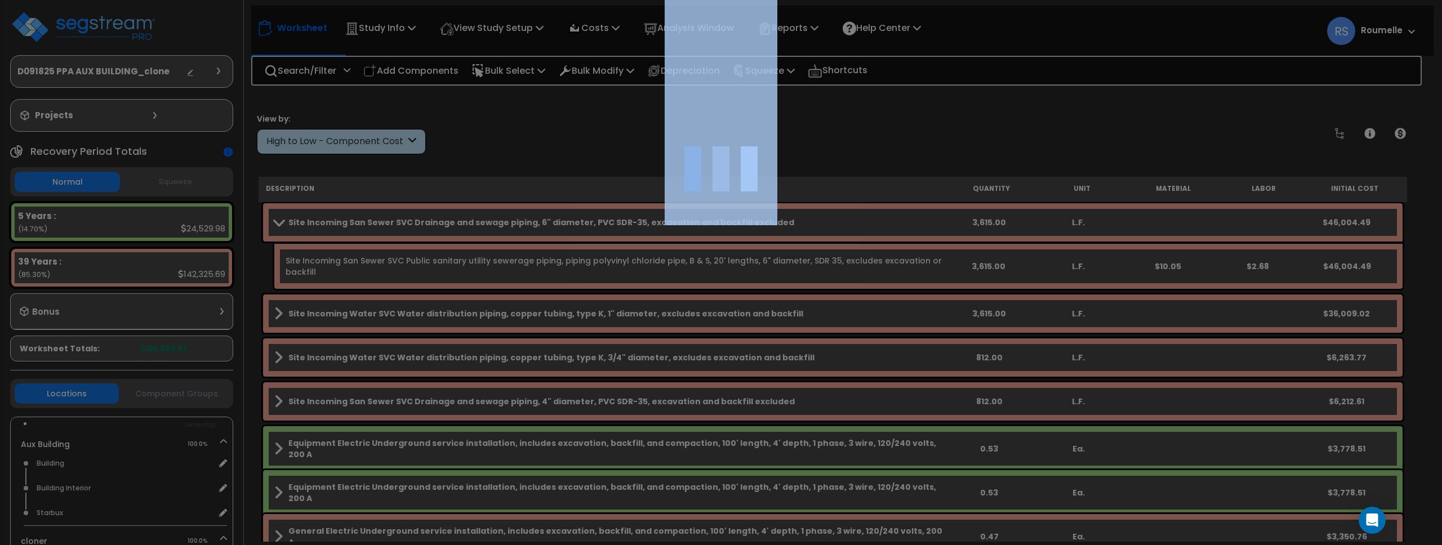
click at [531, 266] on div at bounding box center [721, 272] width 1442 height 545
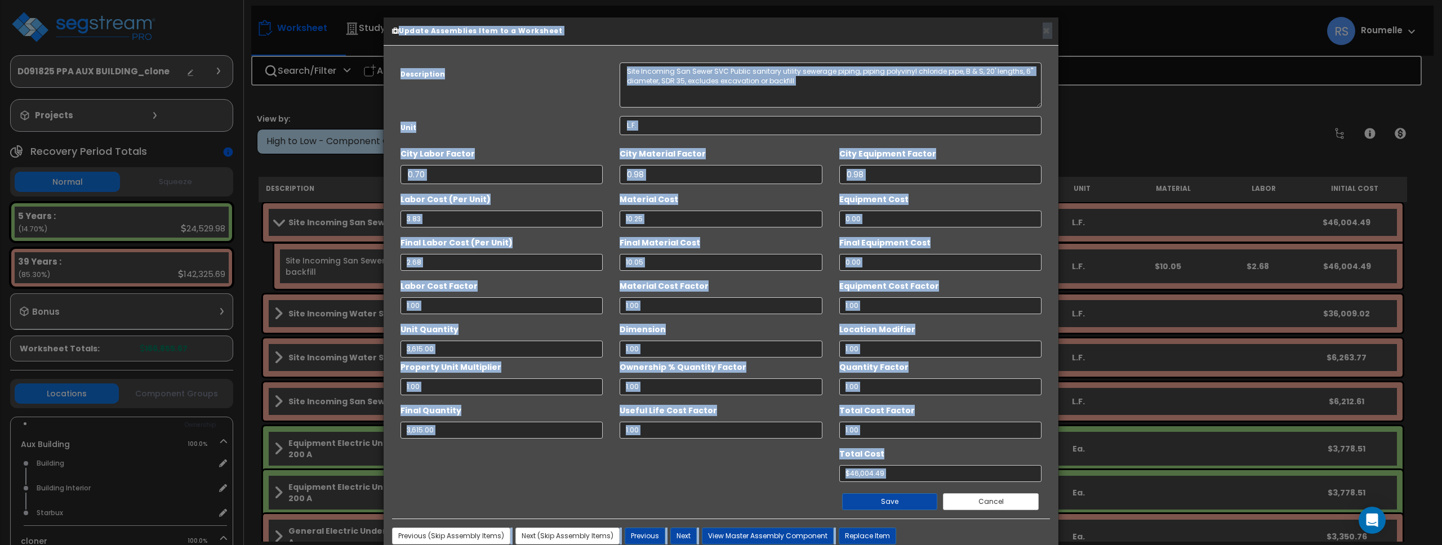
click at [988, 507] on button "Cancel" at bounding box center [991, 501] width 96 height 17
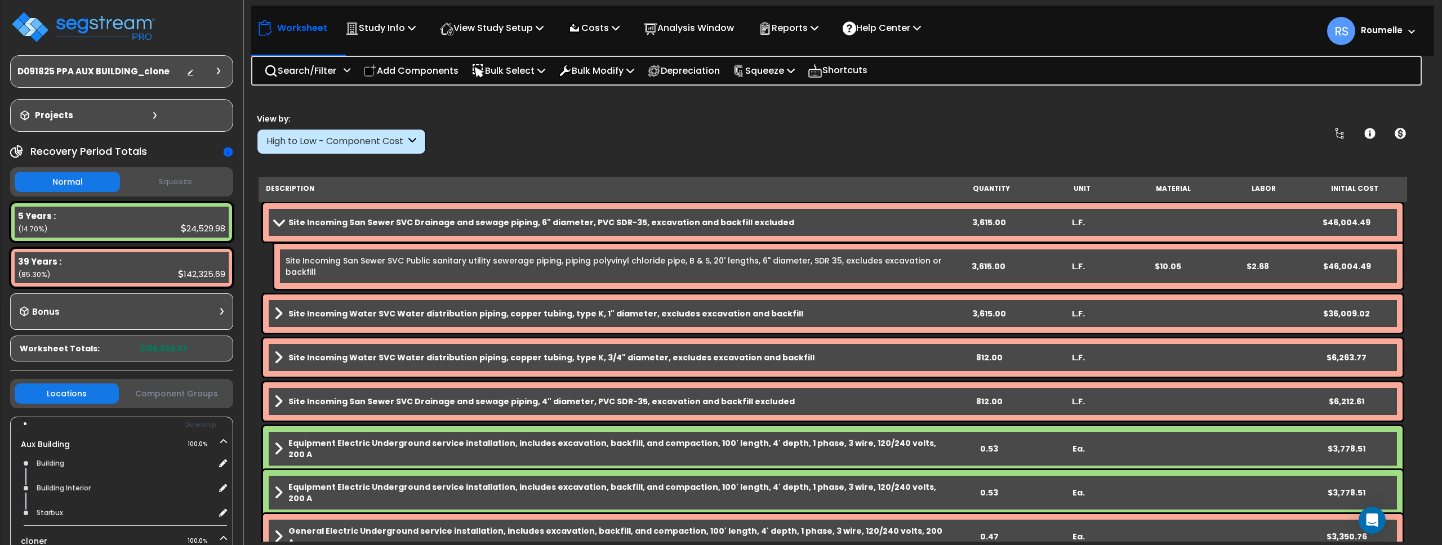
click at [469, 224] on b "Site Incoming San Sewer SVC Drainage and sewage piping, 6" diameter, PVC SDR-35…" at bounding box center [541, 222] width 506 height 11
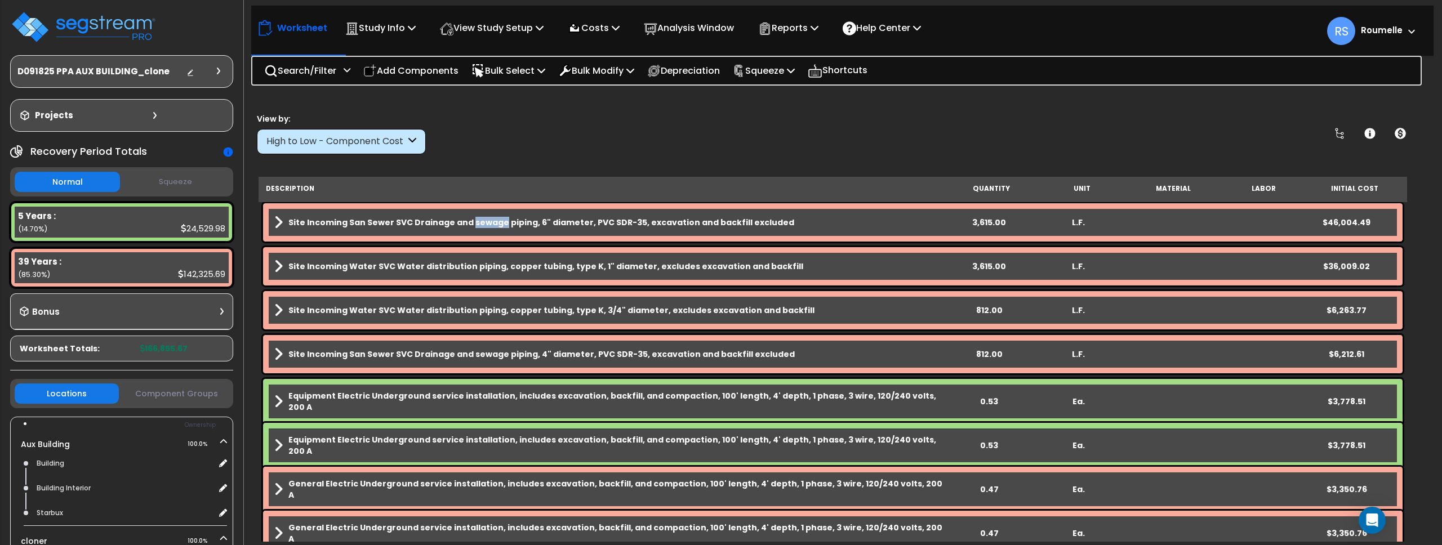
drag, startPoint x: 469, startPoint y: 224, endPoint x: 1309, endPoint y: 317, distance: 845.1
click at [470, 224] on b "Site Incoming San Sewer SVC Drainage and sewage piping, 6" diameter, PVC SDR-35…" at bounding box center [541, 222] width 506 height 11
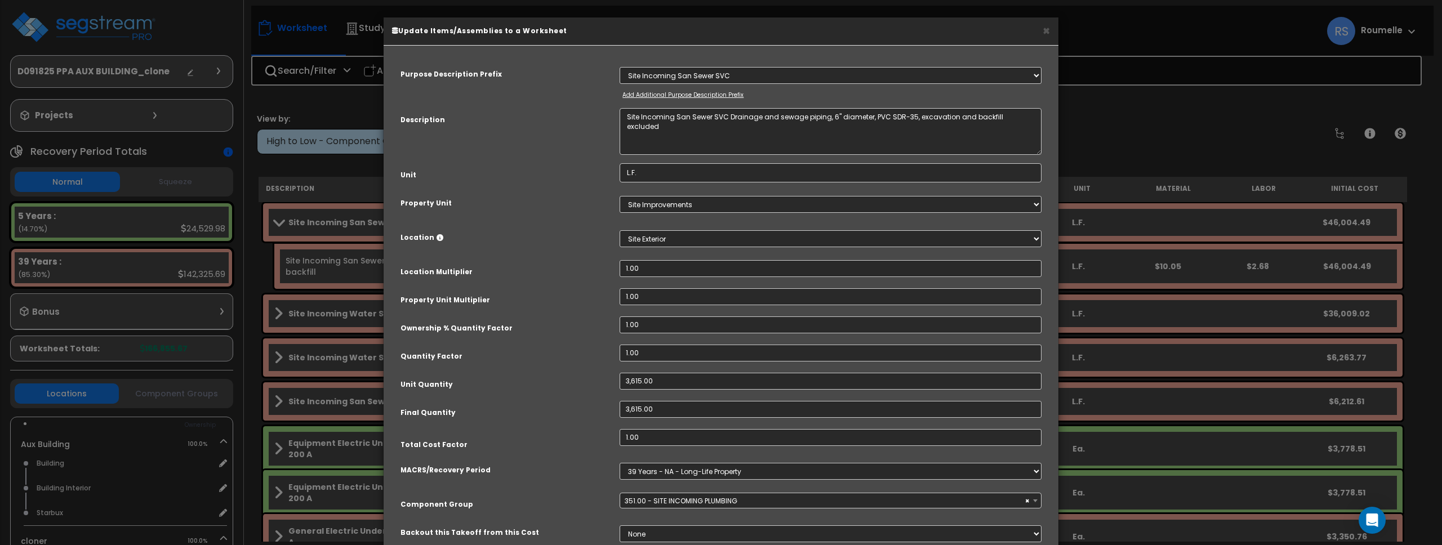
select select "86102"
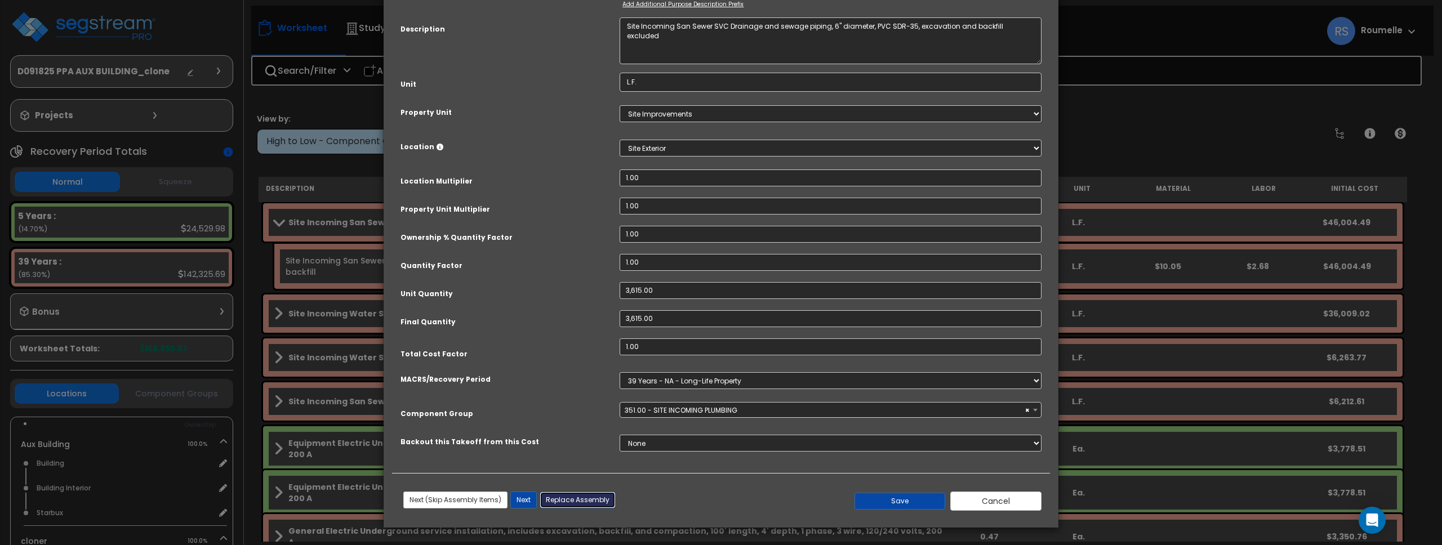
click at [606, 498] on button "Replace Assembly" at bounding box center [578, 500] width 76 height 17
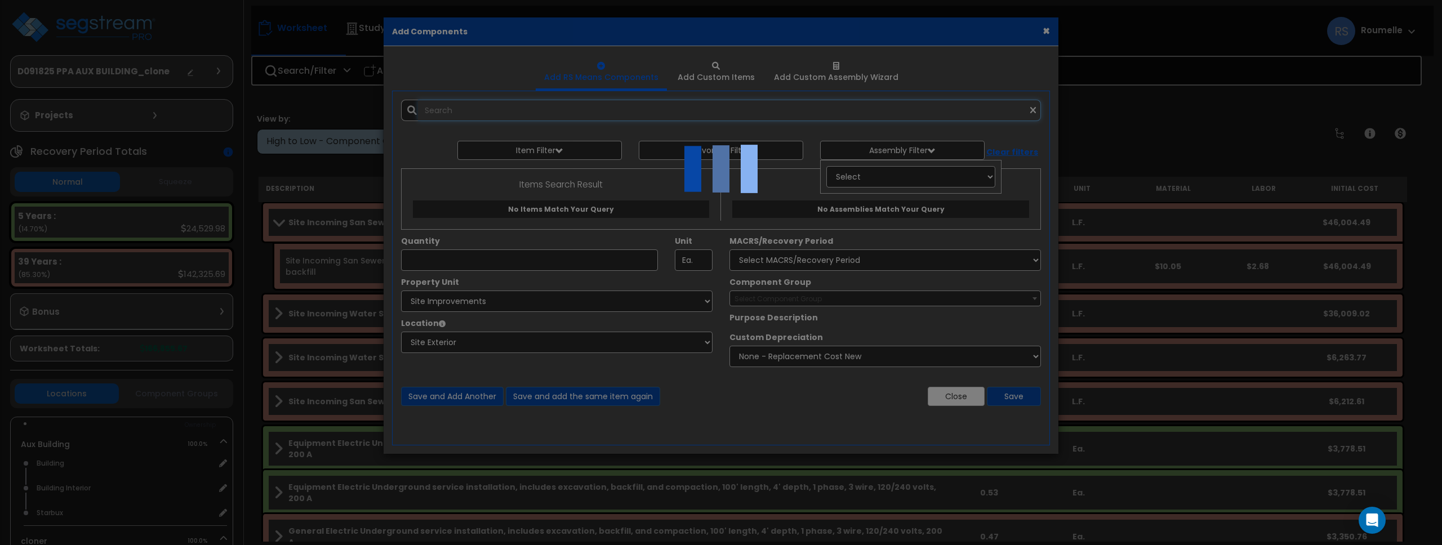
select select "54"
type input "3615"
type input "L.F."
select select
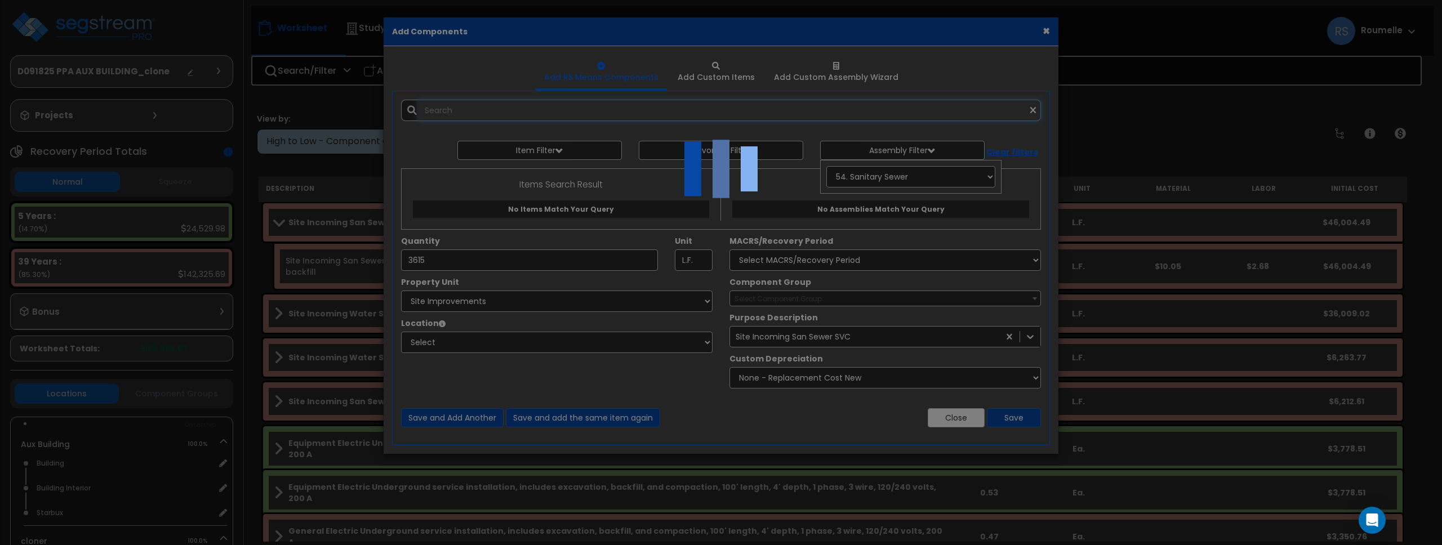
select select "8"
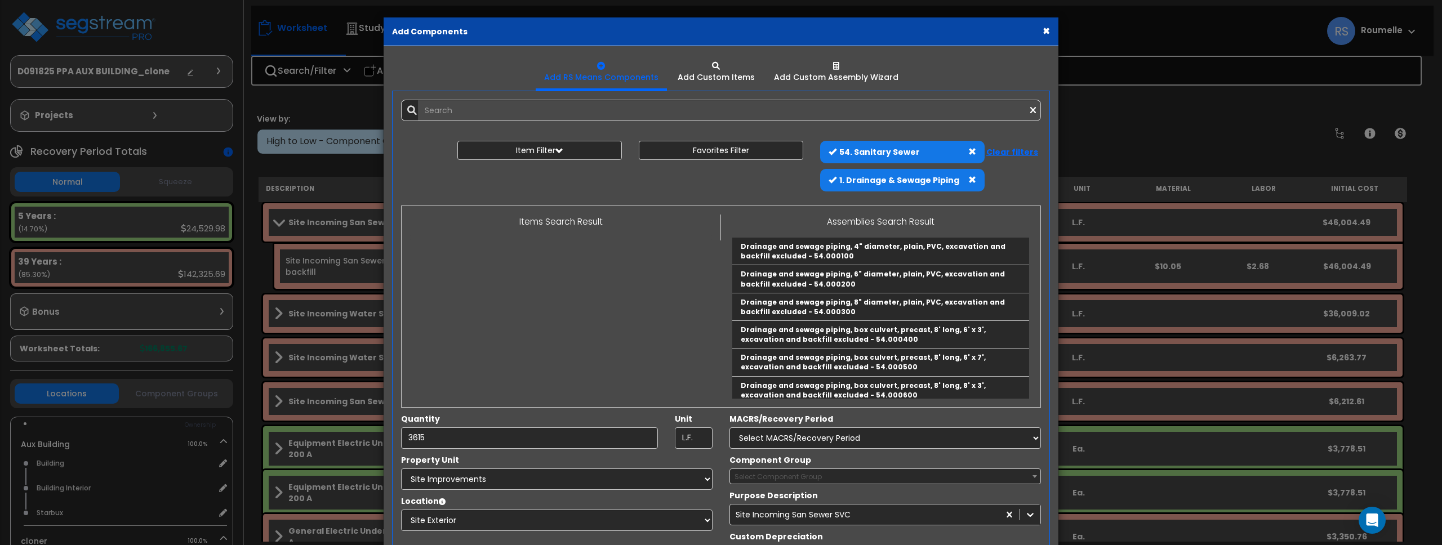
click at [1007, 150] on b "Clear filters" at bounding box center [1012, 151] width 52 height 11
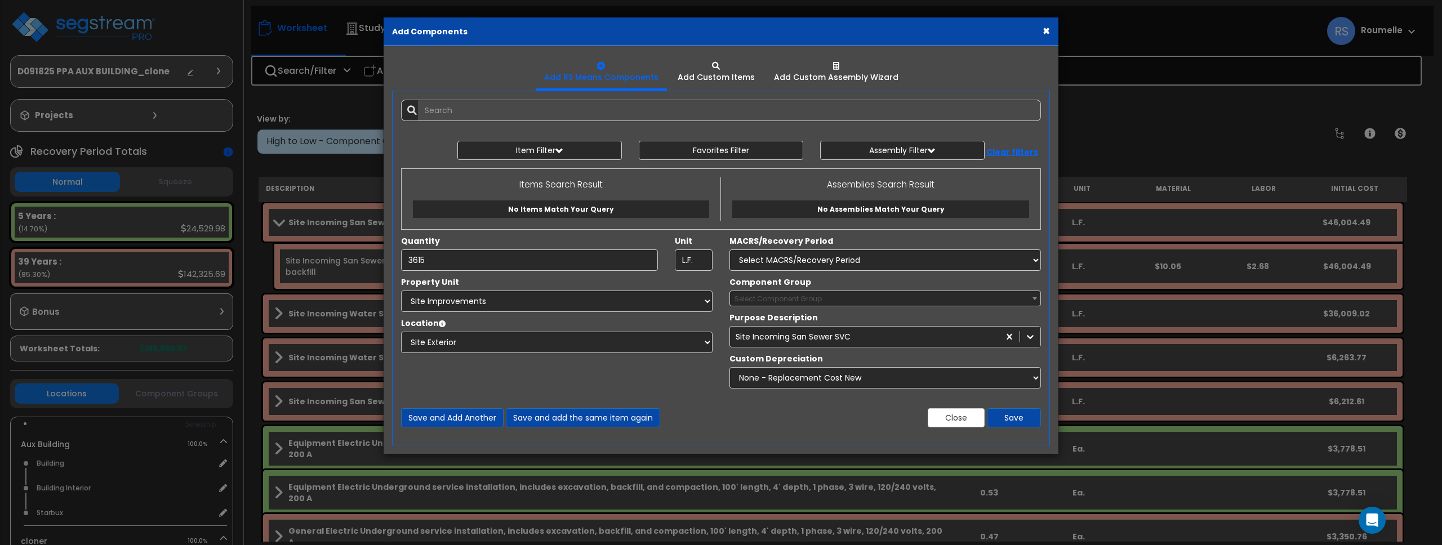
click at [880, 297] on span "Select Component Group" at bounding box center [885, 299] width 310 height 16
click at [930, 282] on div "Component Group Select Component Group 4.00 - BLDG CLEARING, GRADING, & EXCAVAT…" at bounding box center [885, 292] width 328 height 30
click at [798, 318] on label "Purpose Description" at bounding box center [774, 317] width 88 height 11
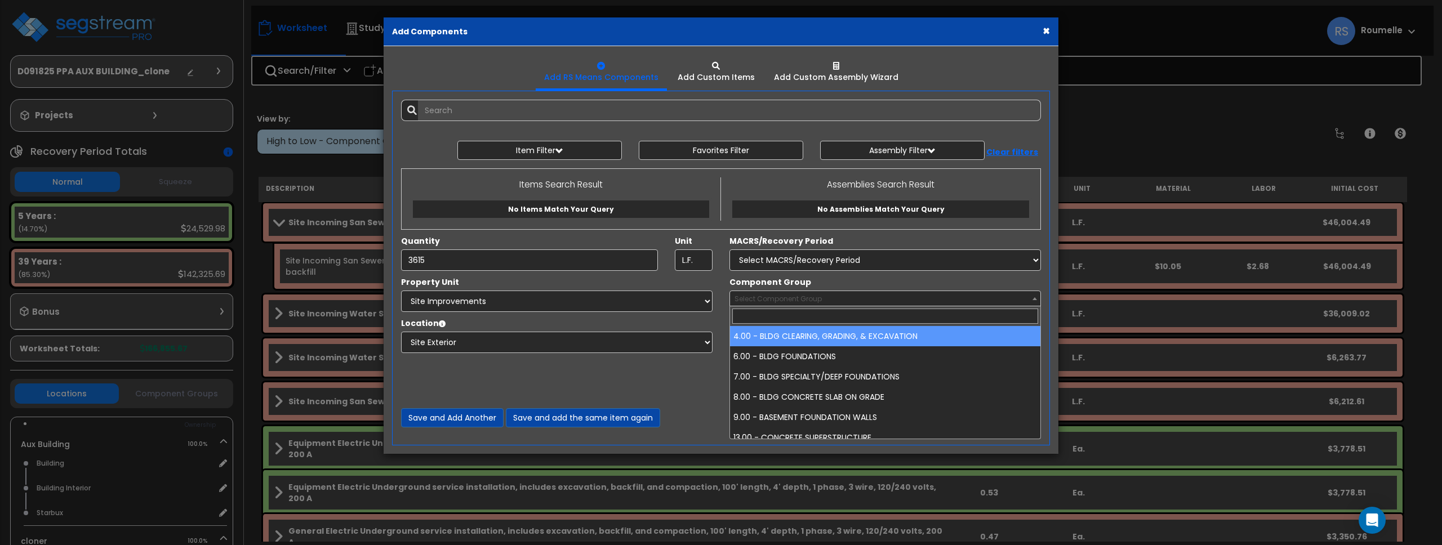
click at [803, 301] on span "Select Component Group" at bounding box center [778, 299] width 87 height 10
drag, startPoint x: 802, startPoint y: 335, endPoint x: 841, endPoint y: 341, distance: 38.8
select select "85775"
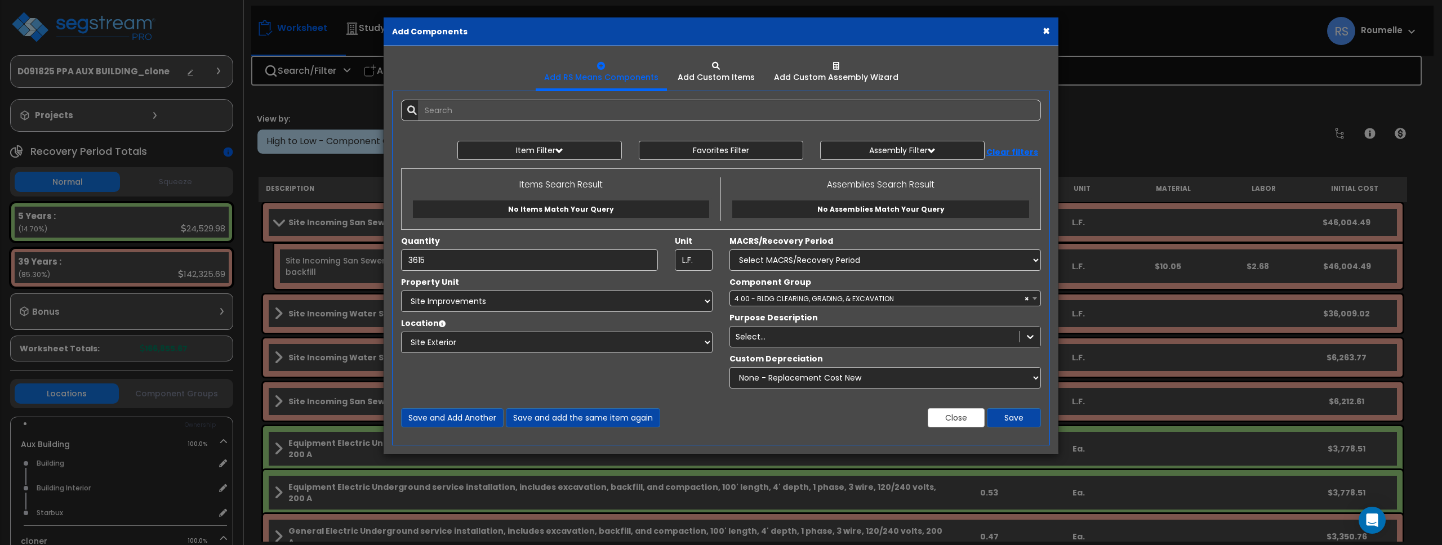
drag, startPoint x: 875, startPoint y: 346, endPoint x: 905, endPoint y: 338, distance: 31.0
click at [878, 346] on div "Select..." at bounding box center [886, 336] width 312 height 21
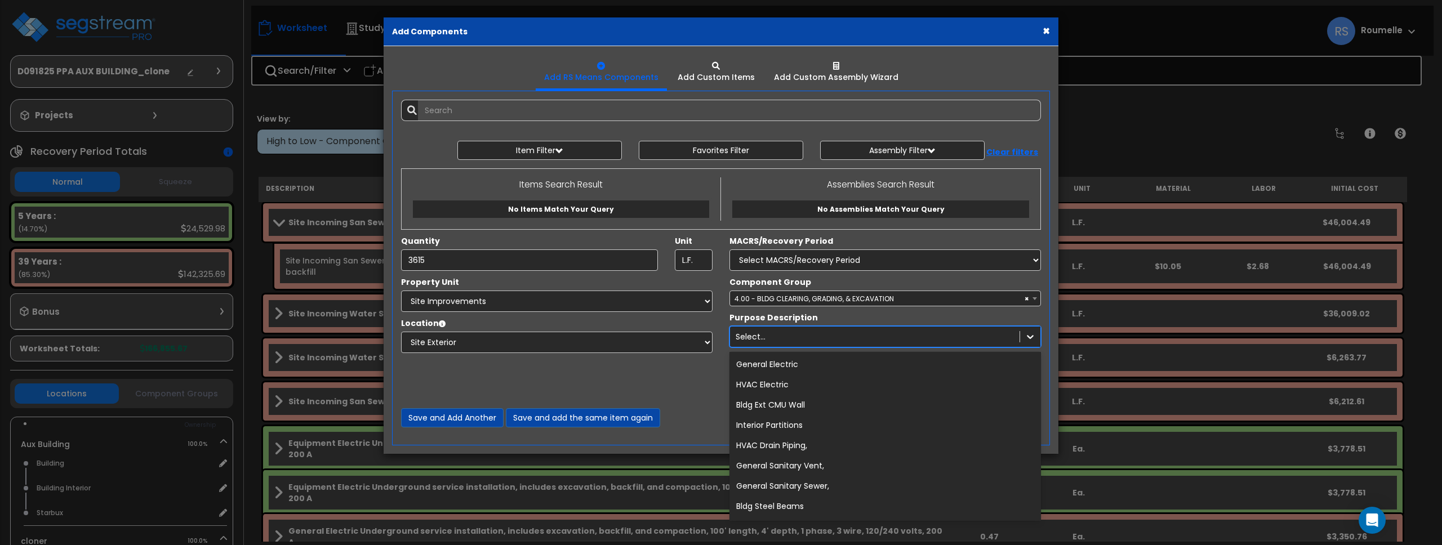
drag, startPoint x: 997, startPoint y: 334, endPoint x: 991, endPoint y: 337, distance: 6.8
click at [997, 334] on div "Select..." at bounding box center [875, 337] width 290 height 18
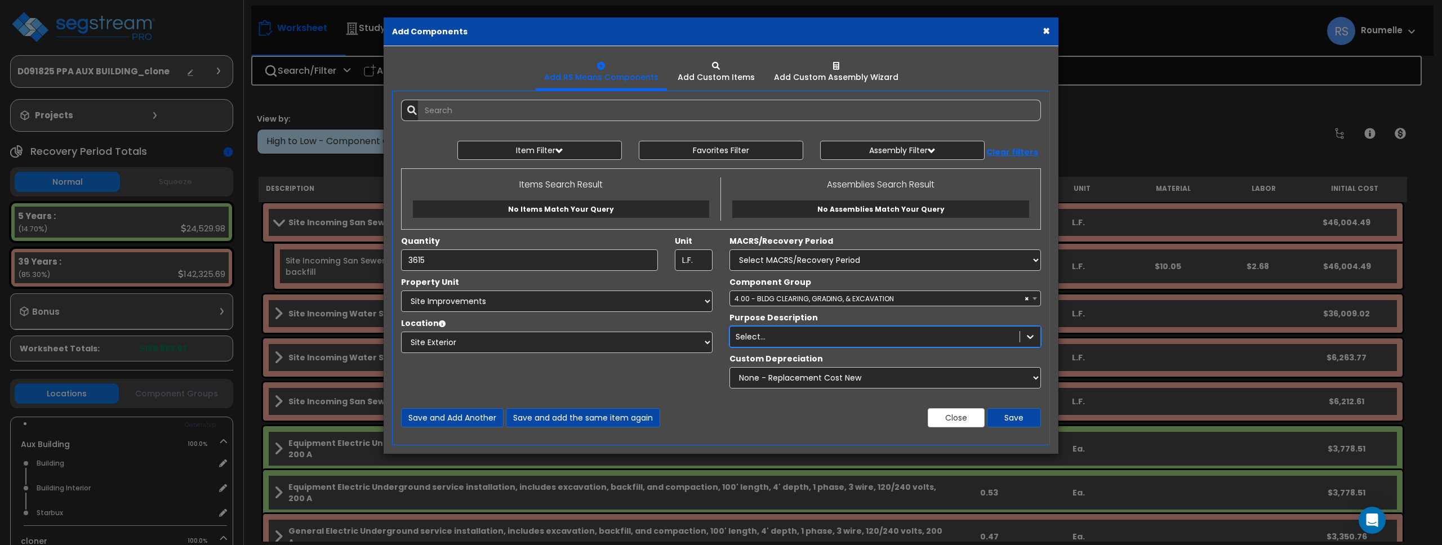
click at [982, 337] on div "Select..." at bounding box center [875, 337] width 290 height 18
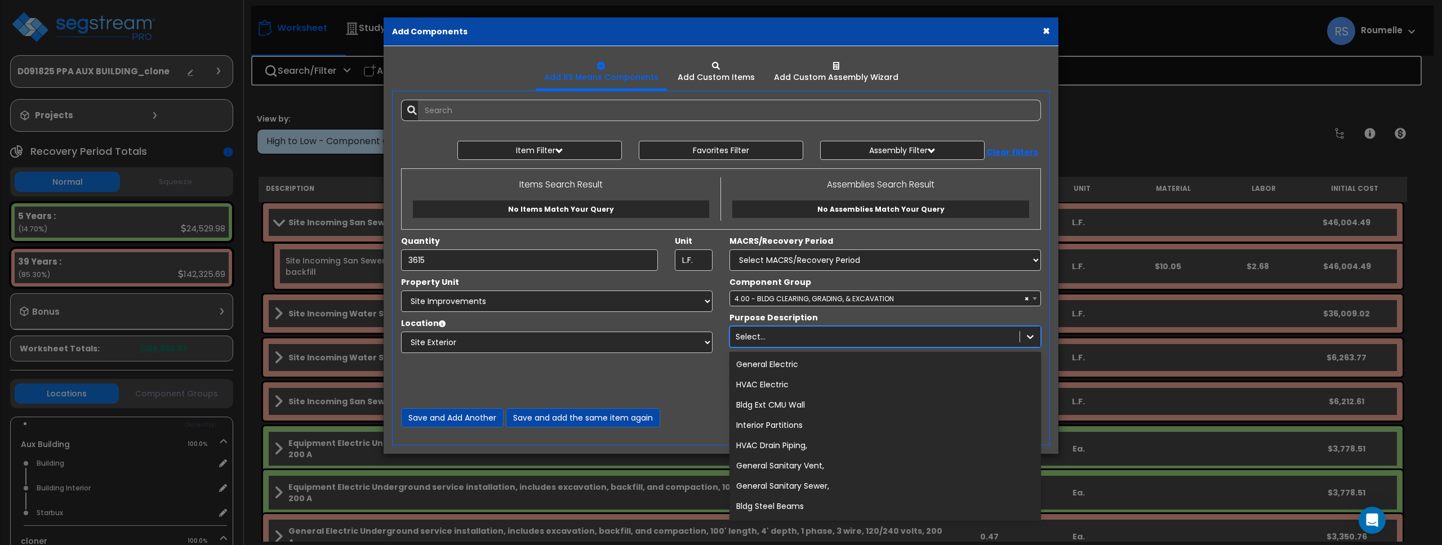
drag, startPoint x: 864, startPoint y: 362, endPoint x: 874, endPoint y: 364, distance: 9.8
click at [864, 363] on div "General Electric" at bounding box center [886, 364] width 312 height 20
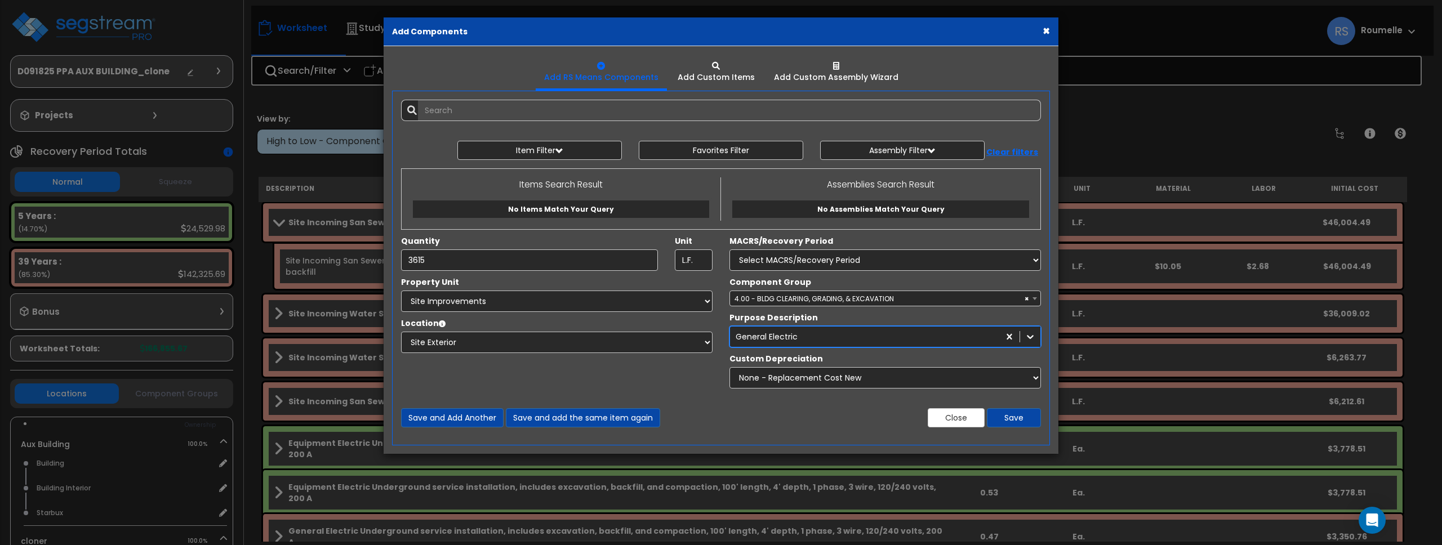
drag, startPoint x: 879, startPoint y: 330, endPoint x: 888, endPoint y: 341, distance: 14.8
click at [879, 331] on div "General Electric" at bounding box center [864, 337] width 269 height 18
drag, startPoint x: 1013, startPoint y: 337, endPoint x: 1008, endPoint y: 336, distance: 5.7
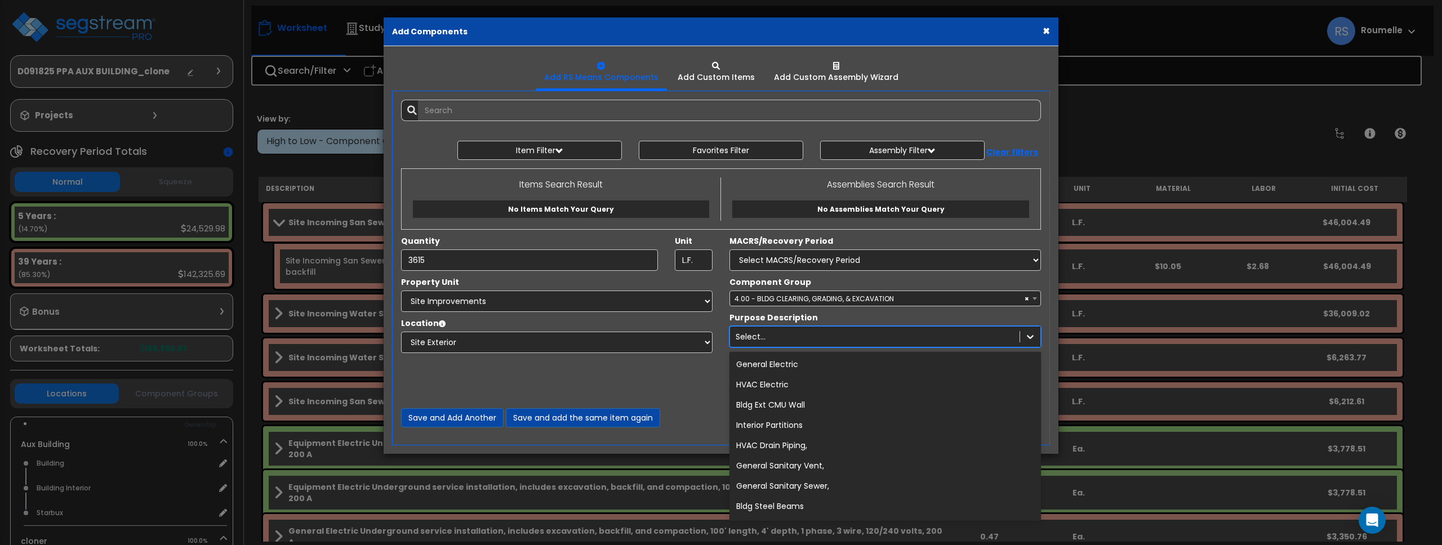
click at [1008, 336] on div "Select..." at bounding box center [875, 337] width 290 height 18
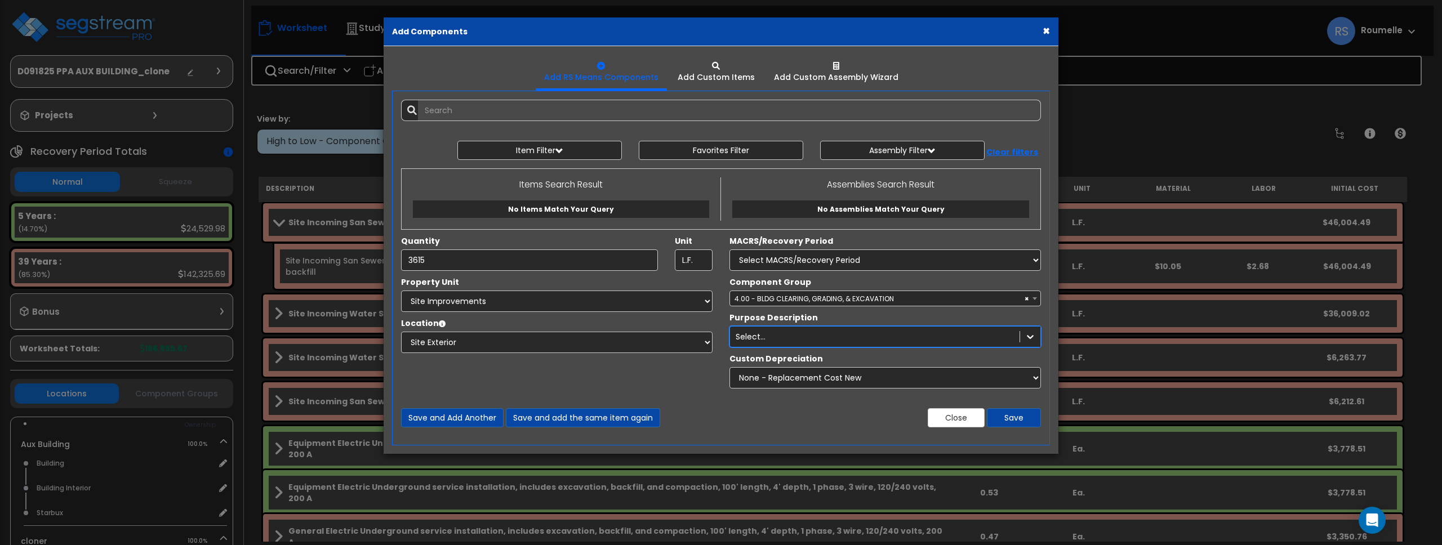
drag, startPoint x: 1008, startPoint y: 334, endPoint x: 991, endPoint y: 316, distance: 24.7
click at [1008, 334] on div "Select..." at bounding box center [875, 337] width 290 height 18
drag, startPoint x: 991, startPoint y: 316, endPoint x: 885, endPoint y: 318, distance: 105.9
click at [990, 316] on div "true Purpose Description Select..." at bounding box center [885, 329] width 328 height 35
drag, startPoint x: 816, startPoint y: 316, endPoint x: 769, endPoint y: 317, distance: 47.3
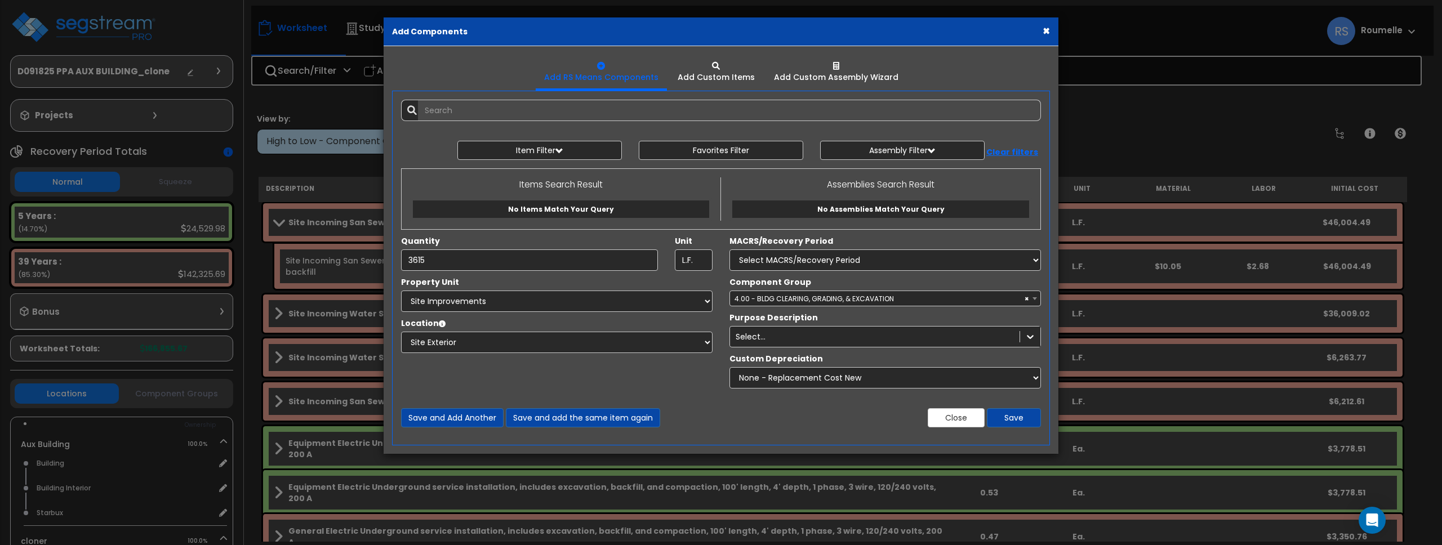
click at [792, 317] on div "true Purpose Description Select..." at bounding box center [885, 329] width 328 height 35
click at [769, 317] on label "Purpose Description" at bounding box center [774, 317] width 88 height 11
click at [770, 317] on label "Purpose Description" at bounding box center [774, 317] width 88 height 11
drag, startPoint x: 770, startPoint y: 317, endPoint x: 816, endPoint y: 344, distance: 53.2
click at [770, 318] on label "Purpose Description" at bounding box center [774, 317] width 88 height 11
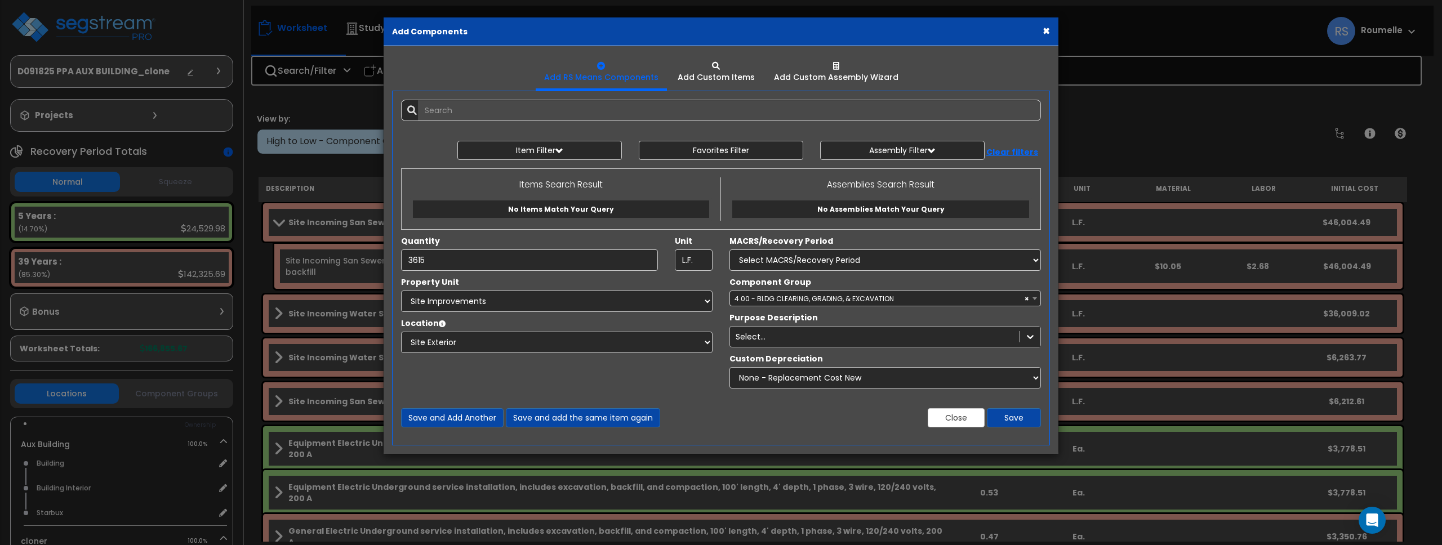
drag, startPoint x: 1008, startPoint y: 337, endPoint x: 1018, endPoint y: 340, distance: 9.8
click at [1008, 339] on div "Select..." at bounding box center [875, 337] width 290 height 18
drag, startPoint x: 1036, startPoint y: 347, endPoint x: 1043, endPoint y: 348, distance: 7.3
click at [1037, 347] on div "Select..." at bounding box center [886, 336] width 312 height 21
drag, startPoint x: 1041, startPoint y: 348, endPoint x: 1021, endPoint y: 336, distance: 23.0
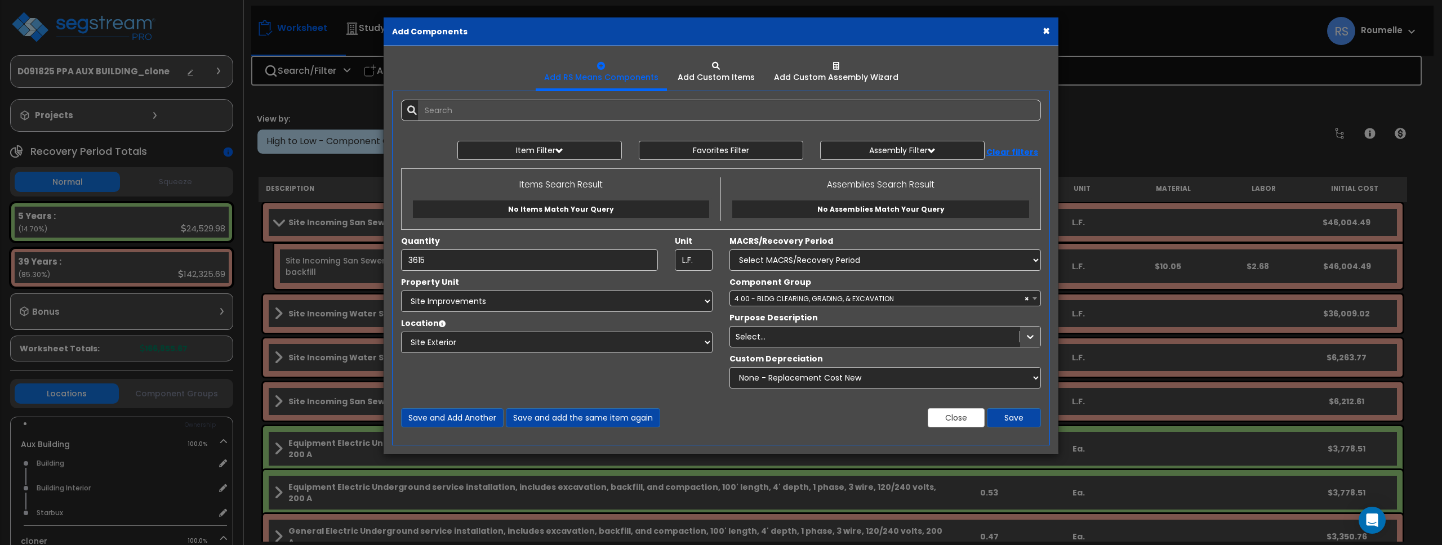
click at [1025, 335] on div "Component Group Select Component Group 4.00 - BLDG CLEARING, GRADING, & EXCAVAT…" at bounding box center [885, 336] width 328 height 118
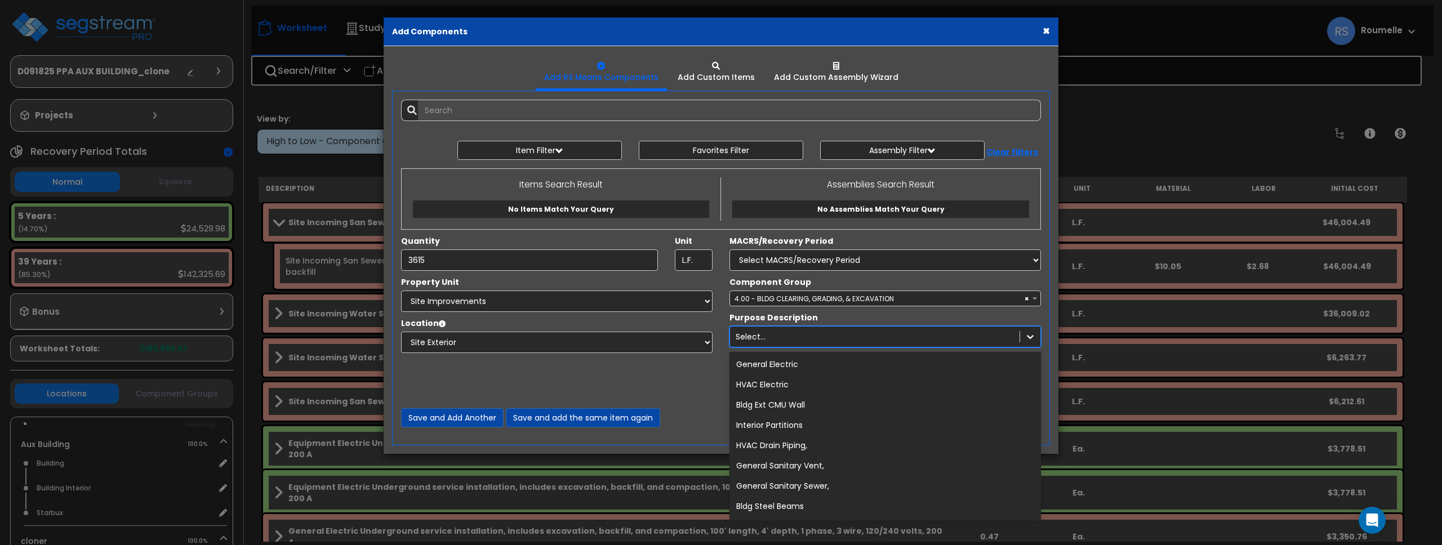
drag, startPoint x: 980, startPoint y: 328, endPoint x: 977, endPoint y: 339, distance: 11.1
click at [978, 337] on div "Select..." at bounding box center [875, 337] width 290 height 18
drag, startPoint x: 968, startPoint y: 345, endPoint x: 906, endPoint y: 346, distance: 61.4
click at [967, 345] on div "Select..." at bounding box center [875, 337] width 290 height 18
click at [868, 341] on div "Select..." at bounding box center [875, 337] width 290 height 18
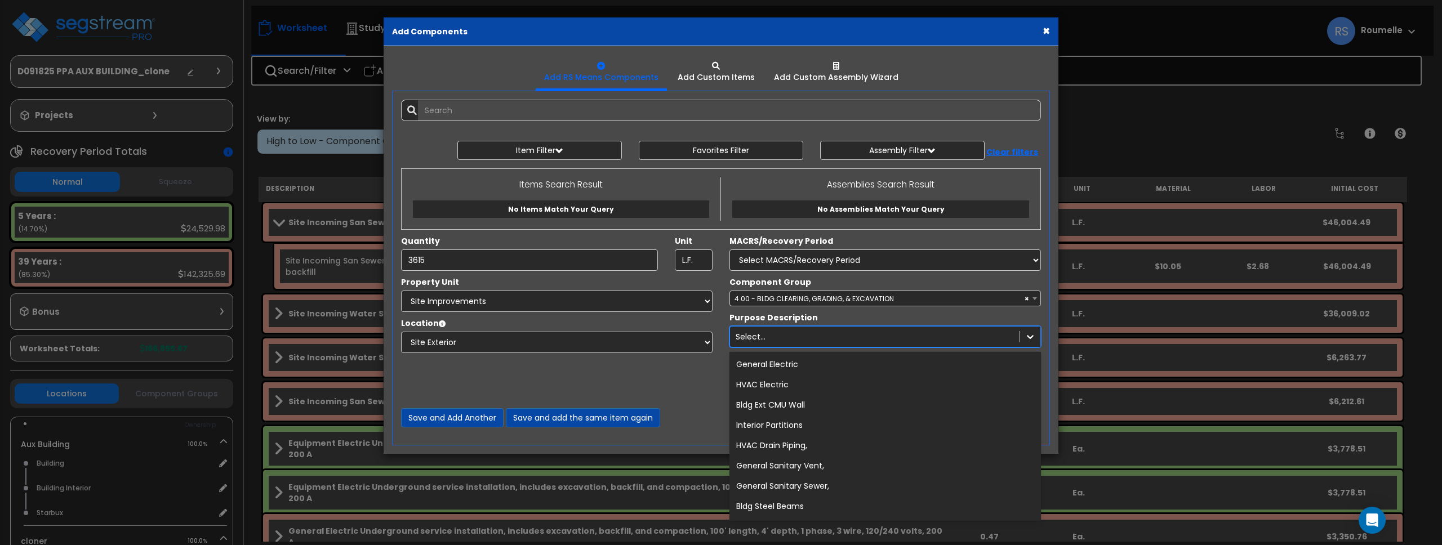
click at [863, 345] on div "Select..." at bounding box center [875, 337] width 290 height 18
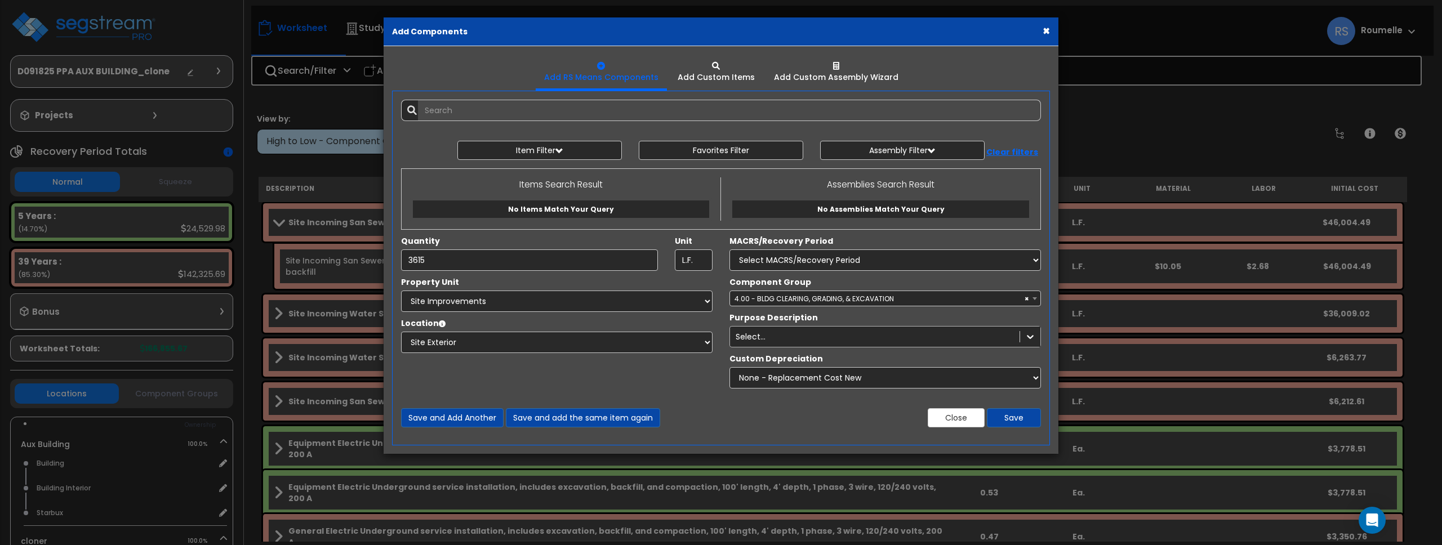
drag, startPoint x: 861, startPoint y: 350, endPoint x: 842, endPoint y: 327, distance: 30.4
click at [861, 332] on div "Component Group Select Component Group 4.00 - BLDG CLEARING, GRADING, & EXCAVAT…" at bounding box center [885, 336] width 328 height 118
drag, startPoint x: 781, startPoint y: 314, endPoint x: 781, endPoint y: 321, distance: 6.8
click at [781, 314] on label "Purpose Description" at bounding box center [774, 317] width 88 height 11
click at [782, 319] on label "Purpose Description" at bounding box center [774, 317] width 88 height 11
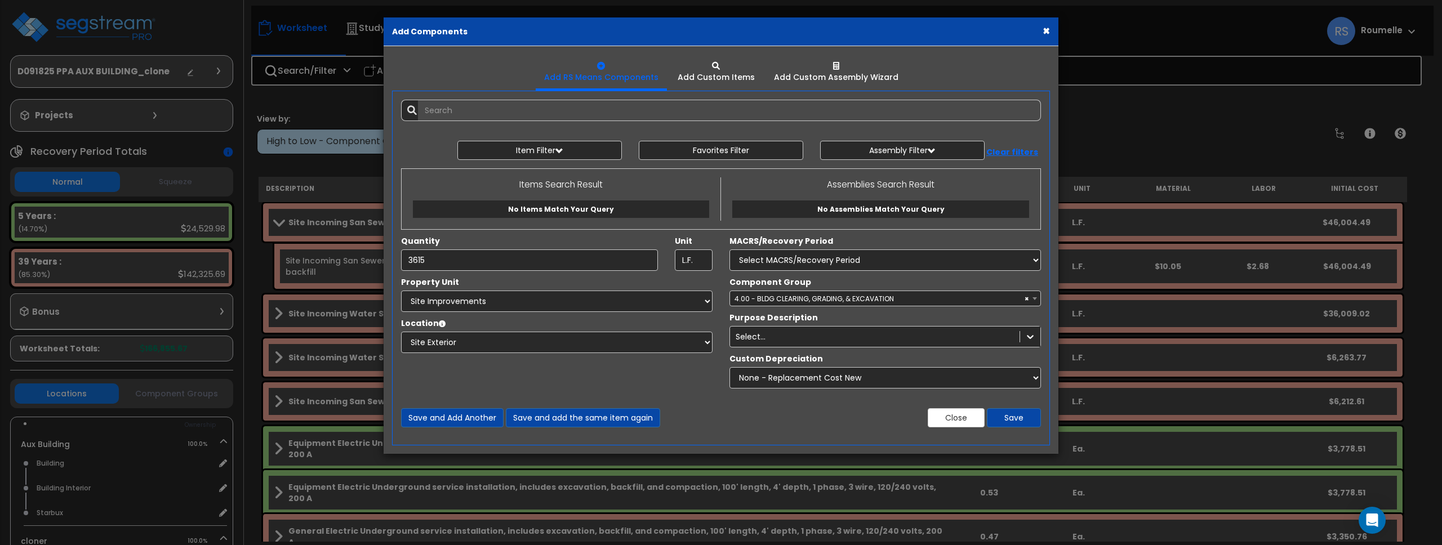
click at [782, 319] on label "Purpose Description" at bounding box center [774, 317] width 88 height 11
drag, startPoint x: 783, startPoint y: 319, endPoint x: 802, endPoint y: 319, distance: 19.2
click at [791, 319] on label "Purpose Description" at bounding box center [774, 317] width 88 height 11
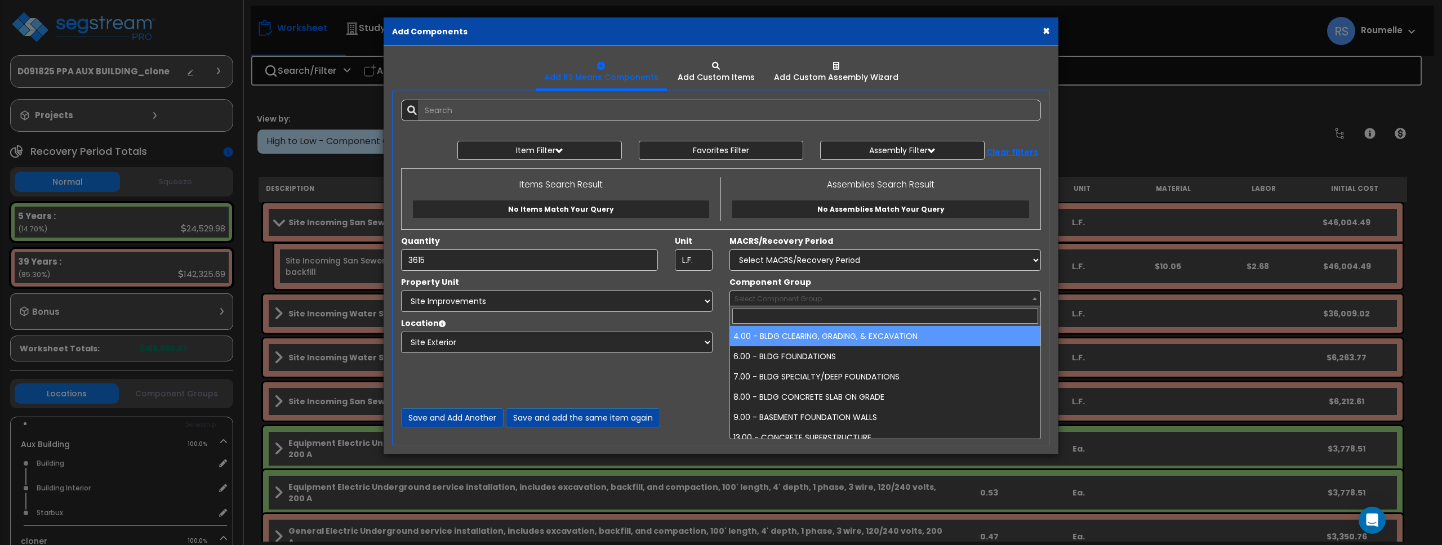
select select "85775"
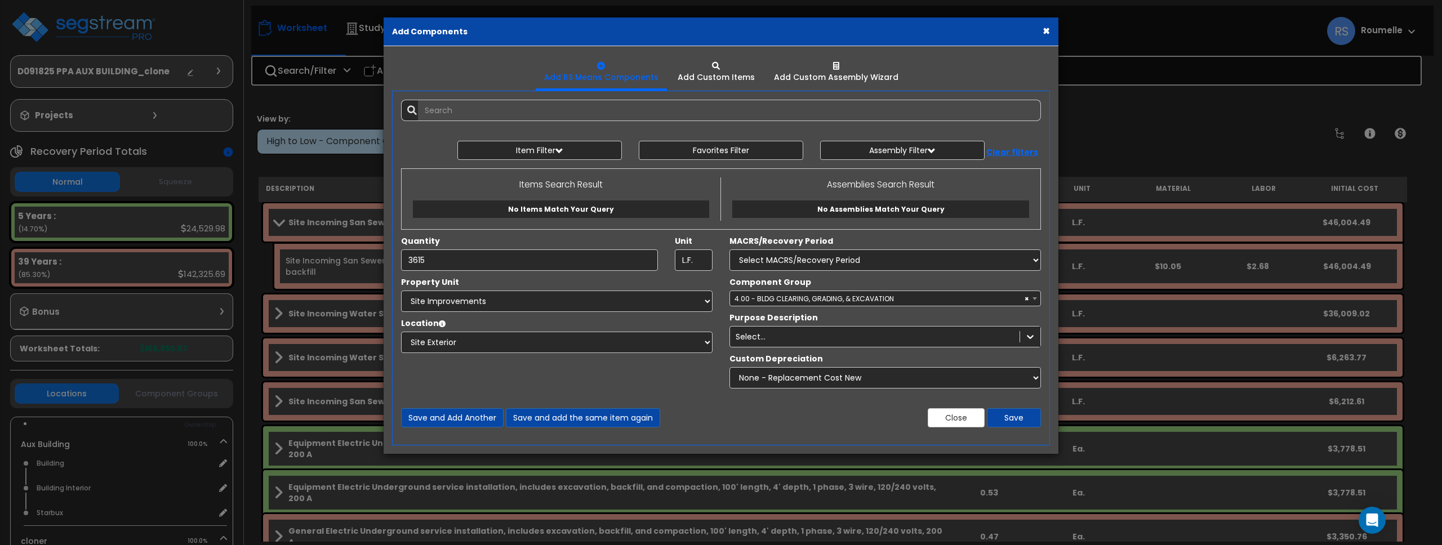
select select
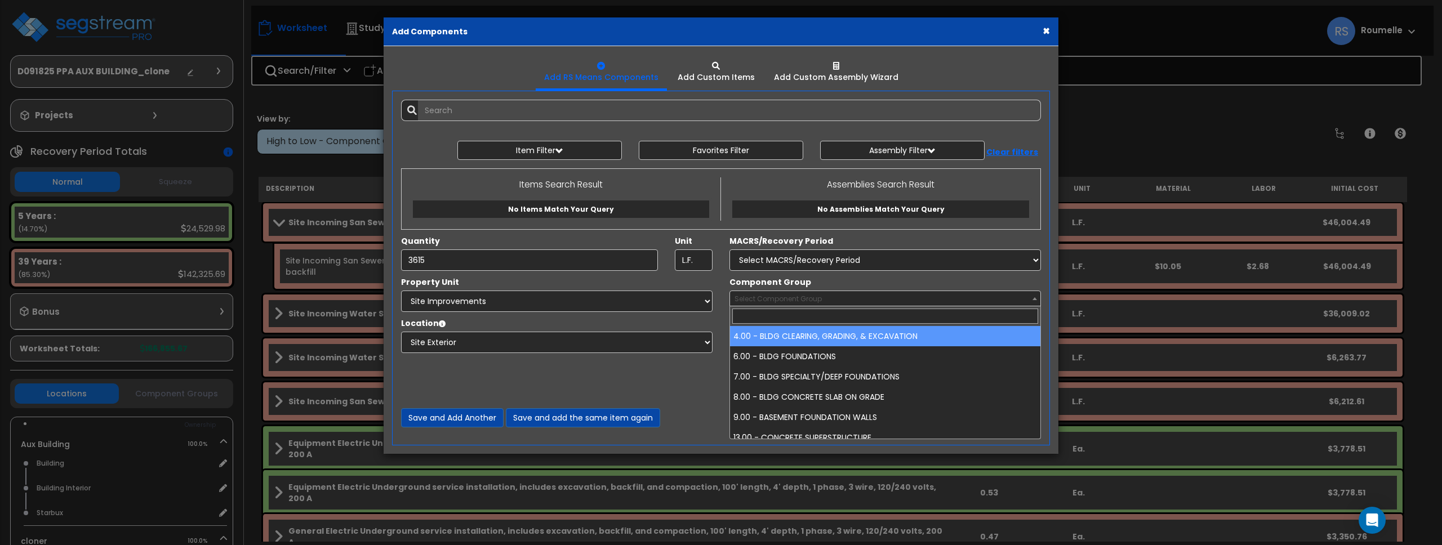
click at [1020, 279] on div "Component Group Select Component Group 4.00 - BLDG CLEARING, GRADING, & EXCAVAT…" at bounding box center [885, 292] width 328 height 30
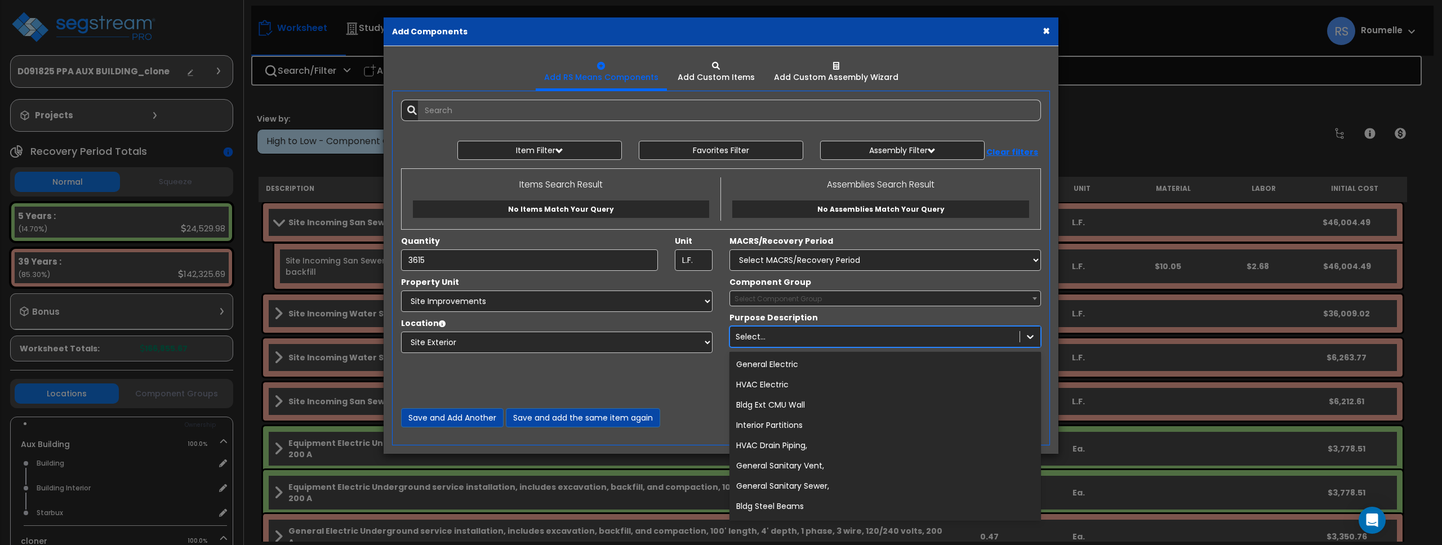
click at [893, 333] on div "Select..." at bounding box center [875, 337] width 290 height 18
click at [892, 384] on div "HVAC Electric" at bounding box center [886, 385] width 312 height 20
click at [1010, 337] on div "Select..." at bounding box center [875, 337] width 290 height 18
click at [1008, 337] on div "Select..." at bounding box center [875, 337] width 290 height 18
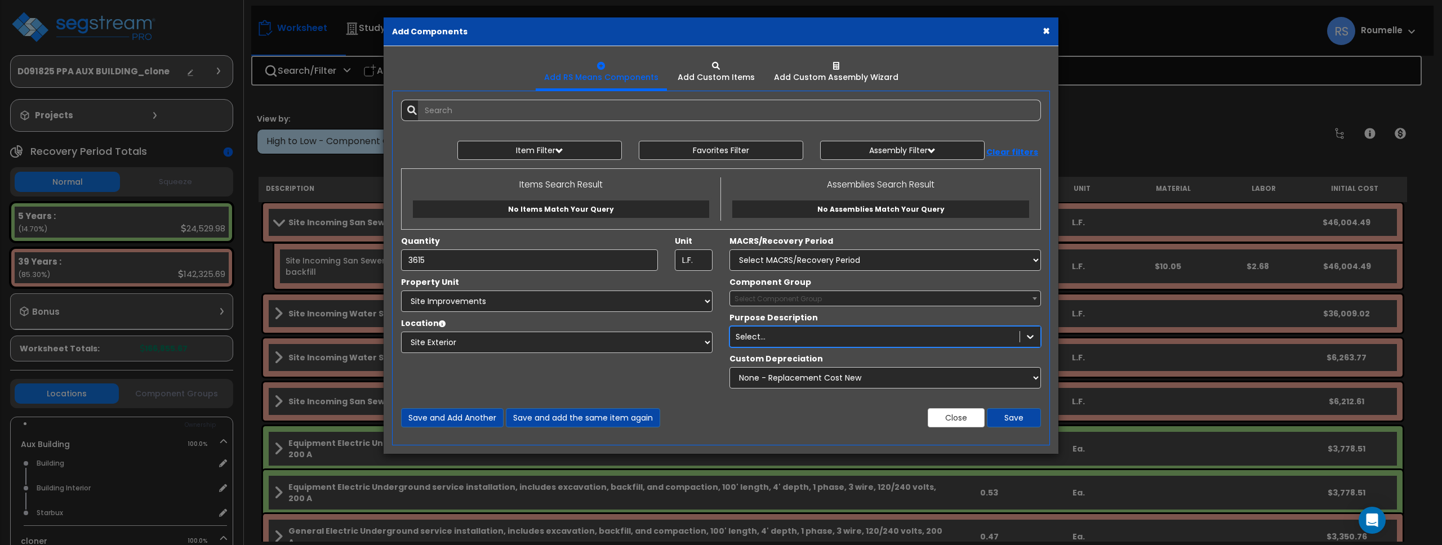
click at [1008, 337] on div "Select..." at bounding box center [875, 337] width 290 height 18
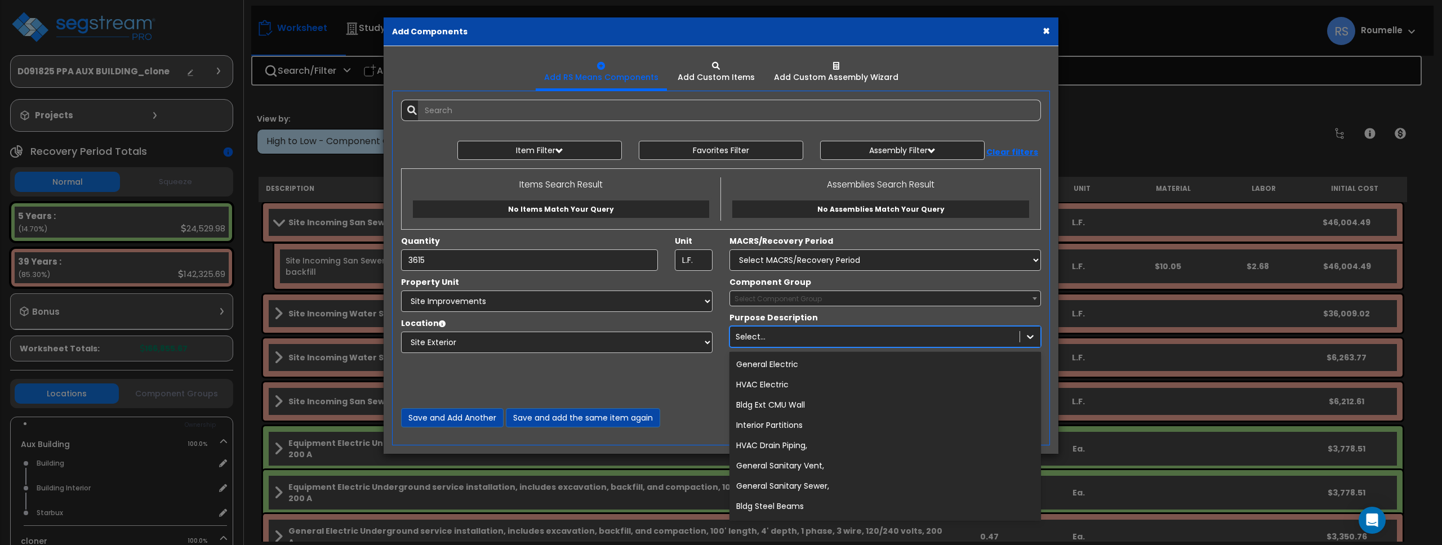
click at [1006, 337] on div "Select..." at bounding box center [875, 337] width 290 height 18
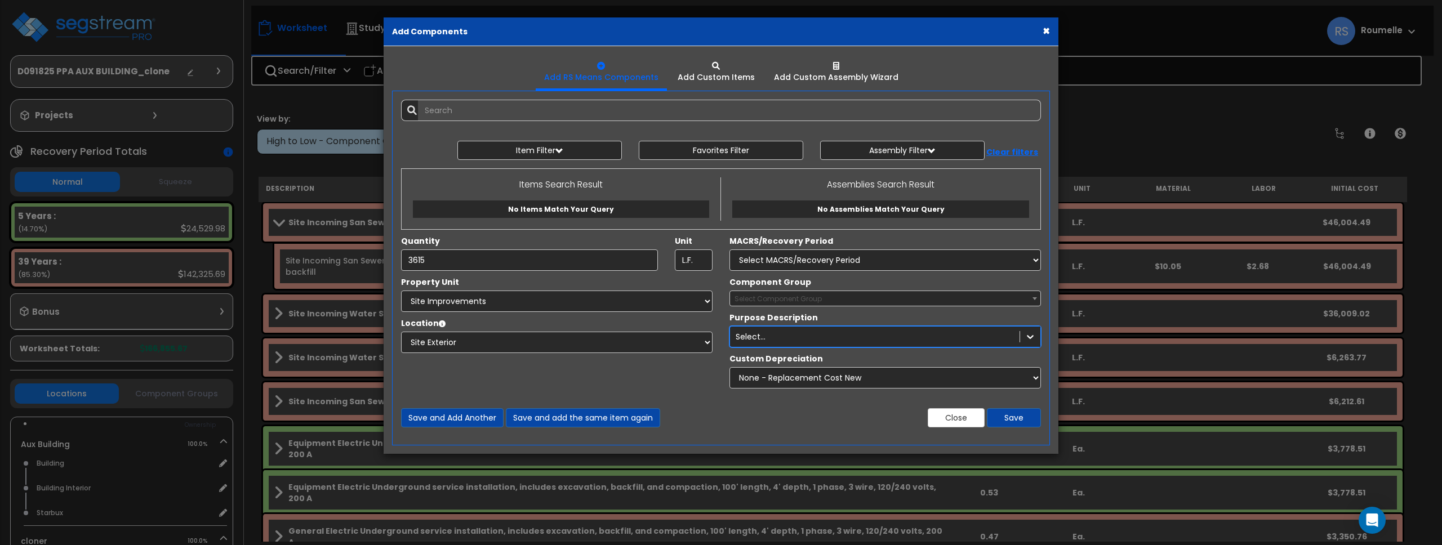
click at [1006, 337] on div "Select..." at bounding box center [875, 337] width 290 height 18
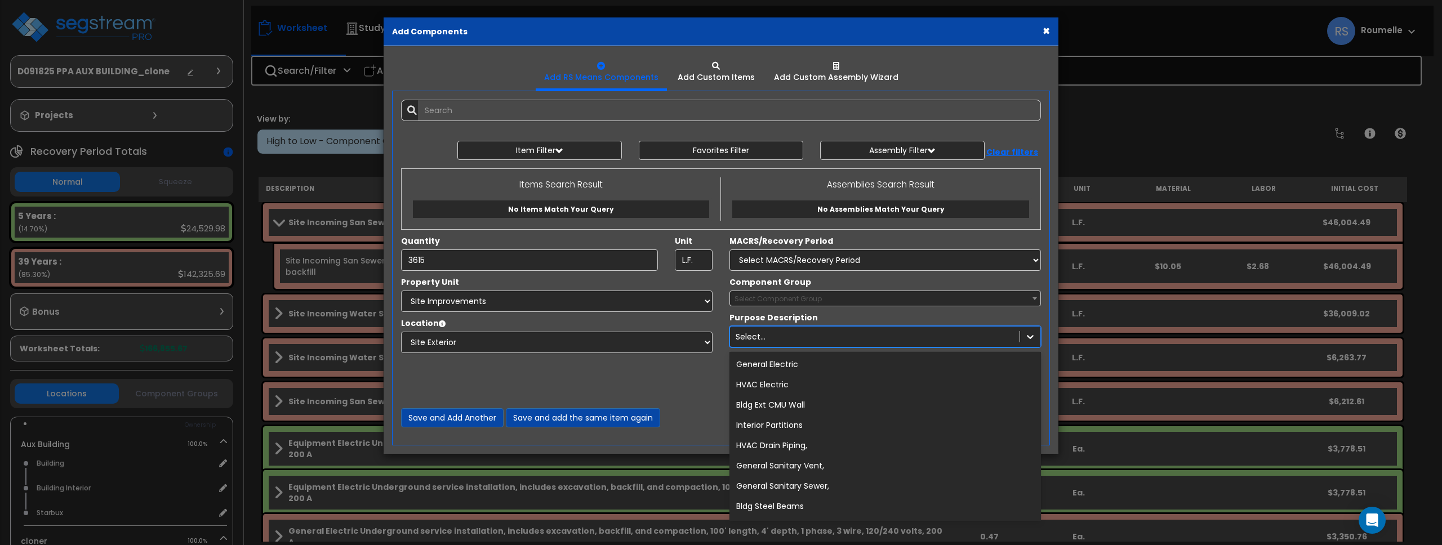
drag, startPoint x: 923, startPoint y: 362, endPoint x: 985, endPoint y: 339, distance: 65.4
click at [933, 361] on div "General Electric" at bounding box center [886, 364] width 312 height 20
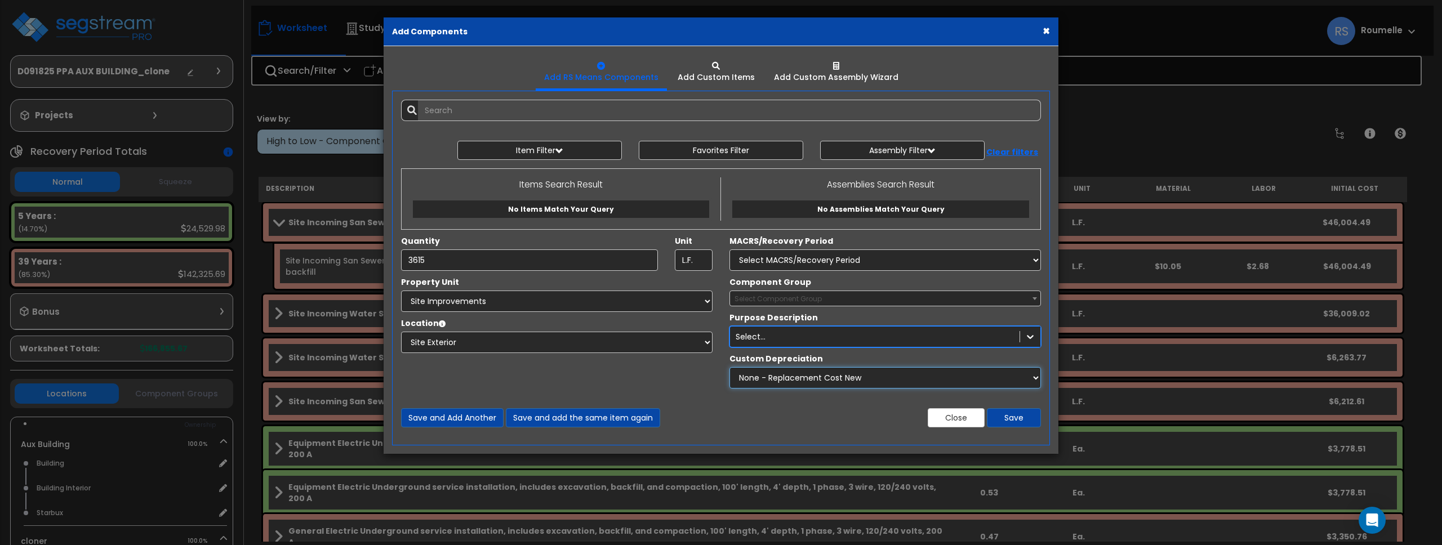
click at [1002, 372] on select "None - Replacement Cost New Excellent - 90% Good - 75% Fair - 50% Bad - 25% Rep…" at bounding box center [886, 377] width 312 height 21
click at [730, 367] on select "None - Replacement Cost New Excellent - 90% Good - 75% Fair - 50% Bad - 25% Rep…" at bounding box center [886, 377] width 312 height 21
click at [959, 352] on div "Component Group Select Component Group 4.00 - BLDG CLEARING, GRADING, & EXCAVAT…" at bounding box center [885, 336] width 328 height 118
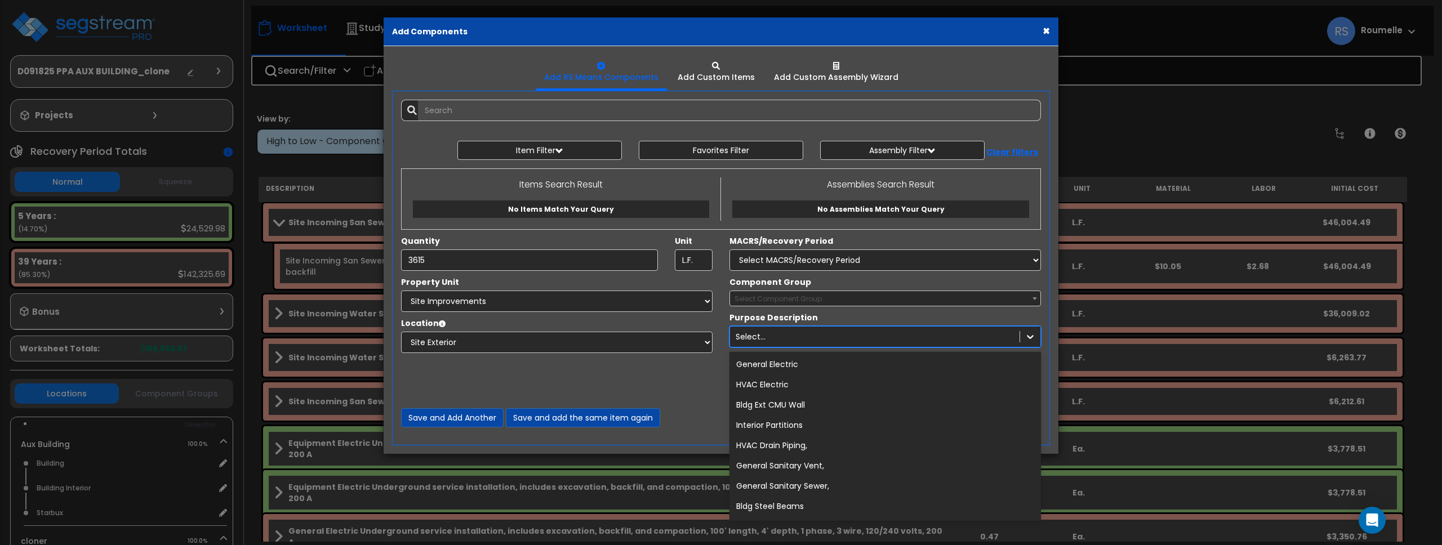
click at [926, 342] on div "Select..." at bounding box center [875, 337] width 290 height 18
click at [924, 342] on div "Select..." at bounding box center [875, 337] width 290 height 18
copy div
click at [775, 335] on div "Select..." at bounding box center [875, 337] width 290 height 18
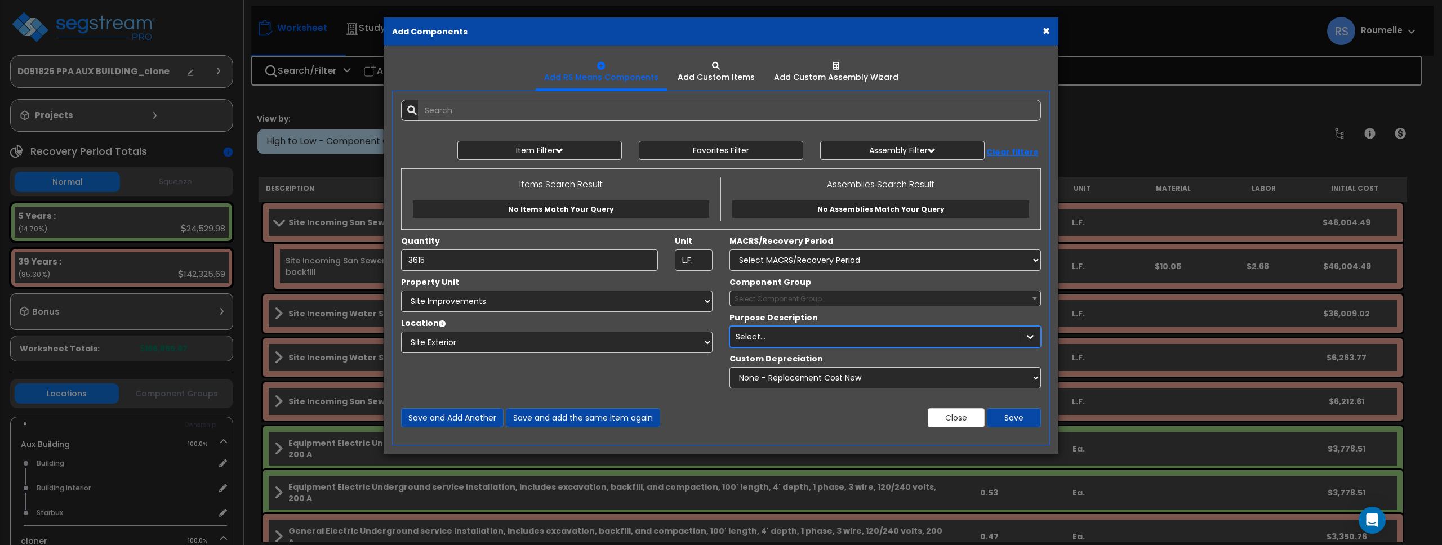
click at [778, 336] on div "Select..." at bounding box center [875, 337] width 290 height 18
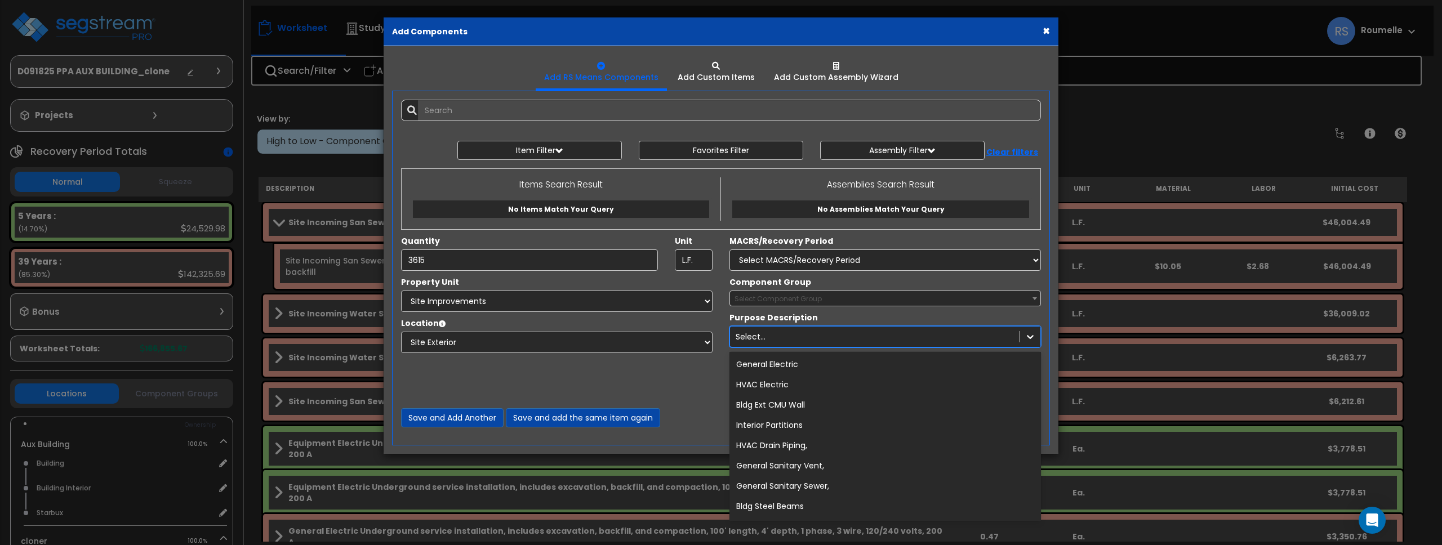
click at [778, 336] on div "Select..." at bounding box center [875, 337] width 290 height 18
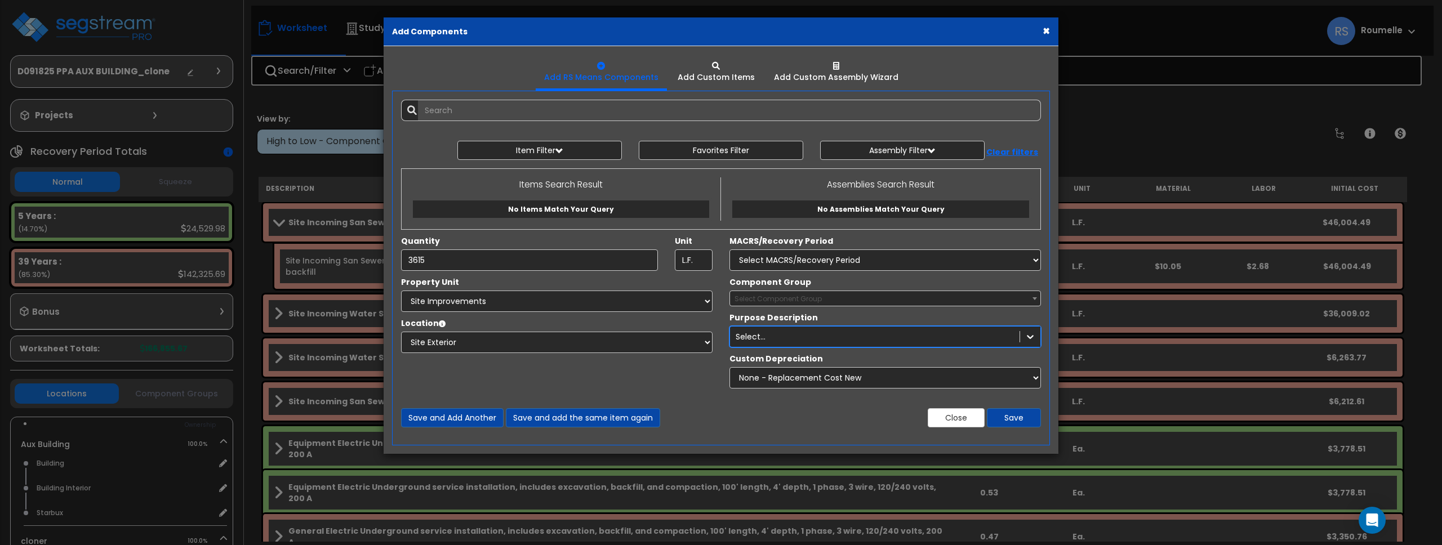
click at [761, 318] on label "Purpose Description" at bounding box center [774, 317] width 88 height 11
drag, startPoint x: 763, startPoint y: 318, endPoint x: 728, endPoint y: 340, distance: 41.3
click at [757, 319] on label "Purpose Description" at bounding box center [774, 317] width 88 height 11
click at [722, 340] on div "true Purpose Description Select..." at bounding box center [885, 329] width 328 height 35
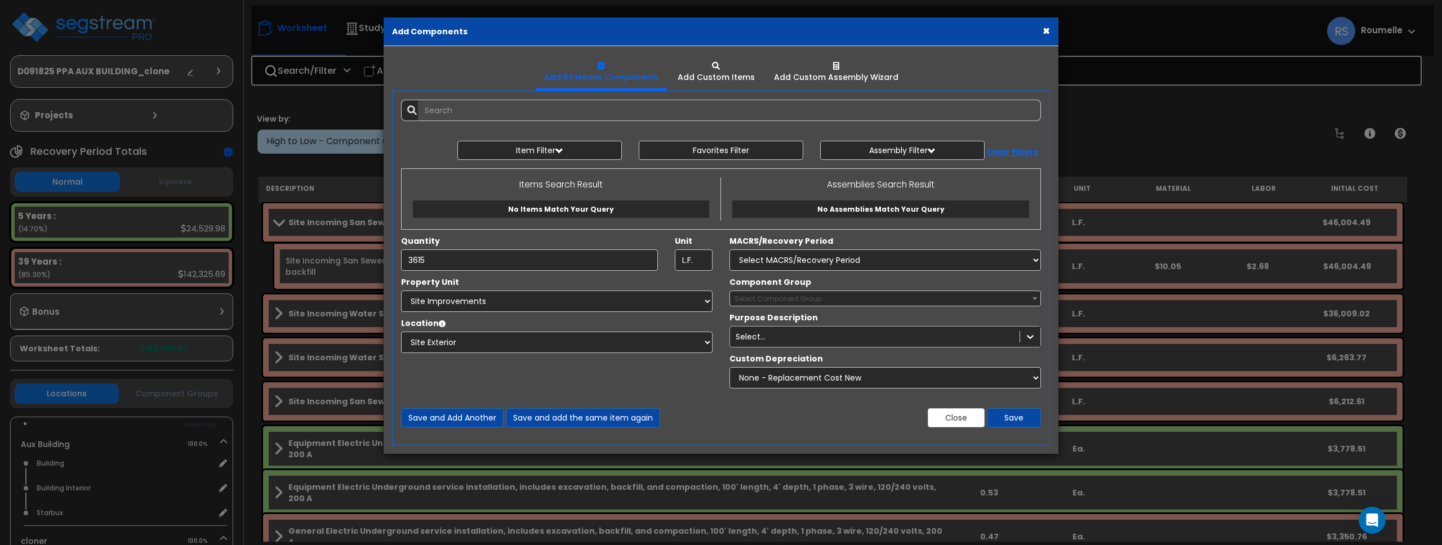
drag, startPoint x: 722, startPoint y: 340, endPoint x: 867, endPoint y: 344, distance: 144.8
click at [728, 340] on div "true Purpose Description Select..." at bounding box center [885, 329] width 328 height 35
click at [1045, 337] on div "true Purpose Description Select..." at bounding box center [885, 329] width 328 height 35
drag, startPoint x: 1045, startPoint y: 337, endPoint x: 1038, endPoint y: 337, distance: 6.8
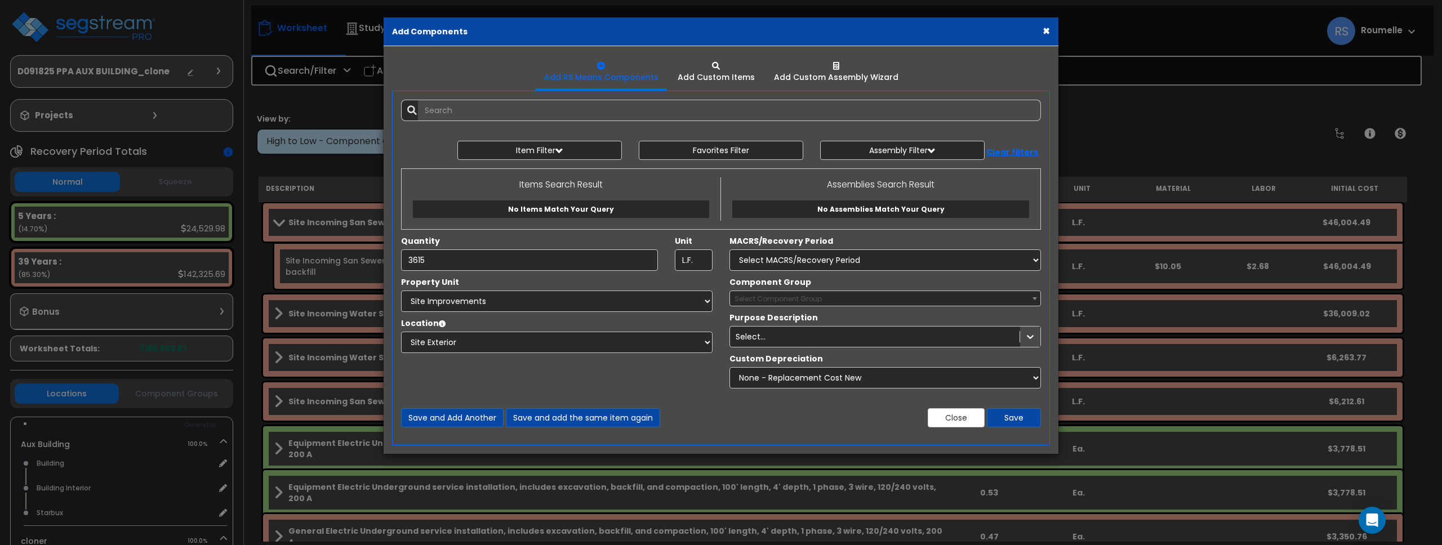
click at [1042, 337] on div "true Purpose Description Select..." at bounding box center [885, 329] width 328 height 35
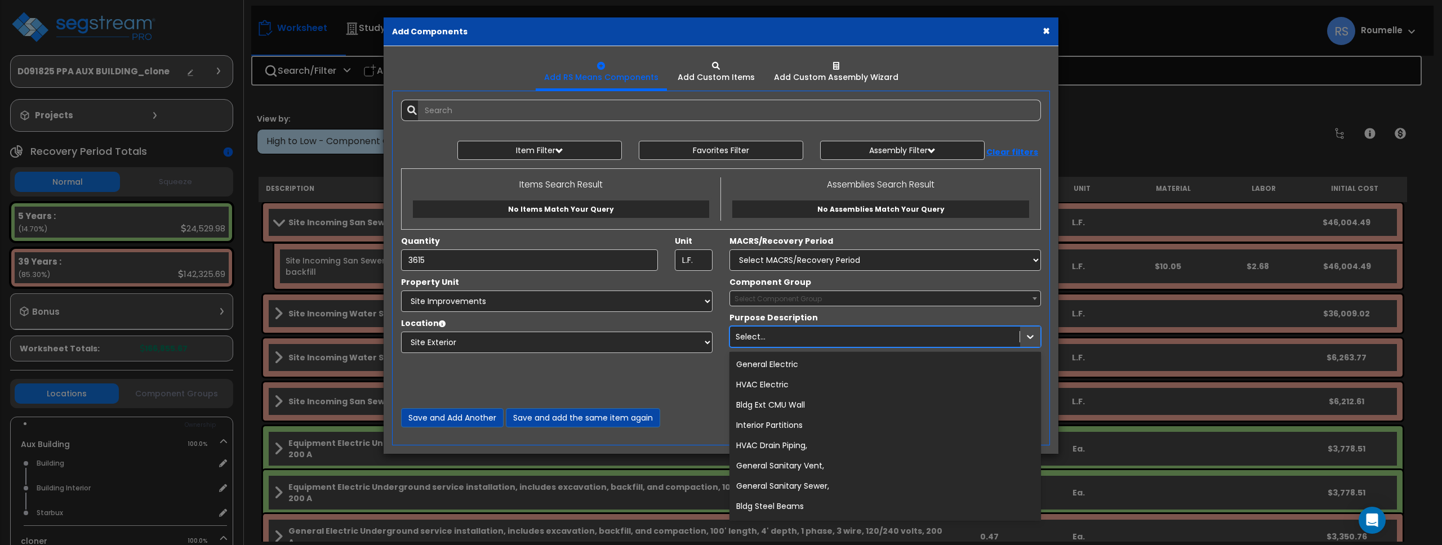
click at [1031, 337] on icon at bounding box center [1030, 338] width 7 height 4
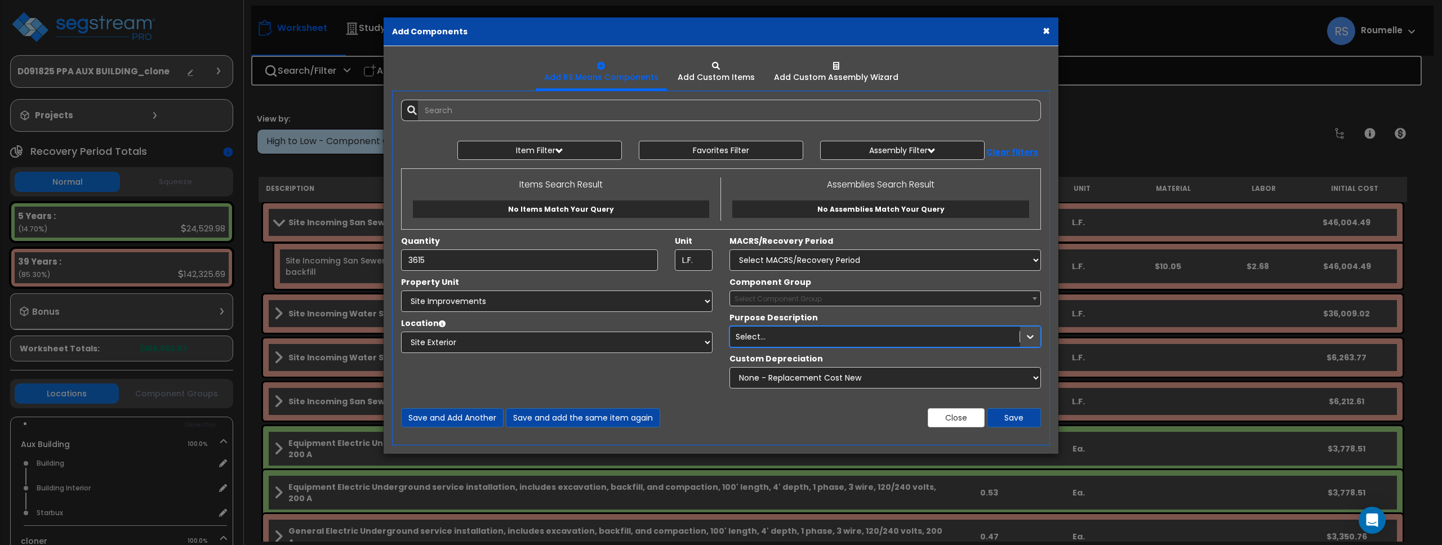
click at [1020, 337] on div at bounding box center [1030, 337] width 20 height 20
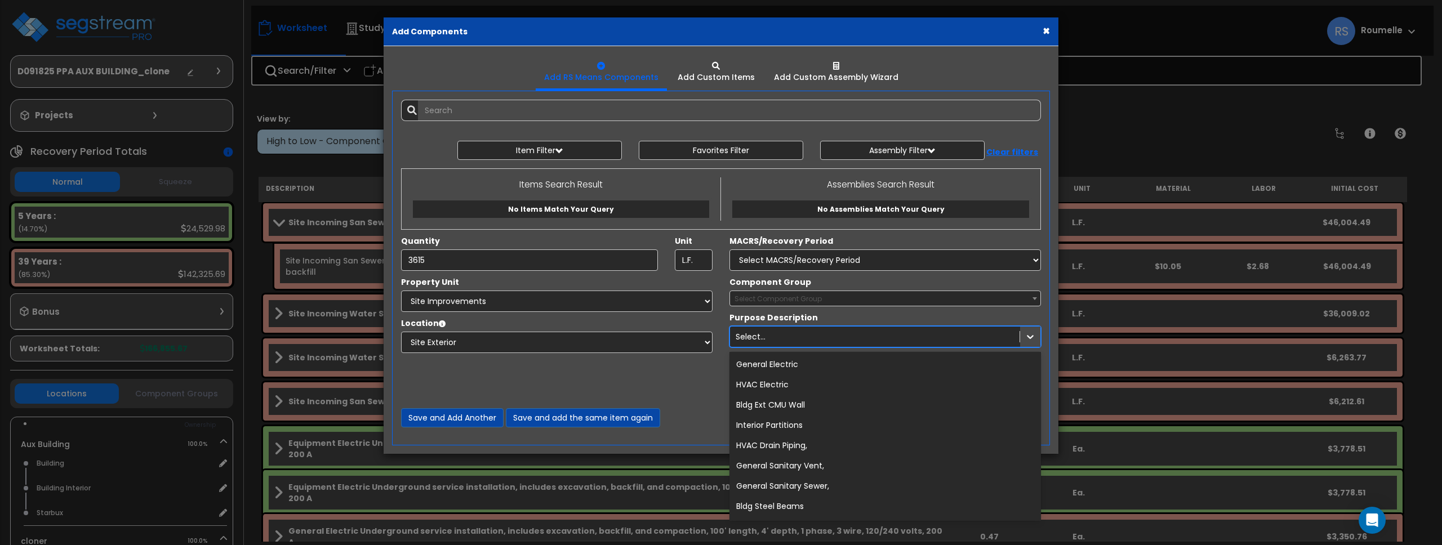
click at [1020, 337] on div at bounding box center [1030, 337] width 20 height 20
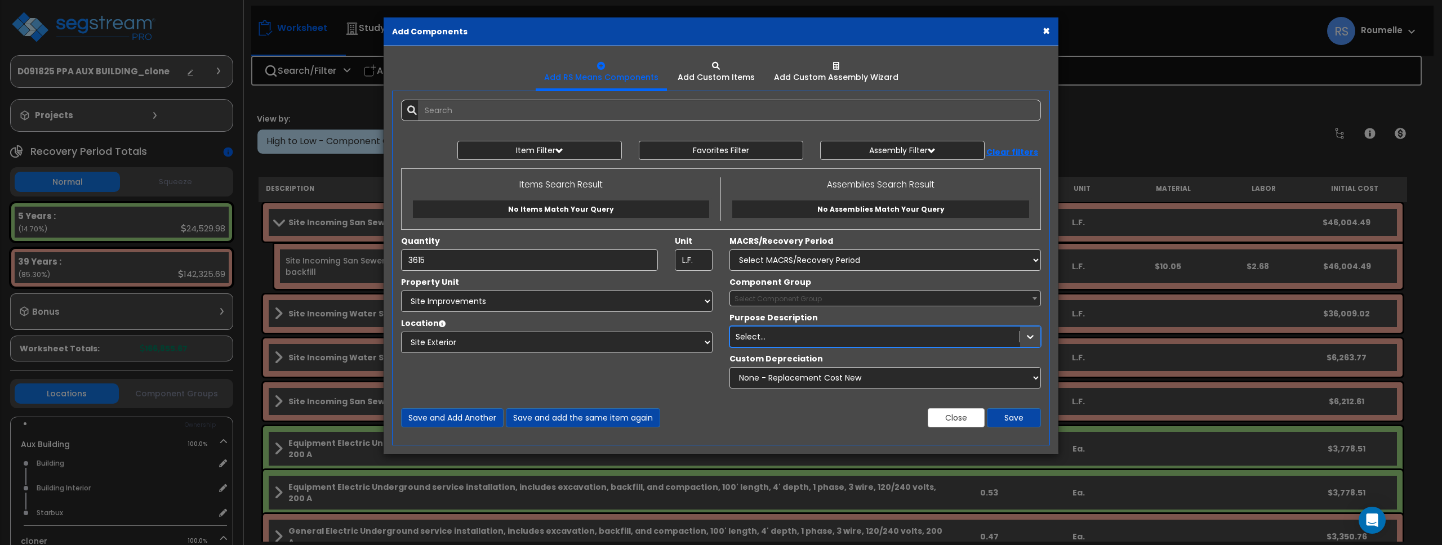
click at [1020, 337] on div at bounding box center [1030, 337] width 20 height 20
click at [935, 317] on div "true Purpose Description Select..." at bounding box center [885, 329] width 328 height 35
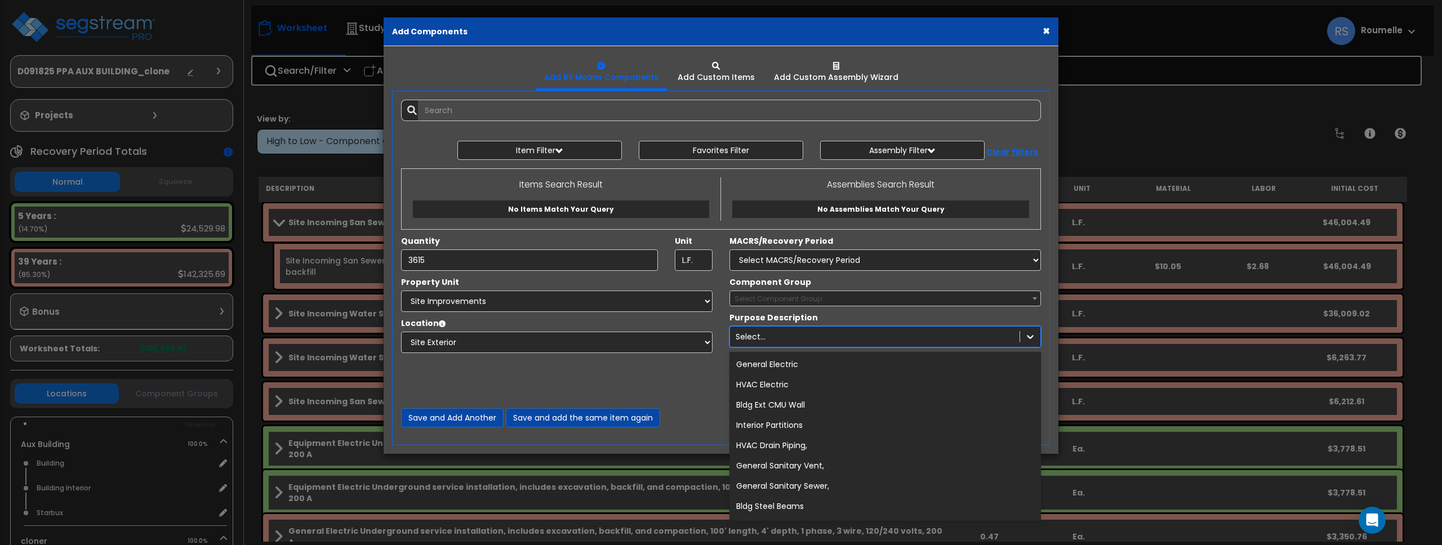
click at [810, 340] on div "Select..." at bounding box center [875, 337] width 290 height 18
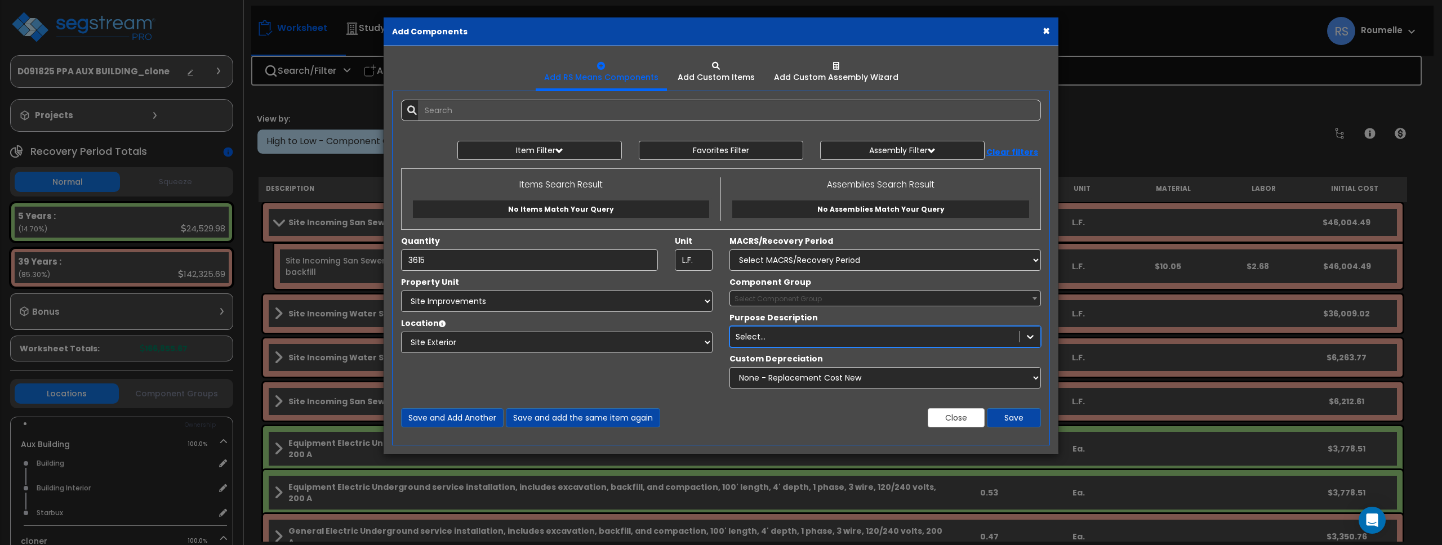
drag, startPoint x: 804, startPoint y: 342, endPoint x: 760, endPoint y: 360, distance: 47.5
click at [803, 342] on div "Select..." at bounding box center [875, 337] width 290 height 18
click at [773, 348] on div "Component Group Select Component Group 4.00 - BLDG CLEARING, GRADING, & EXCAVAT…" at bounding box center [885, 336] width 328 height 118
click at [777, 349] on div "Component Group Select Component Group 4.00 - BLDG CLEARING, GRADING, & EXCAVAT…" at bounding box center [885, 336] width 328 height 118
click at [778, 349] on div "Component Group Select Component Group 4.00 - BLDG CLEARING, GRADING, & EXCAVAT…" at bounding box center [885, 336] width 328 height 118
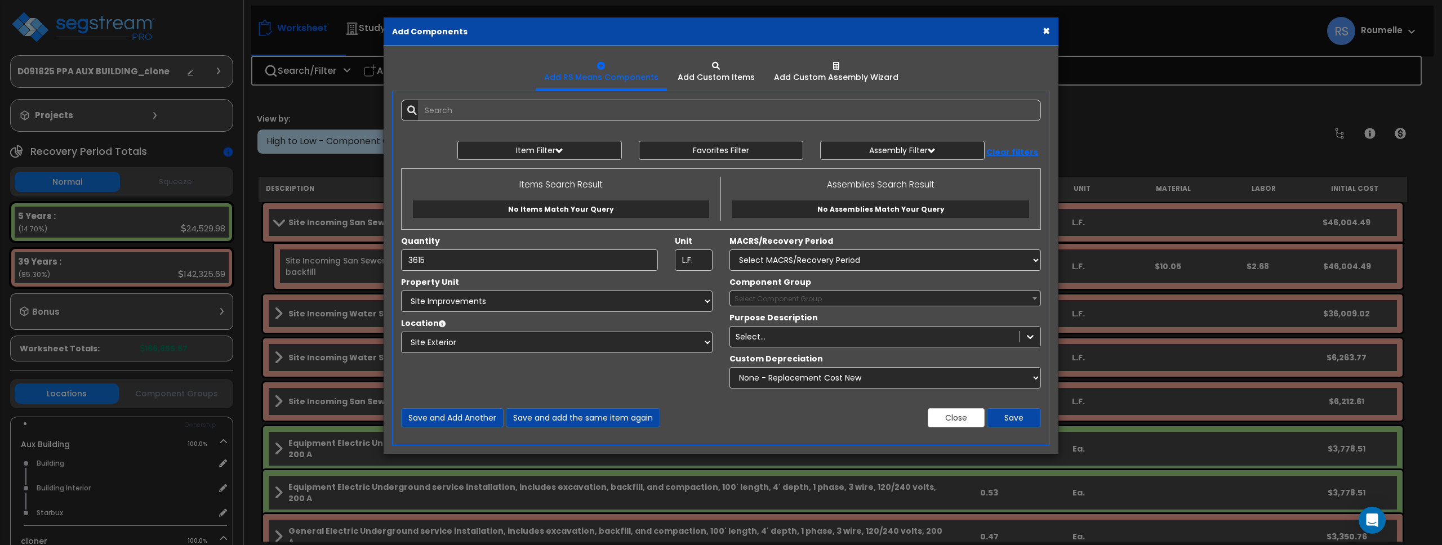
click at [777, 349] on div "Component Group Select Component Group 4.00 - BLDG CLEARING, GRADING, & EXCAVAT…" at bounding box center [885, 336] width 328 height 118
click at [772, 348] on div "Component Group Select Component Group 4.00 - BLDG CLEARING, GRADING, & EXCAVAT…" at bounding box center [885, 336] width 328 height 118
click at [741, 318] on label "Purpose Description" at bounding box center [774, 317] width 88 height 11
drag, startPoint x: 741, startPoint y: 318, endPoint x: 795, endPoint y: 318, distance: 54.1
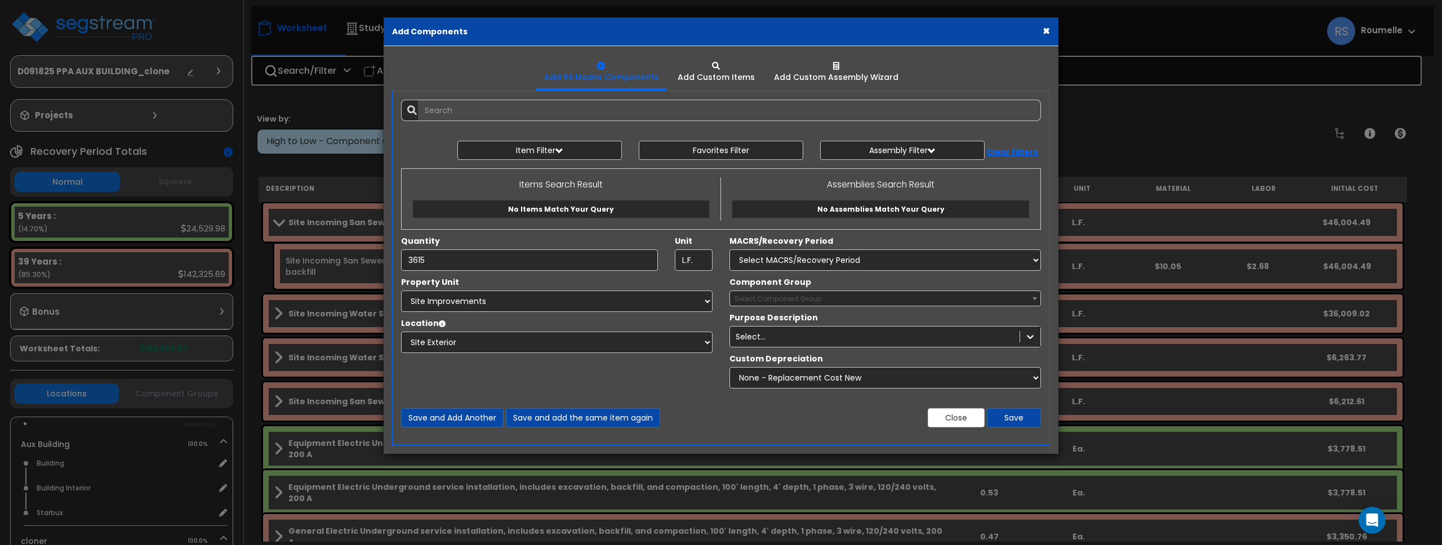
click at [742, 318] on label "Purpose Description" at bounding box center [774, 317] width 88 height 11
click at [829, 318] on div "true Purpose Description Select..." at bounding box center [885, 329] width 328 height 35
drag, startPoint x: 829, startPoint y: 318, endPoint x: 966, endPoint y: 321, distance: 136.4
click at [830, 318] on div "true Purpose Description Select..." at bounding box center [885, 329] width 328 height 35
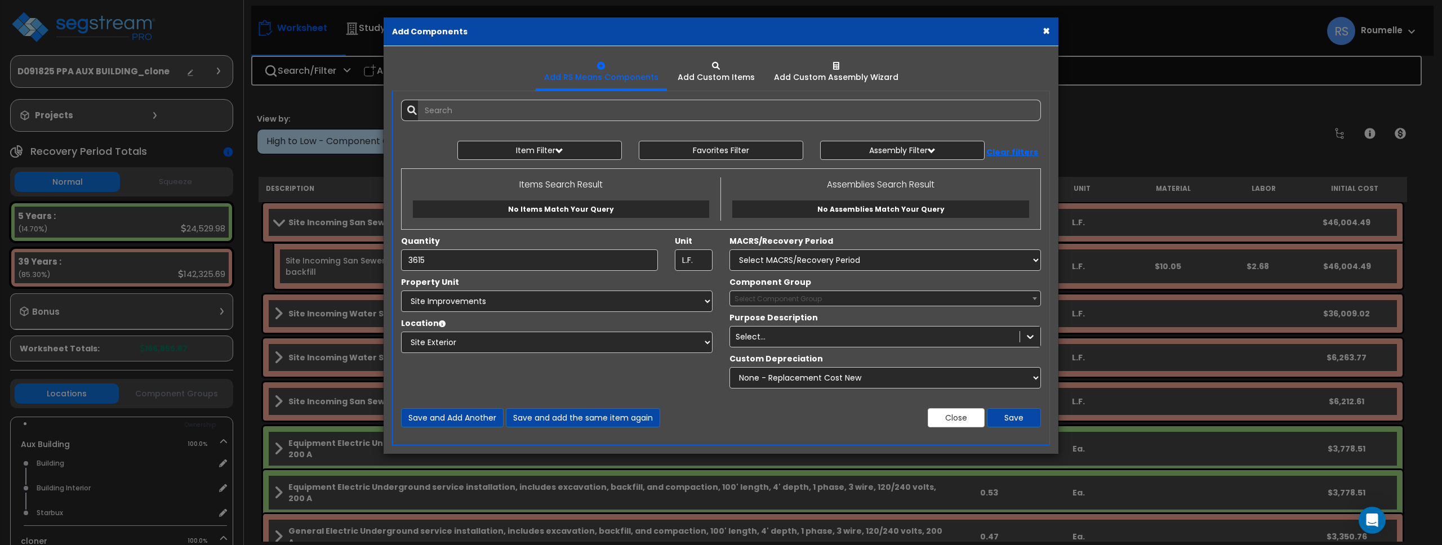
click at [985, 318] on div "true Purpose Description Select..." at bounding box center [885, 329] width 328 height 35
drag, startPoint x: 985, startPoint y: 318, endPoint x: 1020, endPoint y: 318, distance: 34.4
click at [986, 318] on div "true Purpose Description Select..." at bounding box center [885, 329] width 328 height 35
click at [1048, 317] on div "true Purpose Description Select..." at bounding box center [885, 329] width 328 height 35
click at [1035, 358] on div "Custom Depreciation" at bounding box center [886, 360] width 312 height 14
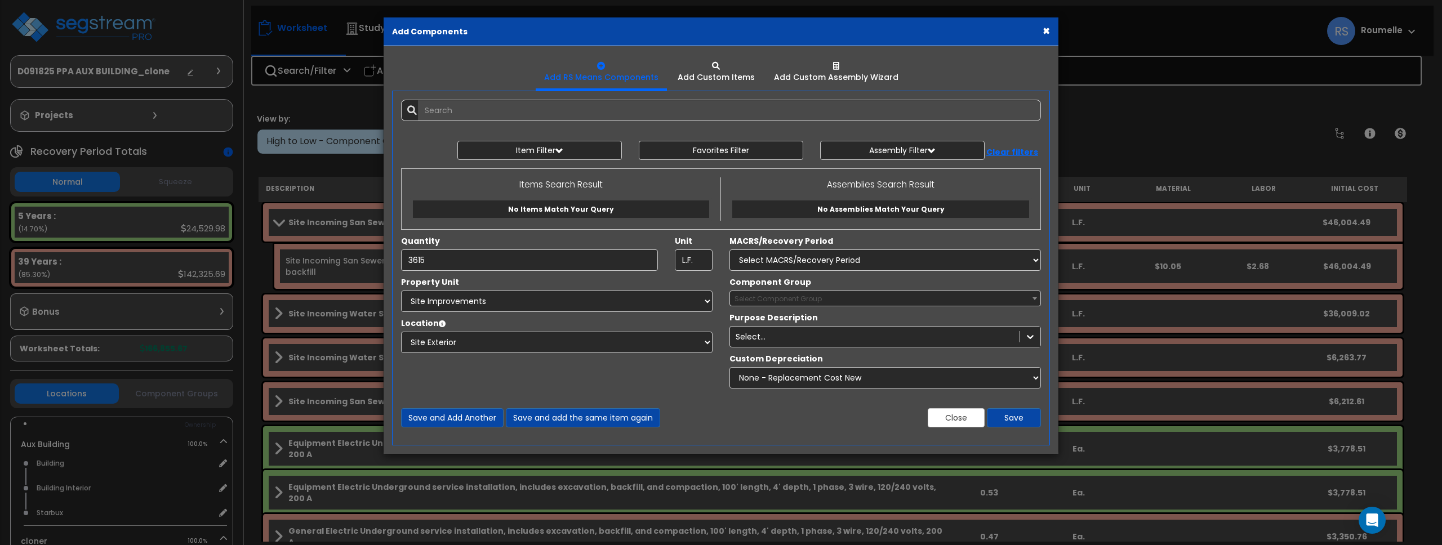
drag, startPoint x: 1034, startPoint y: 358, endPoint x: 942, endPoint y: 360, distance: 91.3
click at [1032, 358] on div "Custom Depreciation" at bounding box center [886, 360] width 312 height 14
click at [942, 360] on div "Custom Depreciation" at bounding box center [886, 360] width 312 height 14
drag, startPoint x: 938, startPoint y: 359, endPoint x: 826, endPoint y: 340, distance: 113.6
click at [938, 359] on div "Custom Depreciation" at bounding box center [886, 360] width 312 height 14
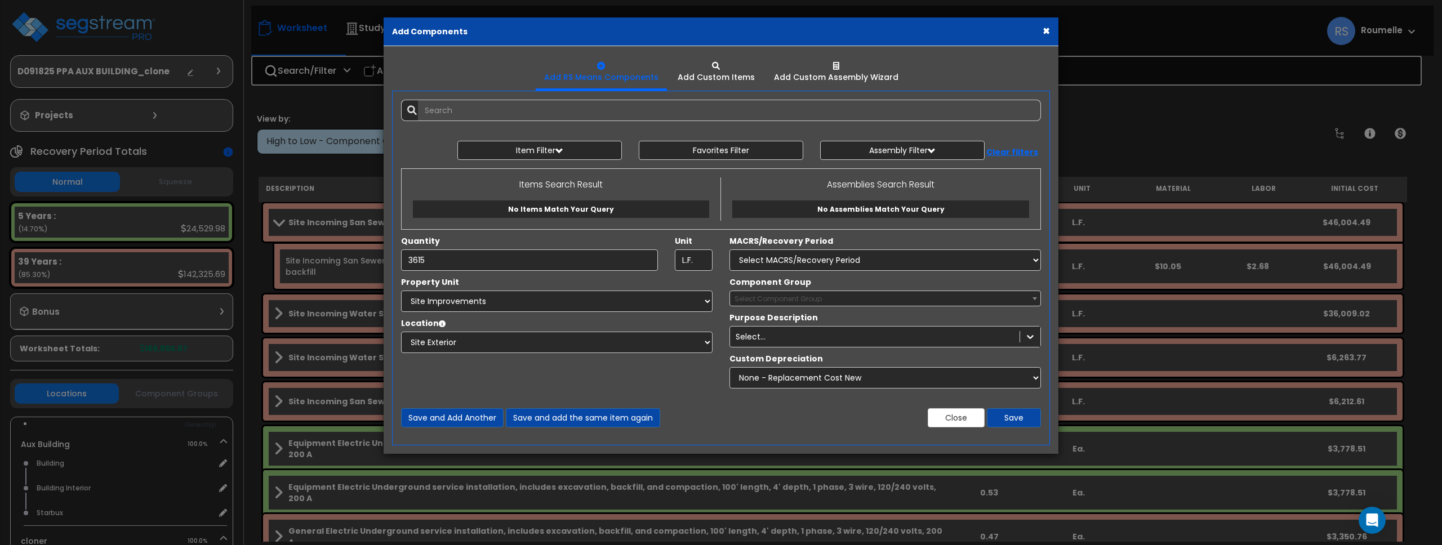
click at [730, 357] on label "Custom Depreciation" at bounding box center [777, 358] width 94 height 11
drag, startPoint x: 730, startPoint y: 357, endPoint x: 728, endPoint y: 346, distance: 11.3
click at [730, 357] on label "Custom Depreciation" at bounding box center [777, 358] width 94 height 11
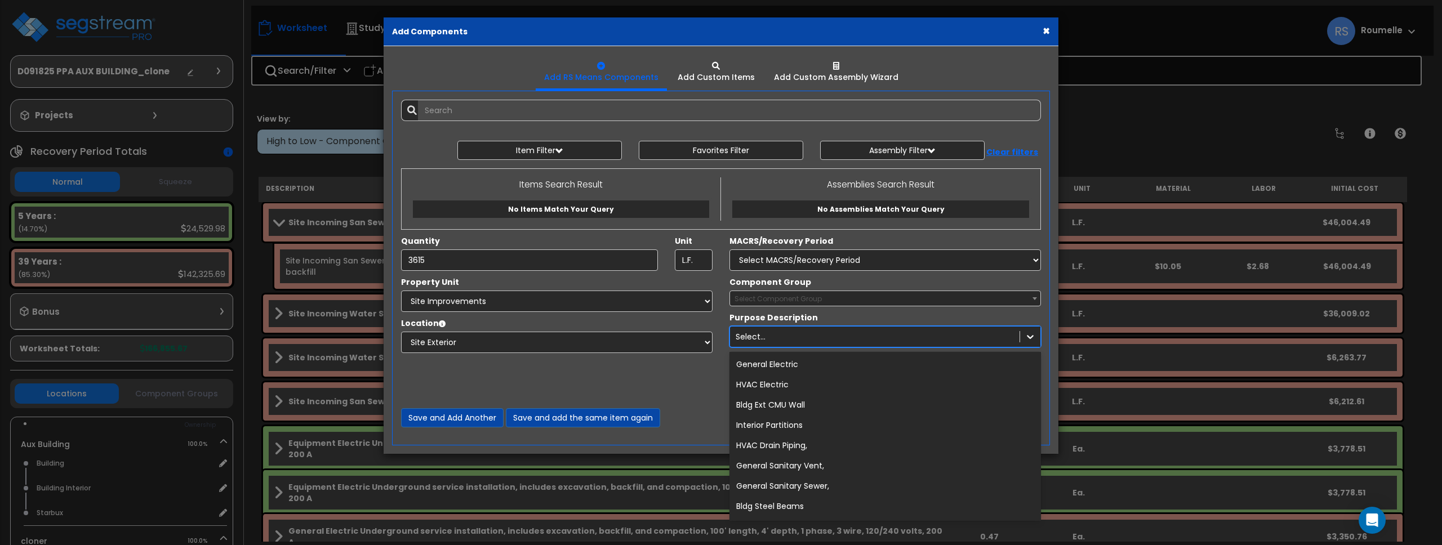
click at [730, 340] on div "Select..." at bounding box center [875, 337] width 290 height 18
drag, startPoint x: 730, startPoint y: 340, endPoint x: 728, endPoint y: 301, distance: 38.3
click at [730, 339] on div "Select..." at bounding box center [875, 337] width 290 height 18
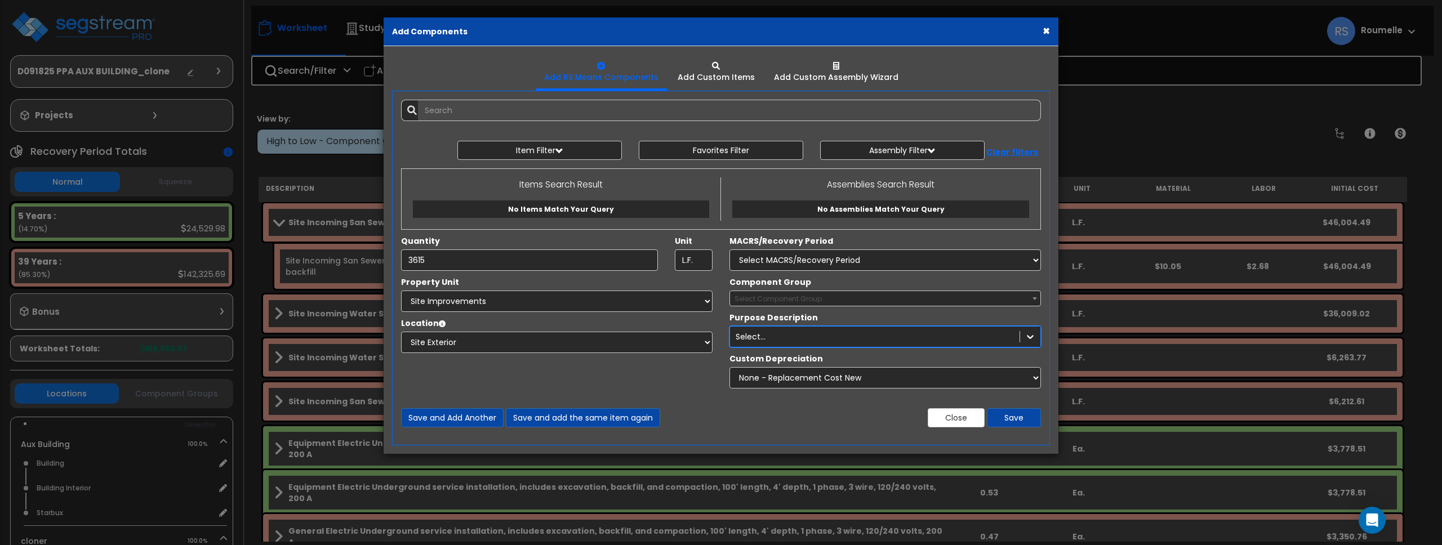
click at [725, 311] on div "Component Group Select Component Group 4.00 - BLDG CLEARING, GRADING, & EXCAVAT…" at bounding box center [885, 336] width 328 height 118
drag
click at [726, 306] on div "Component Group Select Component Group 4.00 - BLDG CLEARING, GRADING, & EXCAVAT…" at bounding box center [885, 336] width 328 height 118
click at [724, 286] on div "Component Group Select Component Group 4.00 - BLDG CLEARING, GRADING, & EXCAVAT…" at bounding box center [885, 292] width 328 height 30
click at [726, 287] on div "Component Group Select Component Group 4.00 - BLDG CLEARING, GRADING, & EXCAVAT…" at bounding box center [885, 292] width 328 height 30
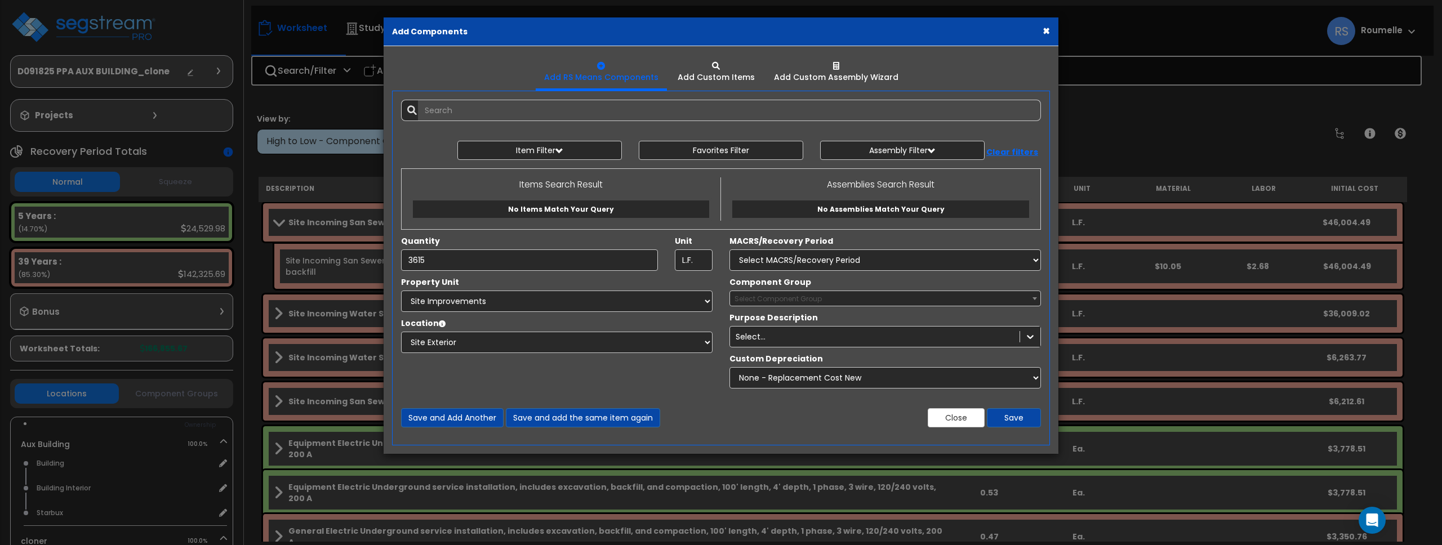
click at [752, 284] on label "Component Group" at bounding box center [771, 282] width 82 height 11
click at [730, 291] on select "Select Component Group 4.00 - BLDG CLEARING, GRADING, & EXCAVATION 6.00 - BLDG …" at bounding box center [730, 301] width 1 height 21
click at [753, 284] on label "Component Group" at bounding box center [771, 282] width 82 height 11
click at [730, 291] on select "Select Component Group 4.00 - BLDG CLEARING, GRADING, & EXCAVATION 6.00 - BLDG …" at bounding box center [730, 301] width 1 height 21
click at [799, 281] on label "Component Group" at bounding box center [771, 282] width 82 height 11
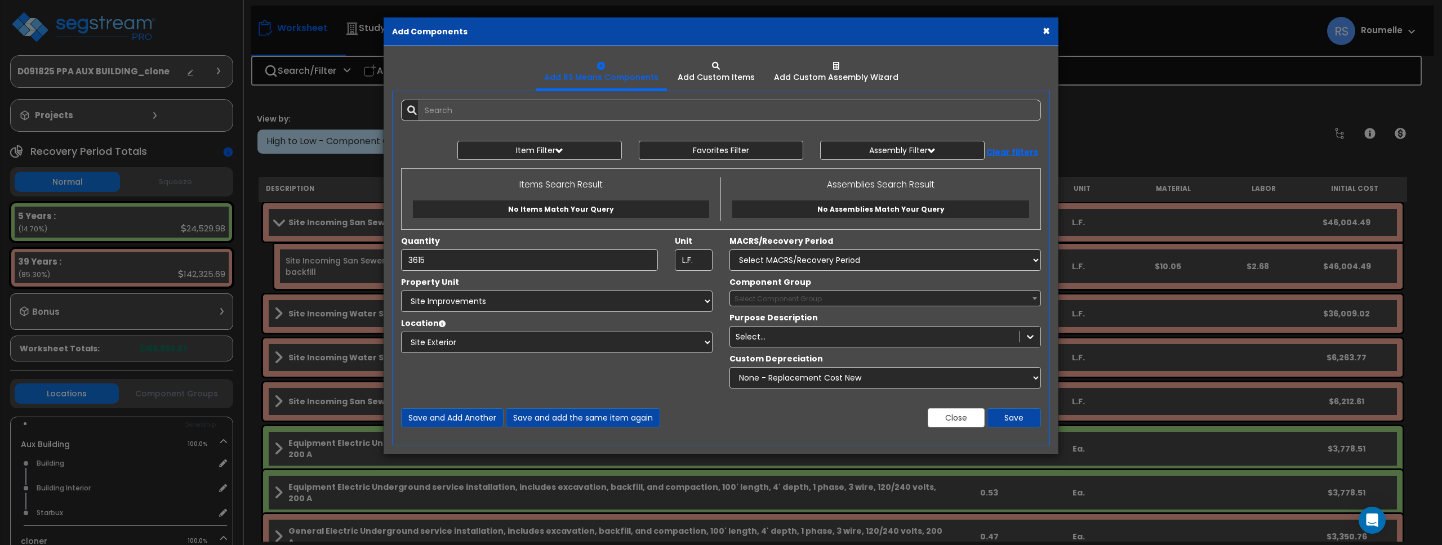
click at [730, 291] on select "Select Component Group 4.00 - BLDG CLEARING, GRADING, & EXCAVATION 6.00 - BLDG …" at bounding box center [730, 301] width 1 height 21
click at [799, 281] on label "Component Group" at bounding box center [771, 282] width 82 height 11
click at [730, 291] on select "Select Component Group 4.00 - BLDG CLEARING, GRADING, & EXCAVATION 6.00 - BLDG …" at bounding box center [730, 301] width 1 height 21
click at [804, 261] on select "Select MACRS/Recovery Period 5 Years - 57.0 - Distributive Trades & Services 5 …" at bounding box center [886, 260] width 312 height 21
select select "72349"
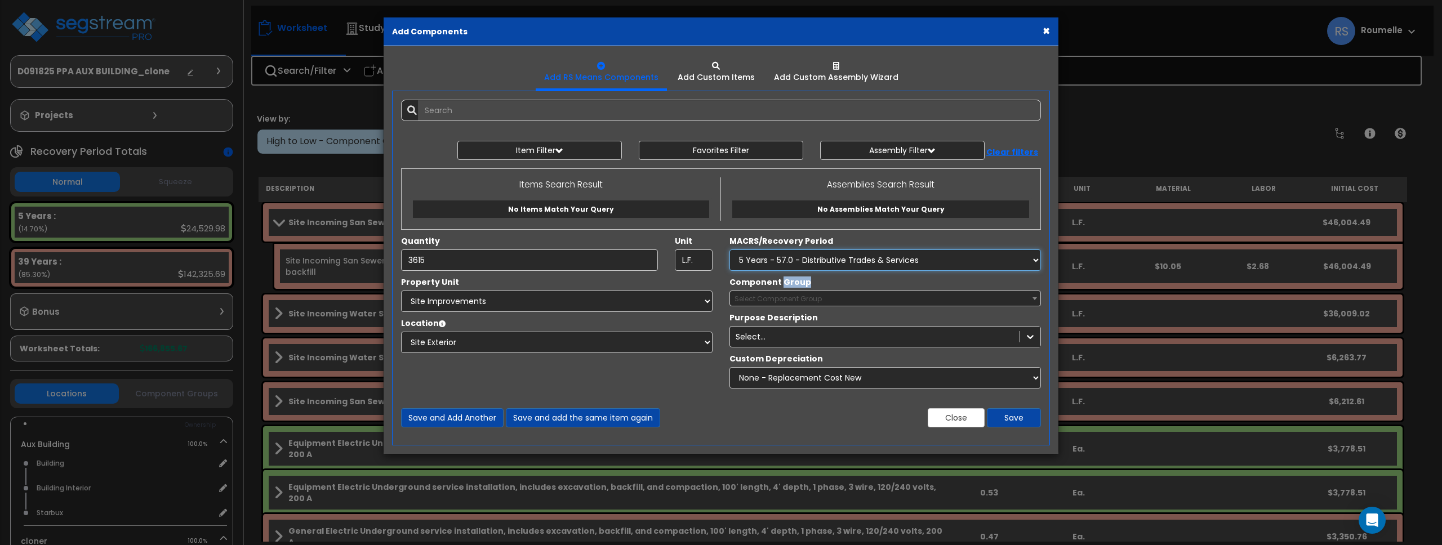
click at [730, 250] on select "Select MACRS/Recovery Period 5 Years - 57.0 - Distributive Trades & Services 5 …" at bounding box center [886, 260] width 312 height 21
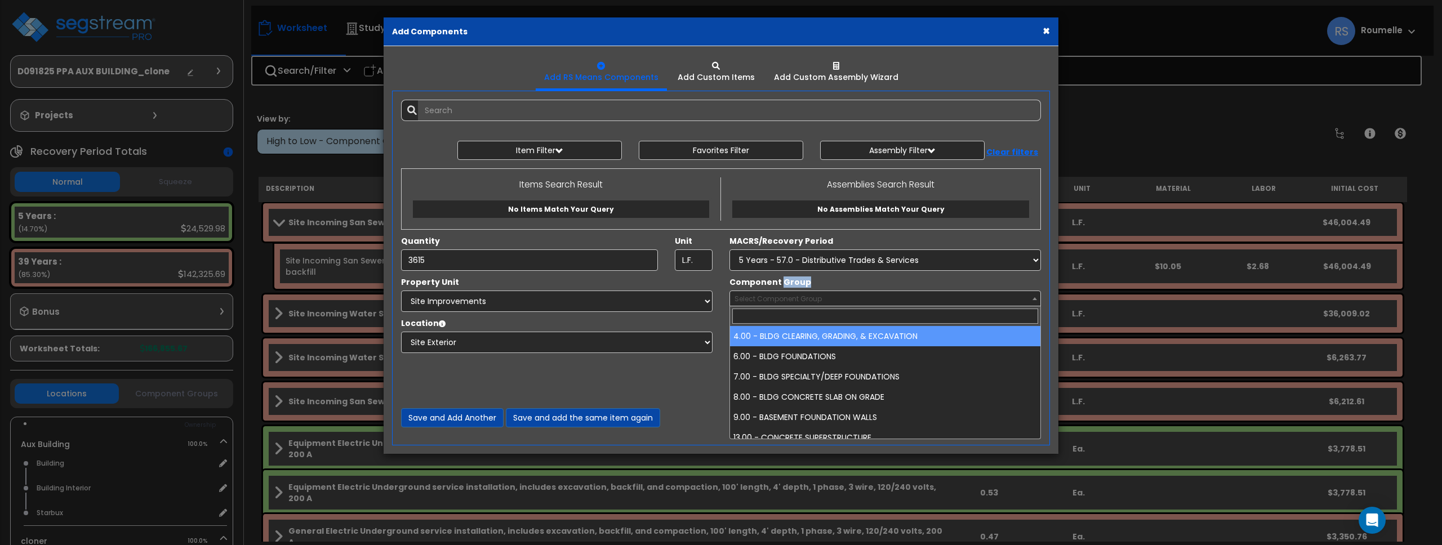
click at [799, 304] on span "Select Component Group" at bounding box center [885, 299] width 310 height 16
click at [823, 300] on span "Select Component Group" at bounding box center [885, 299] width 310 height 16
click at [817, 326] on span at bounding box center [885, 316] width 310 height 20
select select "85778"
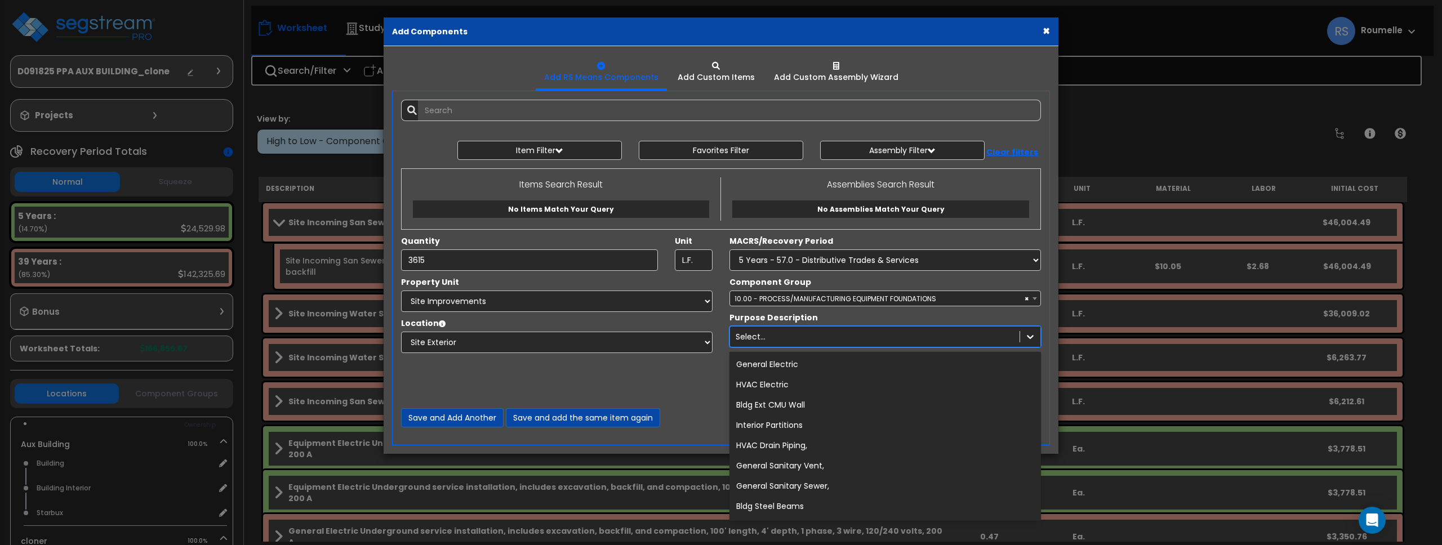
click at [815, 335] on div "Select..." at bounding box center [875, 337] width 290 height 18
drag, startPoint x: 811, startPoint y: 361, endPoint x: 820, endPoint y: 359, distance: 8.7
click at [813, 361] on div "General Electric" at bounding box center [886, 364] width 312 height 20
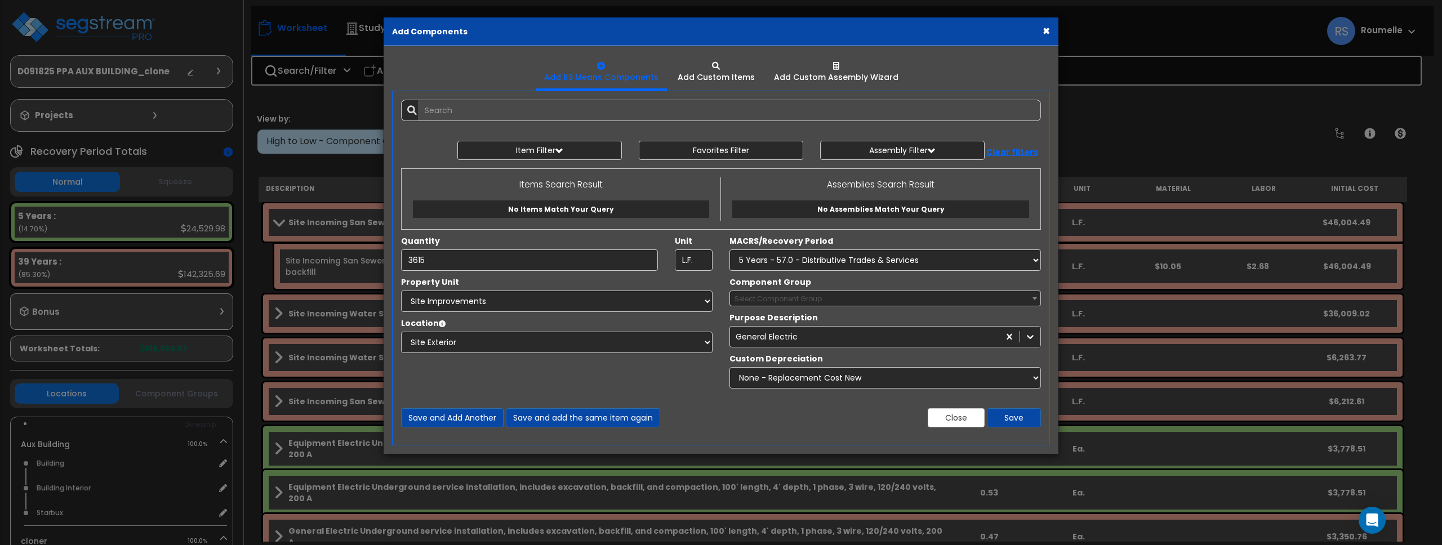
click at [1029, 282] on div "Component Group Select Component Group 10.00 - PROCESS/MANUFACTURING EQUIPMENT …" at bounding box center [885, 292] width 328 height 30
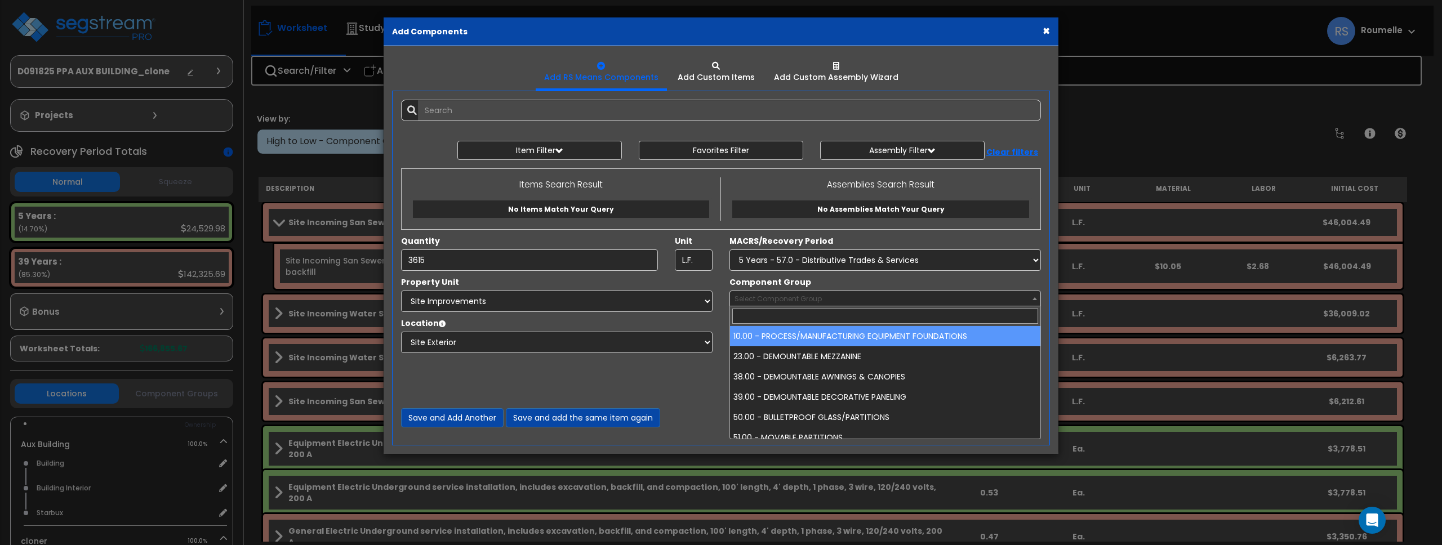
drag, startPoint x: 1027, startPoint y: 300, endPoint x: 1005, endPoint y: 305, distance: 22.4
click at [1026, 300] on span "Select Component Group" at bounding box center [885, 299] width 310 height 16
select select "85778"
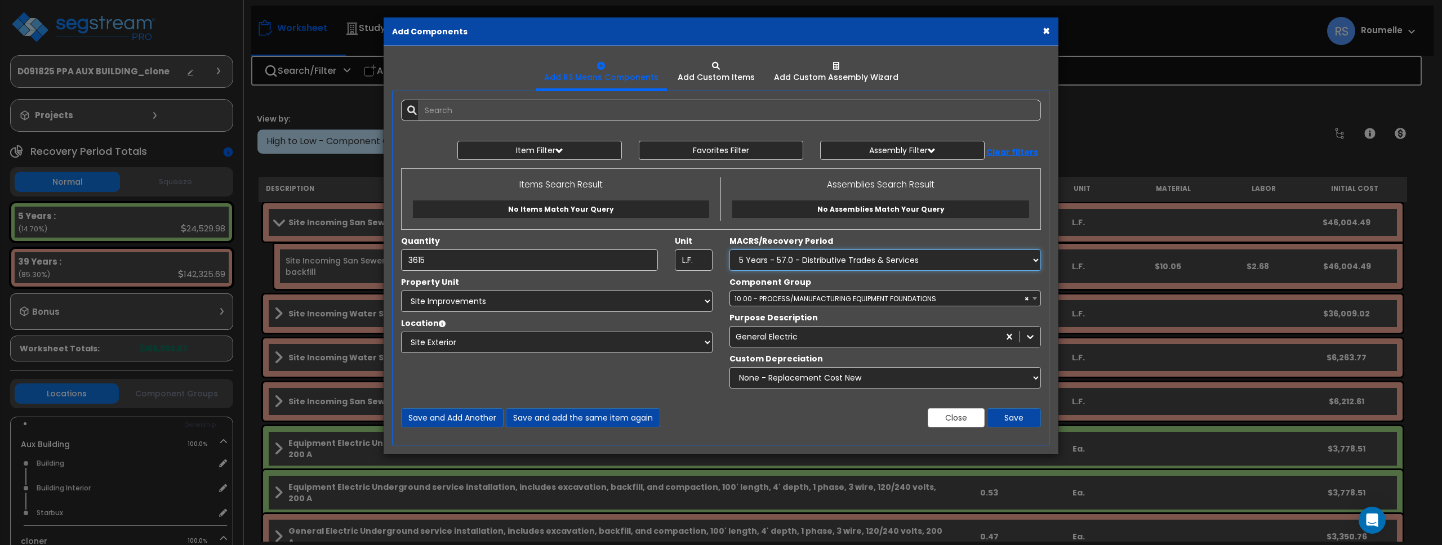
click at [1000, 259] on select "Select MACRS/Recovery Period 5 Years - 57.0 - Distributive Trades & Services 5 …" at bounding box center [886, 260] width 312 height 21
click at [730, 250] on select "Select MACRS/Recovery Period 5 Years - 57.0 - Distributive Trades & Services 5 …" at bounding box center [886, 260] width 312 height 21
click at [971, 313] on div "true Purpose Description option General Electric, selected. 841 results availab…" at bounding box center [885, 329] width 328 height 35
click at [799, 317] on label "Purpose Description" at bounding box center [774, 317] width 88 height 11
click at [800, 317] on label "Purpose Description" at bounding box center [774, 317] width 88 height 11
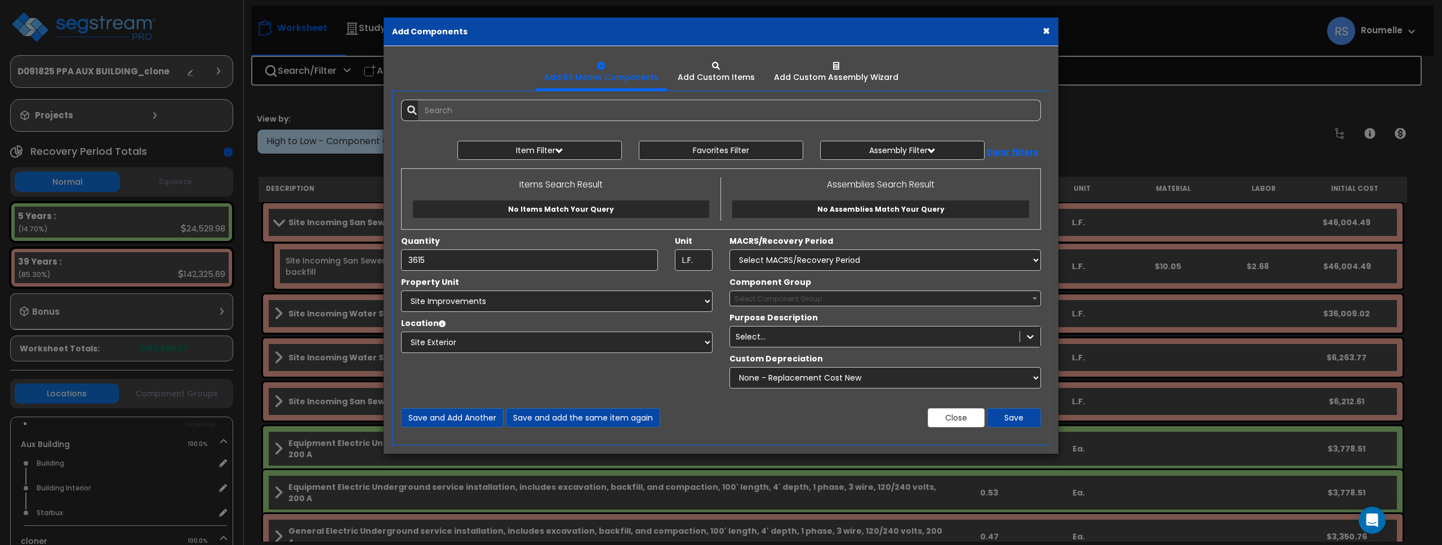
click at [801, 317] on label "Purpose Description" at bounding box center [774, 317] width 88 height 11
click at [844, 335] on div "Select..." at bounding box center [875, 337] width 290 height 18
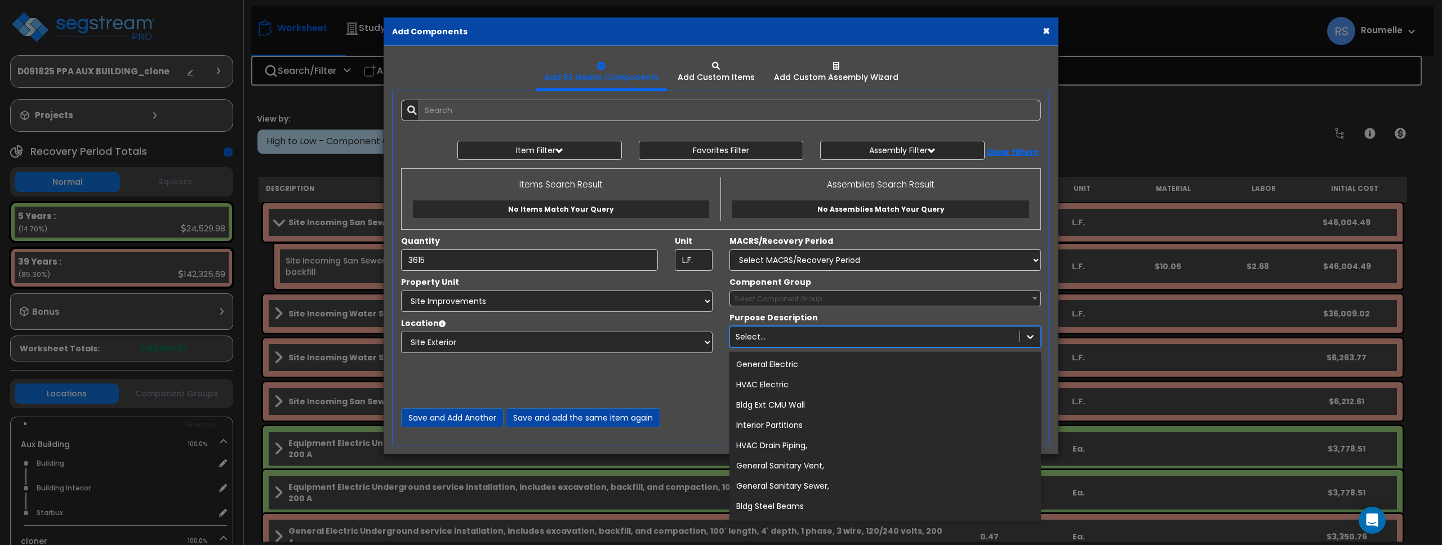
drag, startPoint x: 770, startPoint y: 366, endPoint x: 775, endPoint y: 352, distance: 14.8
click at [771, 366] on div "General Electric" at bounding box center [886, 364] width 312 height 20
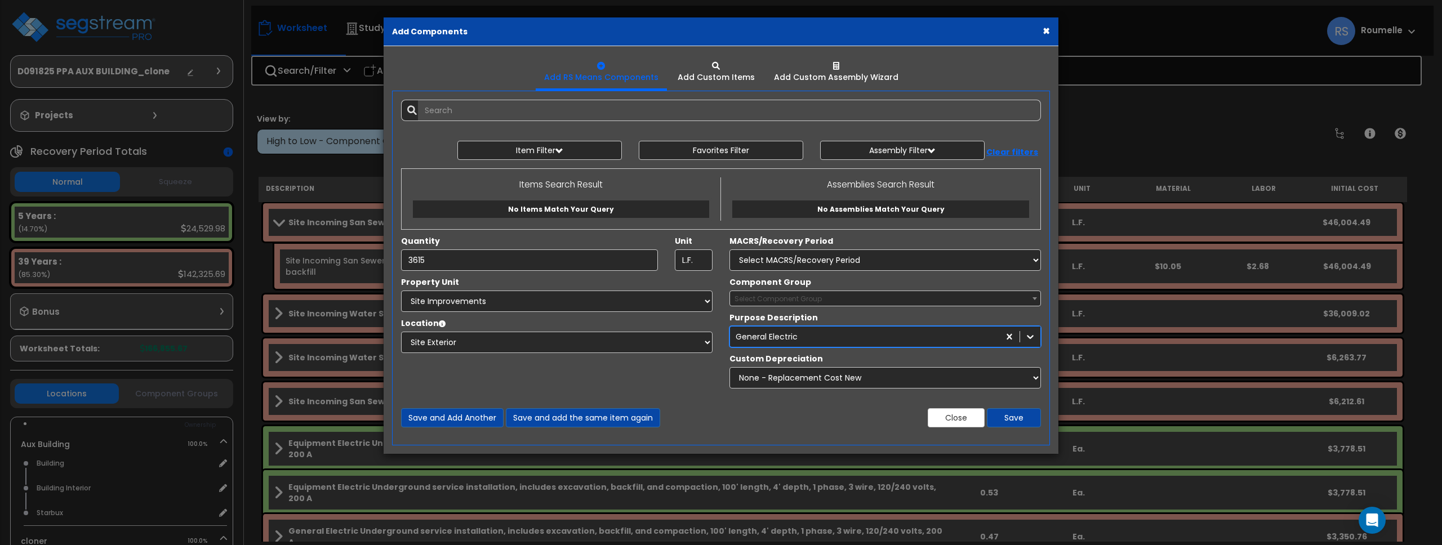
click at [794, 300] on span "Select Component Group" at bounding box center [778, 299] width 87 height 10
click at [790, 257] on select "Select MACRS/Recovery Period 5 Years - 57.0 - Distributive Trades & Services 5 …" at bounding box center [886, 260] width 312 height 21
click at [730, 250] on select "Select MACRS/Recovery Period 5 Years - 57.0 - Distributive Trades & Services 5 …" at bounding box center [886, 260] width 312 height 21
drag, startPoint x: 802, startPoint y: 297, endPoint x: 802, endPoint y: 315, distance: 18.0
click at [808, 300] on span "Select Component Group" at bounding box center [778, 299] width 87 height 10
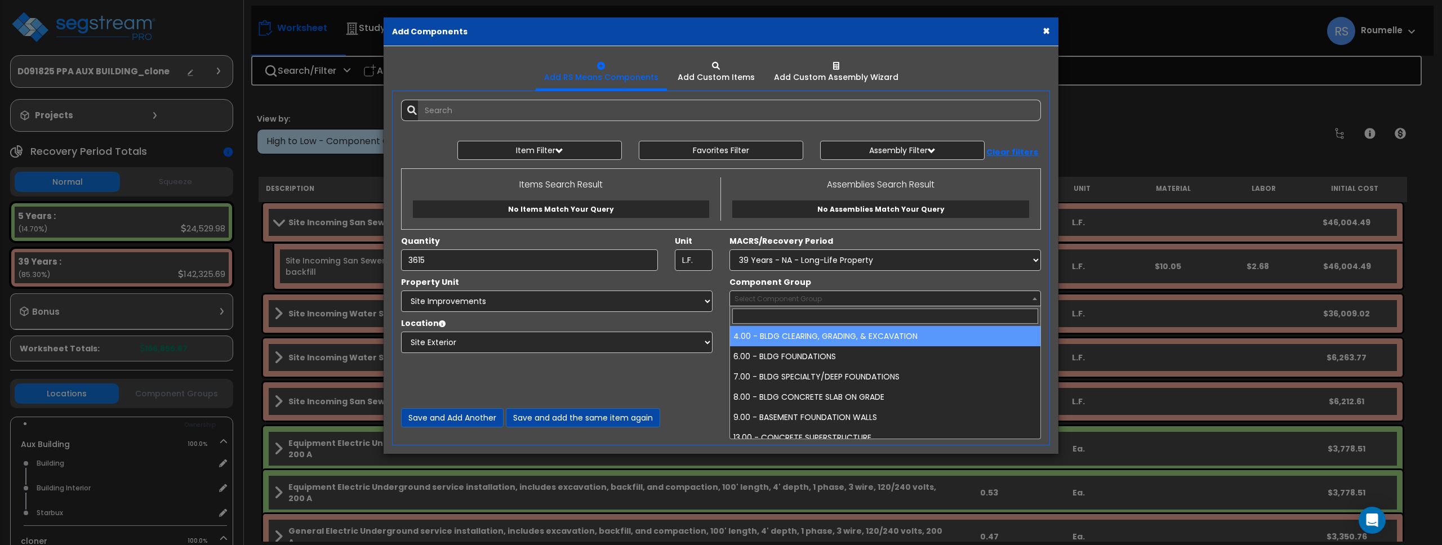
click at [808, 300] on span "Select Component Group" at bounding box center [778, 299] width 87 height 10
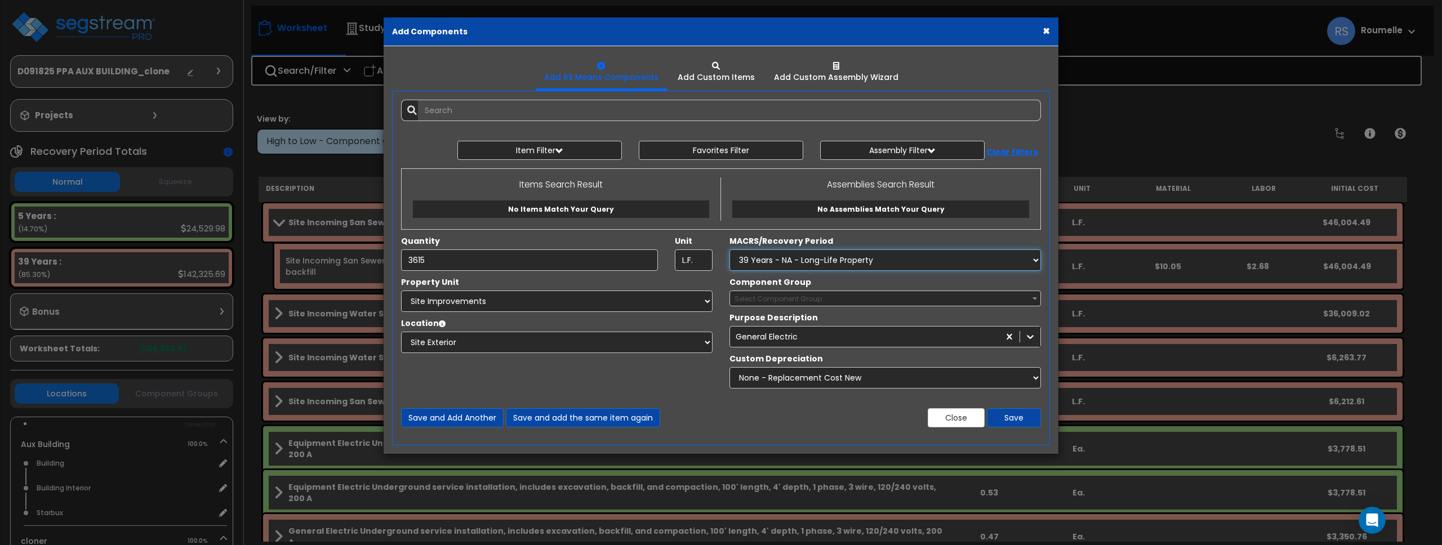
click at [816, 260] on select "Select MACRS/Recovery Period 5 Years - 57.0 - Distributive Trades & Services 5 …" at bounding box center [886, 260] width 312 height 21
select select "72245"
click at [730, 250] on select "Select MACRS/Recovery Period 5 Years - 57.0 - Distributive Trades & Services 5 …" at bounding box center [886, 260] width 312 height 21
click at [993, 297] on span "Select Component Group" at bounding box center [885, 299] width 310 height 16
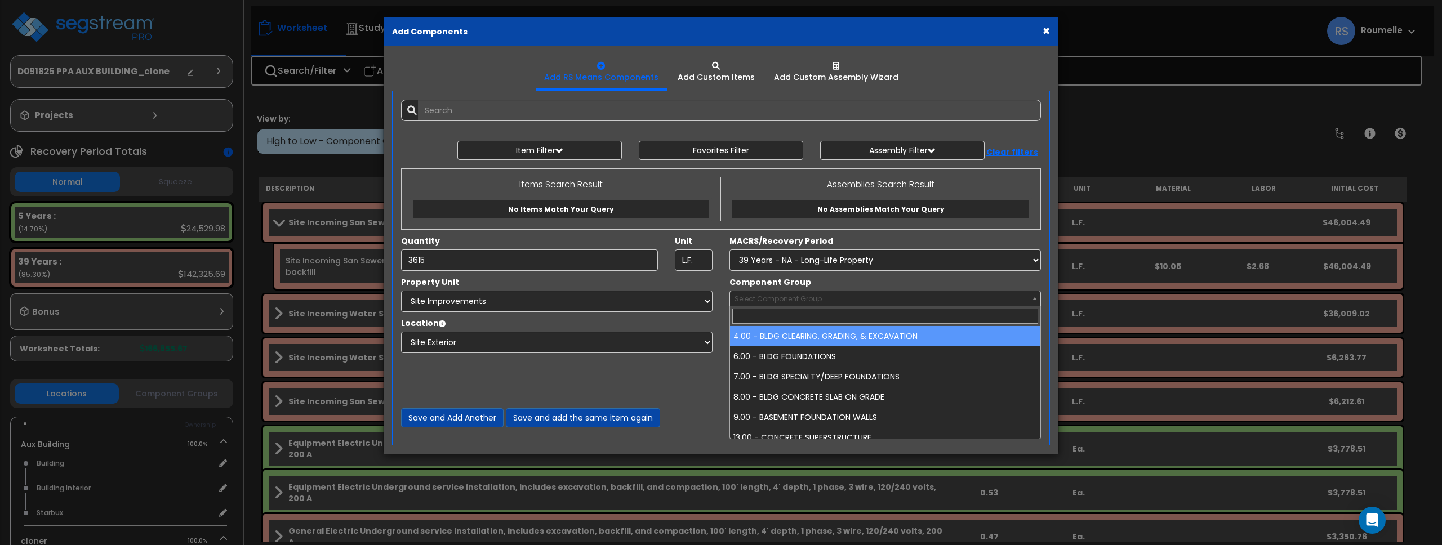
drag, startPoint x: 993, startPoint y: 297, endPoint x: 889, endPoint y: 322, distance: 107.1
click at [991, 297] on span "Select Component Group" at bounding box center [885, 299] width 310 height 16
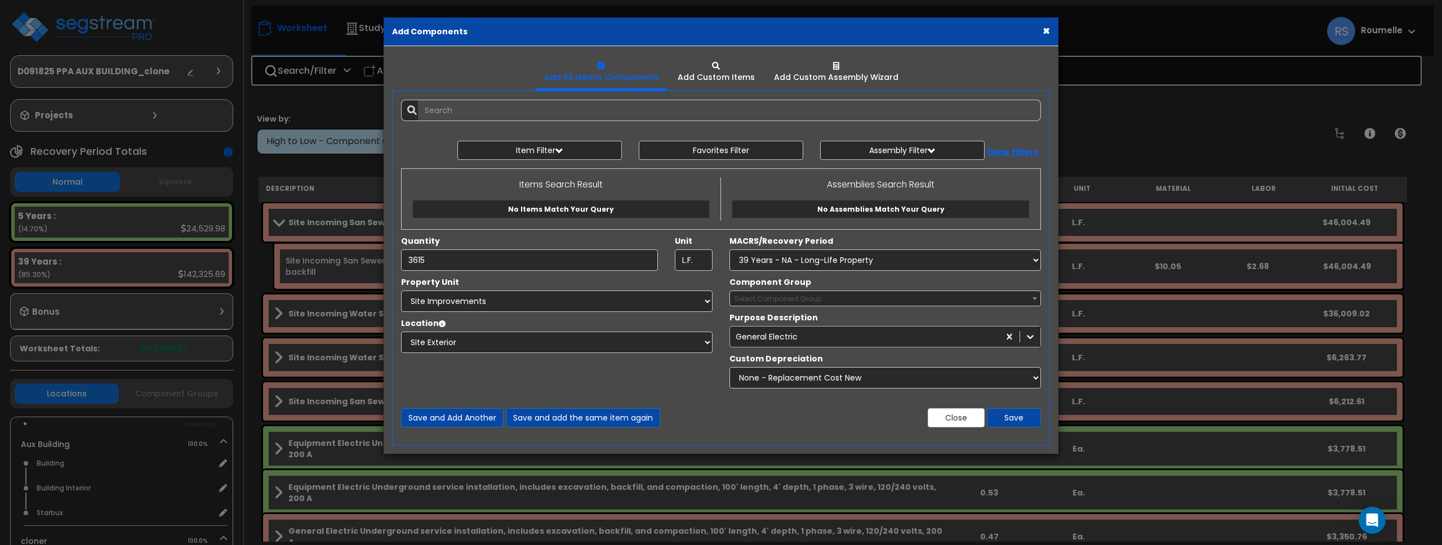
click at [819, 341] on div "General Electric" at bounding box center [864, 337] width 269 height 18
drag, startPoint x: 819, startPoint y: 341, endPoint x: 953, endPoint y: 331, distance: 133.9
click at [826, 341] on div "General Electric" at bounding box center [864, 337] width 269 height 18
drag, startPoint x: 1000, startPoint y: 320, endPoint x: 1035, endPoint y: 318, distance: 35.0
click at [1000, 320] on div "true Purpose Description option General Electric, selected. 841 results availab…" at bounding box center [885, 329] width 328 height 35
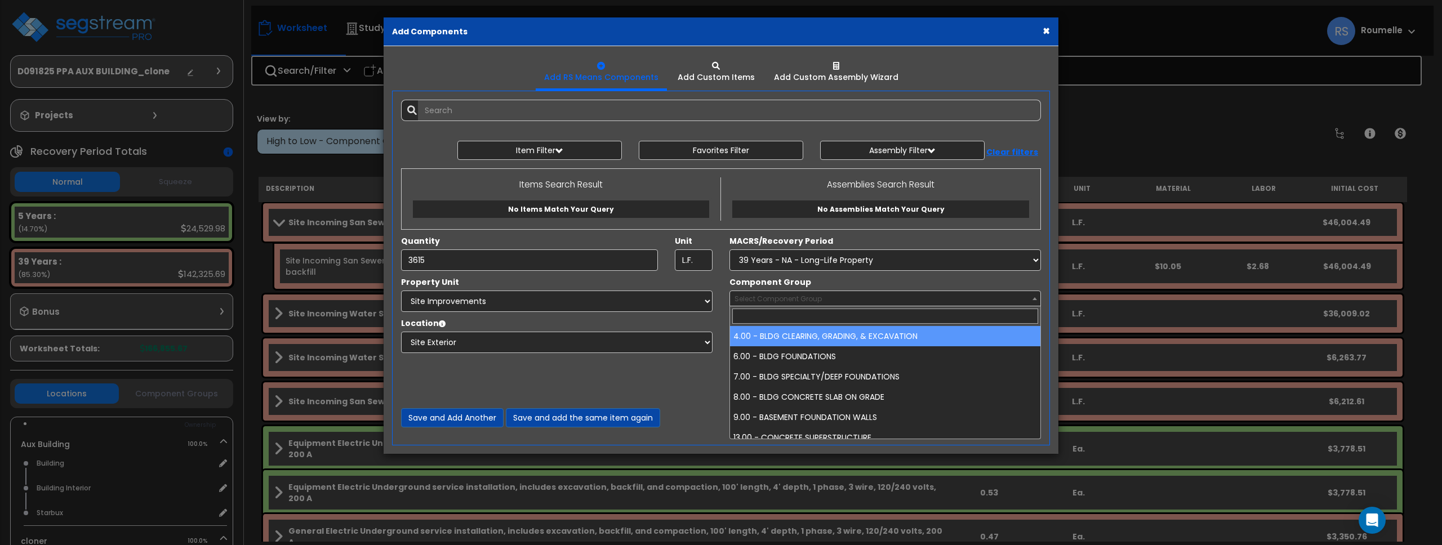
click at [1037, 301] on span at bounding box center [1034, 298] width 11 height 15
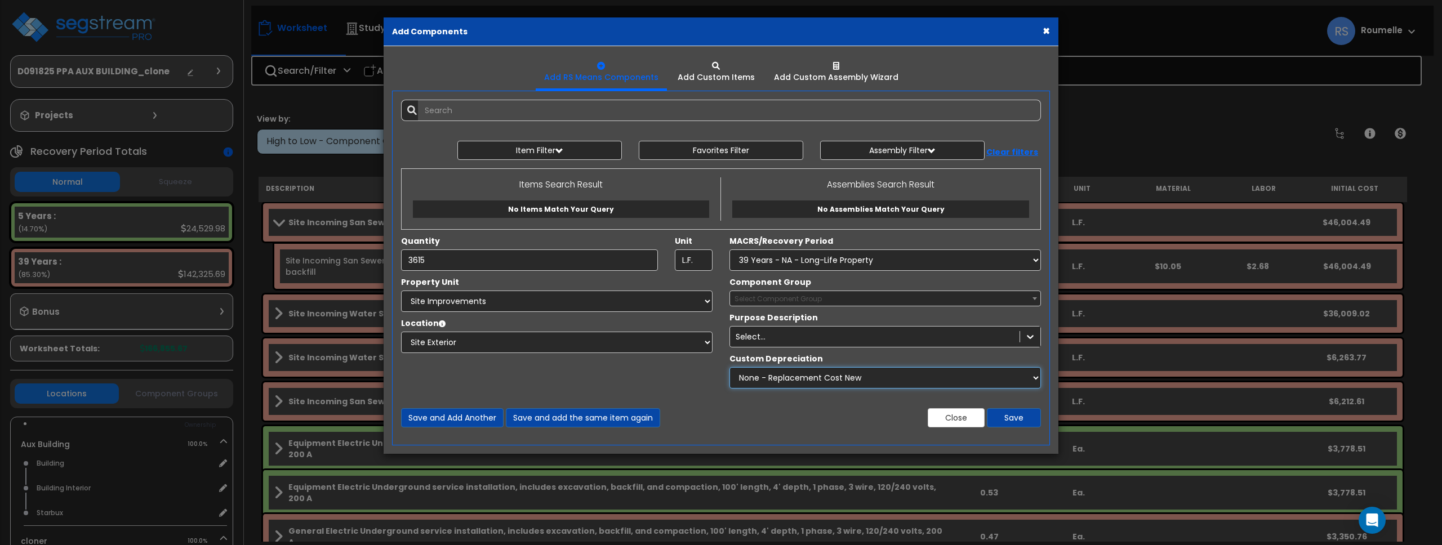
click at [1037, 377] on select "None - Replacement Cost New Excellent - 90% Good - 75% Fair - 50% Bad - 25% Rep…" at bounding box center [886, 377] width 312 height 21
click at [1037, 379] on select "None - Replacement Cost New Excellent - 90% Good - 75% Fair - 50% Bad - 25% Rep…" at bounding box center [886, 377] width 312 height 21
click at [730, 367] on select "None - Replacement Cost New Excellent - 90% Good - 75% Fair - 50% Bad - 25% Rep…" at bounding box center [886, 377] width 312 height 21
click at [1037, 364] on div "Custom Depreciation" at bounding box center [886, 360] width 312 height 14
click at [1021, 377] on select "None - Replacement Cost New Excellent - 90% Good - 75% Fair - 50% Bad - 25% Rep…" at bounding box center [886, 377] width 312 height 21
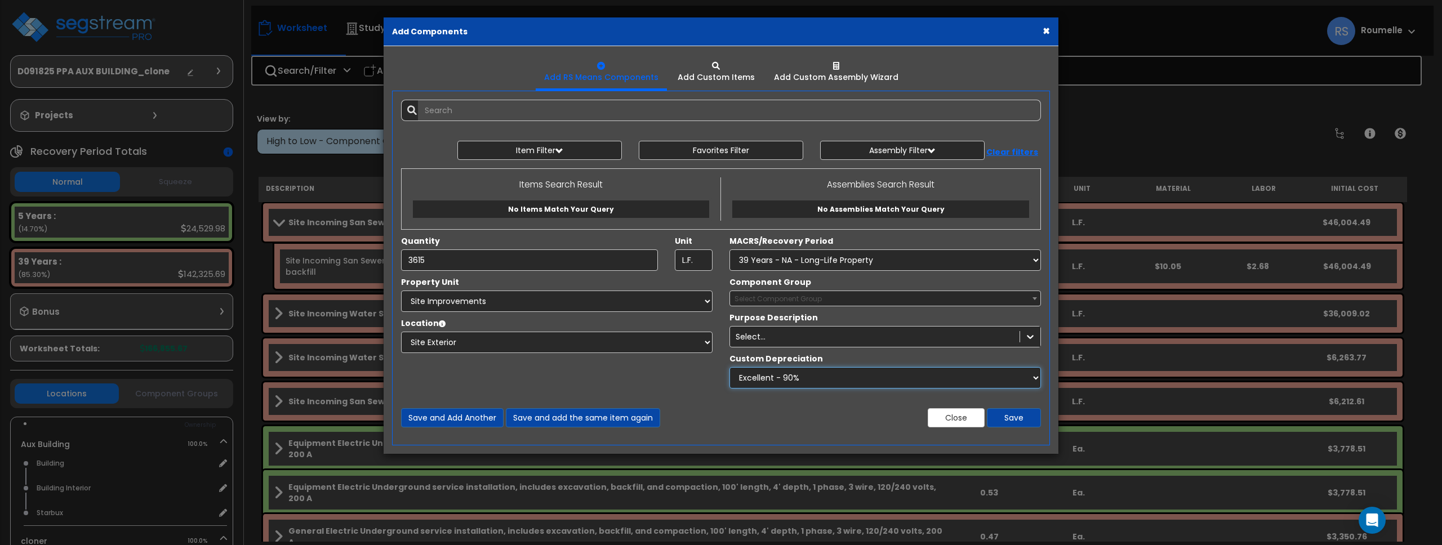
select select "1.0000"
click at [730, 367] on select "None - Replacement Cost New Excellent - 90% Good - 75% Fair - 50% Bad - 25% Rep…" at bounding box center [886, 377] width 312 height 21
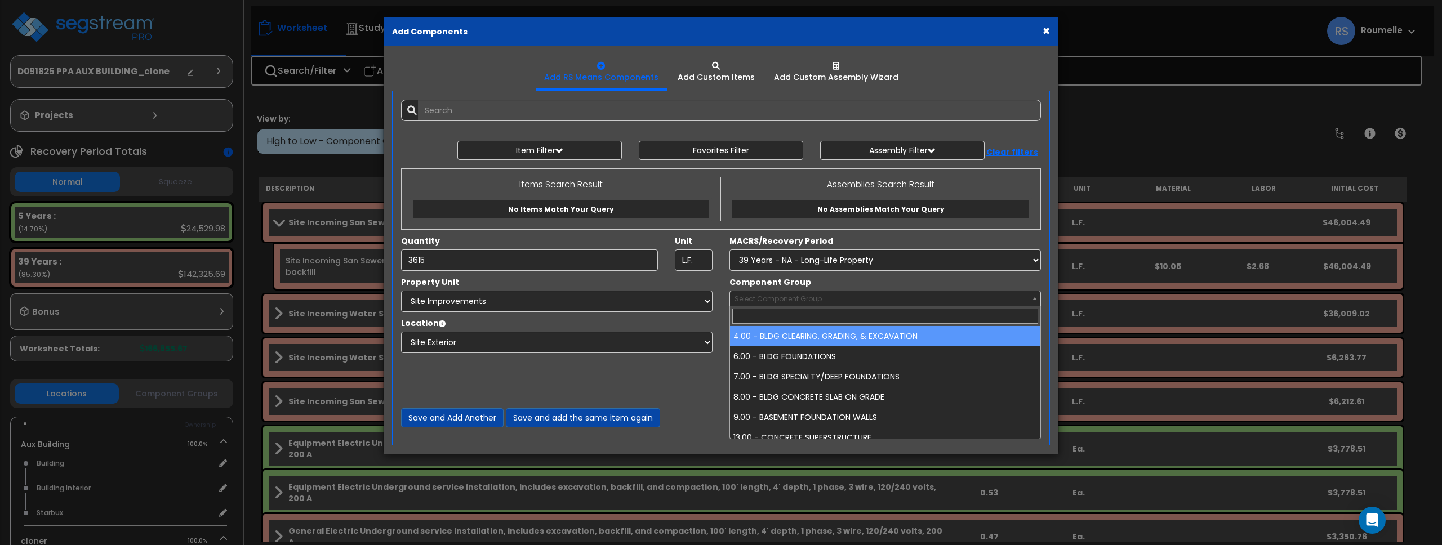
click at [918, 302] on span "Select Component Group" at bounding box center [885, 299] width 310 height 16
drag, startPoint x: 892, startPoint y: 340, endPoint x: 890, endPoint y: 326, distance: 14.3
select select "85775"
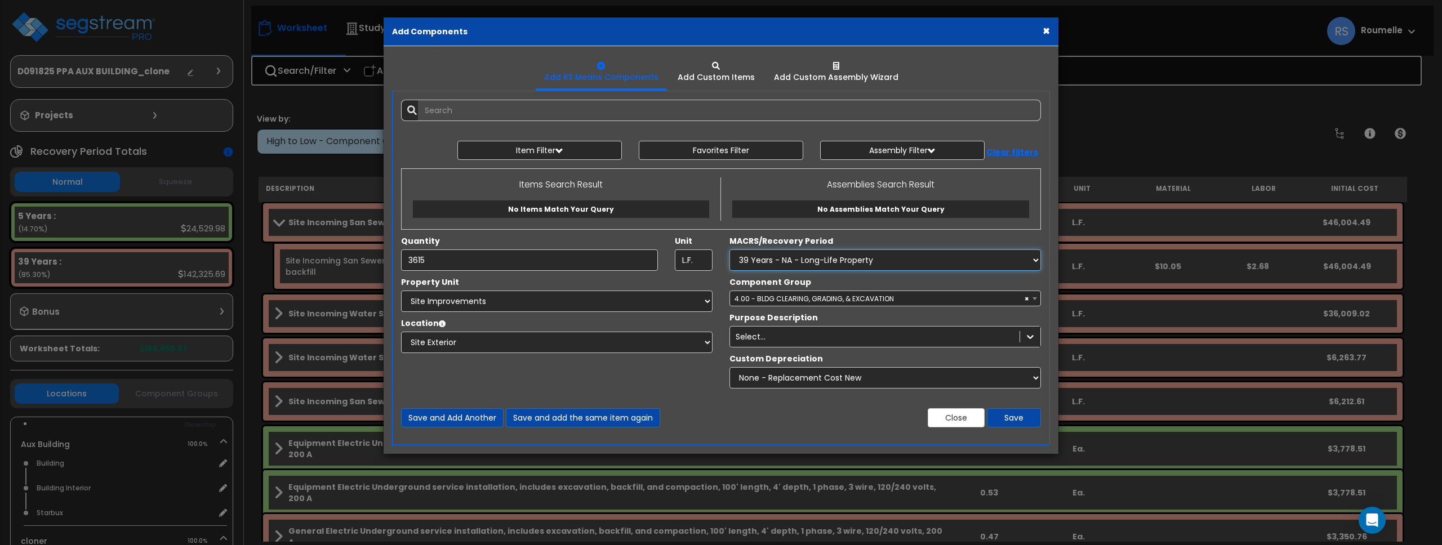
click at [878, 260] on select "Select MACRS/Recovery Period 5 Years - 57.0 - Distributive Trades & Services 5 …" at bounding box center [886, 260] width 312 height 21
select select
click at [730, 250] on select "Select MACRS/Recovery Period 5 Years - 57.0 - Distributive Trades & Services 5 …" at bounding box center [886, 260] width 312 height 21
click at [950, 415] on button "Close" at bounding box center [956, 417] width 57 height 19
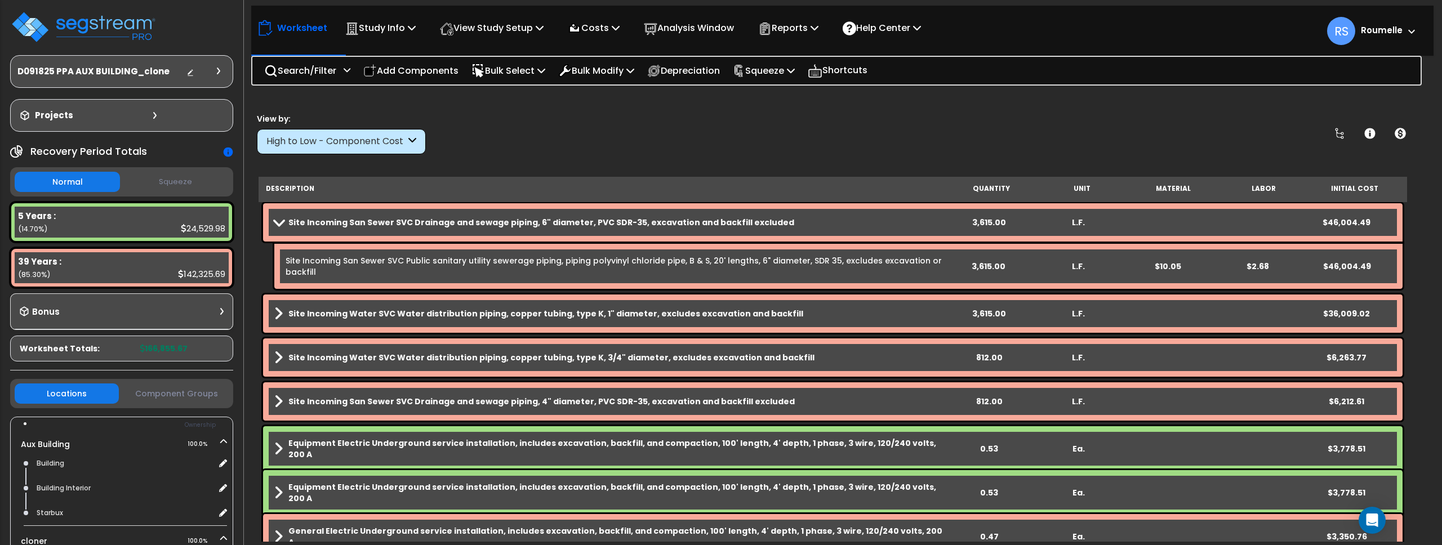
click at [618, 265] on link "Site Incoming San Sewer SVC Public sanitary utility sewerage piping, piping pol…" at bounding box center [615, 266] width 658 height 23
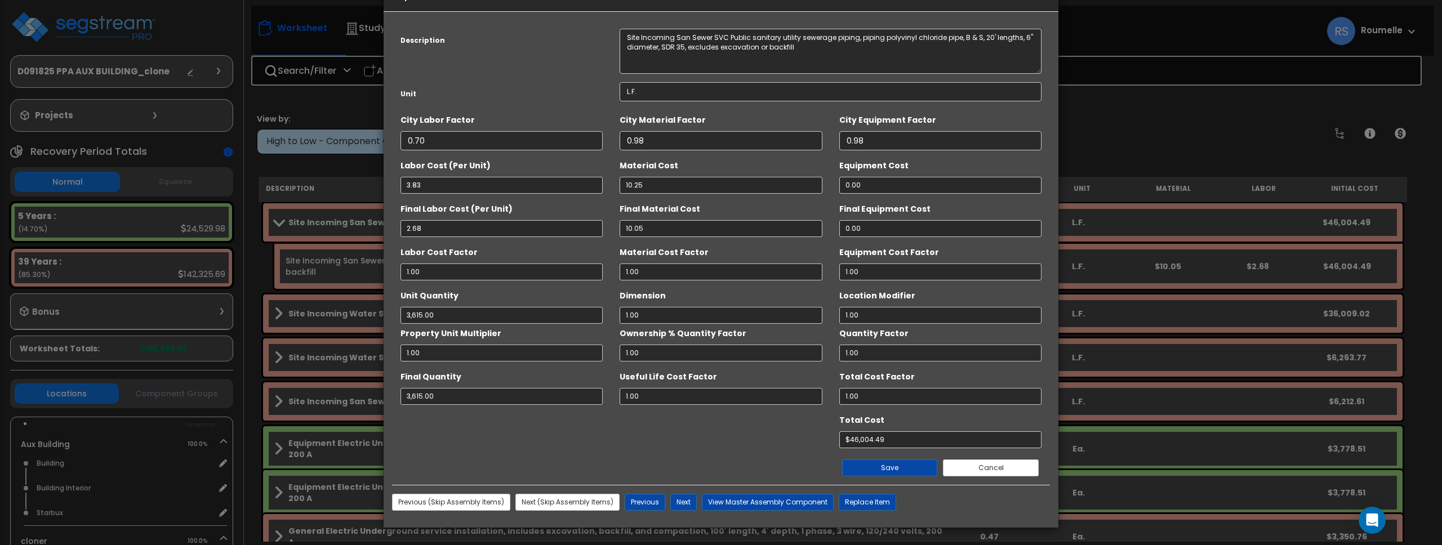
scroll to position [0, 0]
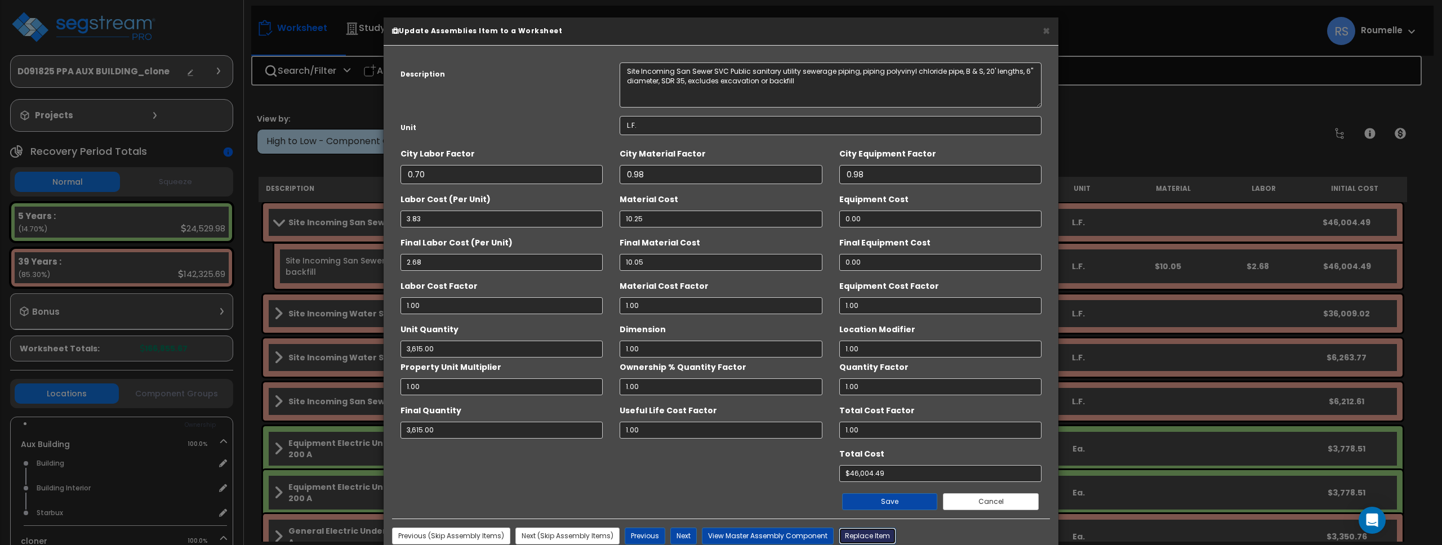
click at [846, 535] on button "Replace Item" at bounding box center [867, 536] width 57 height 17
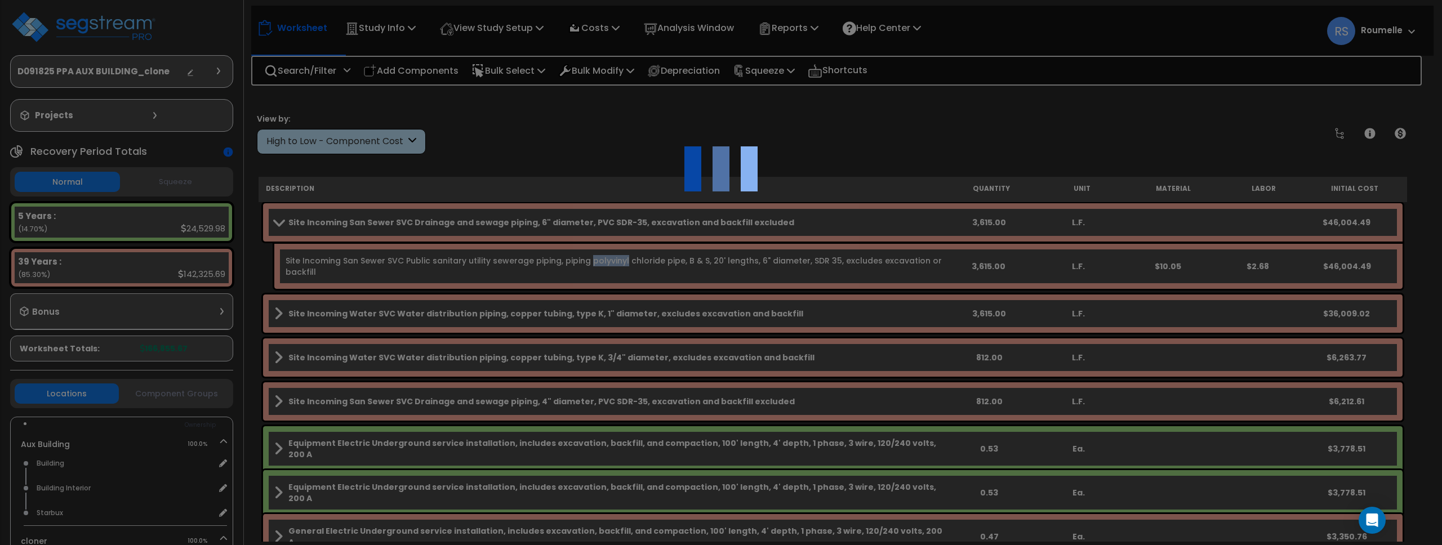
type input "3615"
type input "L.F."
select select
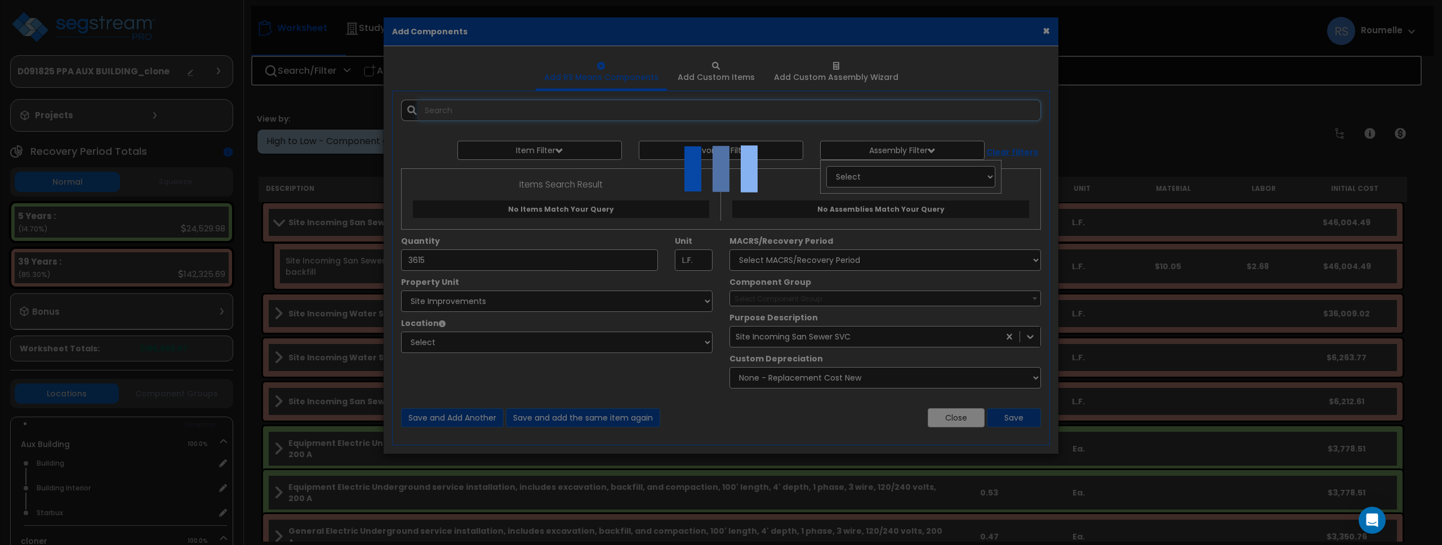
select select "8"
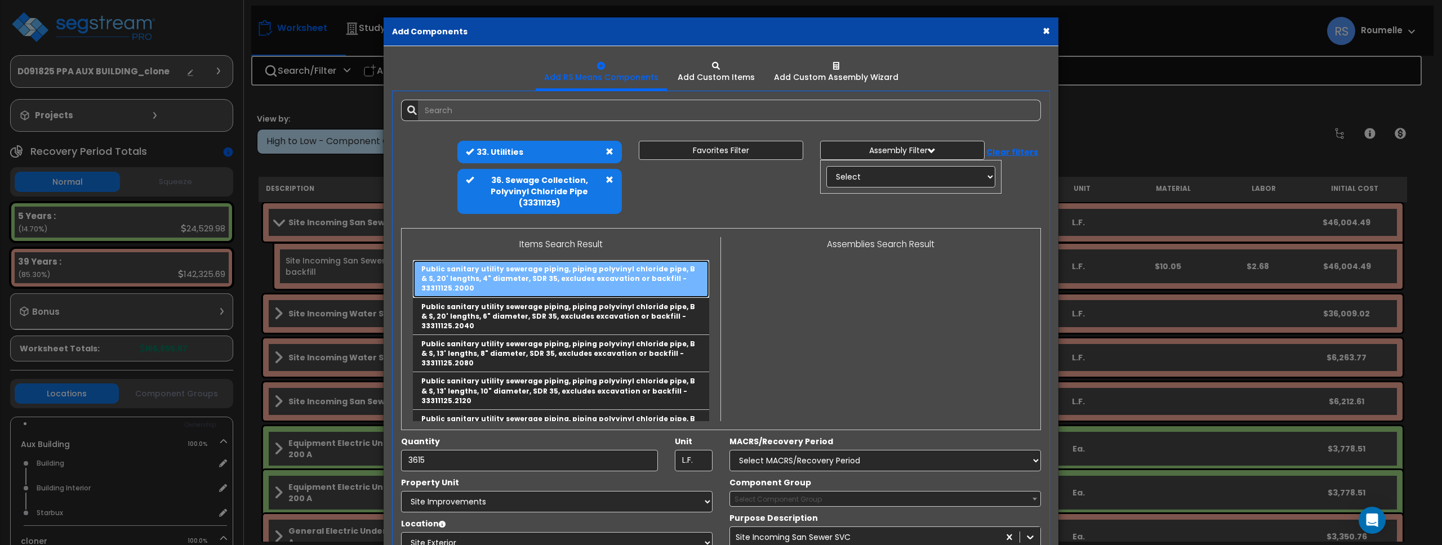
click at [648, 277] on link "Public sanitary utility sewerage piping, piping polyvinyl chloride pipe, B & S,…" at bounding box center [561, 278] width 296 height 37
type input "Public sanitary utility sewerage piping, piping polyvinyl chloride pipe, B & S,…"
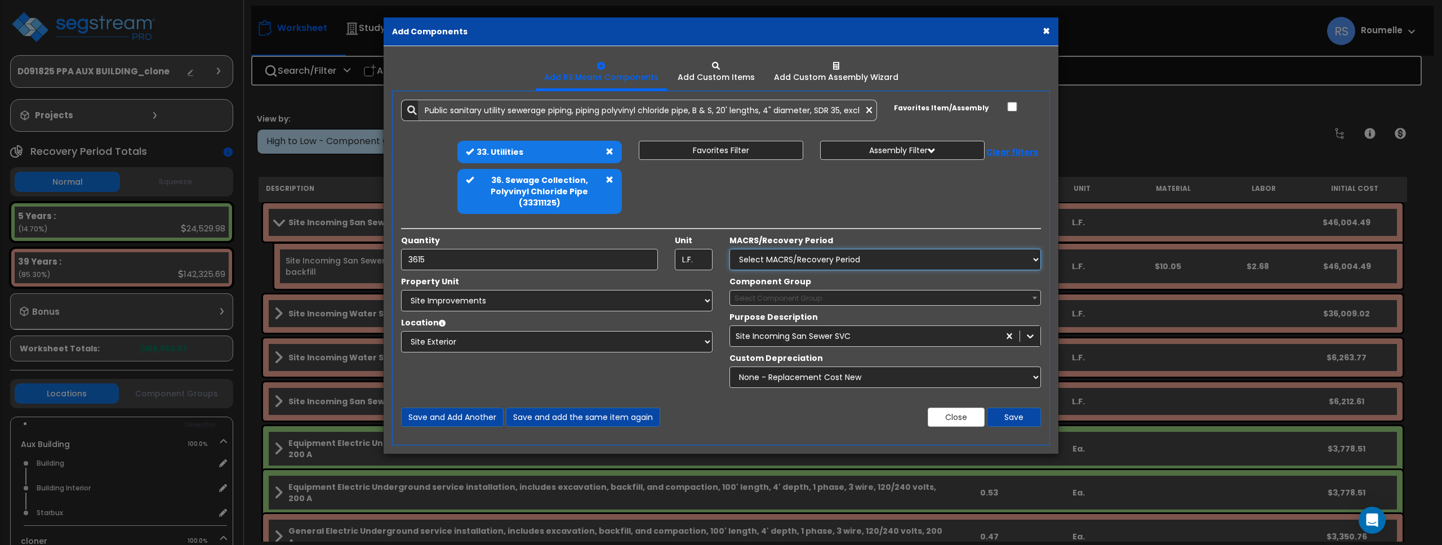
click at [1030, 264] on select "Select MACRS/Recovery Period 5 Years - 57.0 - Distributive Trades & Services 5 …" at bounding box center [886, 259] width 312 height 21
select select "74794"
click at [730, 249] on select "Select MACRS/Recovery Period 5 Years - 57.0 - Distributive Trades & Services 5 …" at bounding box center [886, 259] width 312 height 21
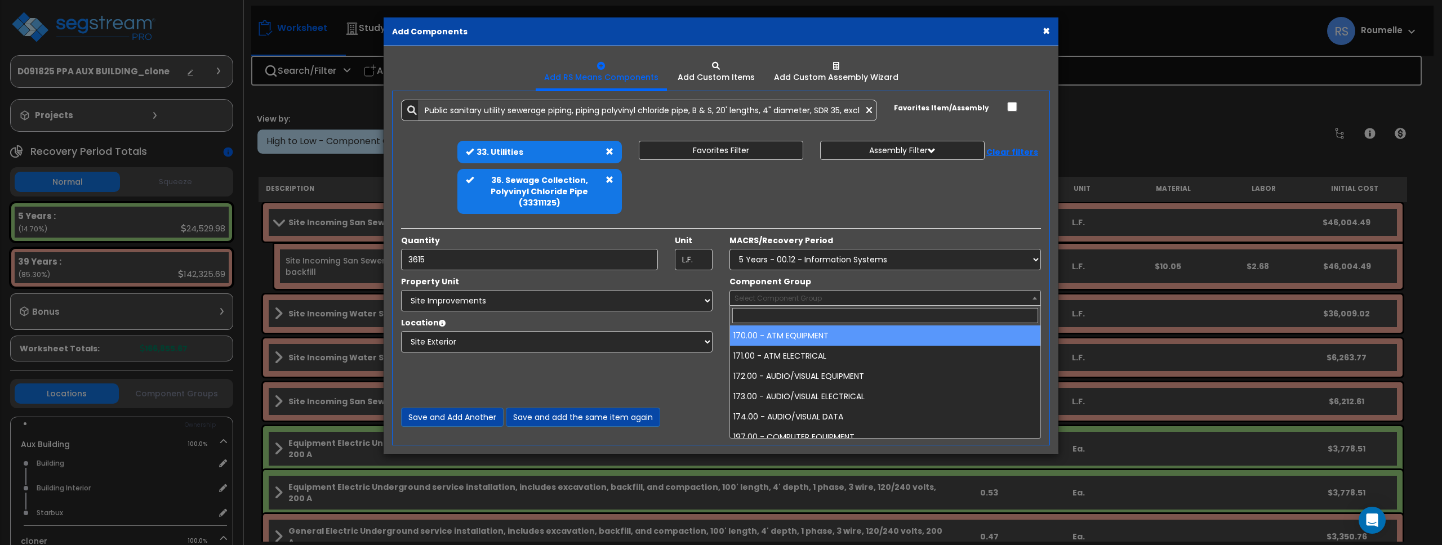
click at [1025, 303] on span "Select Component Group" at bounding box center [885, 299] width 310 height 16
select select "85924"
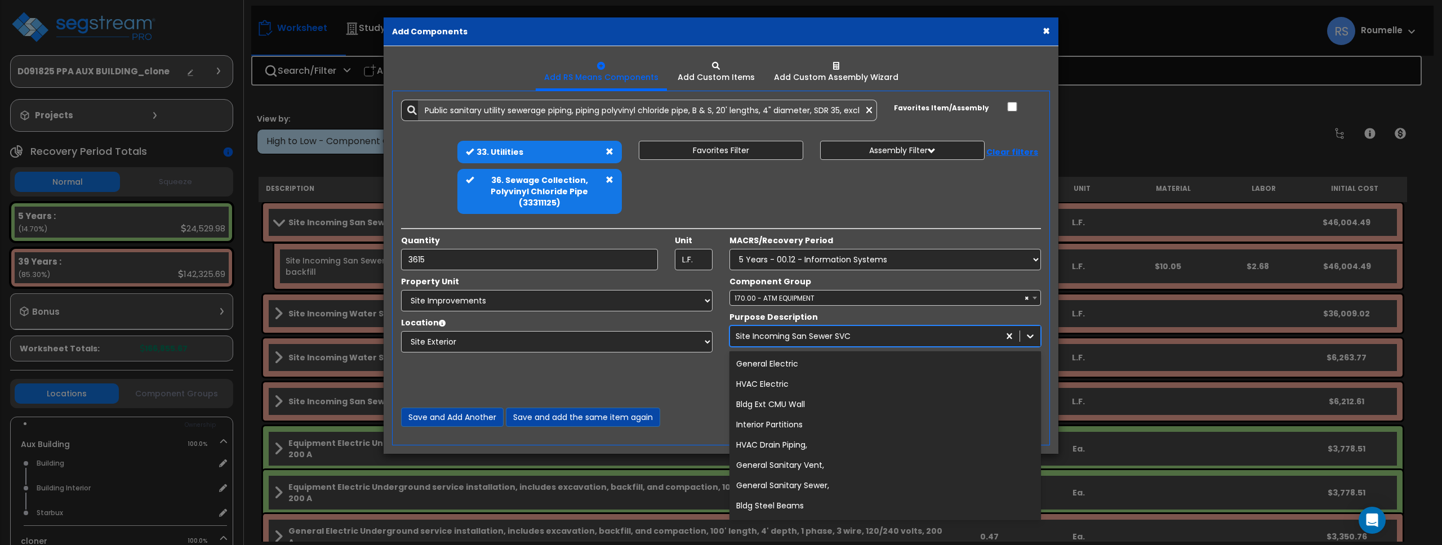
click at [949, 334] on div "Site Incoming San Sewer SVC" at bounding box center [864, 336] width 269 height 18
drag, startPoint x: 955, startPoint y: 327, endPoint x: 955, endPoint y: 312, distance: 15.2
click at [957, 312] on div "true Purpose Description option General Electric, selected. option General Elec…" at bounding box center [885, 329] width 328 height 35
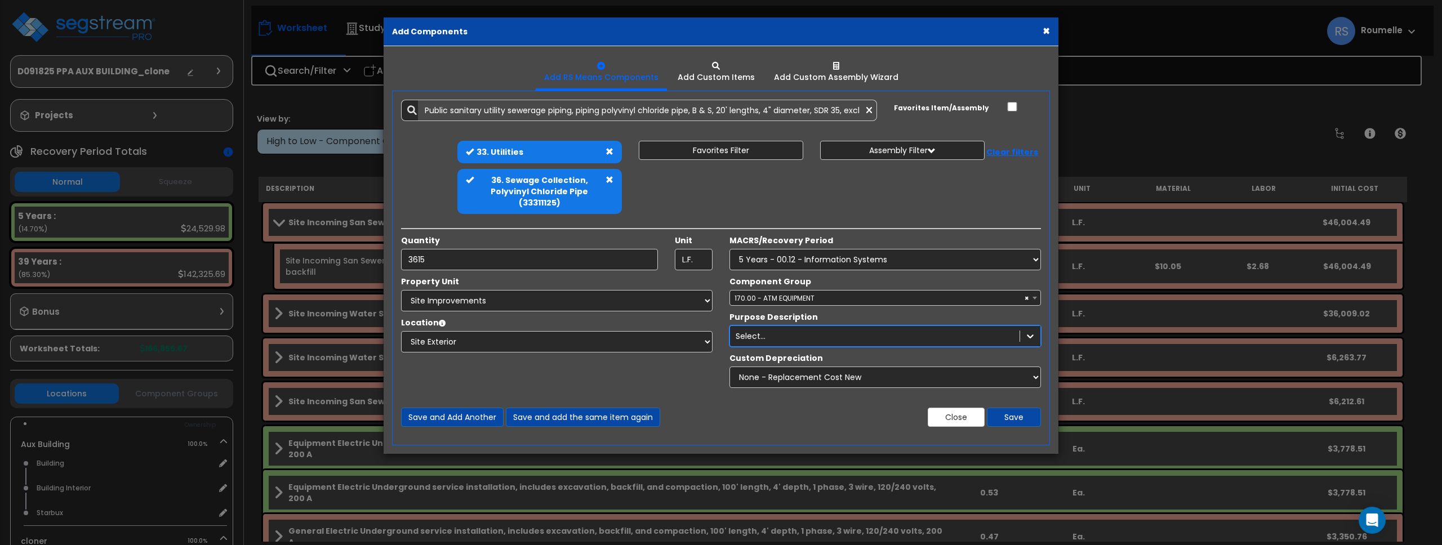
drag, startPoint x: 1010, startPoint y: 336, endPoint x: 1016, endPoint y: 339, distance: 7.3
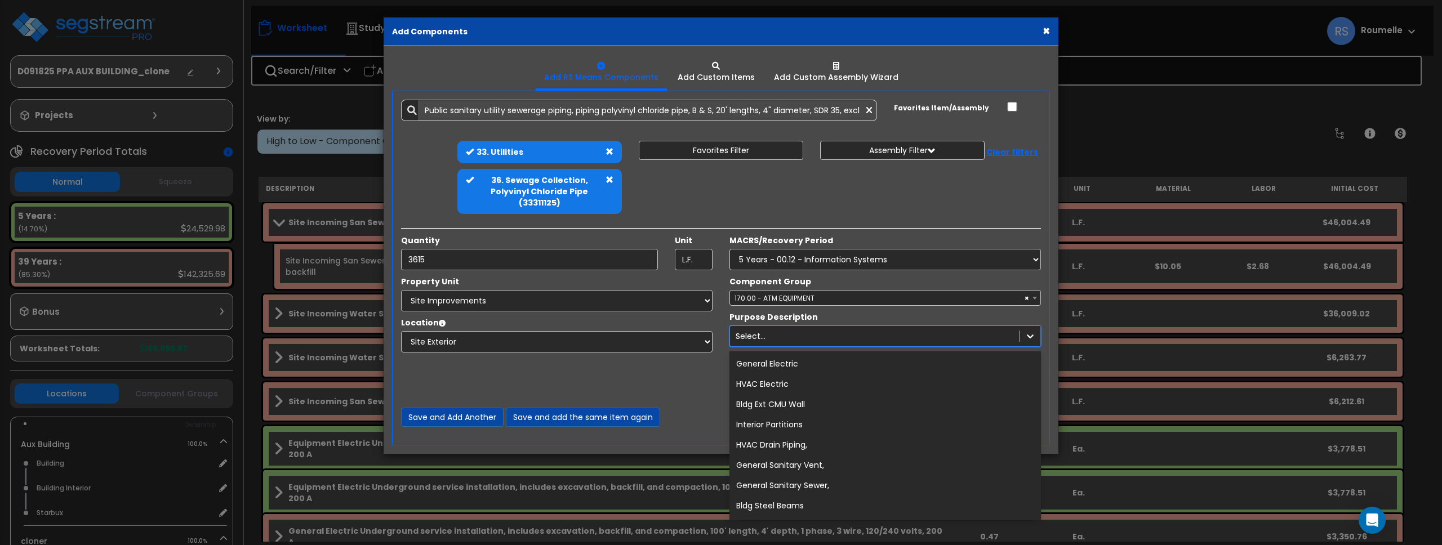
drag, startPoint x: 1004, startPoint y: 335, endPoint x: 811, endPoint y: 342, distance: 193.3
click at [824, 338] on div "Select..." at bounding box center [875, 336] width 290 height 18
drag, startPoint x: 774, startPoint y: 340, endPoint x: 744, endPoint y: 341, distance: 29.9
click at [764, 340] on div "Select..." at bounding box center [875, 336] width 290 height 18
drag, startPoint x: 730, startPoint y: 339, endPoint x: 731, endPoint y: 330, distance: 9.6
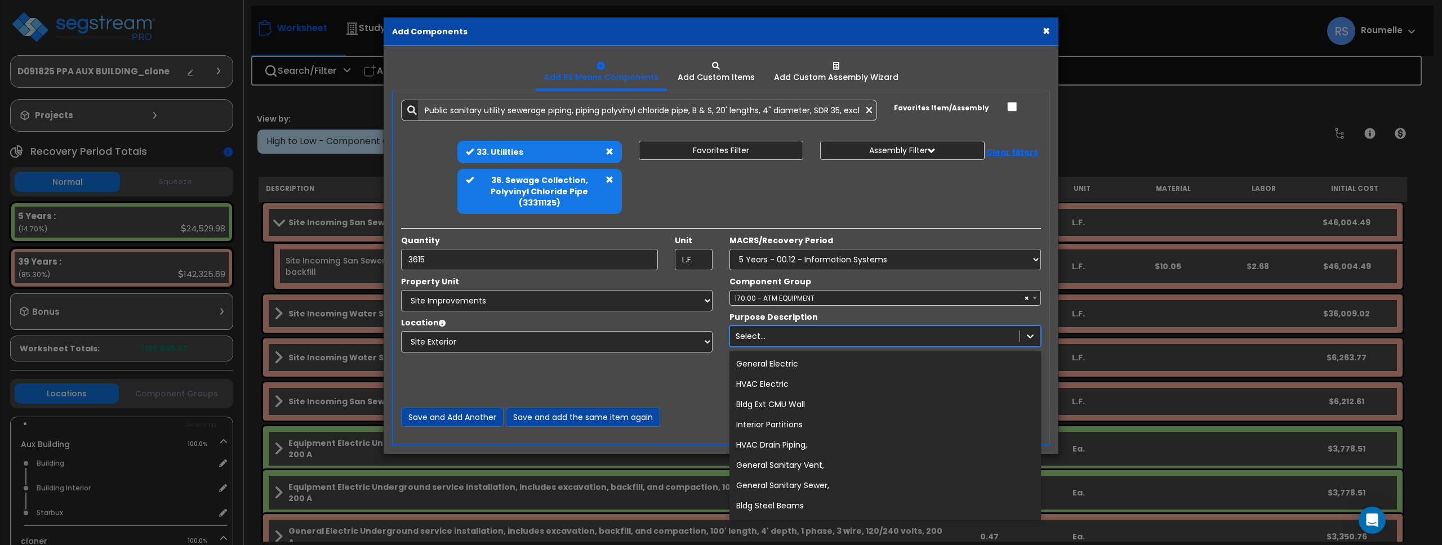
click at [732, 331] on div "Select..." at bounding box center [875, 336] width 290 height 18
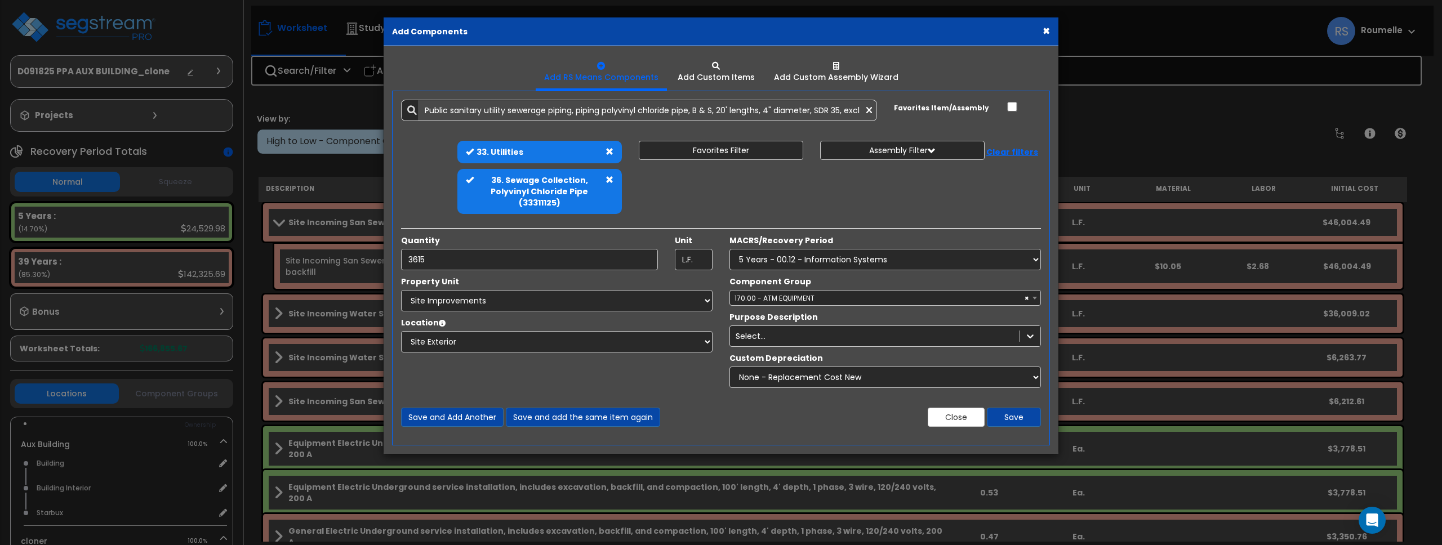
drag, startPoint x: 729, startPoint y: 325, endPoint x: 721, endPoint y: 325, distance: 7.9
click at [727, 325] on div "true Purpose Description Select..." at bounding box center [885, 329] width 328 height 35
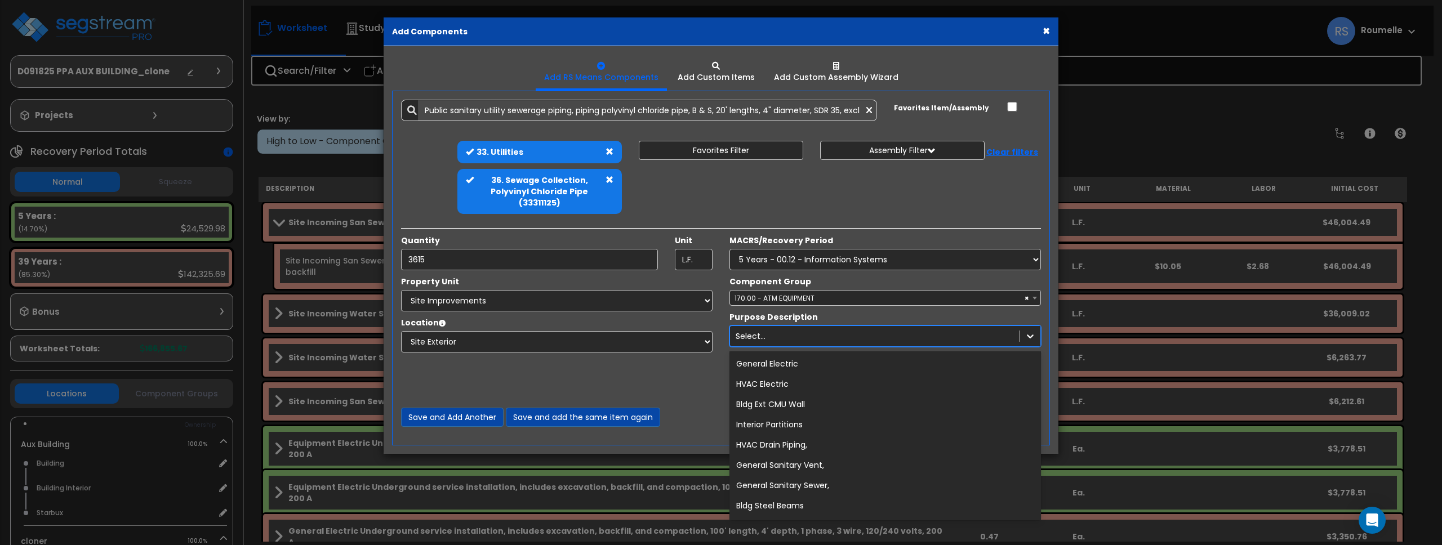
drag, startPoint x: 735, startPoint y: 326, endPoint x: 717, endPoint y: 342, distance: 24.0
click at [715, 342] on div "Property Unit Select Aux Building cloner Site Improvements Select Site Exterior…" at bounding box center [721, 335] width 657 height 118
drag, startPoint x: 784, startPoint y: 400, endPoint x: 844, endPoint y: 334, distance: 89.7
click at [785, 399] on div "Bldg Ext CMU Wall" at bounding box center [886, 404] width 312 height 20
drag, startPoint x: 1033, startPoint y: 340, endPoint x: 1045, endPoint y: 330, distance: 16.4
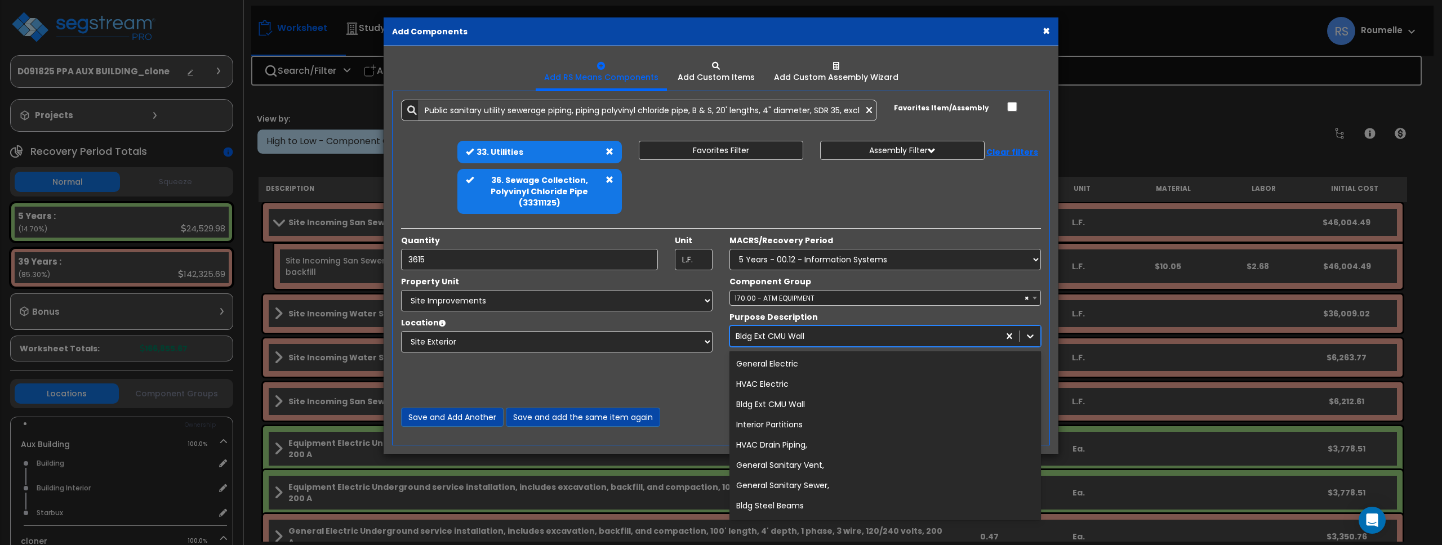
click at [1047, 339] on div "true Purpose Description option Bldg Ext CMU Wall, selected. option Bldg Ext CM…" at bounding box center [885, 329] width 328 height 35
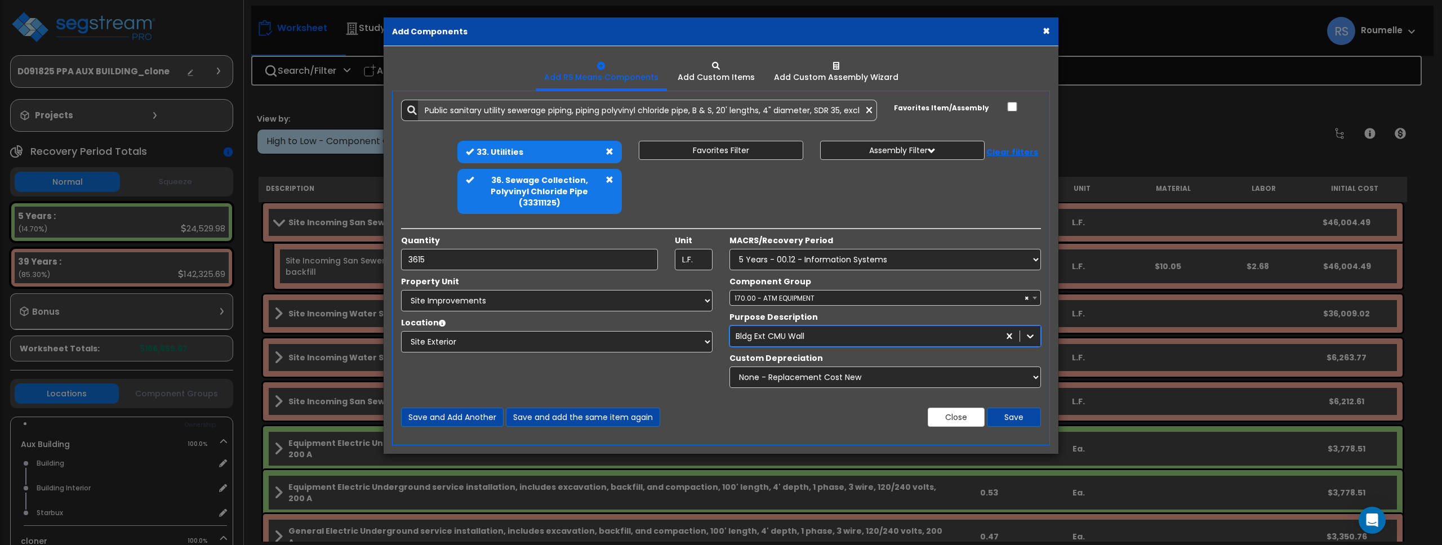
drag, startPoint x: 1039, startPoint y: 327, endPoint x: 958, endPoint y: 330, distance: 81.2
click at [958, 330] on div "Bldg Ext CMU Wall" at bounding box center [886, 336] width 312 height 21
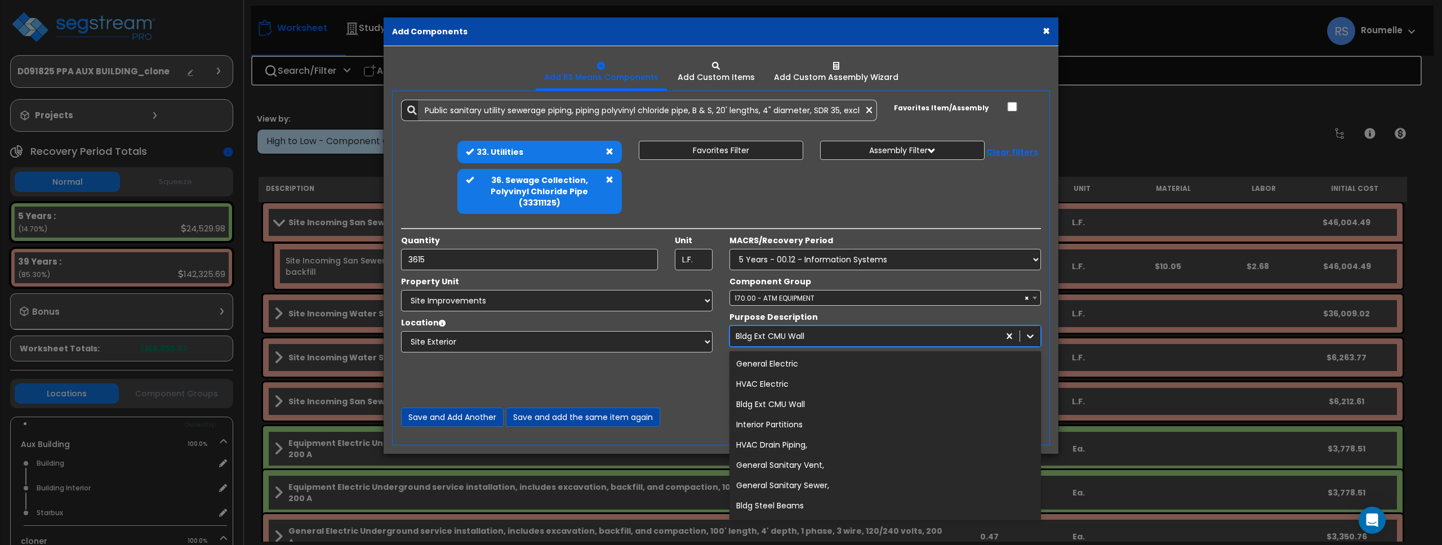
drag, startPoint x: 944, startPoint y: 326, endPoint x: 926, endPoint y: 337, distance: 21.3
click at [928, 344] on div "Bldg Ext CMU Wall" at bounding box center [886, 336] width 312 height 21
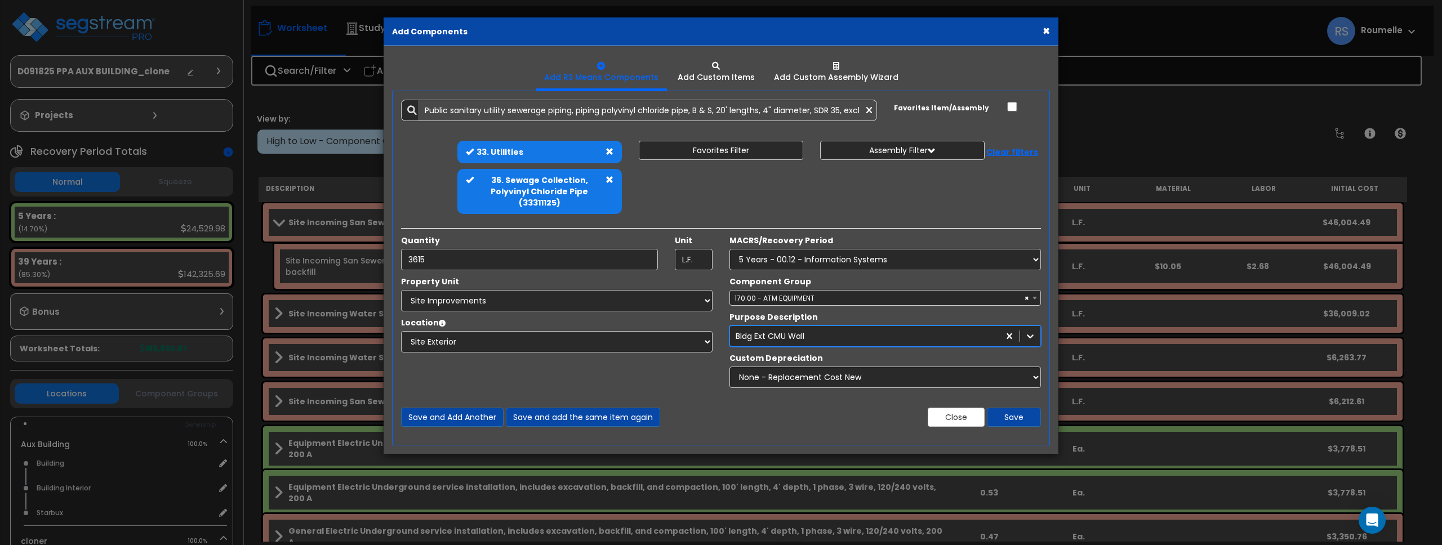
click at [913, 328] on div "Bldg Ext CMU Wall" at bounding box center [864, 336] width 269 height 18
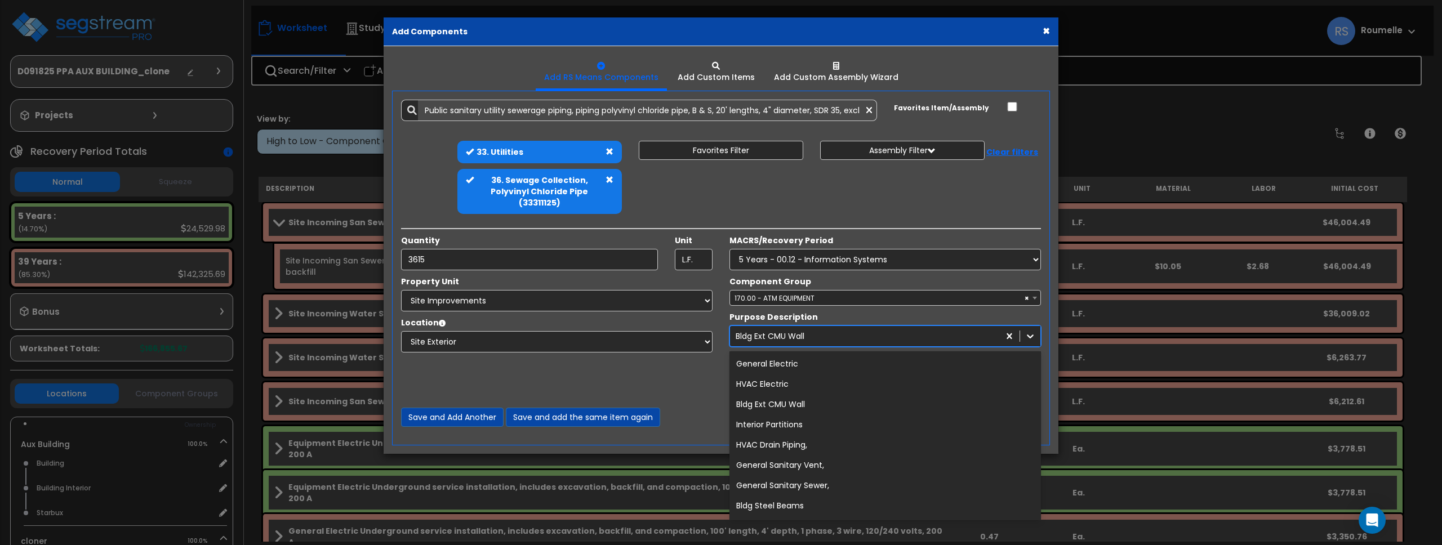
click at [909, 318] on div "true Purpose Description option Bldg Ext CMU Wall, selected. option Bldg Ext CM…" at bounding box center [885, 329] width 328 height 35
drag, startPoint x: 886, startPoint y: 323, endPoint x: 850, endPoint y: 301, distance: 43.0
click at [490, 248] on div "Add Items Add Assemblies Both 9880705 Select" at bounding box center [721, 263] width 657 height 344
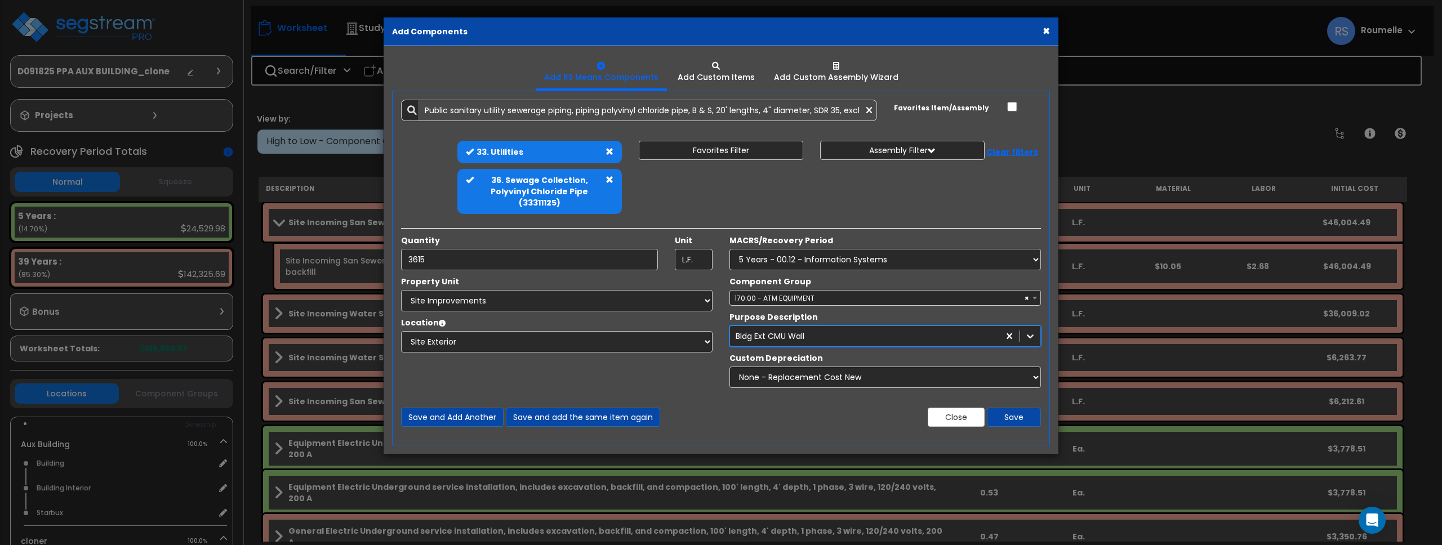
drag, startPoint x: 930, startPoint y: 329, endPoint x: 988, endPoint y: 330, distance: 58.0
click at [931, 329] on div "Bldg Ext CMU Wall" at bounding box center [864, 336] width 269 height 18
drag, startPoint x: 1041, startPoint y: 327, endPoint x: 1066, endPoint y: 334, distance: 26.1
click at [1123, 328] on div "× Add Components Add RS Means Components Add Custom Items Add Items" at bounding box center [721, 272] width 1442 height 545
click at [1038, 344] on div at bounding box center [1030, 336] width 20 height 20
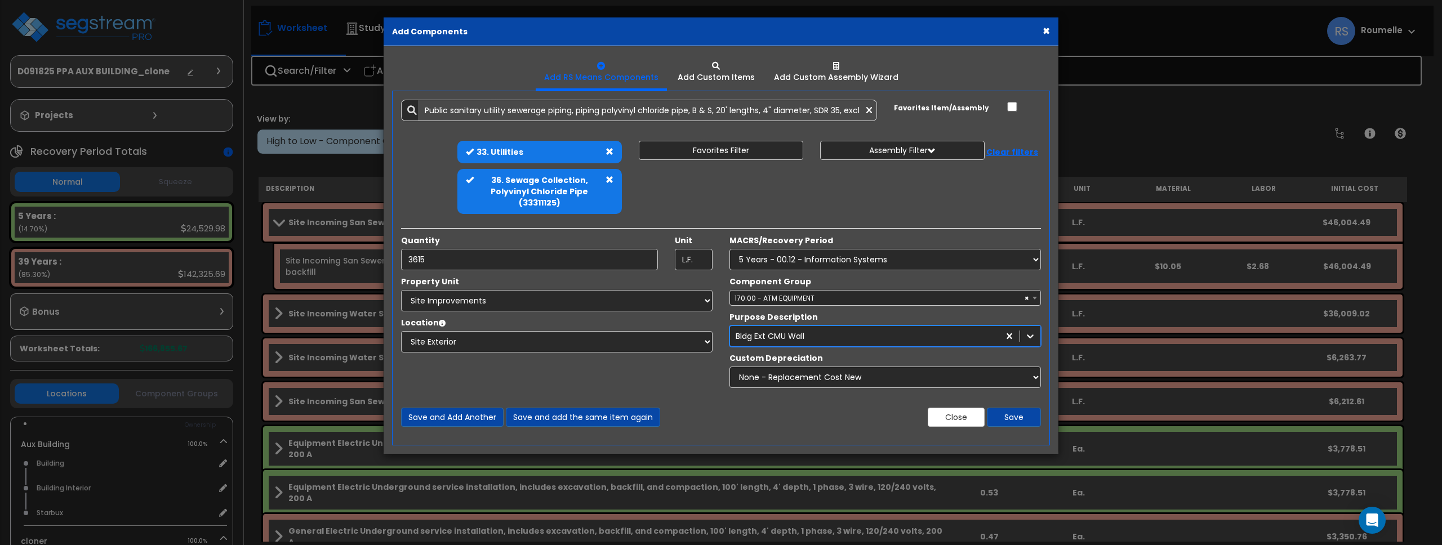
drag, startPoint x: 1039, startPoint y: 345, endPoint x: 870, endPoint y: 441, distance: 194.5
click at [1170, 417] on div "× Add Components Add RS Means Components Add Custom Items Add Items" at bounding box center [721, 272] width 1442 height 545
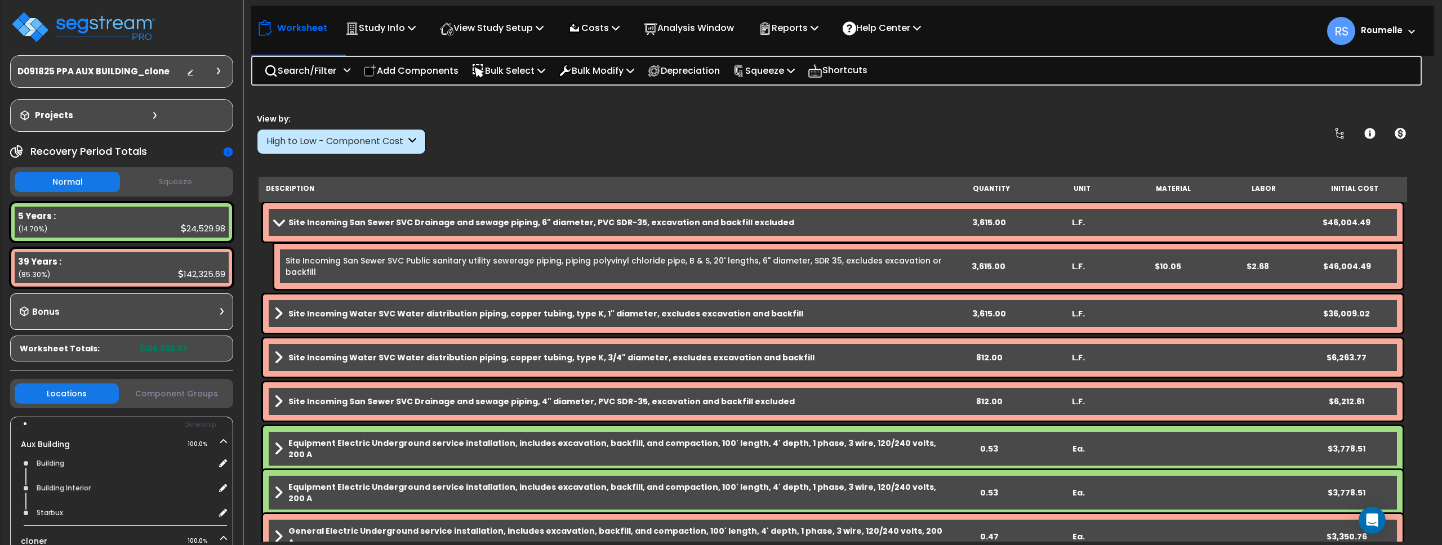
click at [781, 264] on link "Site Incoming San Sewer SVC Public sanitary utility sewerage piping, piping pol…" at bounding box center [615, 266] width 658 height 23
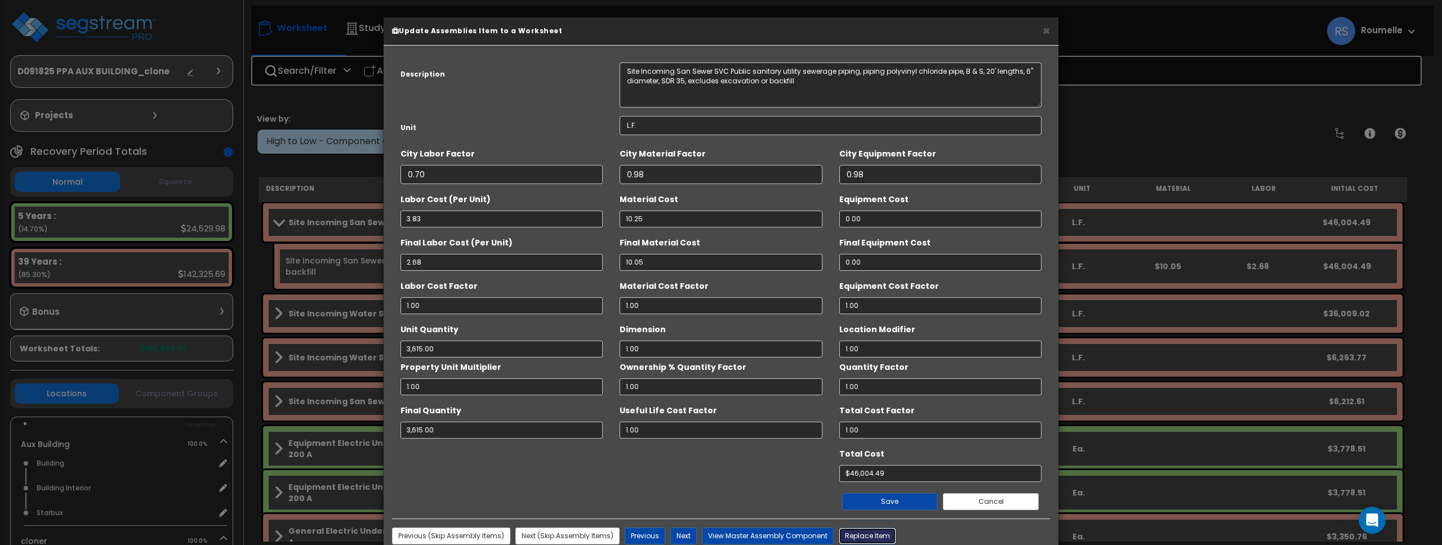
click at [865, 536] on button "Replace Item" at bounding box center [867, 536] width 57 height 17
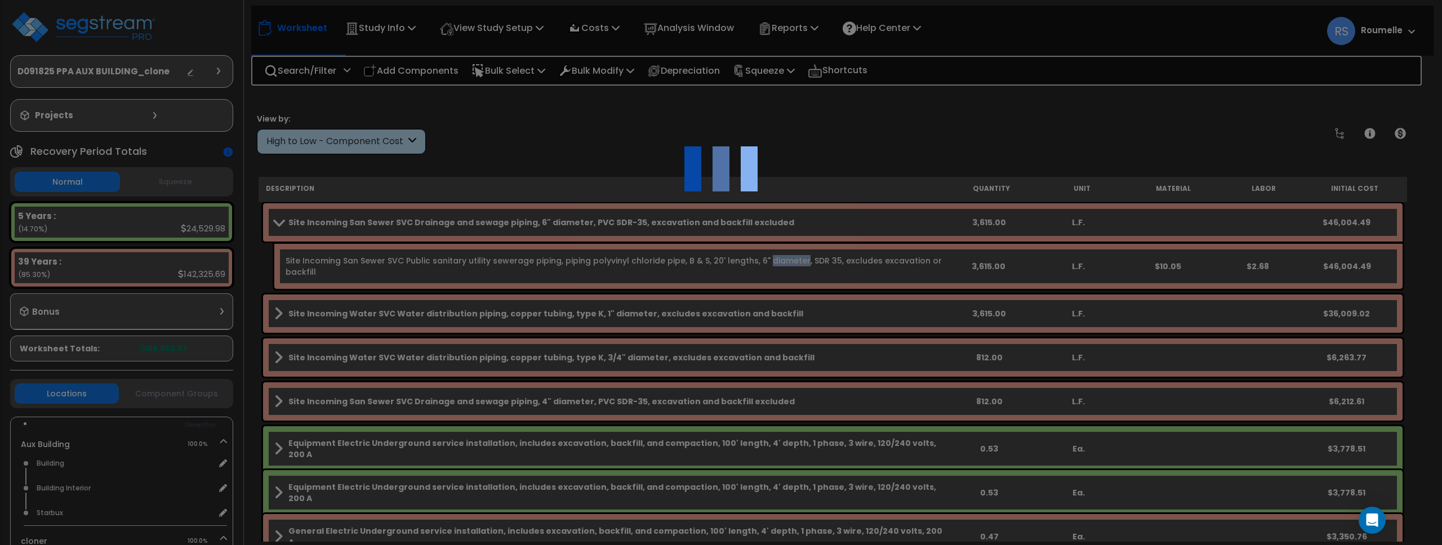
select select "33000000"
type input "3615"
select select
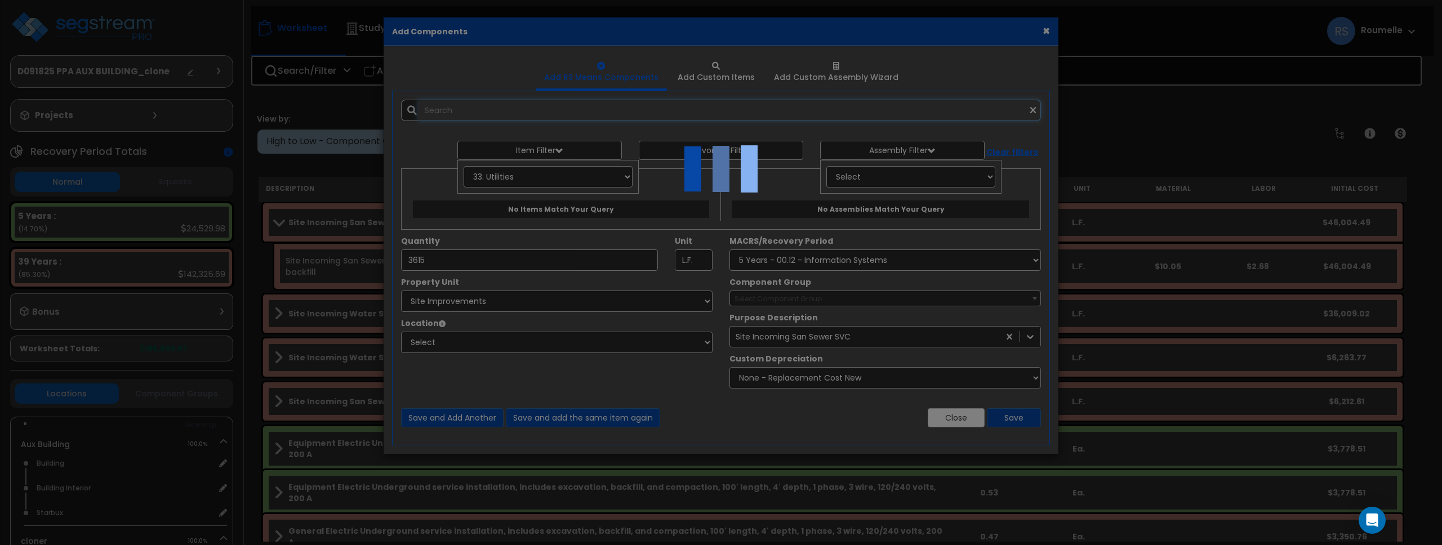
select select "8"
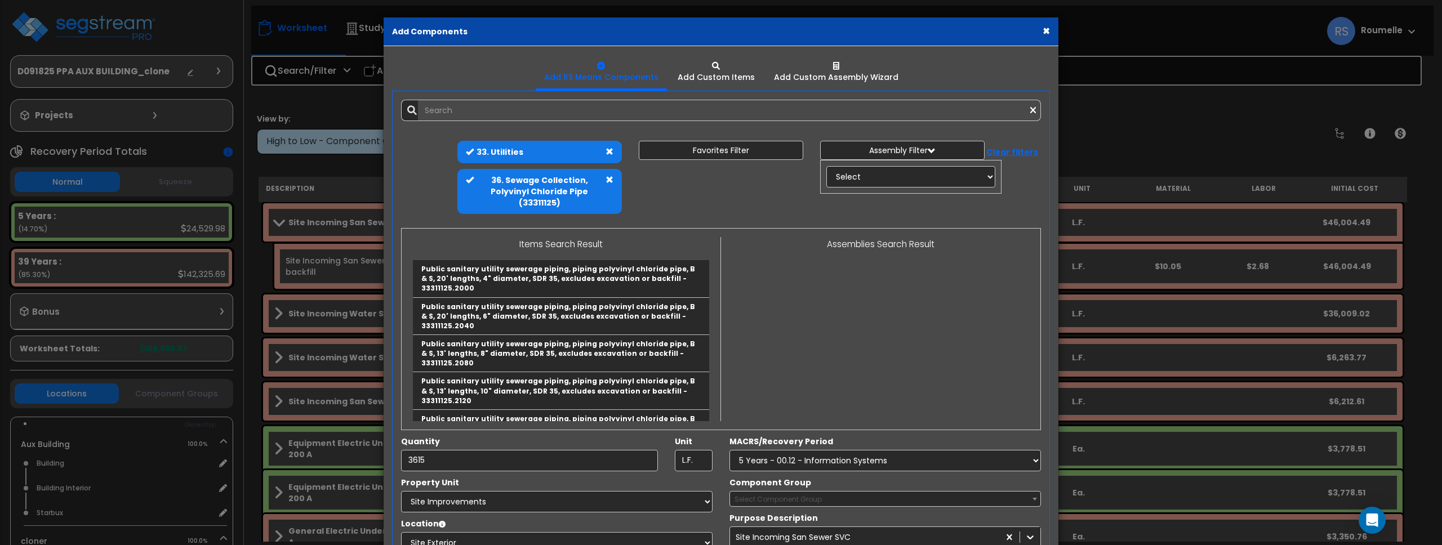
click at [1120, 168] on div "× Add Components Add RS Means Components Add Custom Items Add Items" at bounding box center [721, 272] width 1442 height 545
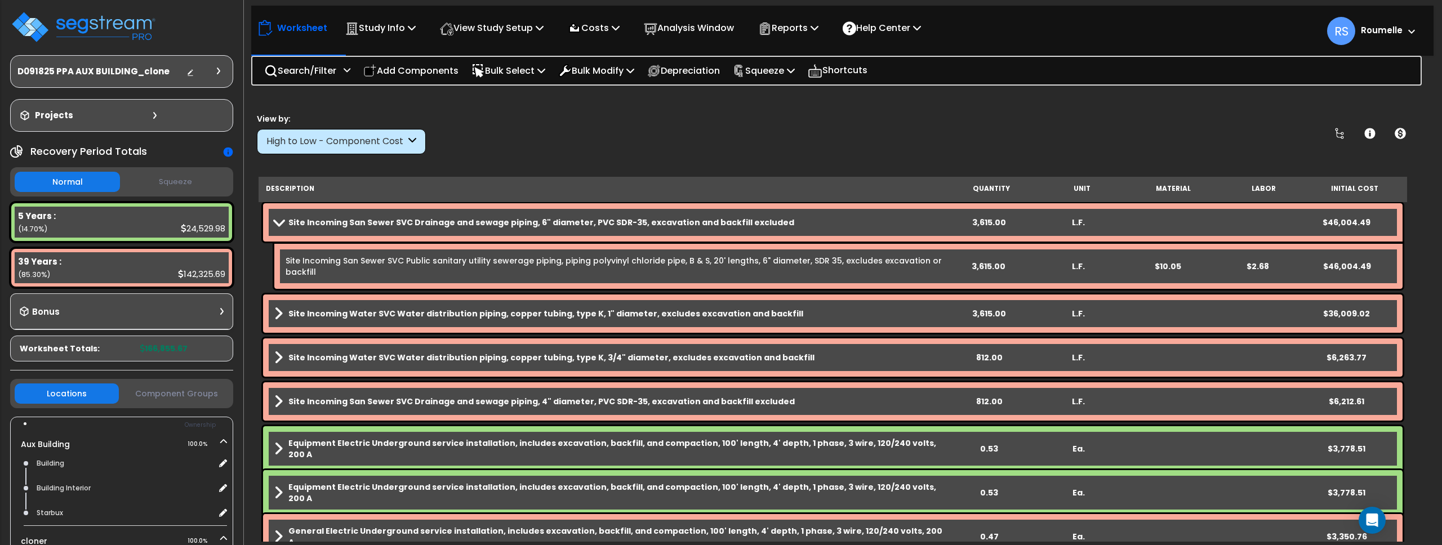
click at [559, 269] on link "Site Incoming San Sewer SVC Public sanitary utility sewerage piping, piping pol…" at bounding box center [615, 266] width 658 height 23
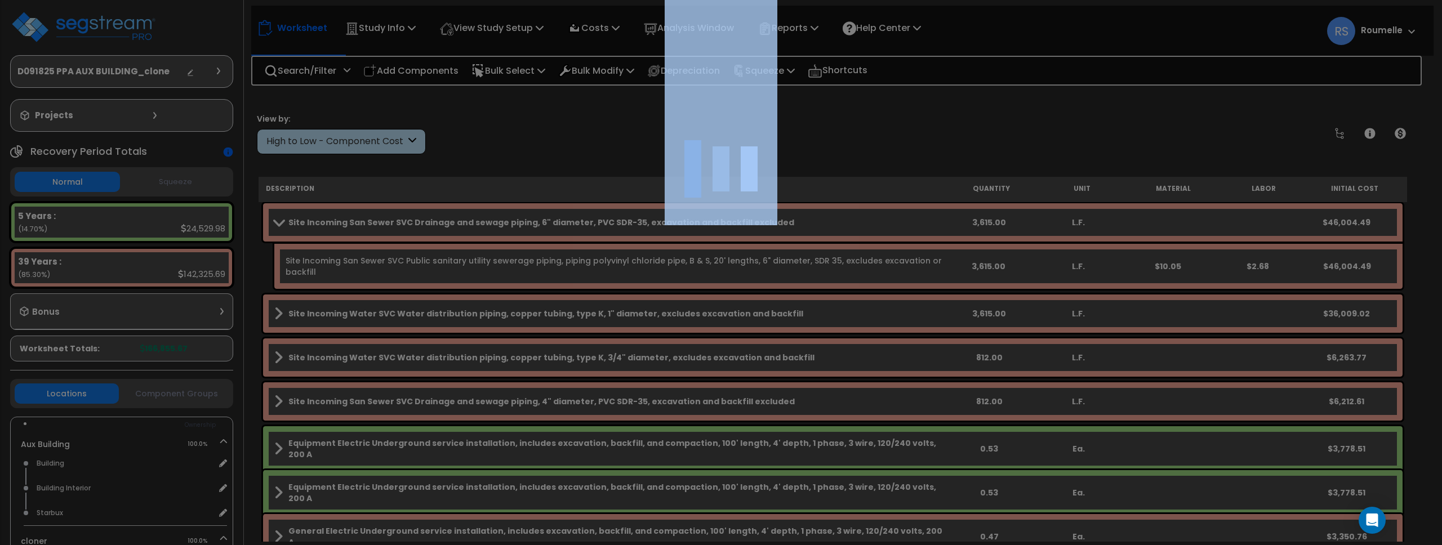
click at [559, 269] on div at bounding box center [721, 272] width 1442 height 545
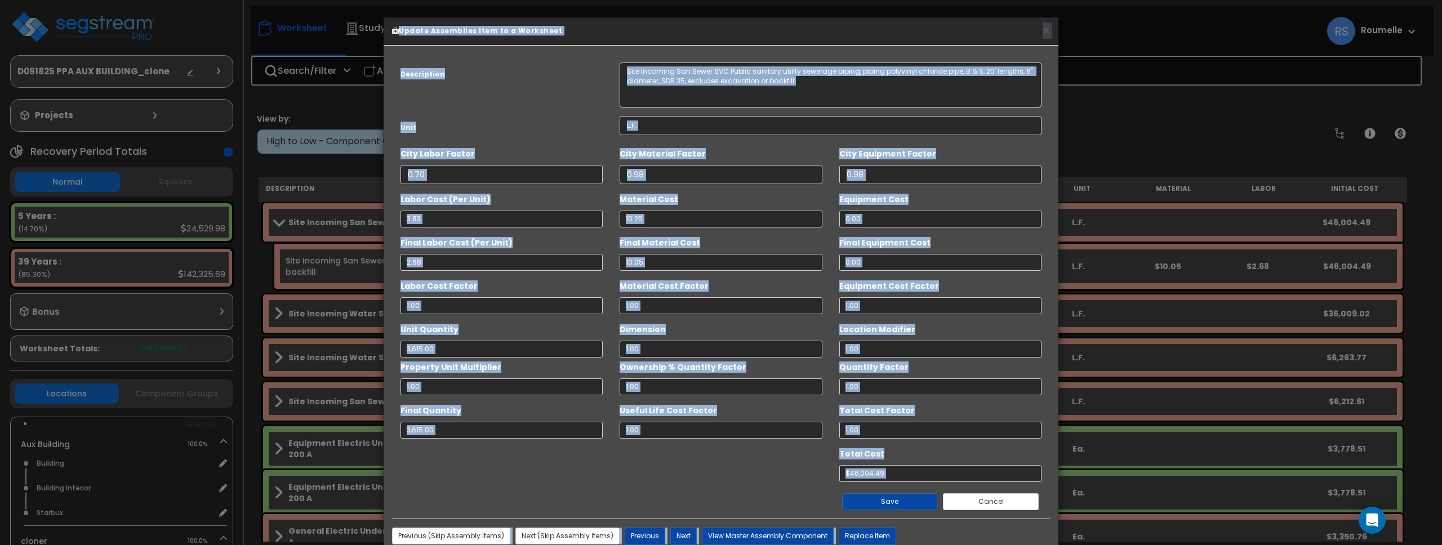
click at [875, 526] on div "Previous (Skip Assembly Items) Next (Skip Assembly Items) Previous Next View Ma…" at bounding box center [721, 536] width 658 height 34
click at [872, 535] on button "Replace Item" at bounding box center [867, 536] width 57 height 17
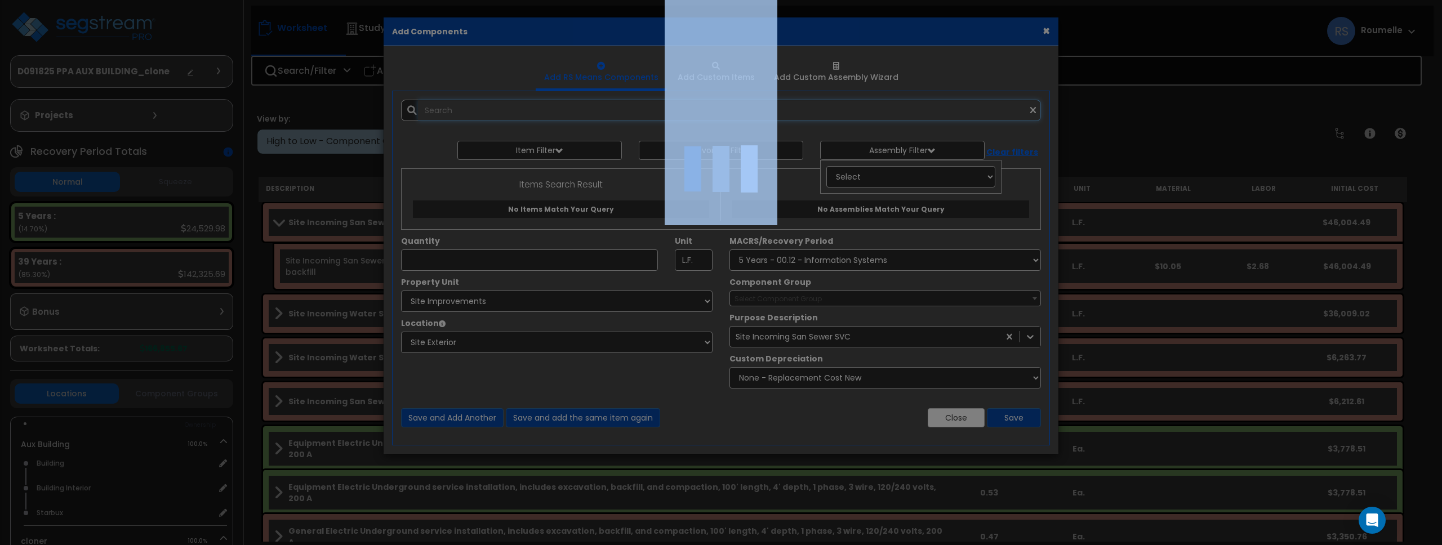
type input "3615"
select select "8"
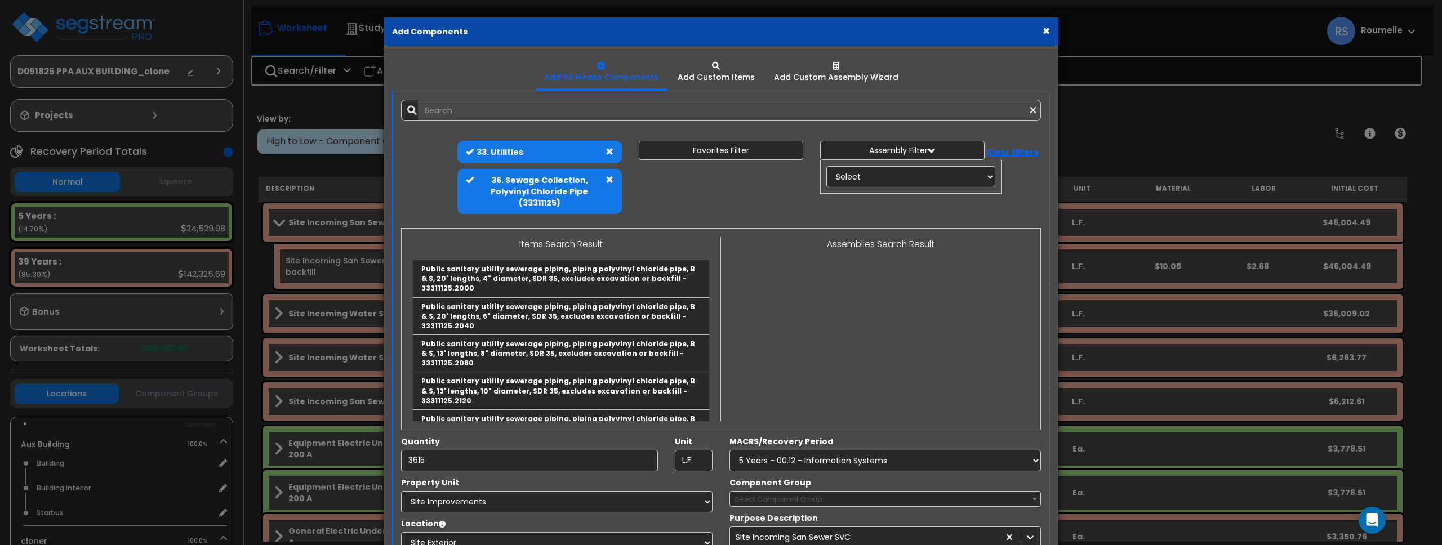
drag, startPoint x: 814, startPoint y: 32, endPoint x: 701, endPoint y: 40, distance: 113.5
click at [690, 38] on div "× Add Components" at bounding box center [721, 31] width 675 height 29
drag, startPoint x: 847, startPoint y: 45, endPoint x: 874, endPoint y: 46, distance: 27.6
click at [874, 46] on div "× Add Components Add RS Means Components Add Custom Items" at bounding box center [721, 331] width 676 height 629
drag, startPoint x: 879, startPoint y: 41, endPoint x: 781, endPoint y: 39, distance: 98.0
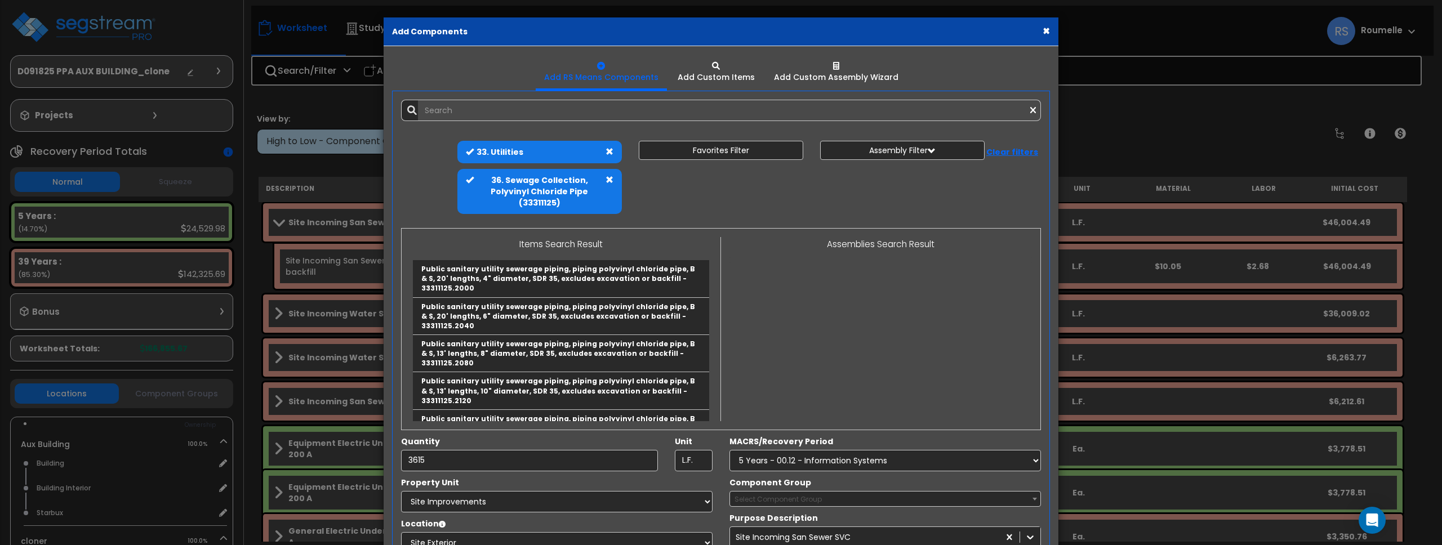
click at [781, 39] on div "× Add Components" at bounding box center [721, 31] width 675 height 29
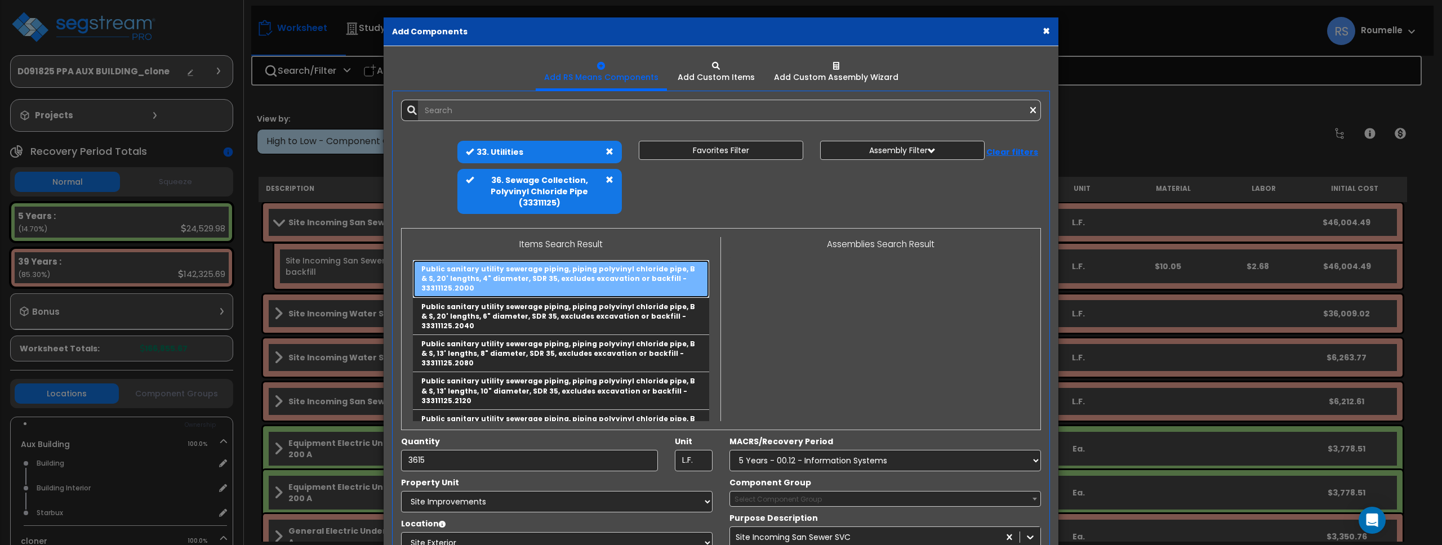
click at [628, 277] on link "Public sanitary utility sewerage piping, piping polyvinyl chloride pipe, B & S,…" at bounding box center [561, 278] width 296 height 37
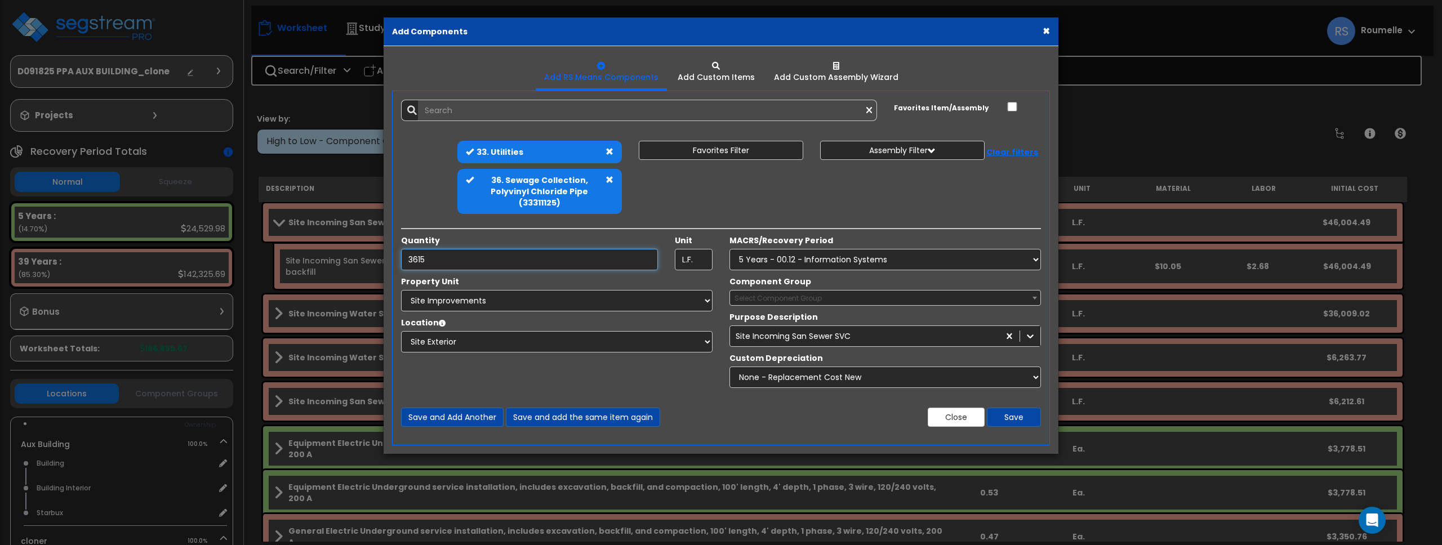
type input "Public sanitary utility sewerage piping, piping polyvinyl chloride pipe, B & S,…"
click at [982, 332] on div "Site Incoming San Sewer SVC" at bounding box center [864, 336] width 269 height 18
drag, startPoint x: 971, startPoint y: 331, endPoint x: 696, endPoint y: 302, distance: 275.9
click at [696, 302] on div "Property Unit Select Aux Building cloner Site Improvements Select Site Exterior…" at bounding box center [721, 335] width 657 height 118
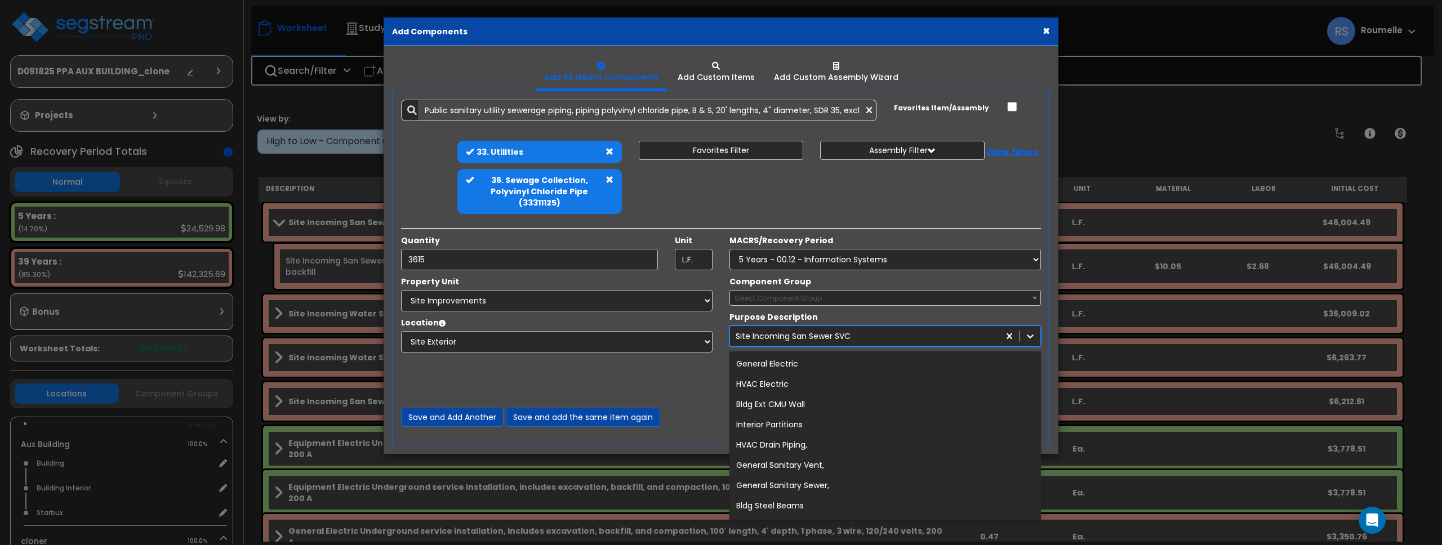
drag, startPoint x: 776, startPoint y: 331, endPoint x: 694, endPoint y: 375, distance: 93.5
click at [694, 375] on div "Property Unit Select Aux Building cloner Site Improvements Select Site Exterior…" at bounding box center [721, 335] width 657 height 118
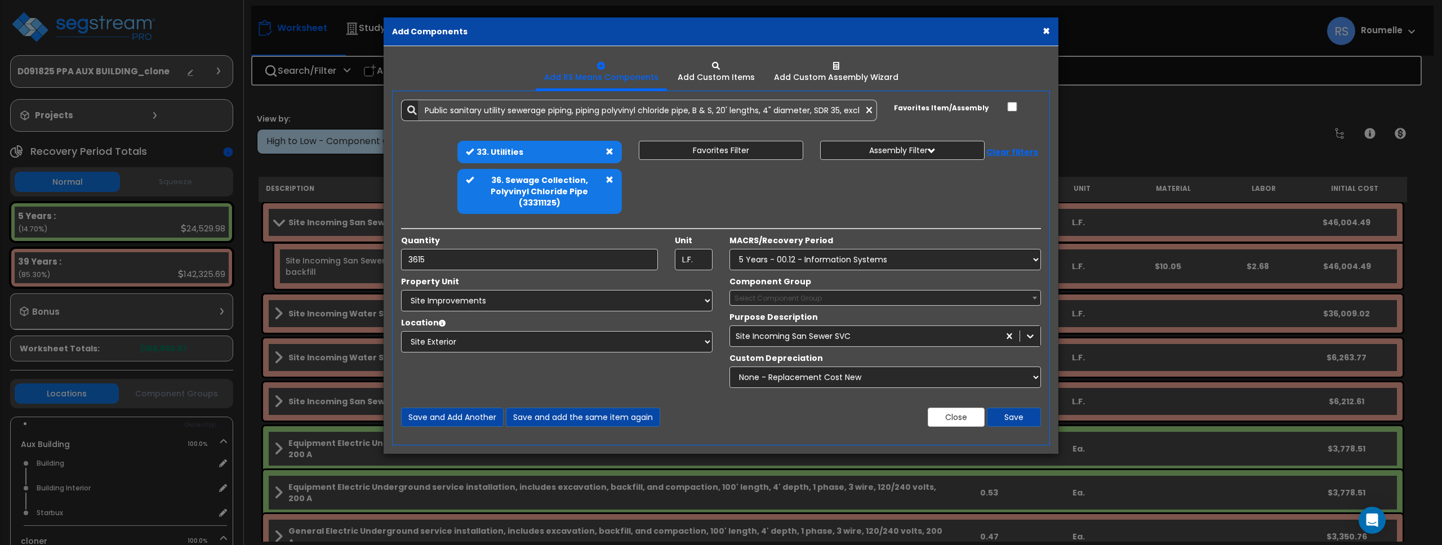
drag, startPoint x: 694, startPoint y: 375, endPoint x: 746, endPoint y: 371, distance: 52.5
click at [696, 375] on div "Property Unit Select Aux Building cloner Site Improvements Select Site Exterior…" at bounding box center [721, 335] width 657 height 118
click at [764, 375] on select "None - Replacement Cost New Excellent - 90% Good - 75% Fair - 50% Bad - 25% Rep…" at bounding box center [886, 377] width 312 height 21
click at [719, 322] on div "Location Please select Property Unit to enable Location Select Site Exterior Ad…" at bounding box center [557, 334] width 328 height 35
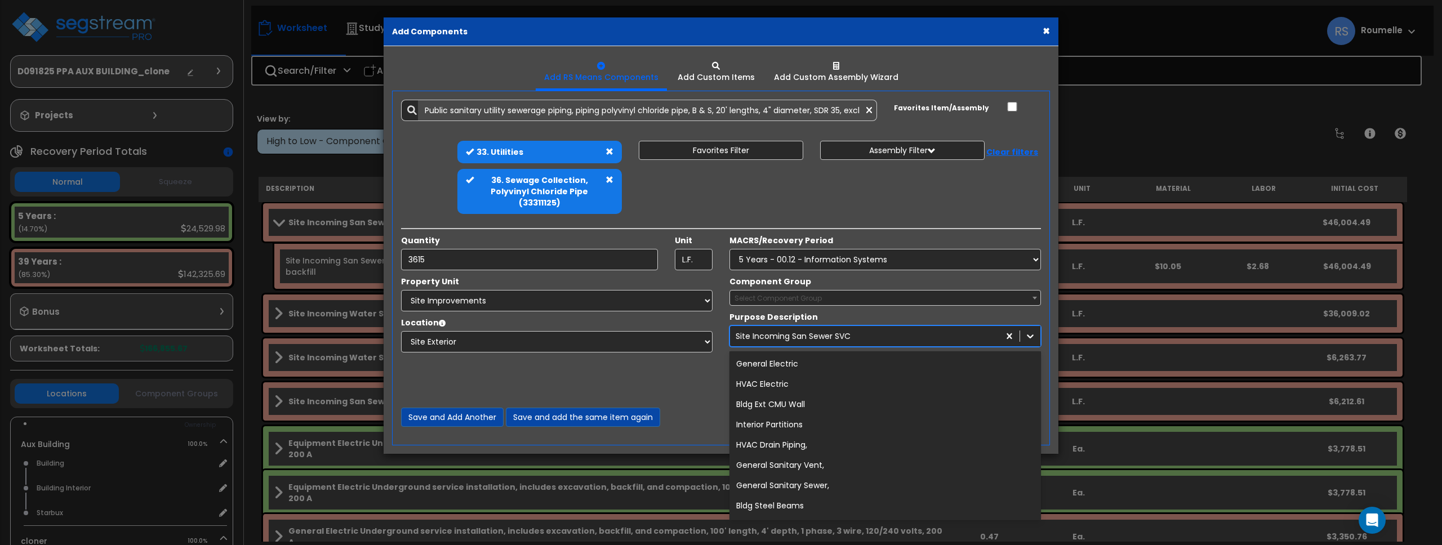
drag, startPoint x: 789, startPoint y: 330, endPoint x: 870, endPoint y: 308, distance: 84.2
click at [871, 308] on div "Component Group Select Component Group 170.00 - ATM EQUIPMENT 171.00 - ATM ELEC…" at bounding box center [885, 335] width 328 height 118
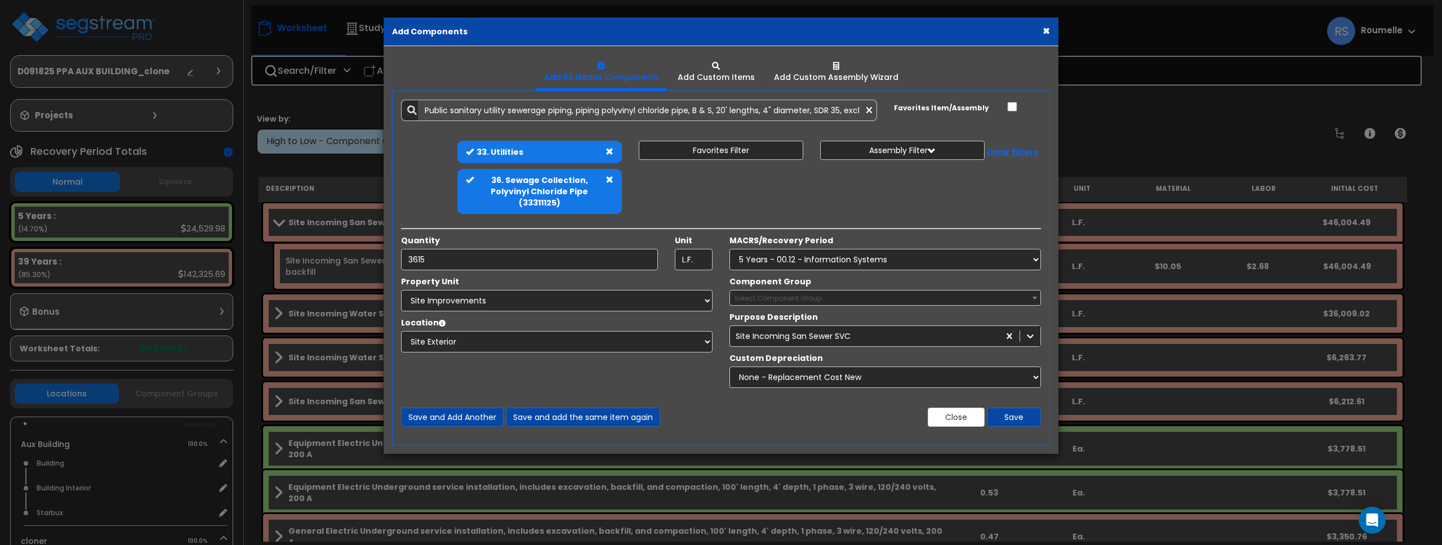
drag, startPoint x: 873, startPoint y: 313, endPoint x: 963, endPoint y: 316, distance: 90.2
click at [874, 313] on div "true Purpose Description Site Incoming San Sewer SVC" at bounding box center [885, 329] width 328 height 35
drag, startPoint x: 1011, startPoint y: 336, endPoint x: 764, endPoint y: 390, distance: 253.2
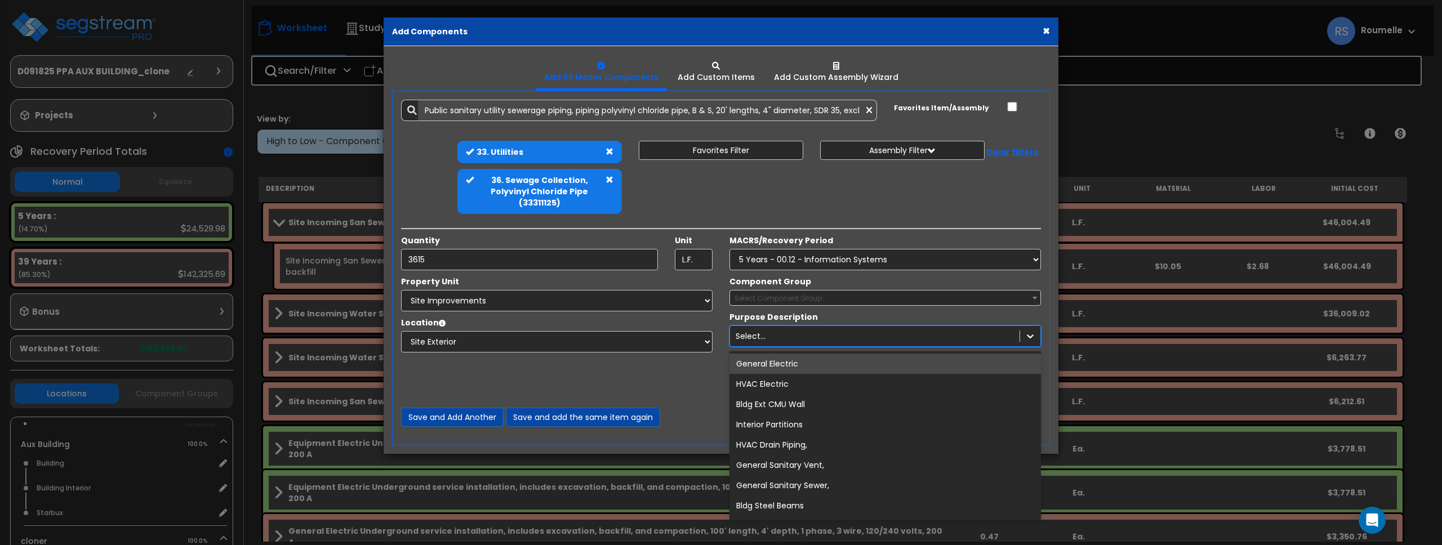
drag, startPoint x: 782, startPoint y: 338, endPoint x: 773, endPoint y: 355, distance: 19.7
click at [782, 339] on div "Select..." at bounding box center [875, 336] width 290 height 18
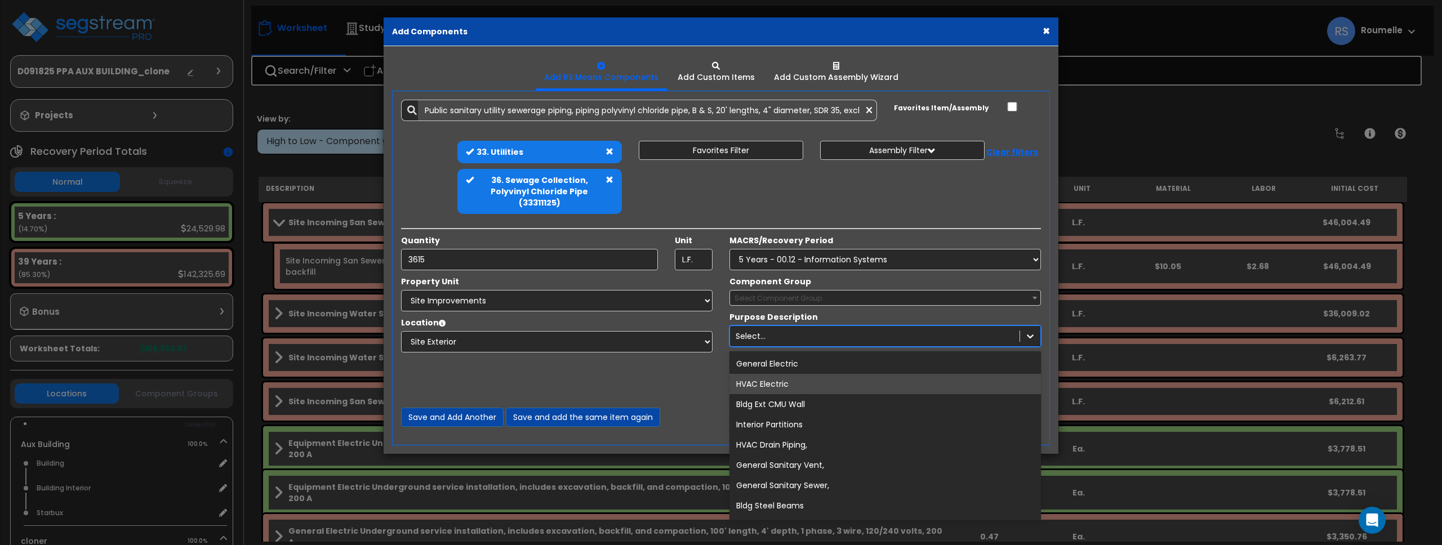
click at [771, 383] on div "HVAC Electric" at bounding box center [886, 384] width 312 height 20
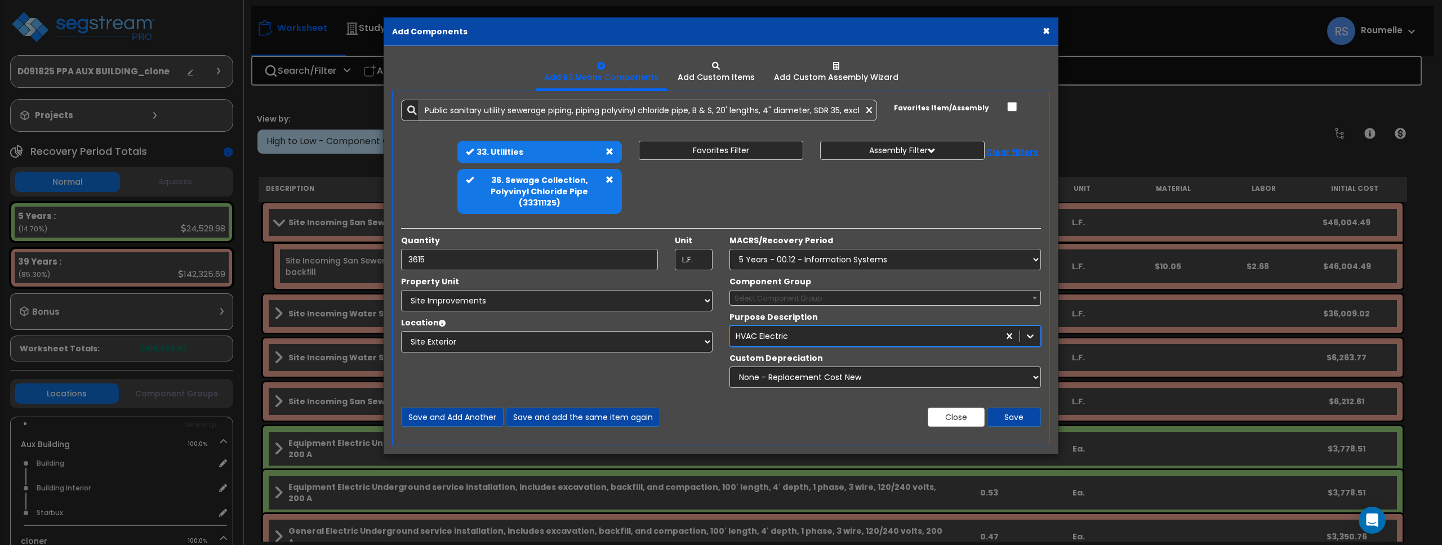
click at [790, 298] on span "Select Component Group" at bounding box center [778, 299] width 87 height 10
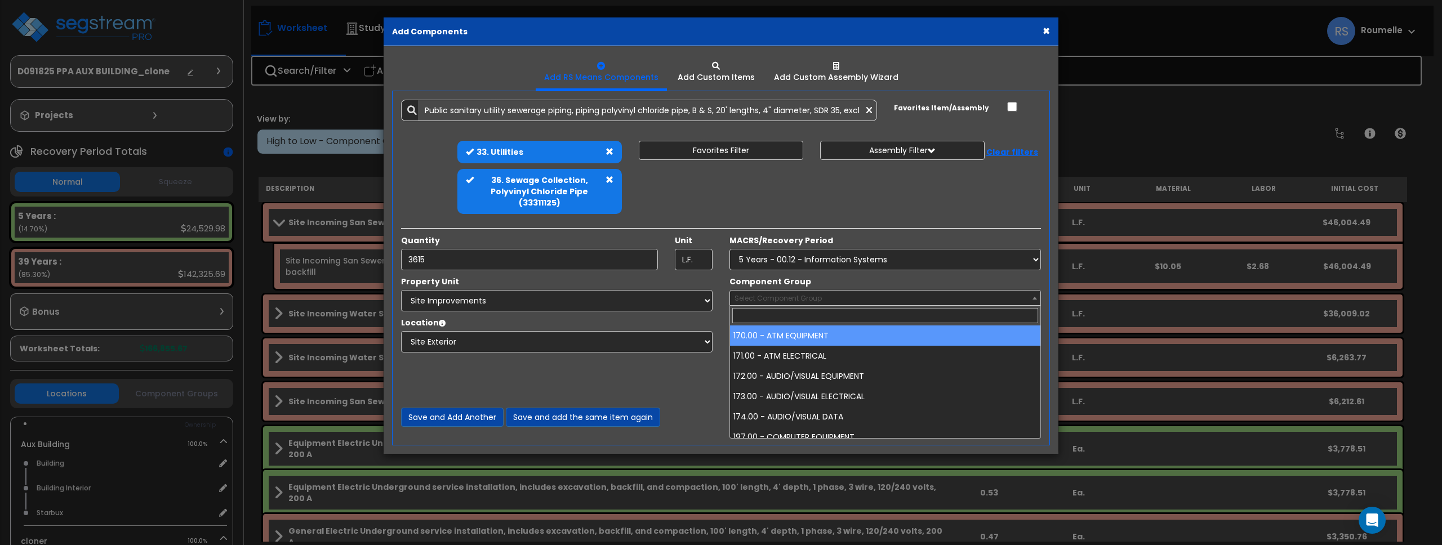
select select "85924"
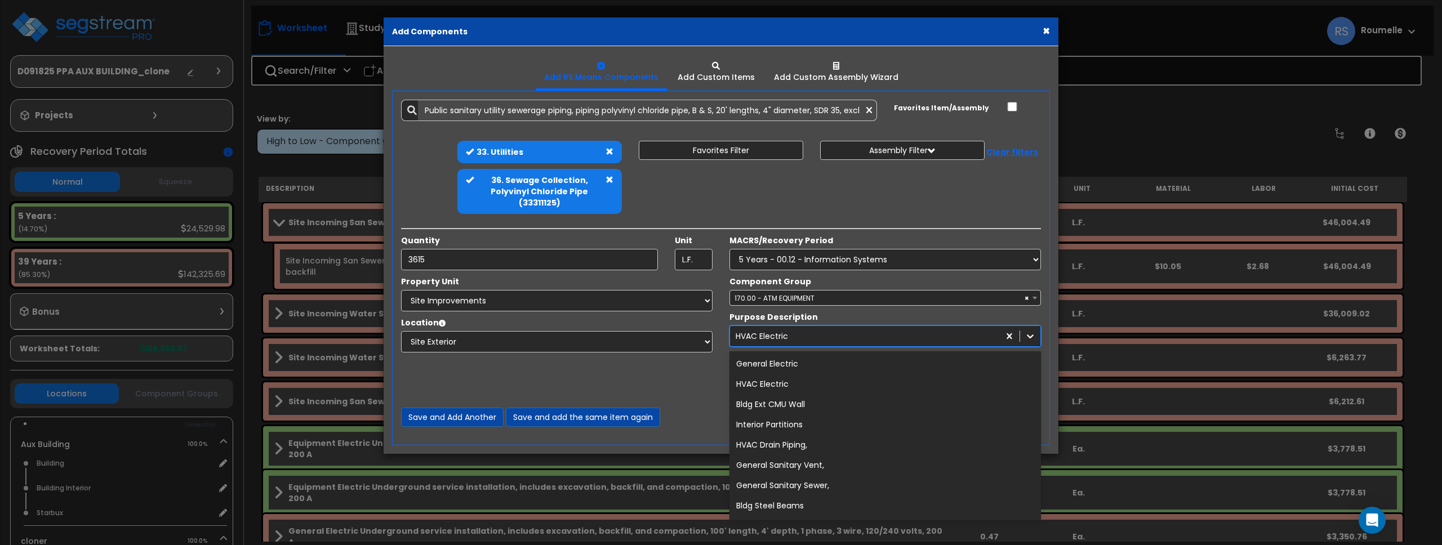
drag, startPoint x: 962, startPoint y: 338, endPoint x: 1001, endPoint y: 305, distance: 50.7
click at [962, 101] on div "We are Building your Study. So please grab a coffee and let us do the heavy lif…" at bounding box center [721, 78] width 1442 height 45
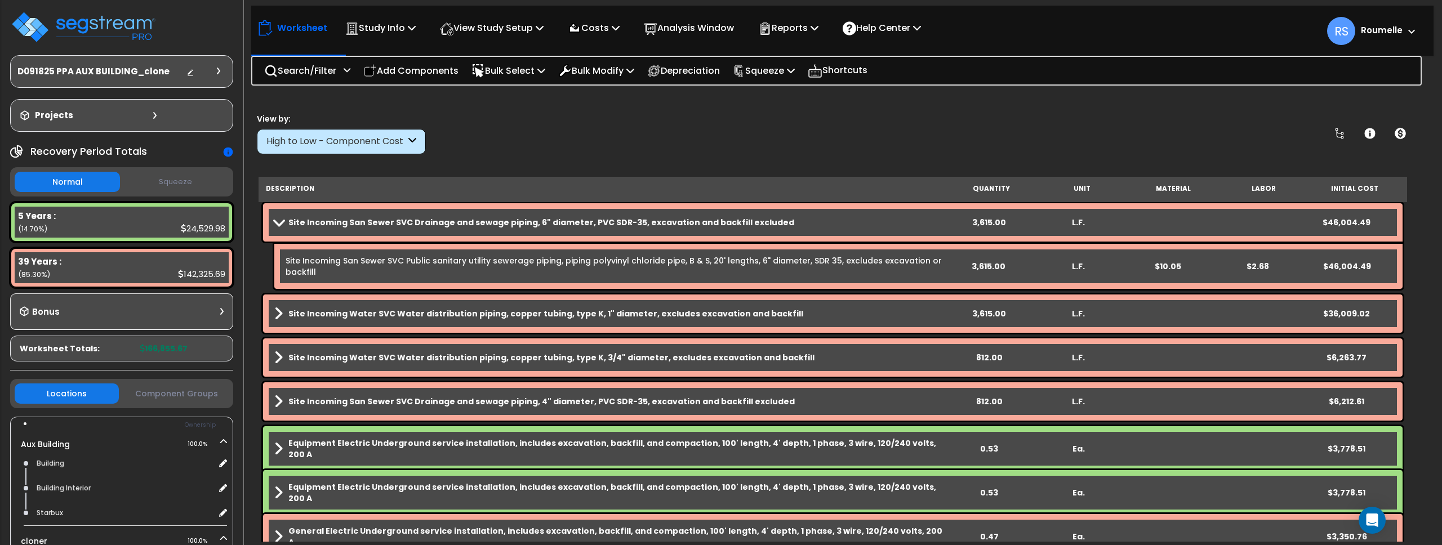
click at [617, 255] on link "Site Incoming San Sewer SVC Public sanitary utility sewerage piping, piping pol…" at bounding box center [615, 266] width 658 height 23
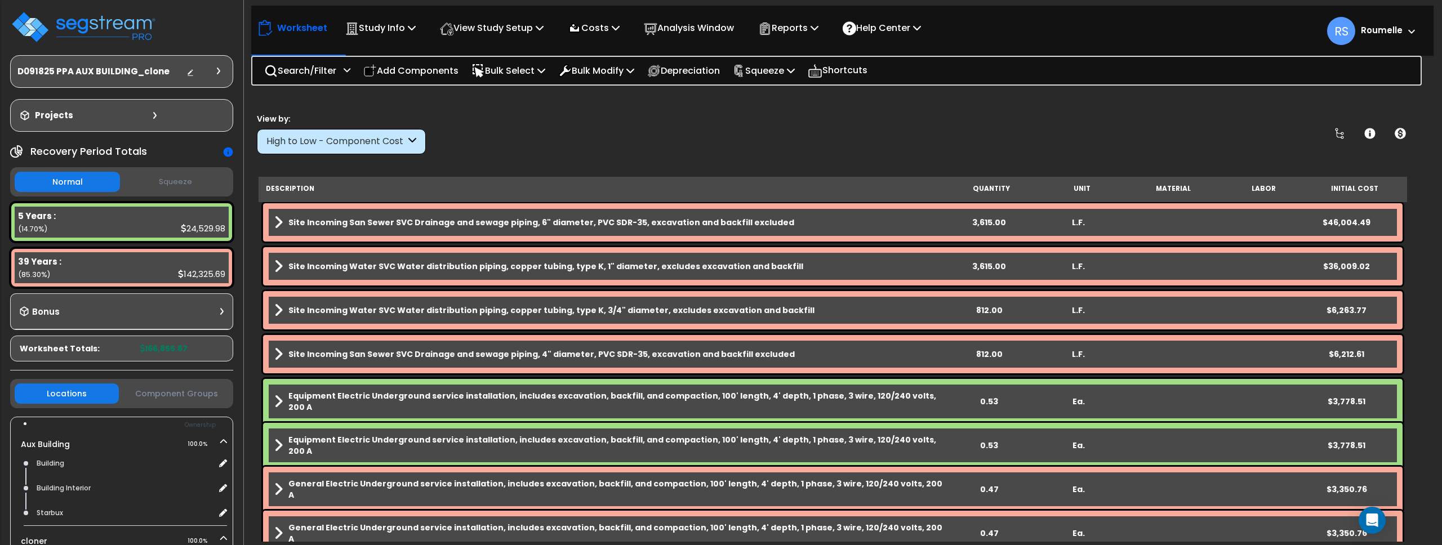
click at [614, 220] on b "Site Incoming San Sewer SVC Drainage and sewage piping, 6" diameter, PVC SDR-35…" at bounding box center [541, 222] width 506 height 11
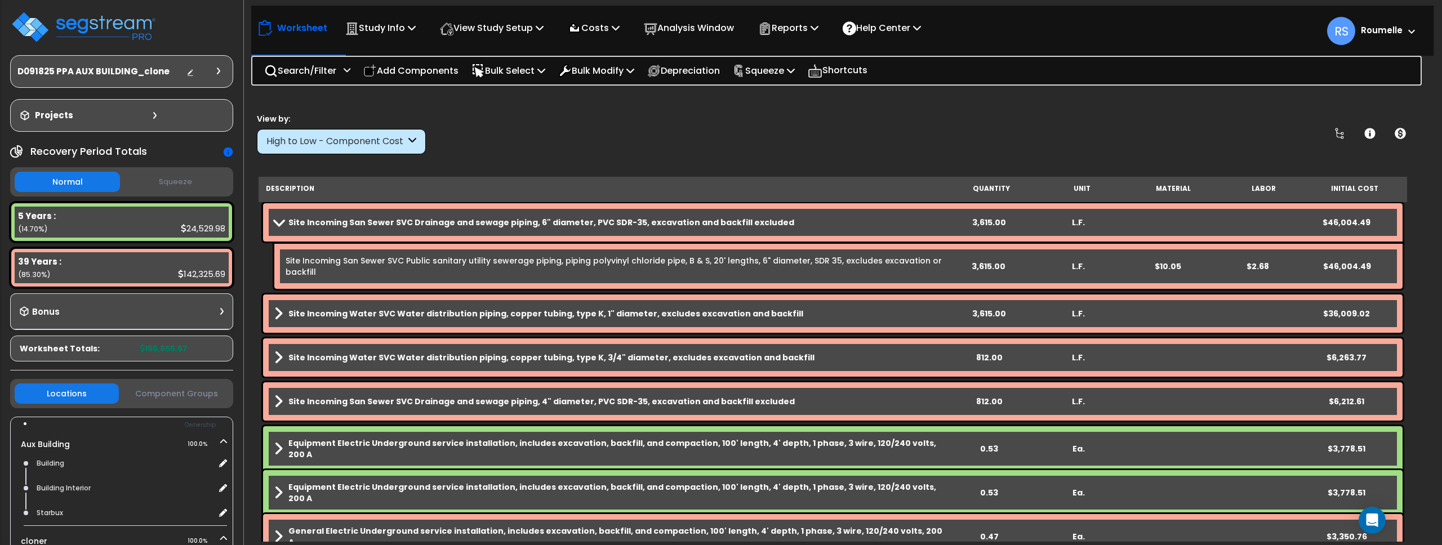
click at [614, 220] on b "Site Incoming San Sewer SVC Drainage and sewage piping, 6" diameter, PVC SDR-35…" at bounding box center [541, 222] width 506 height 11
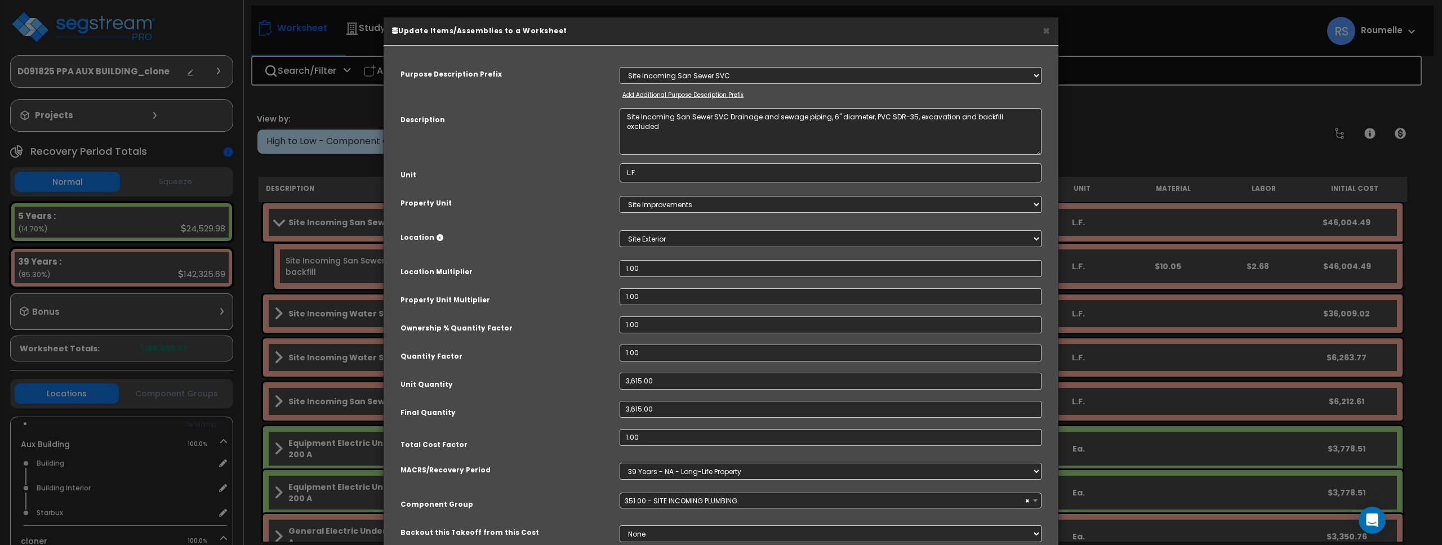
select select "86102"
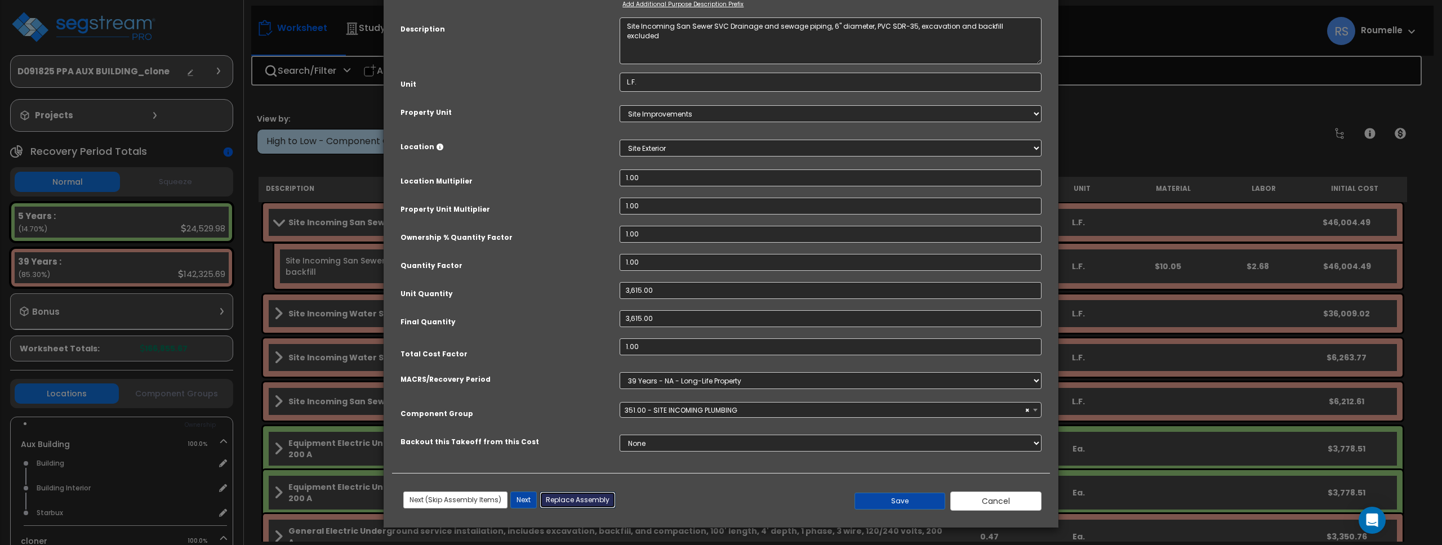
click at [599, 500] on button "Replace Assembly" at bounding box center [578, 500] width 76 height 17
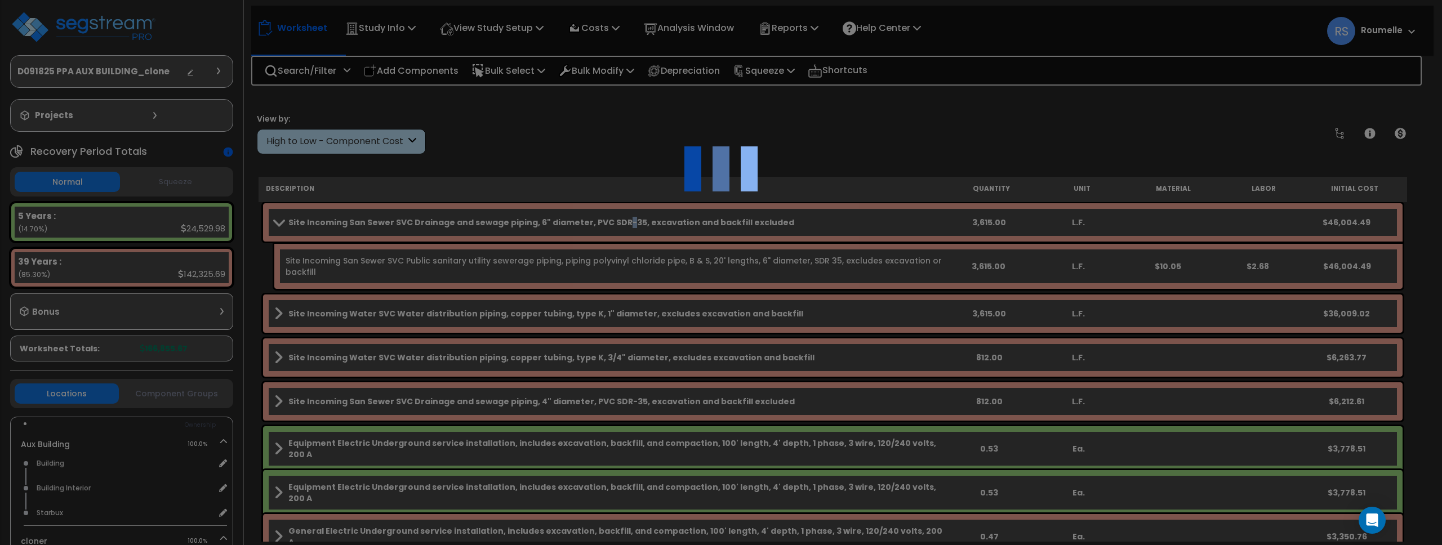
type input "3615"
type input "L.F."
select select "119603"
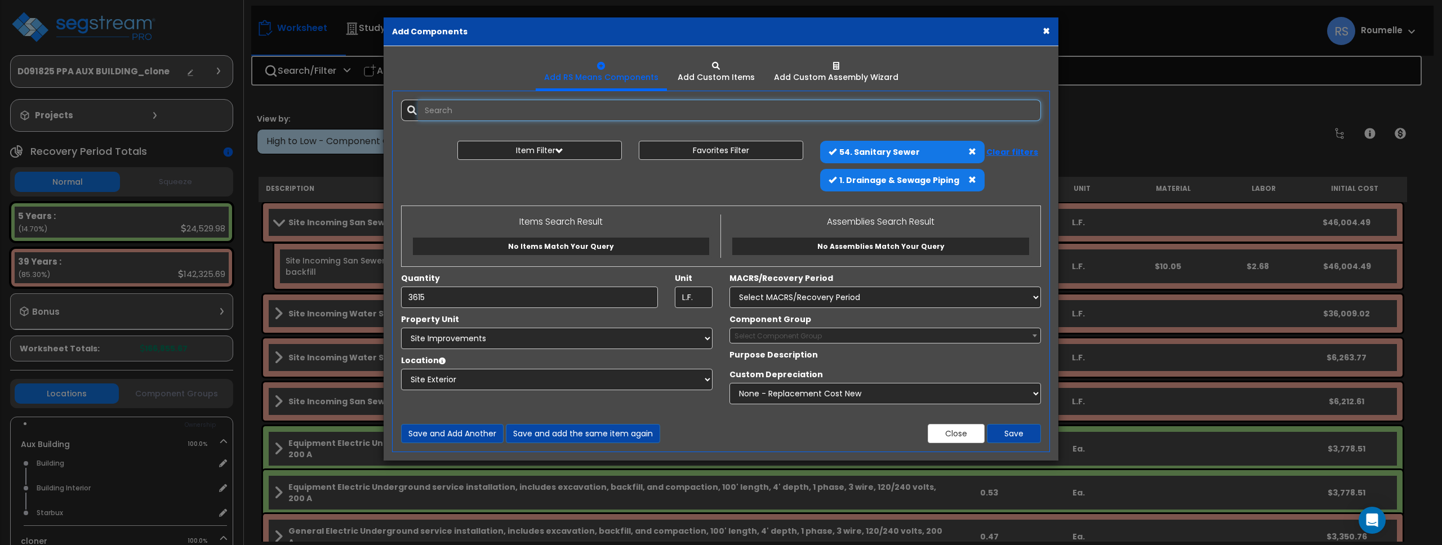
select select "8"
